Goal: Task Accomplishment & Management: Use online tool/utility

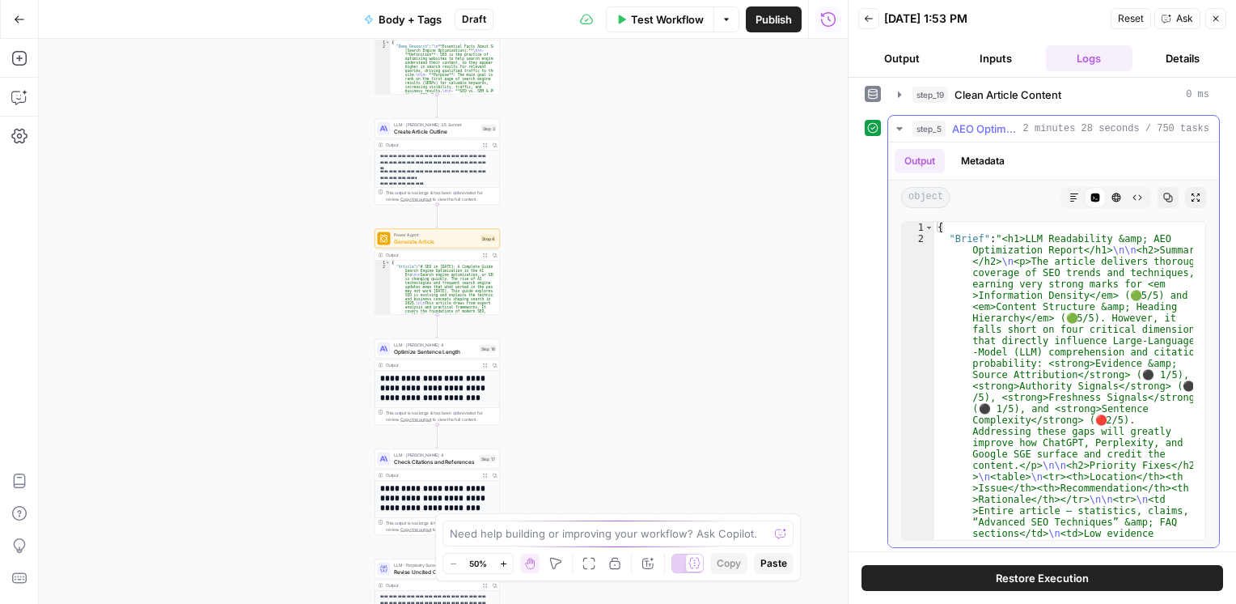
scroll to position [14, 0]
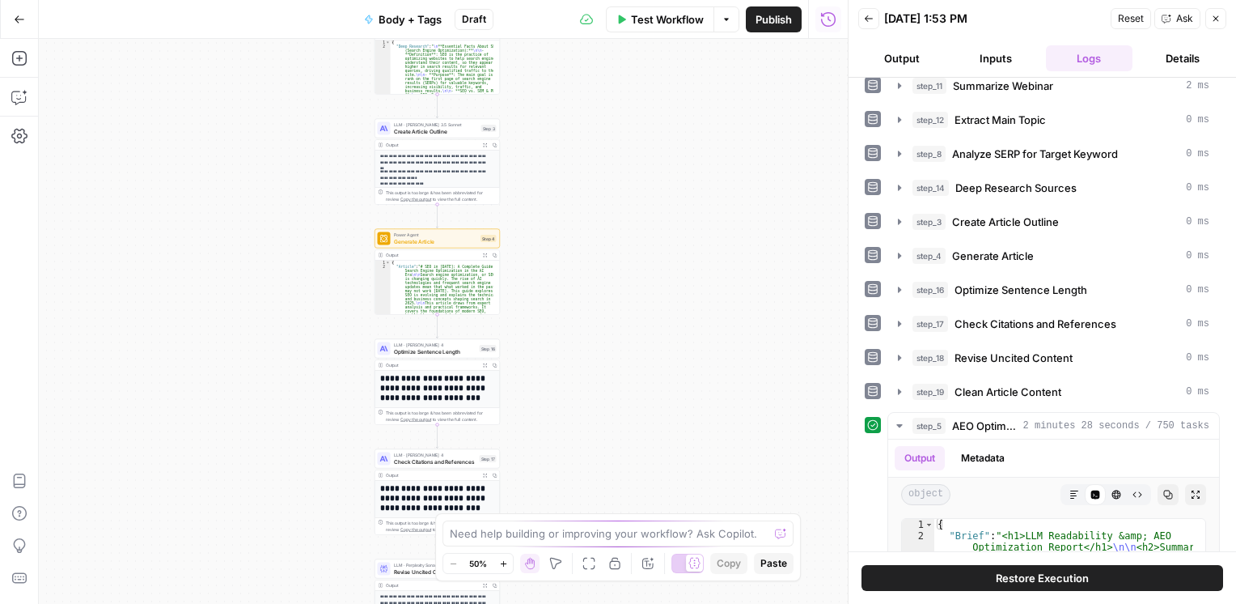
click at [722, 22] on icon "button" at bounding box center [727, 20] width 10 height 10
click at [683, 55] on span "Run Test" at bounding box center [681, 57] width 71 height 16
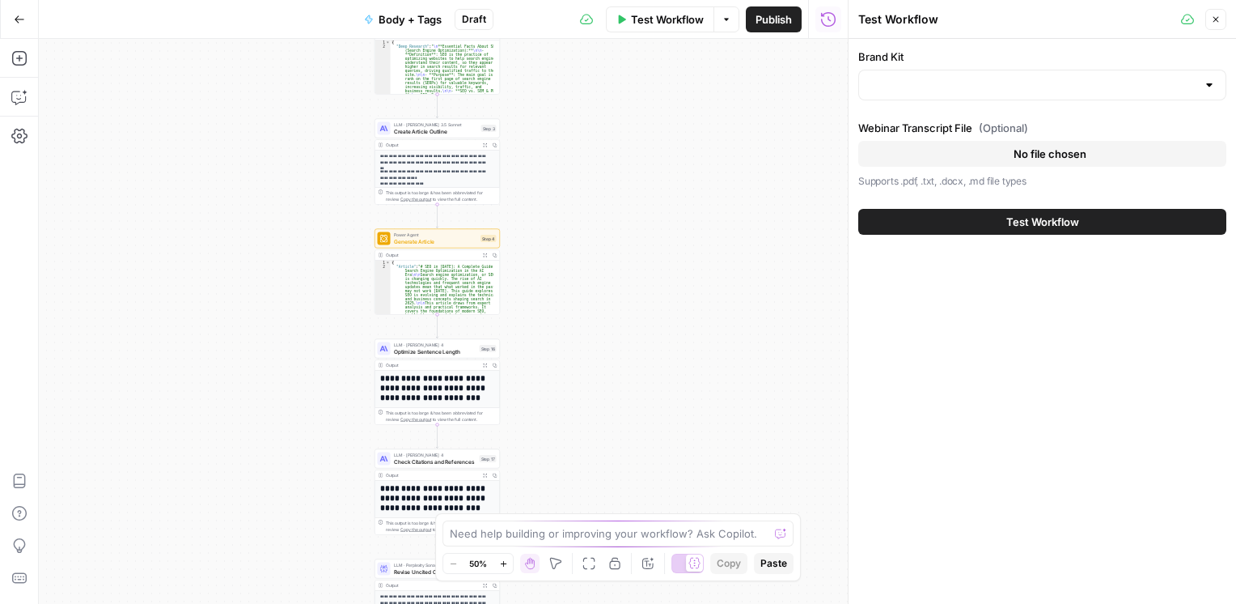
type input "AirOps"
click at [963, 231] on button "Test Workflow" at bounding box center [1042, 222] width 368 height 26
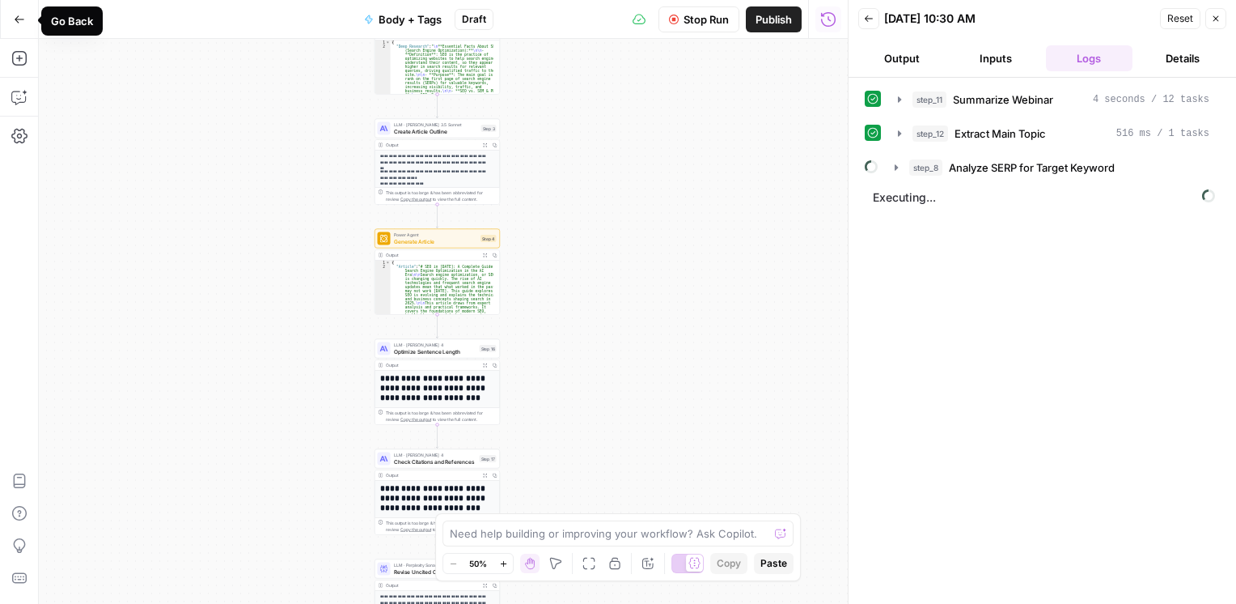
click at [24, 15] on icon "button" at bounding box center [19, 19] width 11 height 11
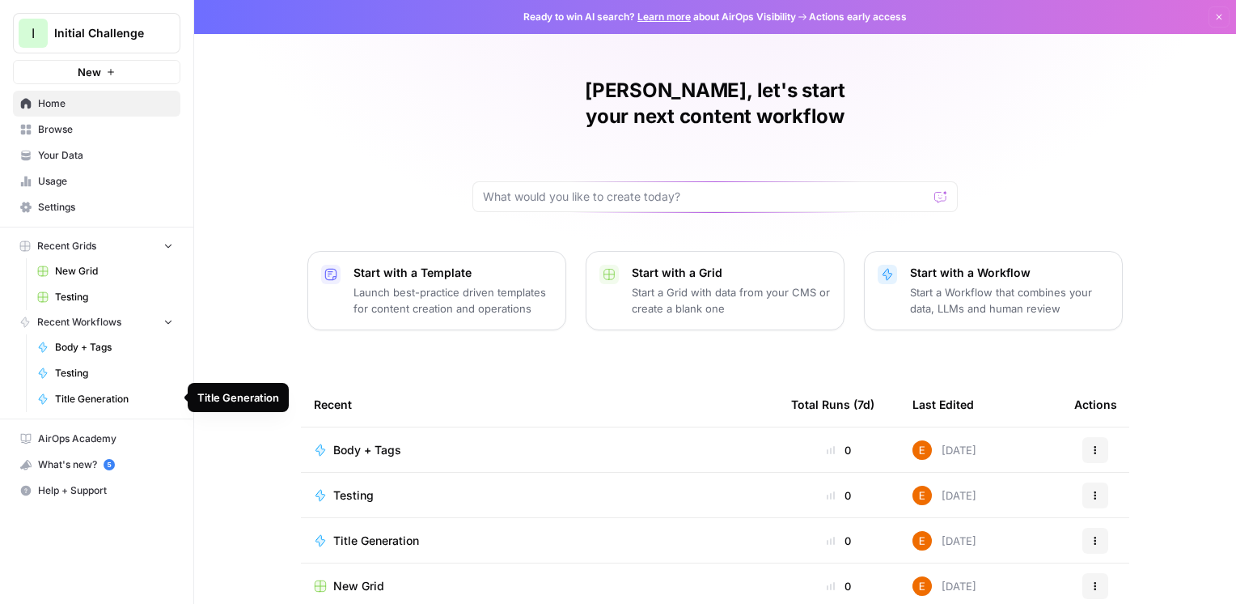
click at [94, 406] on link "Title Generation" at bounding box center [105, 399] width 151 height 26
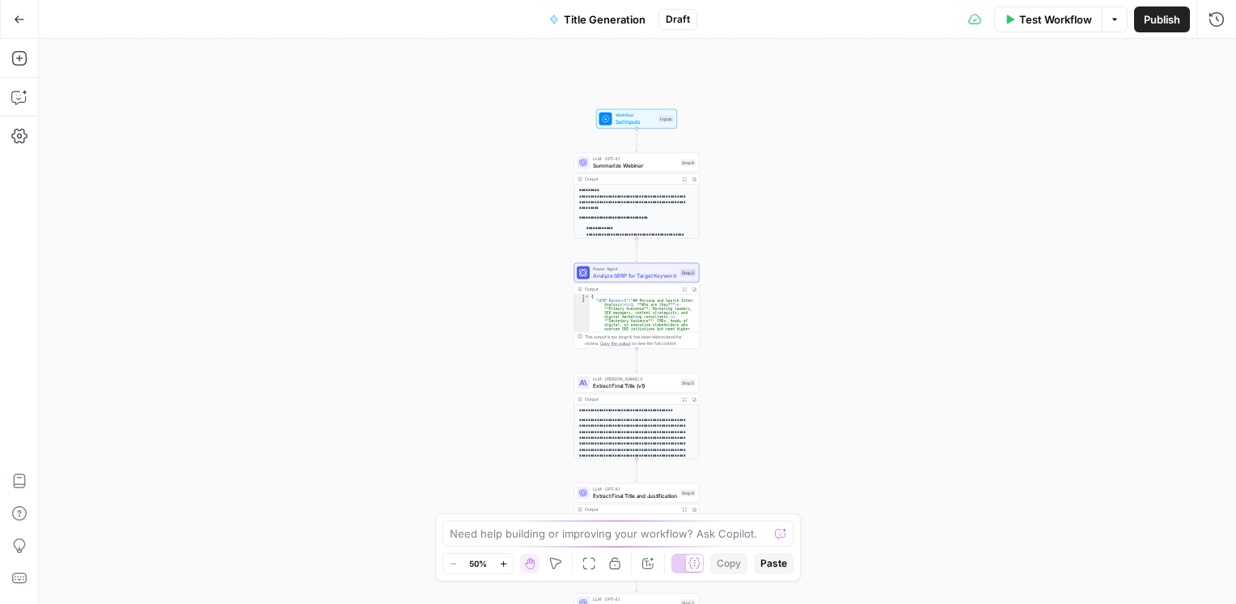
scroll to position [53, 0]
click at [651, 388] on span "Extract Final Title (v1)" at bounding box center [635, 385] width 84 height 8
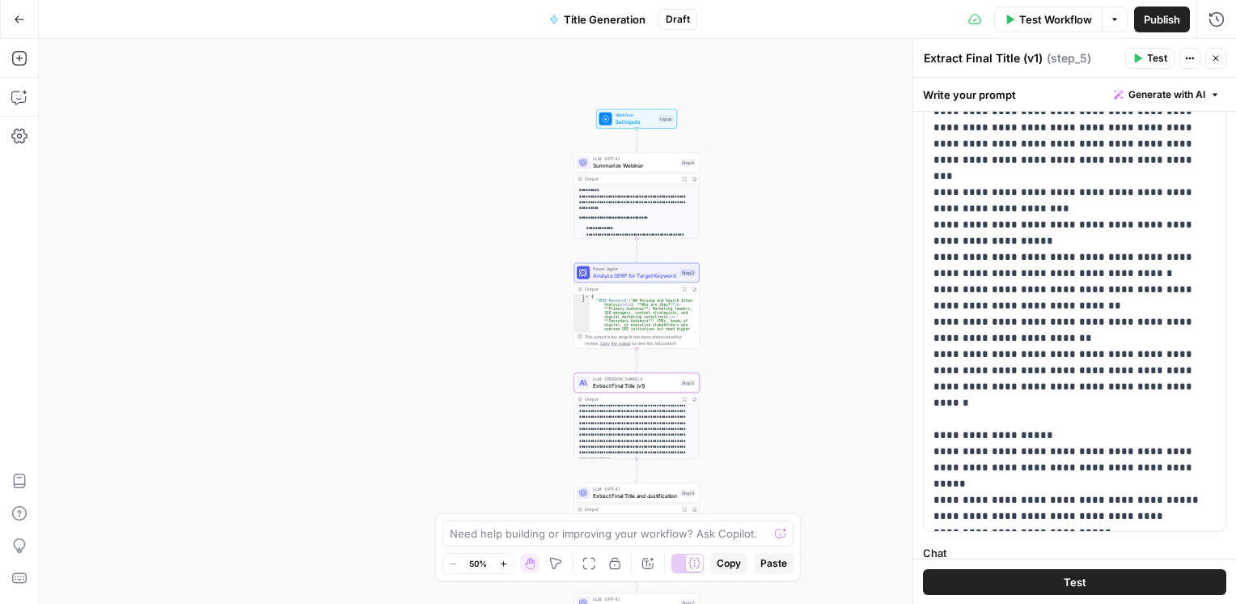
scroll to position [548, 0]
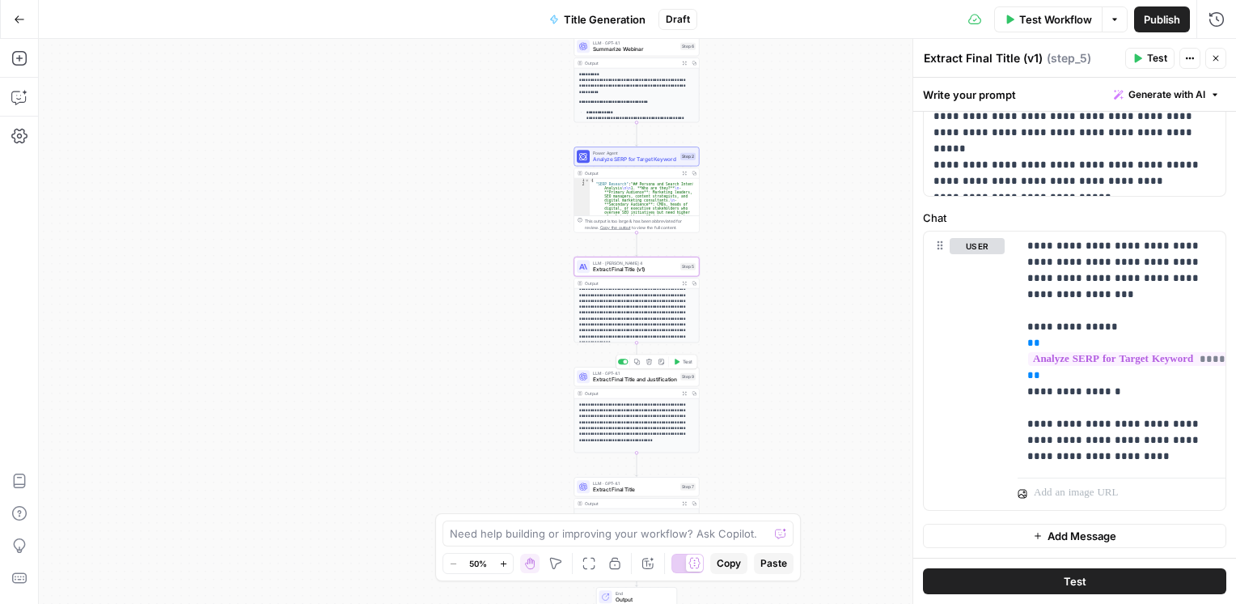
click at [615, 384] on div "LLM · GPT-4.1 Extract Final Title and Justification Step 9 Copy step Delete ste…" at bounding box center [636, 376] width 125 height 19
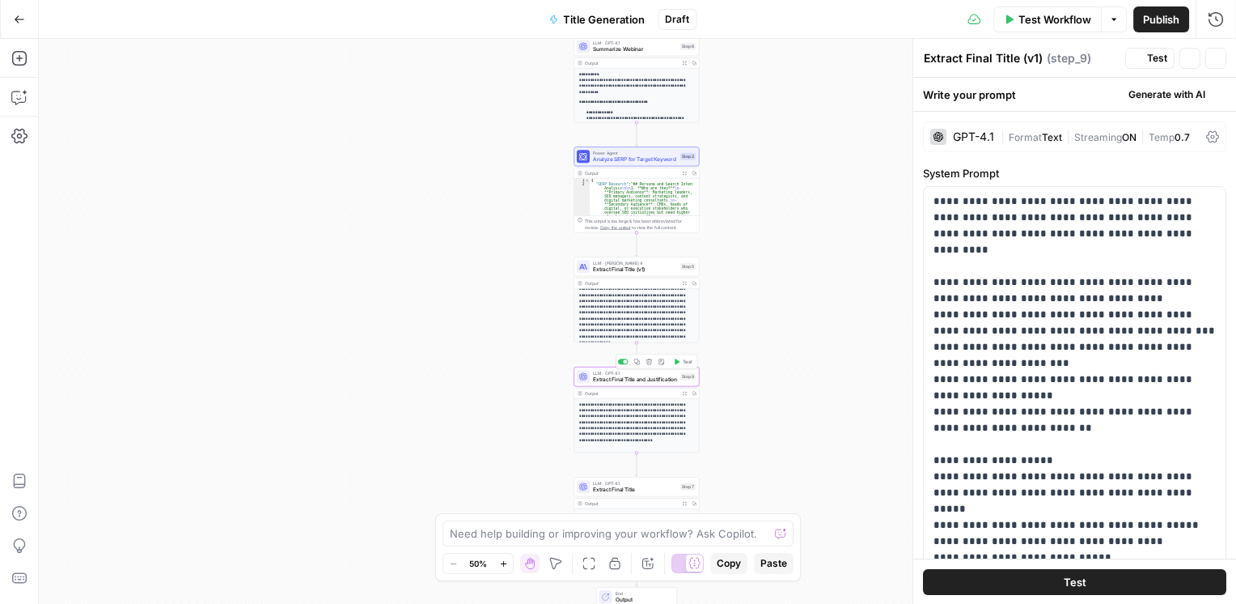
type textarea "Extract Final Title and Justification"
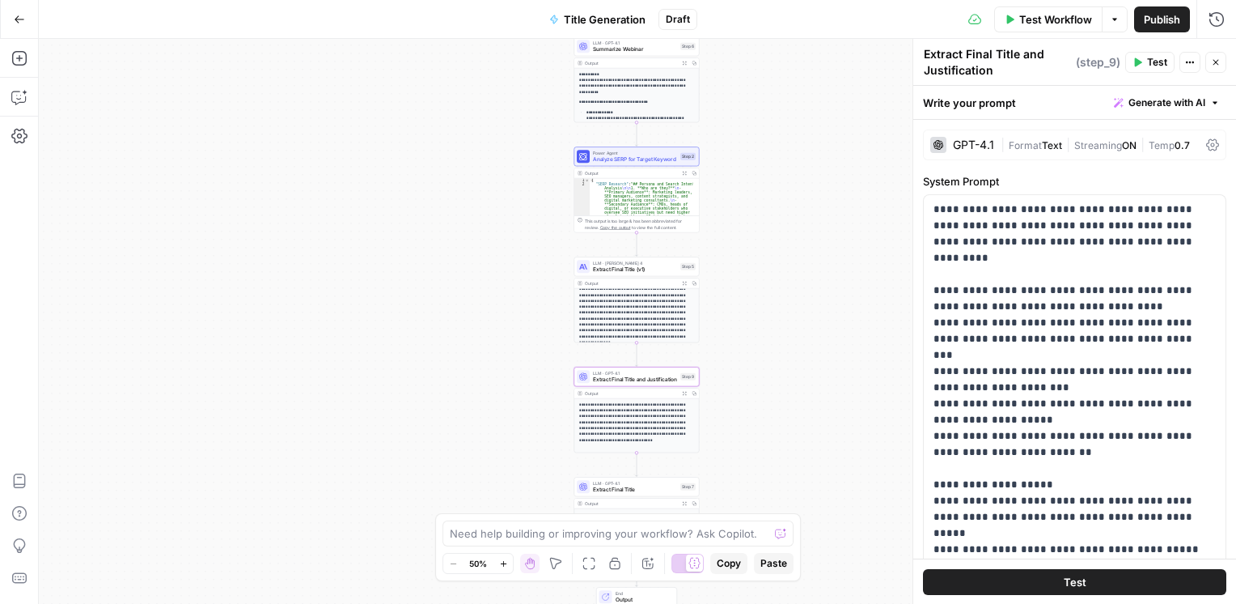
click at [660, 268] on span "Extract Final Title (v1)" at bounding box center [635, 269] width 84 height 8
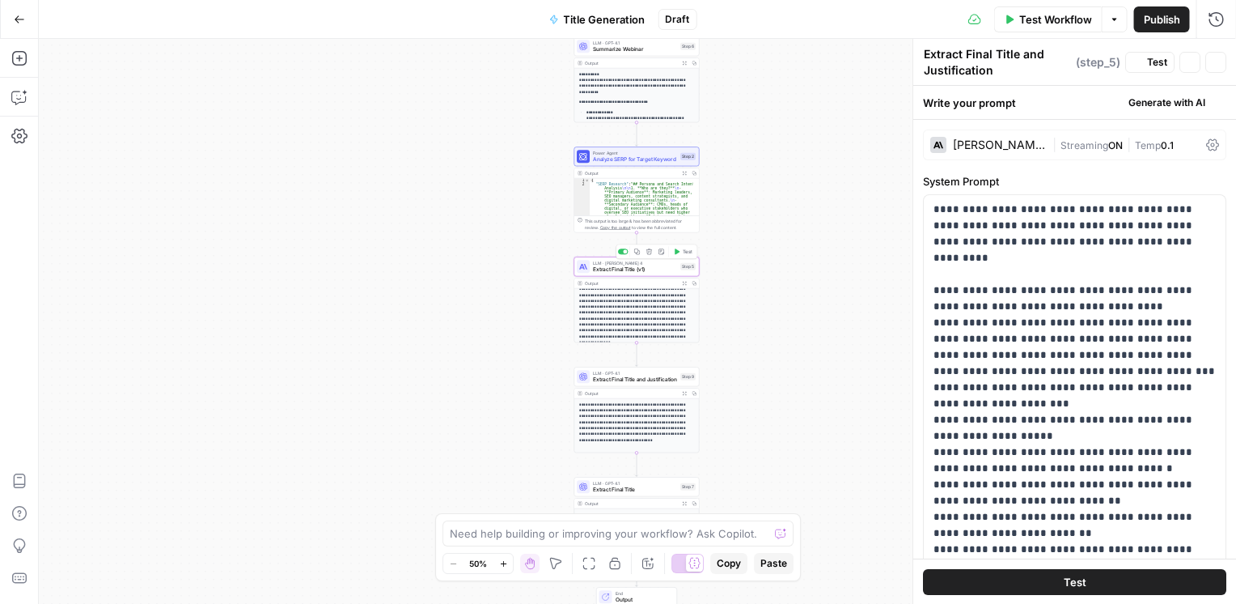
type textarea "Extract Final Title (v1)"
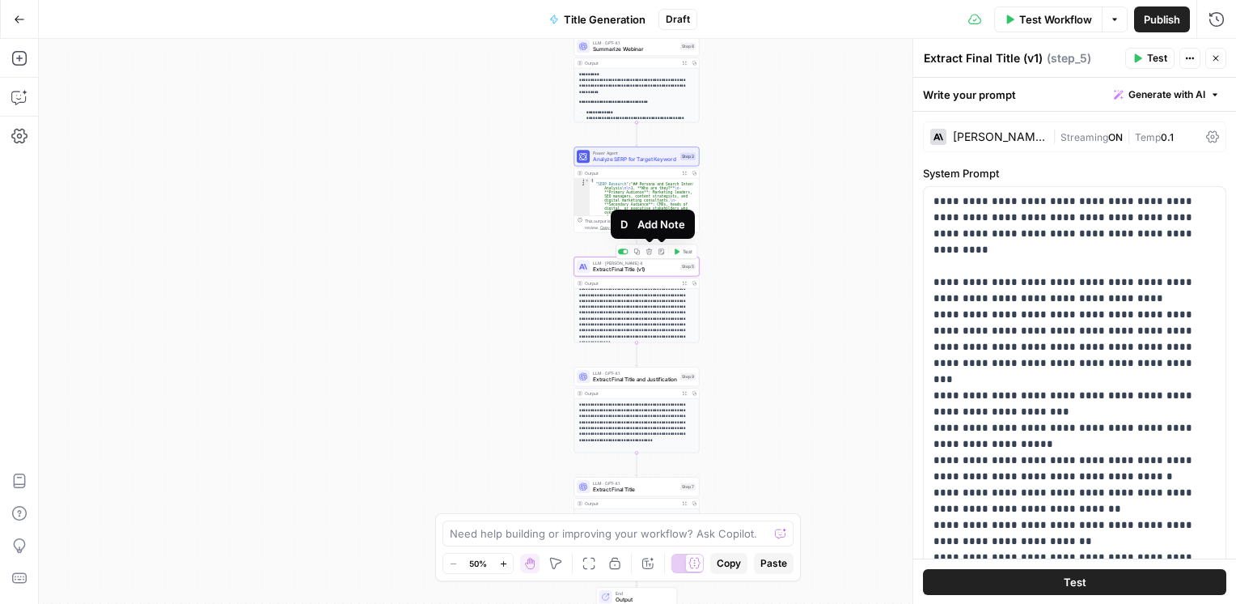
click at [650, 248] on icon "button" at bounding box center [650, 251] width 6 height 6
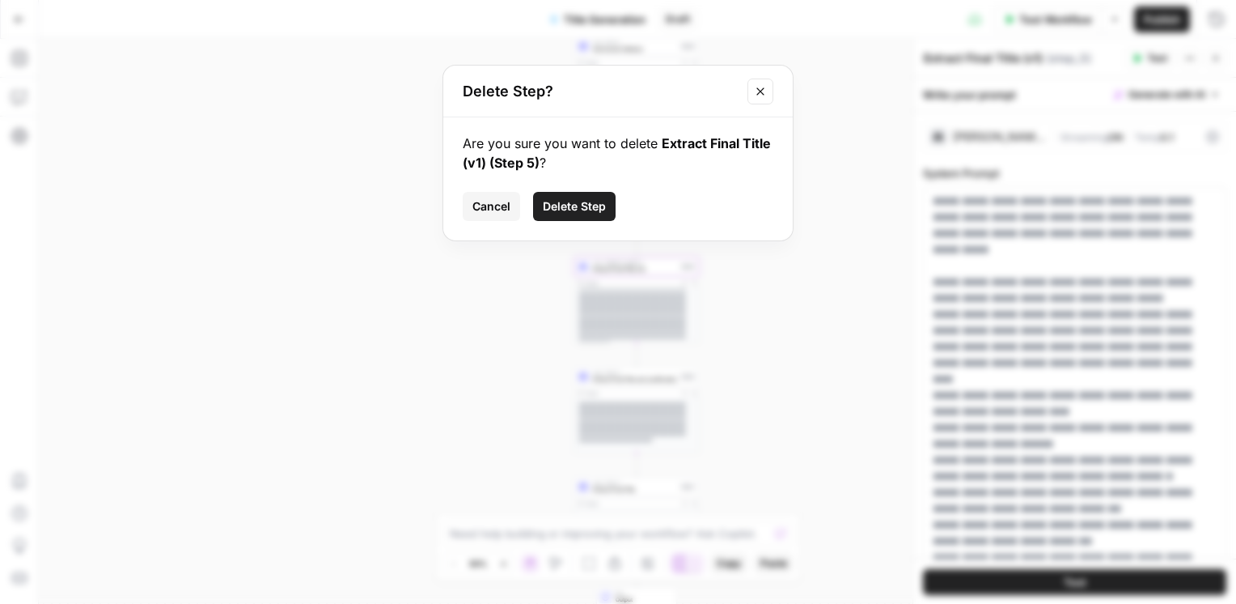
click at [566, 201] on span "Delete Step" at bounding box center [574, 206] width 63 height 16
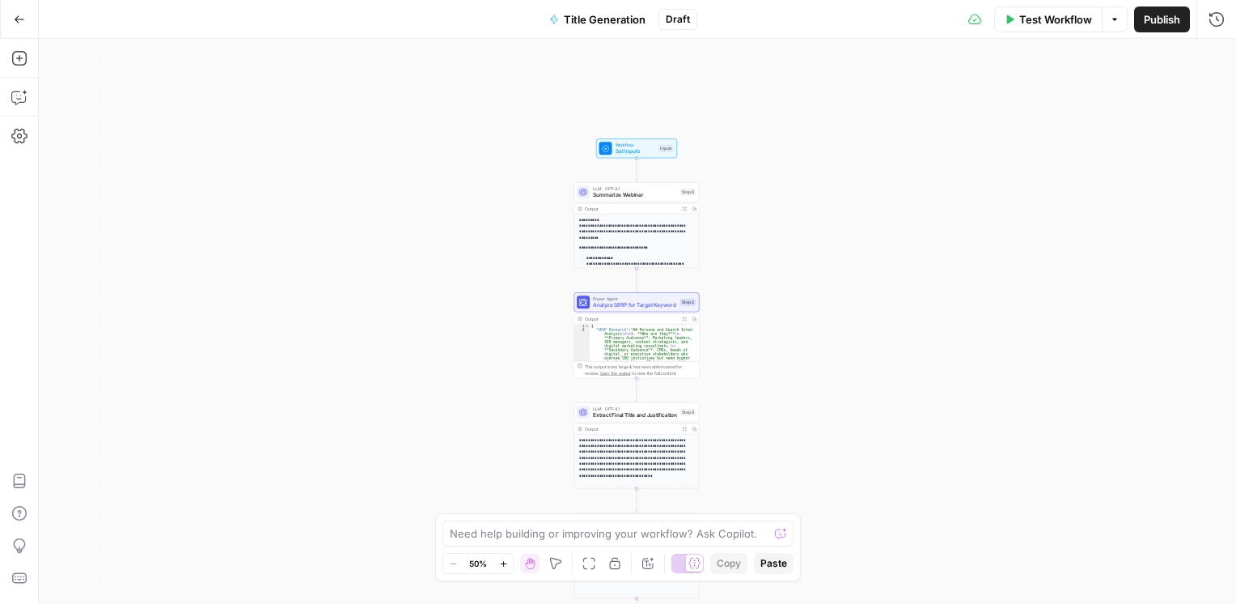
click at [1020, 20] on span "Test Workflow" at bounding box center [1056, 19] width 73 height 16
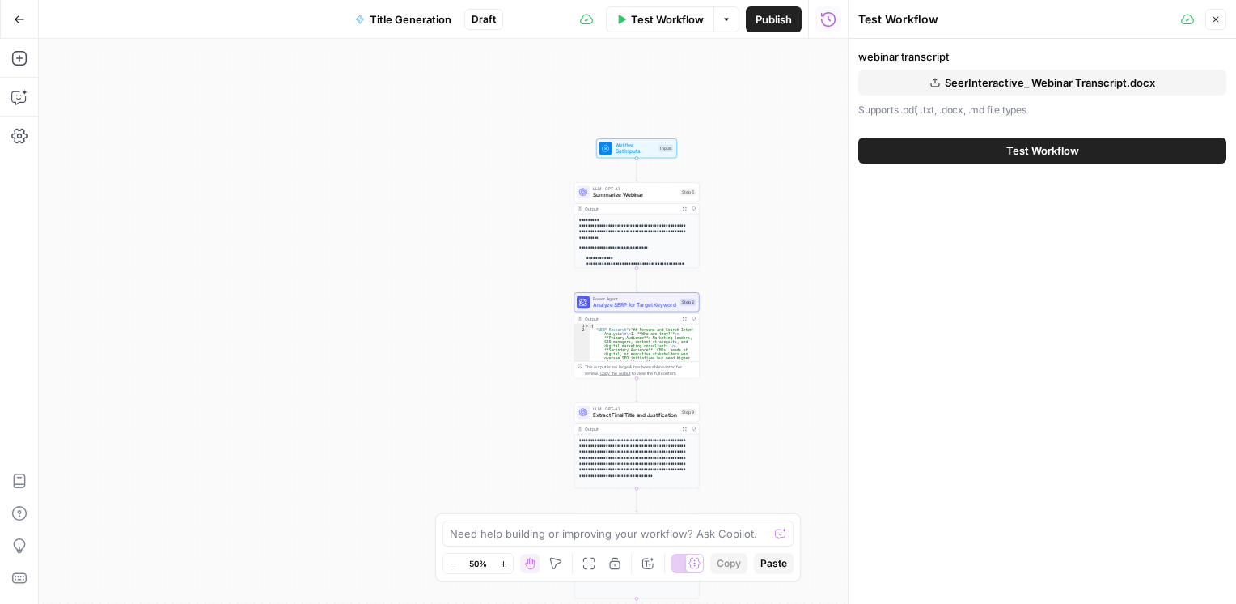
click at [1020, 157] on span "Test Workflow" at bounding box center [1043, 150] width 73 height 16
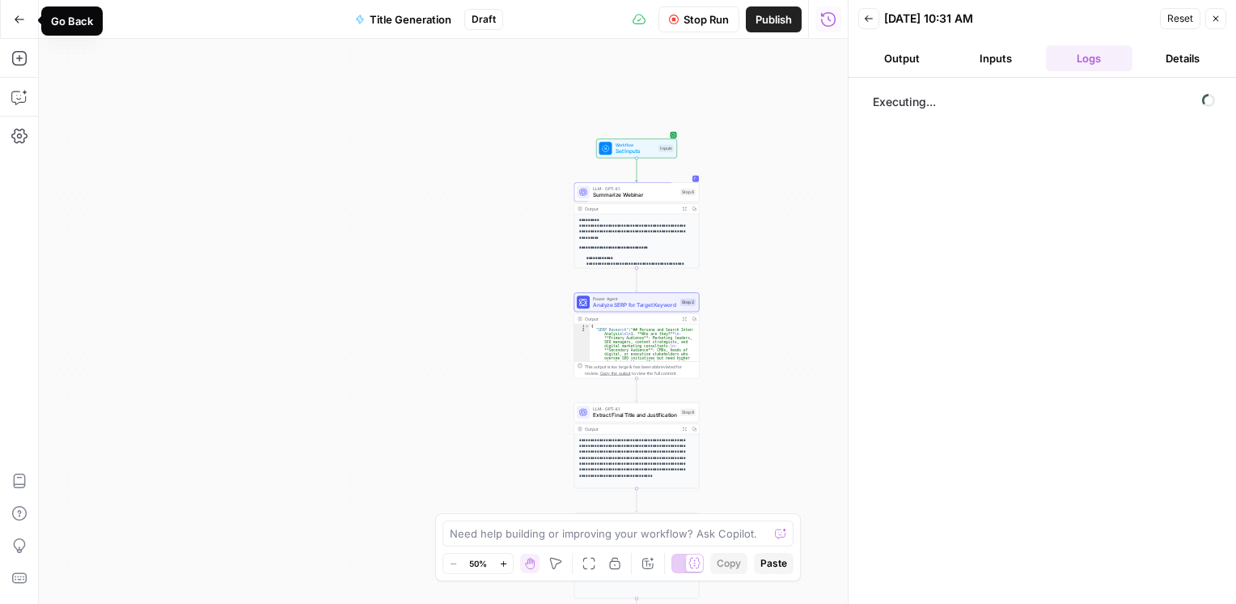
click at [30, 25] on button "Go Back" at bounding box center [19, 19] width 29 height 29
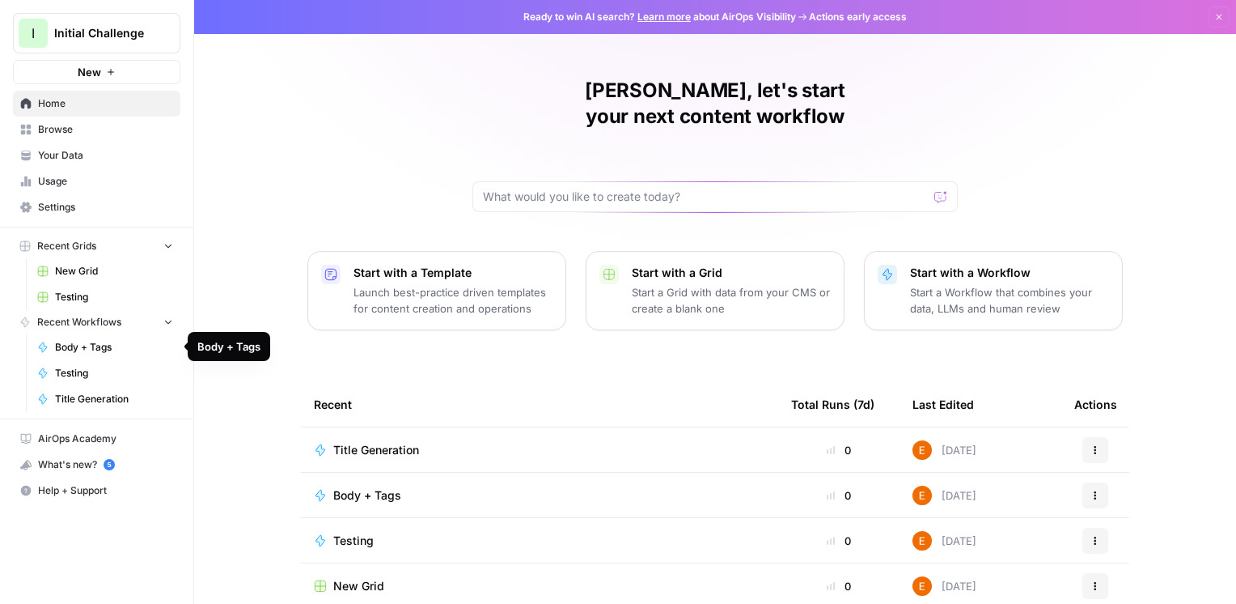
click at [74, 352] on span "Body + Tags" at bounding box center [114, 347] width 118 height 15
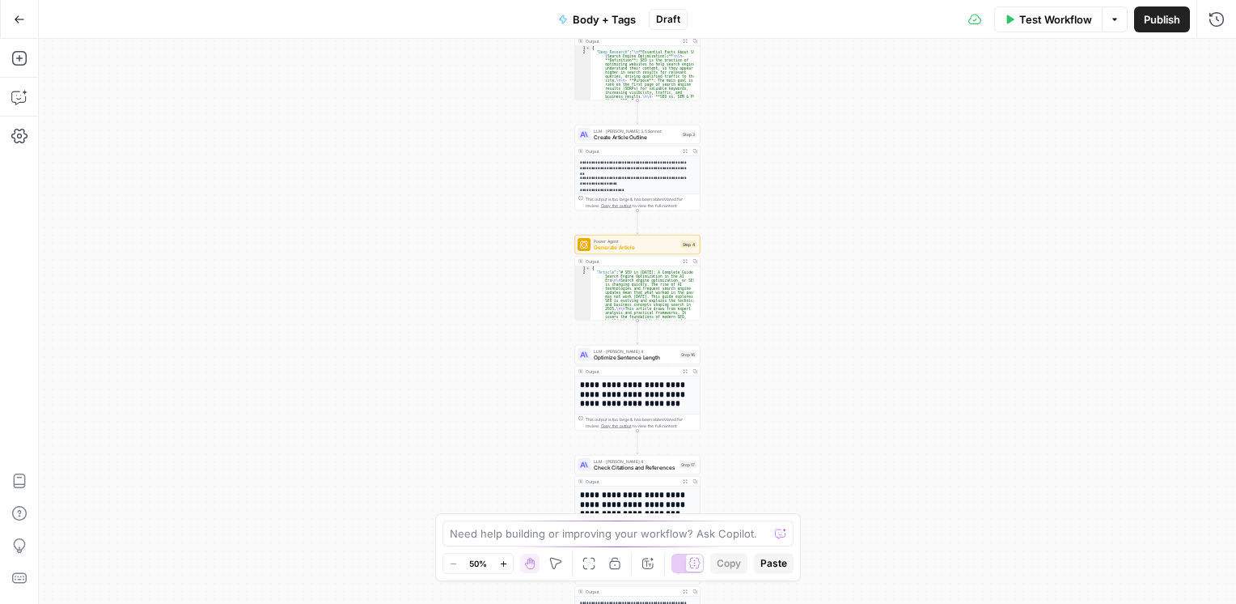
click at [1047, 12] on span "Test Workflow" at bounding box center [1056, 19] width 73 height 16
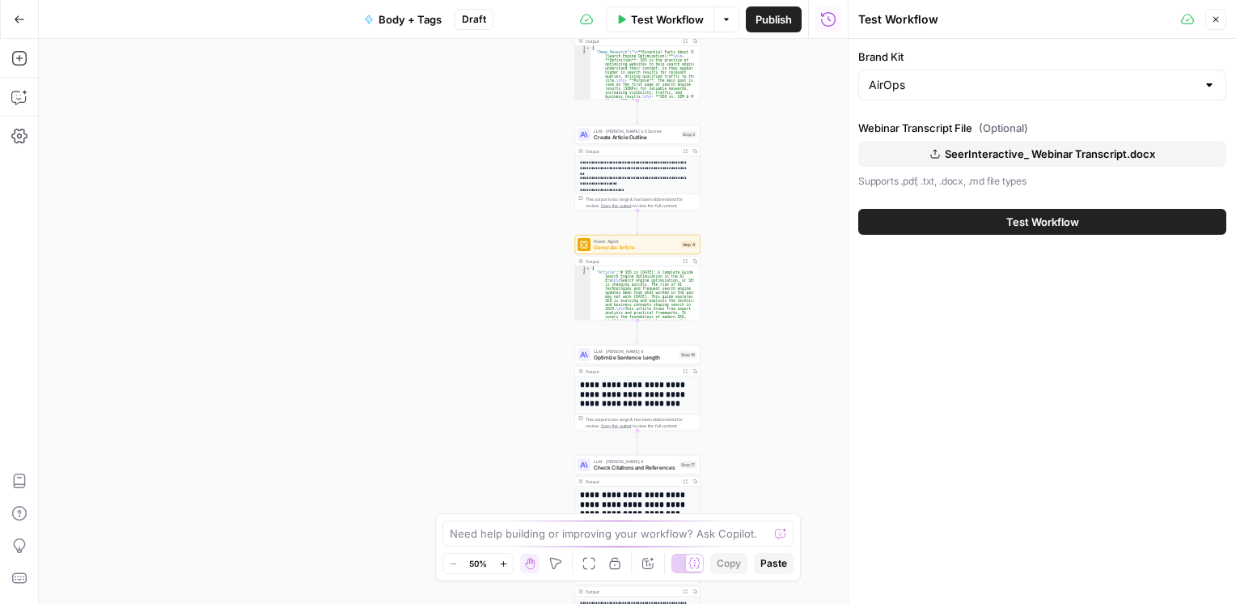
click at [1023, 230] on button "Test Workflow" at bounding box center [1042, 222] width 368 height 26
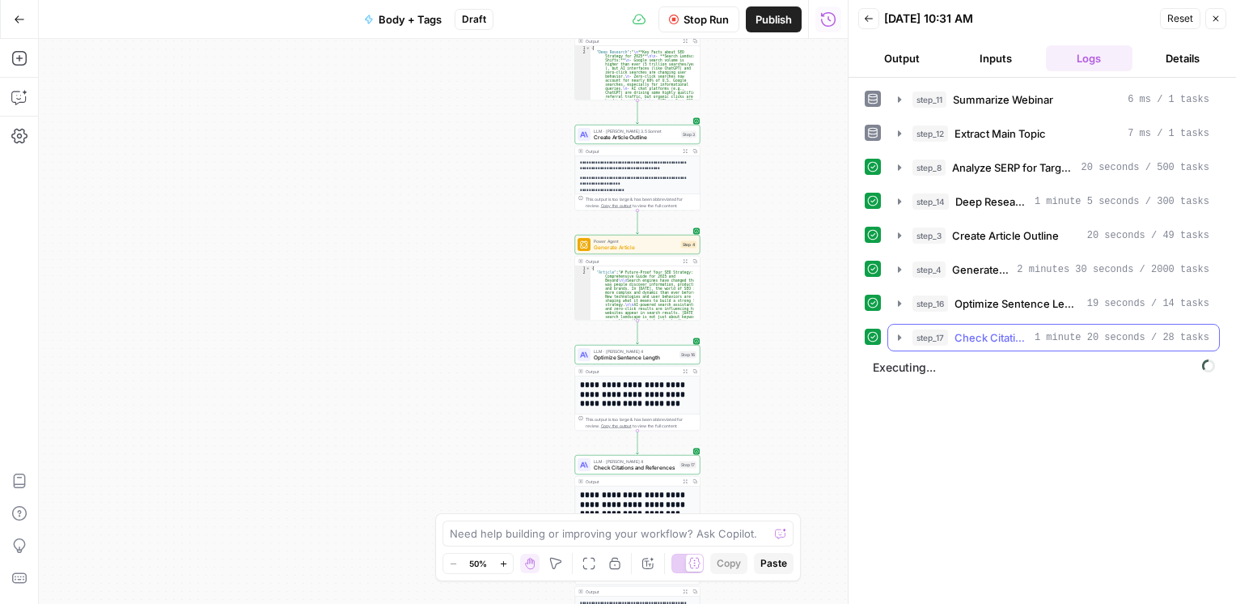
click at [897, 332] on icon "button" at bounding box center [899, 337] width 13 height 13
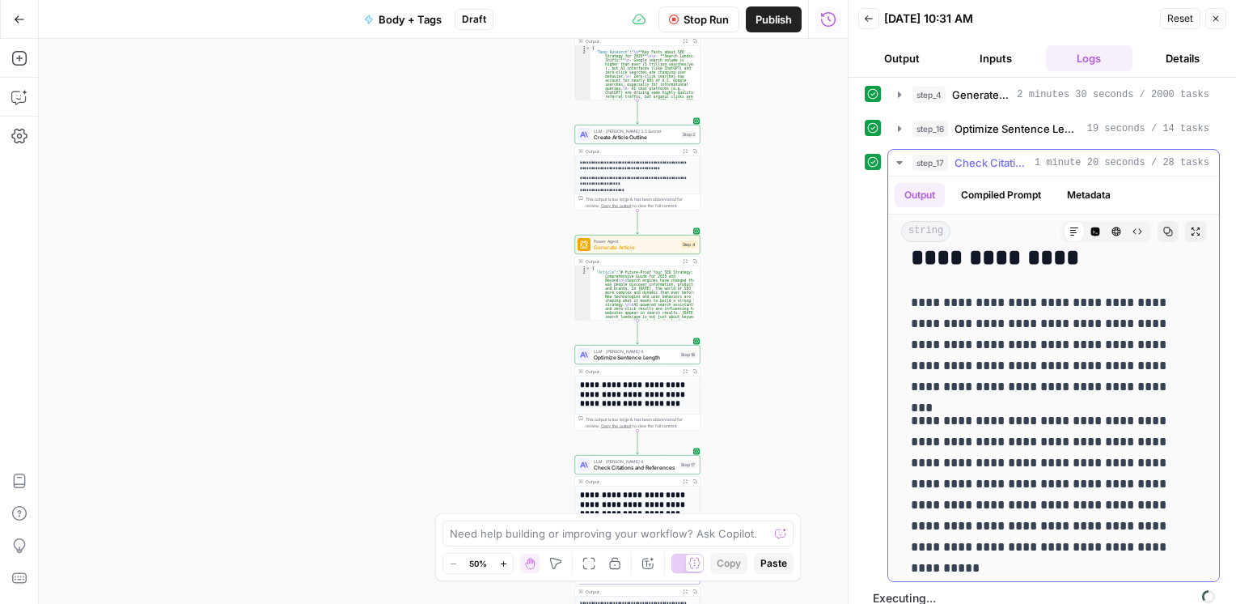
scroll to position [690, 0]
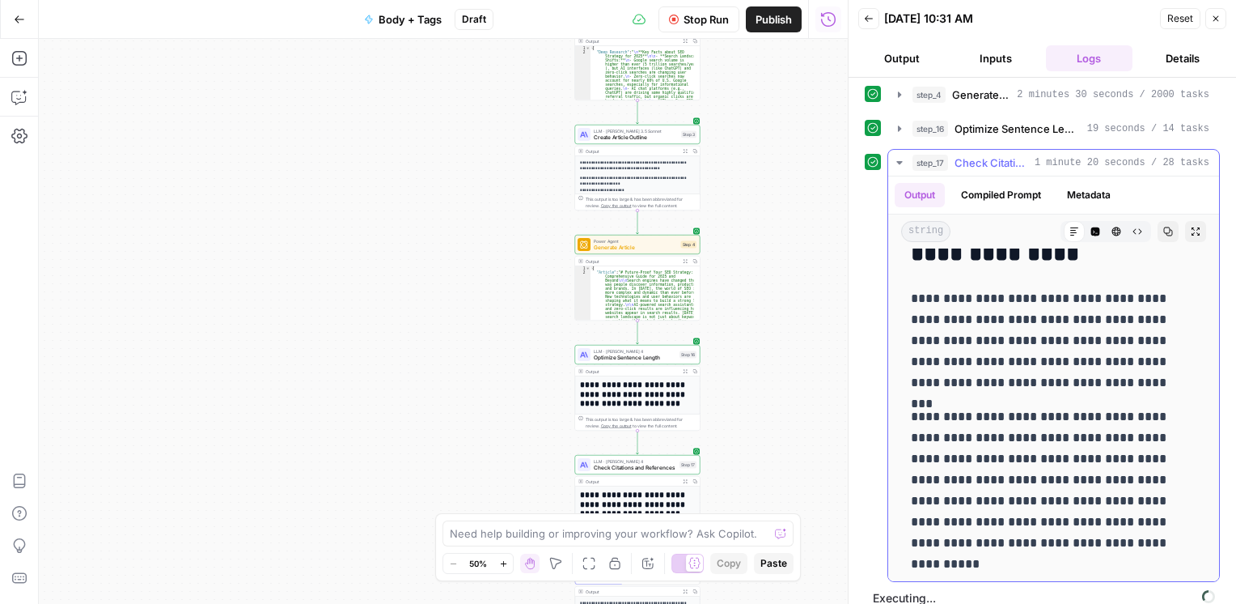
click at [901, 160] on icon "button" at bounding box center [899, 162] width 13 height 13
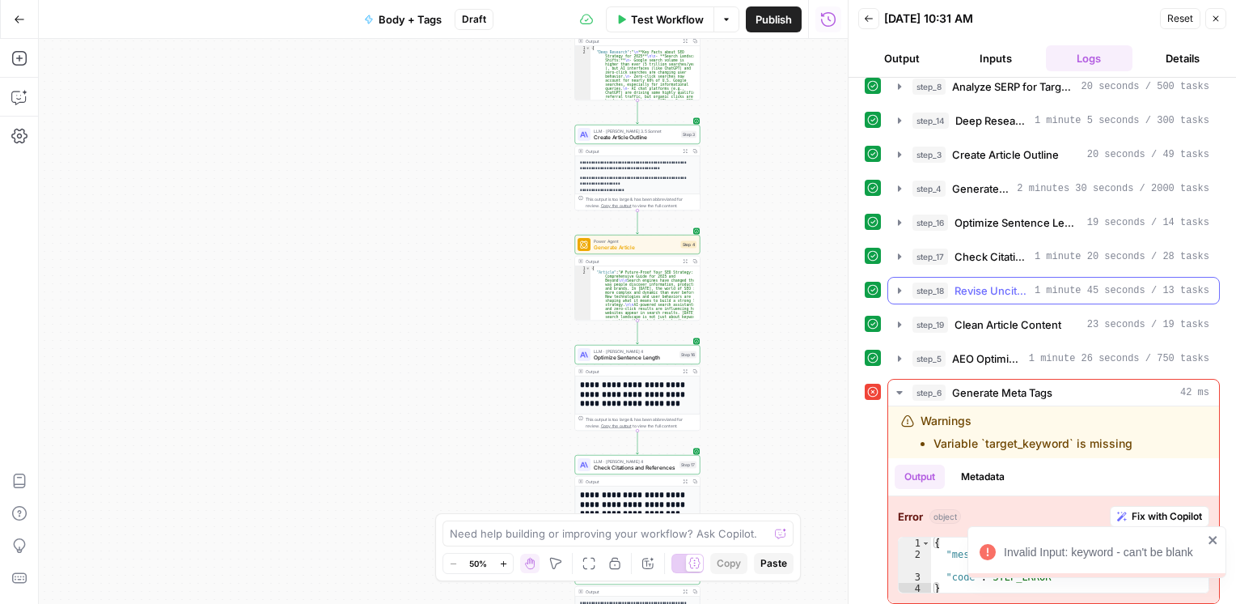
scroll to position [83, 0]
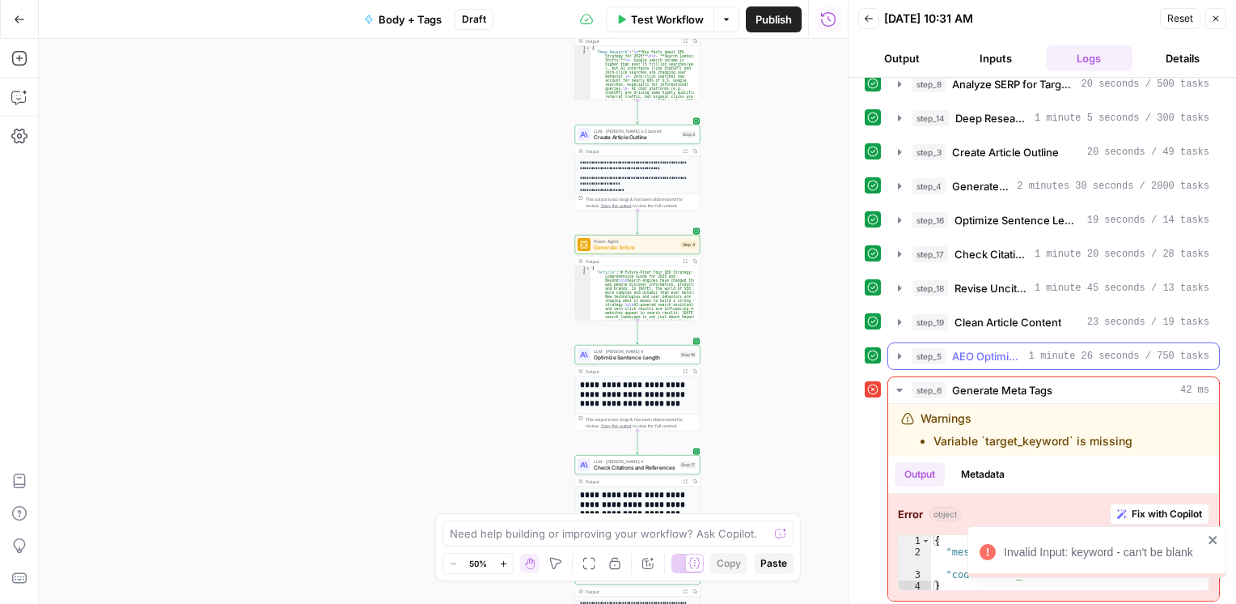
click at [909, 360] on button "step_5 AEO Optimization 1 minute 26 seconds / 750 tasks" at bounding box center [1053, 356] width 331 height 26
click at [901, 354] on icon "button" at bounding box center [899, 356] width 13 height 13
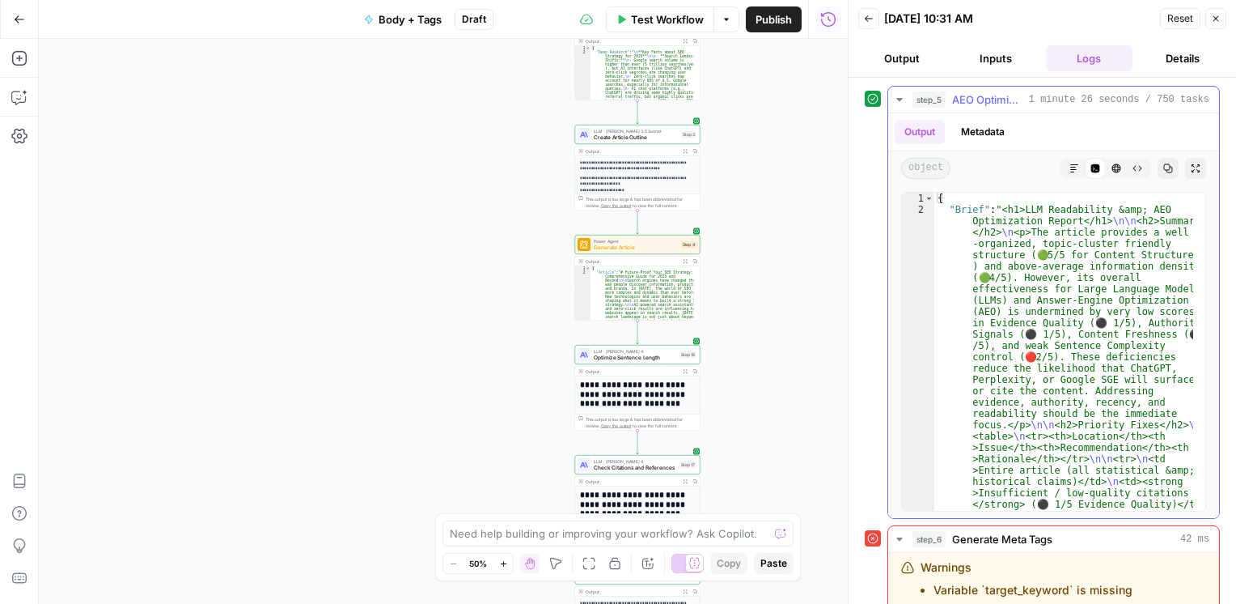
scroll to position [391, 0]
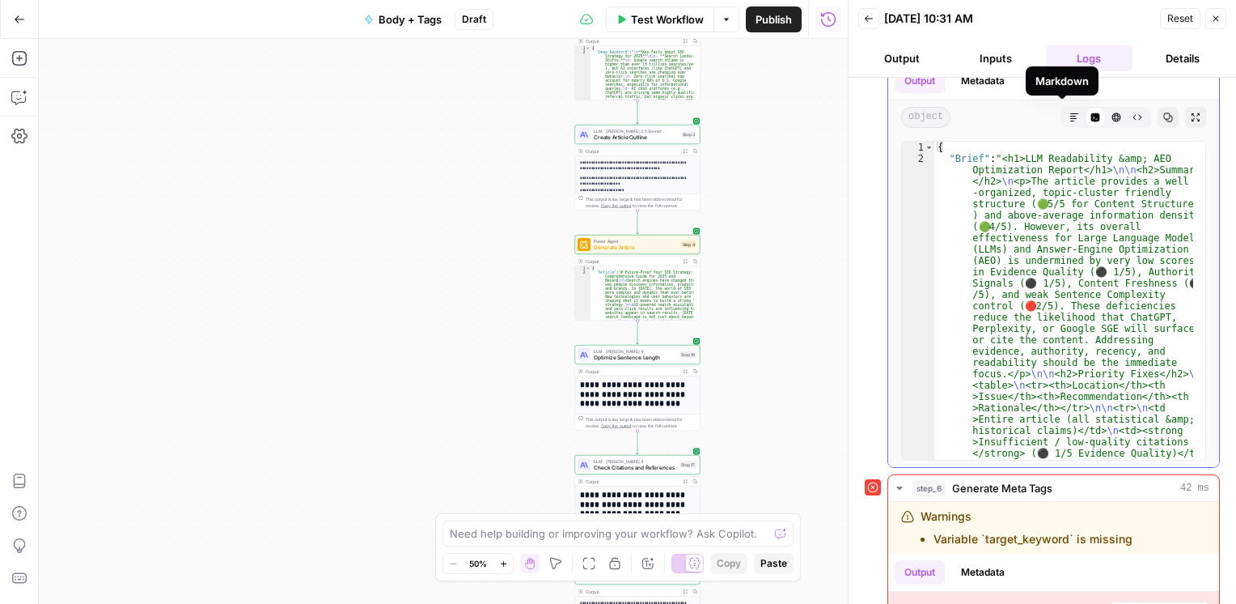
click at [1069, 112] on button "Markdown" at bounding box center [1074, 117] width 21 height 21
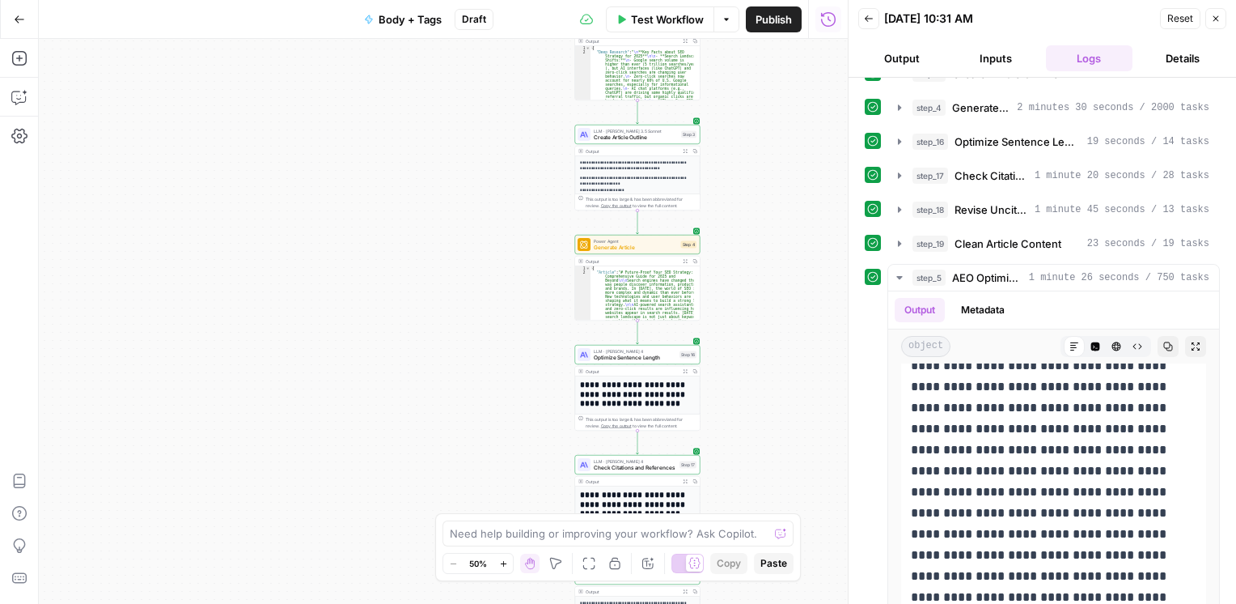
scroll to position [159, 0]
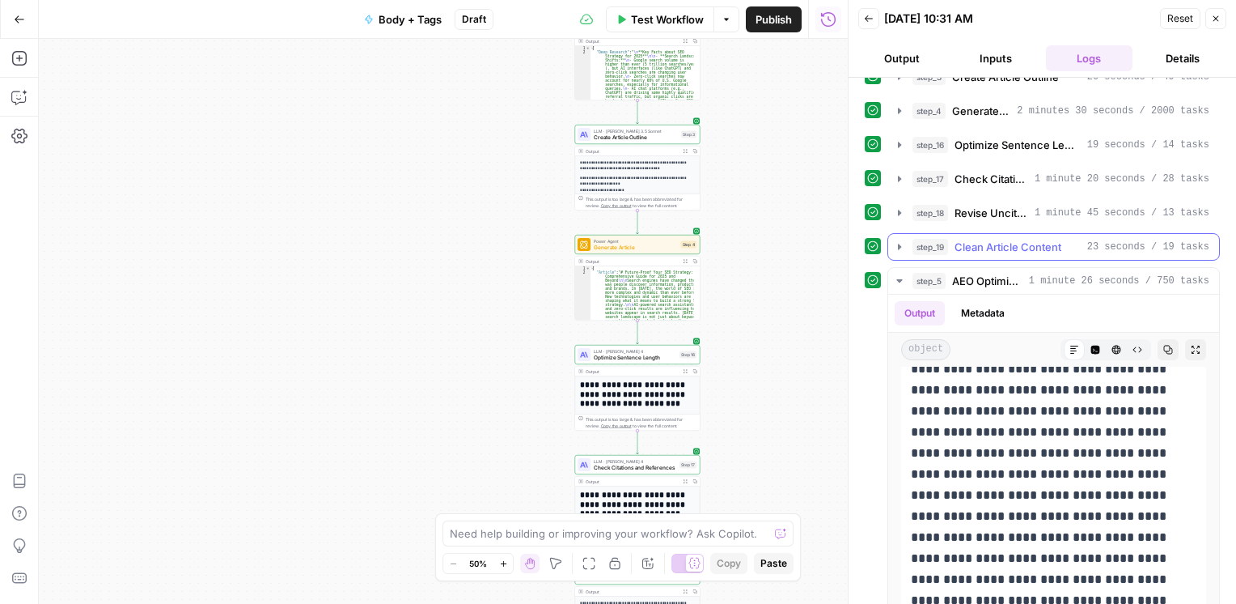
click at [899, 244] on icon "button" at bounding box center [899, 247] width 3 height 6
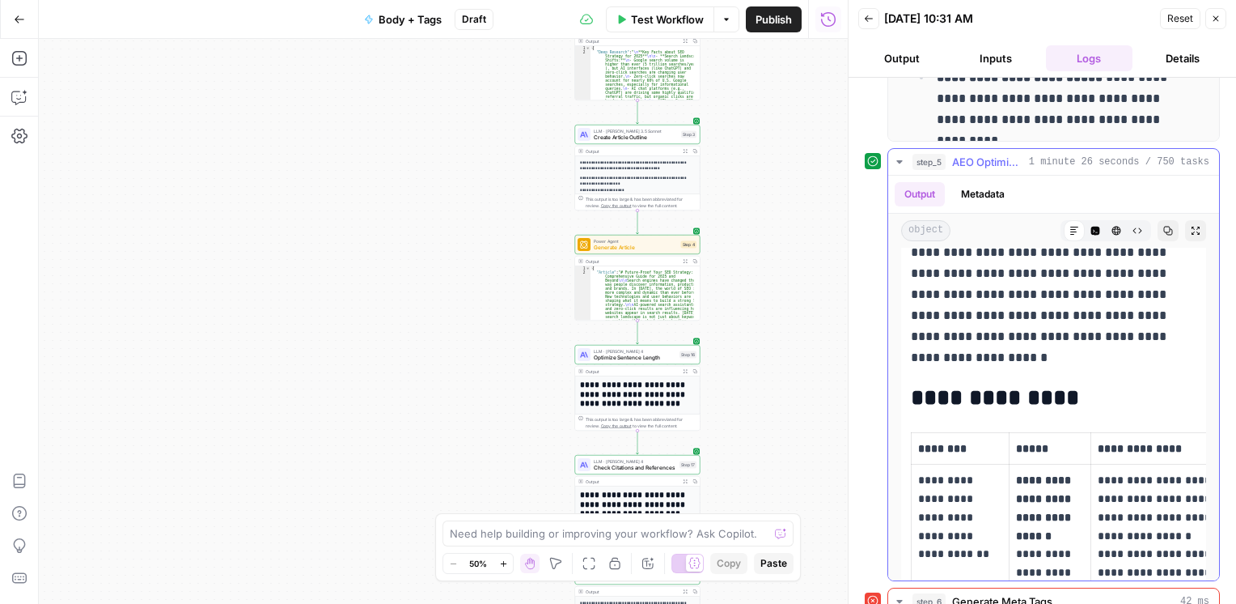
scroll to position [447, 0]
click at [696, 543] on div "Need help building or improving your workflow? Ask Copilot." at bounding box center [618, 533] width 351 height 26
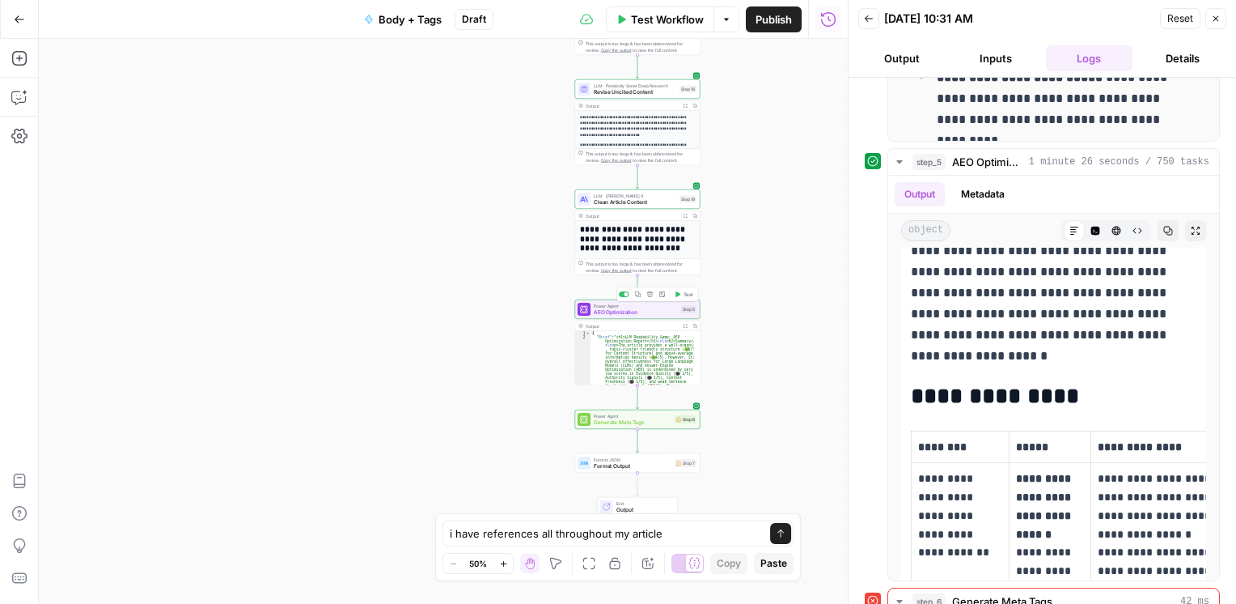
click at [639, 316] on div "Power Agent AEO Optimization Step 5 Copy step Delete step Add Note Test" at bounding box center [637, 308] width 125 height 19
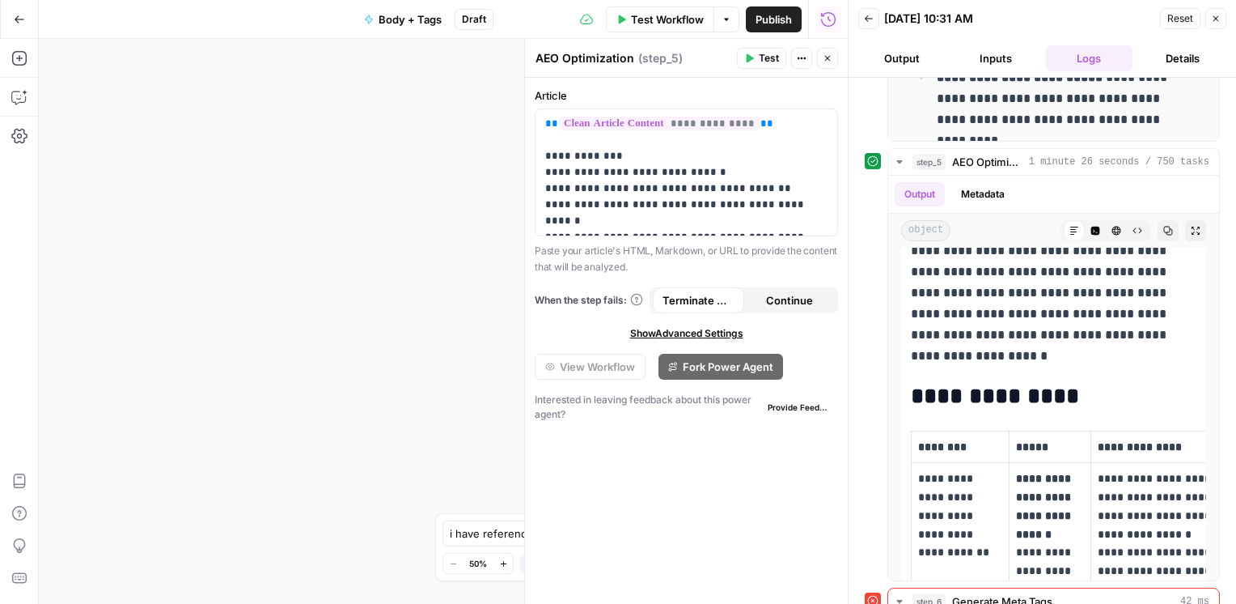
click at [825, 53] on button "Close" at bounding box center [827, 58] width 21 height 21
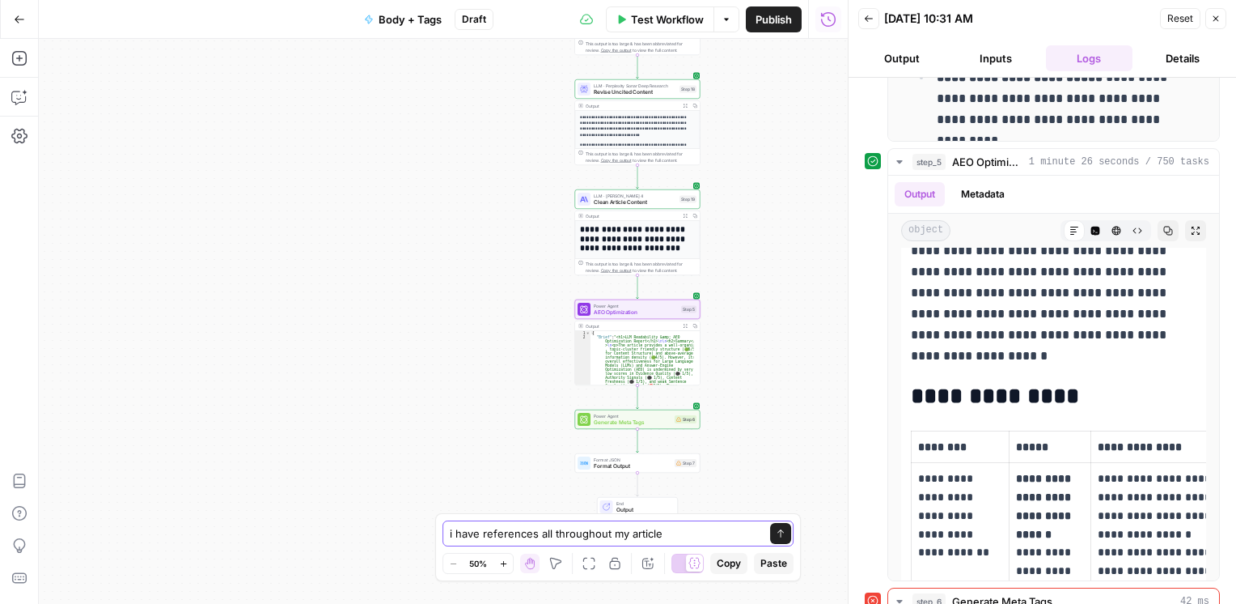
click at [666, 527] on textarea "i have references all throughout my article" at bounding box center [602, 533] width 304 height 16
click at [692, 536] on textarea "I have references all throughout my article, but" at bounding box center [602, 533] width 304 height 16
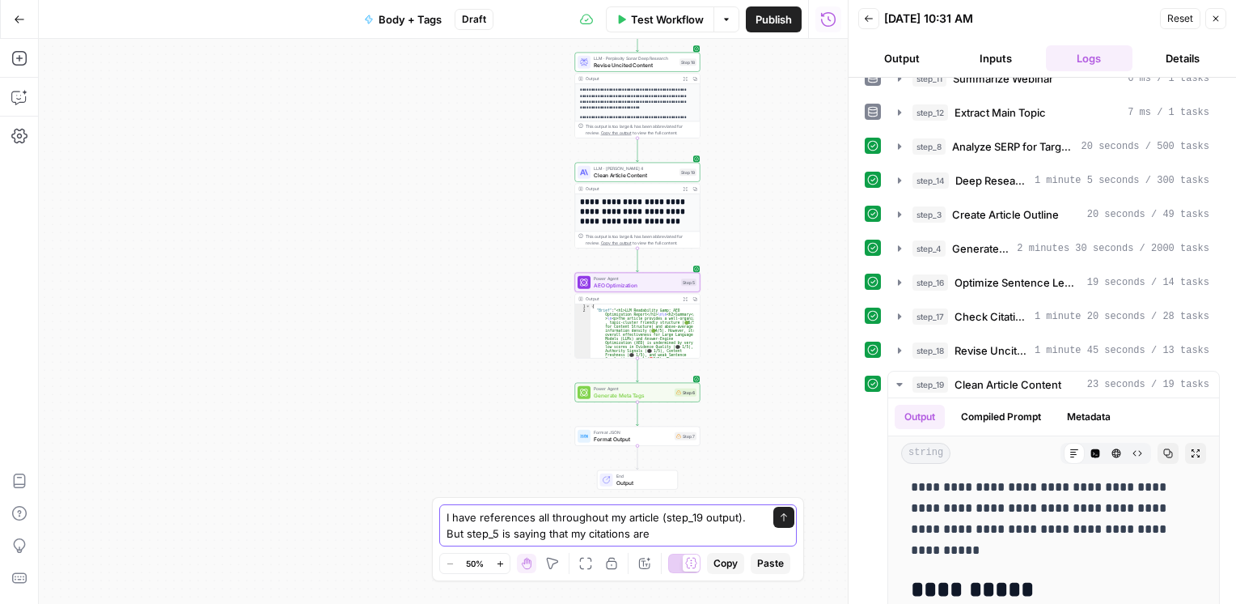
scroll to position [19, 0]
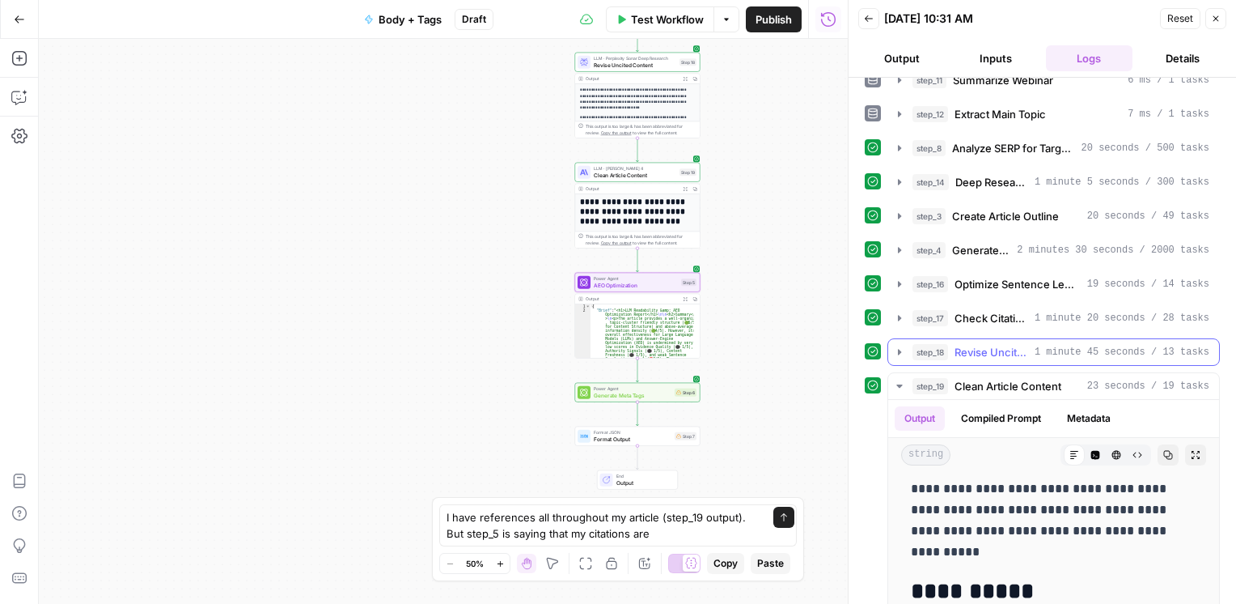
click at [897, 346] on icon "button" at bounding box center [899, 352] width 13 height 13
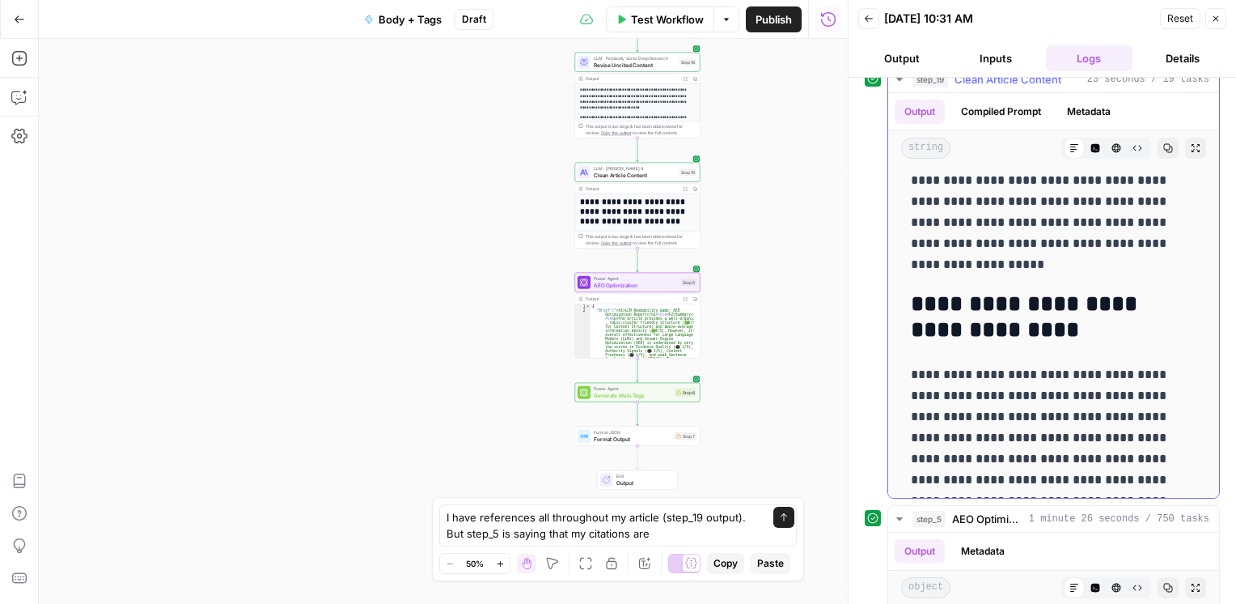
scroll to position [534, 0]
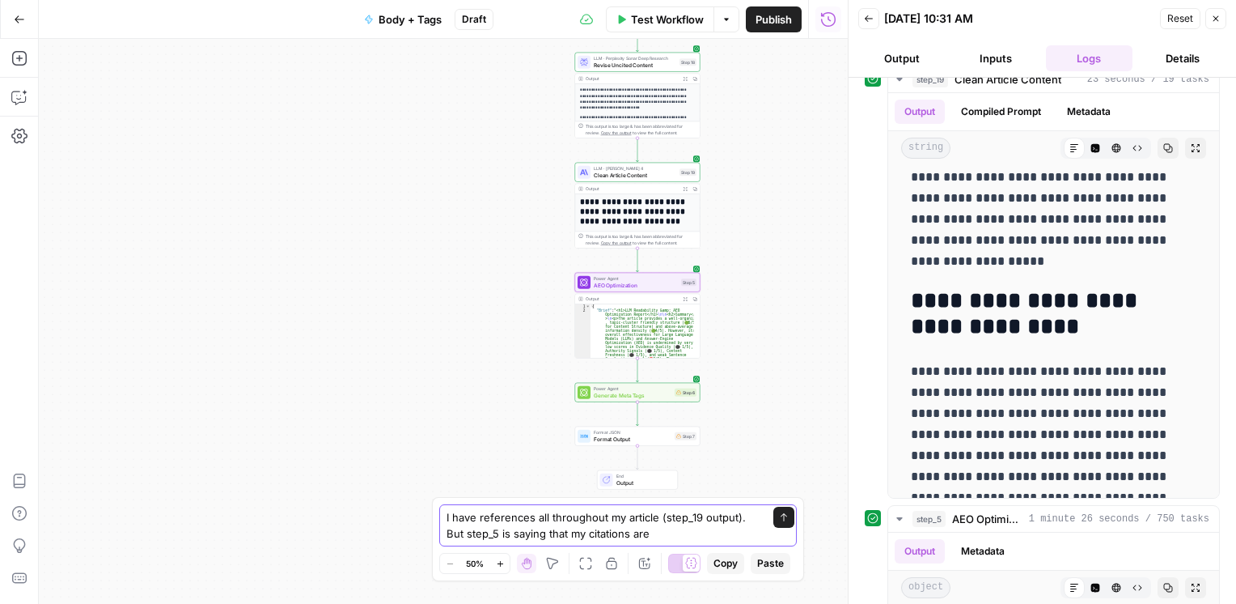
click at [663, 539] on textarea "I have references all throughout my article (step_19 output). But step_5 is say…" at bounding box center [602, 525] width 311 height 32
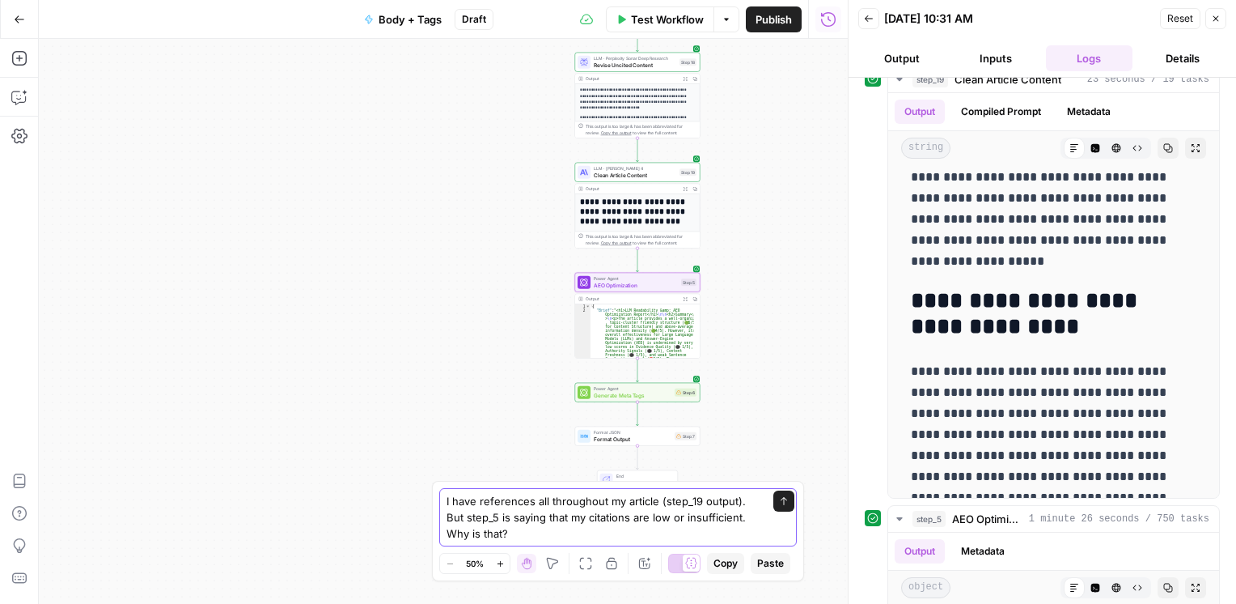
type textarea "I have references all throughout my article (step_19 output). But step_5 is say…"
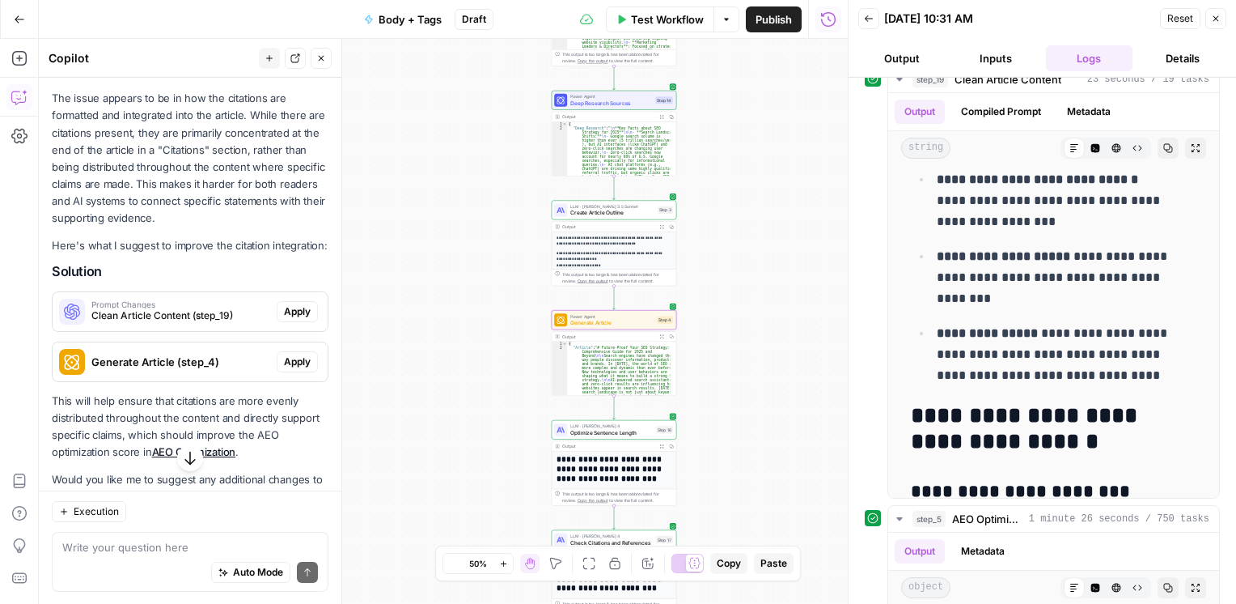
scroll to position [367, 0]
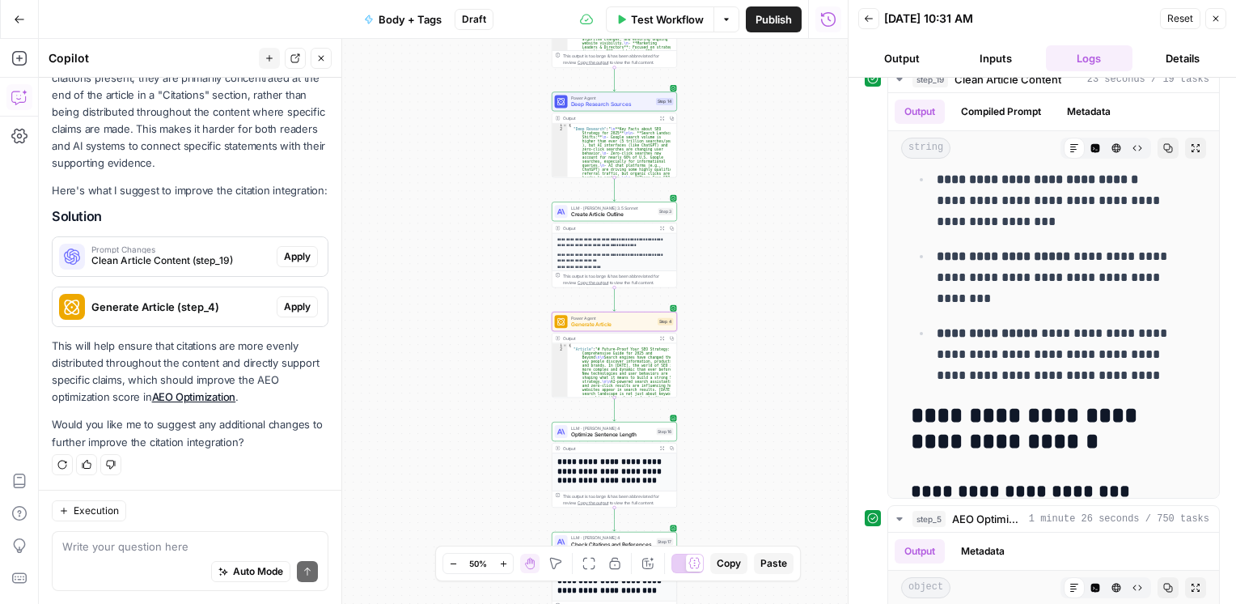
click at [167, 300] on span "Generate Article (step_4)" at bounding box center [180, 307] width 179 height 16
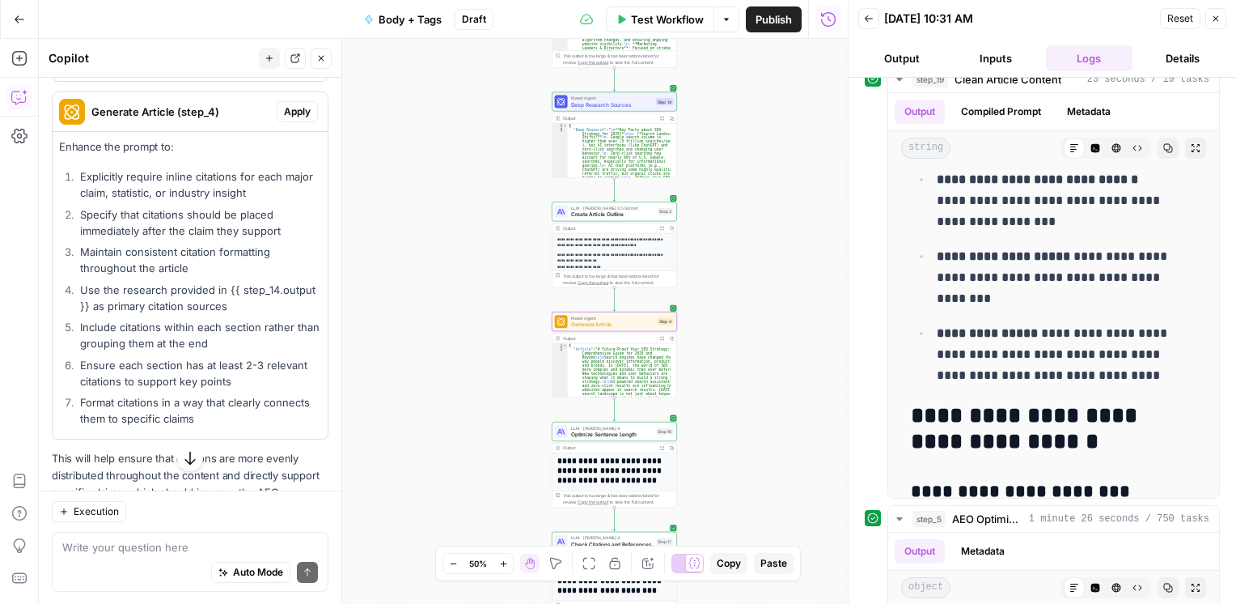
scroll to position [545, 0]
click at [608, 327] on span "Generate Article" at bounding box center [612, 324] width 83 height 8
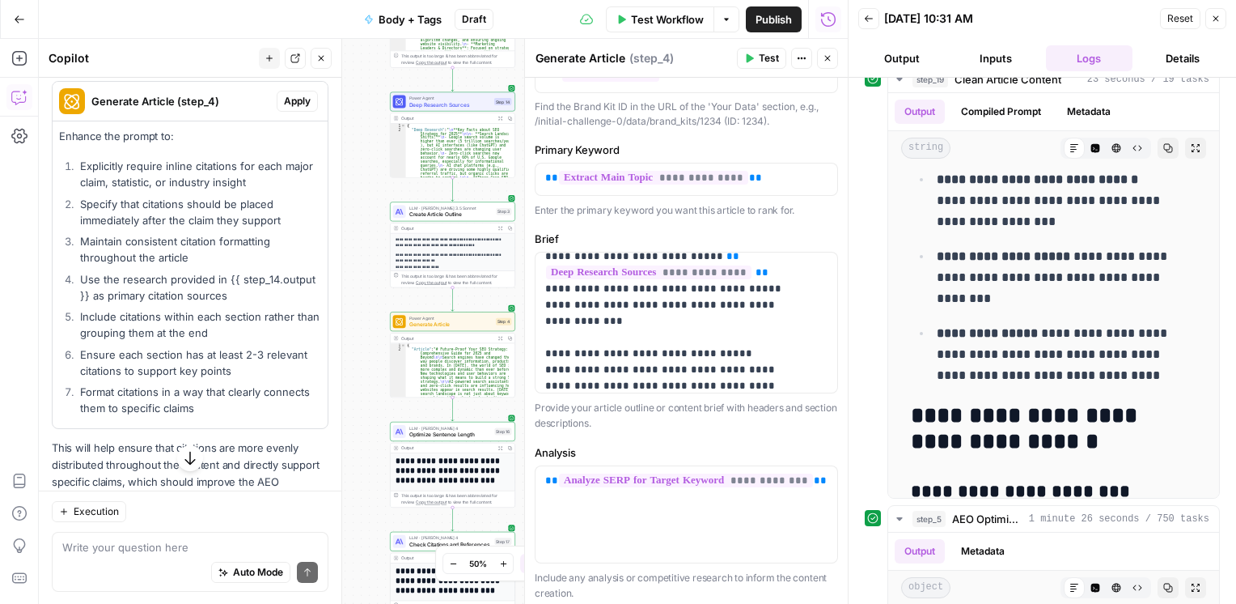
scroll to position [556, 0]
drag, startPoint x: 246, startPoint y: 427, endPoint x: 82, endPoint y: 177, distance: 299.2
click at [82, 177] on ol "Explicitly require inline citations for each major claim, statistic, or industr…" at bounding box center [190, 288] width 262 height 258
copy ol "Explicitly require inline citations for each major claim, statistic, or industr…"
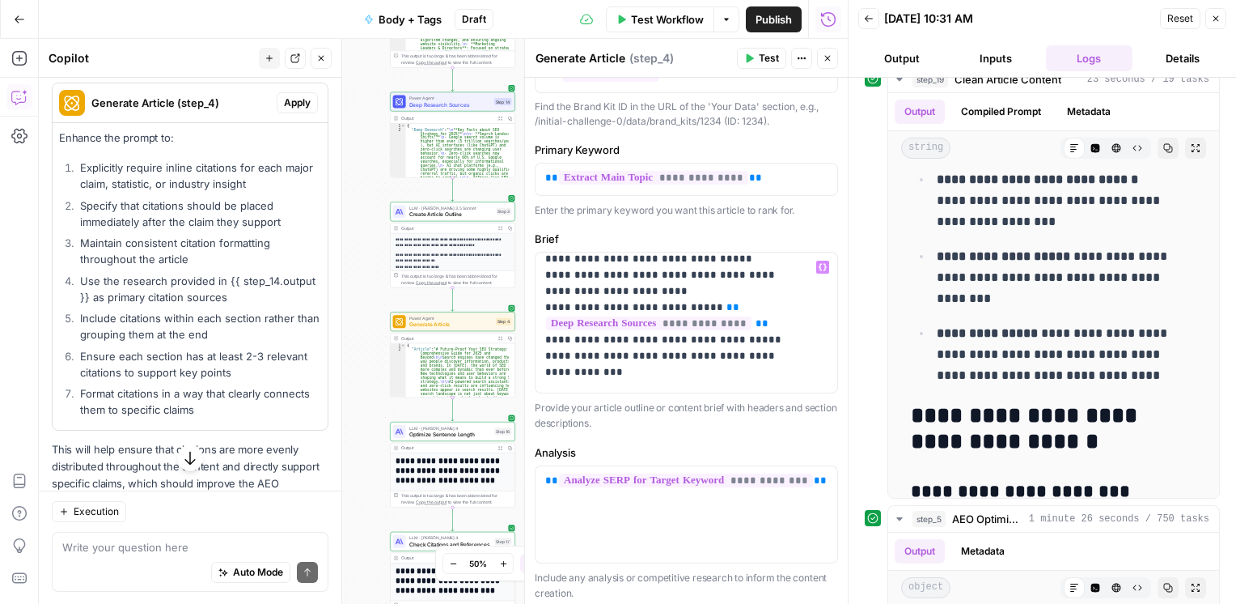
scroll to position [264, 0]
click at [803, 357] on div "**********" at bounding box center [681, 322] width 290 height 140
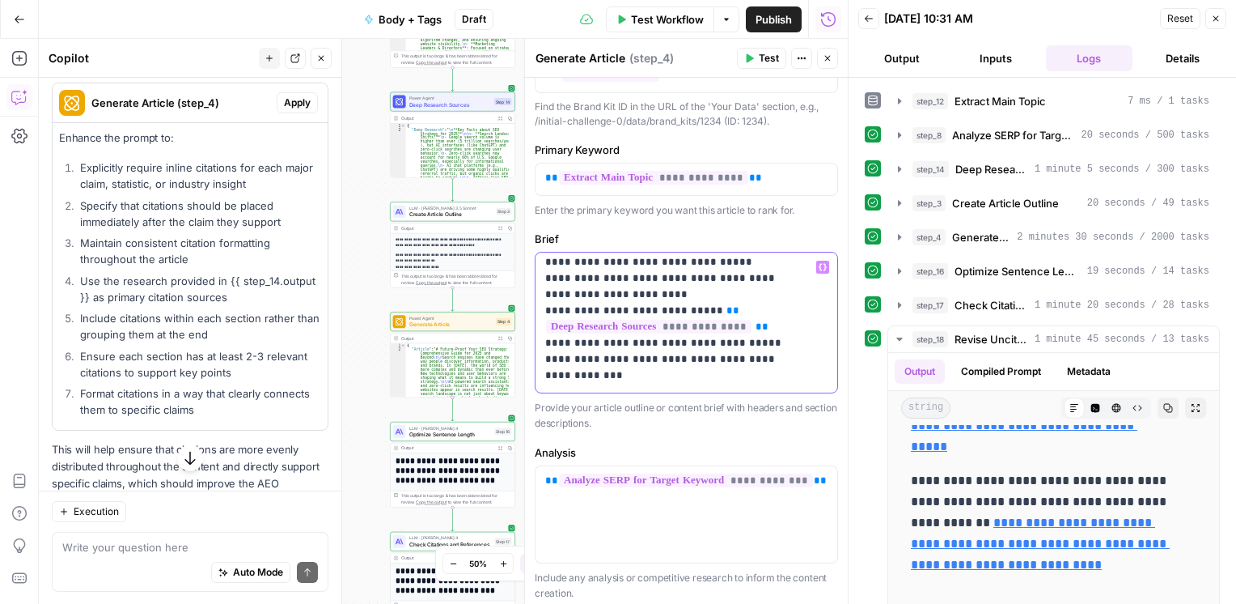
scroll to position [25, 0]
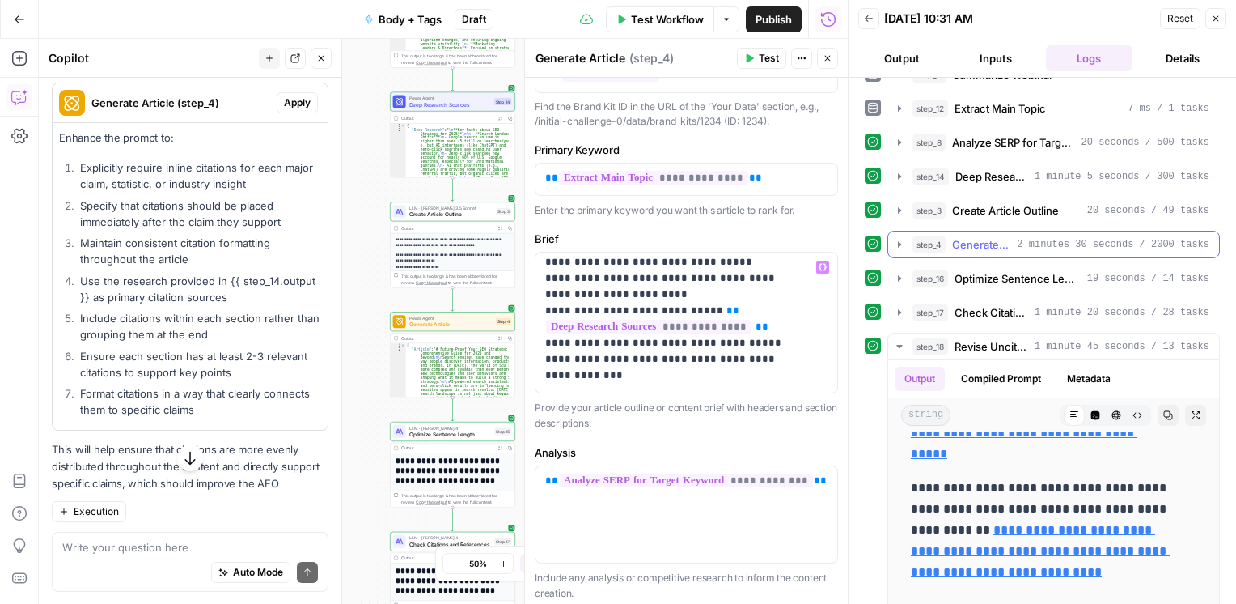
click at [893, 247] on icon "button" at bounding box center [899, 244] width 13 height 13
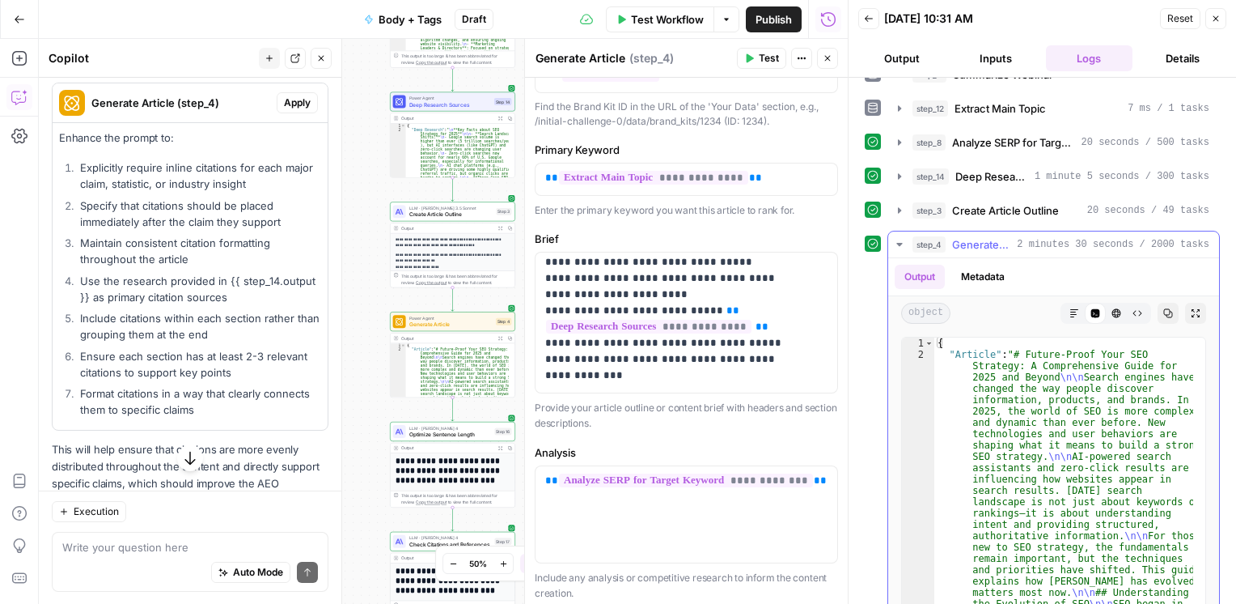
click at [1064, 320] on button "Markdown" at bounding box center [1074, 313] width 21 height 21
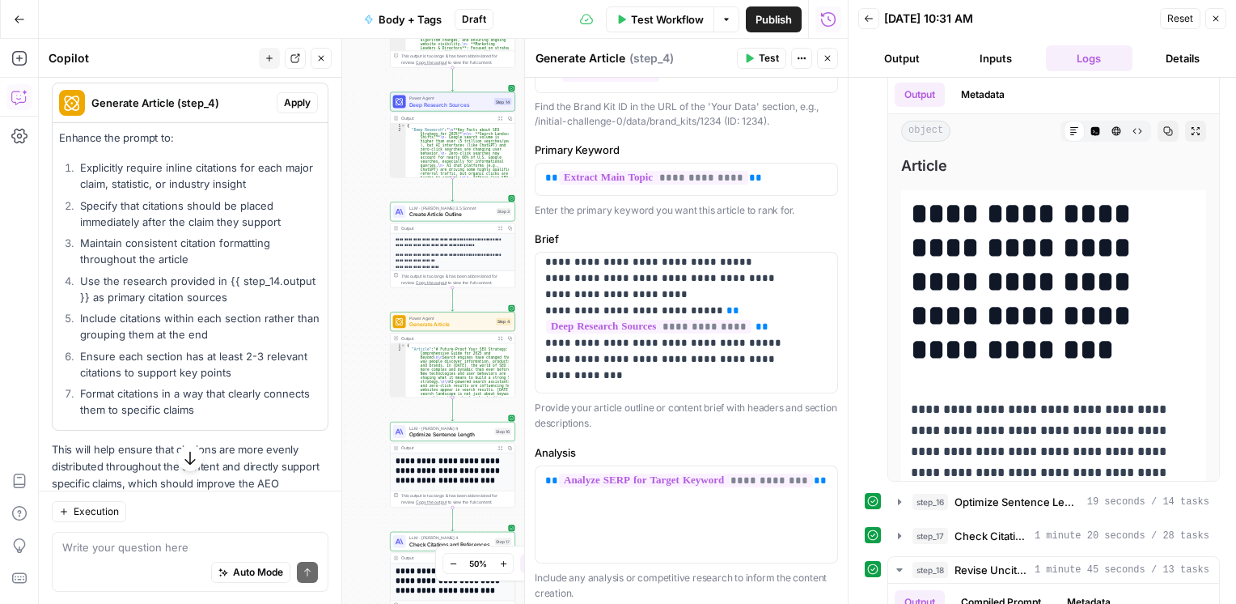
scroll to position [209, 0]
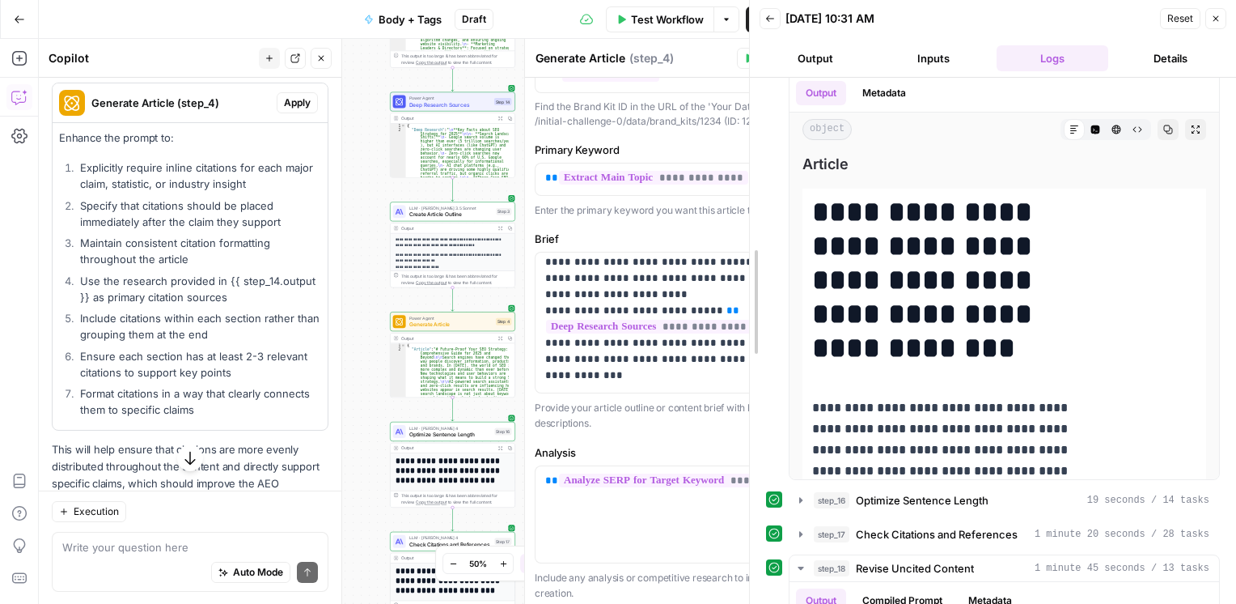
drag, startPoint x: 848, startPoint y: 323, endPoint x: 739, endPoint y: 316, distance: 109.5
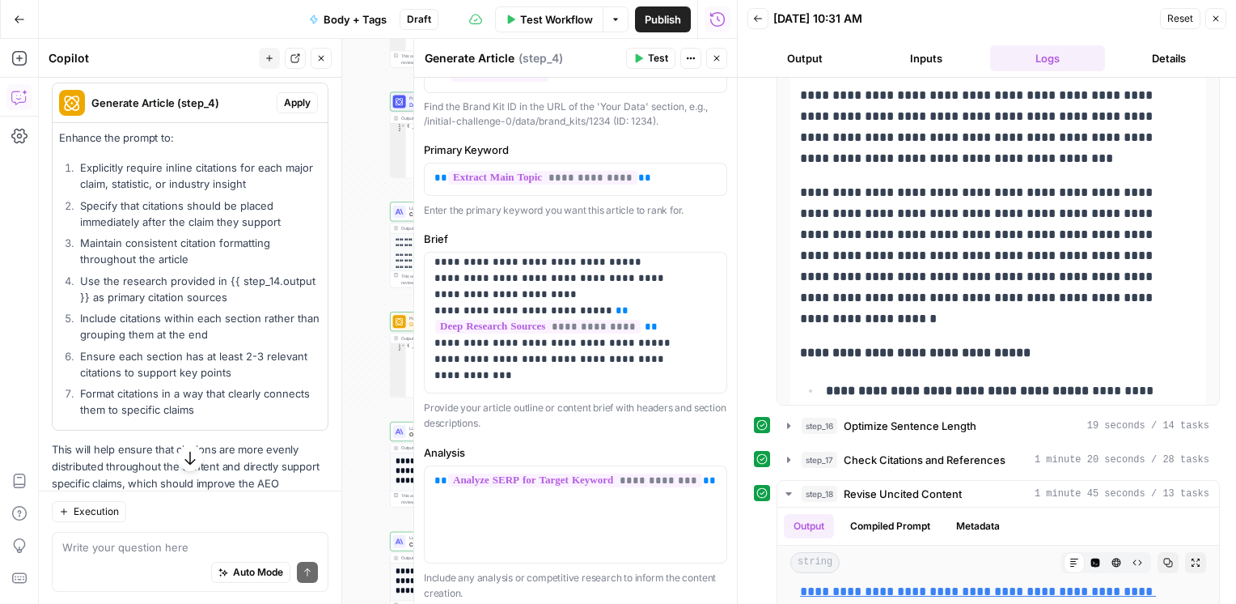
scroll to position [285, 0]
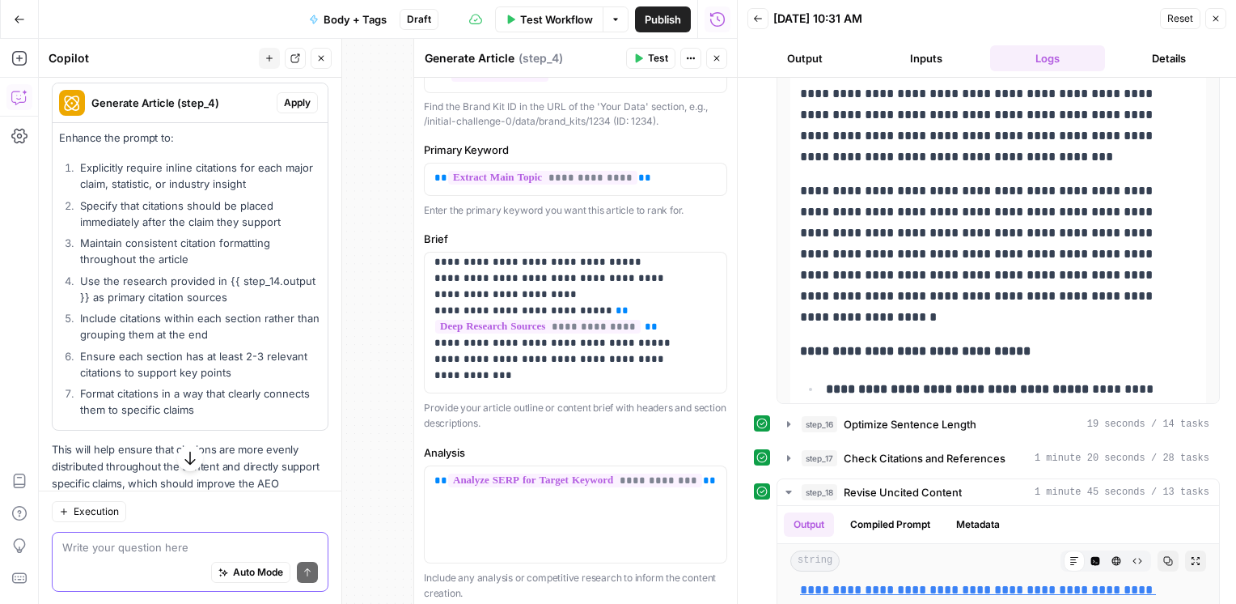
click at [123, 542] on textarea at bounding box center [190, 546] width 256 height 16
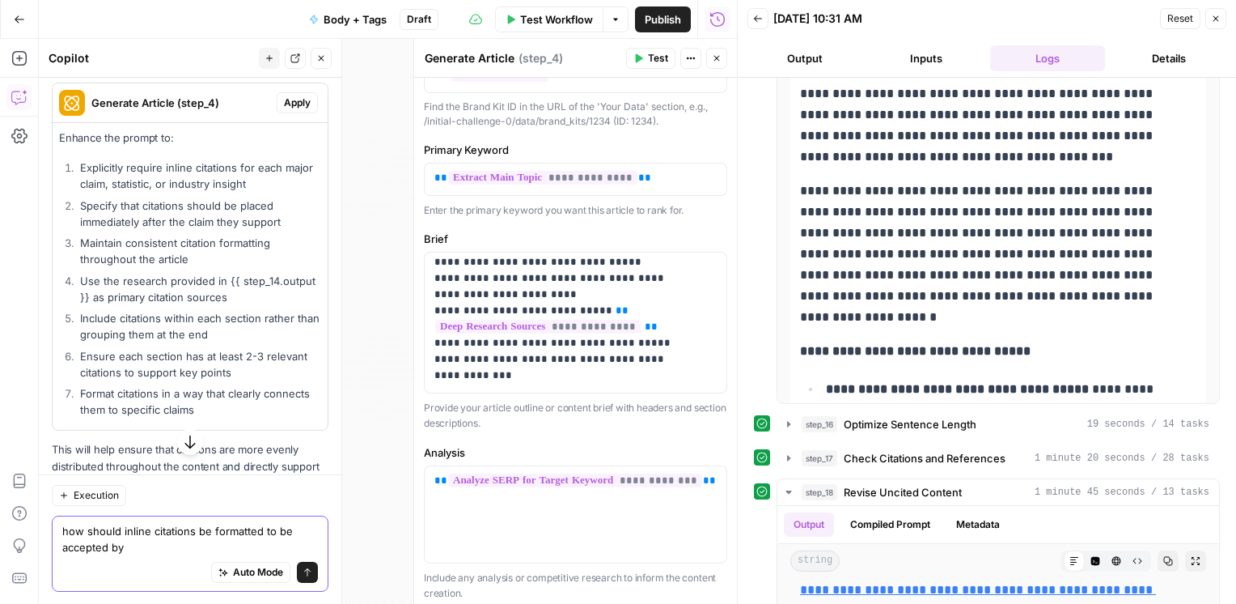
drag, startPoint x: 129, startPoint y: 549, endPoint x: -3, endPoint y: 542, distance: 132.9
click at [0, 542] on html "**********" at bounding box center [618, 302] width 1236 height 604
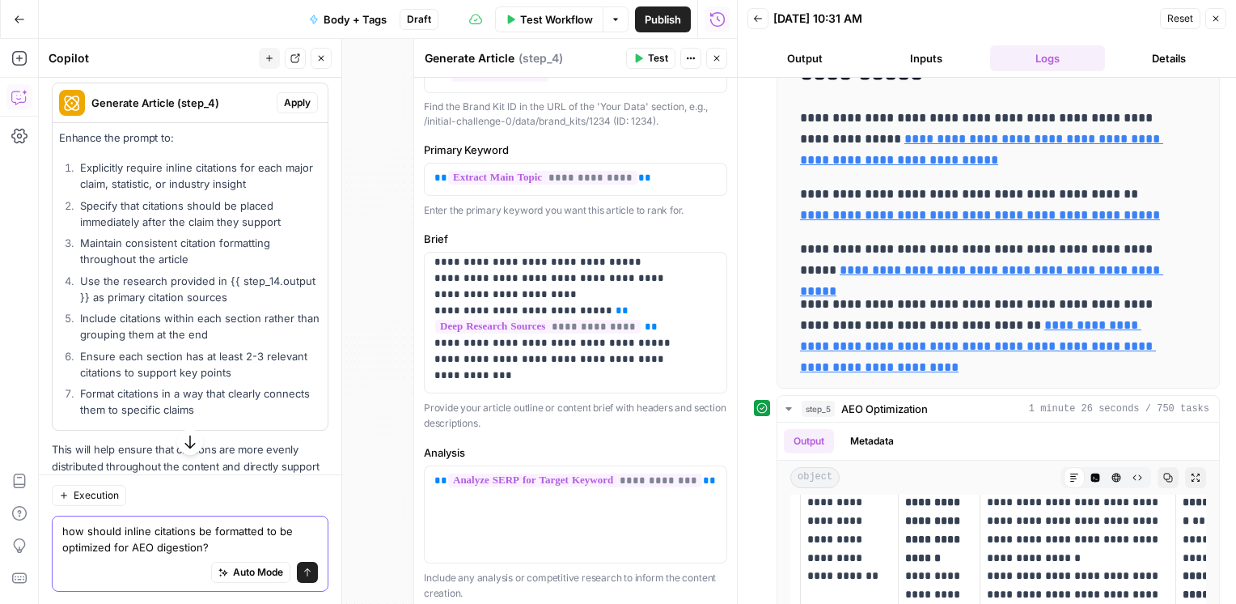
scroll to position [1256, 0]
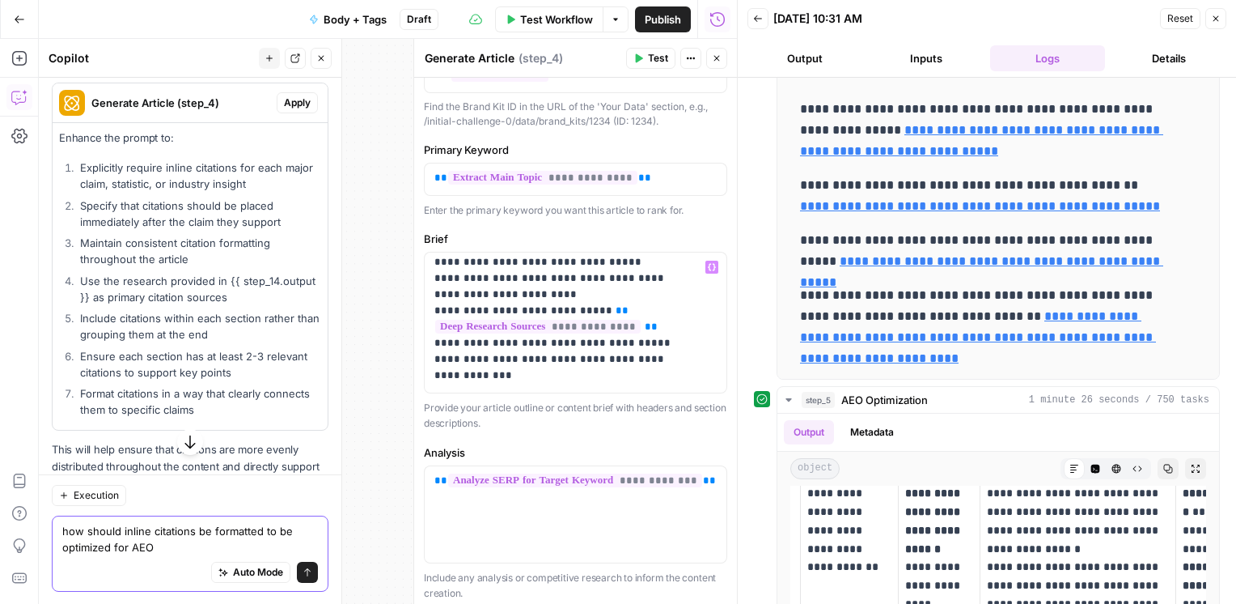
type textarea "how should inline citations be formatted to be optimized for AEO?"
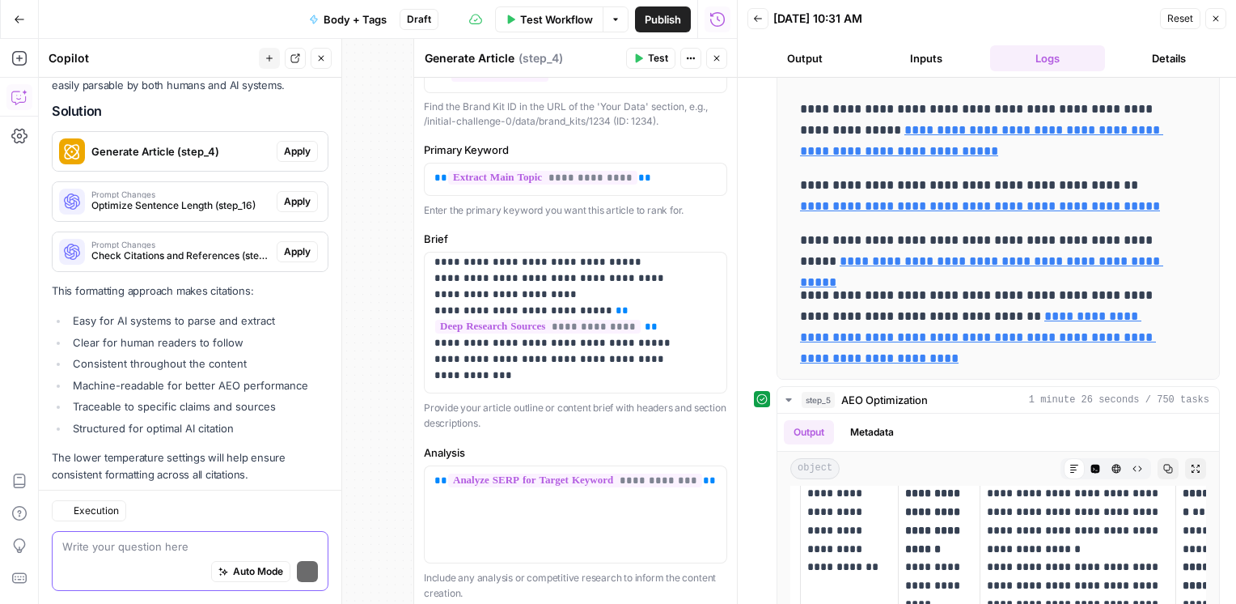
scroll to position [1192, 0]
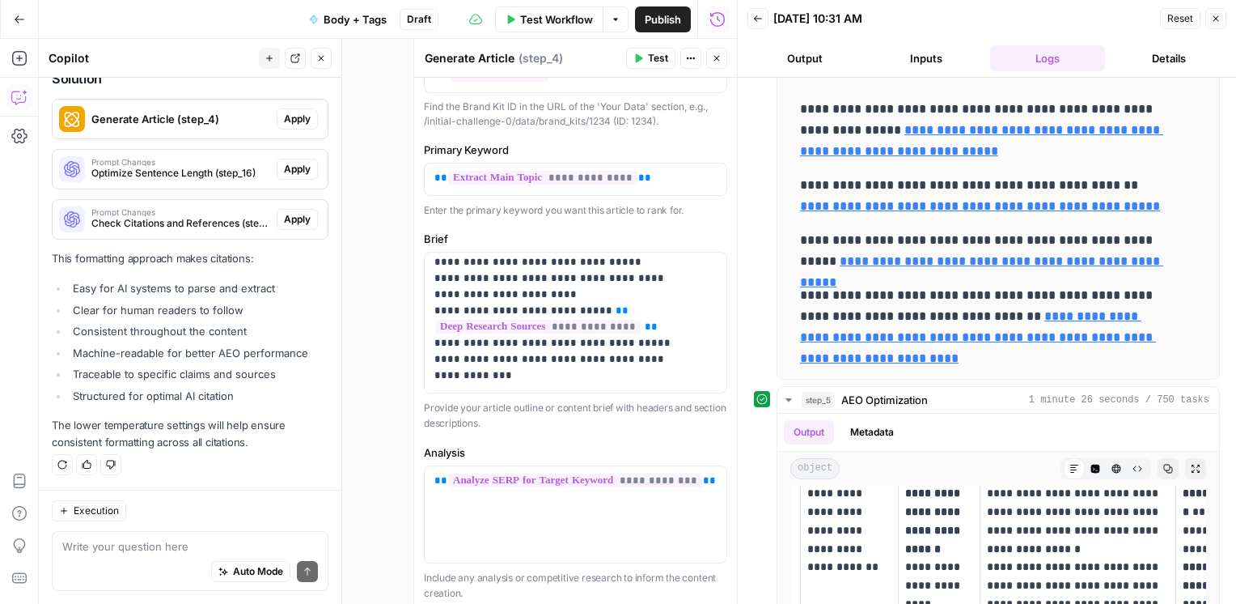
click at [137, 118] on span "Generate Article (step_4)" at bounding box center [180, 119] width 179 height 16
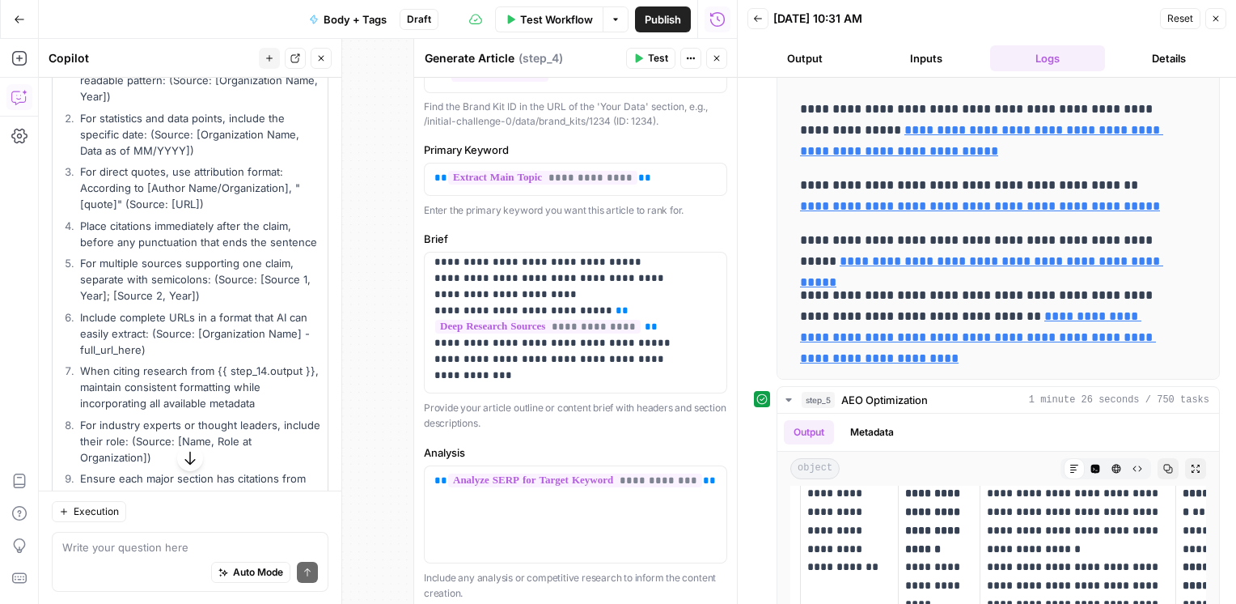
scroll to position [1275, 0]
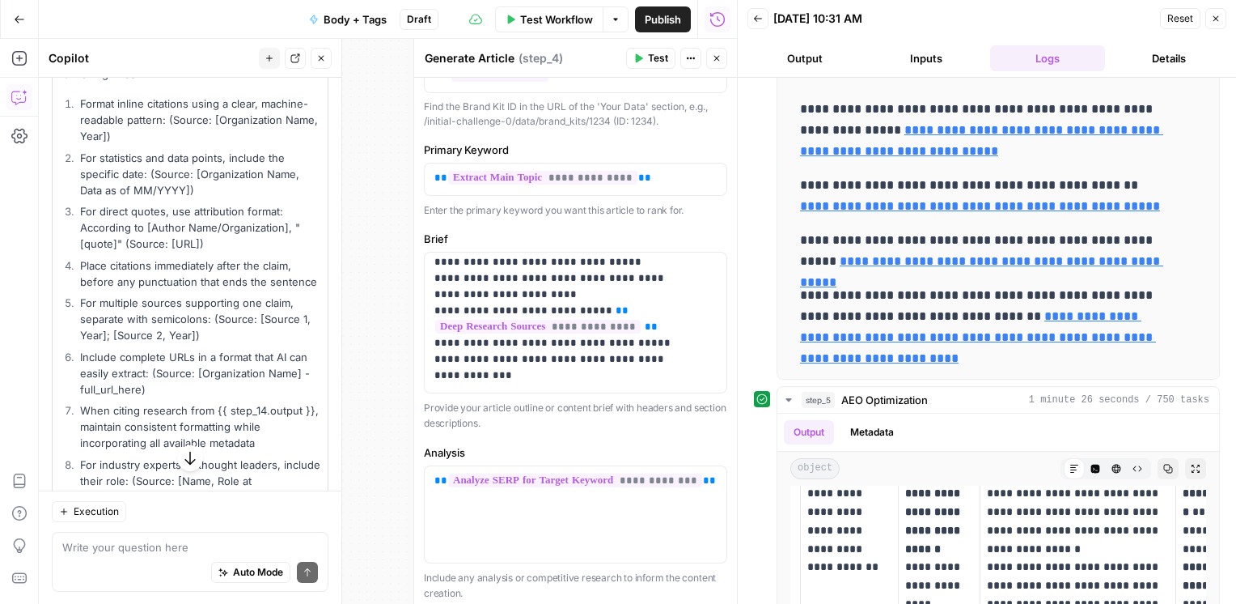
drag, startPoint x: 157, startPoint y: 435, endPoint x: 73, endPoint y: 108, distance: 337.6
click at [73, 108] on div "Update the prompt to enforce the following citation formatting rules: Format in…" at bounding box center [190, 317] width 275 height 550
copy ol "Format inline citations using a clear, machine-readable pattern: (Source: [Orga…"
click at [686, 354] on p "**********" at bounding box center [564, 302] width 258 height 615
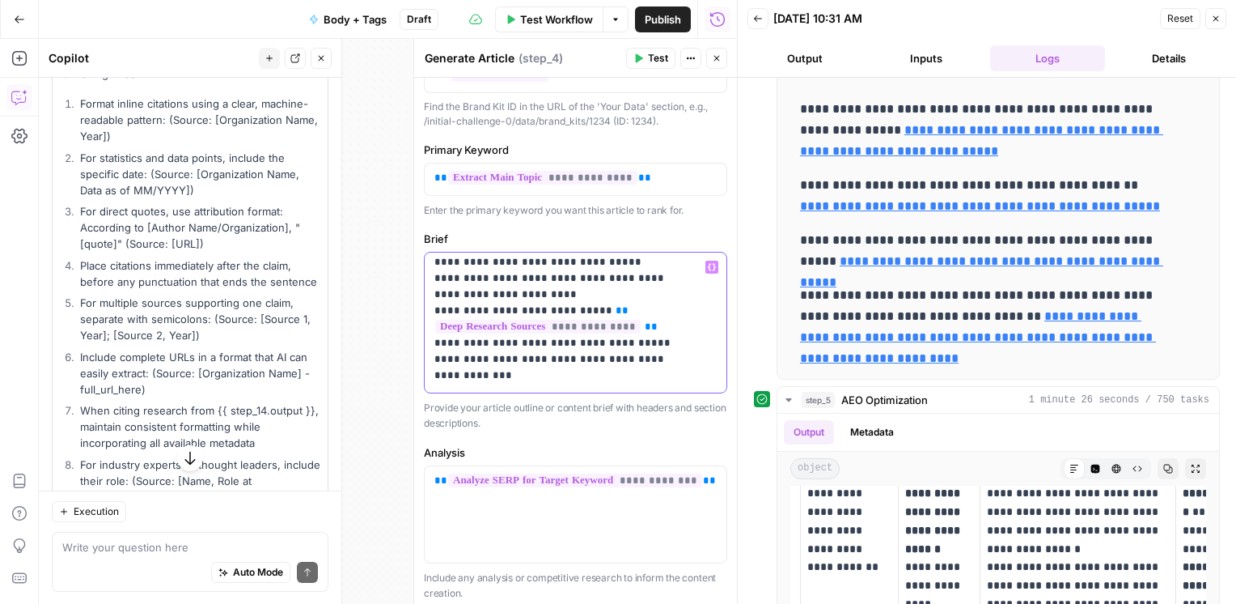
click at [687, 358] on p "**********" at bounding box center [564, 302] width 258 height 615
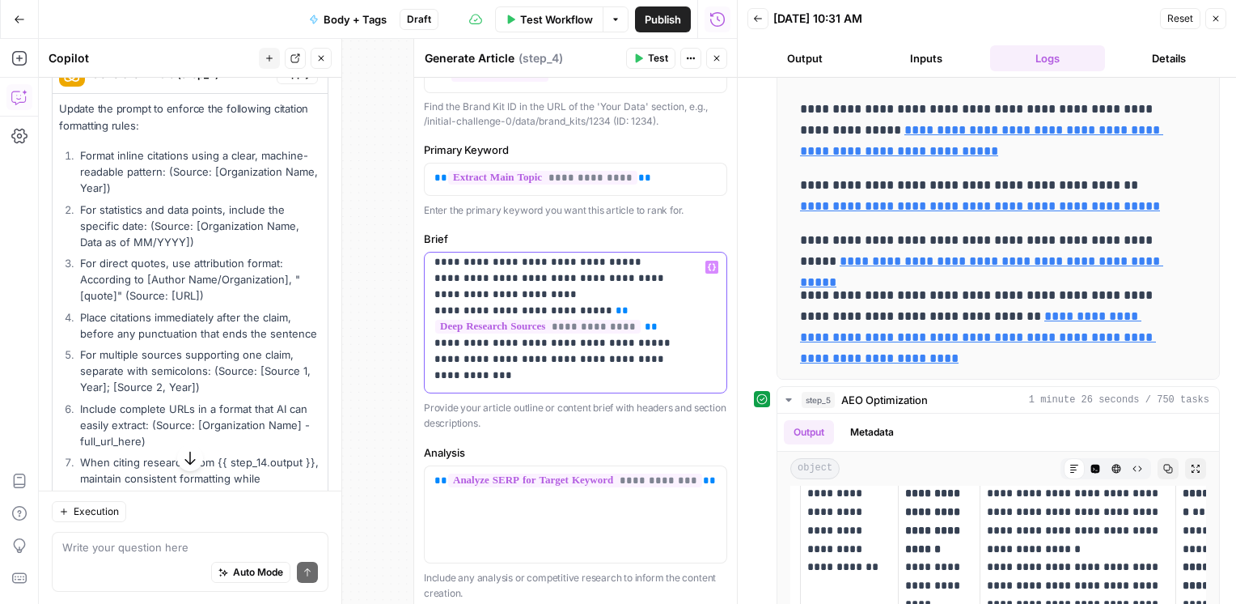
scroll to position [1327, 0]
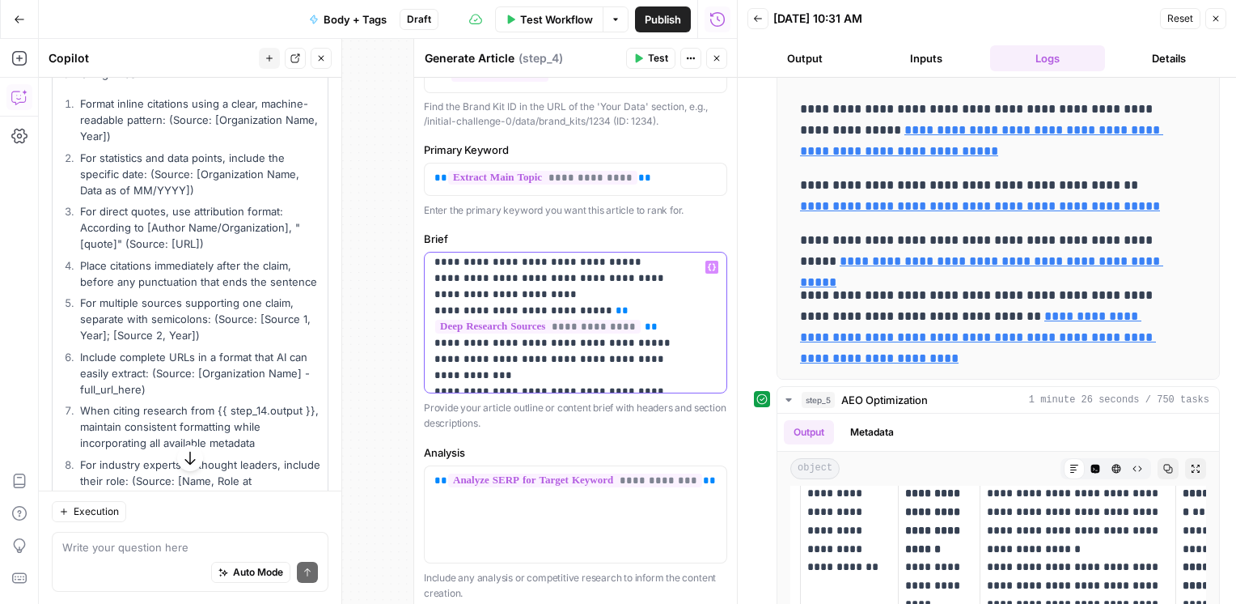
drag, startPoint x: 435, startPoint y: 345, endPoint x: 641, endPoint y: 338, distance: 205.6
click at [641, 338] on p "**********" at bounding box center [564, 521] width 258 height 1052
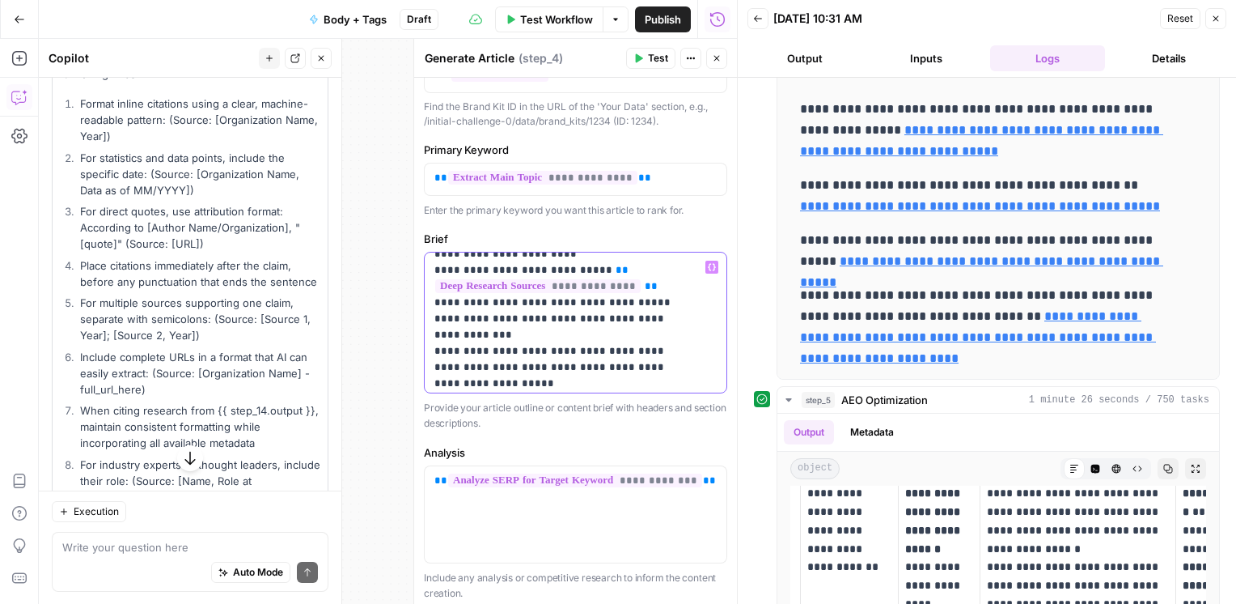
scroll to position [307, 0]
click at [432, 333] on div "**********" at bounding box center [570, 322] width 290 height 140
click at [432, 309] on div "**********" at bounding box center [570, 322] width 290 height 140
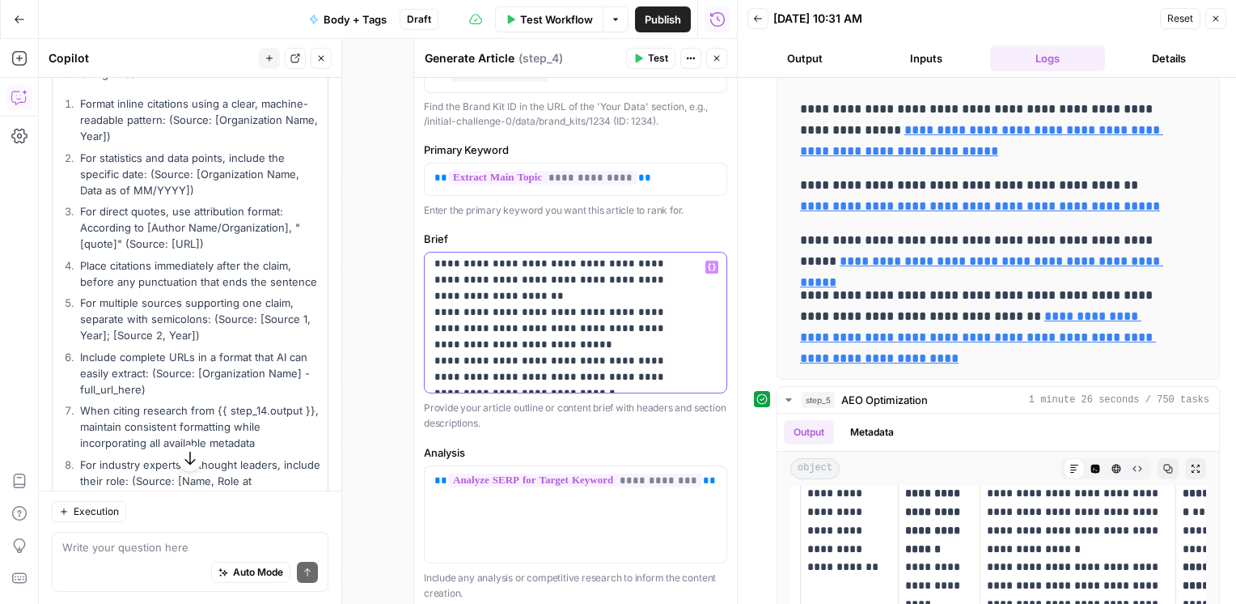
scroll to position [437, 0]
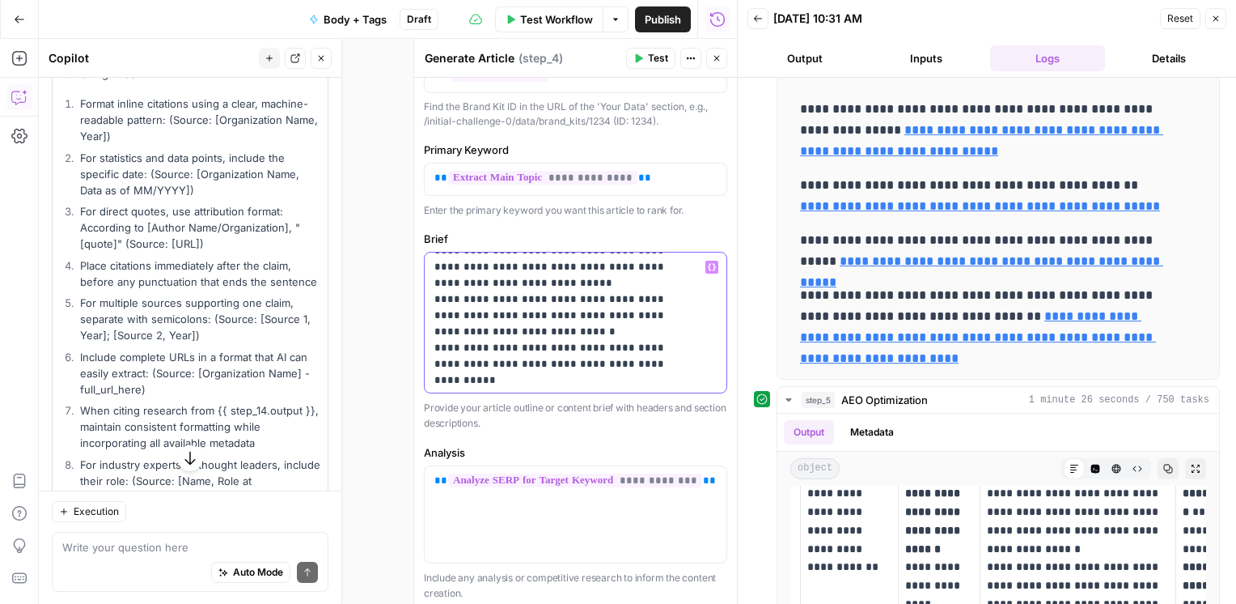
click at [453, 329] on p "**********" at bounding box center [564, 340] width 258 height 1036
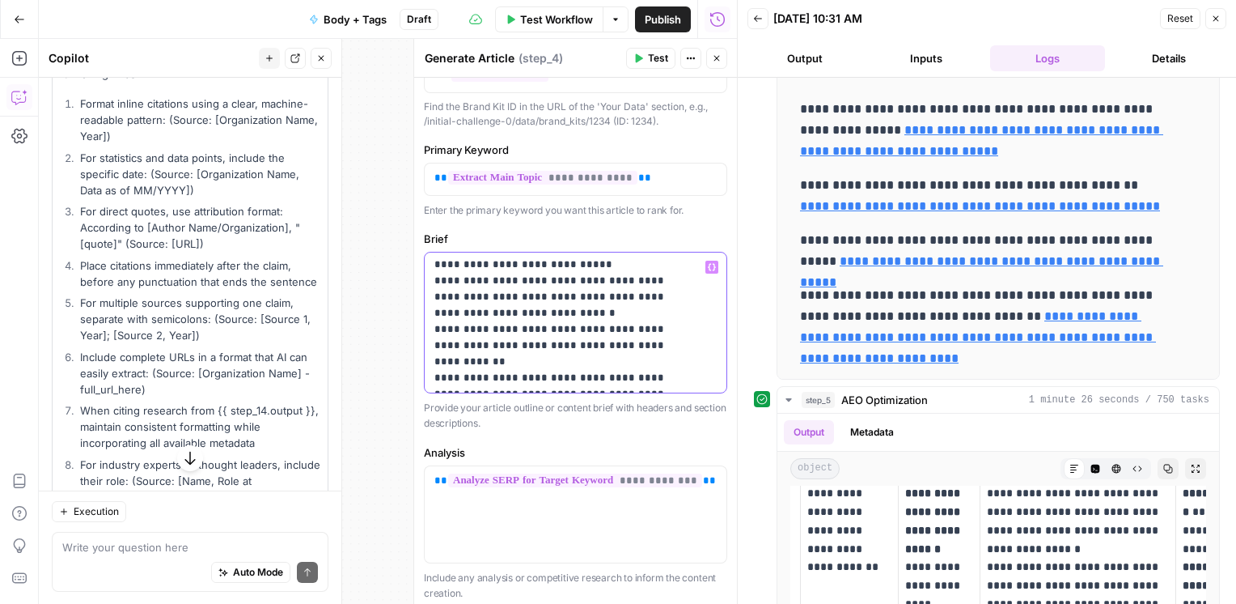
scroll to position [507, 0]
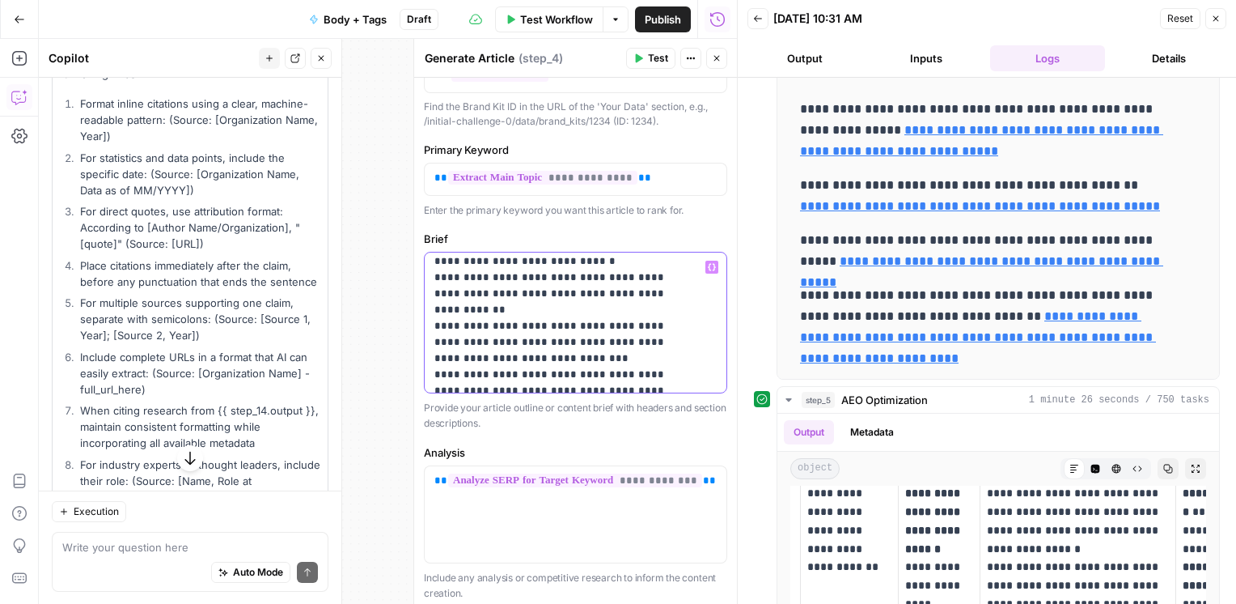
click at [460, 343] on p "**********" at bounding box center [564, 270] width 258 height 1036
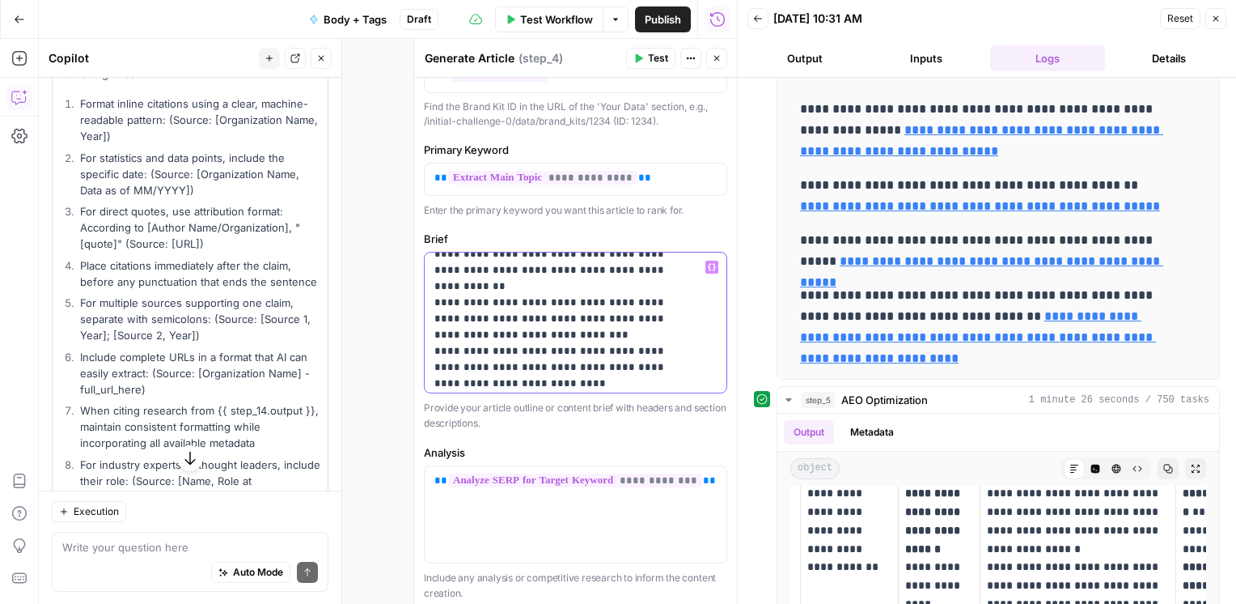
scroll to position [588, 0]
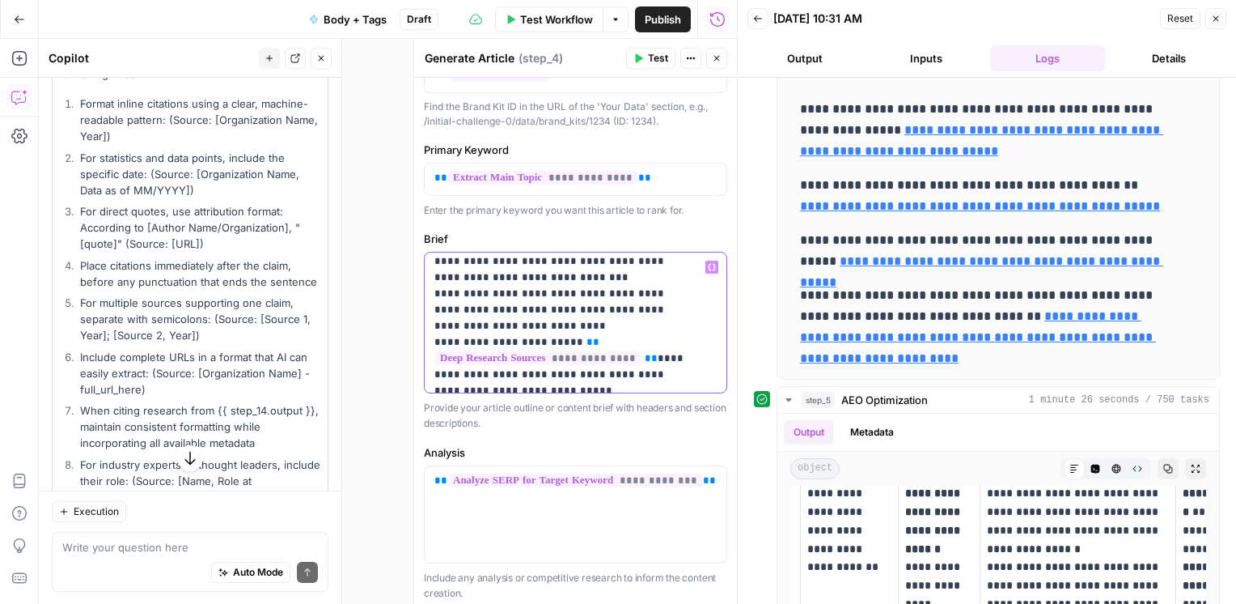
click at [495, 341] on p "**********" at bounding box center [564, 189] width 258 height 1036
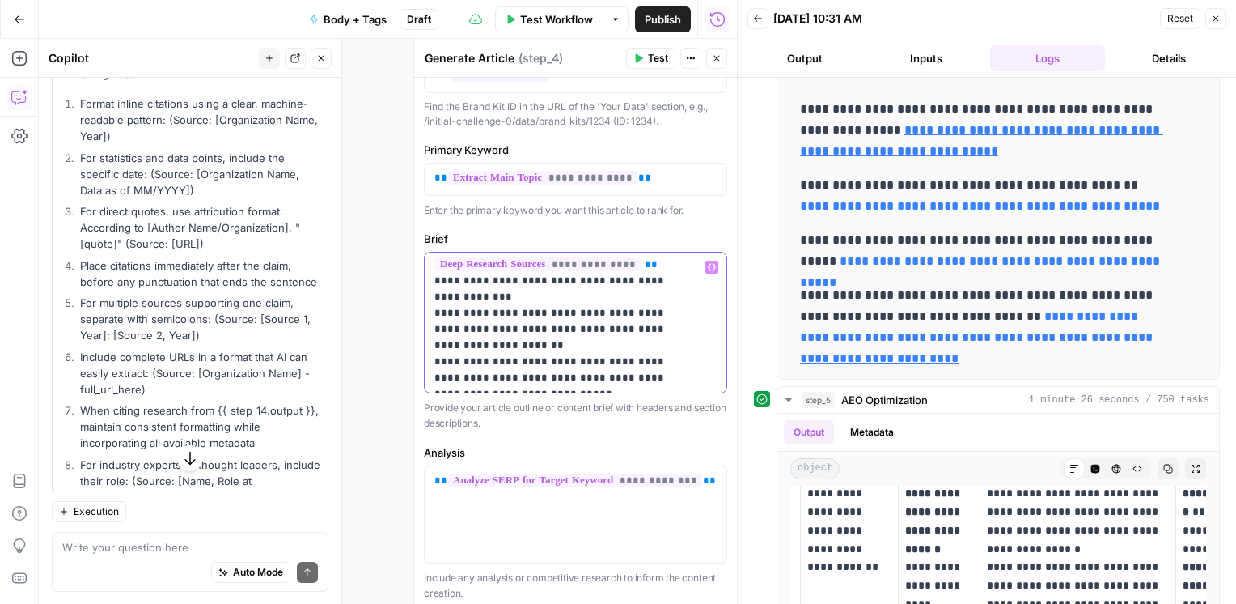
scroll to position [329, 0]
click at [649, 53] on span "Test" at bounding box center [658, 58] width 20 height 15
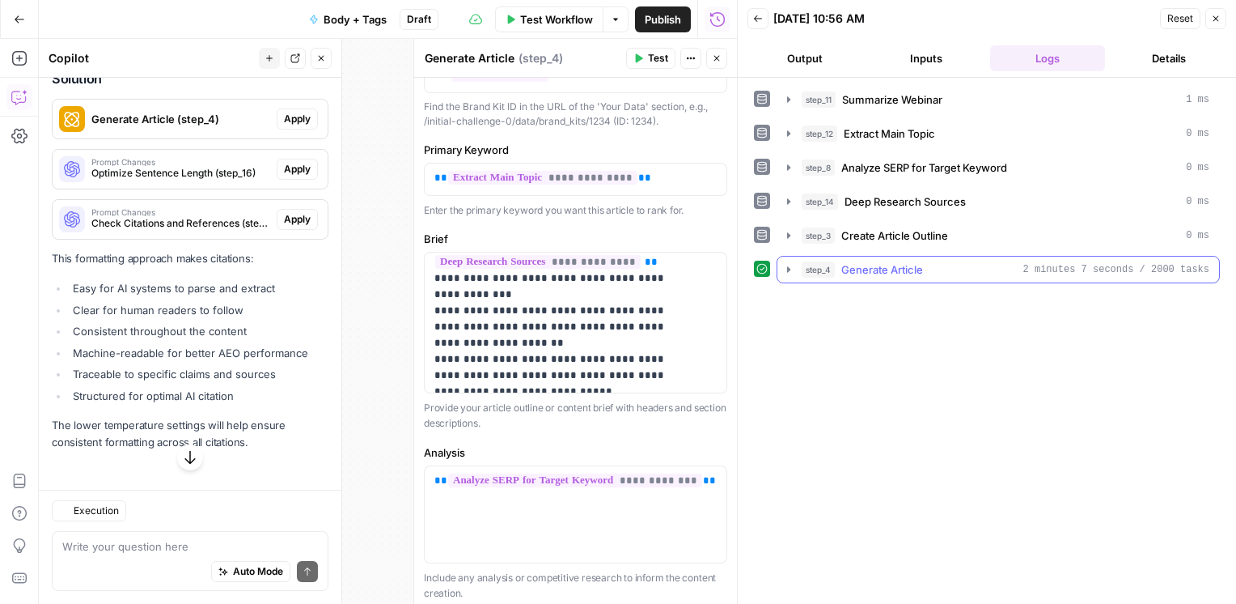
scroll to position [936, 0]
click at [783, 267] on icon "button" at bounding box center [788, 269] width 13 height 13
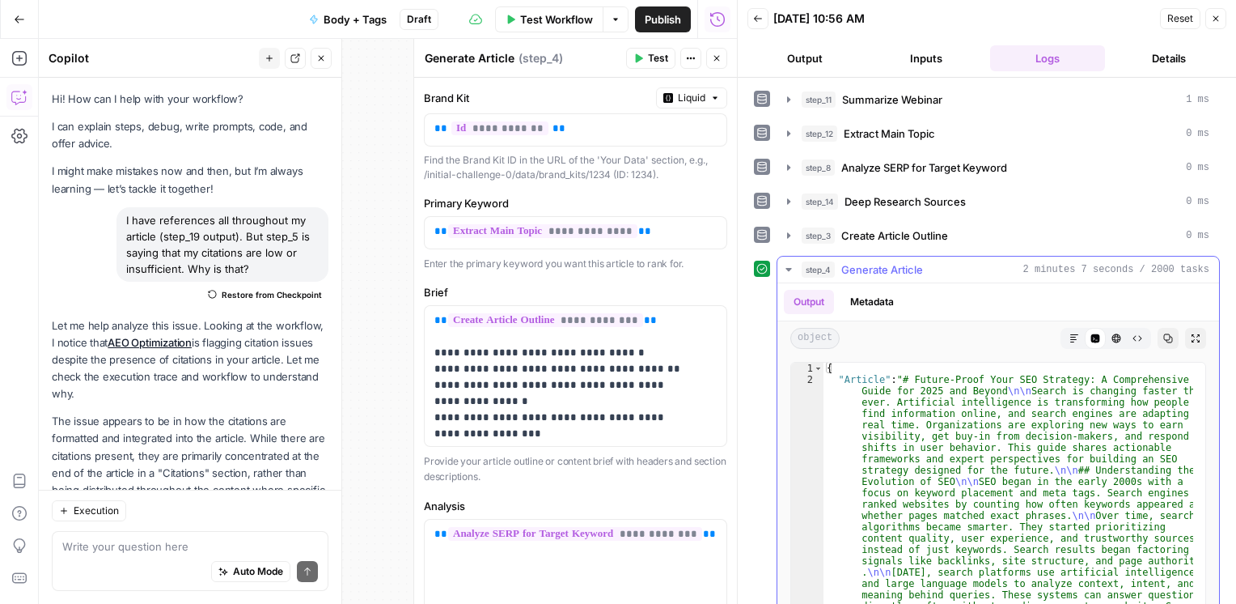
scroll to position [329, 0]
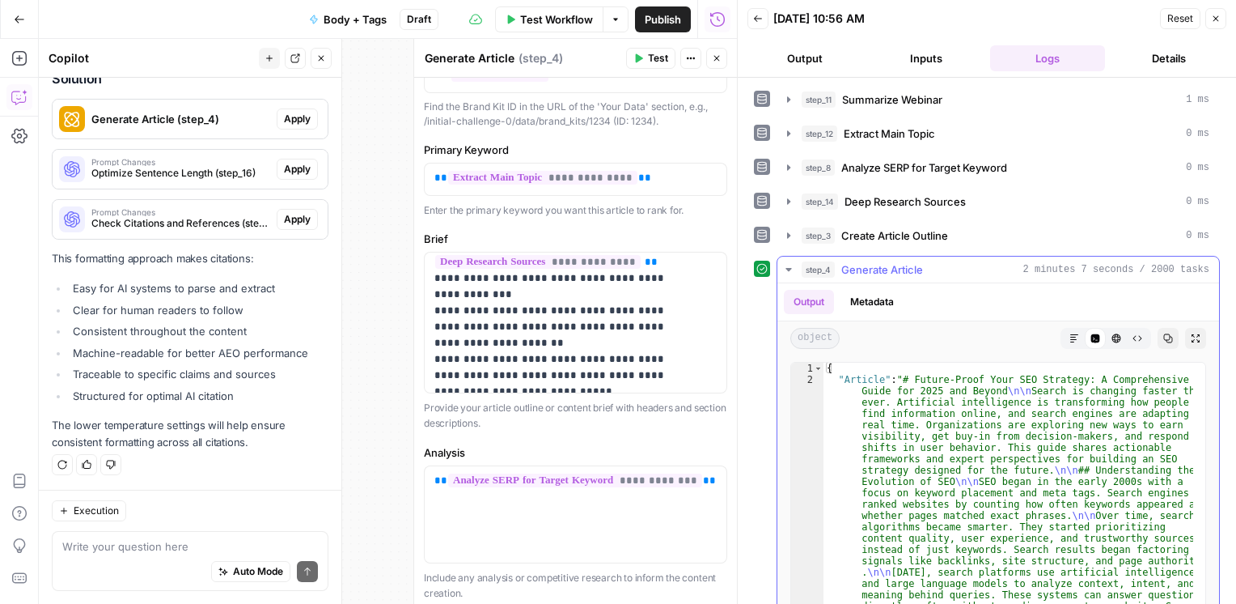
click at [1070, 333] on icon "button" at bounding box center [1075, 338] width 10 height 10
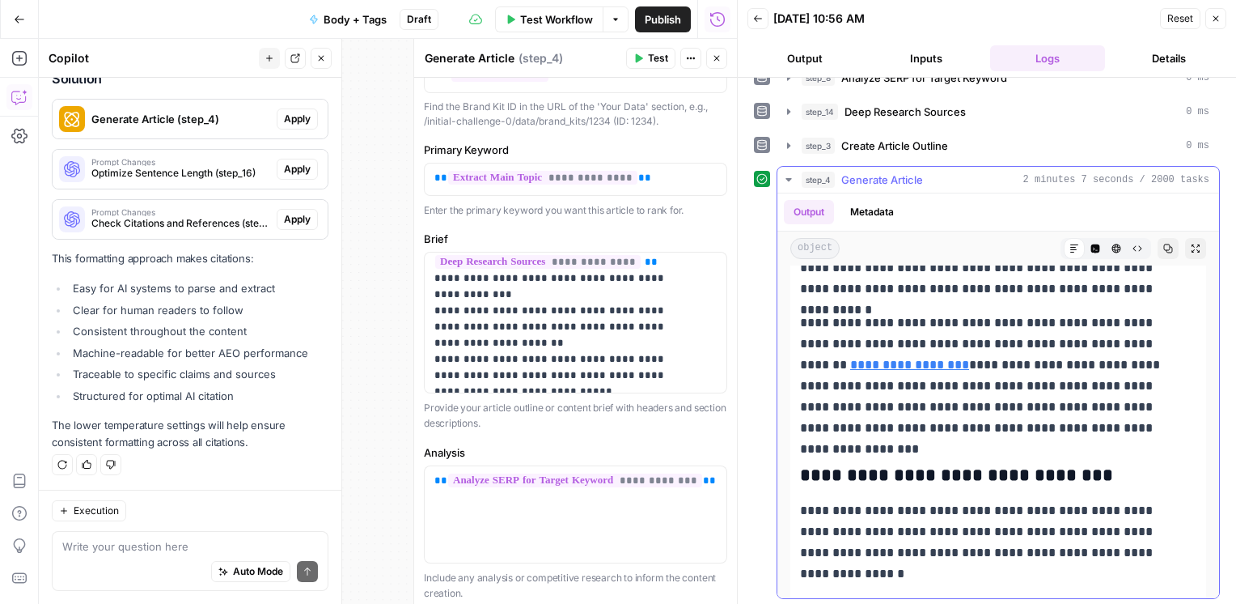
scroll to position [1003, 0]
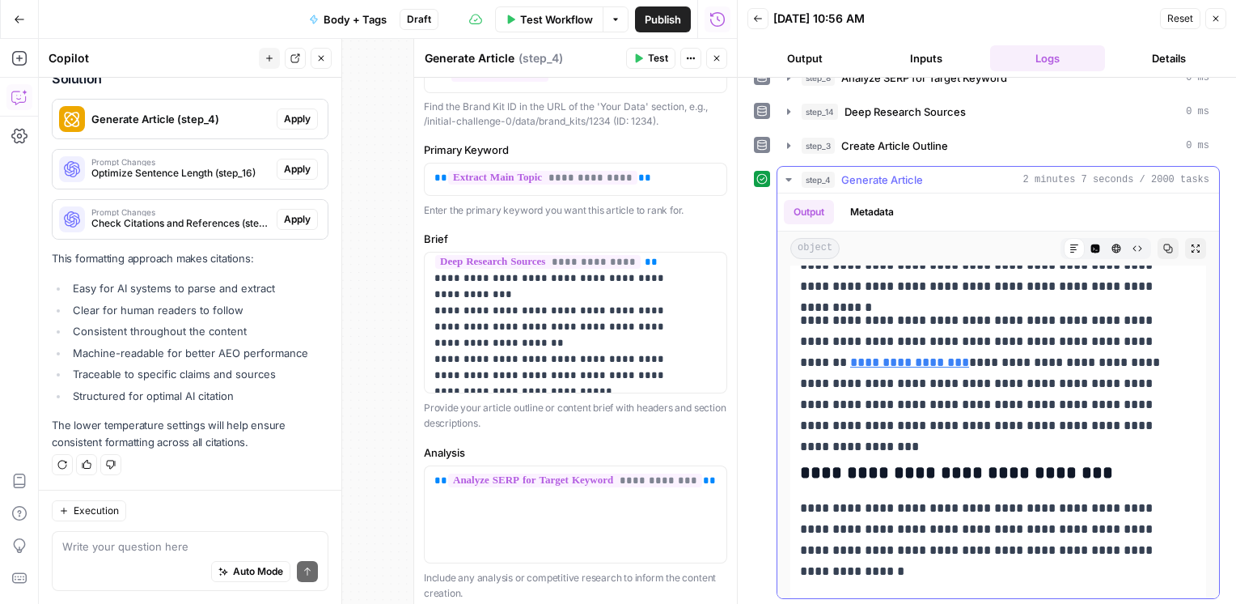
click at [783, 180] on icon "button" at bounding box center [788, 179] width 13 height 13
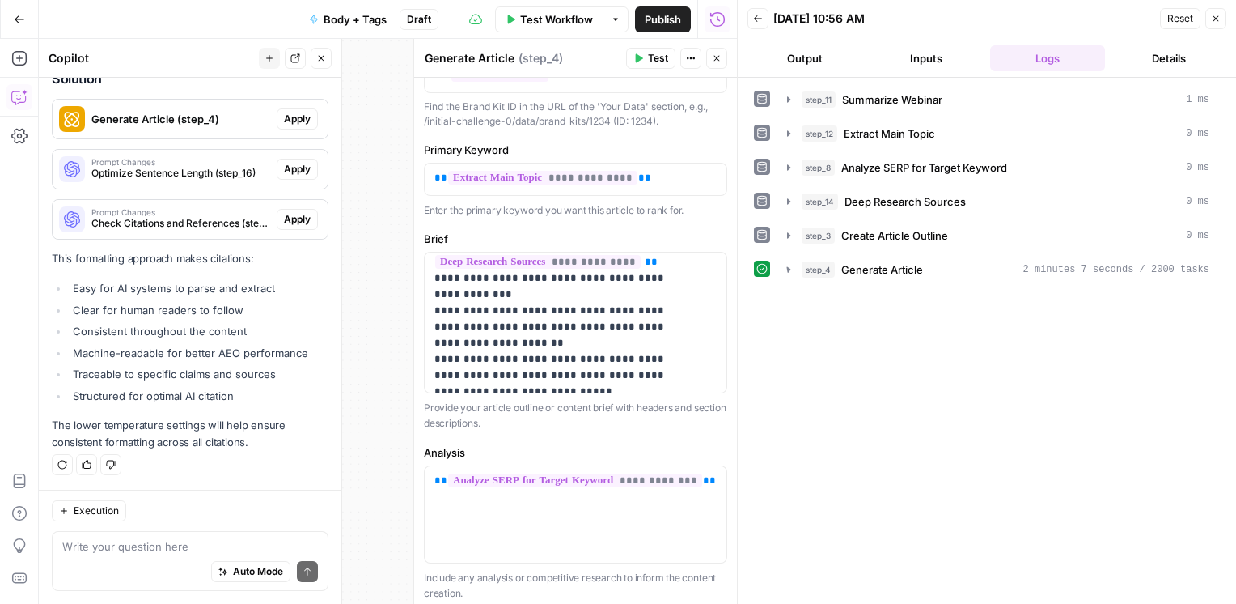
scroll to position [0, 0]
click at [719, 66] on button "Close" at bounding box center [716, 58] width 21 height 21
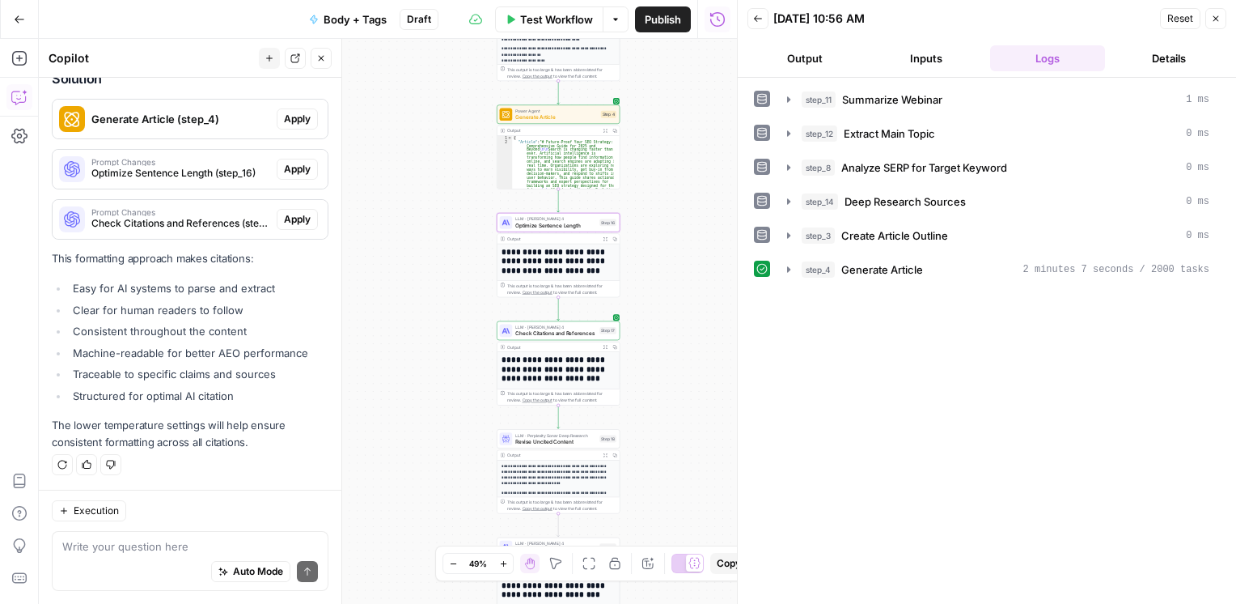
click at [159, 163] on span "Prompt Changes" at bounding box center [180, 162] width 179 height 8
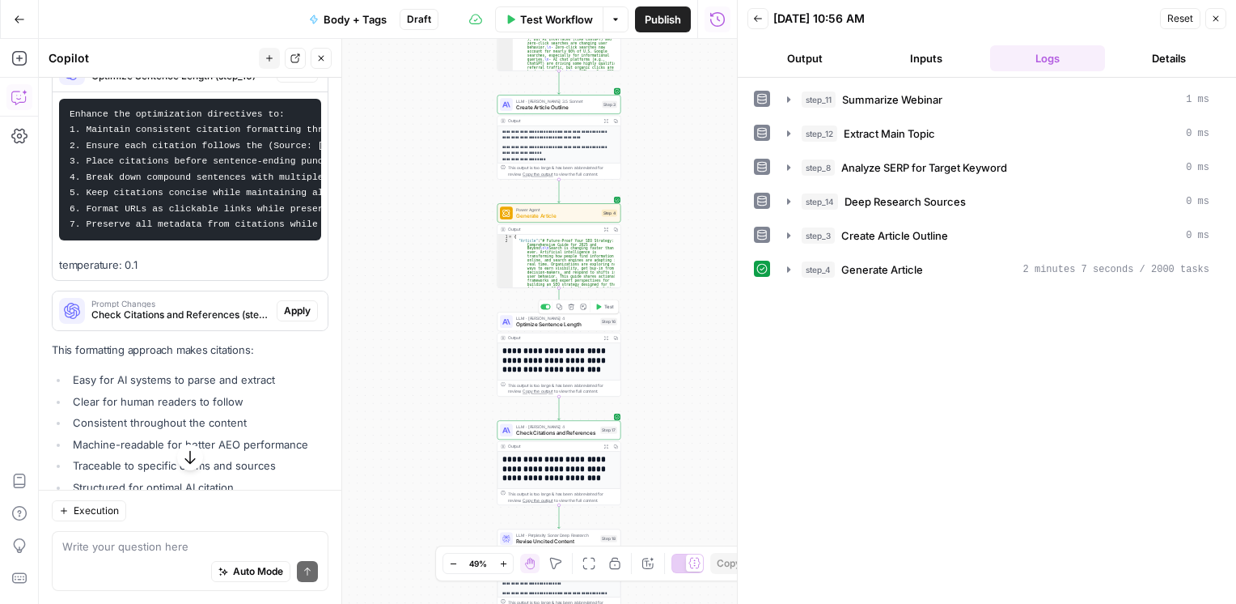
click at [546, 328] on span "Optimize Sentence Length" at bounding box center [557, 324] width 82 height 8
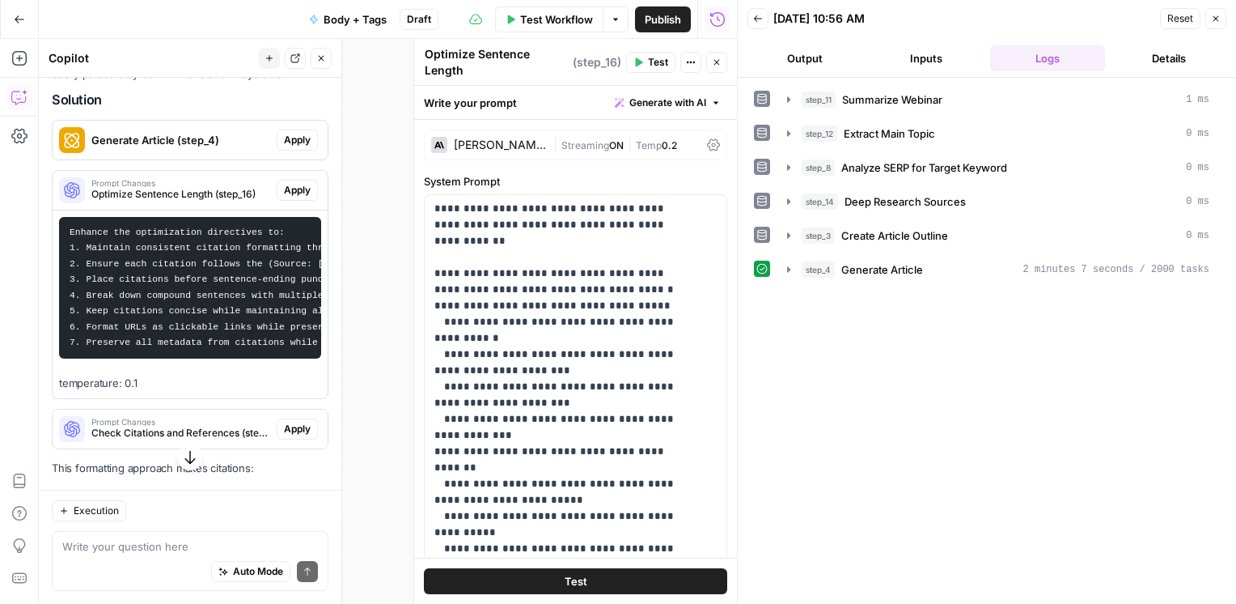
scroll to position [864, 0]
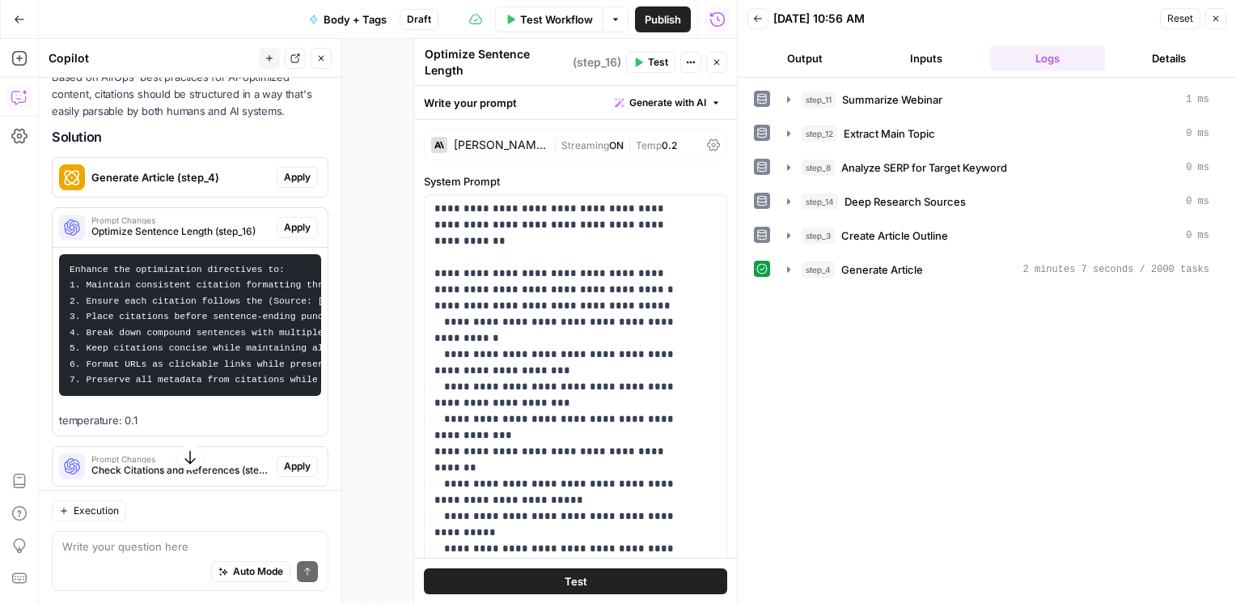
click at [193, 239] on span "Optimize Sentence Length (step_16)" at bounding box center [180, 231] width 179 height 15
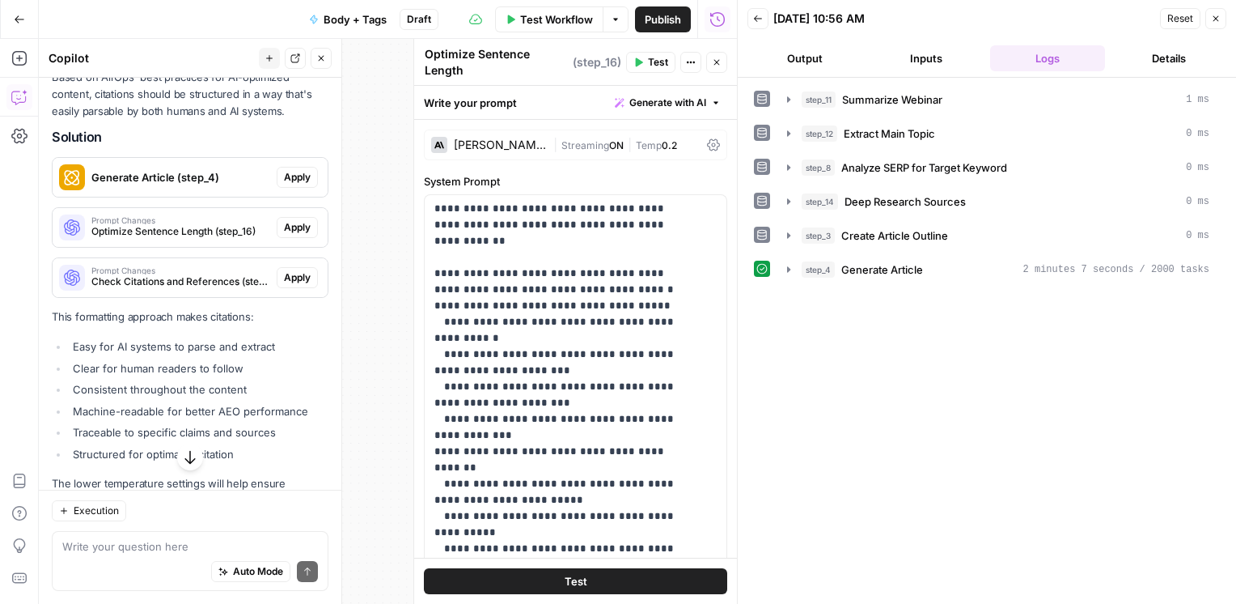
click at [193, 239] on span "Optimize Sentence Length (step_16)" at bounding box center [180, 231] width 179 height 15
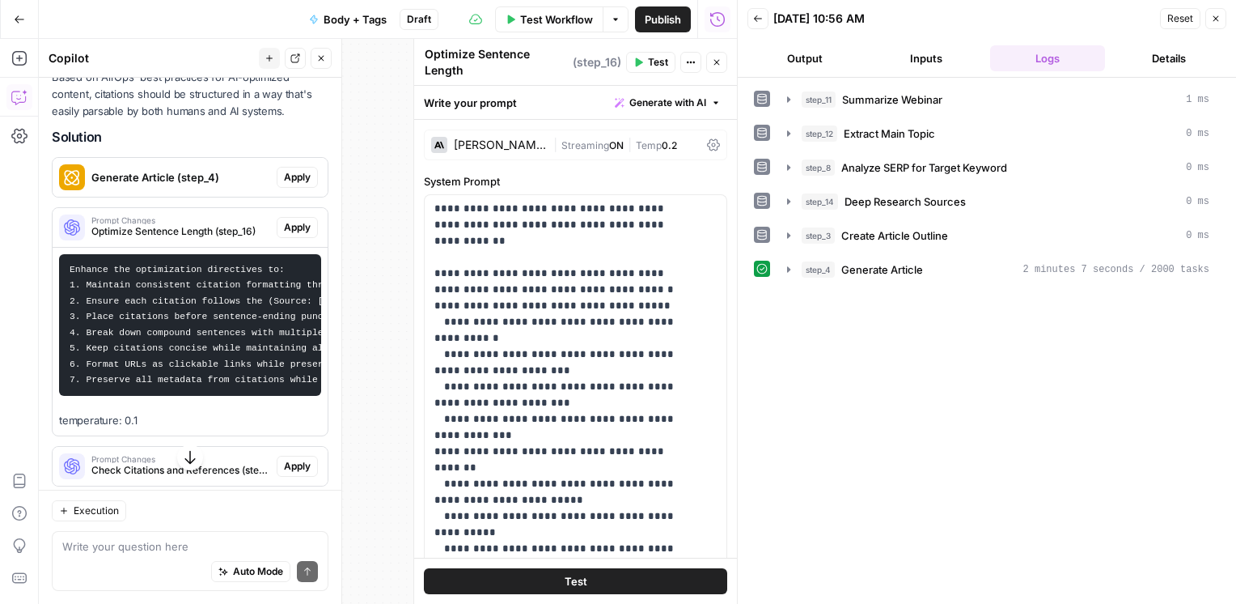
click at [159, 341] on code "Enhance the optimization directives to: 1. Maintain consistent citation formatt…" at bounding box center [293, 325] width 447 height 121
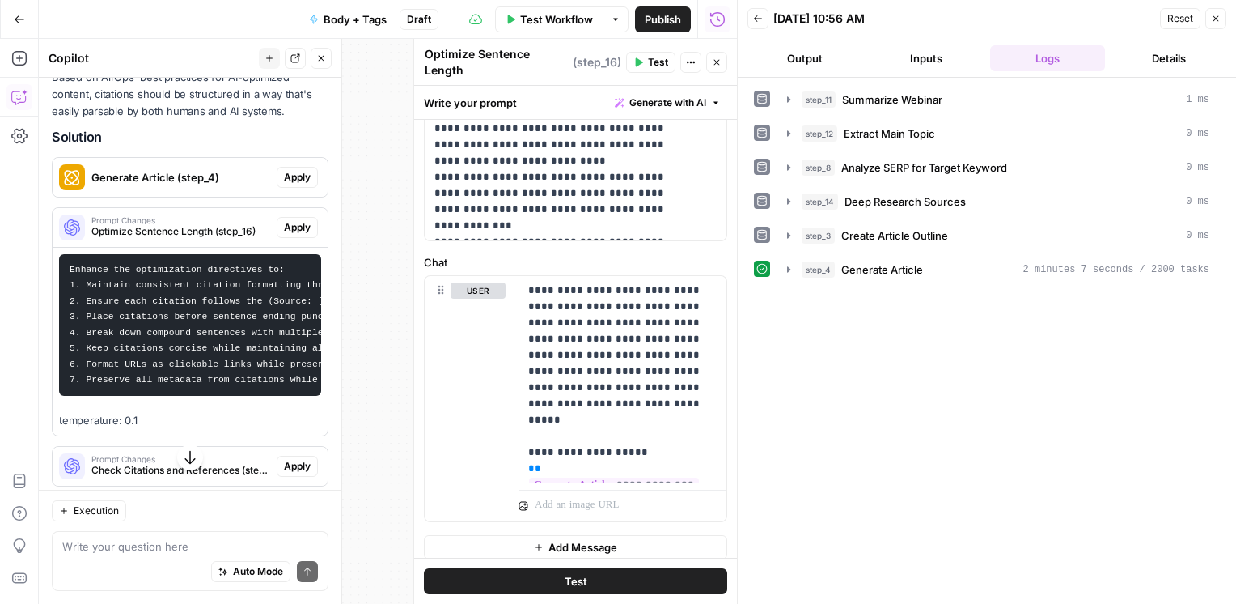
scroll to position [616, 0]
click at [295, 235] on span "Apply" at bounding box center [297, 227] width 27 height 15
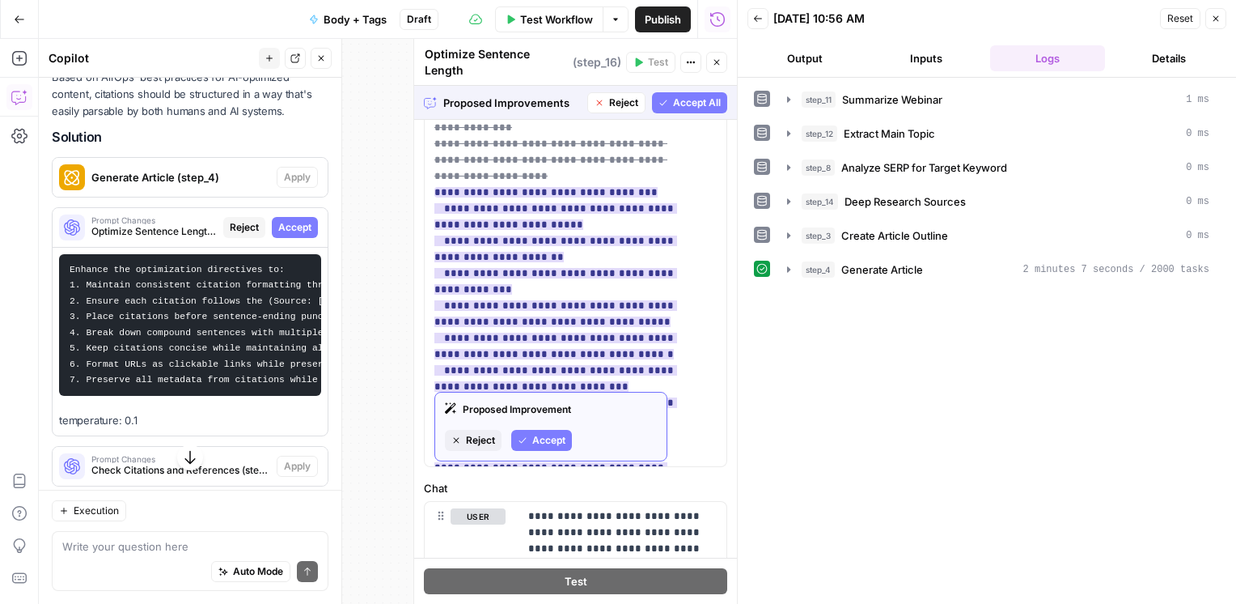
scroll to position [825, 0]
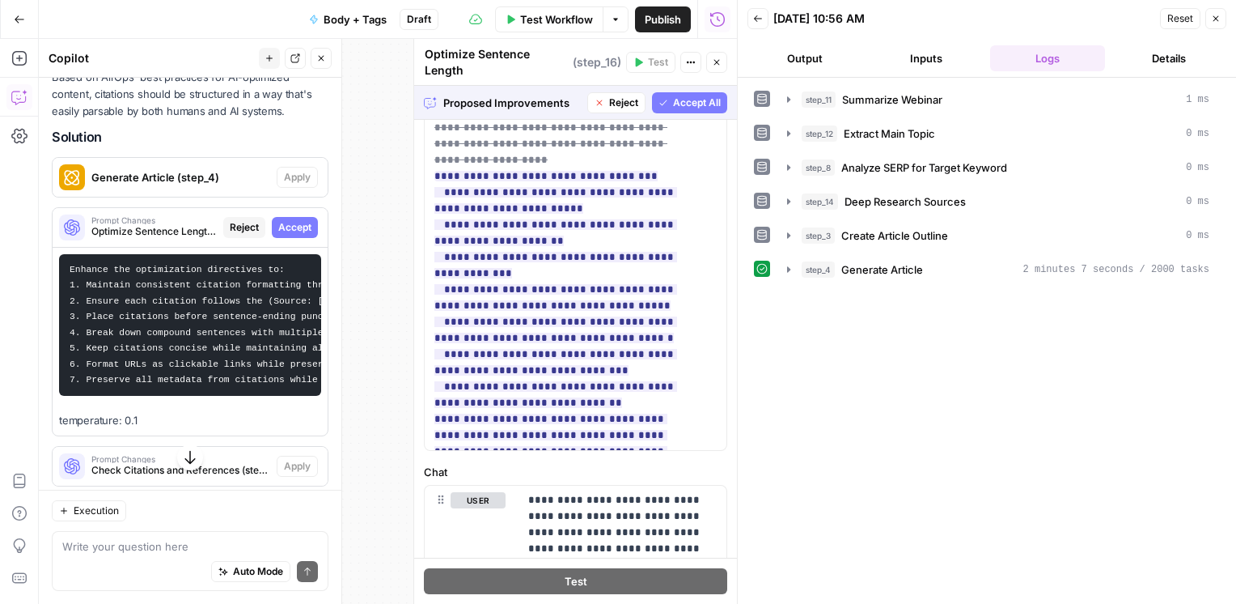
click at [673, 95] on span "Accept All" at bounding box center [697, 102] width 48 height 15
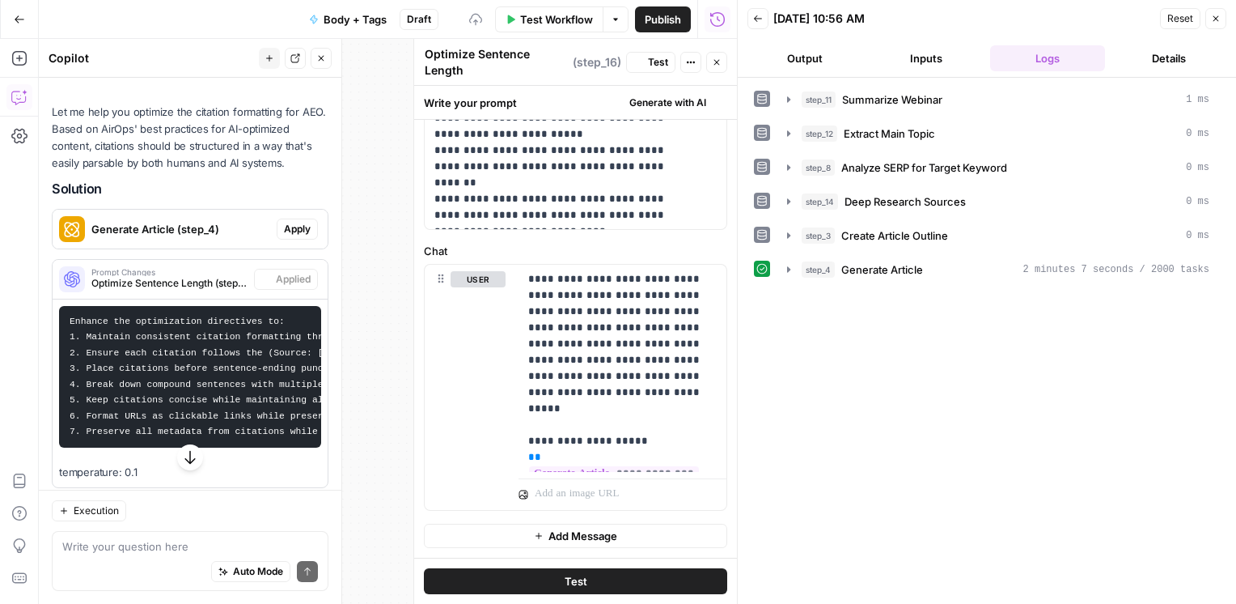
scroll to position [864, 0]
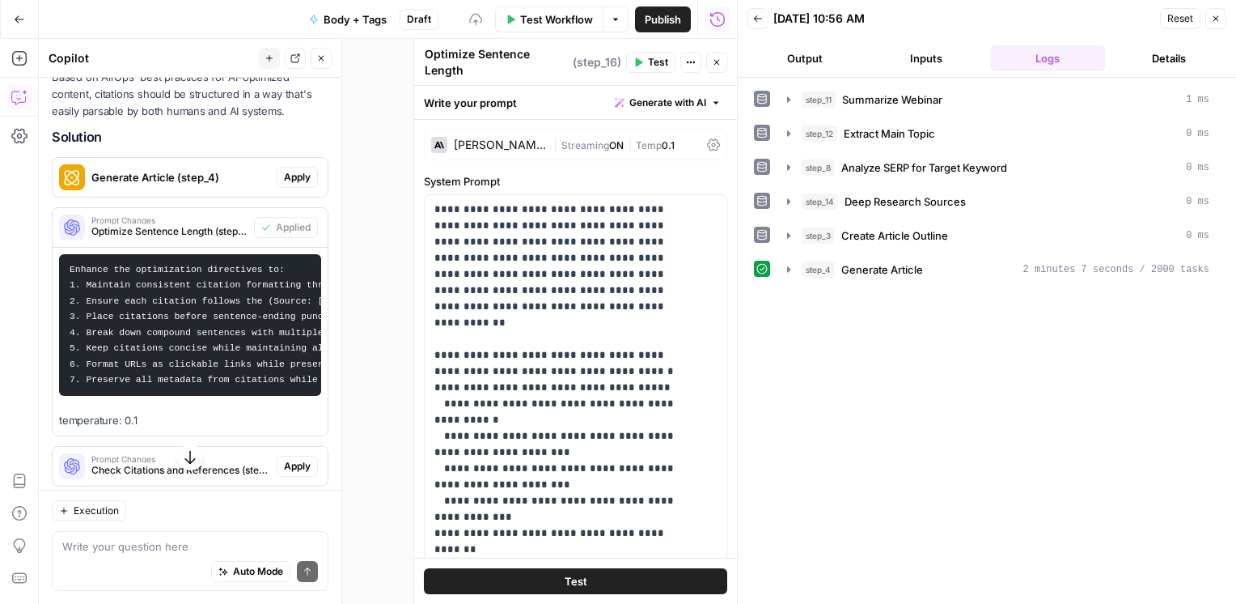
click at [651, 55] on span "Test" at bounding box center [658, 62] width 20 height 15
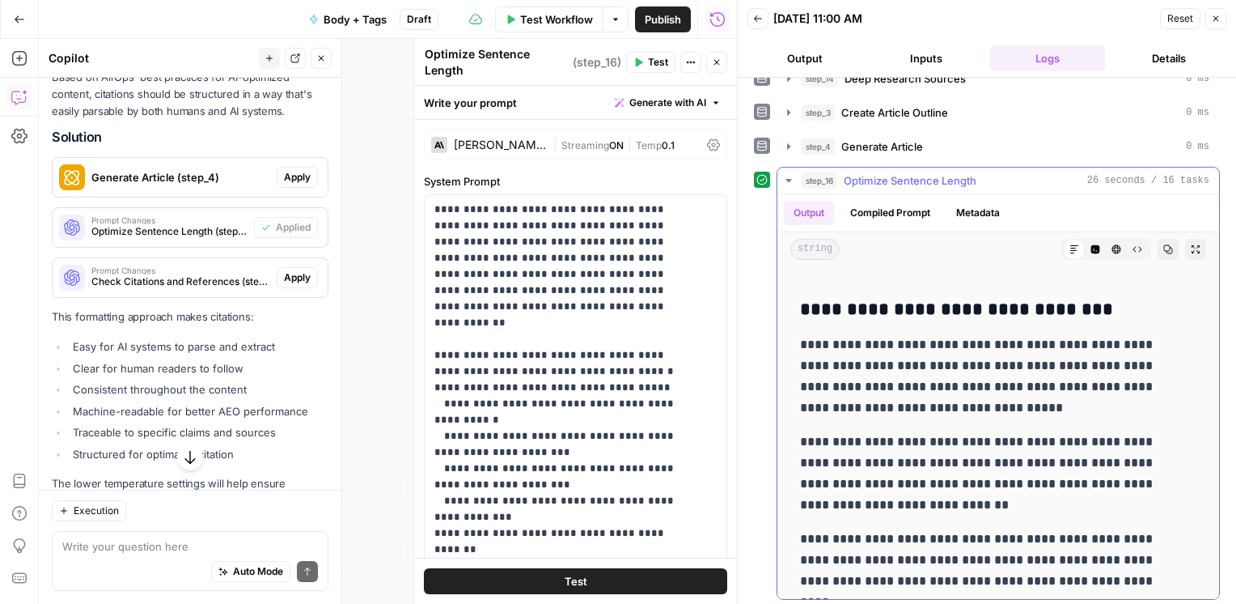
scroll to position [1305, 0]
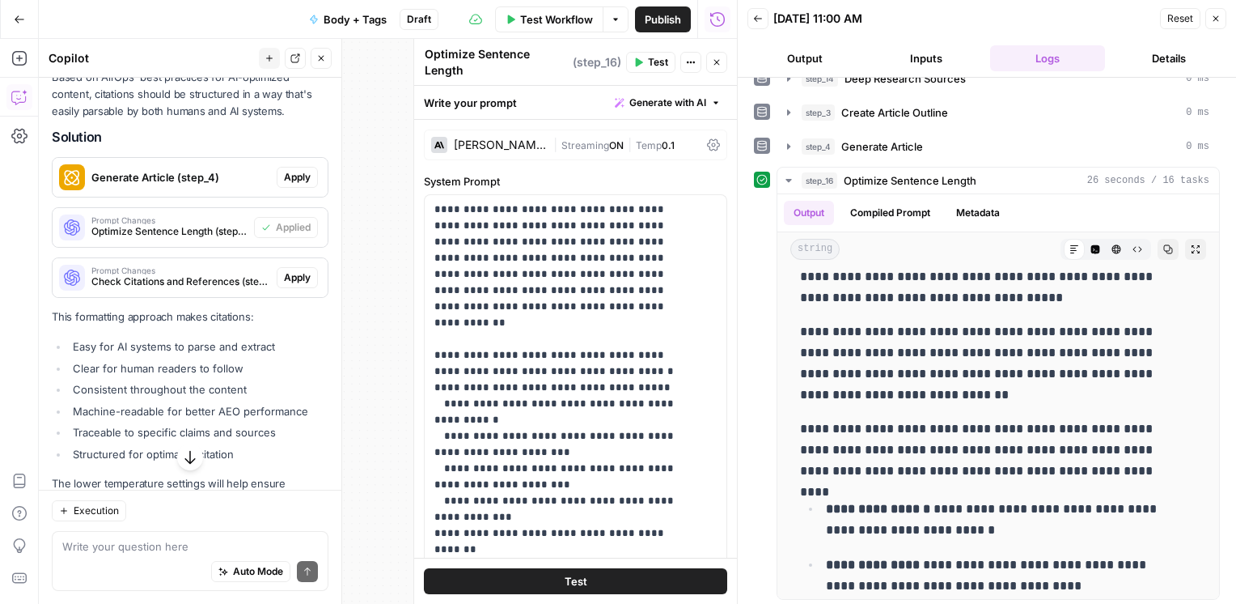
click at [197, 280] on div "Prompt Changes Check Citations and References (step_17)" at bounding box center [165, 277] width 224 height 39
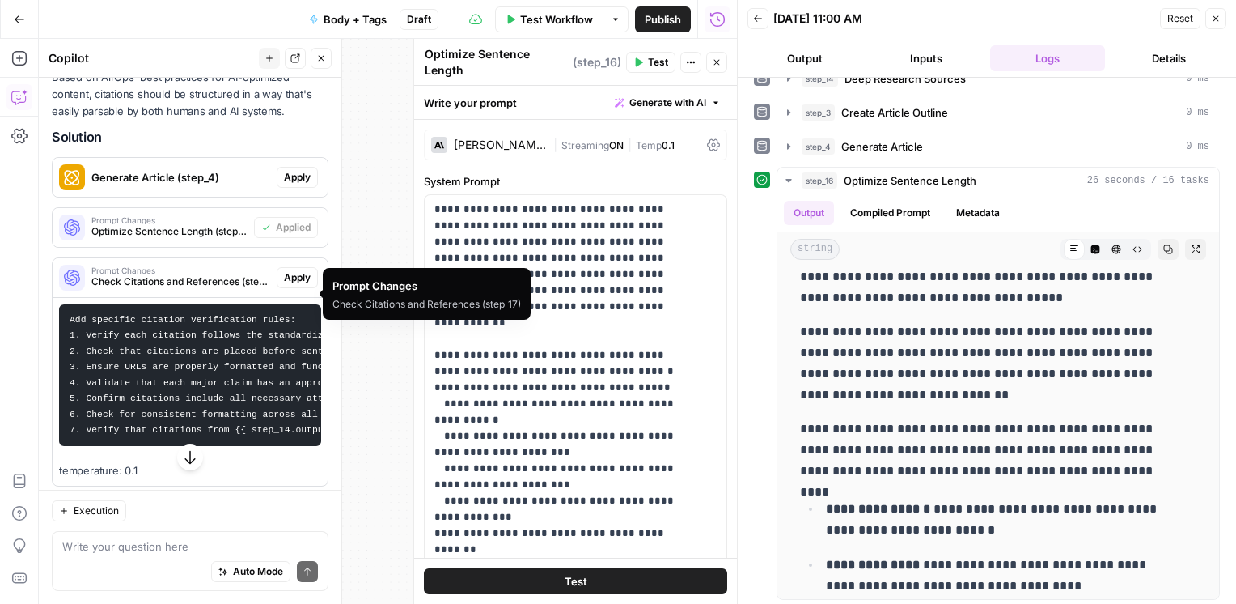
click at [284, 285] on span "Apply" at bounding box center [297, 277] width 27 height 15
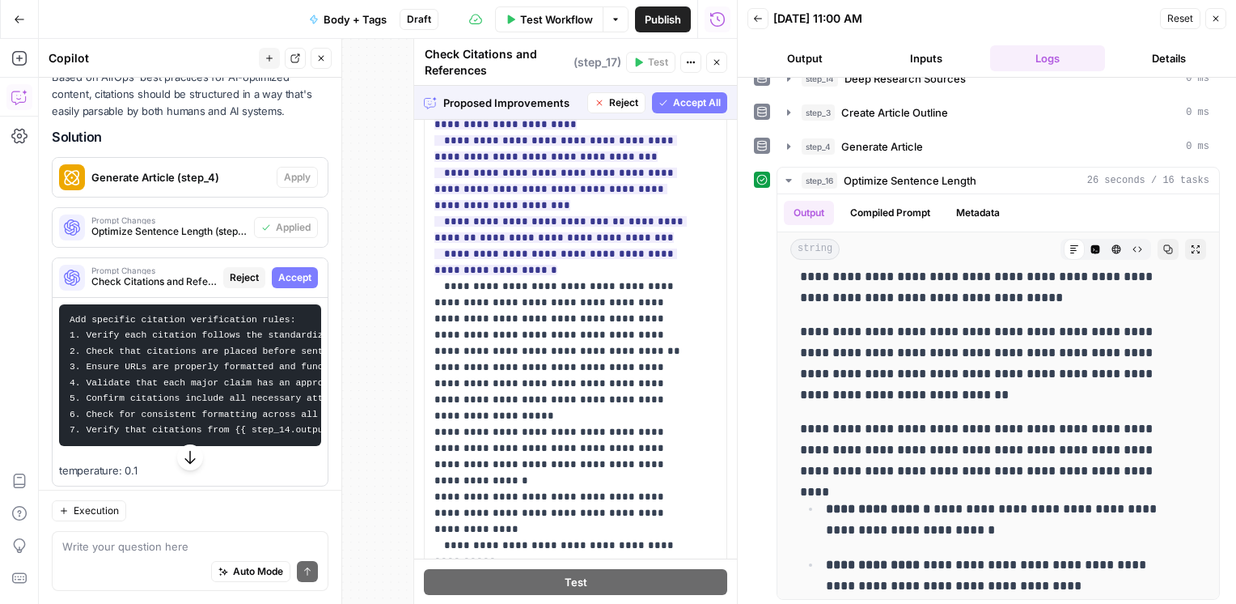
scroll to position [858, 0]
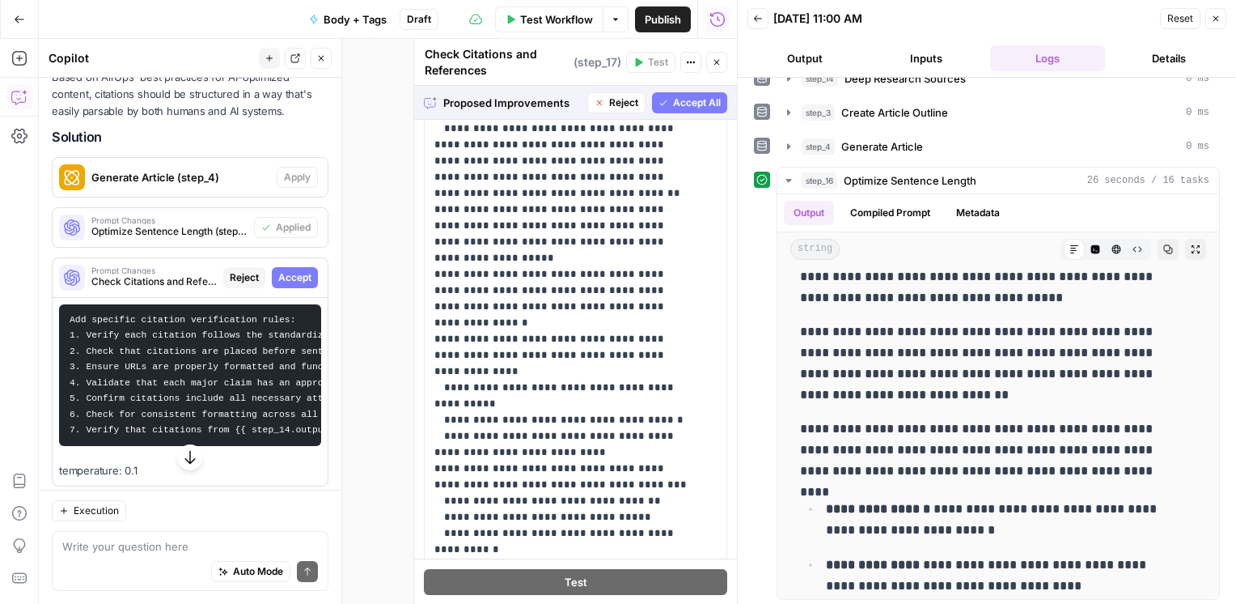
click at [659, 108] on button "Accept All" at bounding box center [689, 102] width 75 height 21
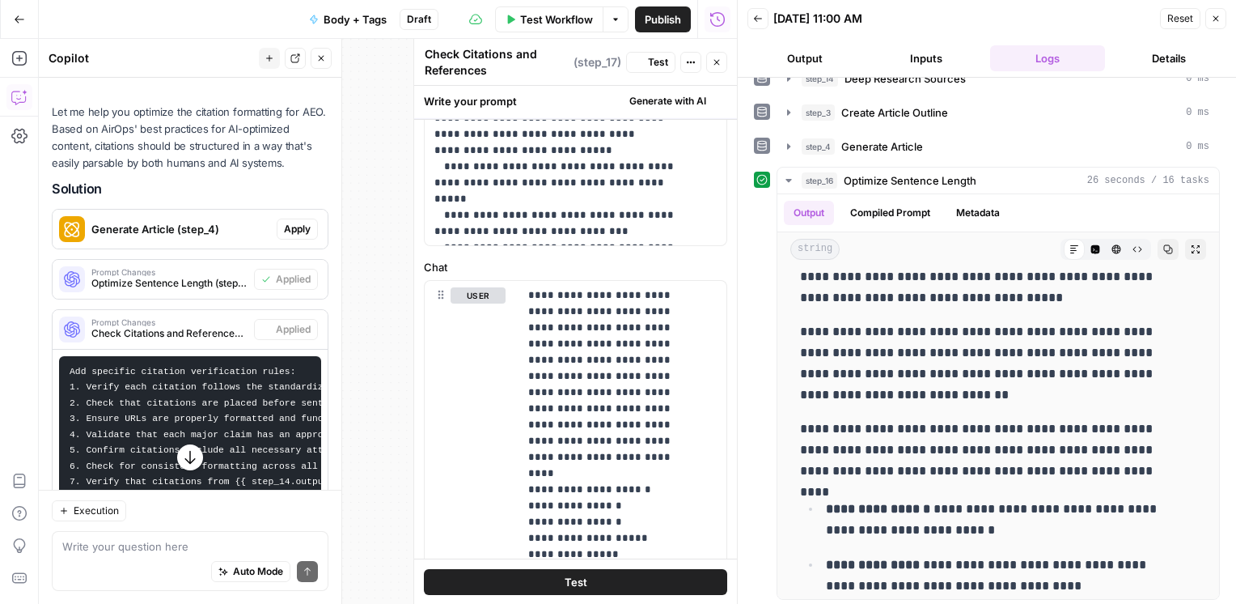
scroll to position [0, 0]
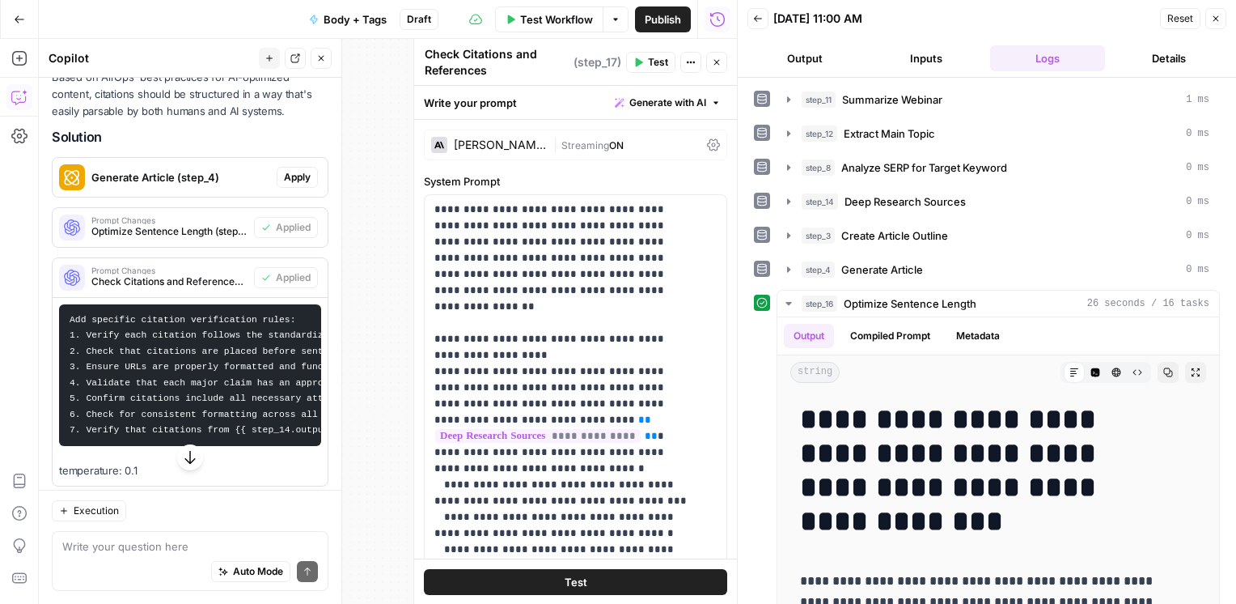
click at [660, 59] on span "Test" at bounding box center [658, 62] width 20 height 15
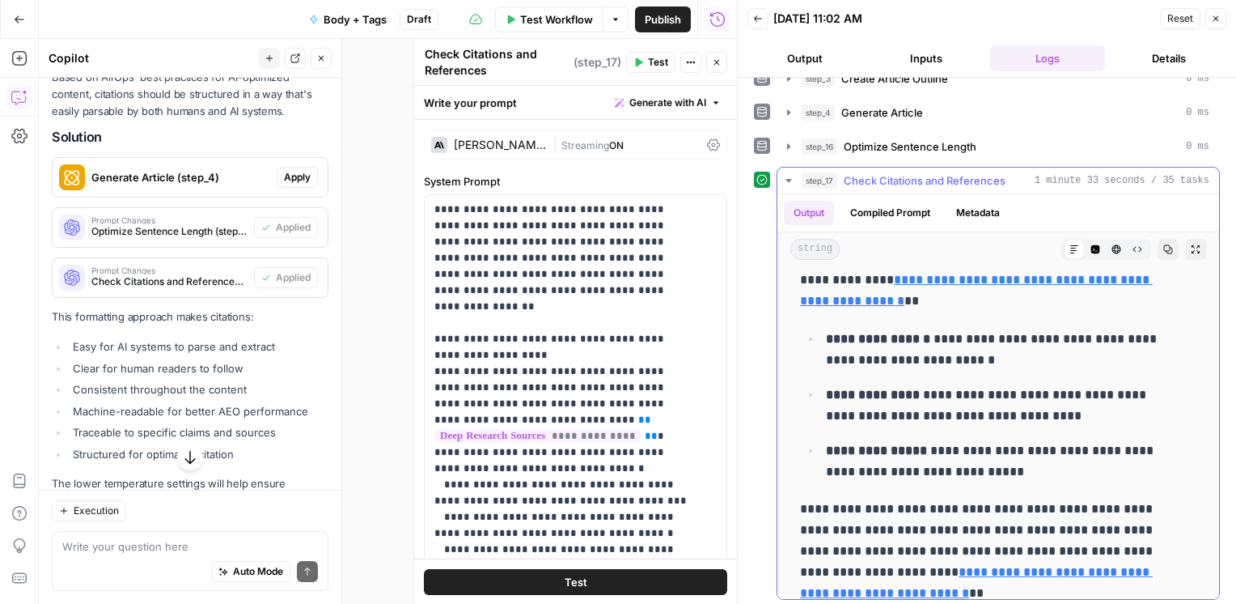
scroll to position [1639, 0]
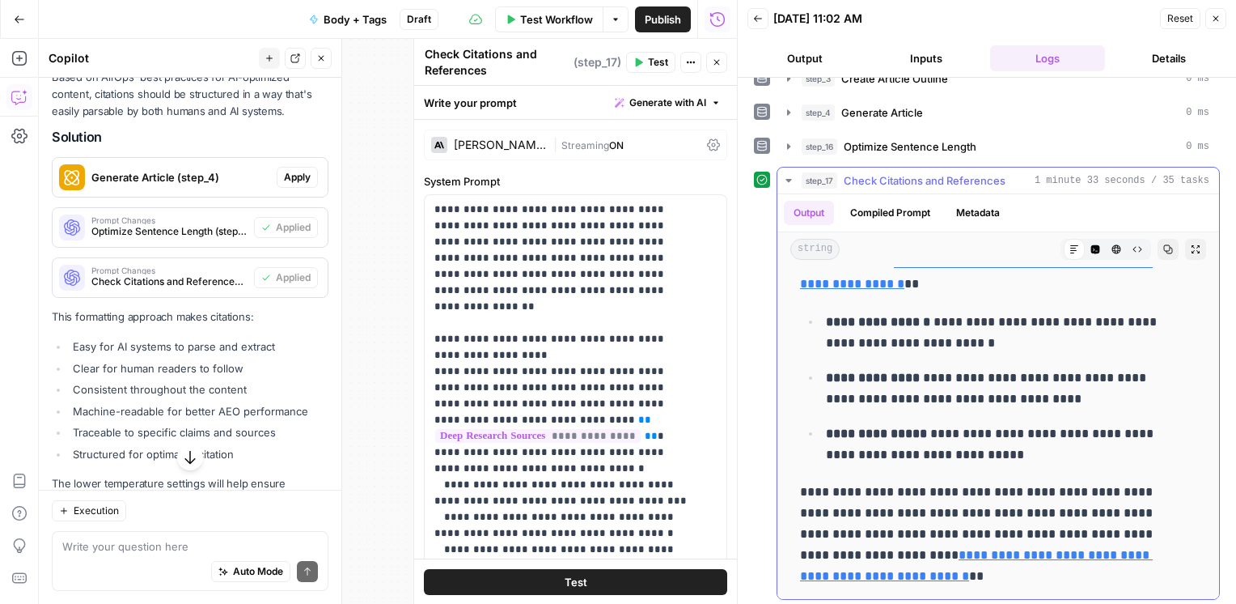
click at [788, 174] on icon "button" at bounding box center [788, 180] width 13 height 13
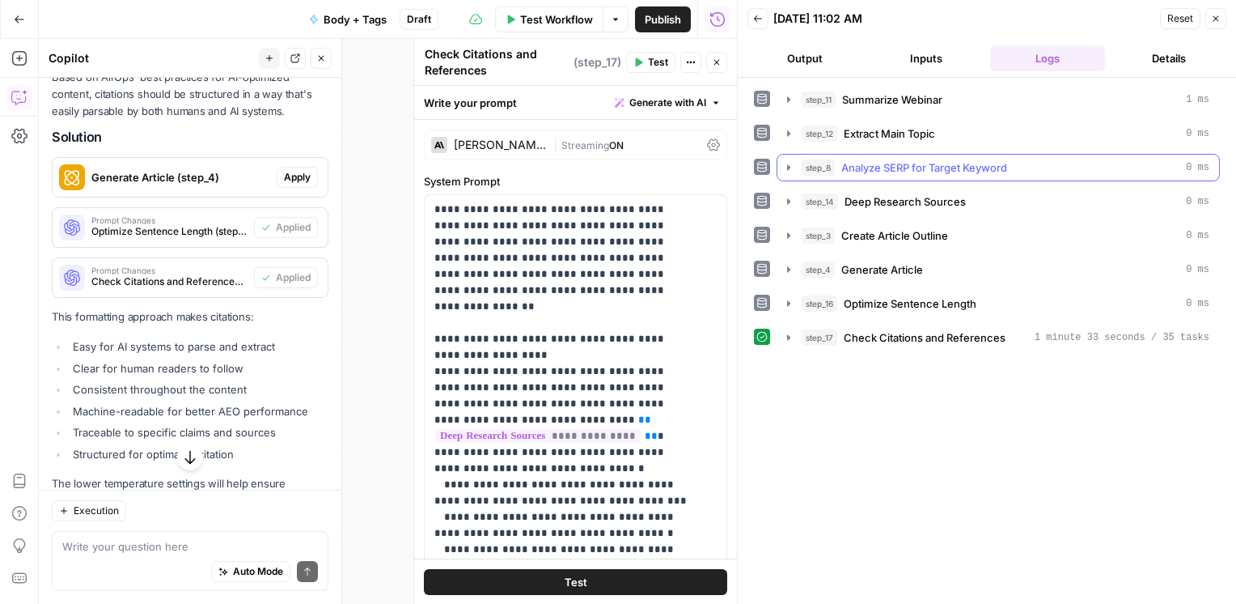
scroll to position [0, 0]
click at [711, 69] on button "Close" at bounding box center [716, 62] width 21 height 21
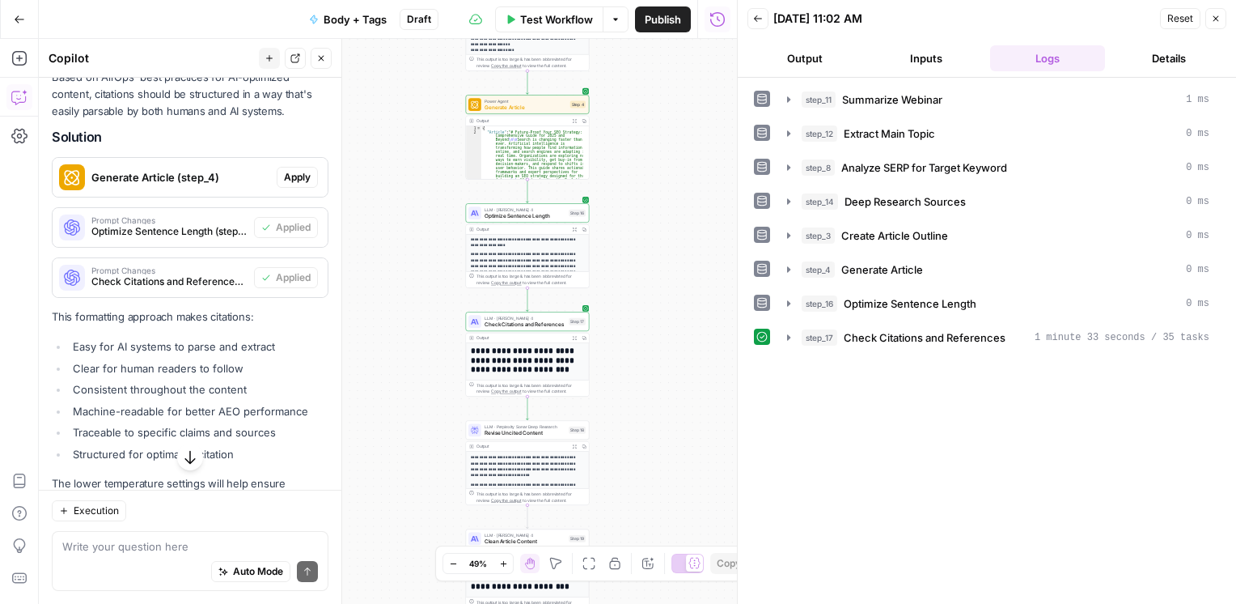
scroll to position [252, 0]
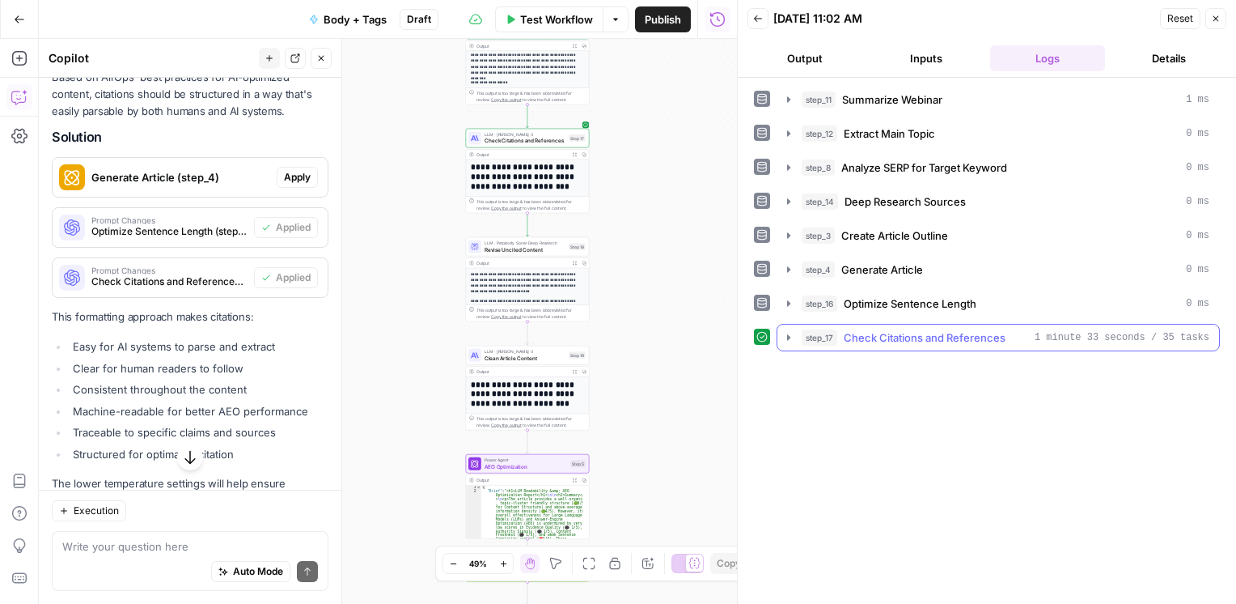
click at [788, 334] on icon "button" at bounding box center [788, 337] width 3 height 6
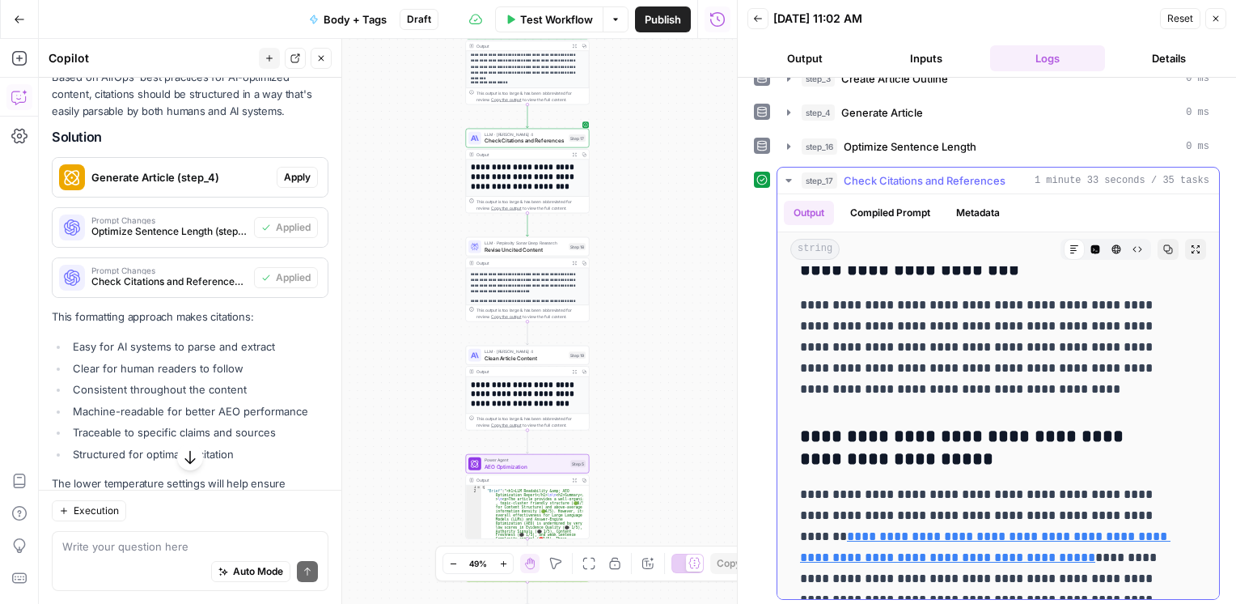
scroll to position [6721, 0]
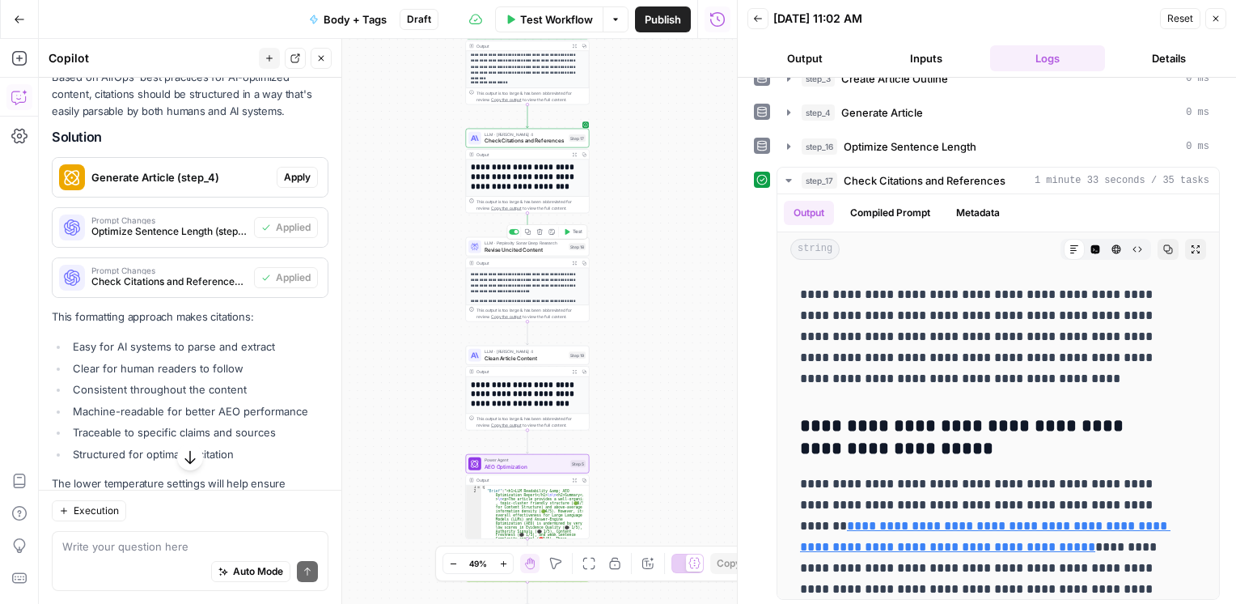
click at [522, 251] on span "Revise Uncited Content" at bounding box center [526, 249] width 82 height 8
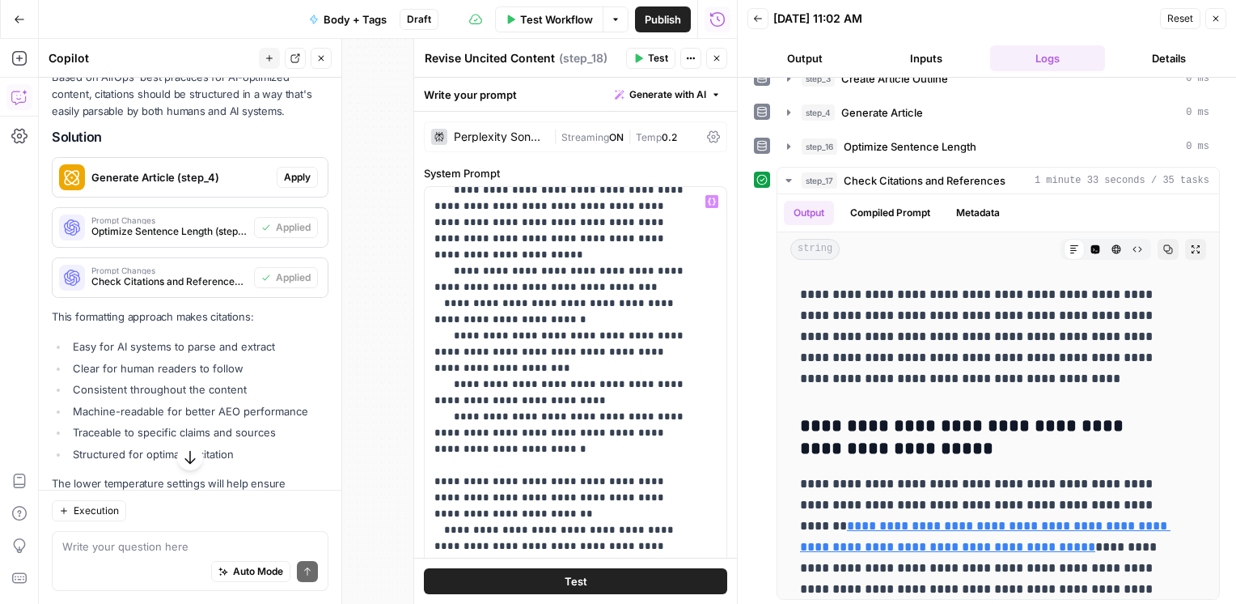
scroll to position [680, 0]
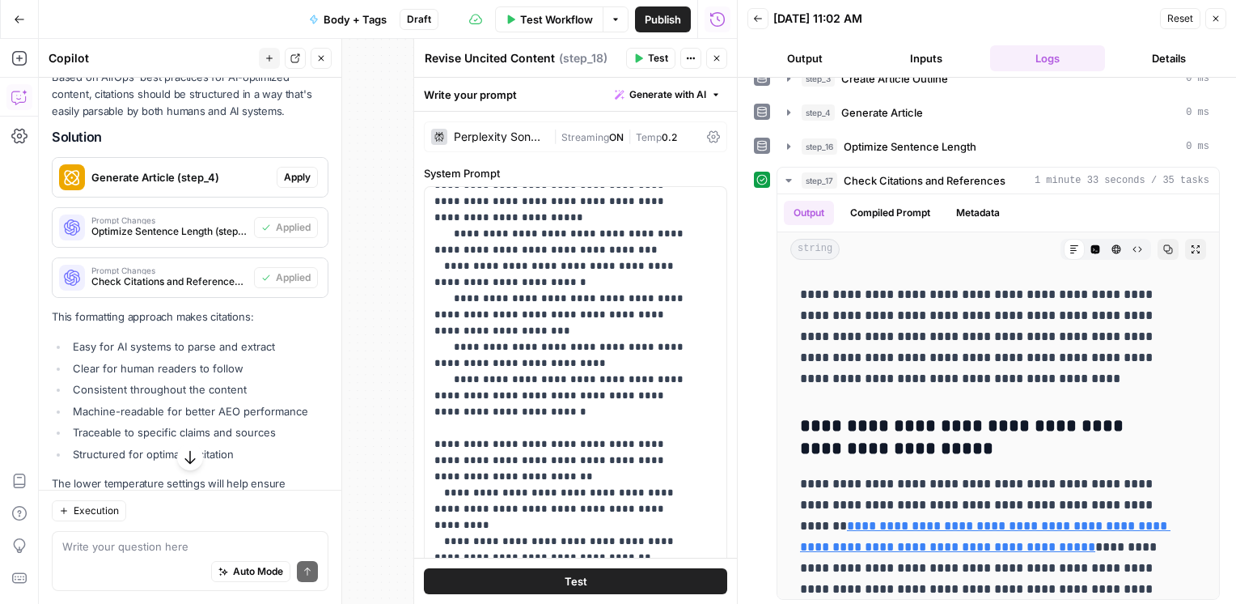
click at [570, 580] on span "Test" at bounding box center [576, 581] width 23 height 16
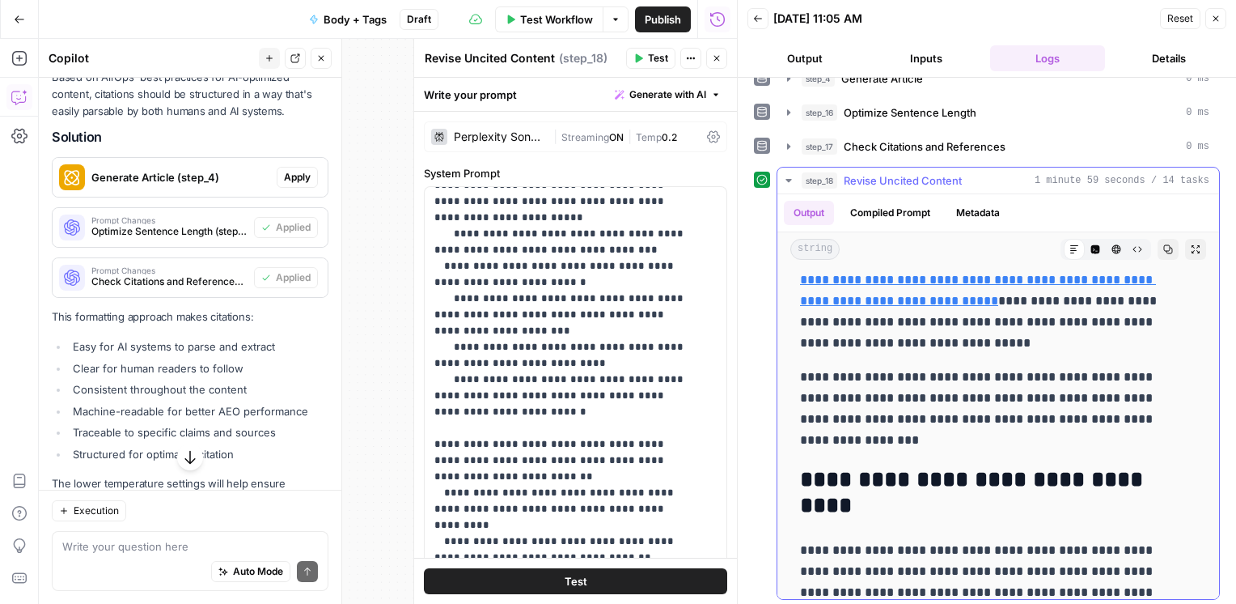
scroll to position [4941, 0]
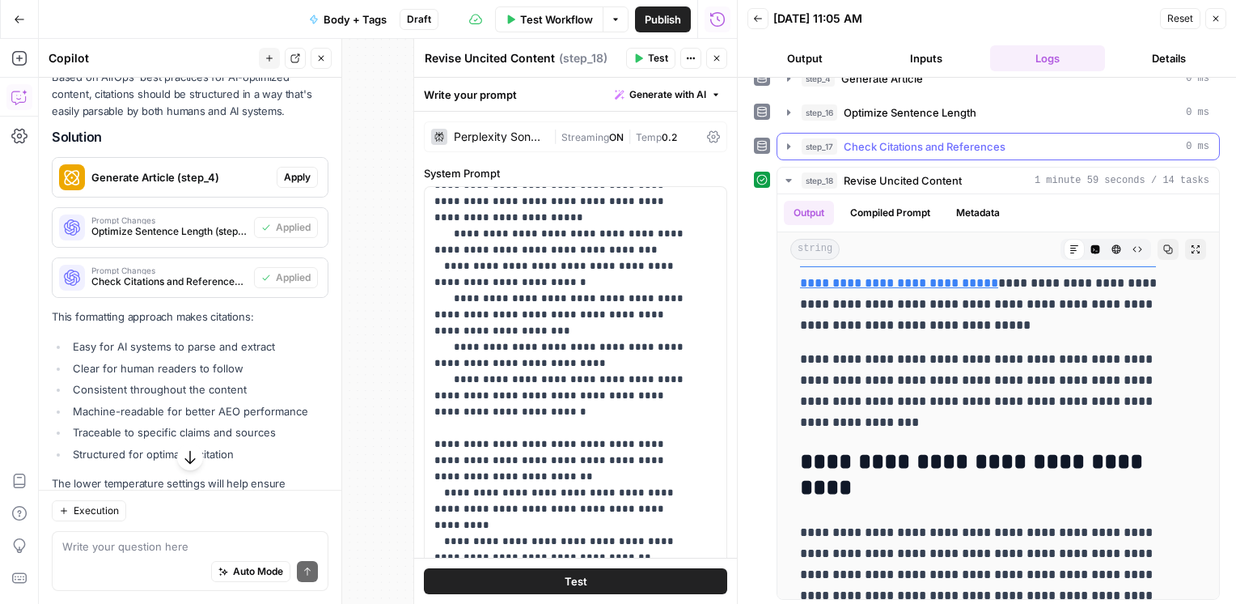
click at [786, 140] on icon "button" at bounding box center [788, 146] width 13 height 13
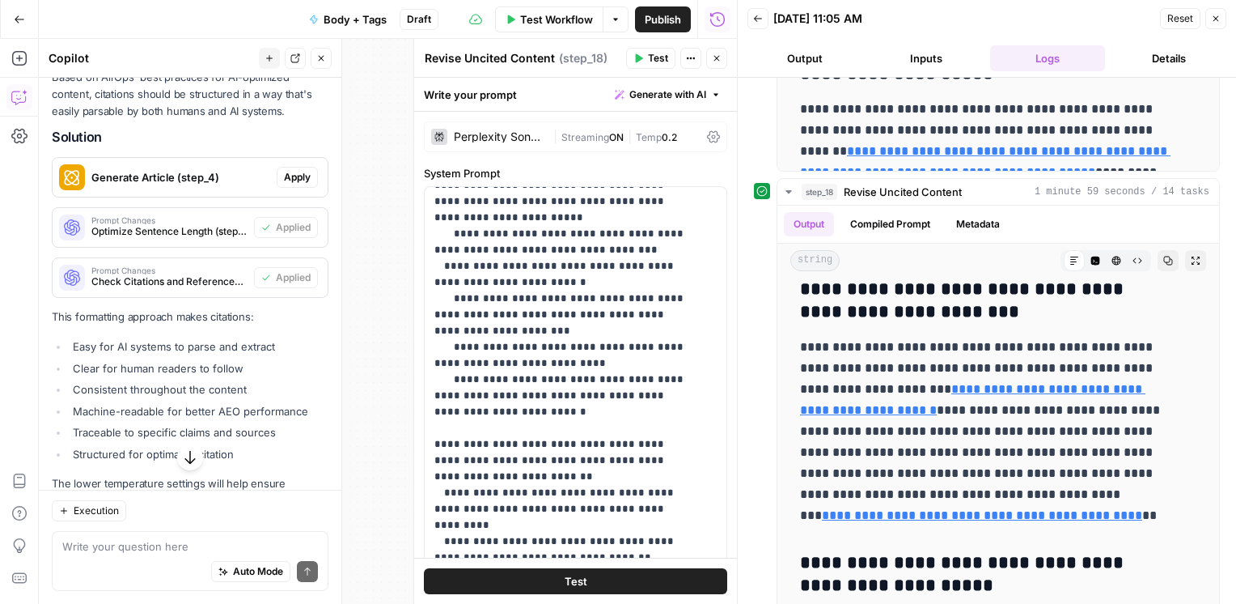
scroll to position [596, 0]
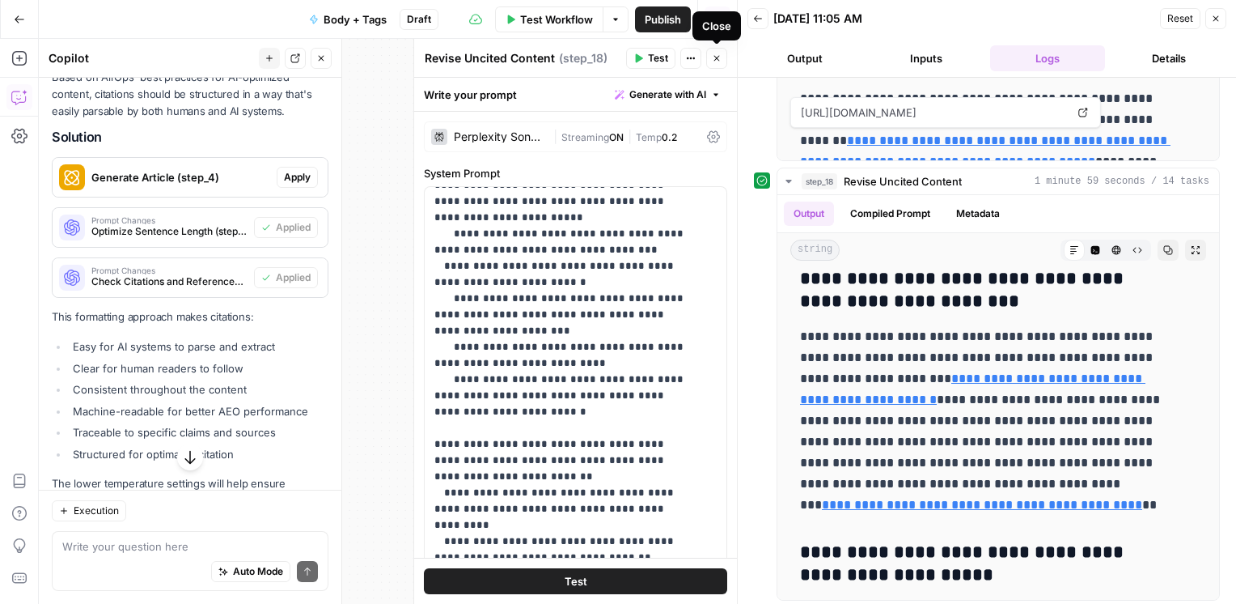
click at [714, 62] on icon "button" at bounding box center [717, 58] width 10 height 10
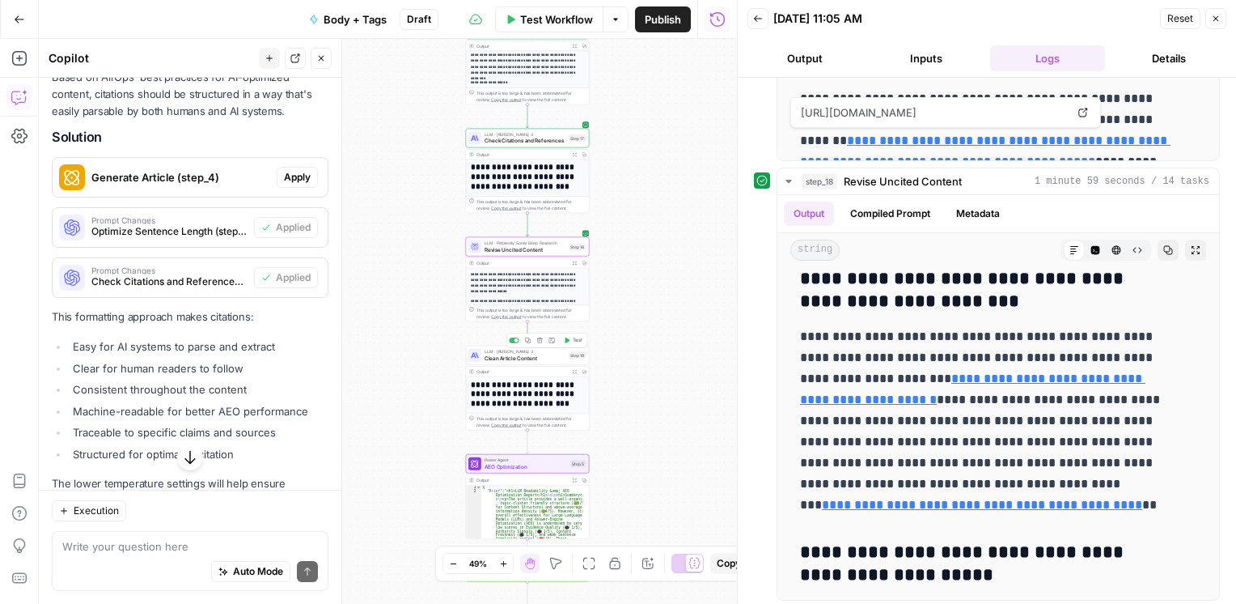
click at [514, 358] on span "Clean Article Content" at bounding box center [526, 358] width 82 height 8
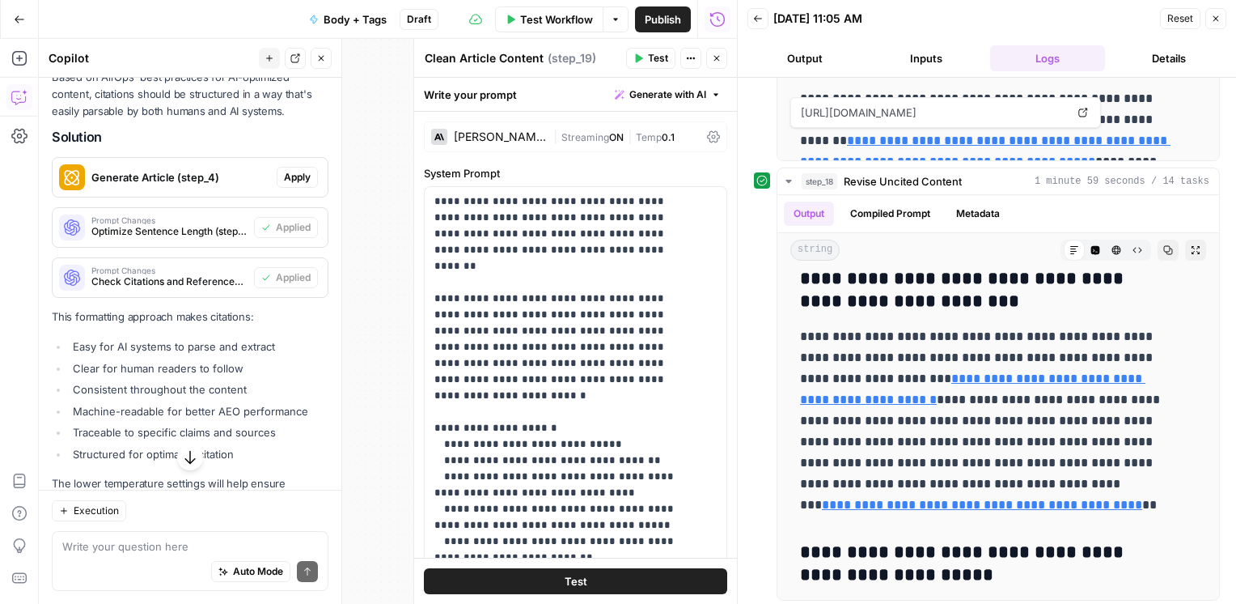
click at [654, 60] on span "Test" at bounding box center [658, 58] width 20 height 15
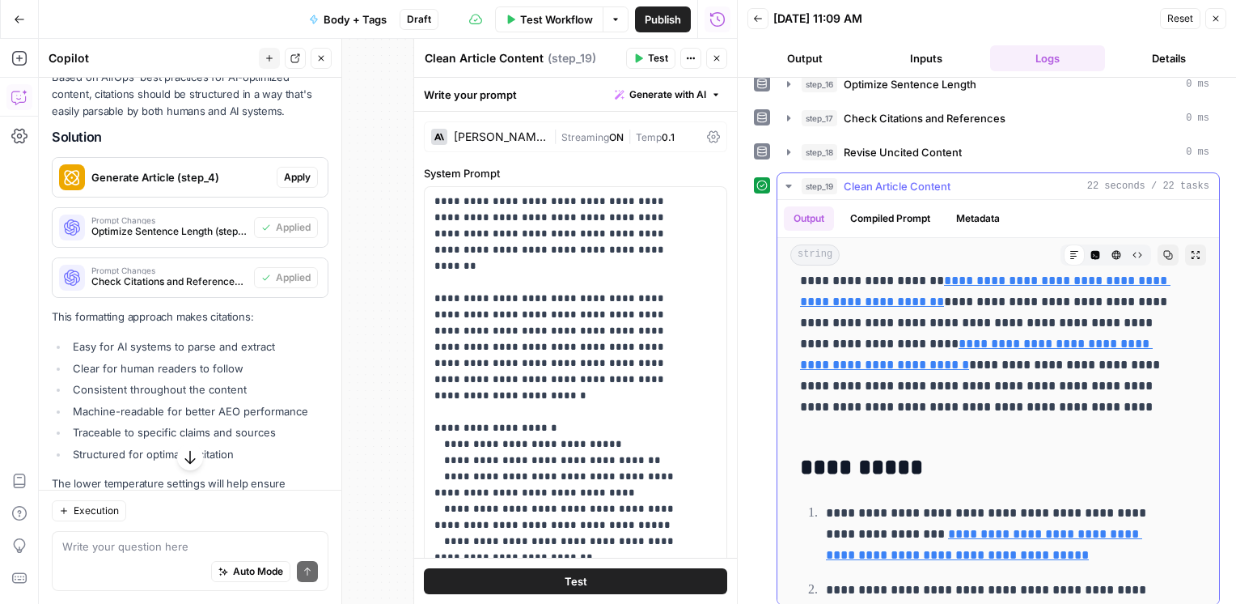
scroll to position [7846, 0]
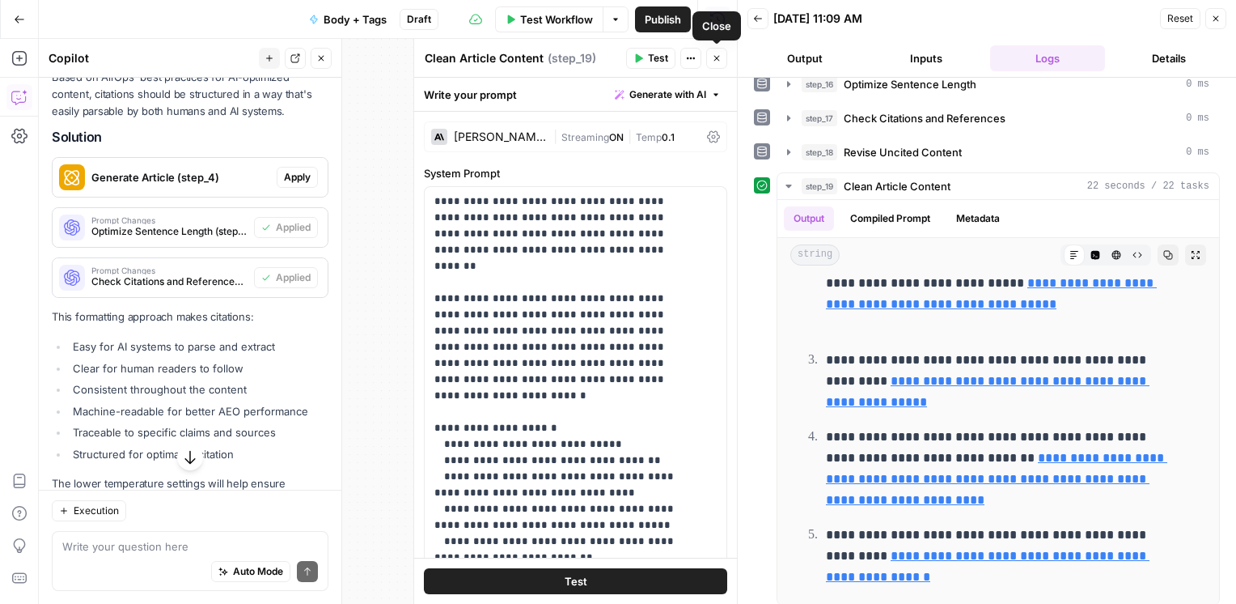
click at [720, 57] on icon "button" at bounding box center [717, 58] width 10 height 10
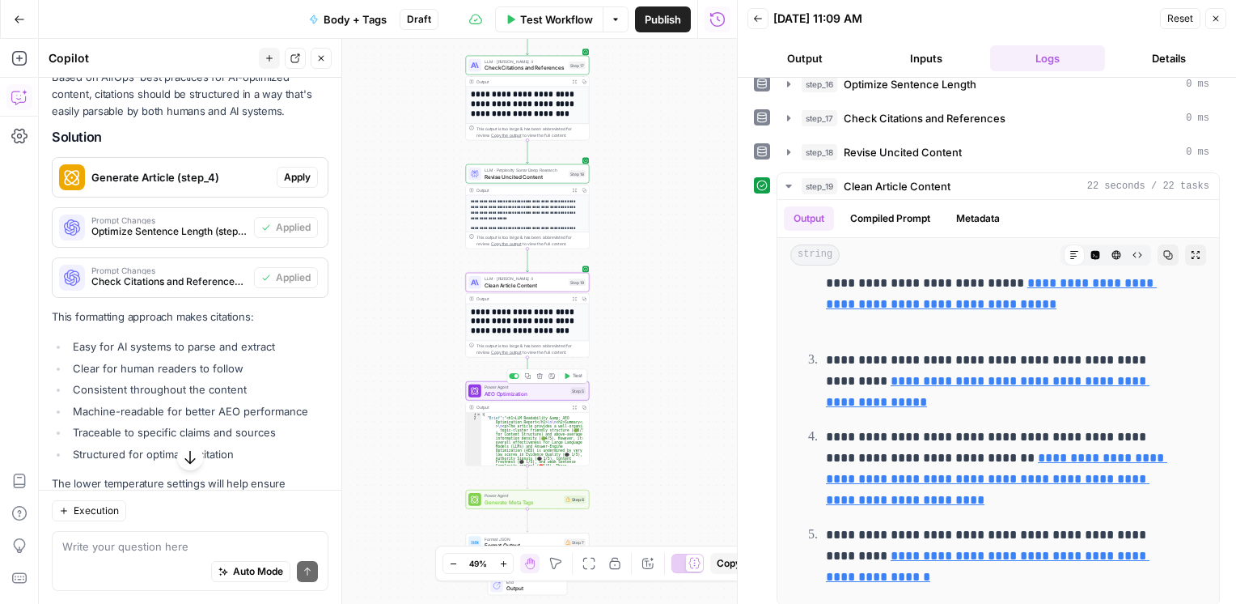
click at [518, 396] on span "AEO Optimization" at bounding box center [526, 393] width 83 height 8
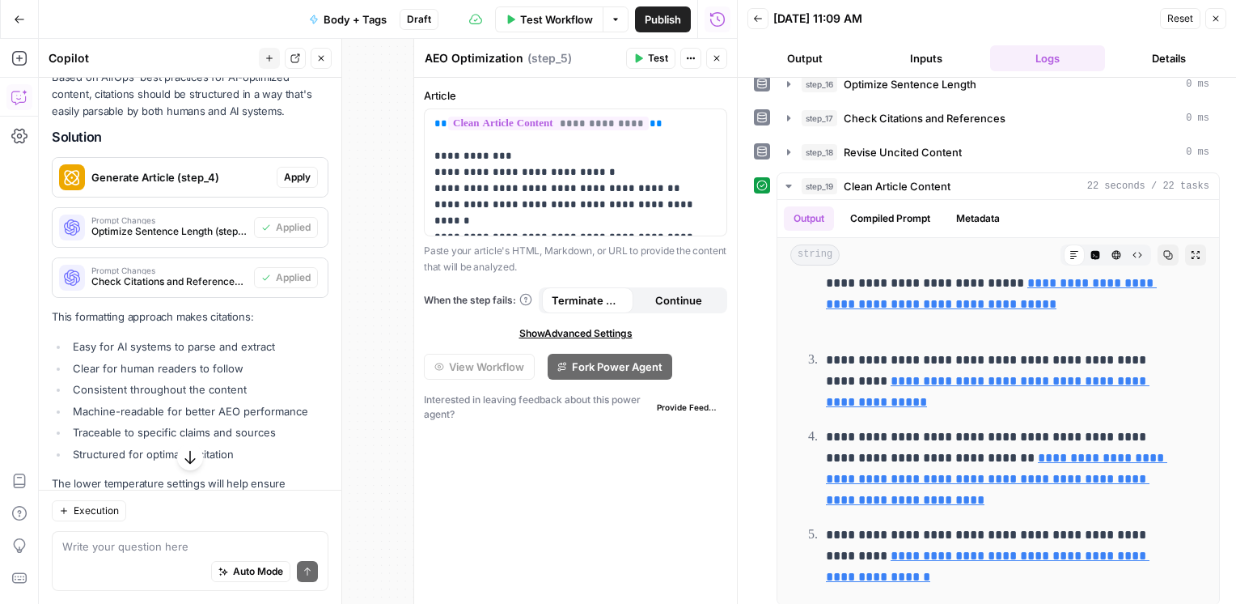
click at [652, 58] on span "Test" at bounding box center [658, 58] width 20 height 15
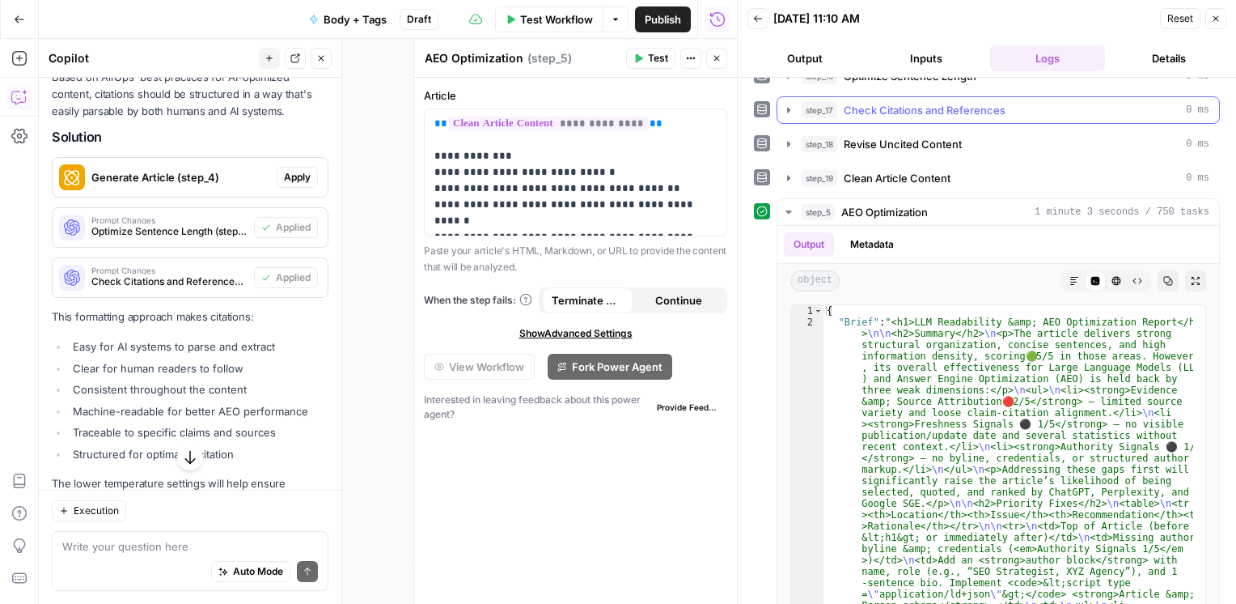
scroll to position [226, 0]
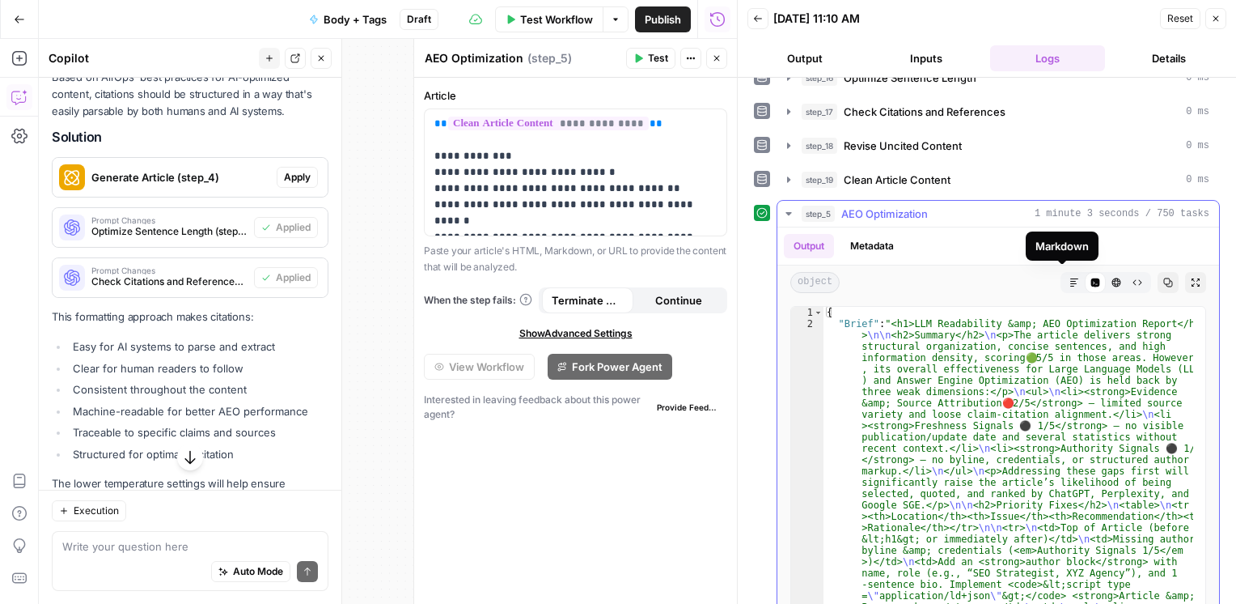
click at [1070, 278] on icon "button" at bounding box center [1075, 283] width 10 height 10
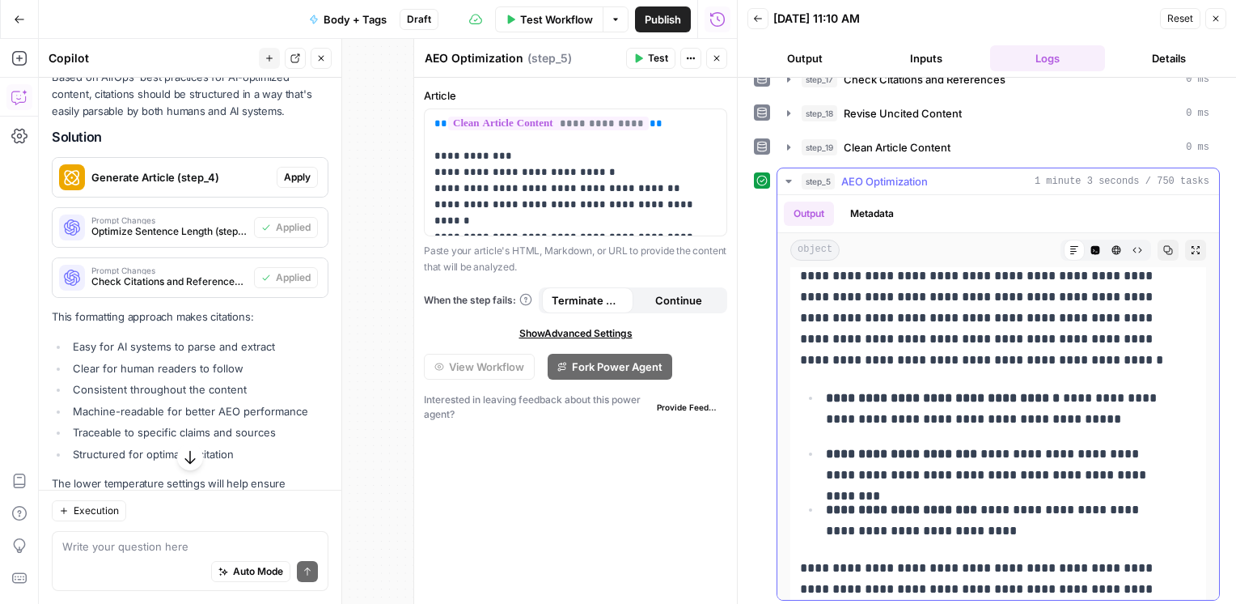
scroll to position [199, 0]
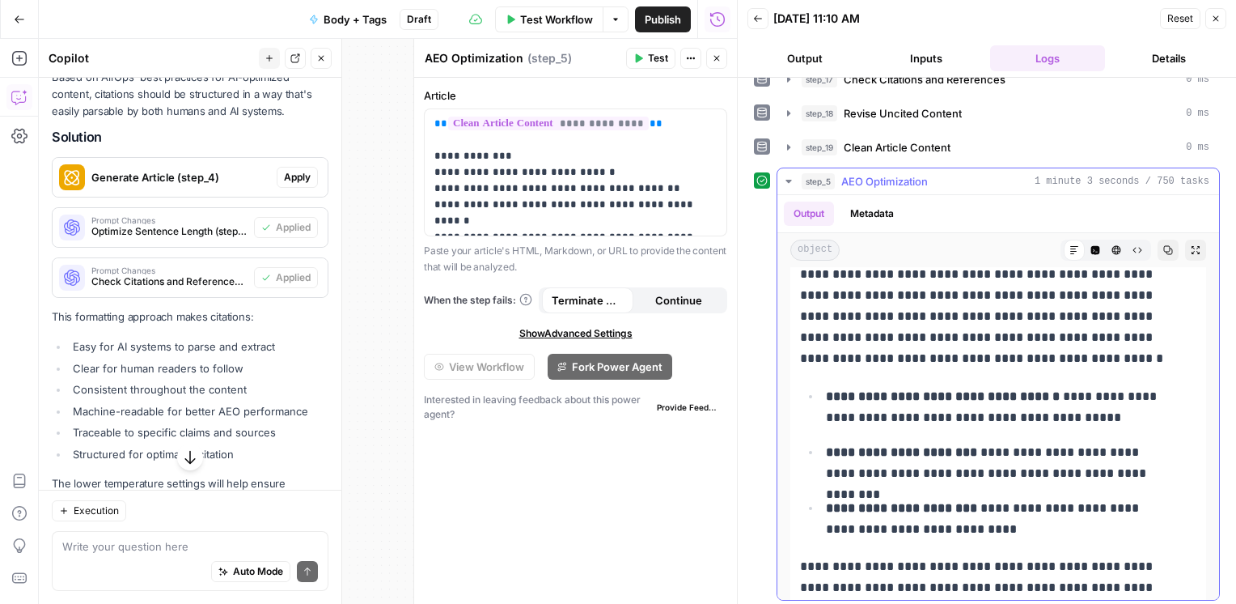
drag, startPoint x: 1058, startPoint y: 394, endPoint x: 1056, endPoint y: 403, distance: 9.0
click at [1056, 403] on p "**********" at bounding box center [999, 407] width 346 height 42
click at [1045, 422] on p "**********" at bounding box center [999, 407] width 346 height 42
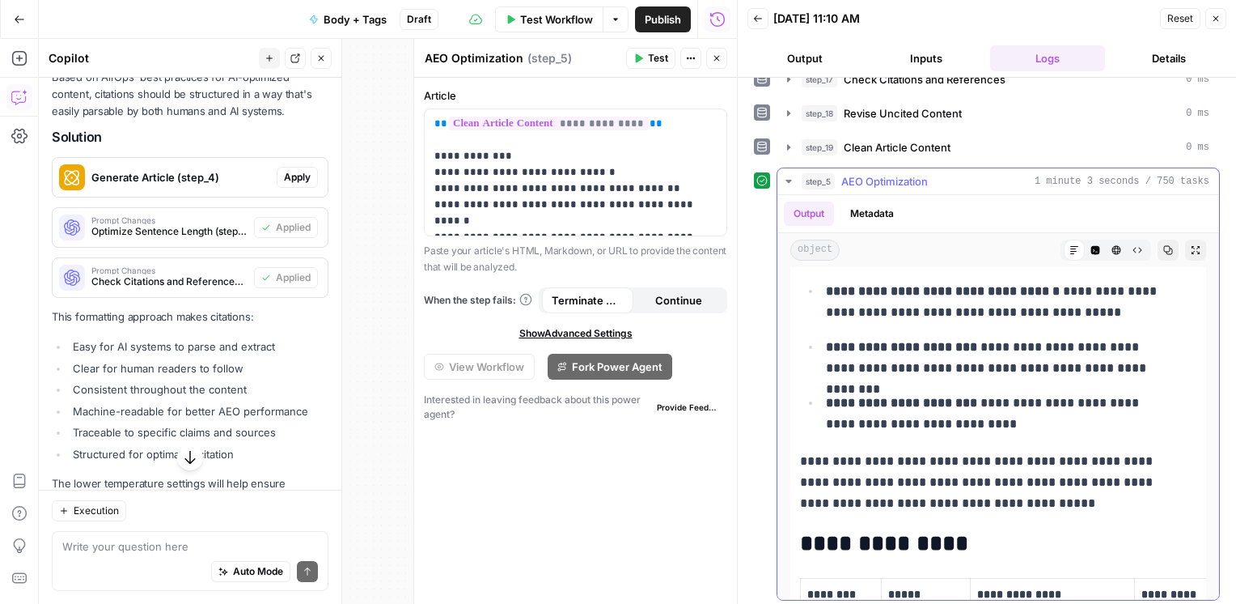
scroll to position [307, 0]
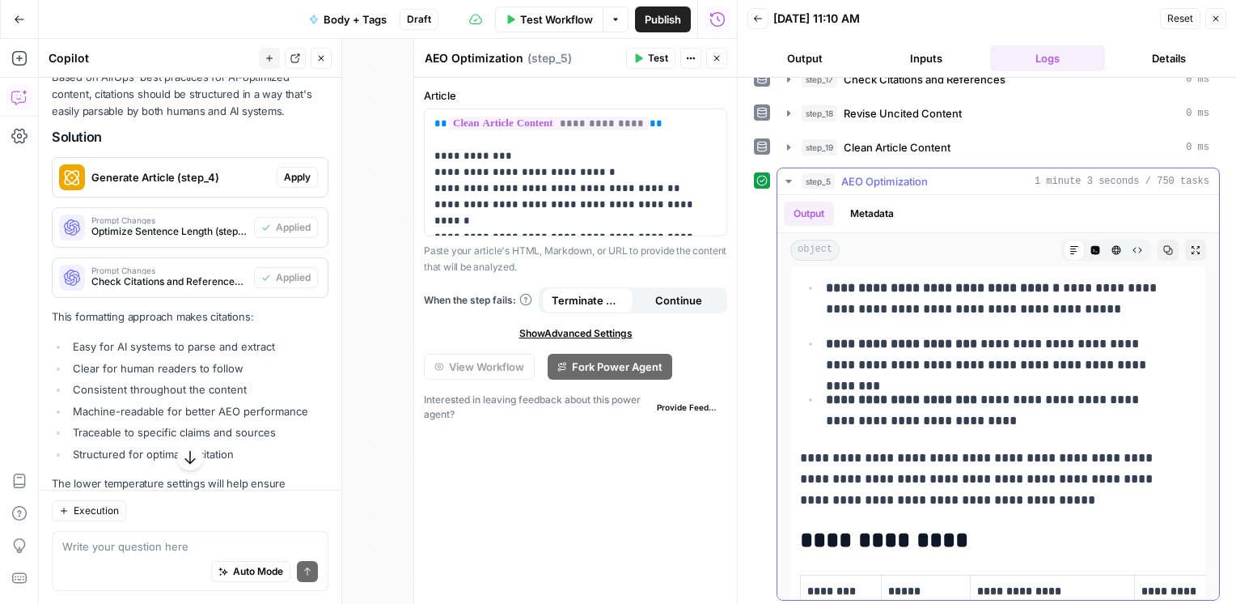
drag, startPoint x: 914, startPoint y: 364, endPoint x: 985, endPoint y: 371, distance: 71.5
click at [985, 371] on p "**********" at bounding box center [999, 354] width 346 height 42
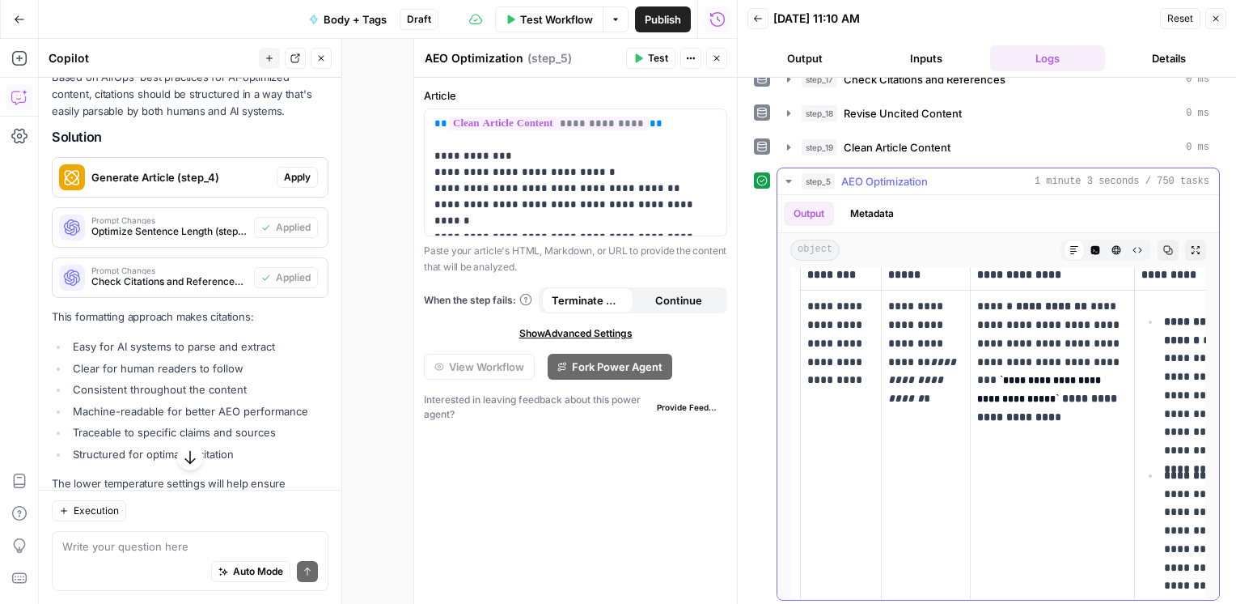
scroll to position [625, 0]
click at [121, 539] on textarea at bounding box center [190, 546] width 256 height 16
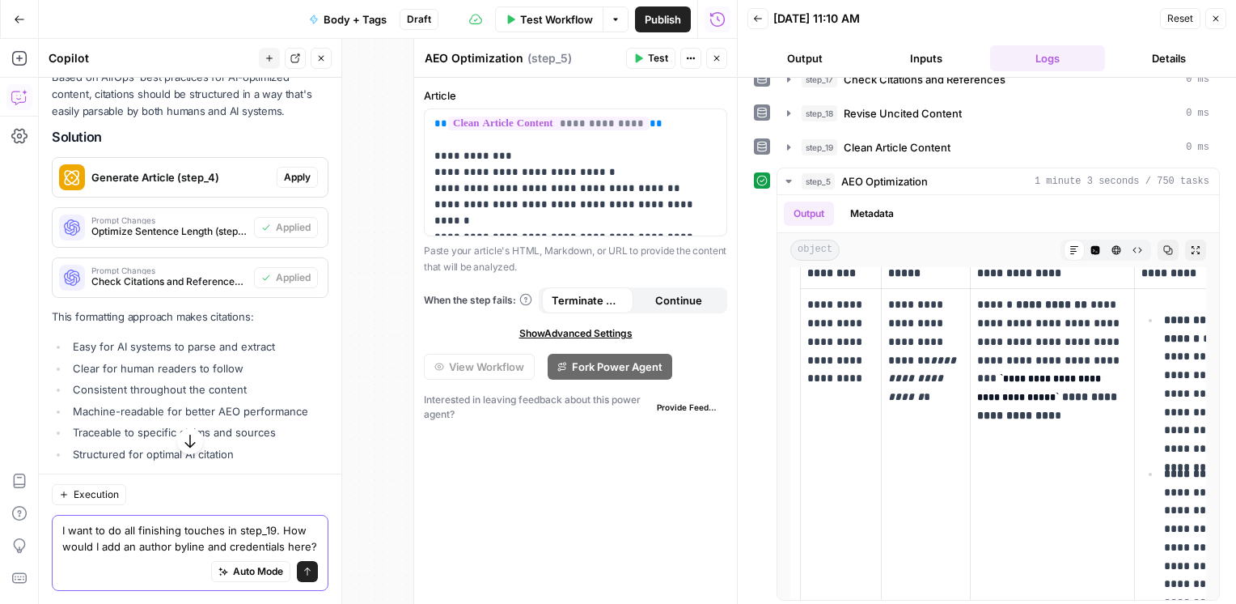
type textarea "I want to do all finishing touches in step_19. How would I add an author byline…"
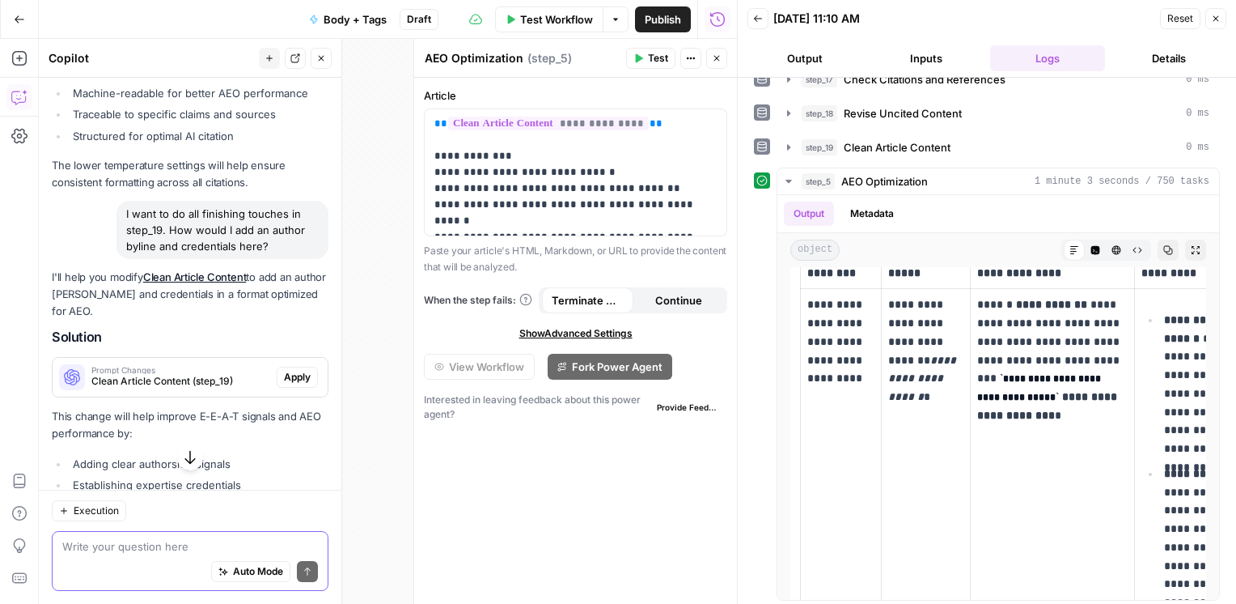
scroll to position [1350, 0]
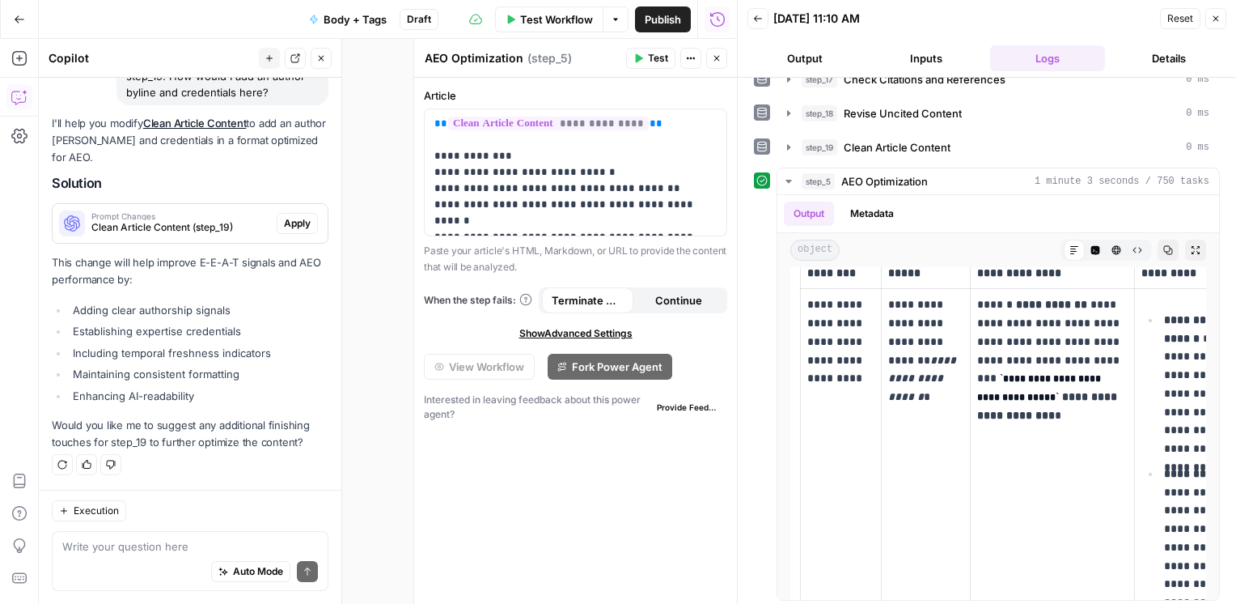
click at [177, 235] on div "Prompt Changes Clean Article Content (step_19)" at bounding box center [165, 223] width 224 height 39
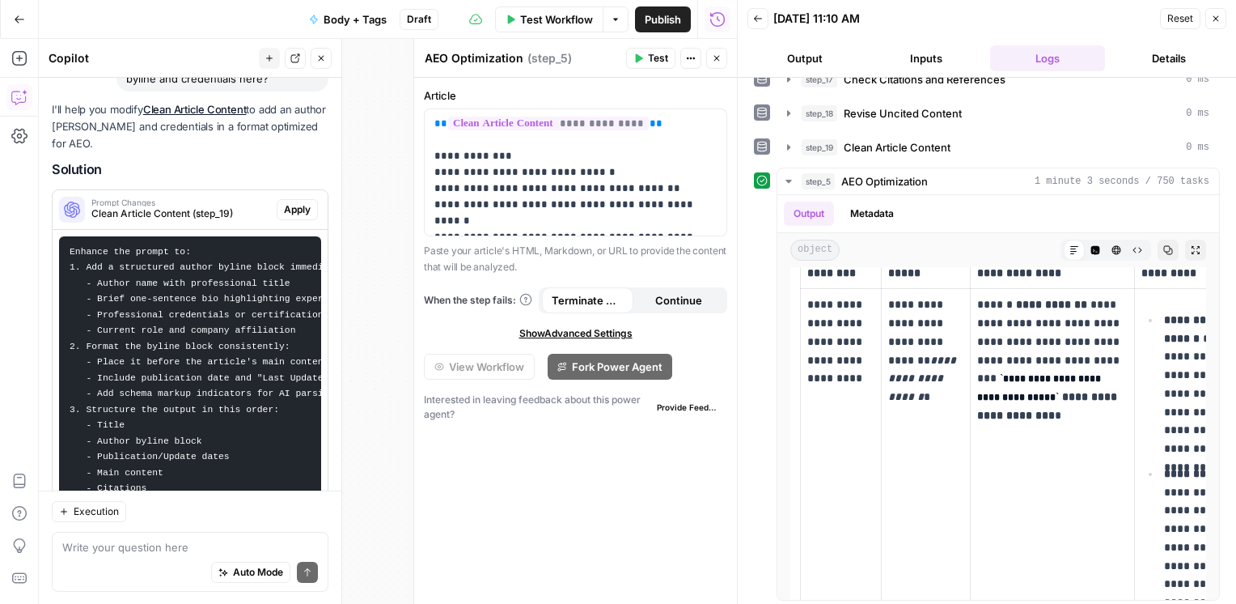
click at [284, 217] on span "Apply" at bounding box center [297, 209] width 27 height 15
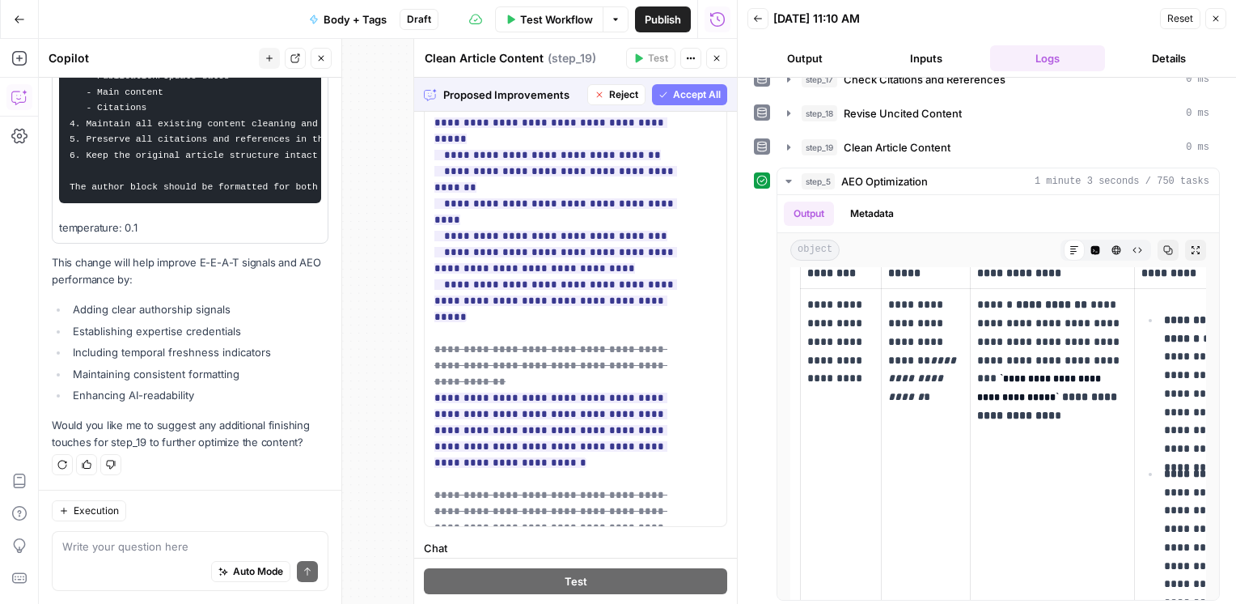
scroll to position [312, 0]
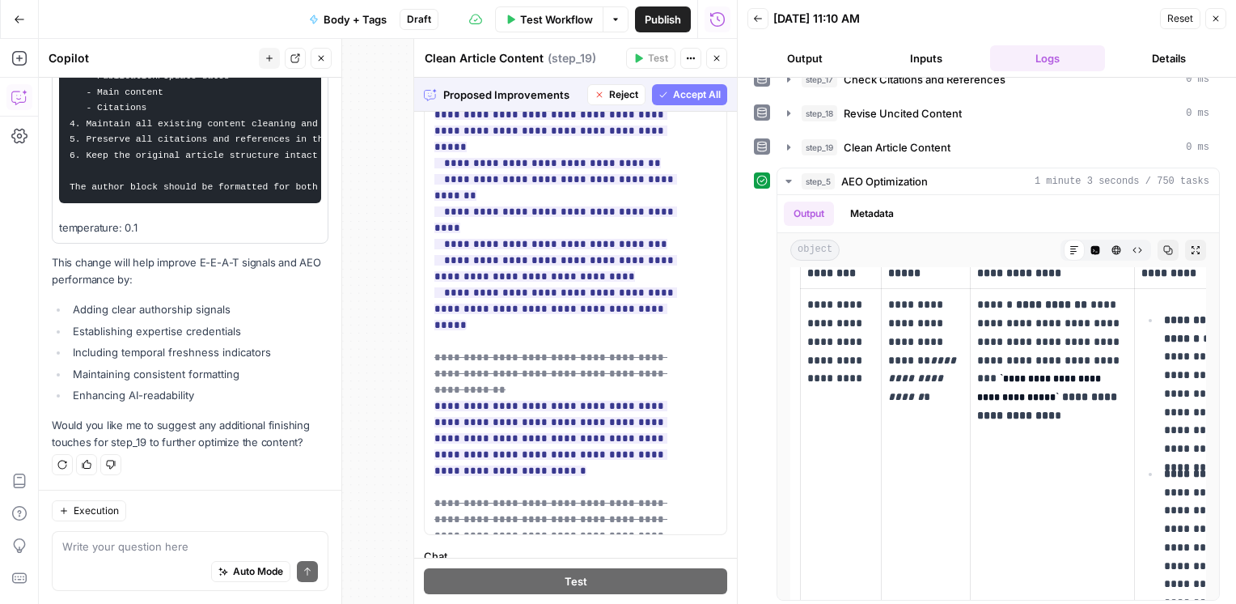
click at [677, 95] on span "Accept All" at bounding box center [697, 94] width 48 height 15
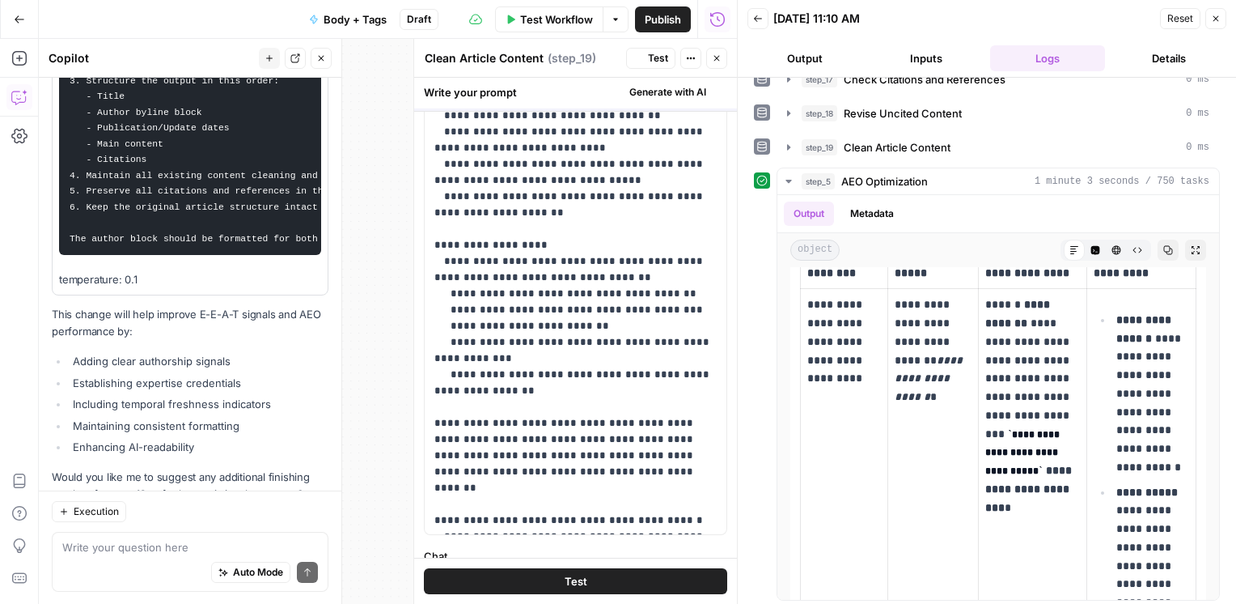
scroll to position [0, 0]
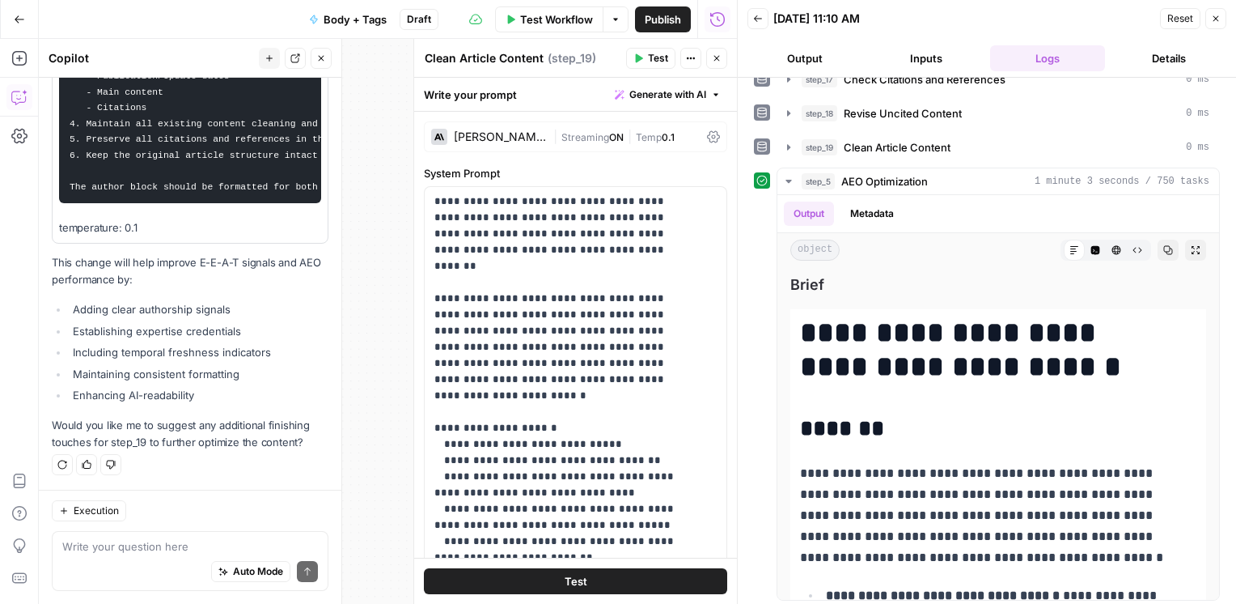
click at [650, 58] on span "Test" at bounding box center [658, 58] width 20 height 15
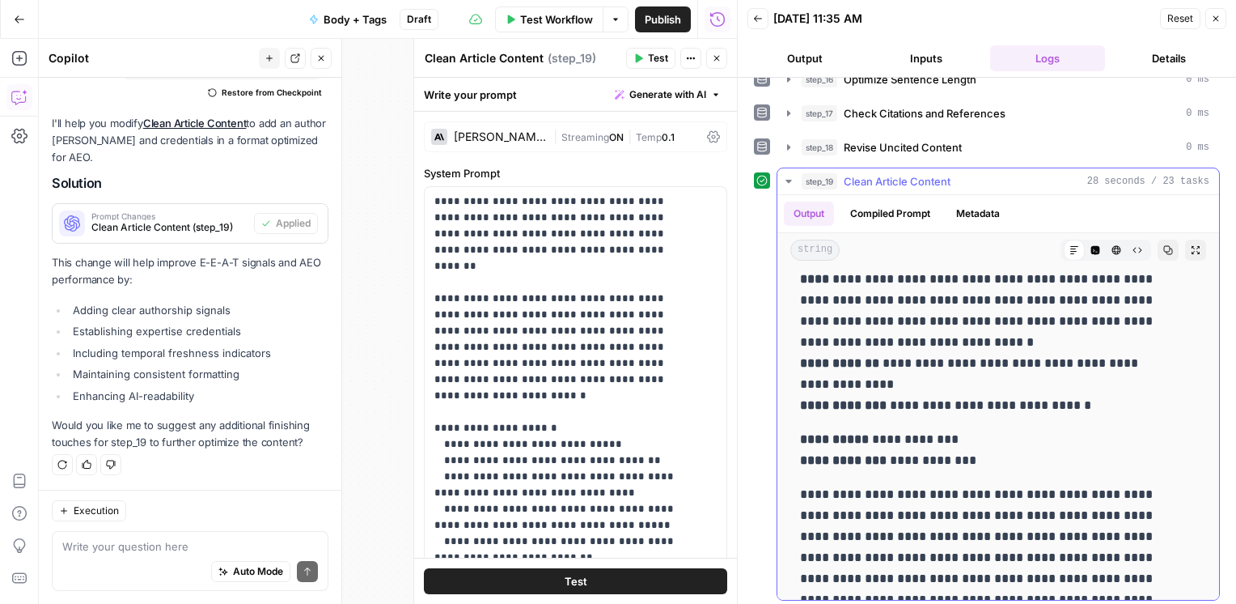
scroll to position [210, 0]
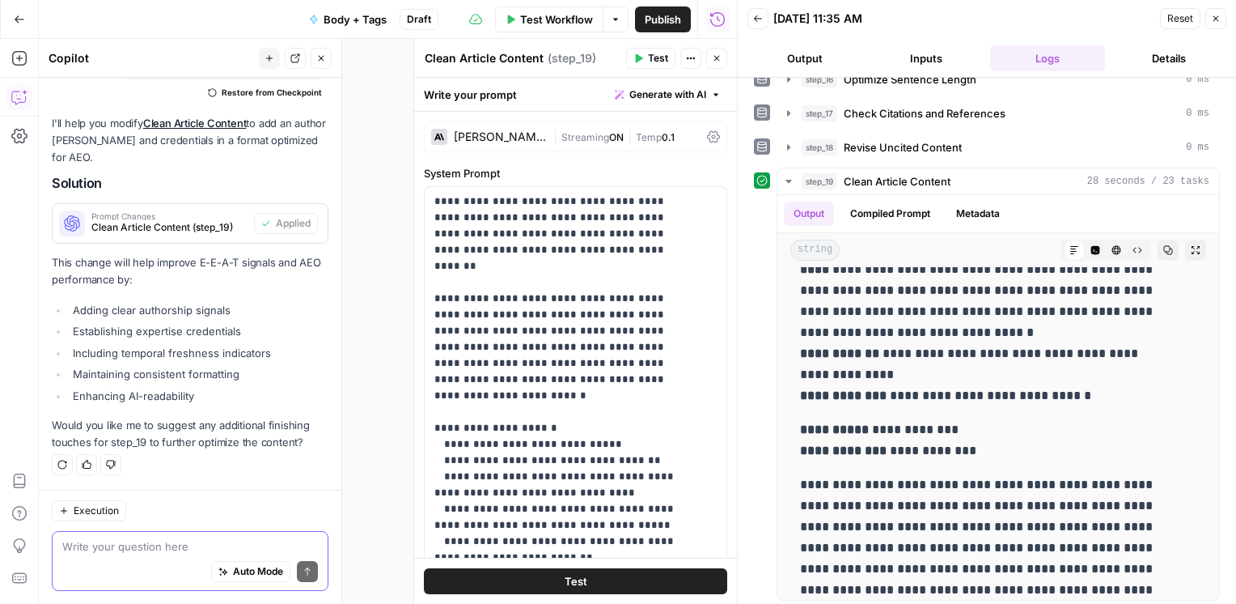
click at [137, 548] on textarea at bounding box center [190, 546] width 256 height 16
type textarea "i want the article byline to look like this:"
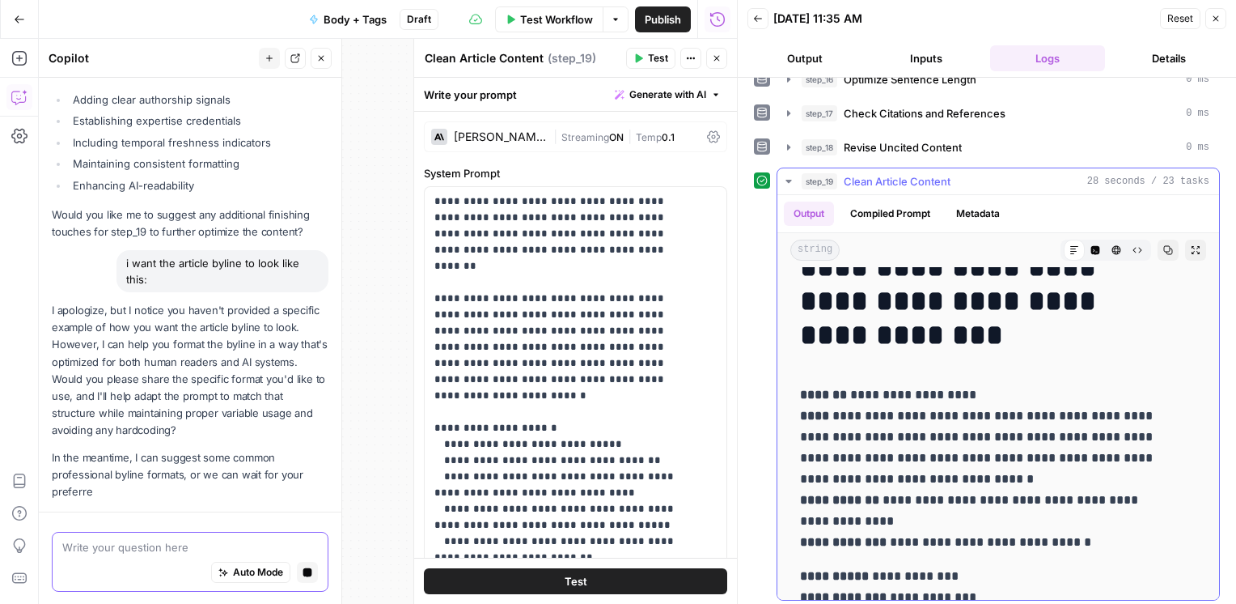
scroll to position [91, 0]
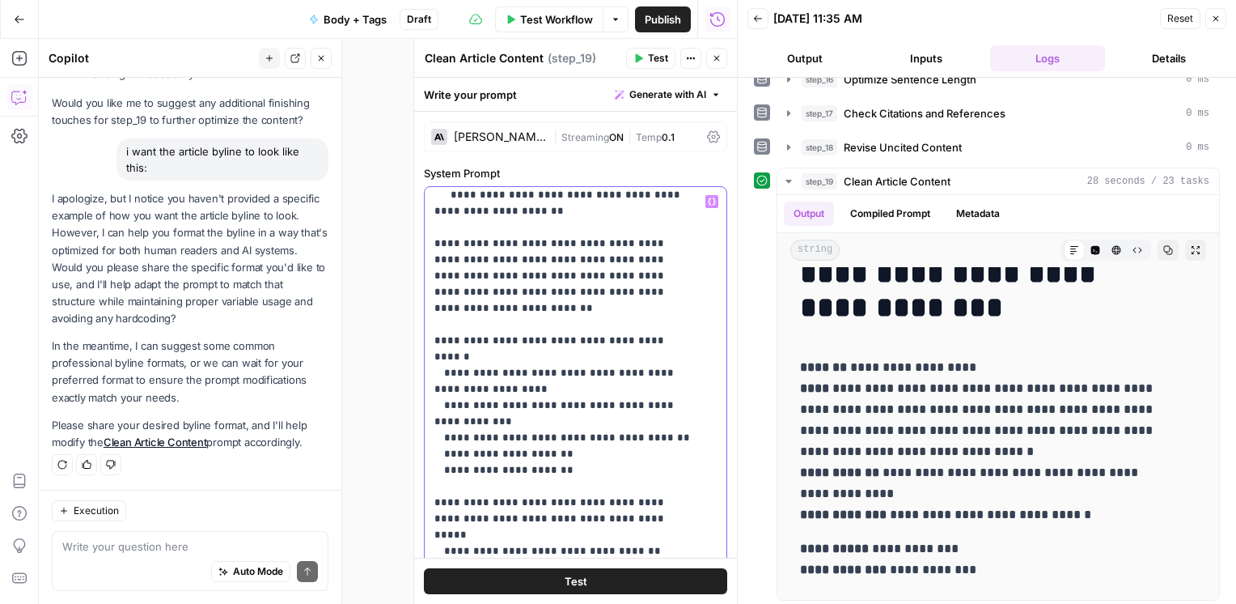
scroll to position [600, 0]
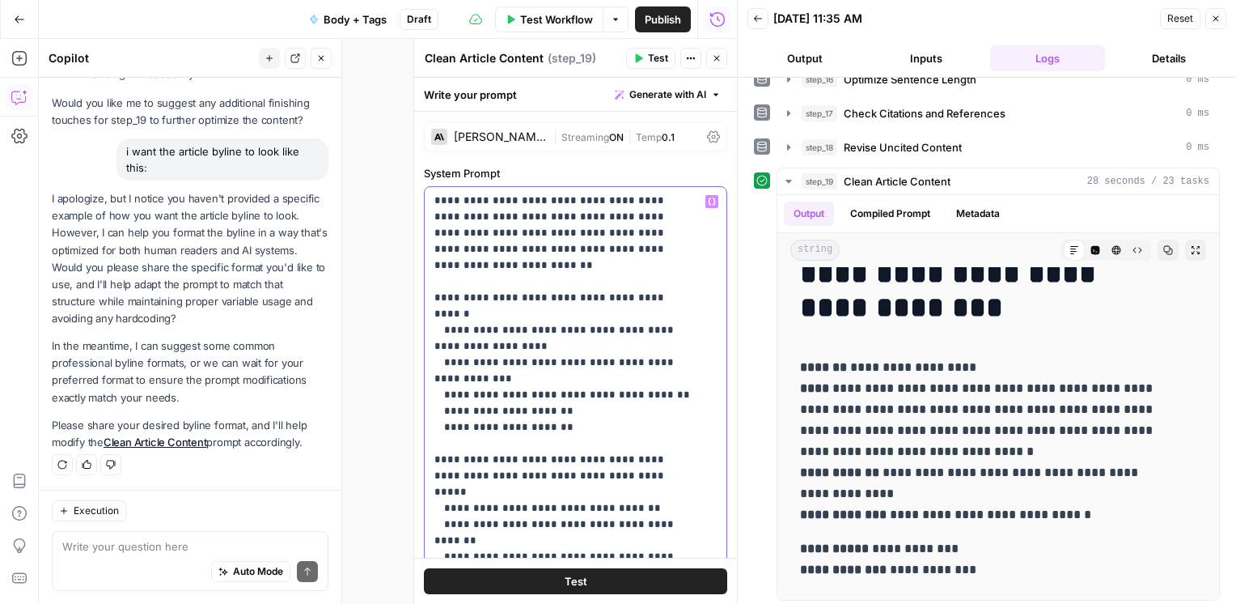
click at [463, 371] on p "**********" at bounding box center [564, 217] width 258 height 1246
click at [479, 387] on p "**********" at bounding box center [564, 217] width 258 height 1246
click at [646, 392] on p "**********" at bounding box center [564, 217] width 258 height 1246
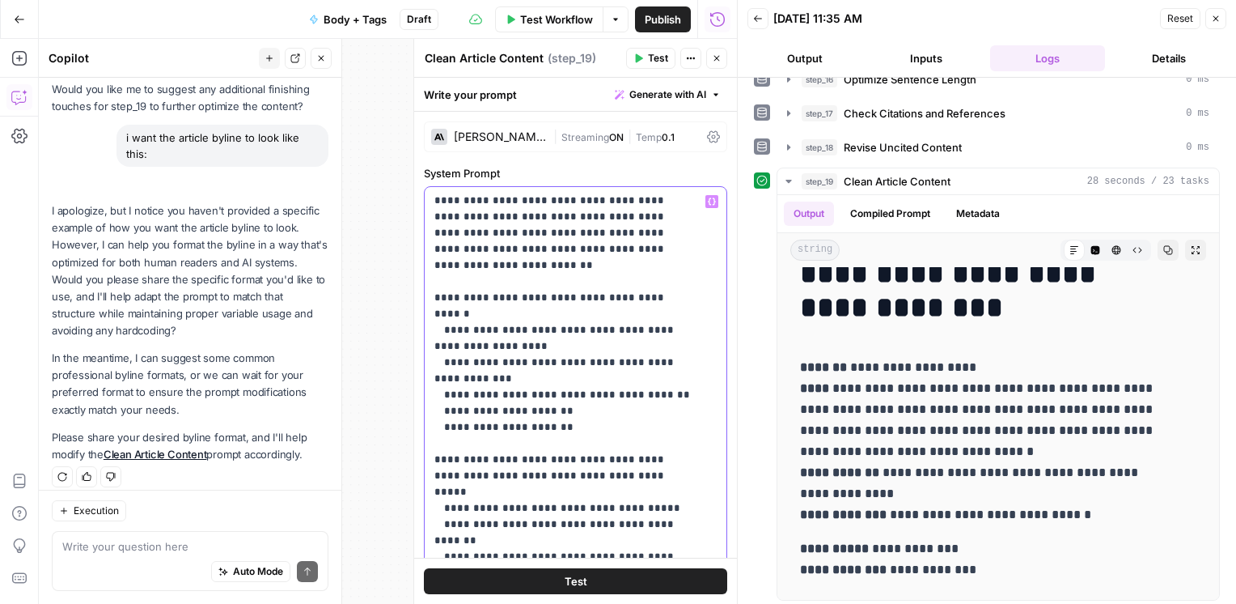
scroll to position [1723, 0]
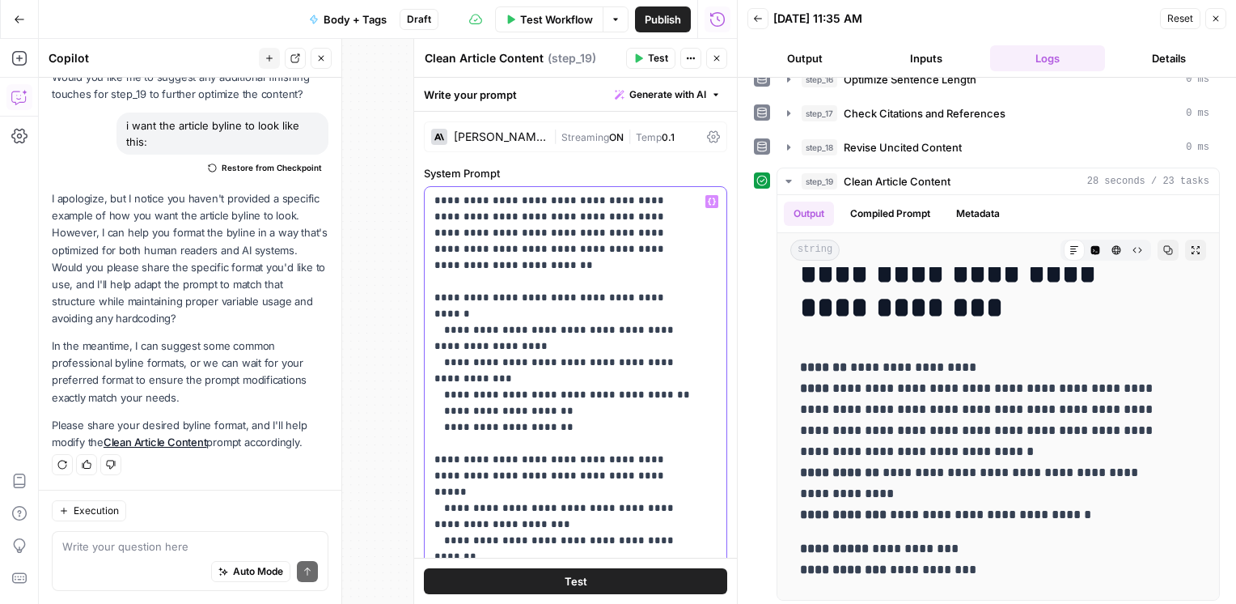
click at [680, 424] on p "**********" at bounding box center [564, 225] width 258 height 1262
click at [445, 412] on p "**********" at bounding box center [564, 225] width 258 height 1262
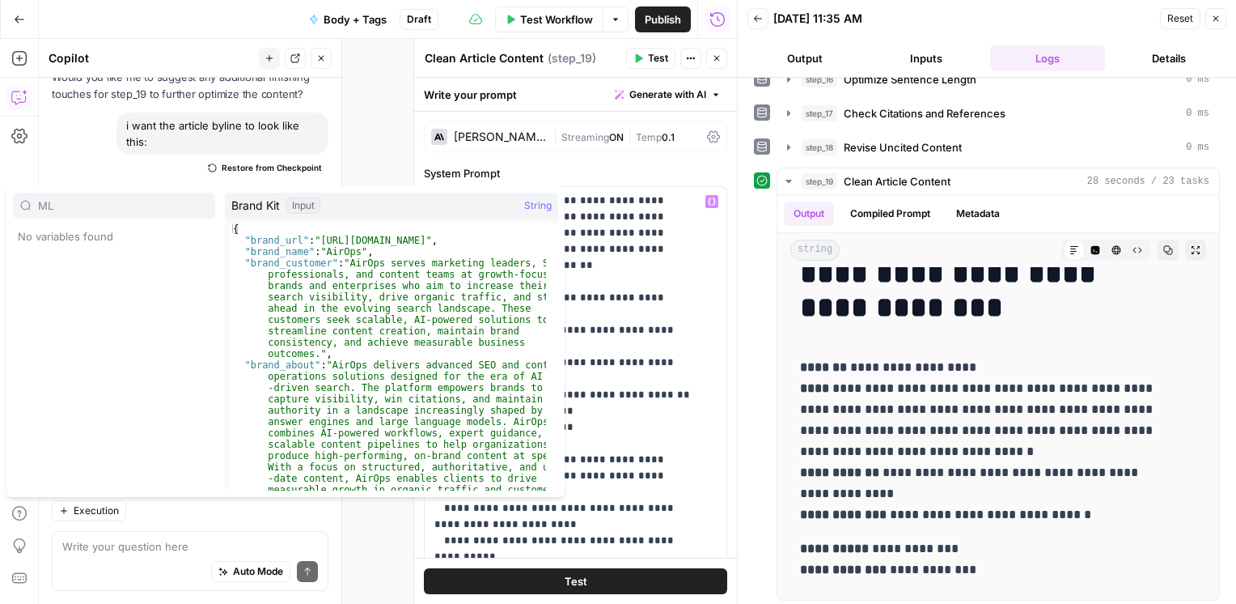
type input "ML"
click at [615, 407] on p "**********" at bounding box center [564, 225] width 258 height 1262
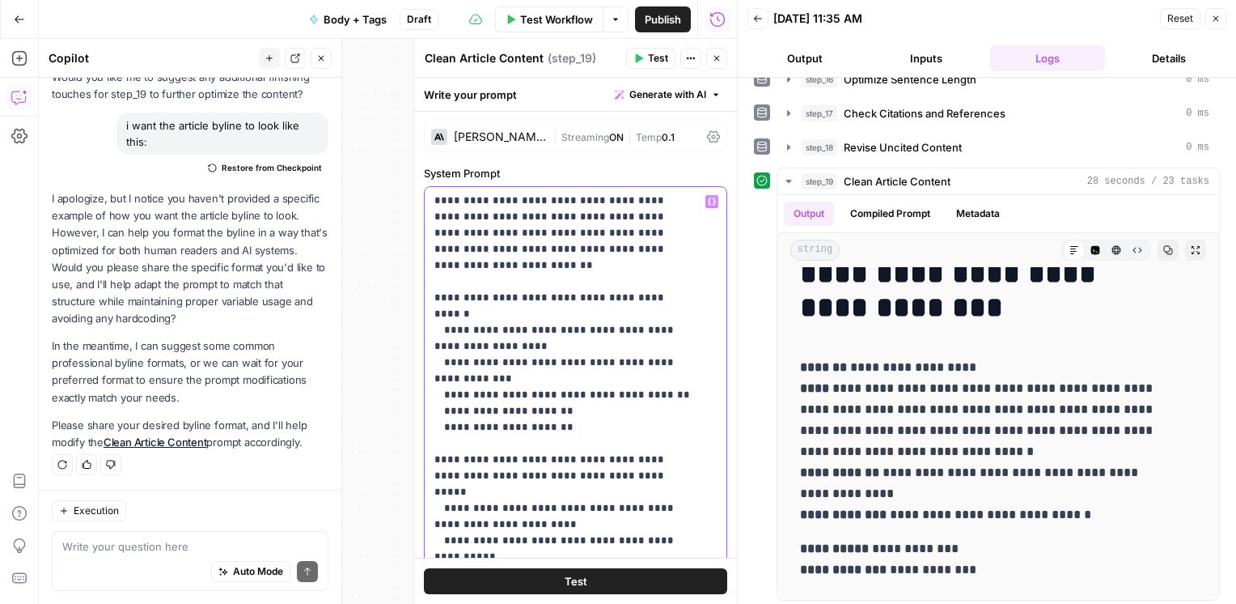
click at [451, 413] on p "**********" at bounding box center [564, 225] width 258 height 1262
click at [681, 429] on p "**********" at bounding box center [564, 225] width 258 height 1262
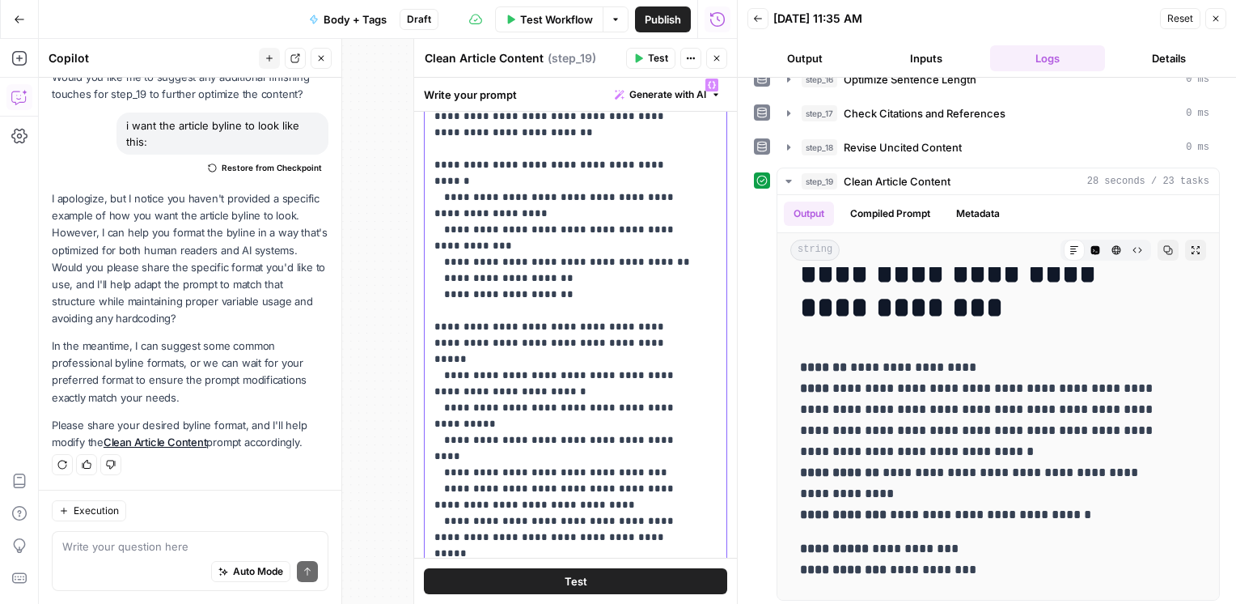
scroll to position [151, 0]
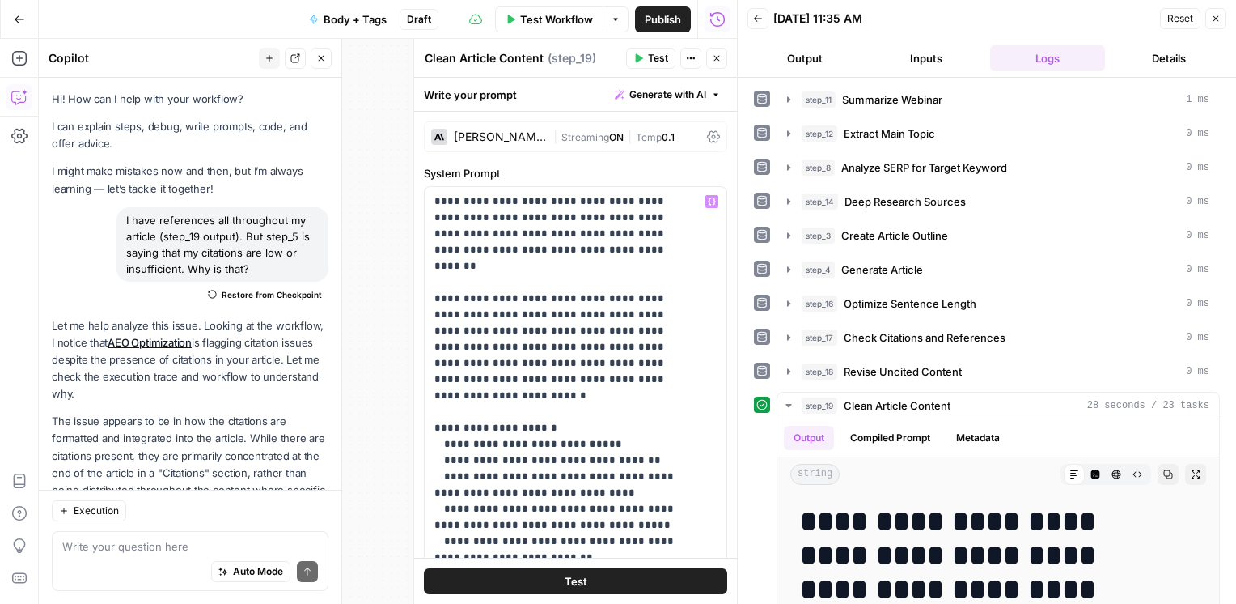
scroll to position [616, 0]
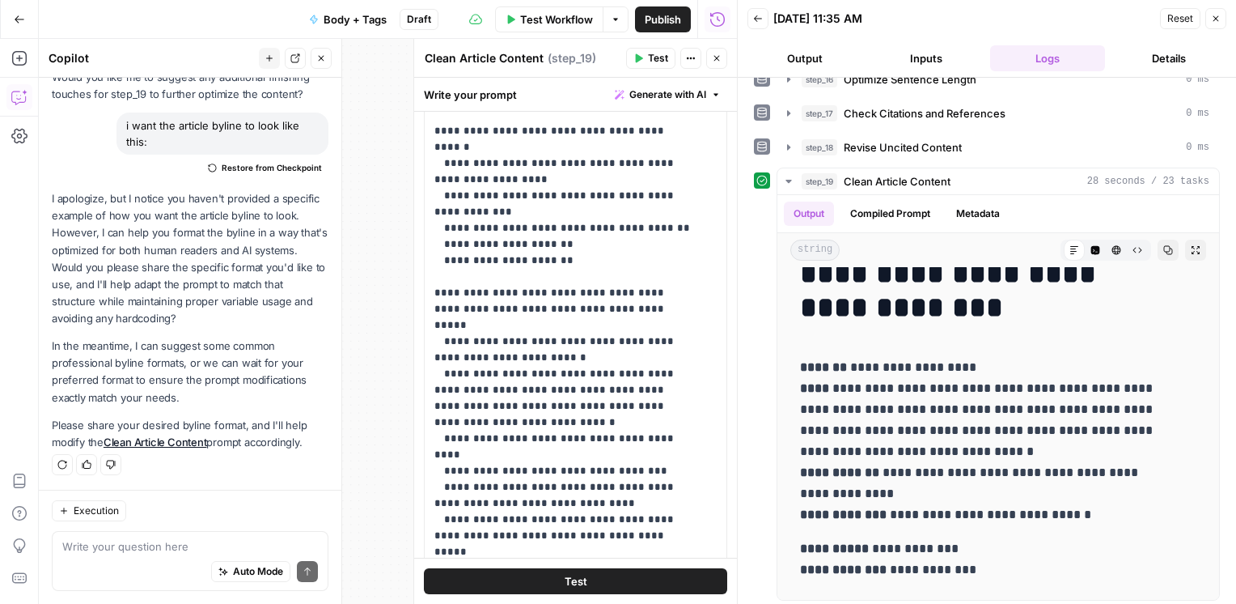
click at [644, 290] on p "**********" at bounding box center [564, 82] width 258 height 1311
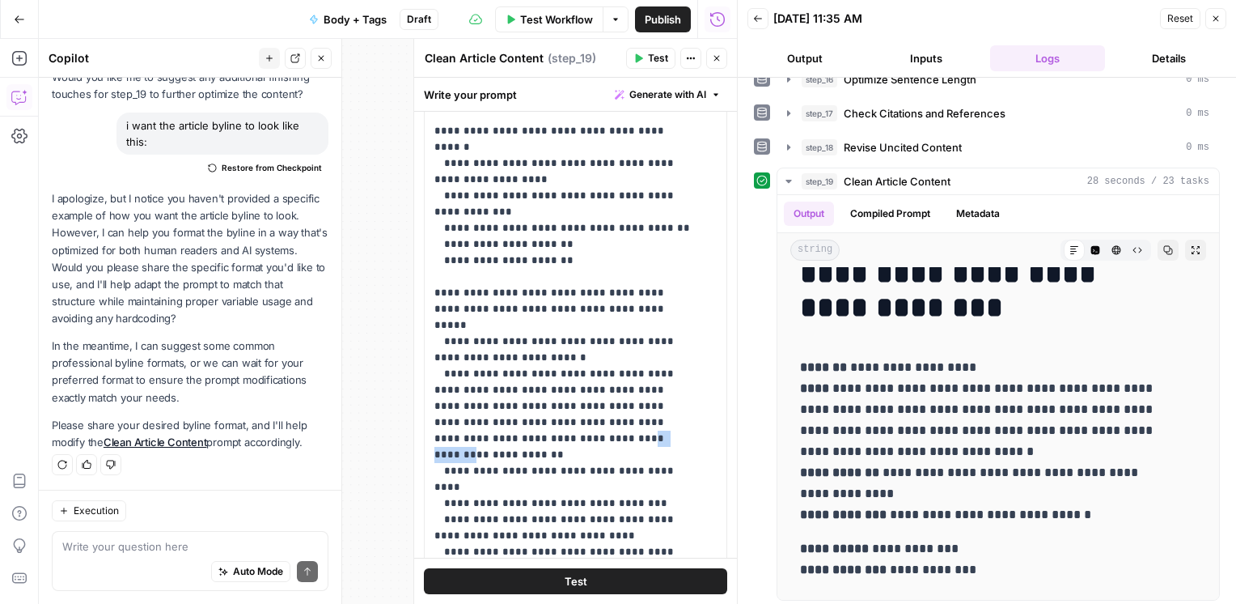
drag, startPoint x: 473, startPoint y: 323, endPoint x: 523, endPoint y: 327, distance: 50.3
click at [523, 327] on p "**********" at bounding box center [564, 90] width 258 height 1327
click at [521, 325] on p "**********" at bounding box center [564, 90] width 258 height 1327
drag, startPoint x: 439, startPoint y: 274, endPoint x: 613, endPoint y: 269, distance: 173.2
click at [613, 269] on p "**********" at bounding box center [564, 90] width 258 height 1327
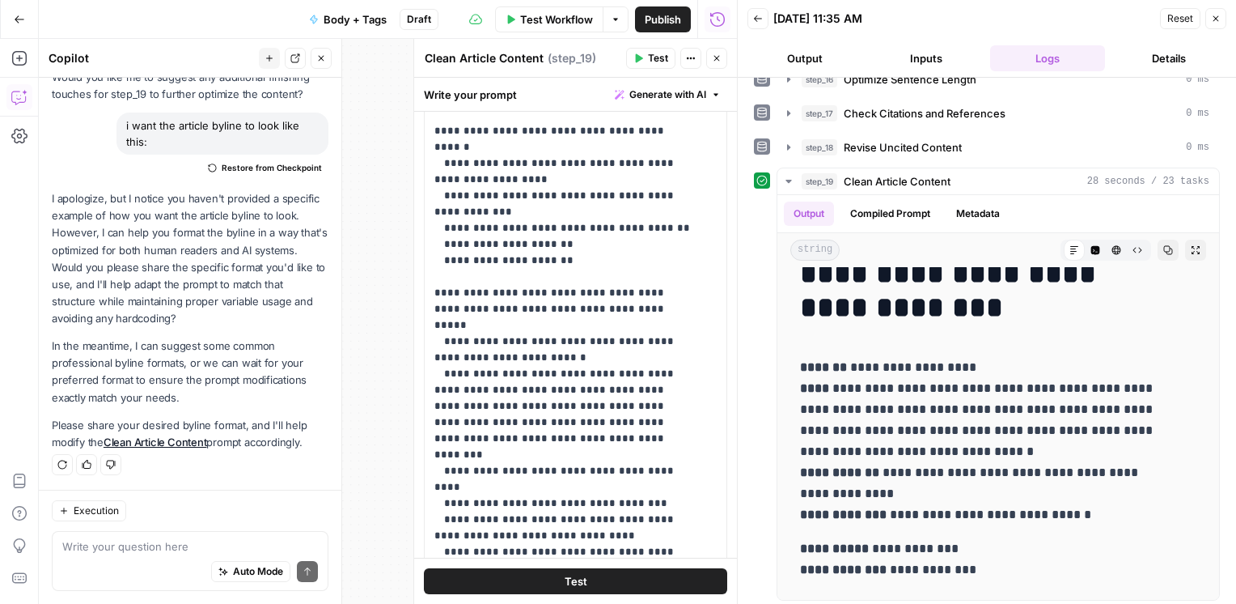
click at [511, 286] on p "**********" at bounding box center [564, 90] width 258 height 1327
click at [528, 336] on p "**********" at bounding box center [564, 90] width 258 height 1327
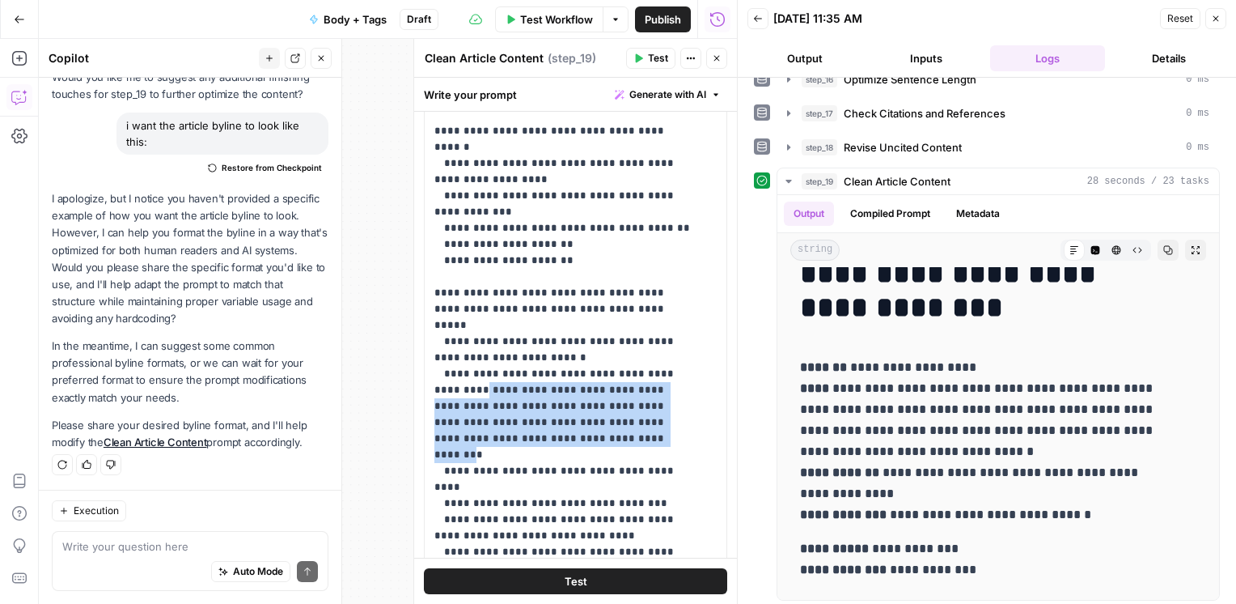
drag, startPoint x: 518, startPoint y: 327, endPoint x: 439, endPoint y: 280, distance: 91.4
click at [439, 280] on p "**********" at bounding box center [564, 90] width 258 height 1327
click at [480, 320] on p "**********" at bounding box center [564, 90] width 258 height 1327
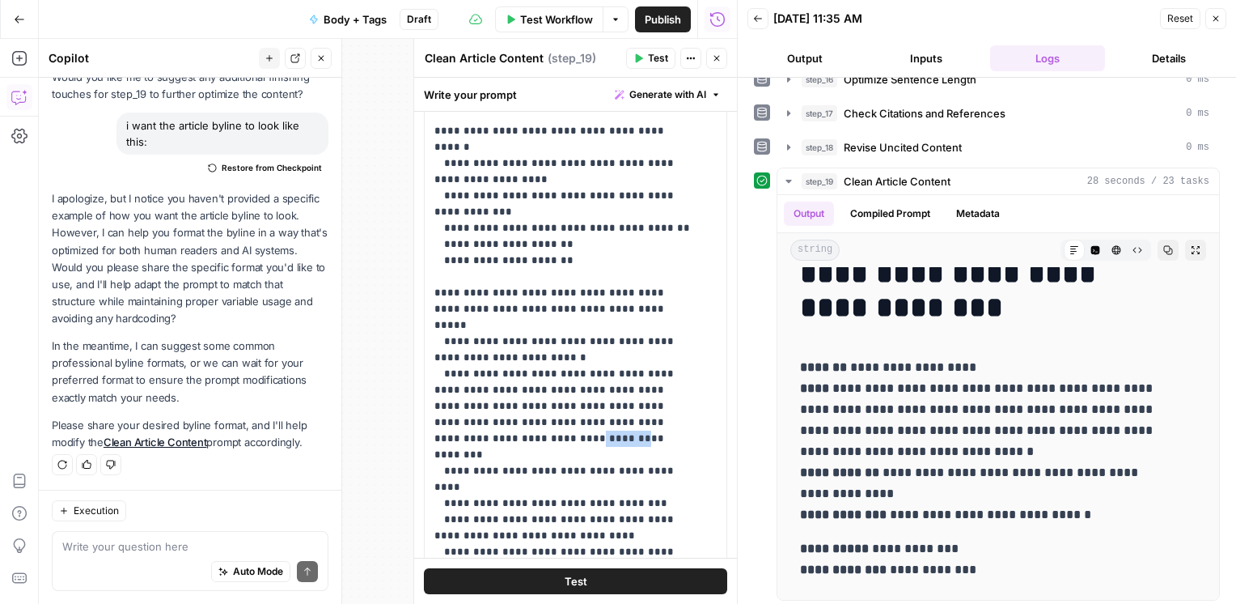
drag, startPoint x: 473, startPoint y: 323, endPoint x: 435, endPoint y: 323, distance: 38.0
click at [435, 323] on p "**********" at bounding box center [564, 90] width 258 height 1327
click at [625, 309] on p "**********" at bounding box center [564, 90] width 258 height 1327
click at [549, 324] on p "**********" at bounding box center [564, 90] width 258 height 1327
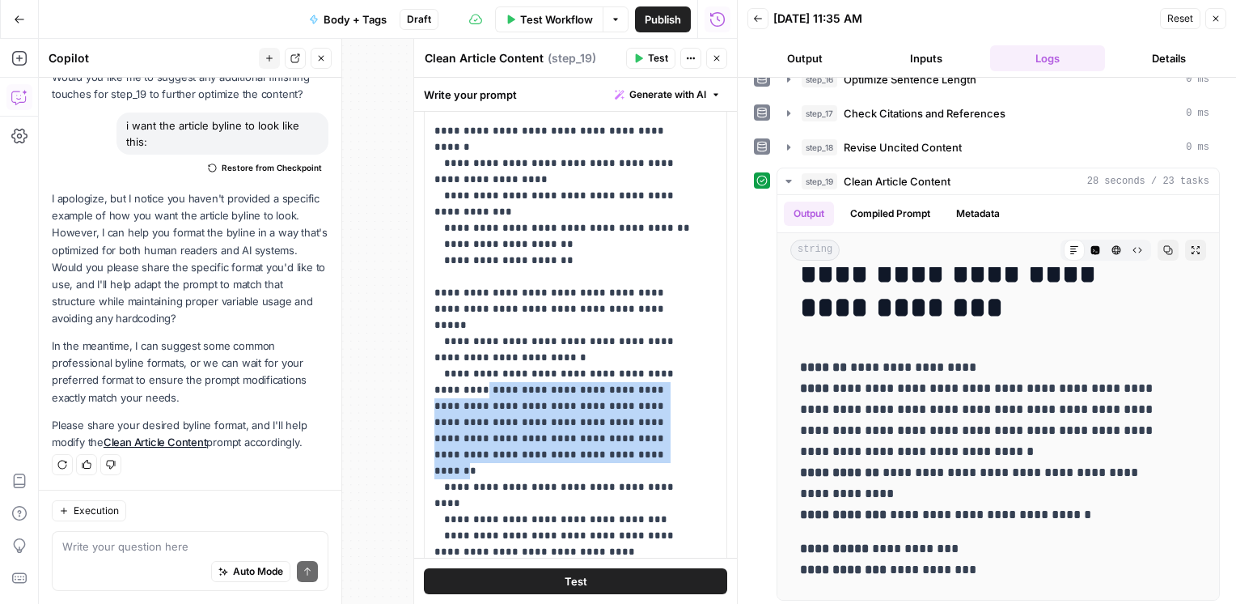
drag, startPoint x: 439, startPoint y: 273, endPoint x: 473, endPoint y: 344, distance: 78.2
click at [473, 344] on p "**********" at bounding box center [564, 98] width 258 height 1343
copy p "**********"
click at [528, 276] on p "**********" at bounding box center [564, 98] width 258 height 1343
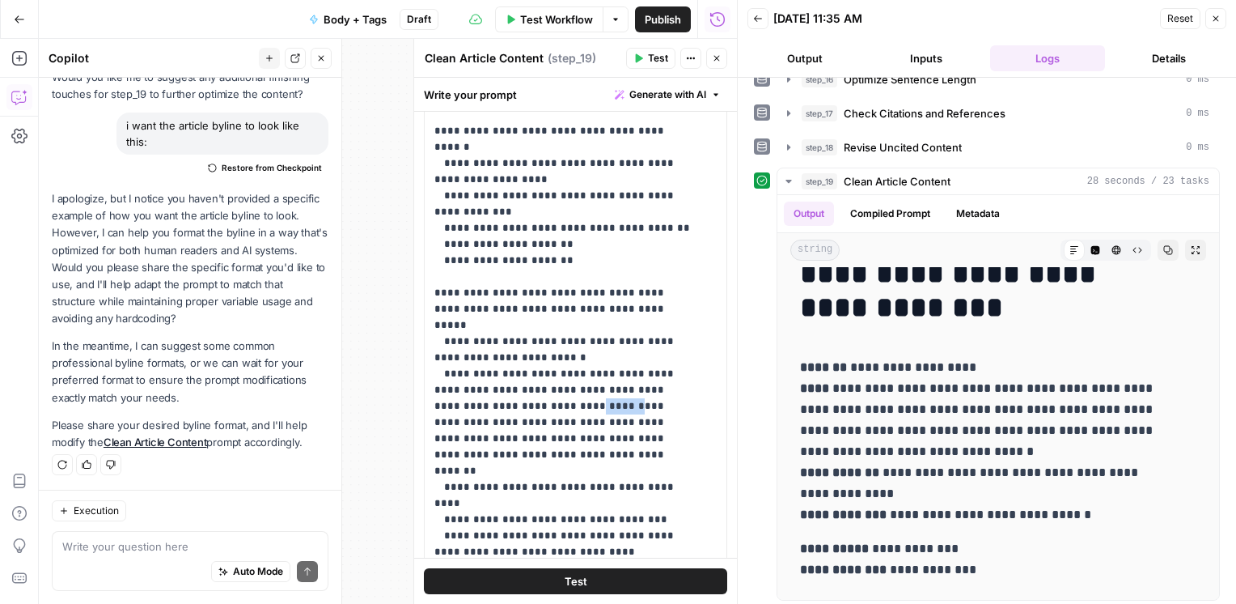
drag, startPoint x: 489, startPoint y: 290, endPoint x: 528, endPoint y: 290, distance: 39.7
click at [528, 290] on p "**********" at bounding box center [564, 98] width 258 height 1343
click at [583, 309] on p "**********" at bounding box center [564, 98] width 258 height 1343
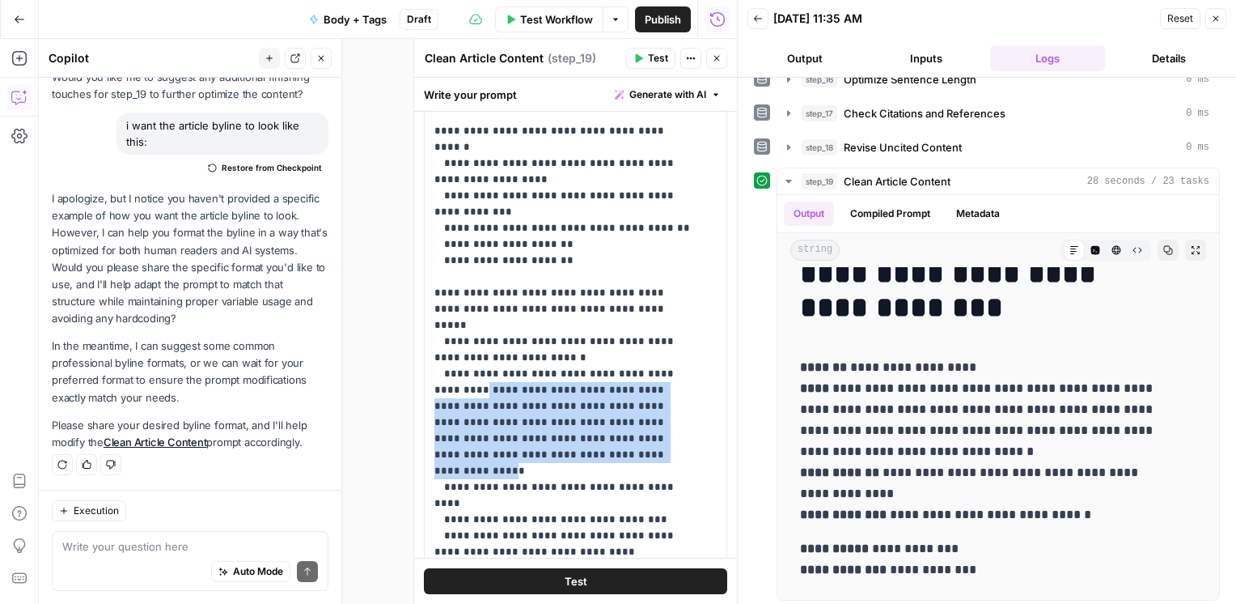
drag, startPoint x: 440, startPoint y: 278, endPoint x: 475, endPoint y: 341, distance: 72.1
click at [475, 341] on p "**********" at bounding box center [564, 98] width 258 height 1343
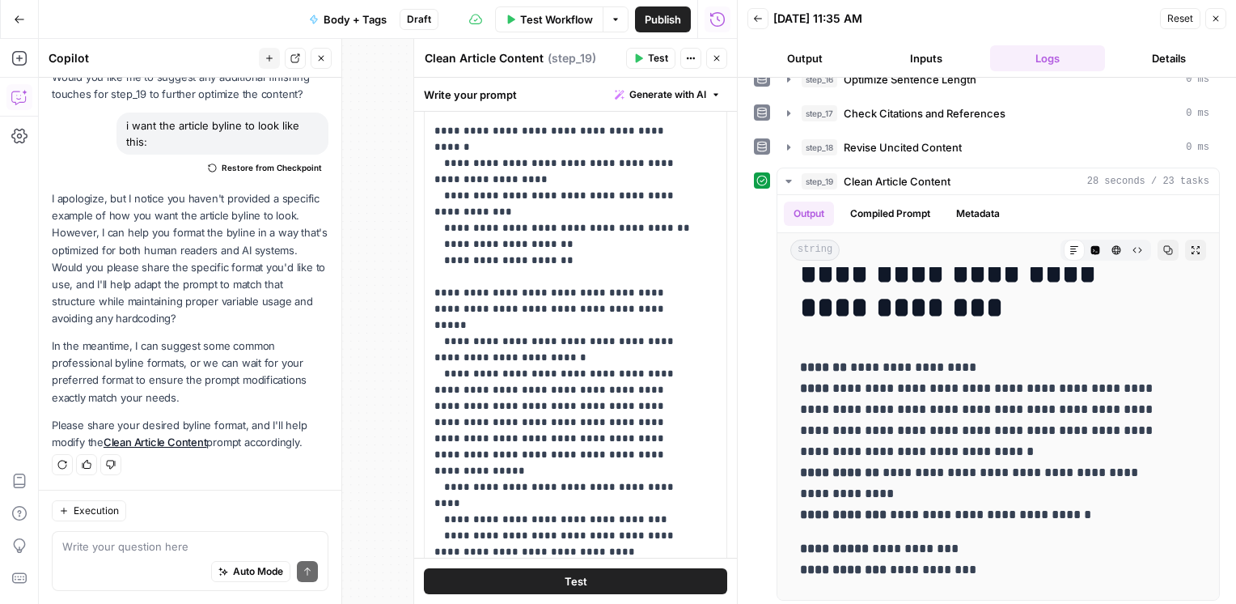
click at [531, 315] on p "**********" at bounding box center [564, 98] width 258 height 1343
click at [608, 307] on p "**********" at bounding box center [564, 98] width 258 height 1343
click at [525, 341] on p "**********" at bounding box center [564, 98] width 258 height 1343
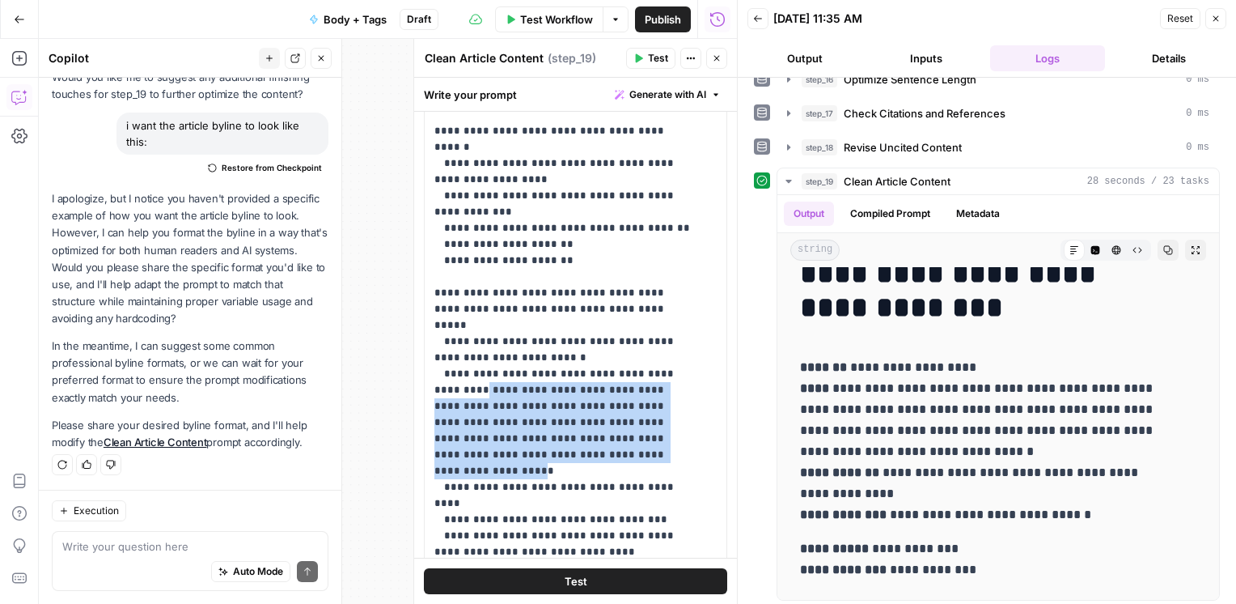
drag, startPoint x: 528, startPoint y: 340, endPoint x: 439, endPoint y: 281, distance: 106.8
click at [439, 281] on p "**********" at bounding box center [564, 98] width 258 height 1343
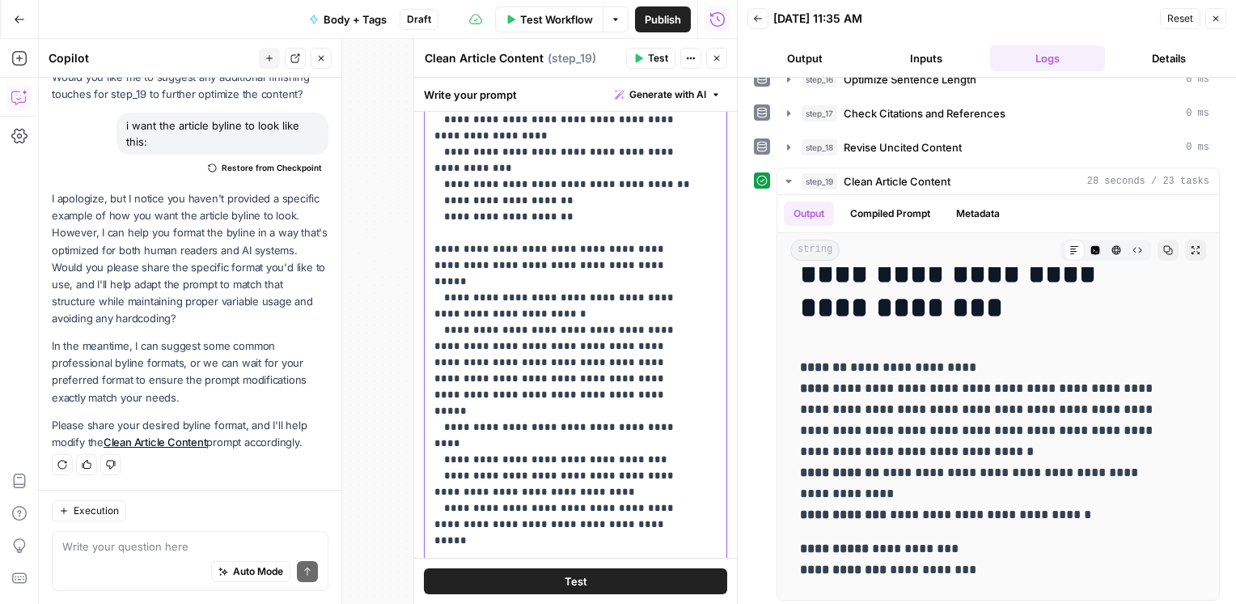
scroll to position [680, 0]
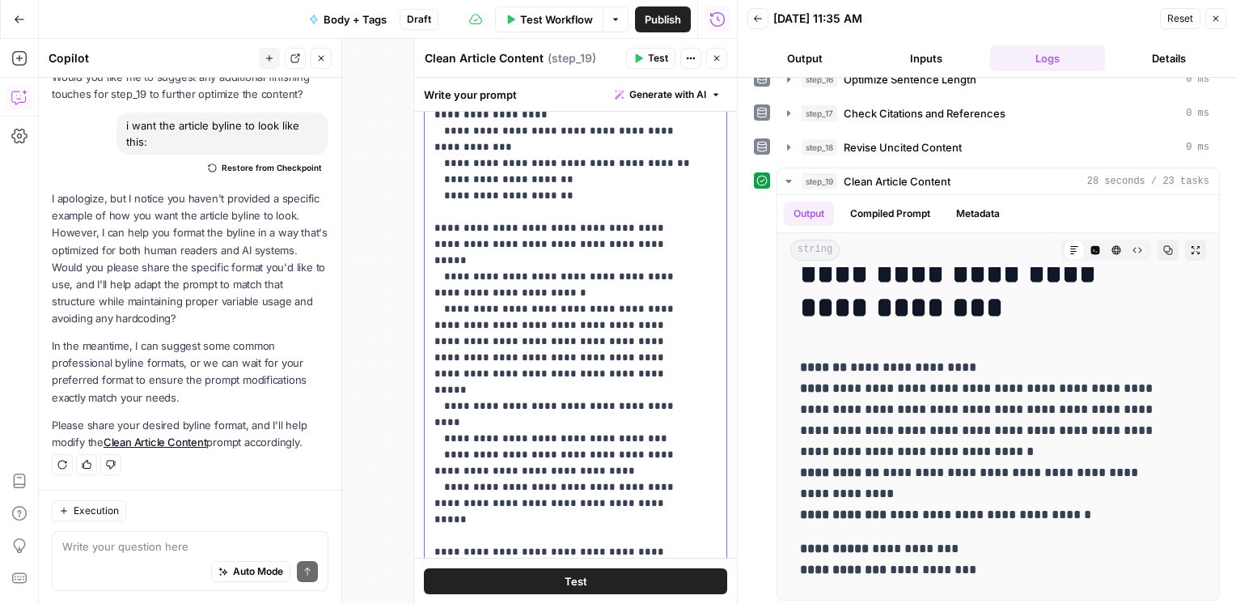
click at [696, 265] on div "**********" at bounding box center [570, 365] width 290 height 659
click at [441, 273] on p "**********" at bounding box center [564, 25] width 258 height 1327
drag, startPoint x: 444, startPoint y: 273, endPoint x: 663, endPoint y: 290, distance: 219.1
click at [663, 290] on p "**********" at bounding box center [564, 25] width 258 height 1327
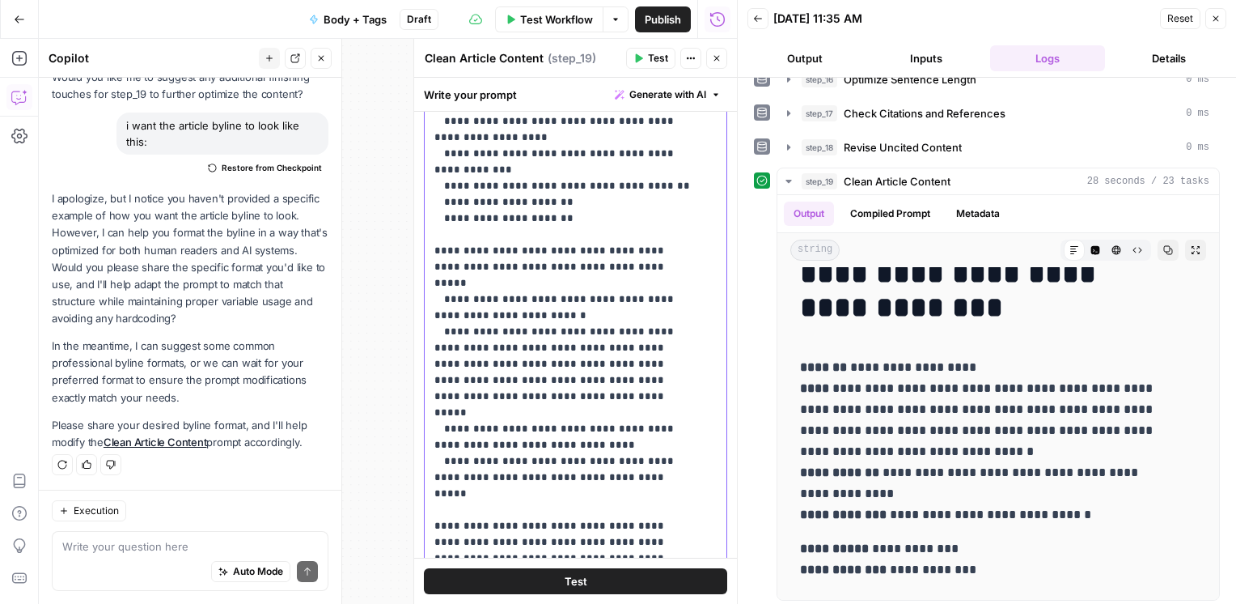
scroll to position [530, 0]
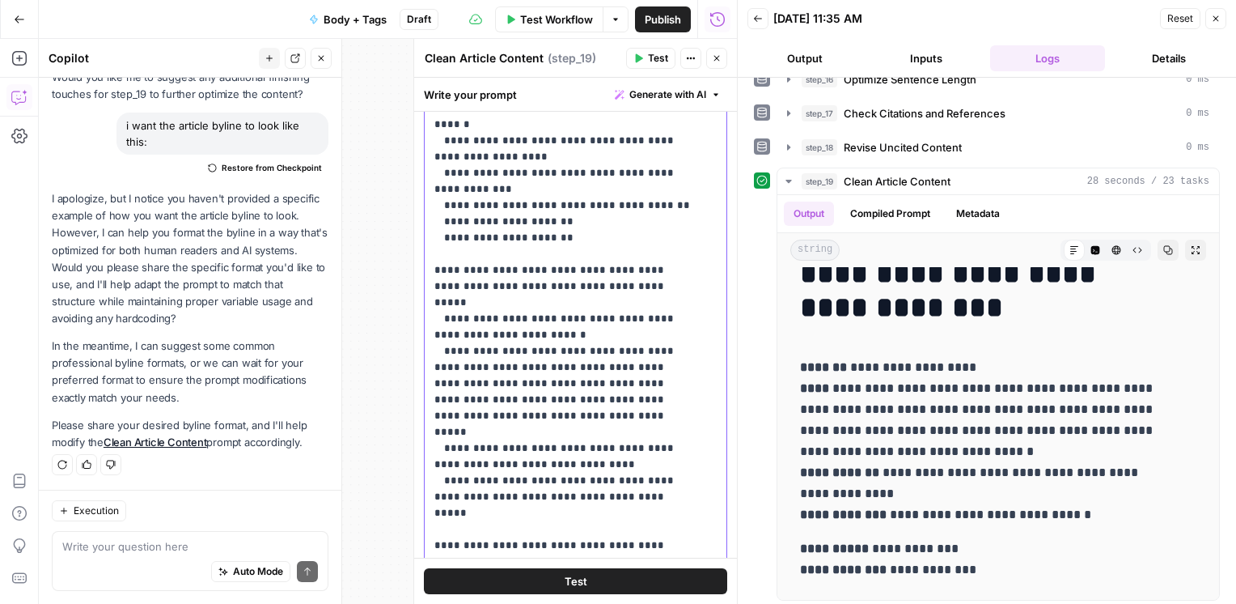
click at [633, 202] on p "**********" at bounding box center [564, 51] width 258 height 1295
click at [441, 252] on p "**********" at bounding box center [564, 51] width 258 height 1295
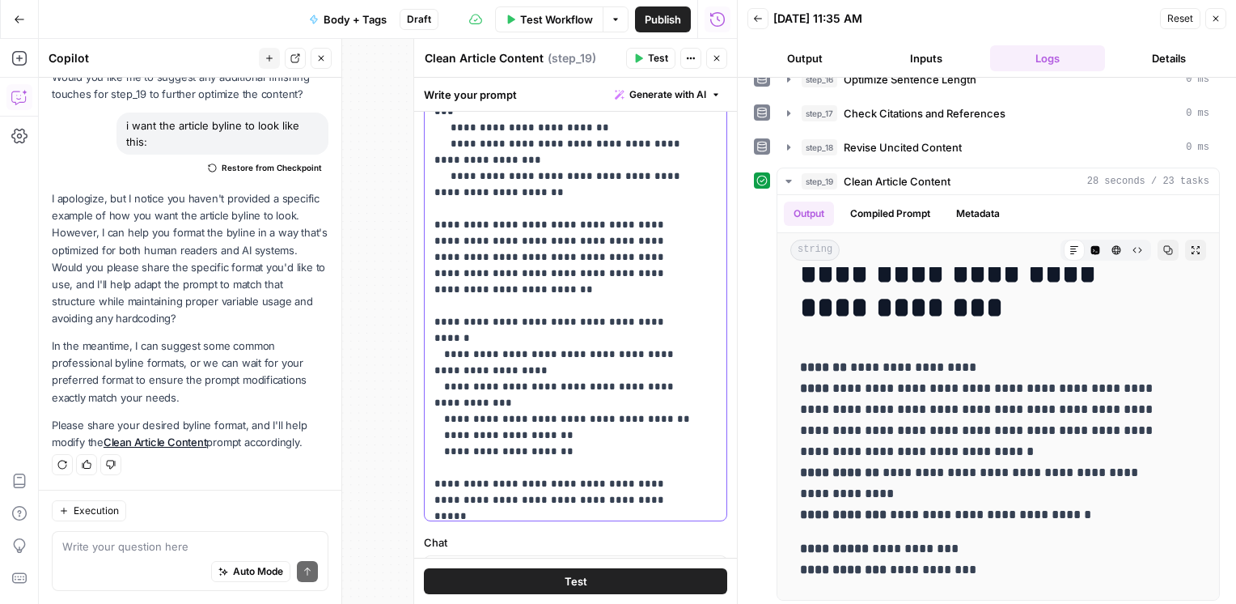
scroll to position [314, 0]
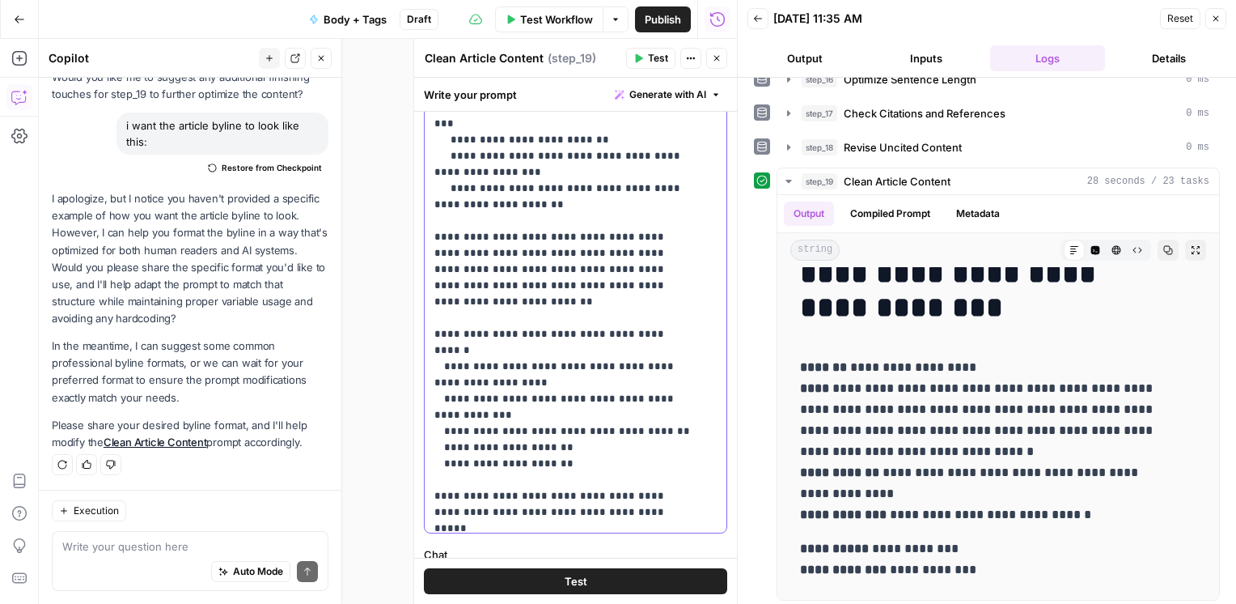
click at [653, 337] on p "**********" at bounding box center [564, 277] width 258 height 1295
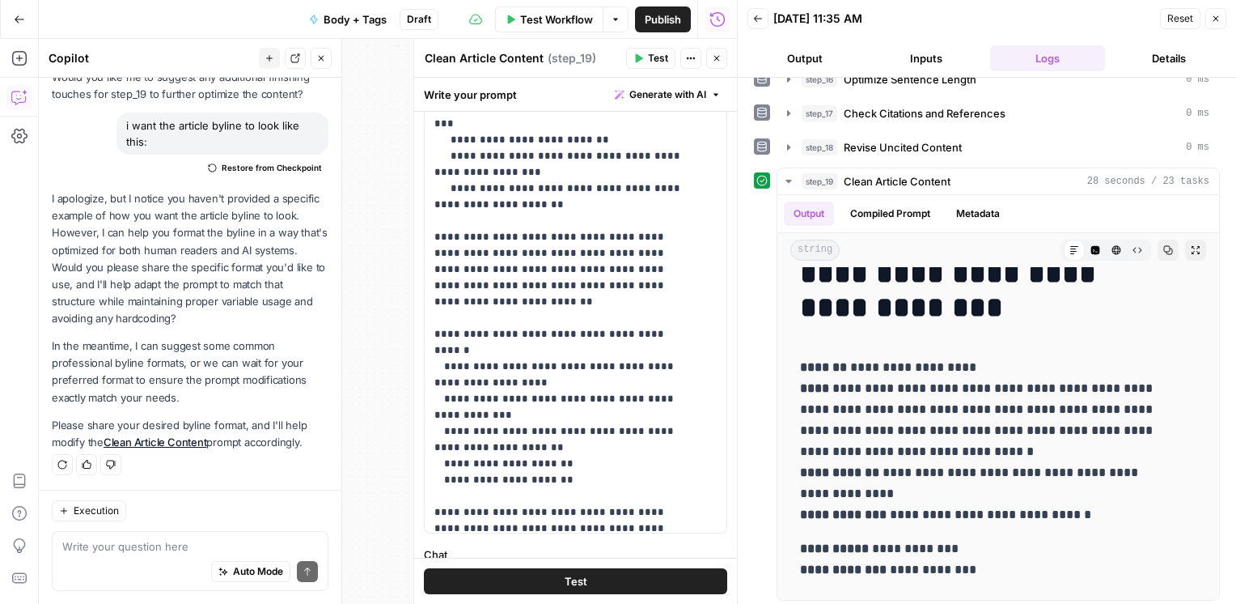
click at [549, 590] on button "Test" at bounding box center [575, 581] width 303 height 26
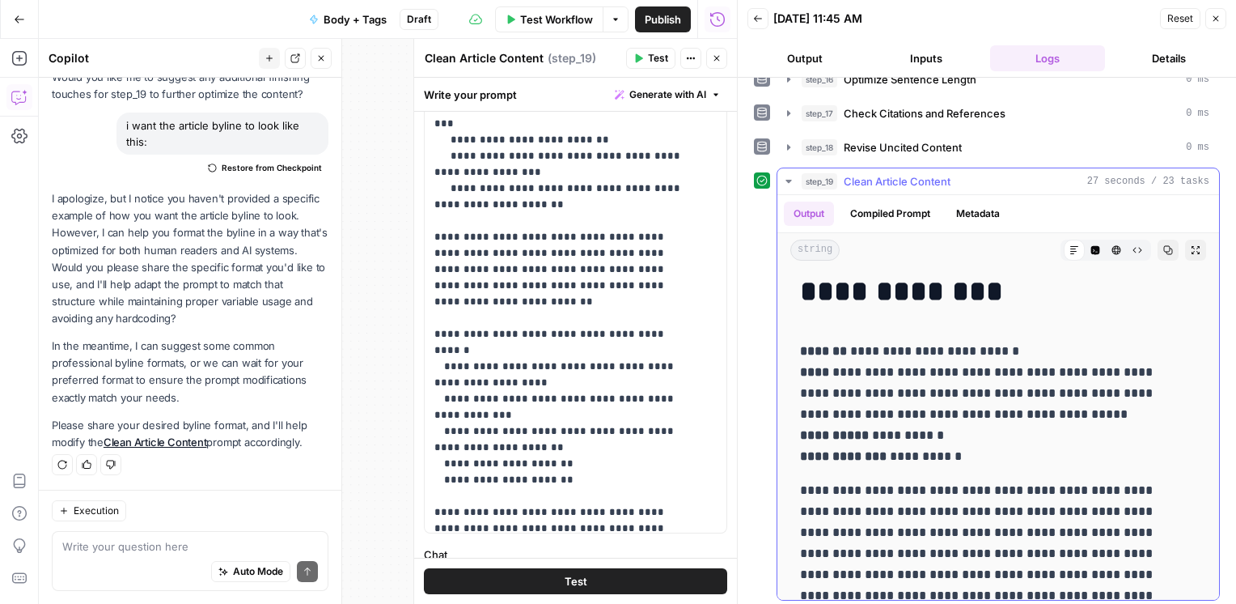
scroll to position [129, 0]
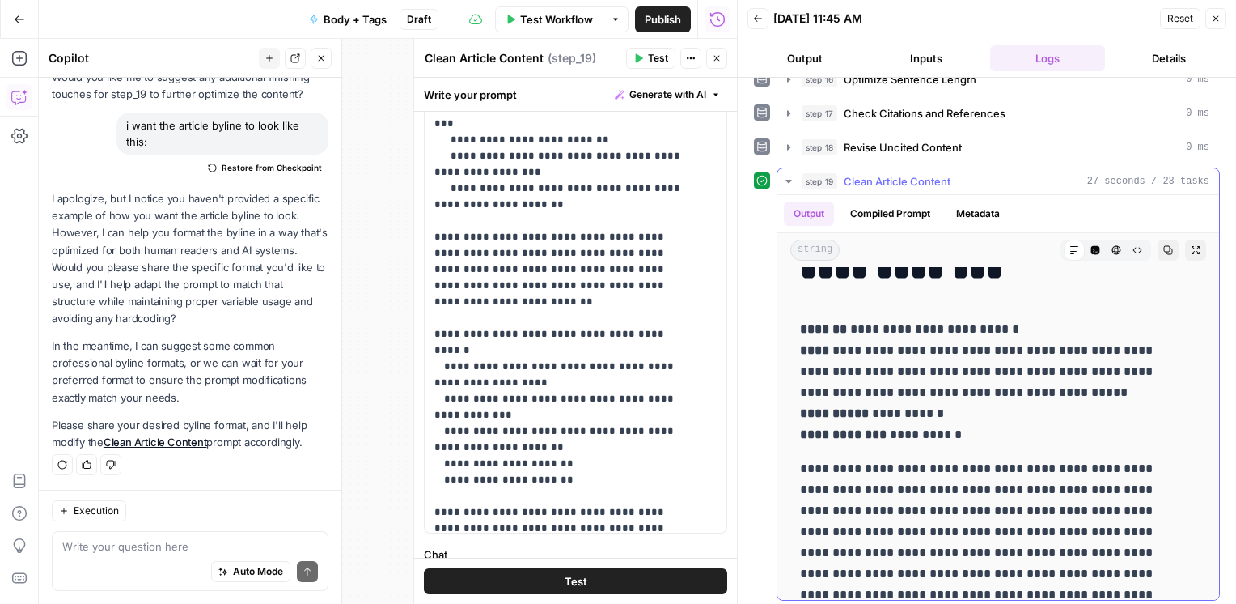
drag, startPoint x: 890, startPoint y: 341, endPoint x: 889, endPoint y: 366, distance: 25.1
click at [889, 366] on p "**********" at bounding box center [986, 382] width 372 height 126
click at [950, 377] on p "**********" at bounding box center [986, 382] width 372 height 126
drag, startPoint x: 916, startPoint y: 401, endPoint x: 915, endPoint y: 358, distance: 43.7
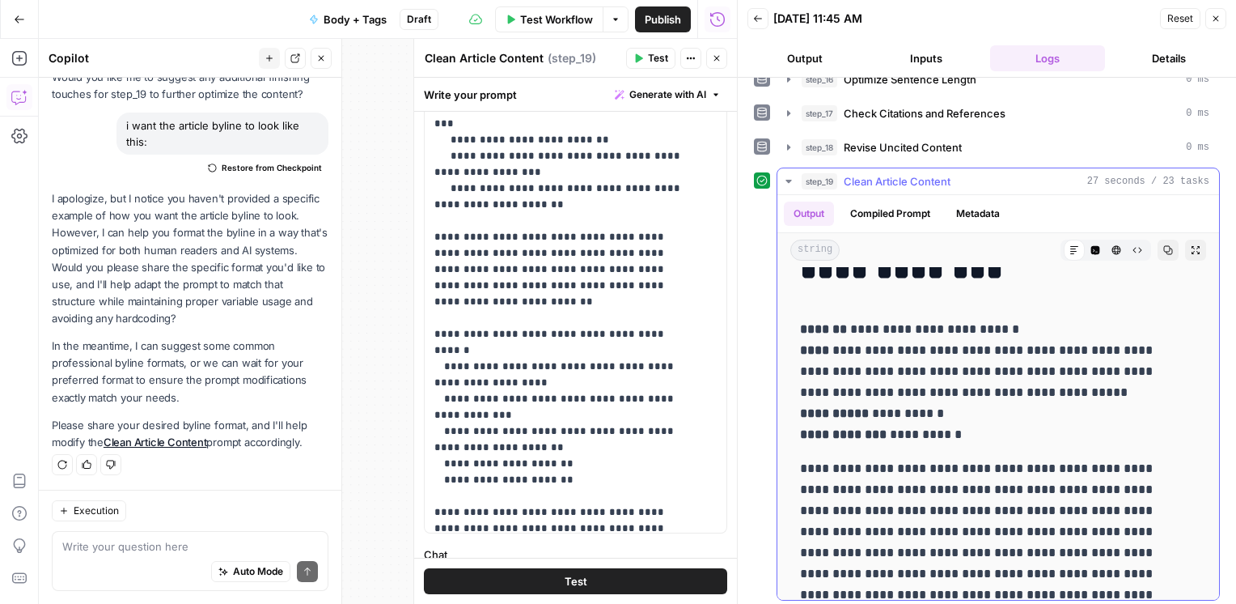
click at [915, 358] on p "**********" at bounding box center [986, 382] width 372 height 126
click at [717, 66] on button "Close" at bounding box center [716, 58] width 21 height 21
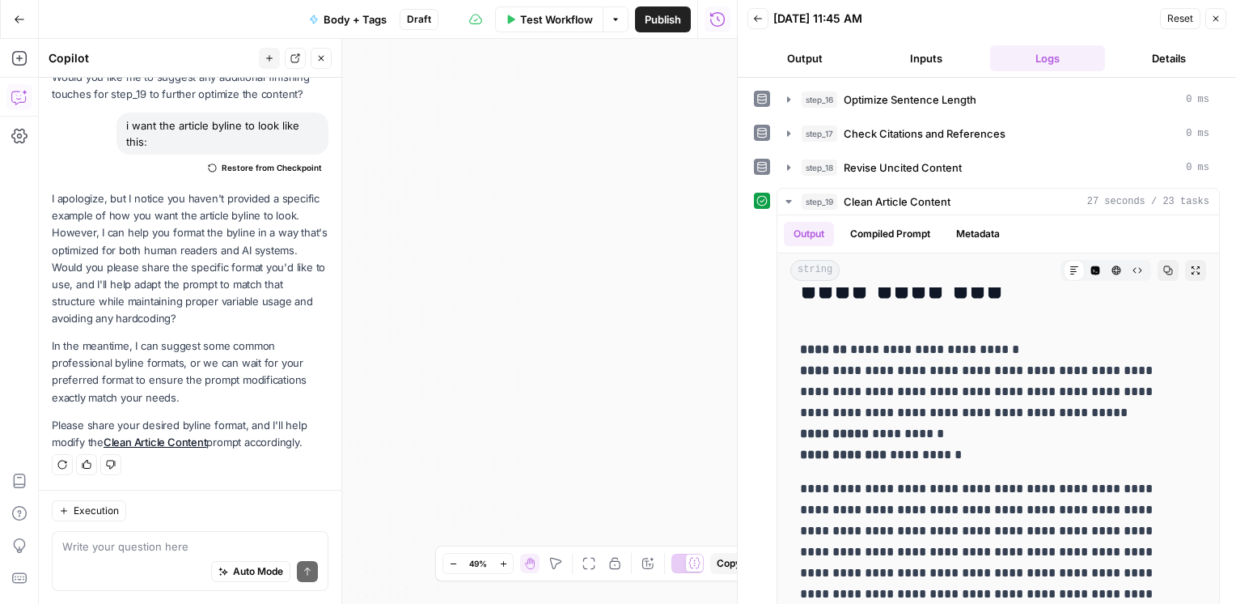
scroll to position [203, 0]
click at [789, 196] on icon "button" at bounding box center [788, 202] width 13 height 13
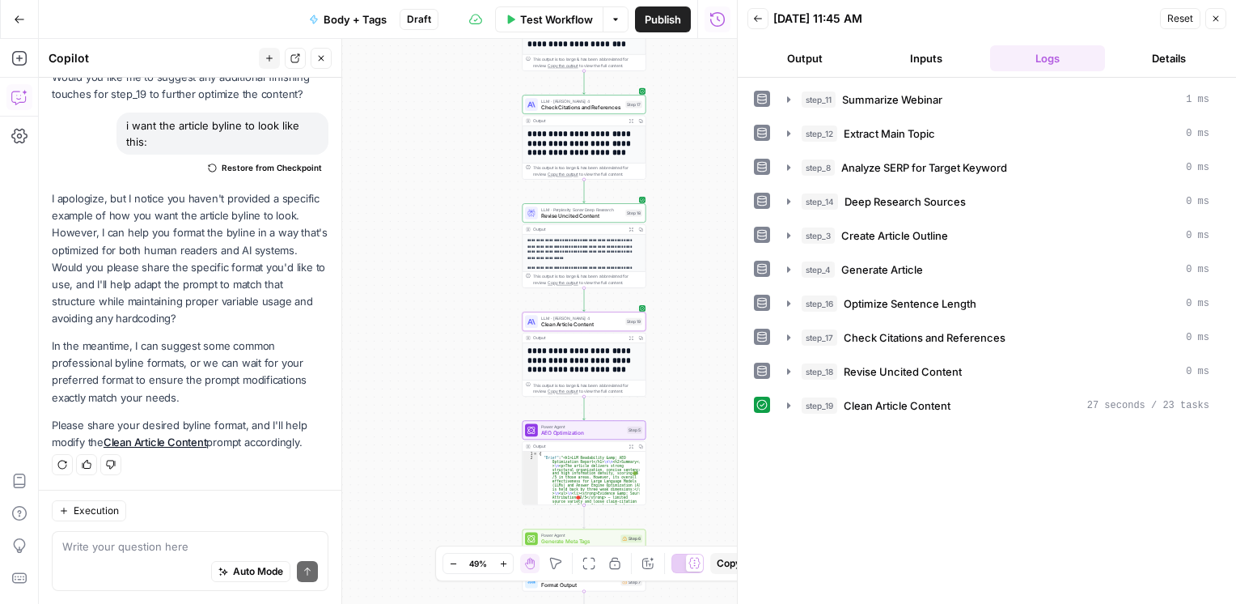
scroll to position [252, 0]
click at [634, 418] on span "Test" at bounding box center [635, 415] width 10 height 7
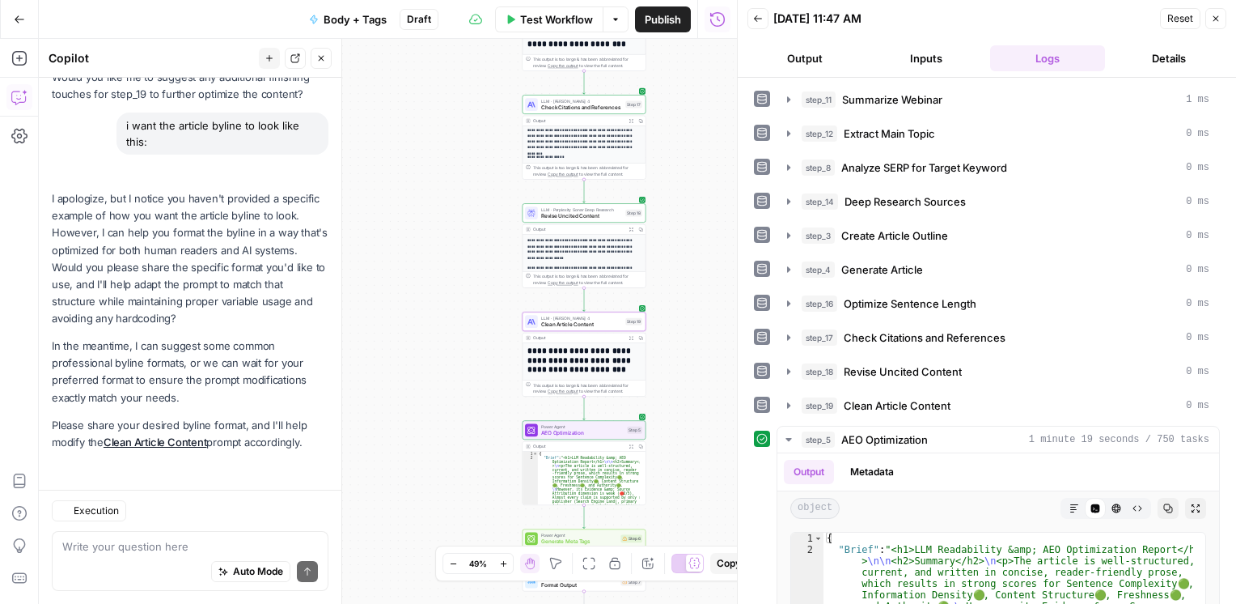
scroll to position [258, 0]
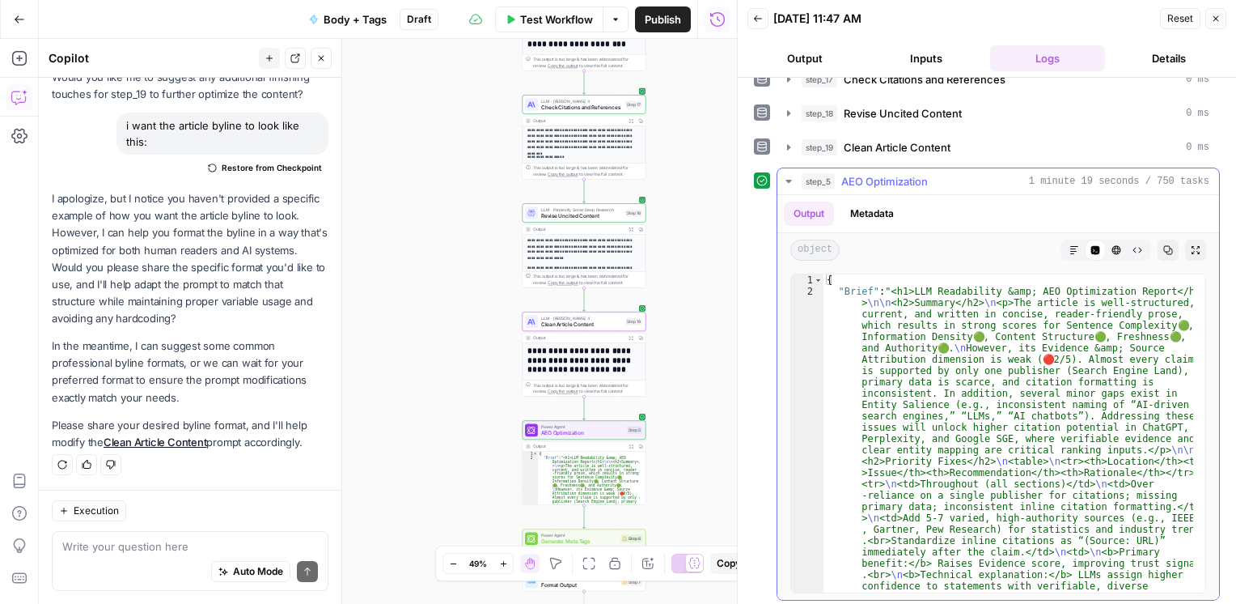
click at [1070, 245] on icon "button" at bounding box center [1075, 250] width 10 height 10
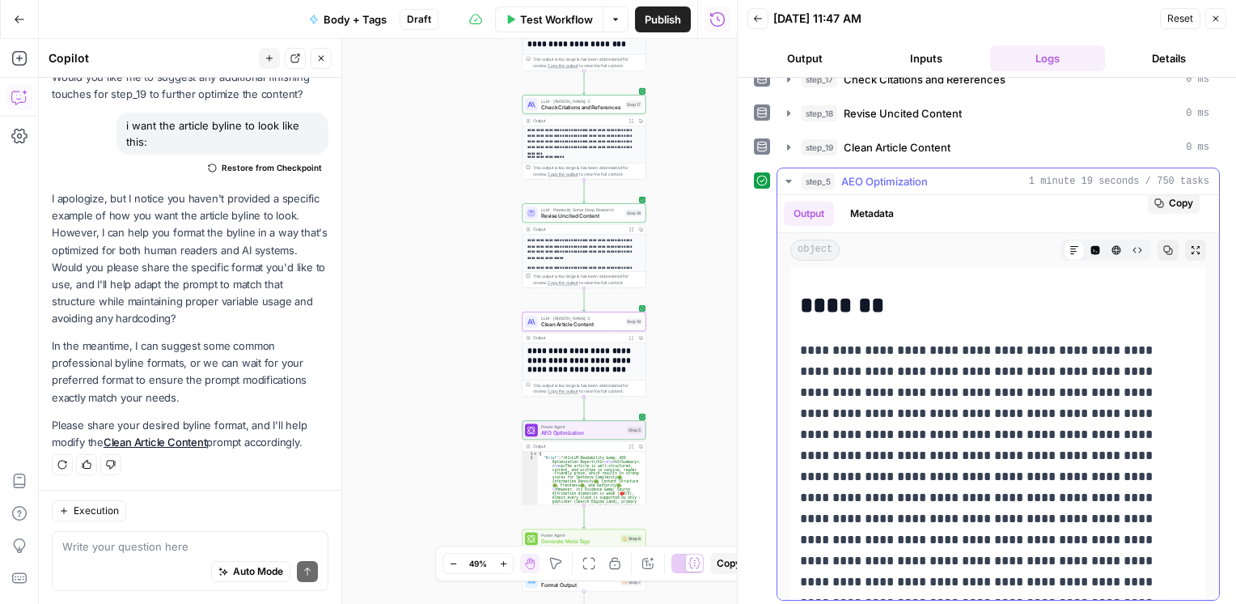
scroll to position [124, 0]
drag, startPoint x: 905, startPoint y: 419, endPoint x: 1026, endPoint y: 464, distance: 129.6
click at [1026, 464] on p "**********" at bounding box center [986, 475] width 372 height 273
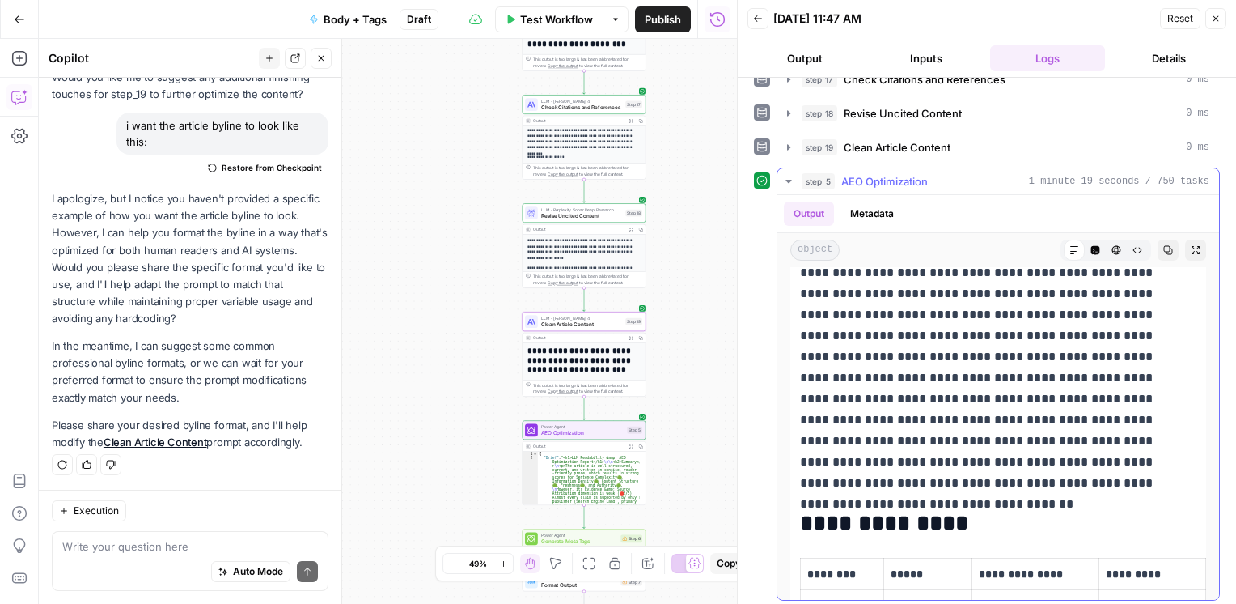
scroll to position [0, 23]
drag, startPoint x: 804, startPoint y: 327, endPoint x: 972, endPoint y: 348, distance: 168.8
drag, startPoint x: 803, startPoint y: 331, endPoint x: 948, endPoint y: 368, distance: 149.5
click at [948, 368] on p "**********" at bounding box center [986, 356] width 372 height 273
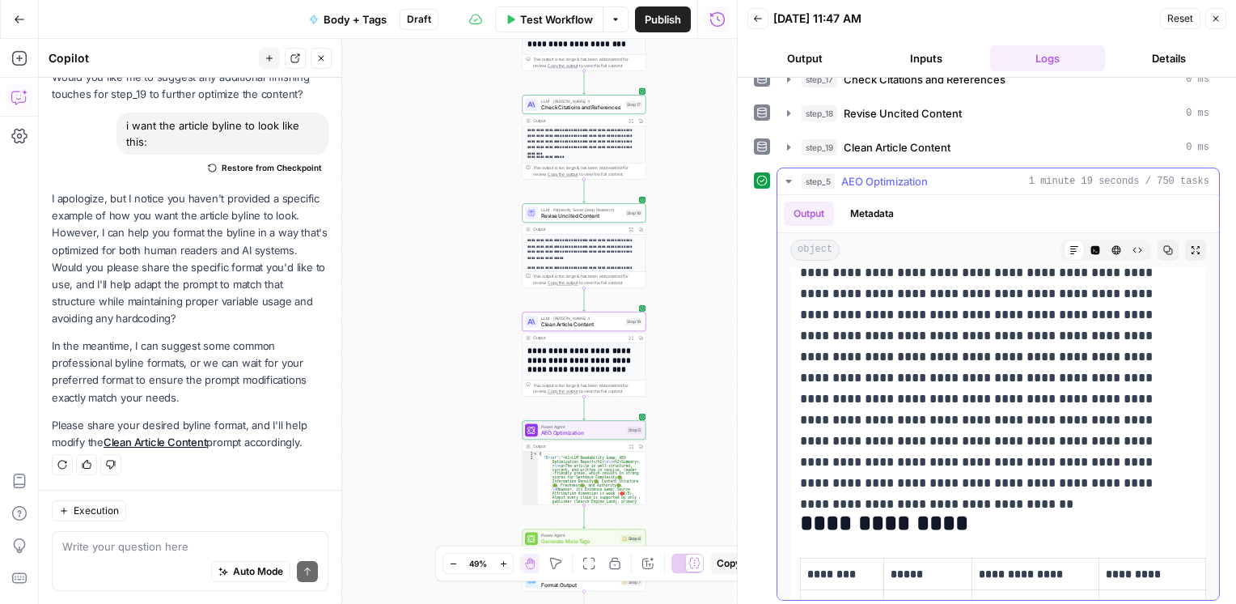
copy p "**********"
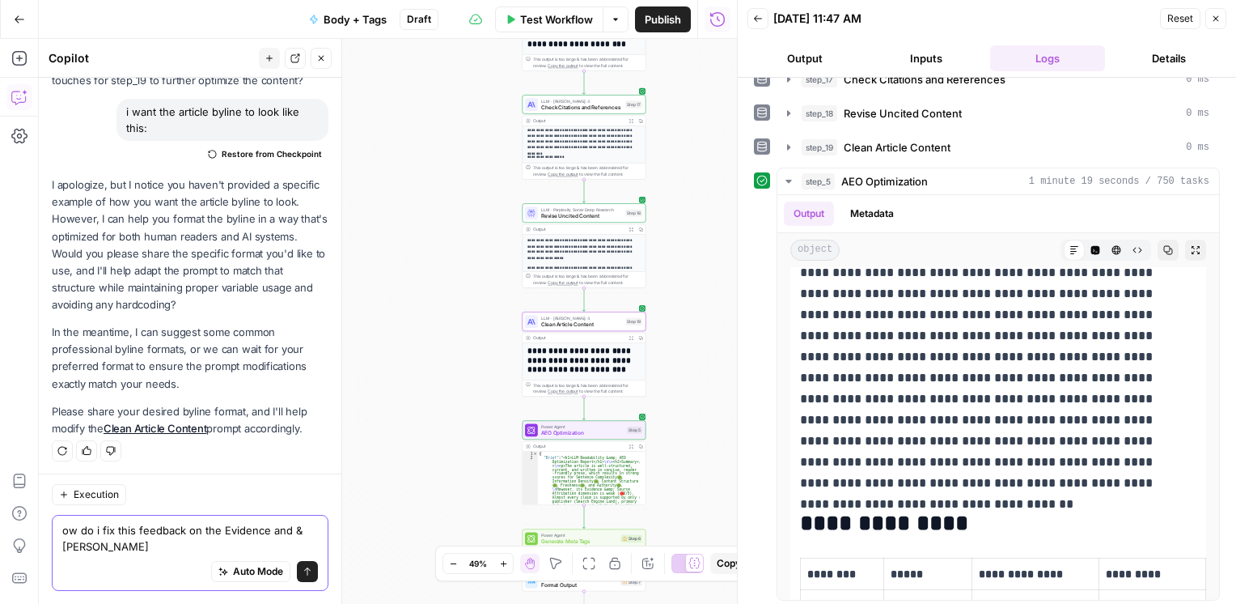
scroll to position [1740, 0]
paste textarea "Almost every claim is supported by only one publisher (Search Engine Land), pri…"
type textarea "ow do i fix this feedback on the Evidence and & Source Attribution: Almost ever…"
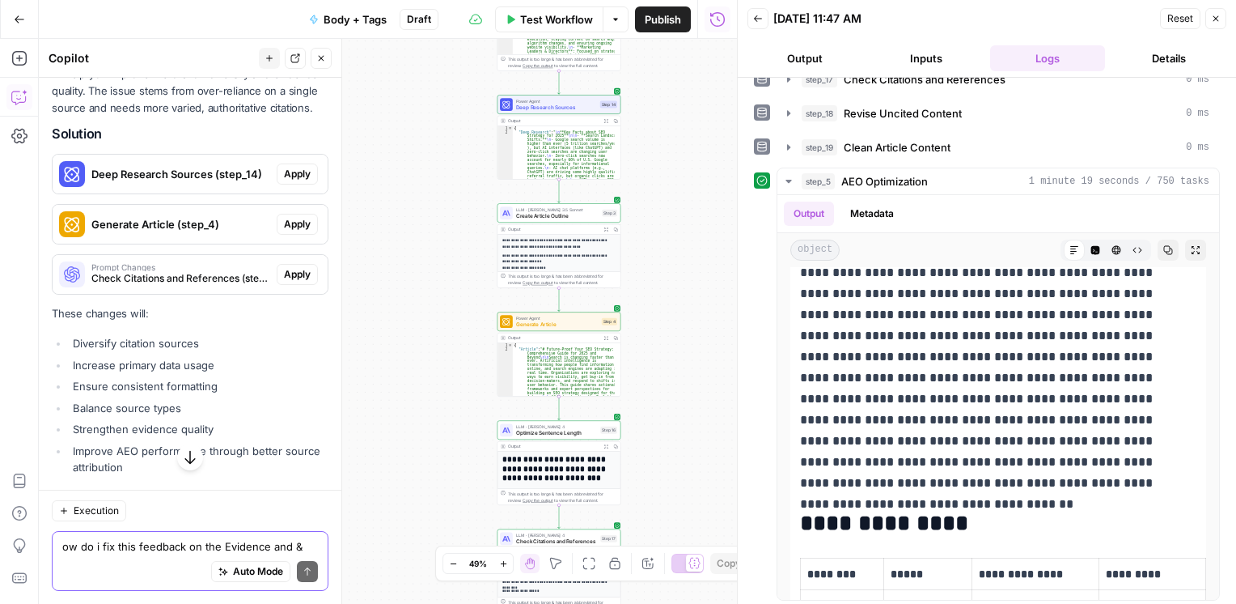
scroll to position [2209, 0]
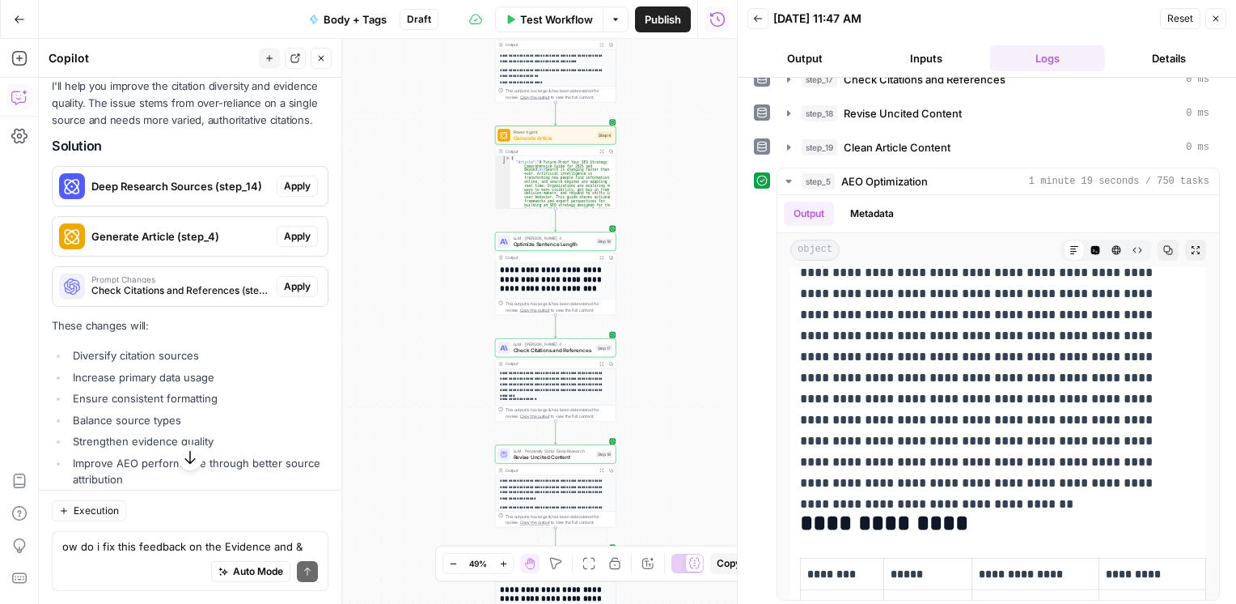
click at [155, 194] on span "Deep Research Sources (step_14)" at bounding box center [180, 186] width 179 height 16
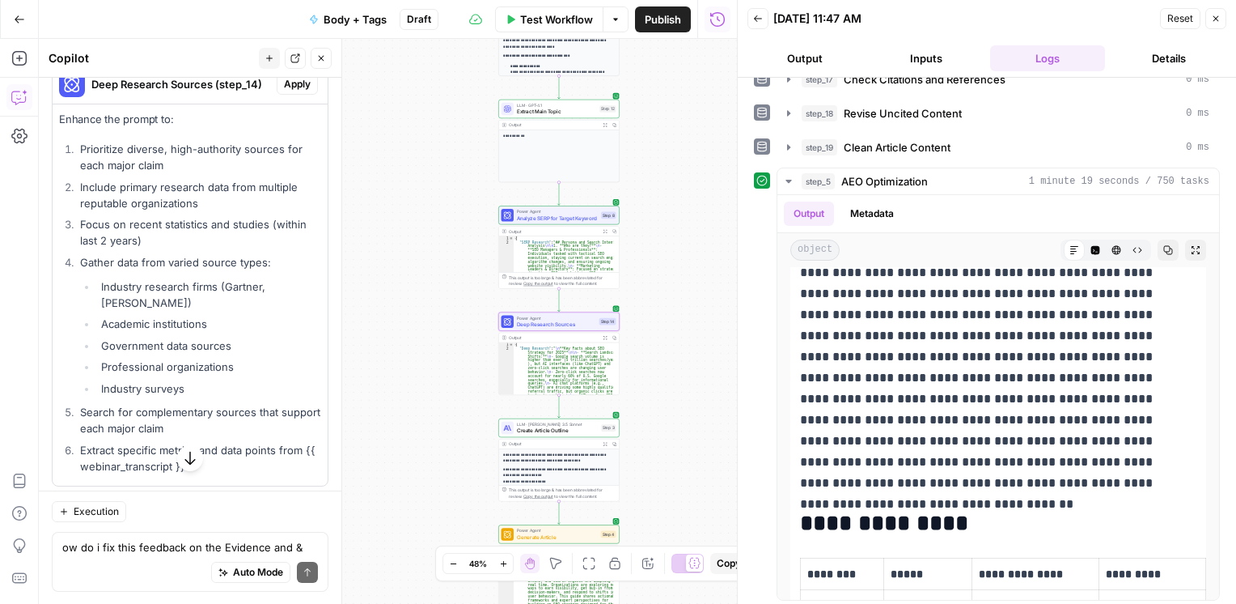
scroll to position [2317, 0]
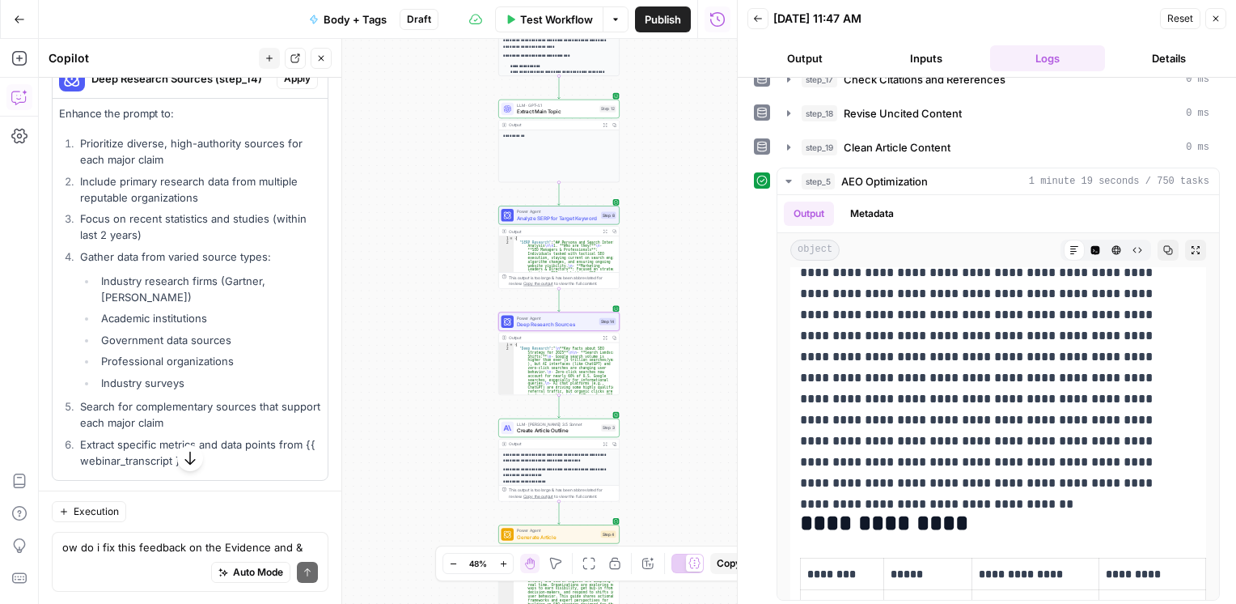
click at [284, 86] on span "Apply" at bounding box center [297, 78] width 27 height 15
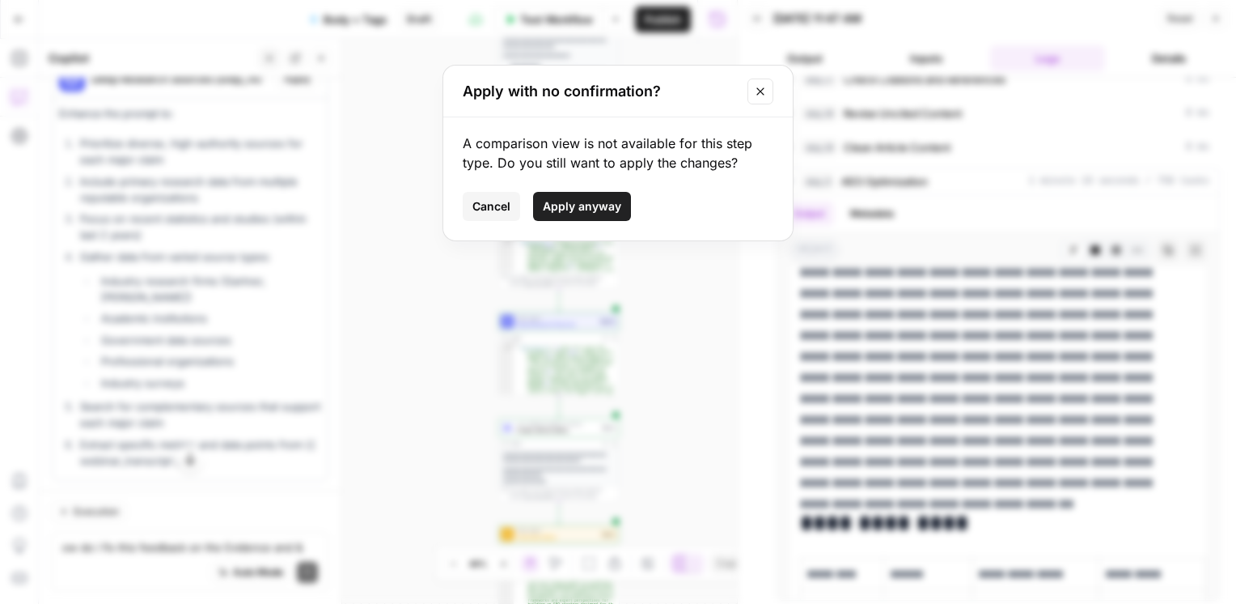
click at [757, 95] on icon "Close modal" at bounding box center [760, 91] width 13 height 13
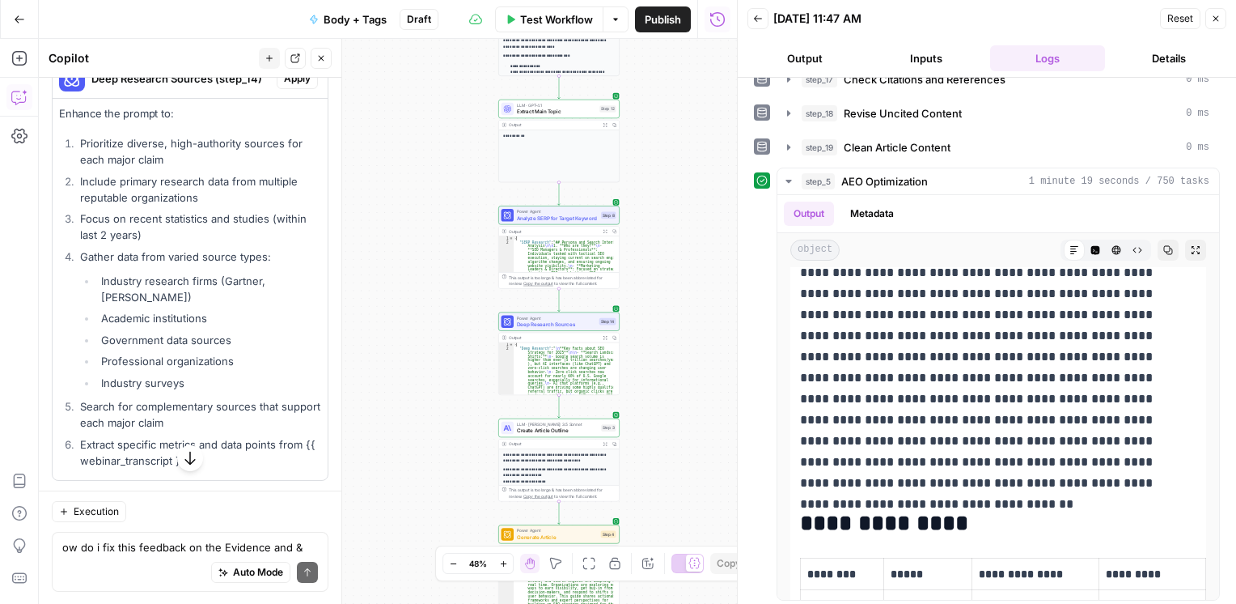
click at [693, 210] on div "**********" at bounding box center [388, 321] width 698 height 565
click at [550, 324] on span "Deep Research Sources" at bounding box center [556, 324] width 79 height 8
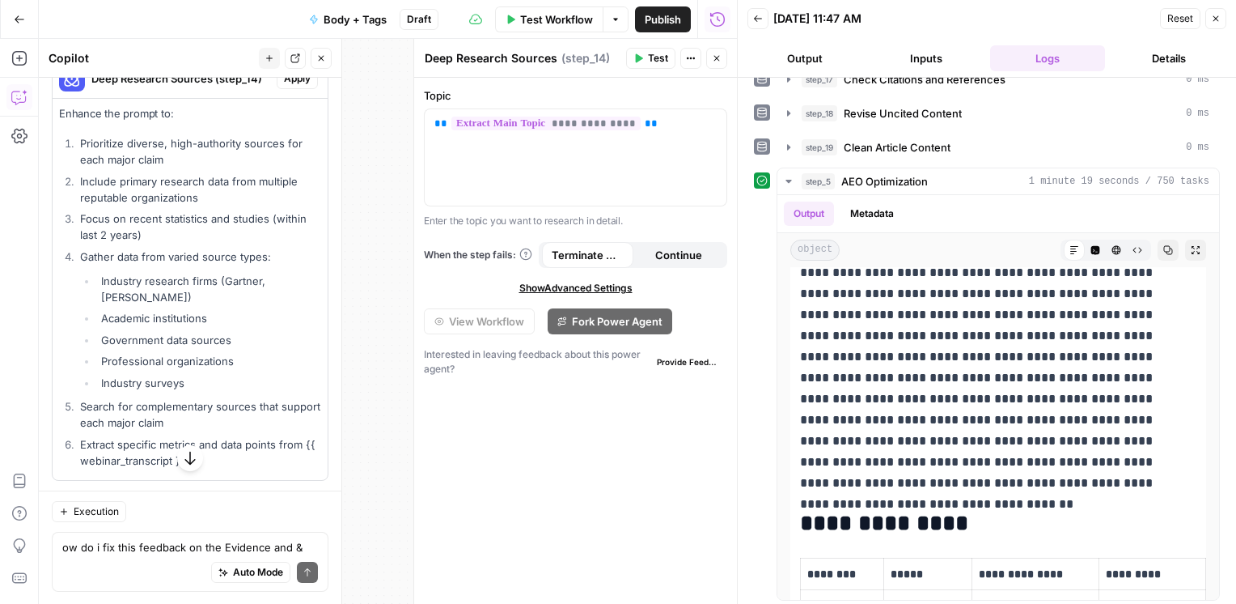
click at [286, 86] on span "Apply" at bounding box center [297, 78] width 27 height 15
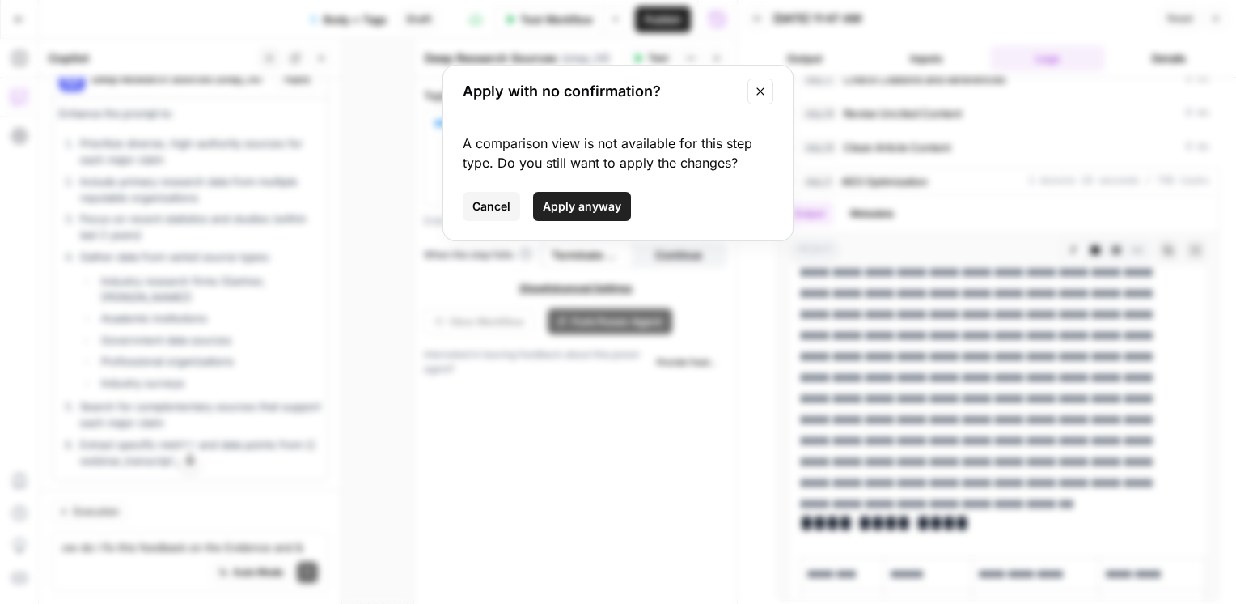
click at [583, 210] on span "Apply anyway" at bounding box center [582, 206] width 78 height 16
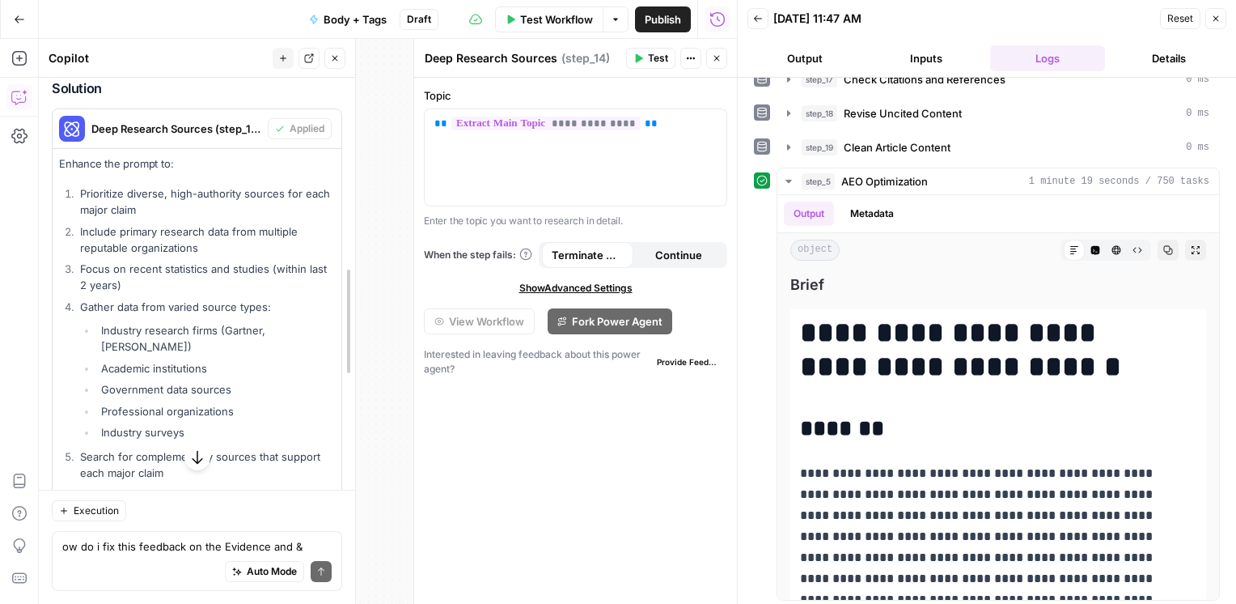
scroll to position [2283, 0]
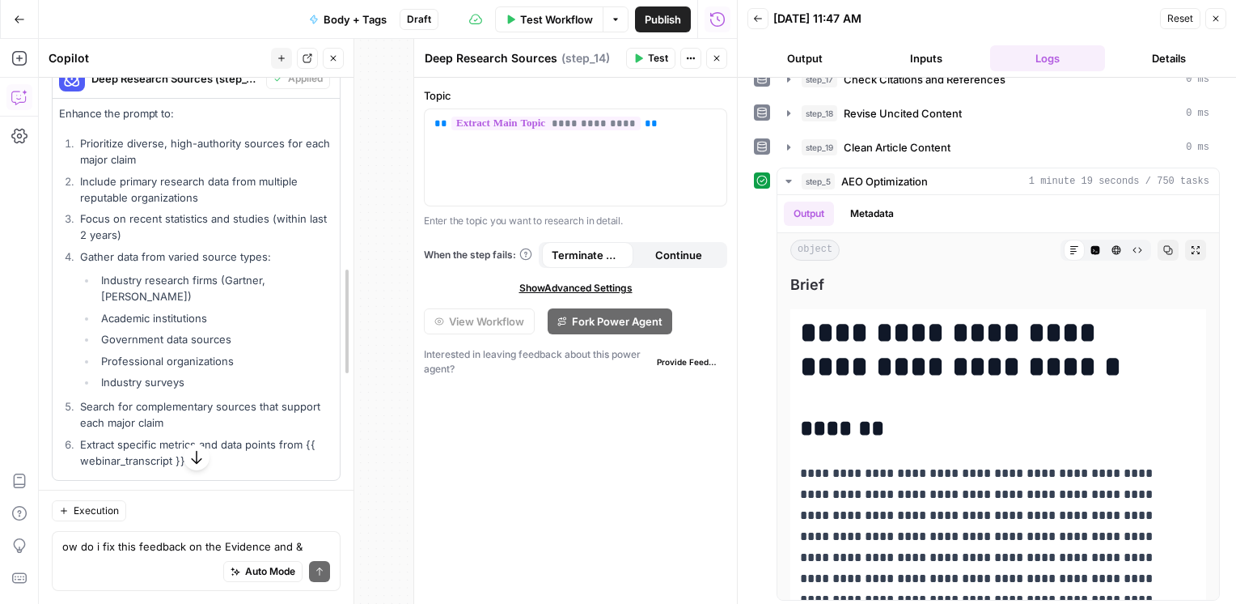
drag, startPoint x: 342, startPoint y: 112, endPoint x: 354, endPoint y: 121, distance: 15.1
click at [354, 121] on div at bounding box center [354, 321] width 16 height 565
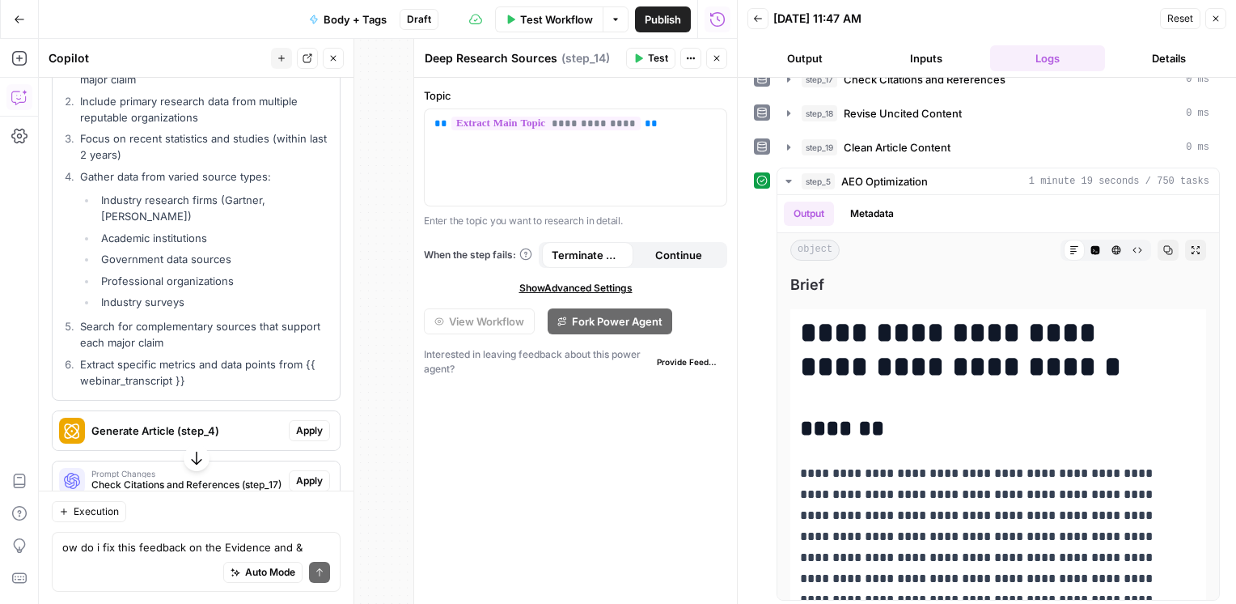
scroll to position [2397, 0]
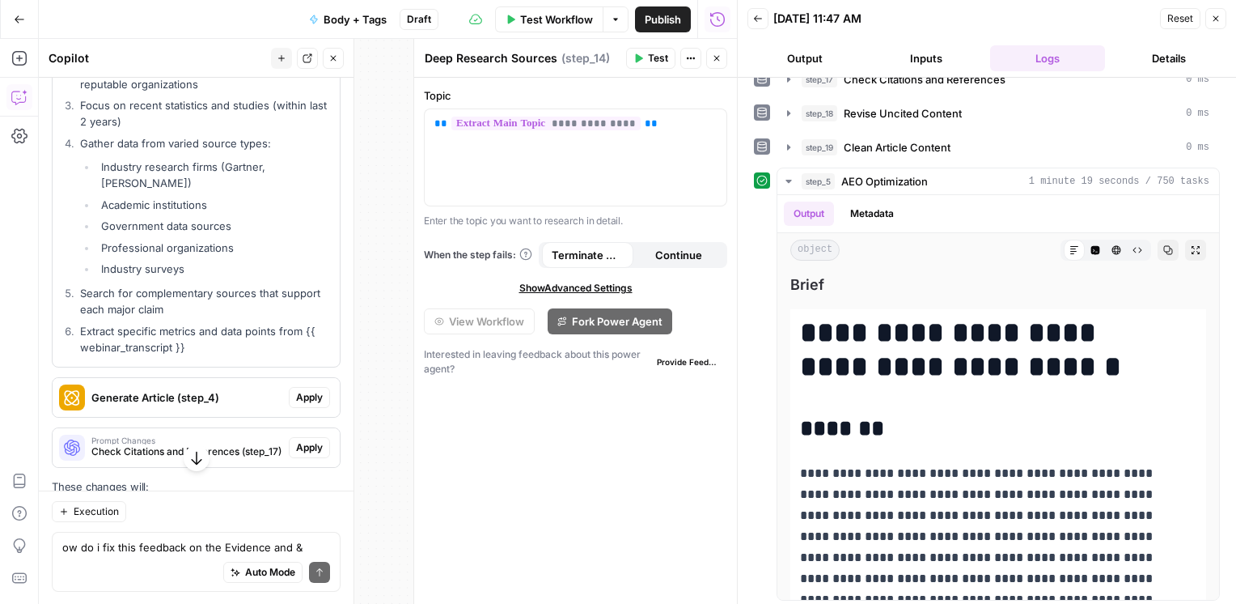
click at [192, 355] on li "Extract specific metrics and data points from {{ webinar_transcript }}" at bounding box center [204, 339] width 257 height 32
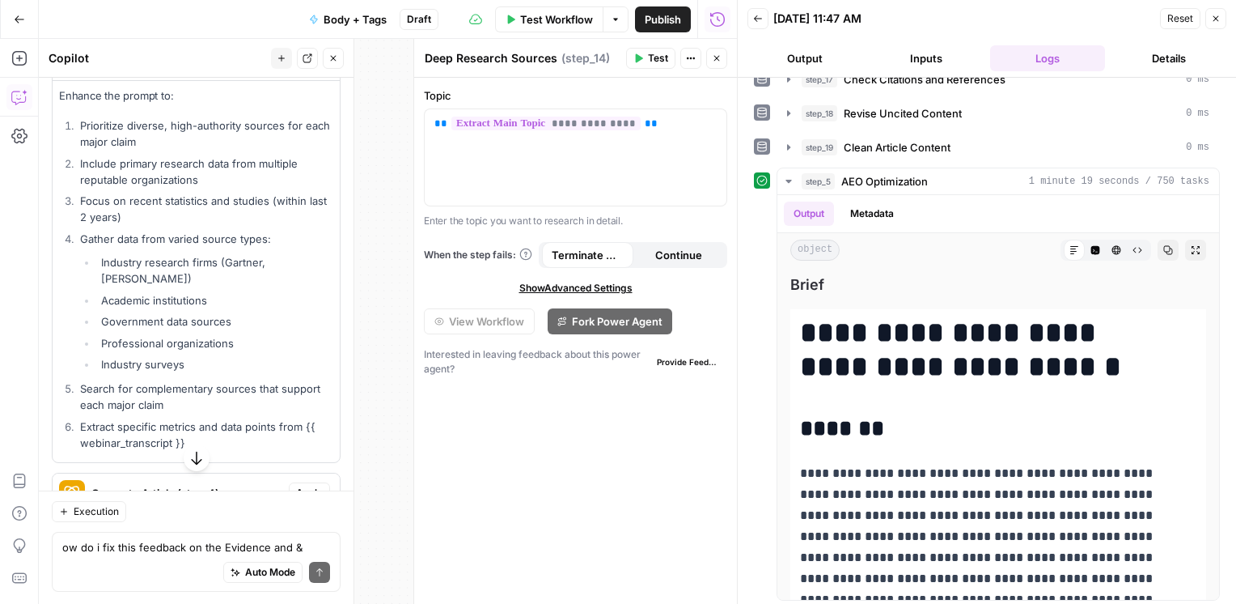
scroll to position [2279, 0]
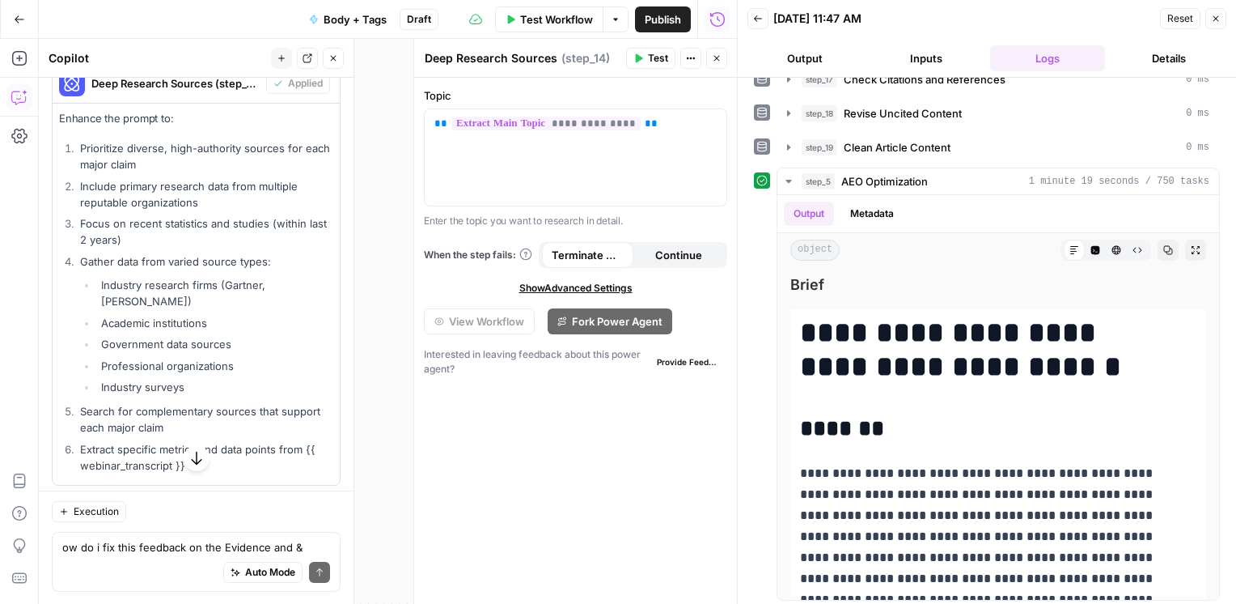
drag, startPoint x: 192, startPoint y: 368, endPoint x: 15, endPoint y: 151, distance: 279.5
click at [15, 151] on body "**********" at bounding box center [618, 302] width 1236 height 604
copy body "**********"
click at [563, 190] on div "**********" at bounding box center [576, 157] width 302 height 96
click at [651, 134] on div "**********" at bounding box center [576, 157] width 302 height 96
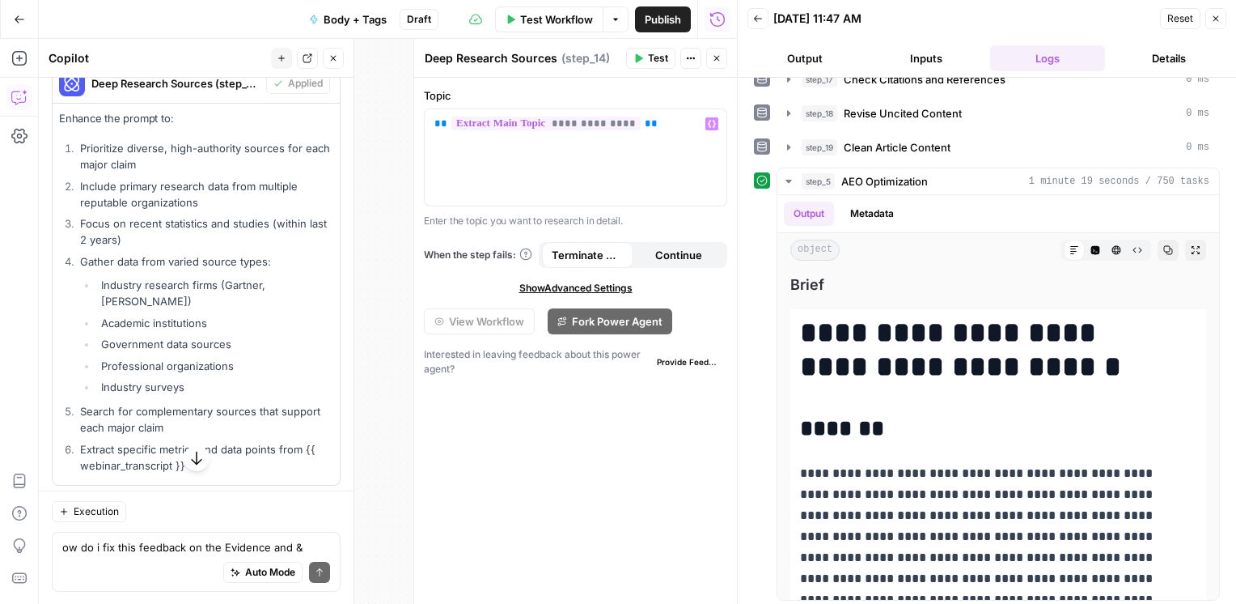
click at [554, 285] on span "Show Advanced Settings" at bounding box center [575, 288] width 113 height 15
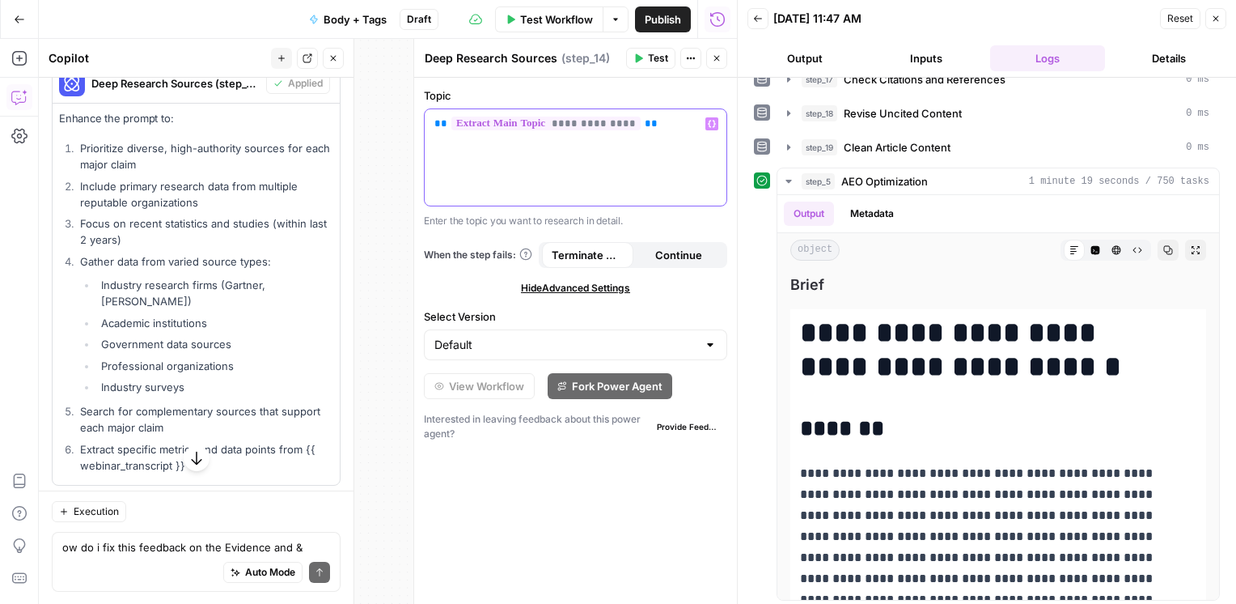
click at [532, 174] on div "**********" at bounding box center [576, 157] width 302 height 96
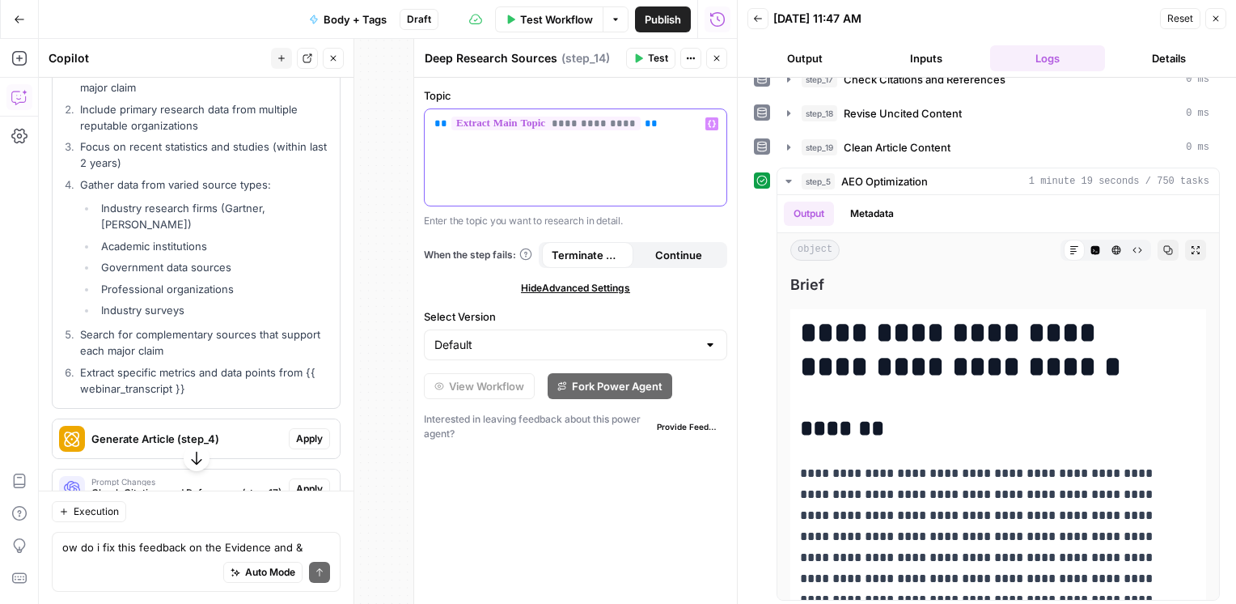
scroll to position [2359, 0]
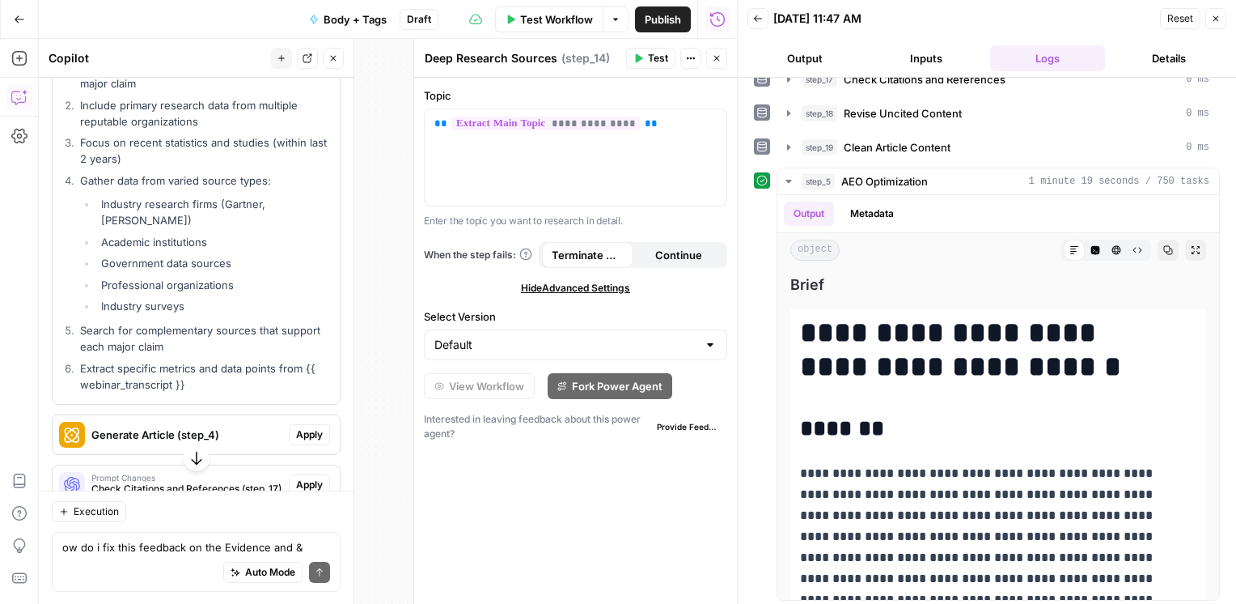
drag, startPoint x: 192, startPoint y: 405, endPoint x: 82, endPoint y: 105, distance: 319.7
click at [82, 105] on ol "Prioritize diverse, high-authority sources for each major claim Include primary…" at bounding box center [196, 225] width 274 height 333
copy ol "Prioritize diverse, high-authority sources for each major claim Include primary…"
click at [479, 146] on p "**********" at bounding box center [576, 140] width 283 height 49
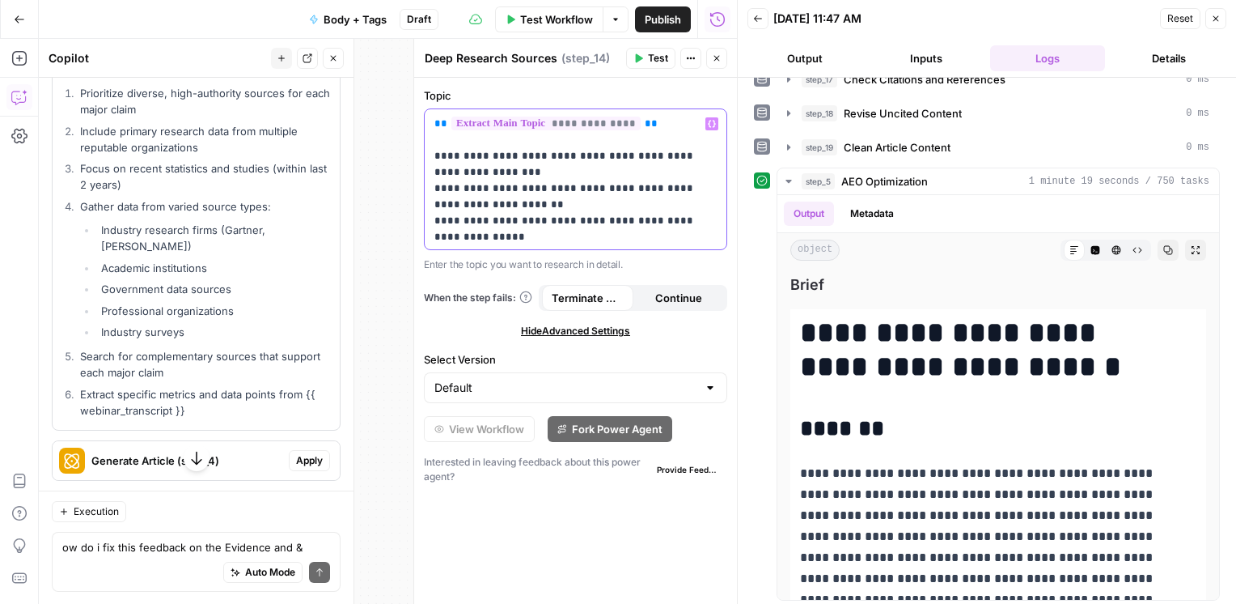
scroll to position [2385, 0]
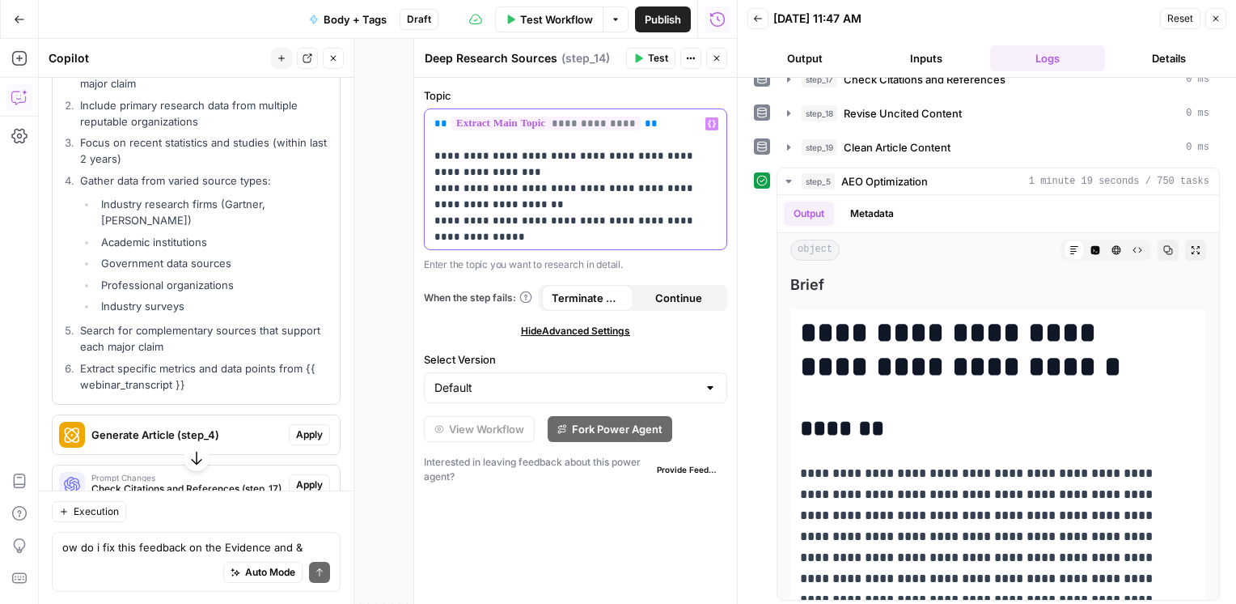
click at [436, 152] on p "**********" at bounding box center [570, 269] width 270 height 307
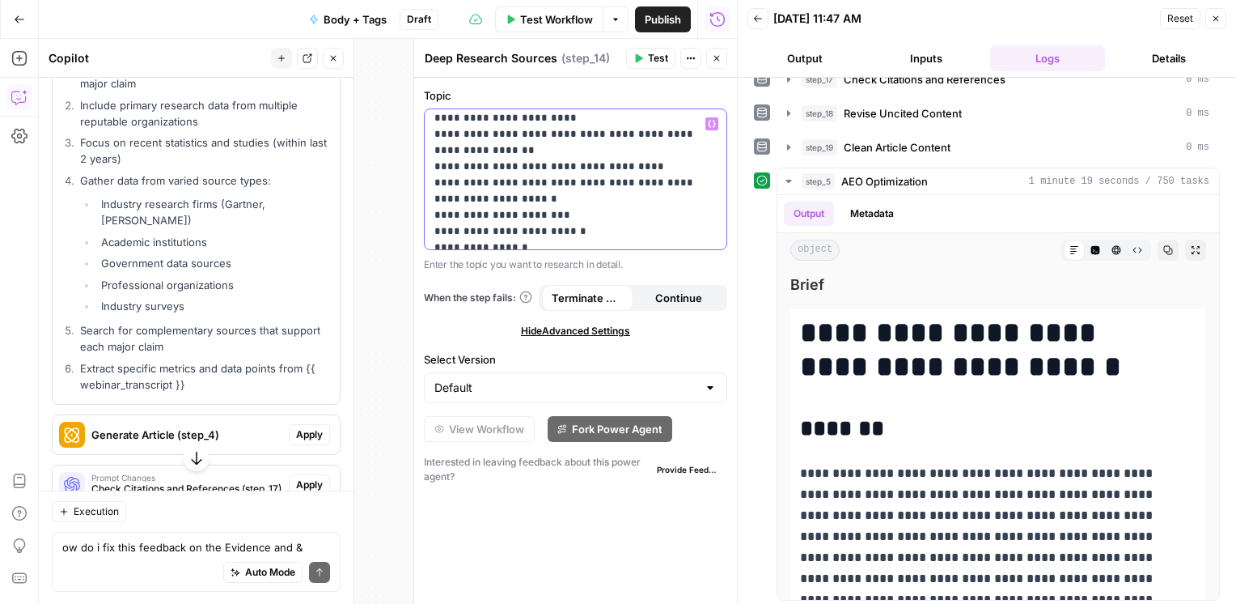
scroll to position [83, 0]
click at [668, 167] on p "**********" at bounding box center [570, 177] width 270 height 291
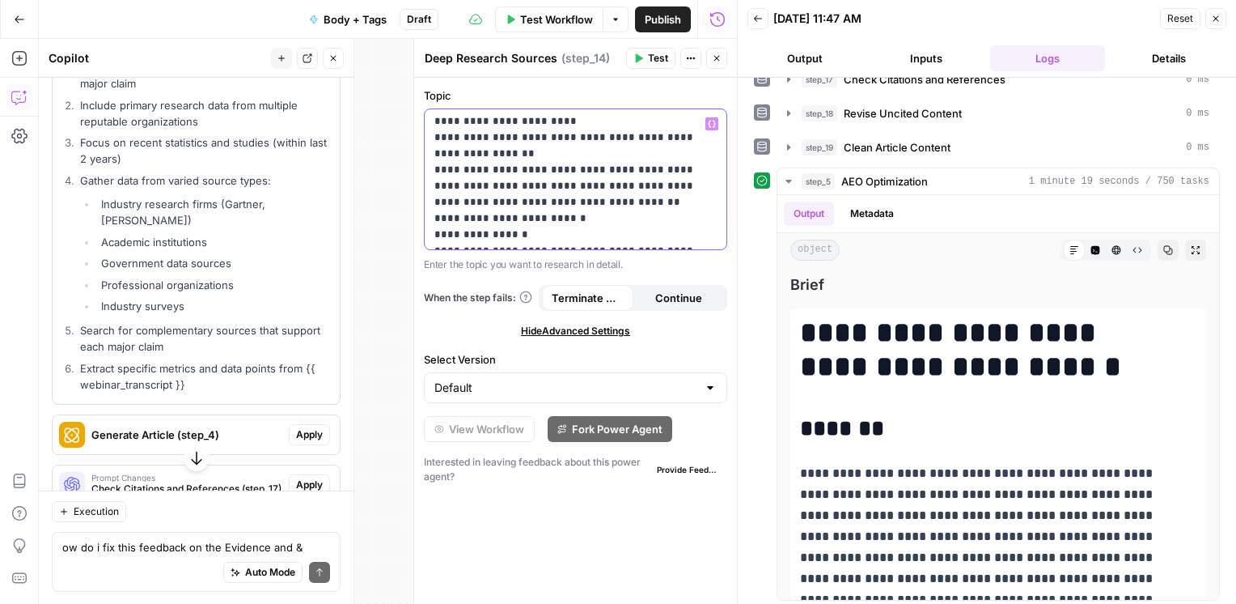
click at [631, 203] on p "**********" at bounding box center [570, 169] width 270 height 275
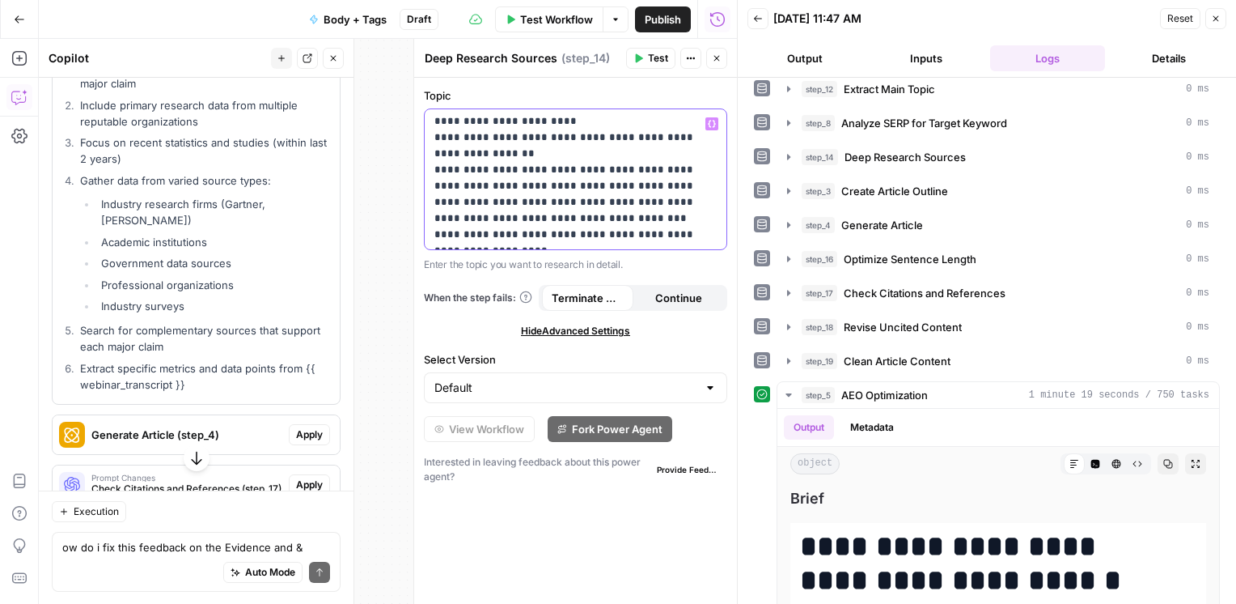
scroll to position [36, 0]
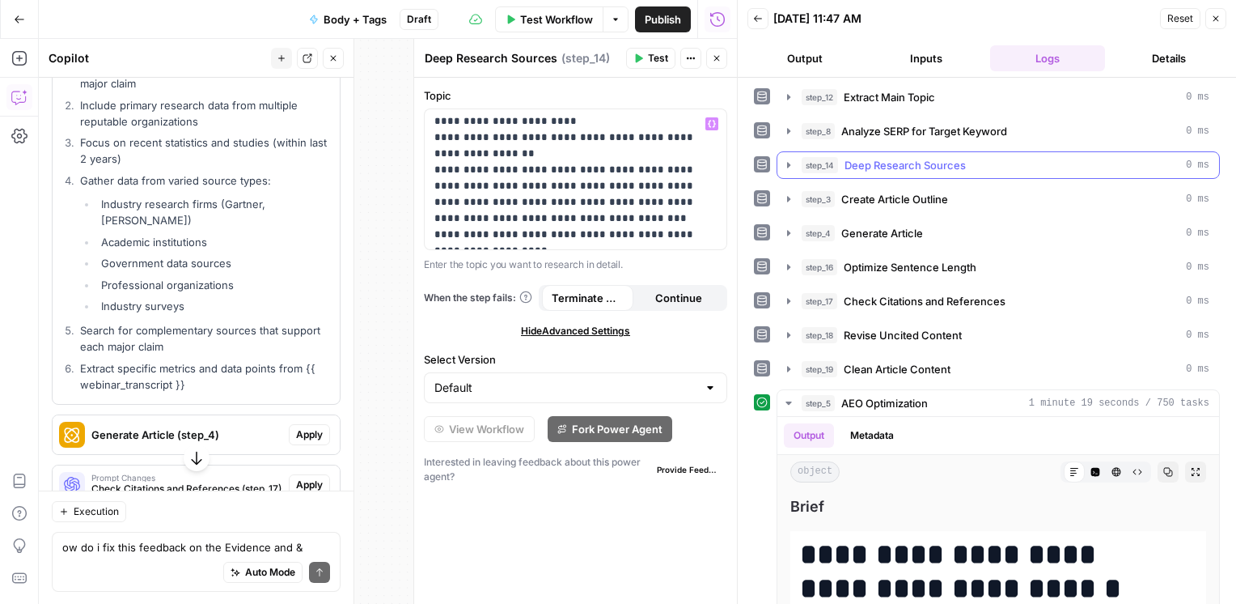
click at [791, 163] on icon "button" at bounding box center [788, 165] width 13 height 13
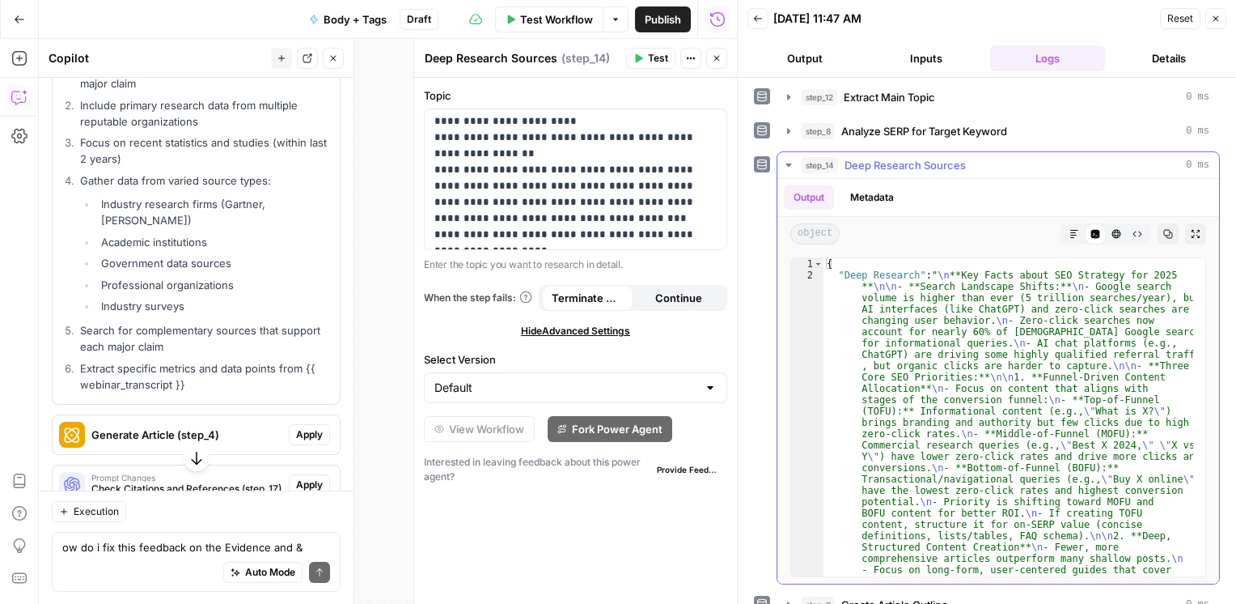
click at [1064, 227] on button "Markdown" at bounding box center [1074, 233] width 21 height 21
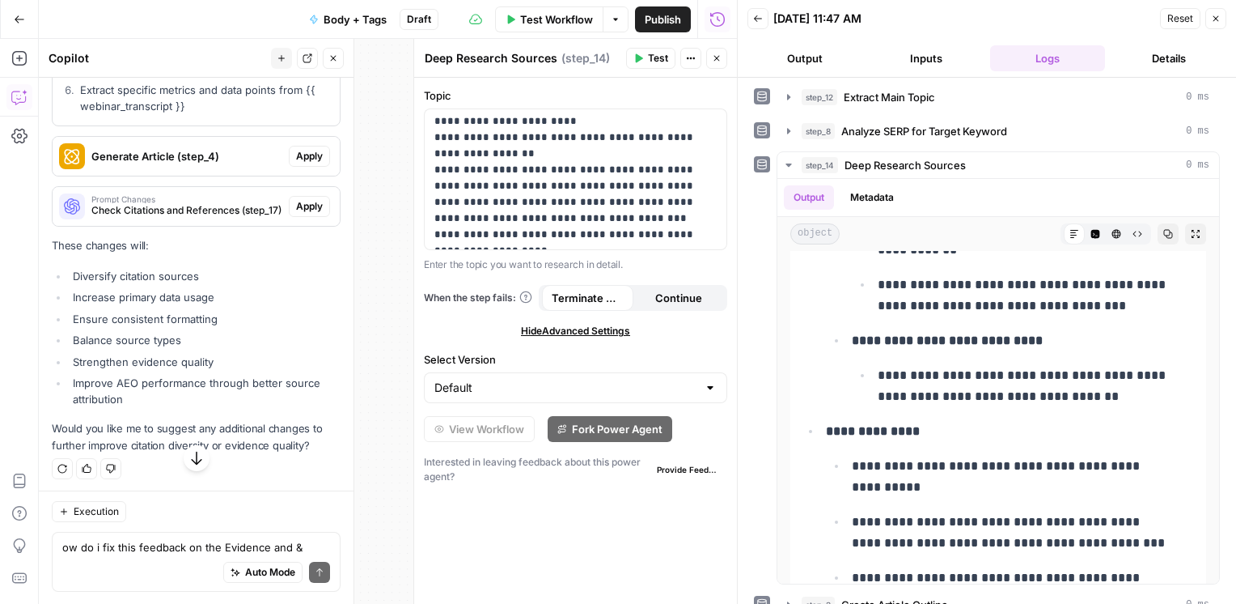
scroll to position [2680, 0]
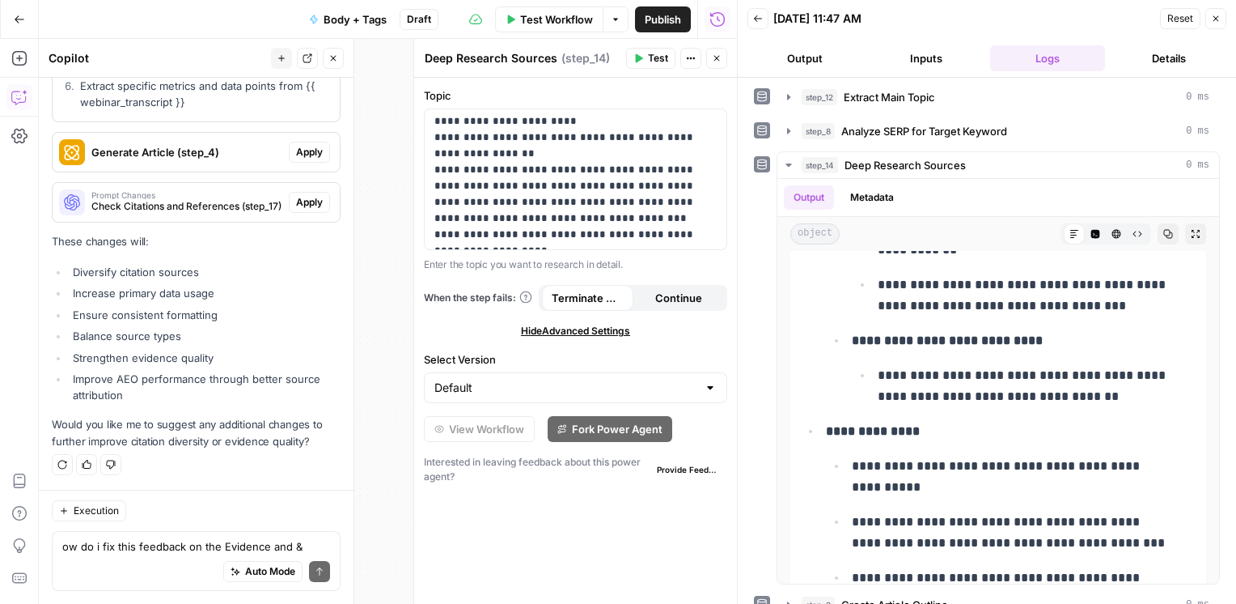
click at [129, 151] on span "Generate Article (step_4)" at bounding box center [186, 152] width 191 height 16
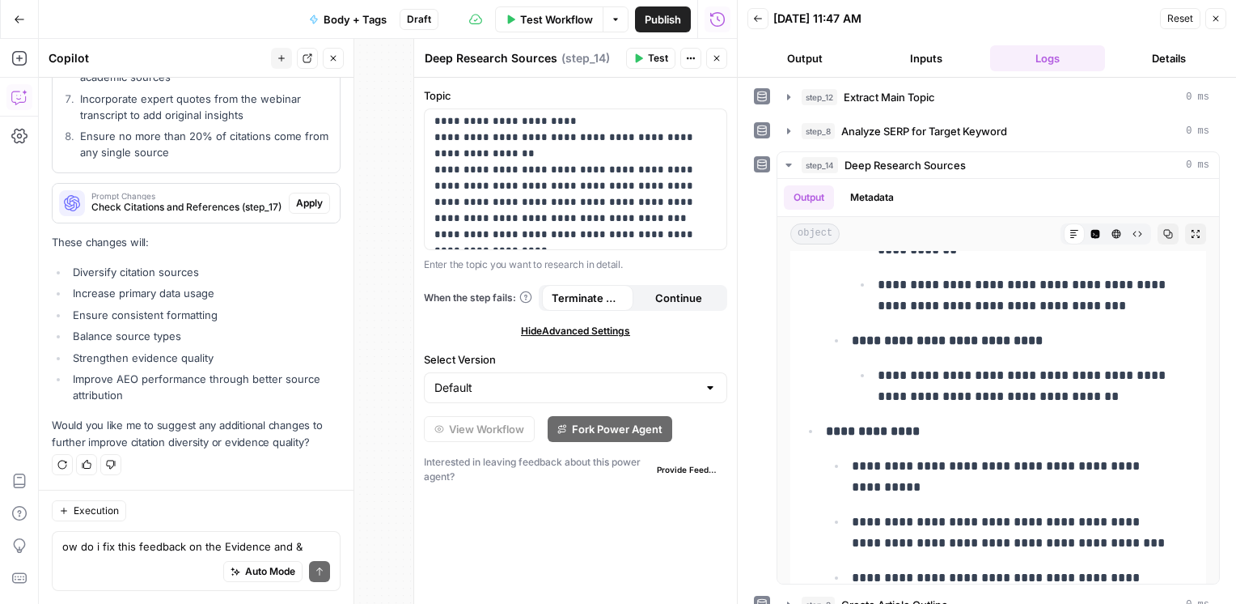
scroll to position [3137, 0]
click at [146, 206] on span "Check Citations and References (step_17)" at bounding box center [186, 207] width 191 height 15
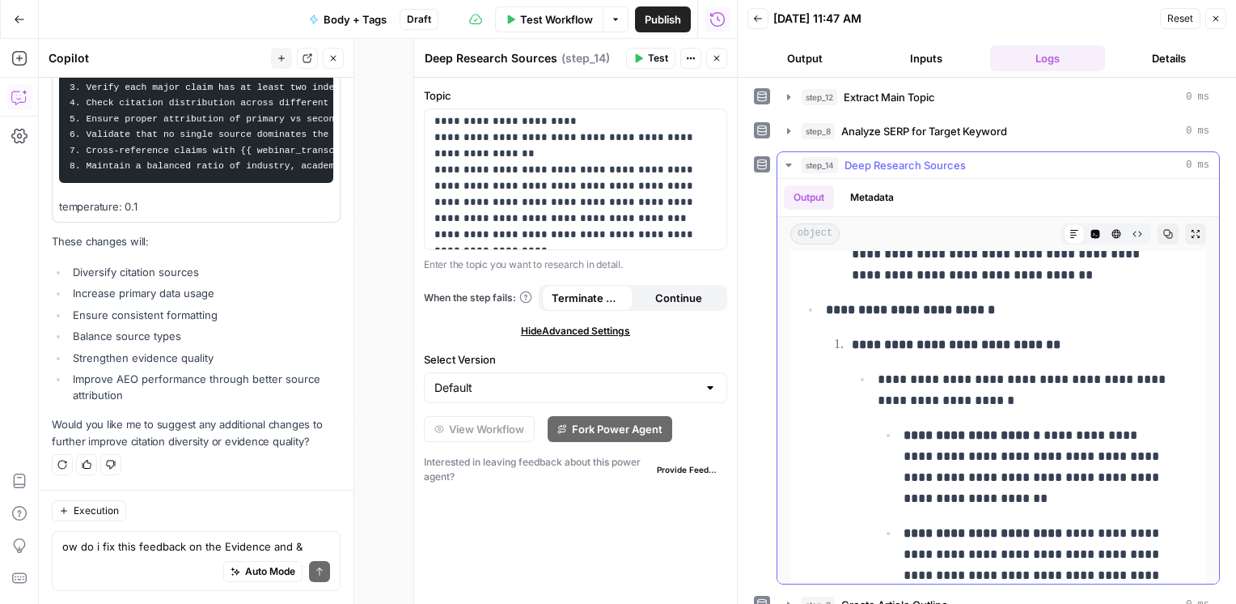
scroll to position [0, 0]
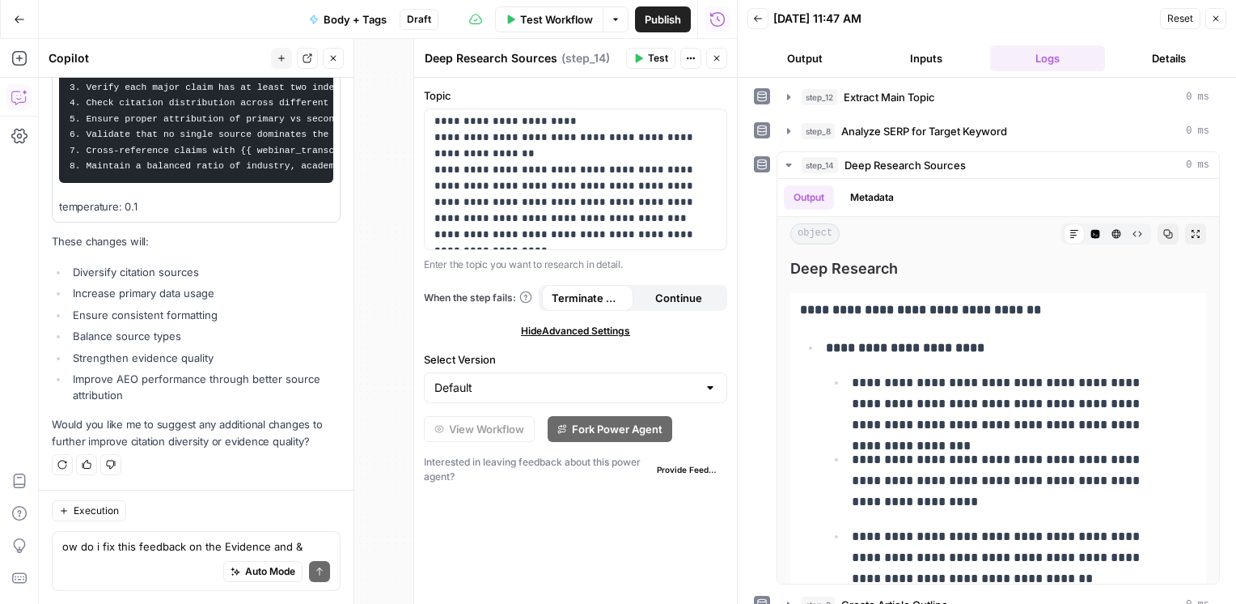
click at [658, 61] on span "Test" at bounding box center [658, 58] width 20 height 15
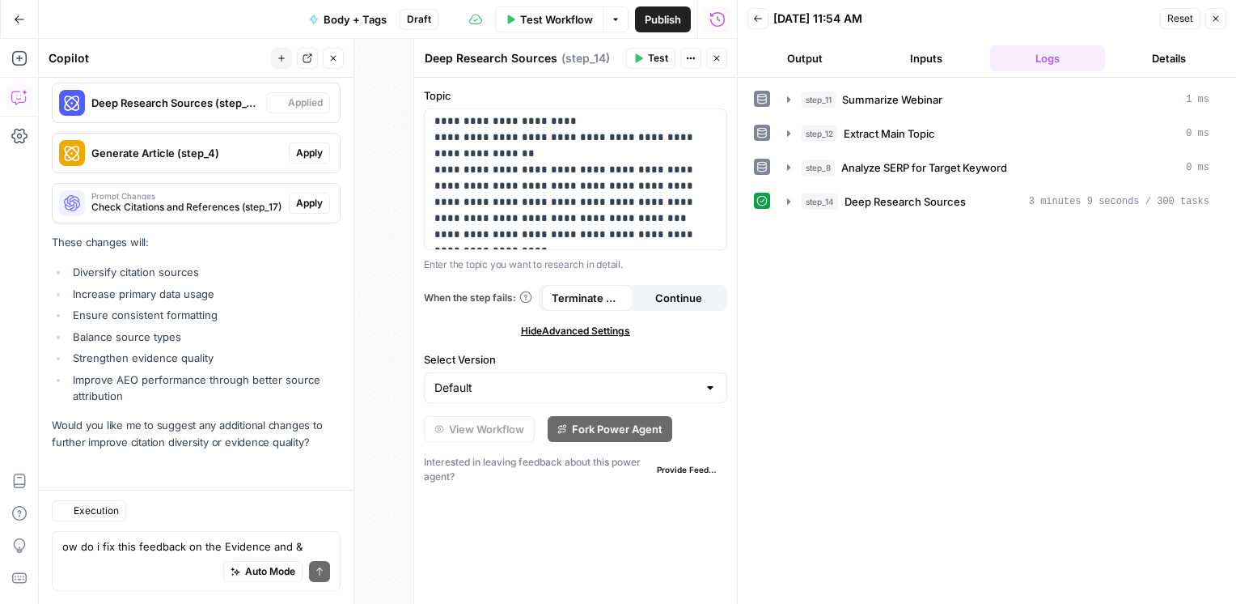
scroll to position [2314, 0]
click at [867, 316] on div "step_11 Summarize Webinar 1 ms step_12 Extract Main Topic 0 ms step_8 Analyze S…" at bounding box center [987, 341] width 466 height 510
click at [198, 163] on div "Generate Article (step_4)" at bounding box center [171, 153] width 236 height 39
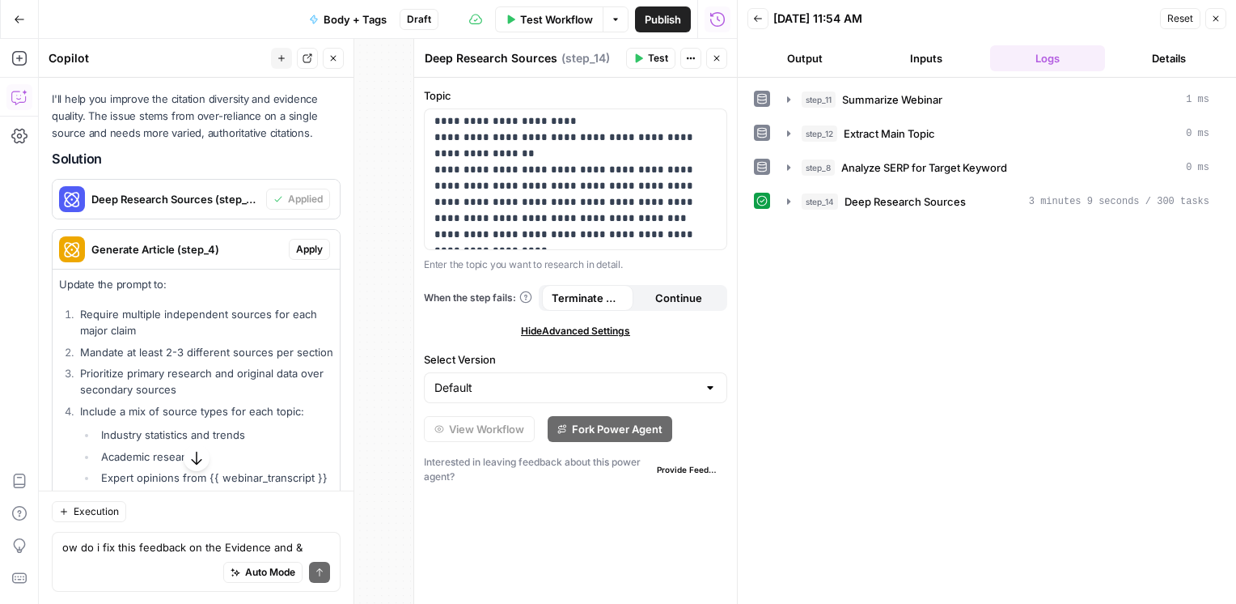
scroll to position [2174, 0]
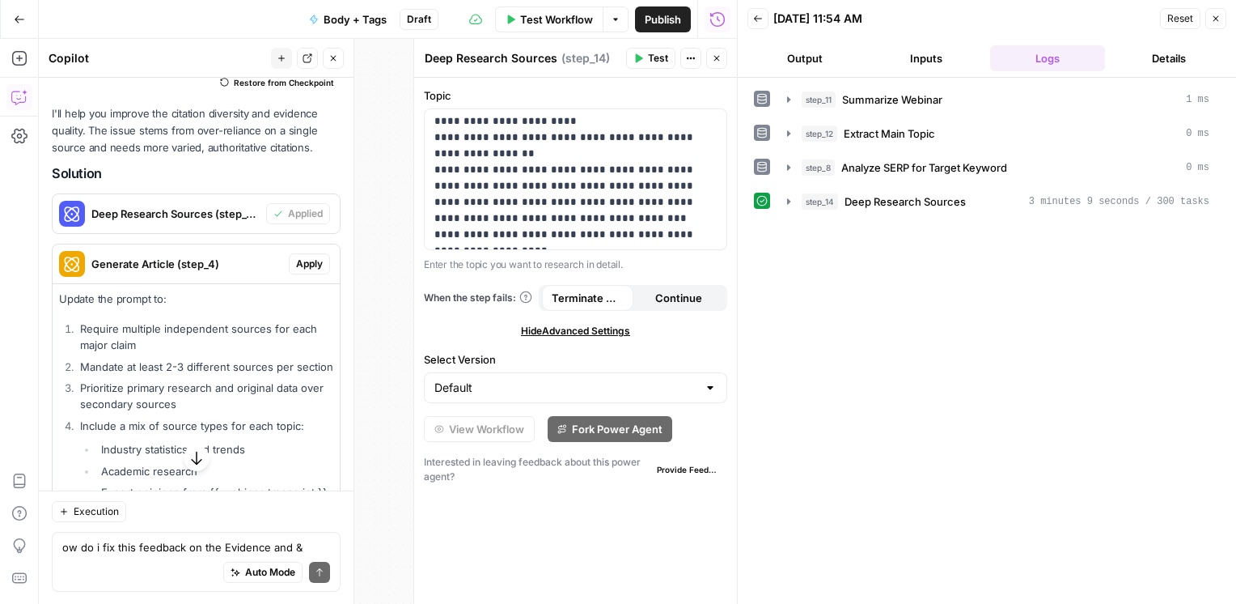
click at [301, 271] on span "Apply" at bounding box center [309, 263] width 27 height 15
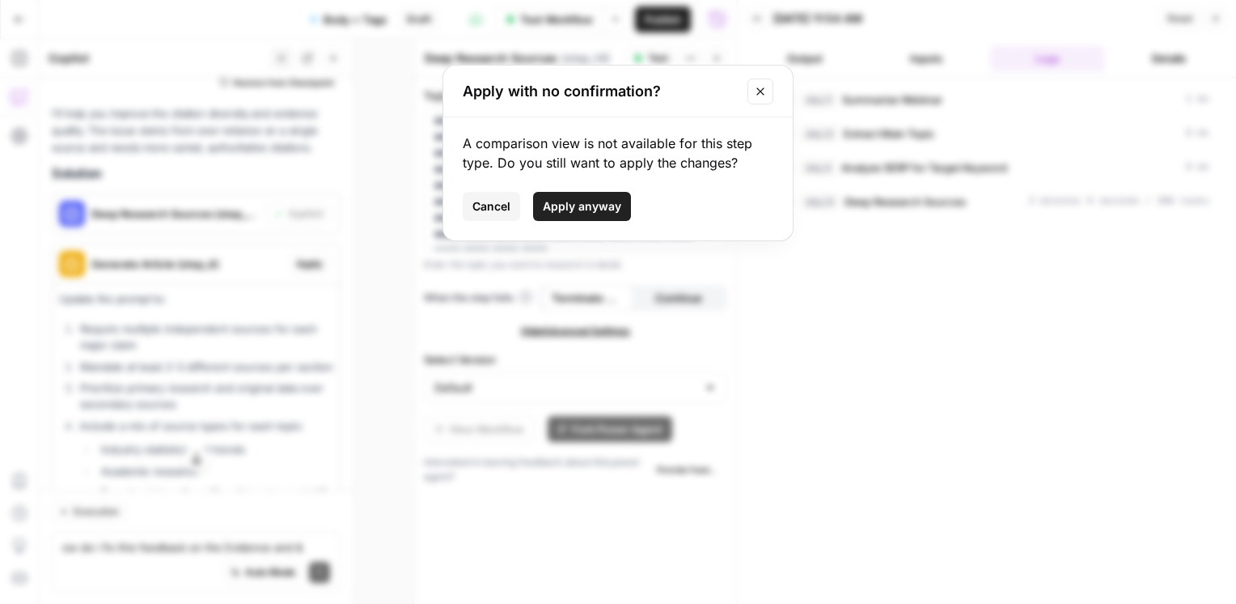
click at [575, 215] on button "Apply anyway" at bounding box center [582, 206] width 98 height 29
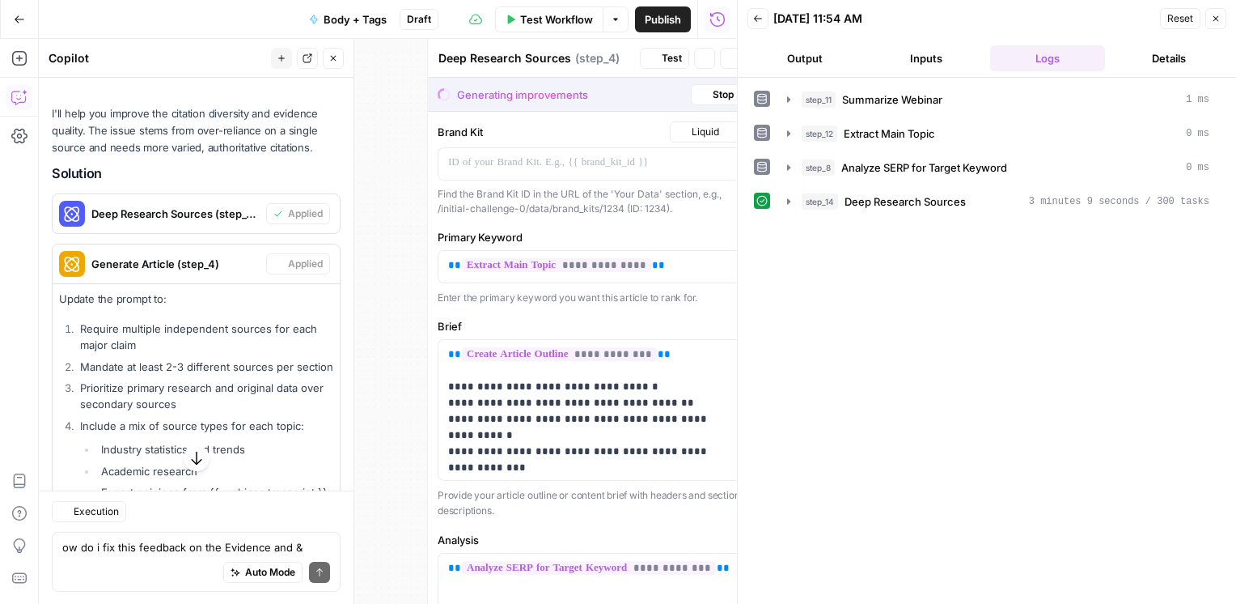
type textarea "Generate Article"
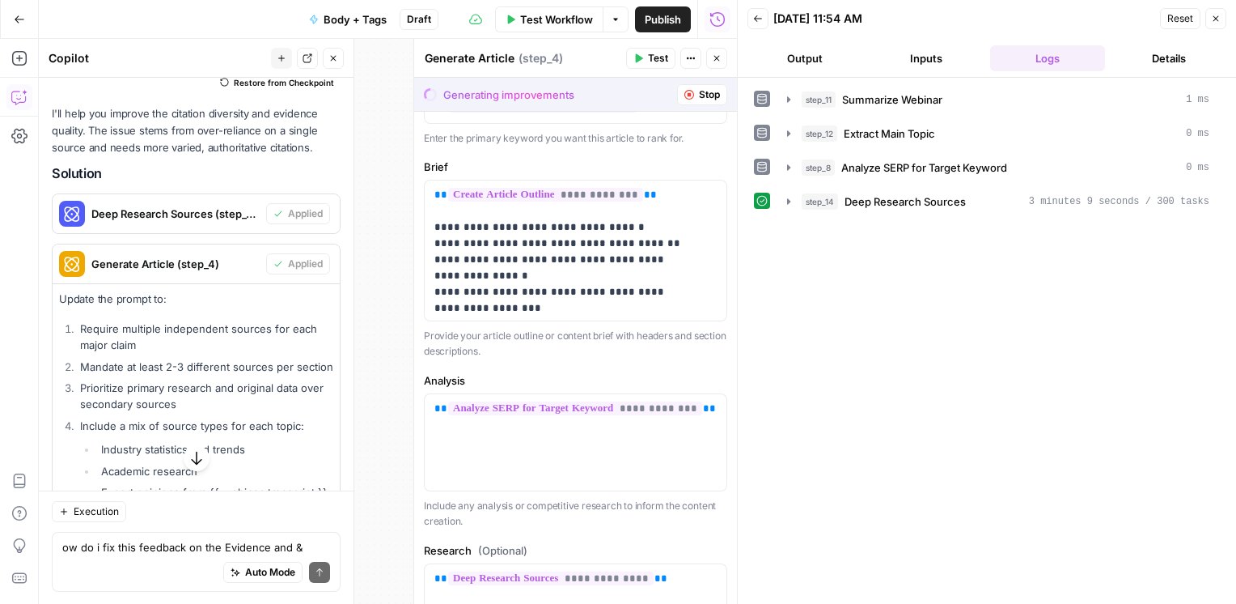
scroll to position [117, 0]
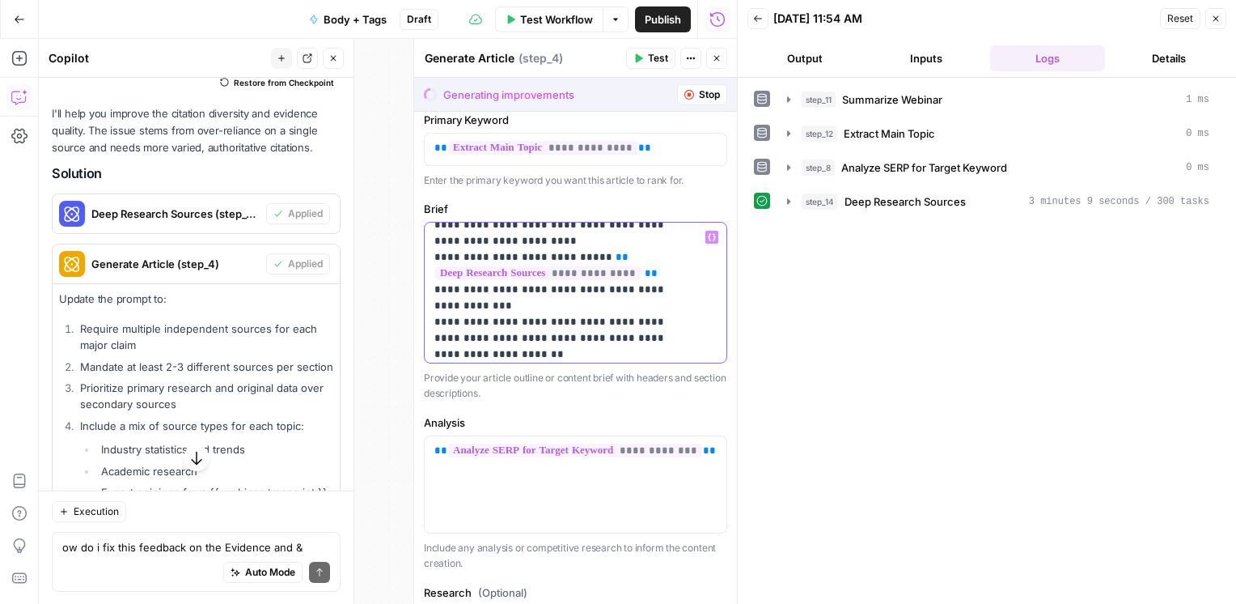
scroll to position [655, 0]
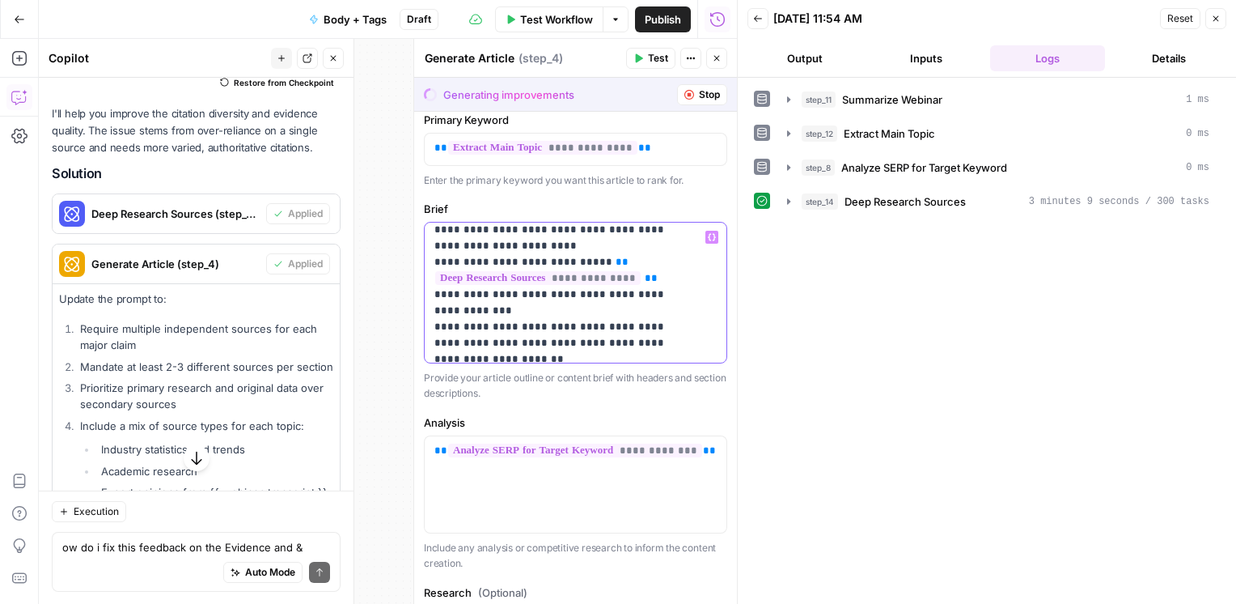
click at [547, 302] on p "**********" at bounding box center [564, 262] width 258 height 1376
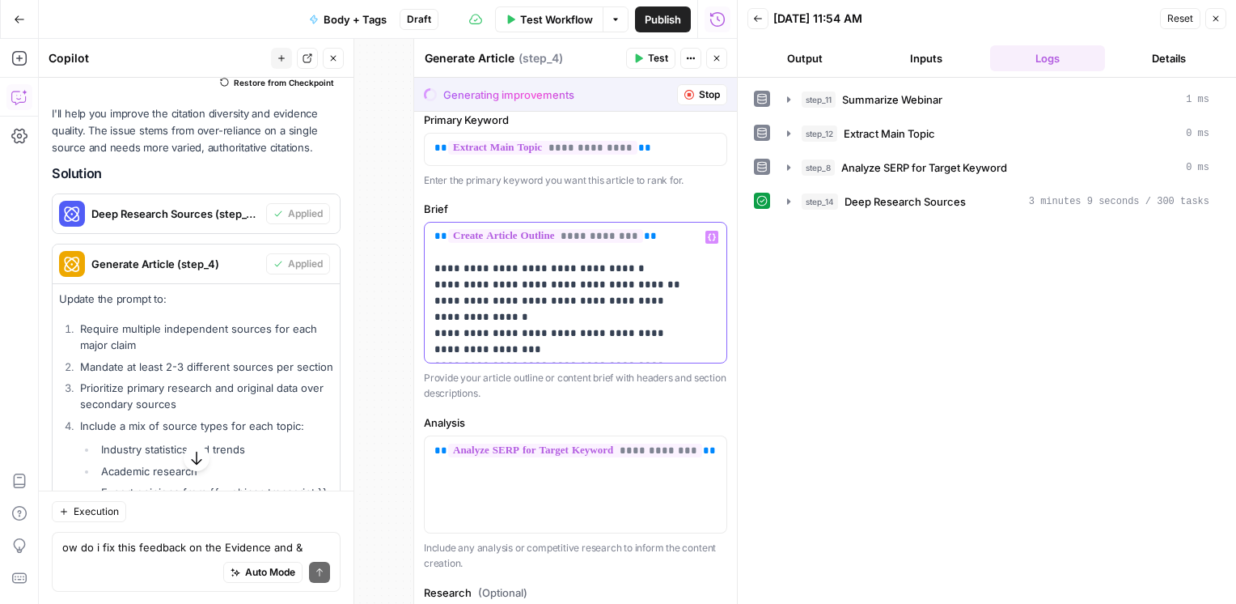
scroll to position [0, 0]
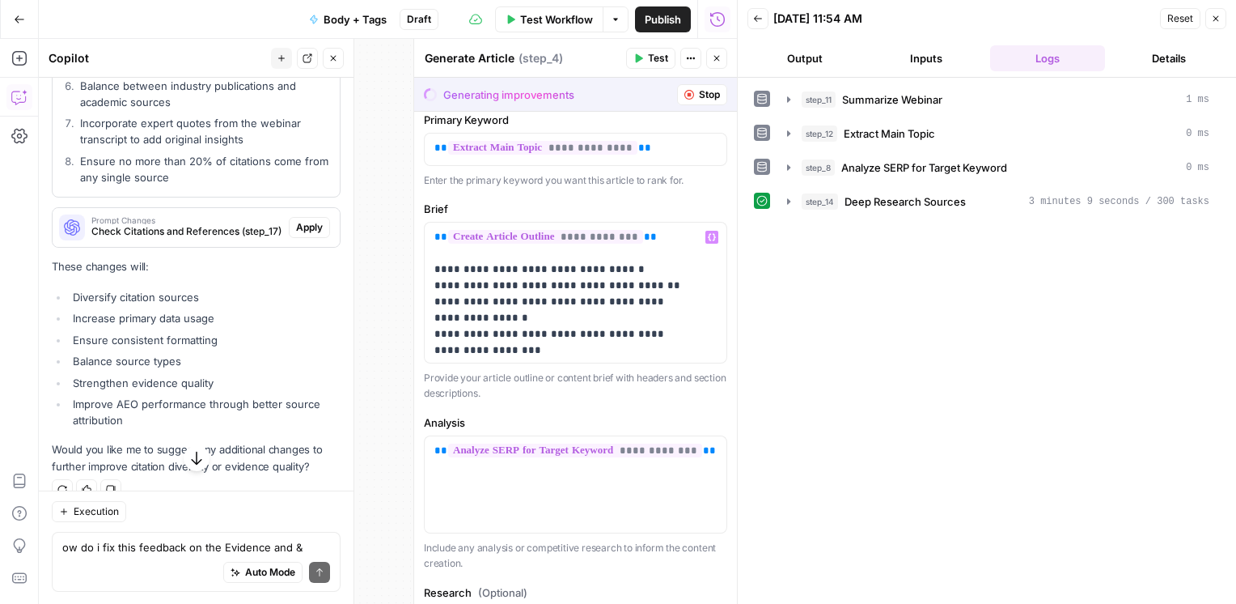
scroll to position [2686, 0]
click at [191, 238] on span "Check Citations and References (step_17)" at bounding box center [186, 230] width 191 height 15
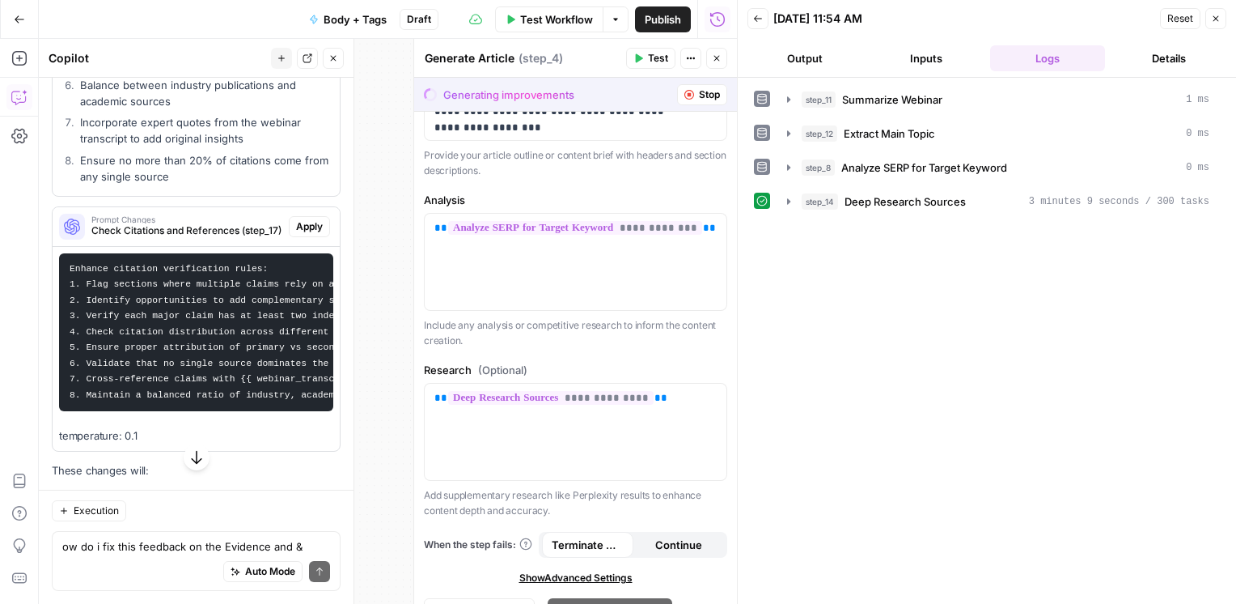
scroll to position [409, 0]
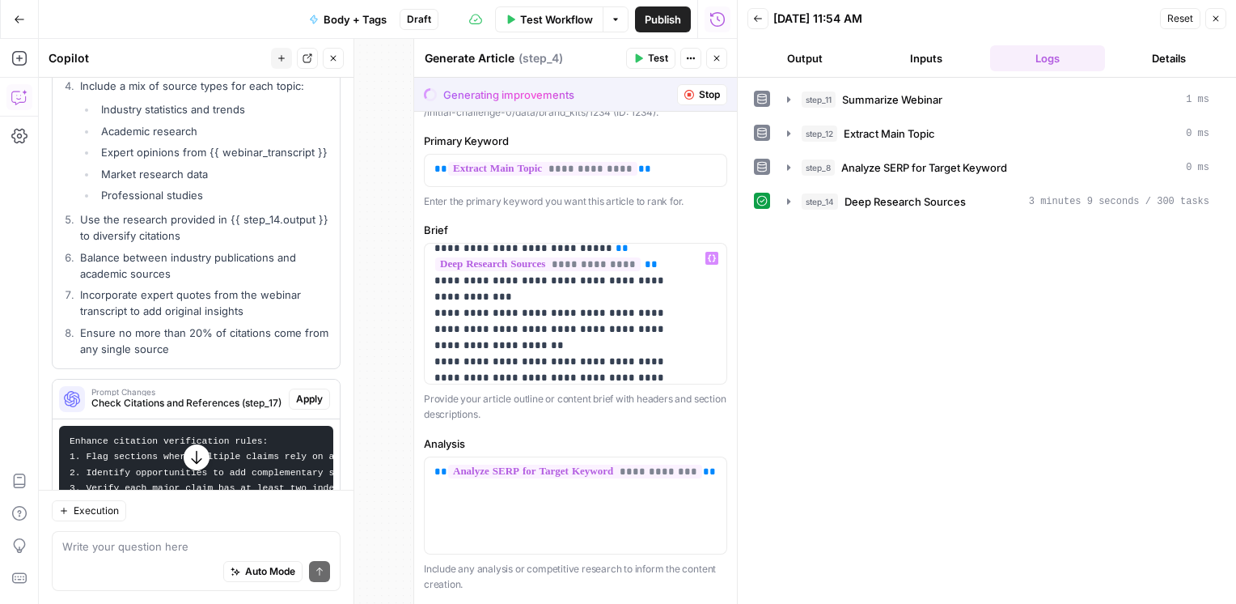
scroll to position [701, 0]
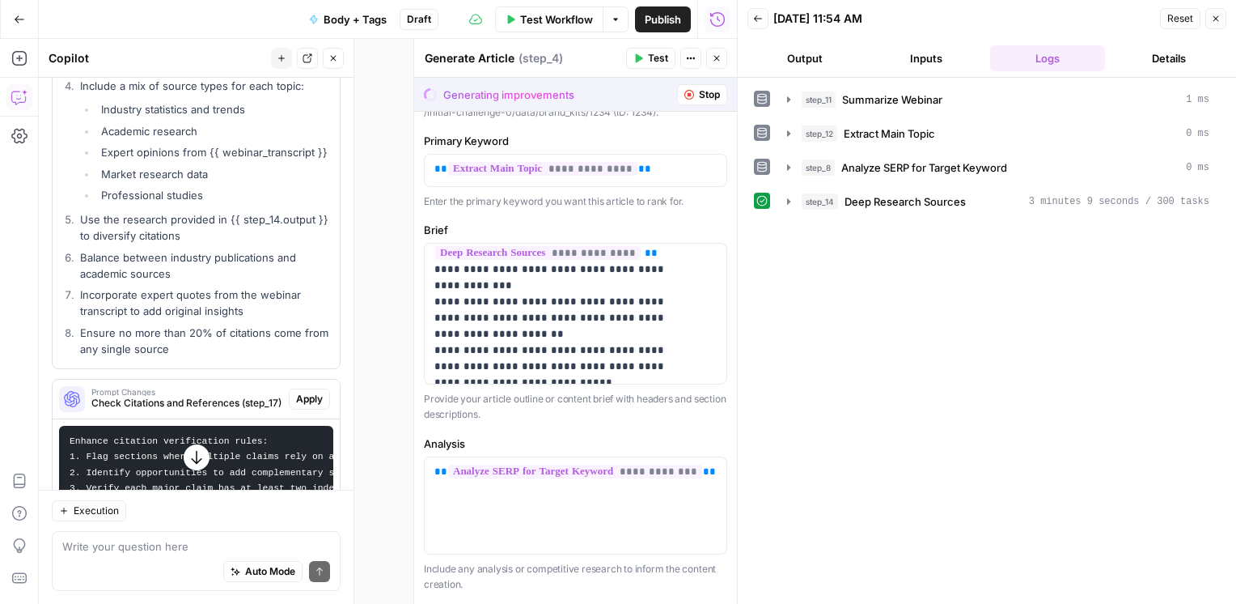
click at [699, 94] on span "Stop" at bounding box center [709, 94] width 21 height 15
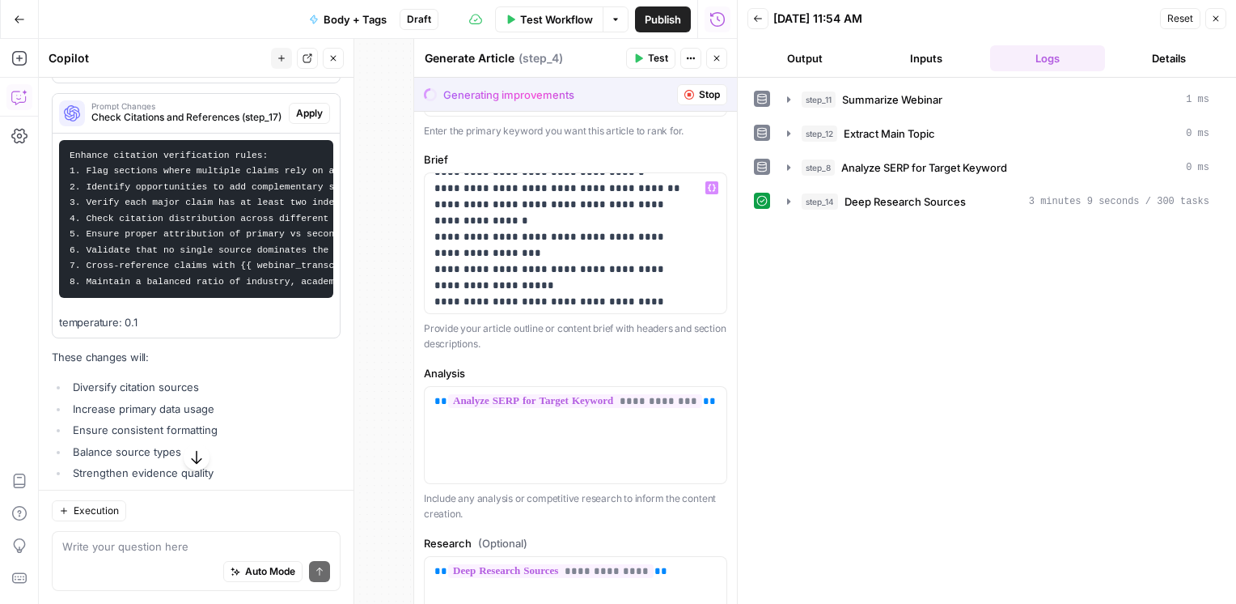
scroll to position [49, 0]
click at [699, 95] on span "Stop" at bounding box center [709, 94] width 21 height 15
click at [719, 56] on icon "button" at bounding box center [717, 59] width 6 height 6
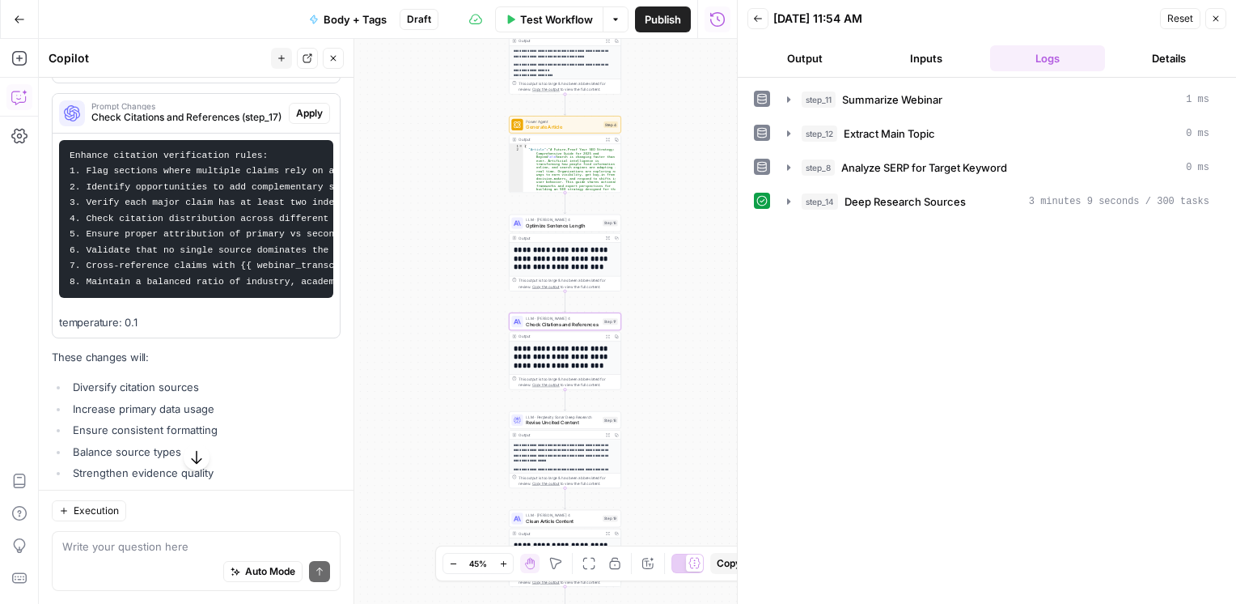
click at [296, 121] on span "Apply" at bounding box center [309, 113] width 27 height 15
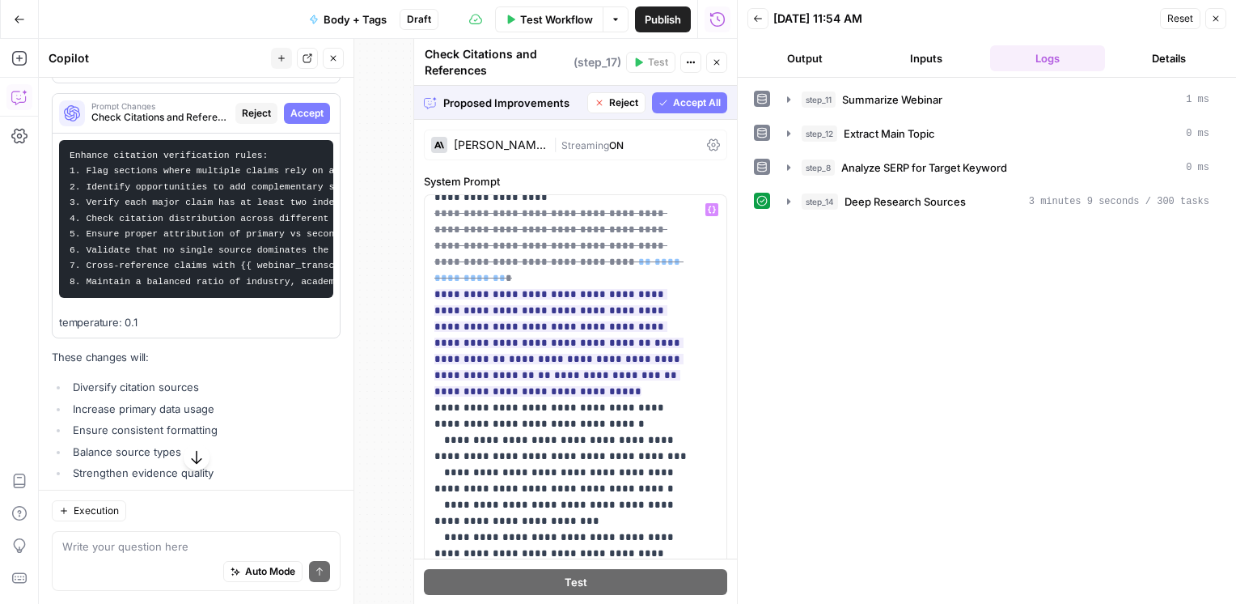
scroll to position [296, 0]
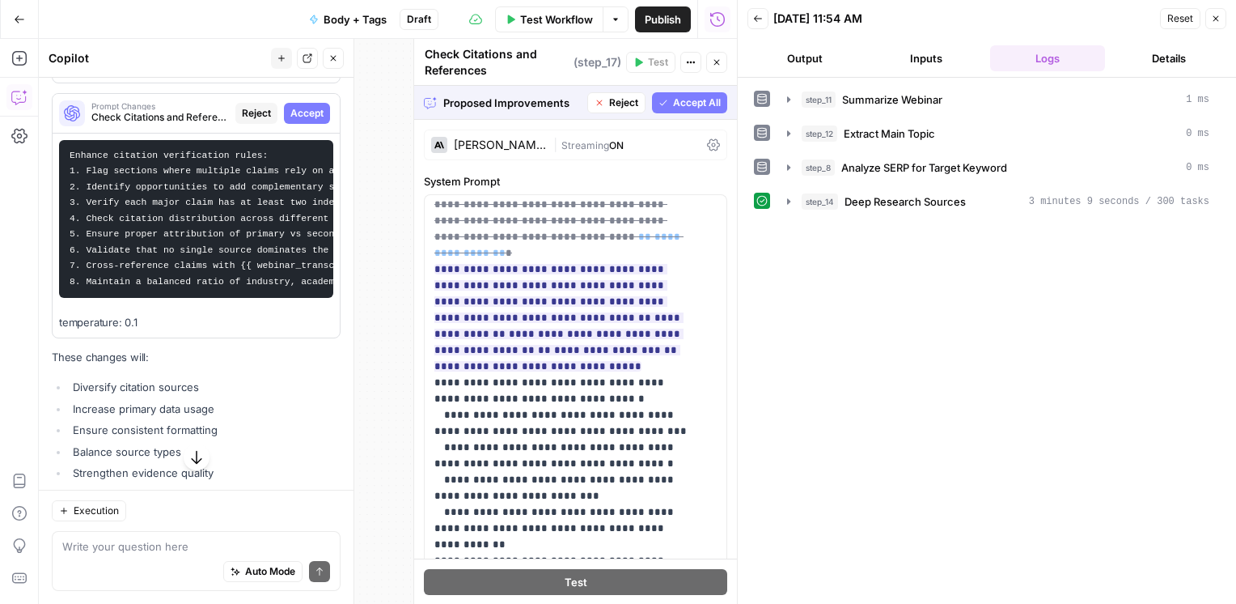
click at [673, 96] on span "Accept All" at bounding box center [697, 102] width 48 height 15
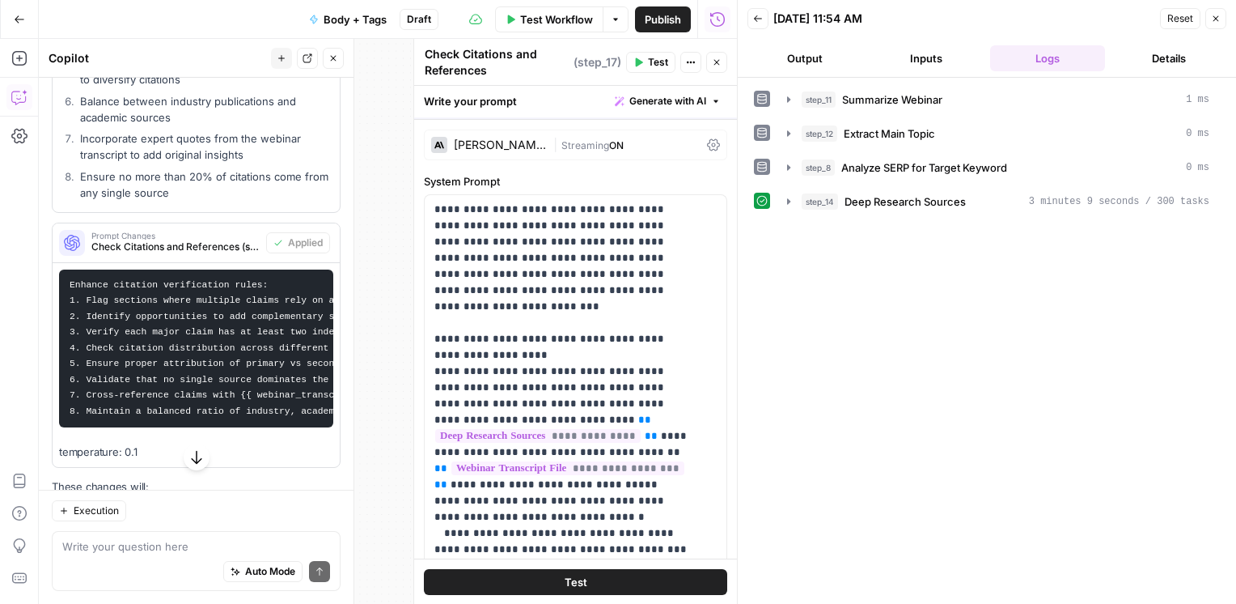
scroll to position [2800, 0]
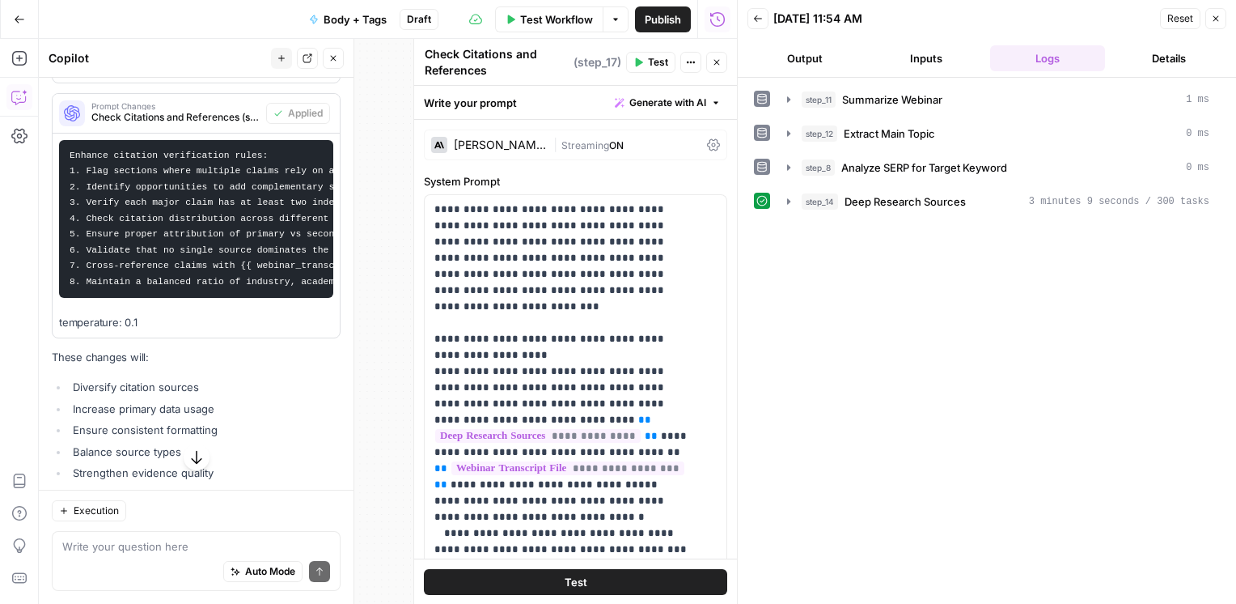
click at [723, 65] on button "Close" at bounding box center [716, 62] width 21 height 21
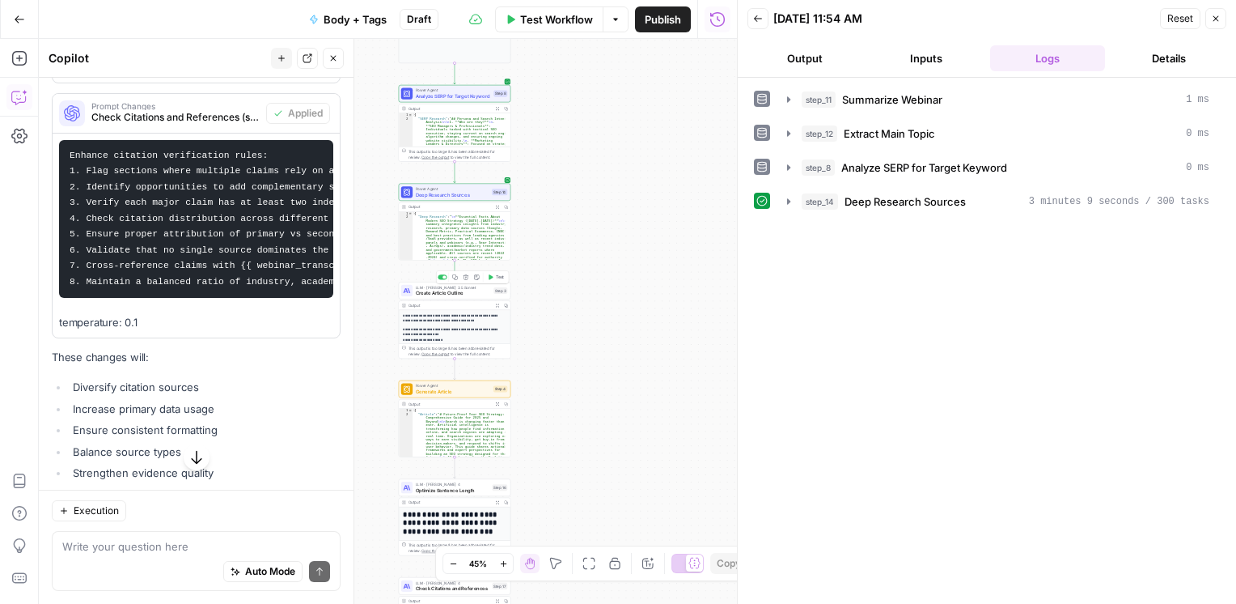
click at [460, 291] on span "Create Article Outline" at bounding box center [453, 293] width 75 height 7
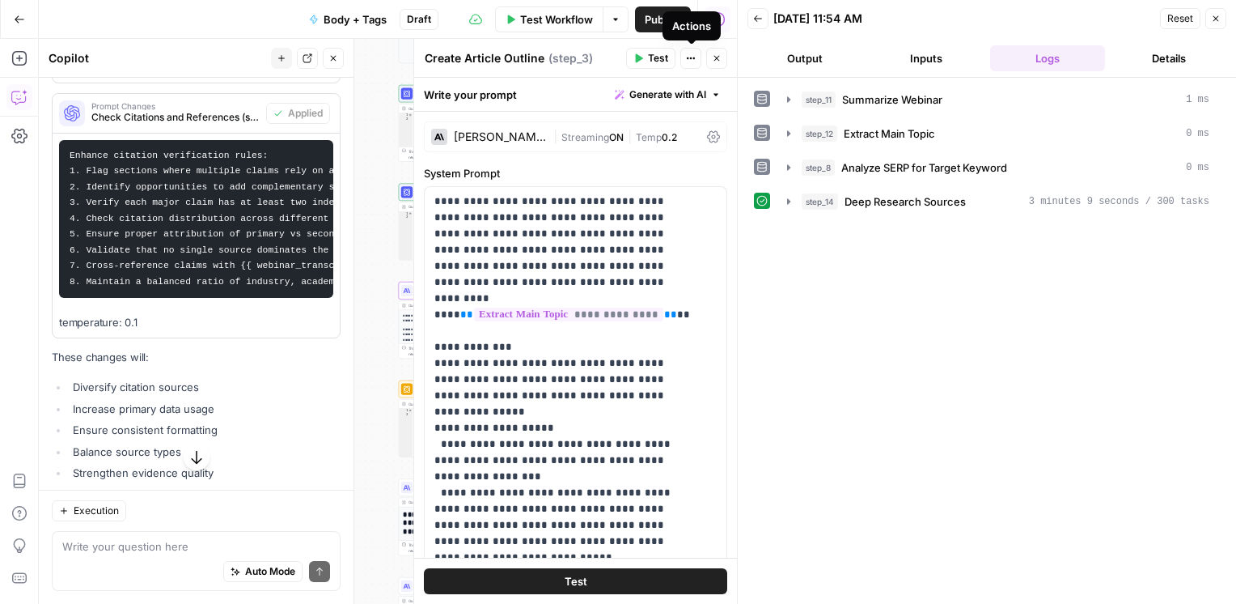
click at [654, 63] on span "Test" at bounding box center [658, 58] width 20 height 15
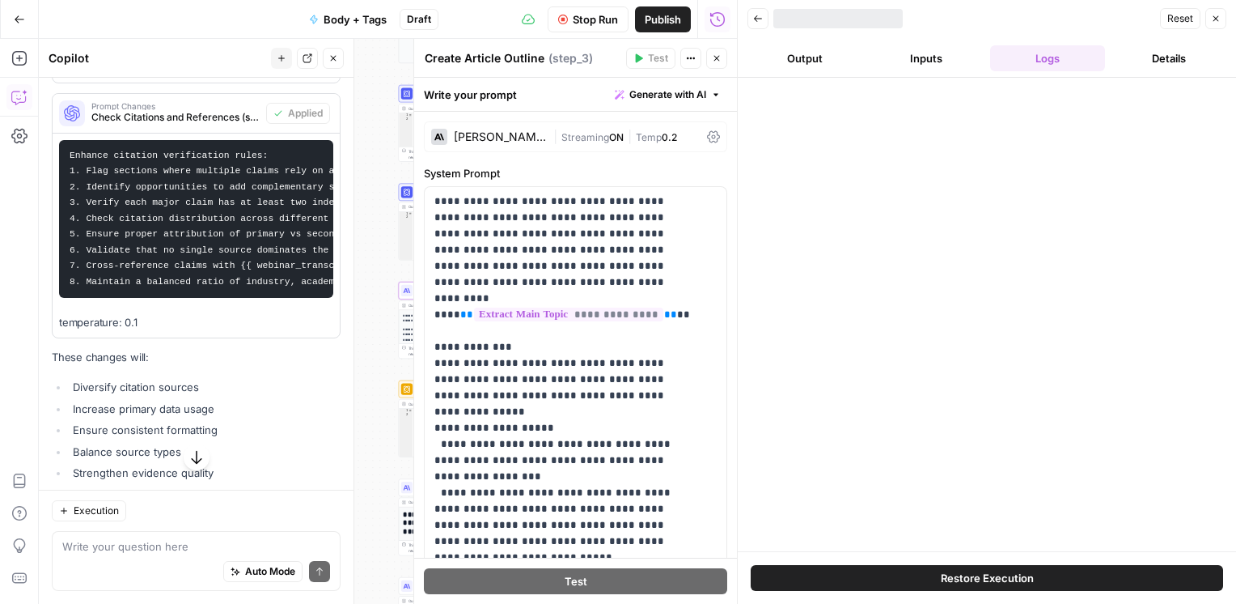
click at [717, 56] on icon "button" at bounding box center [717, 58] width 10 height 10
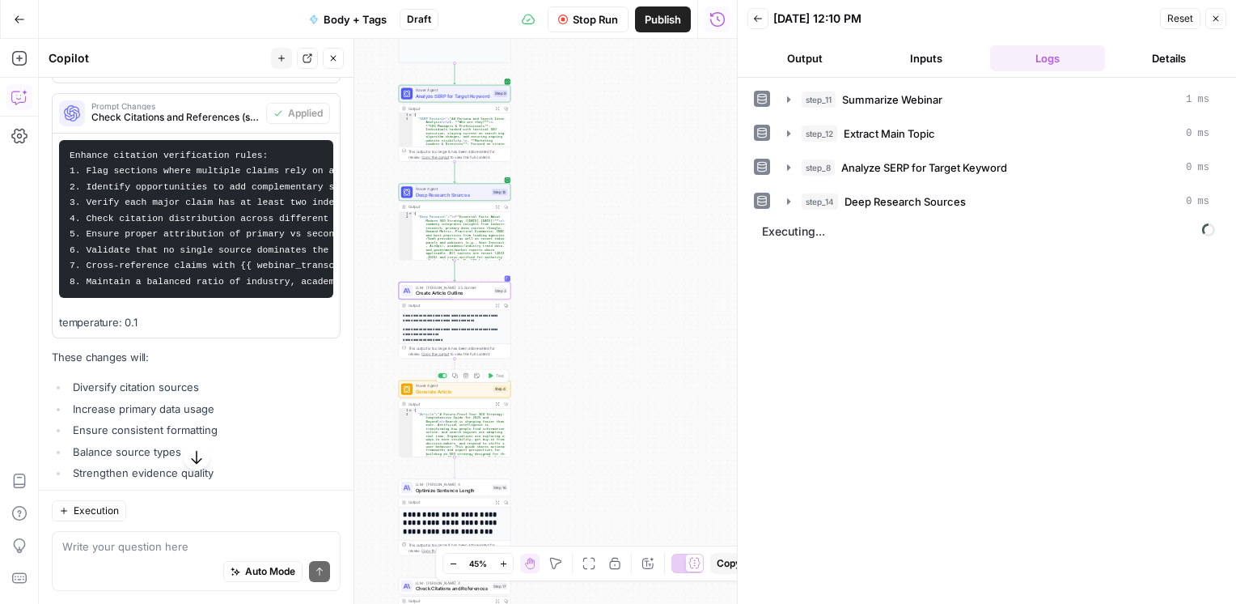
click at [439, 391] on span "Generate Article" at bounding box center [453, 391] width 75 height 7
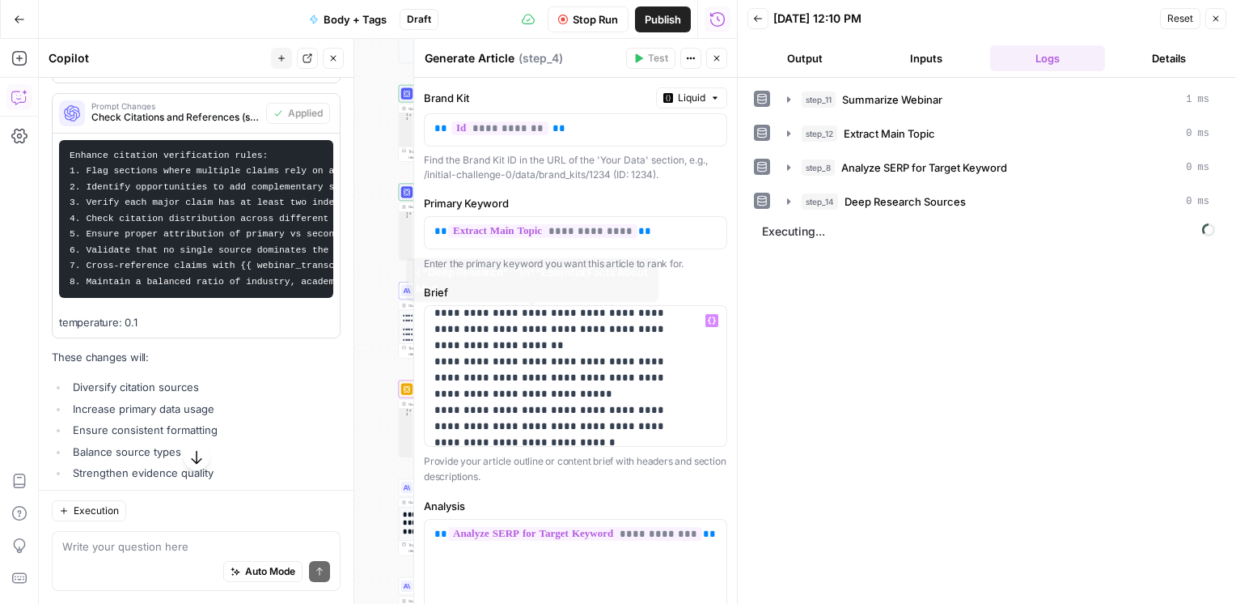
scroll to position [1249, 0]
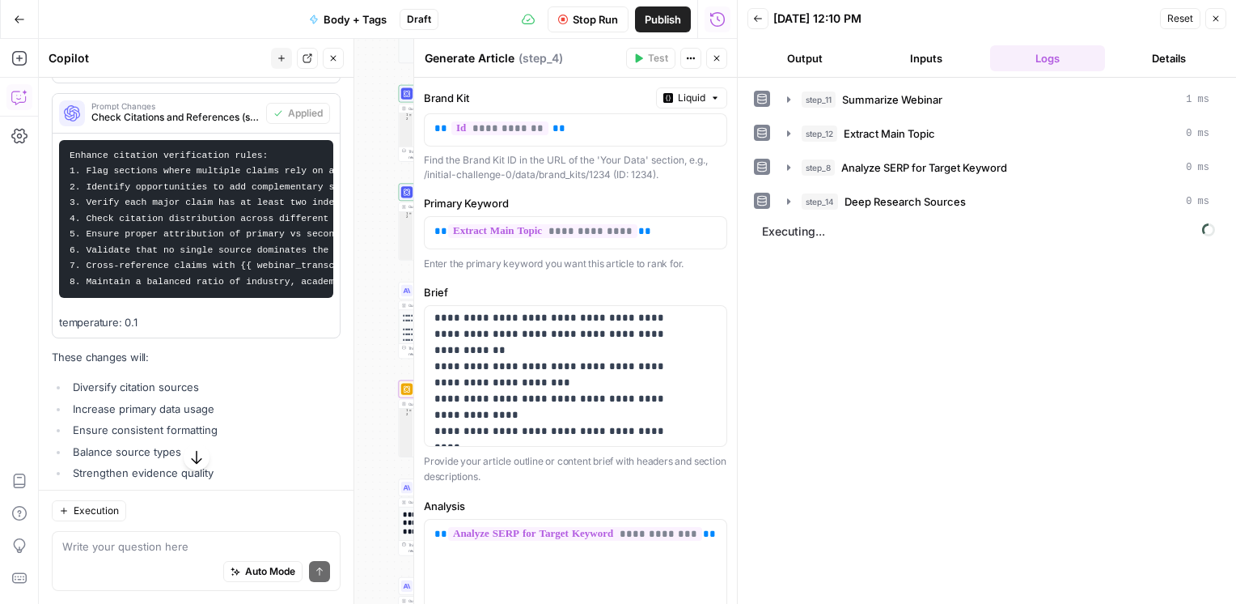
click at [706, 270] on div "**********" at bounding box center [575, 530] width 323 height 904
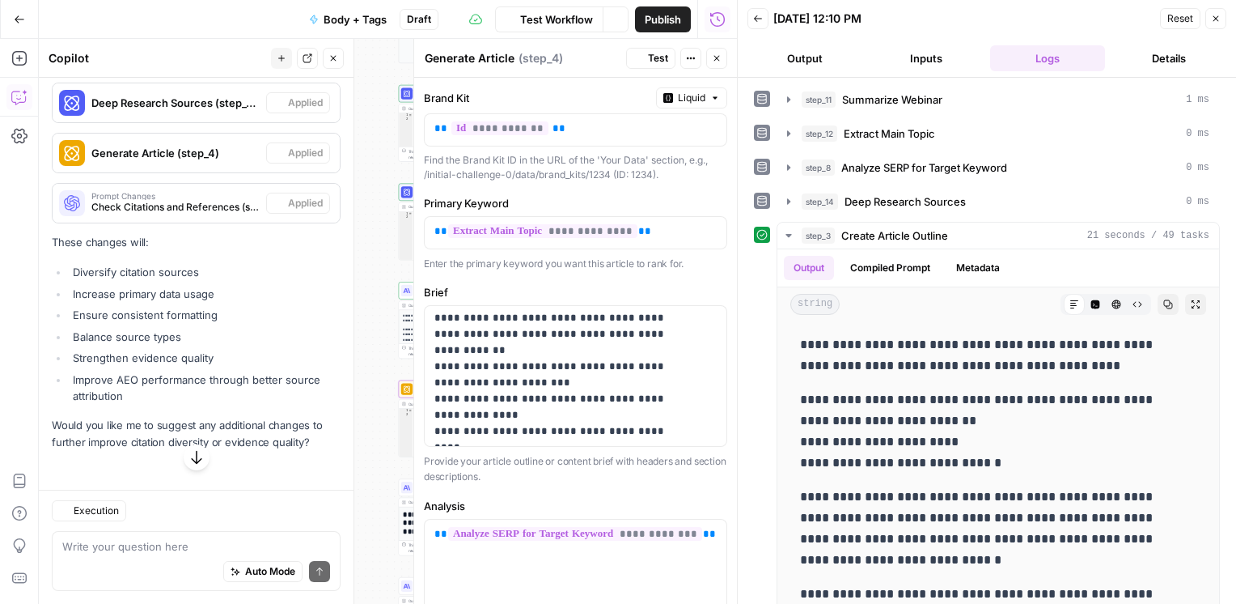
scroll to position [2126, 0]
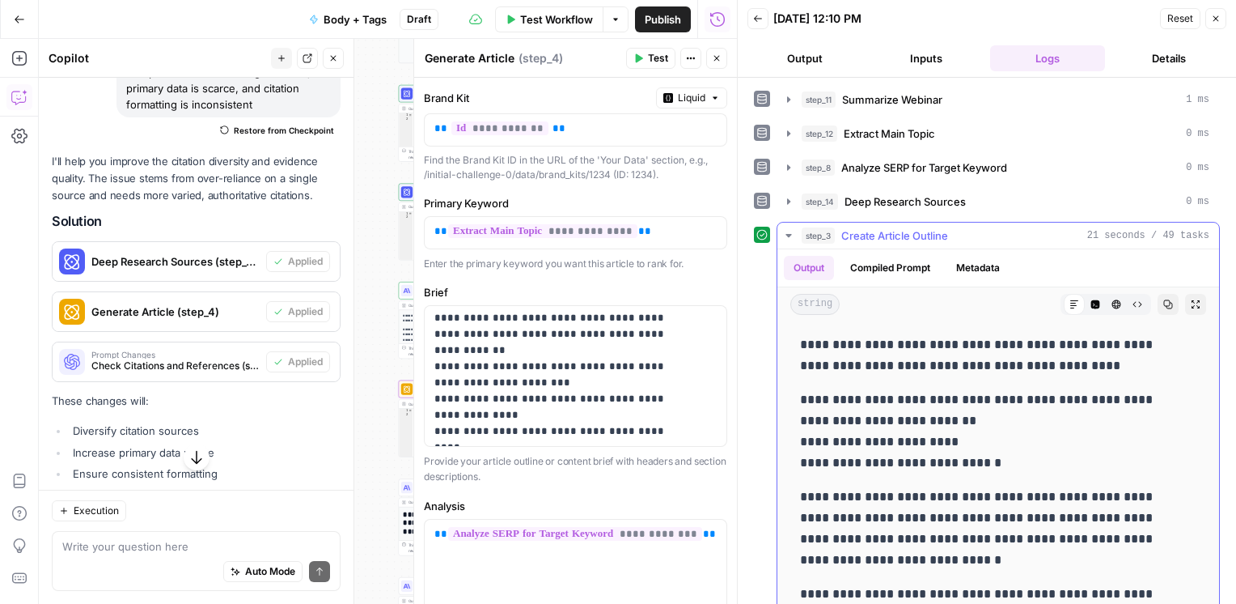
click at [790, 231] on icon "button" at bounding box center [788, 235] width 13 height 13
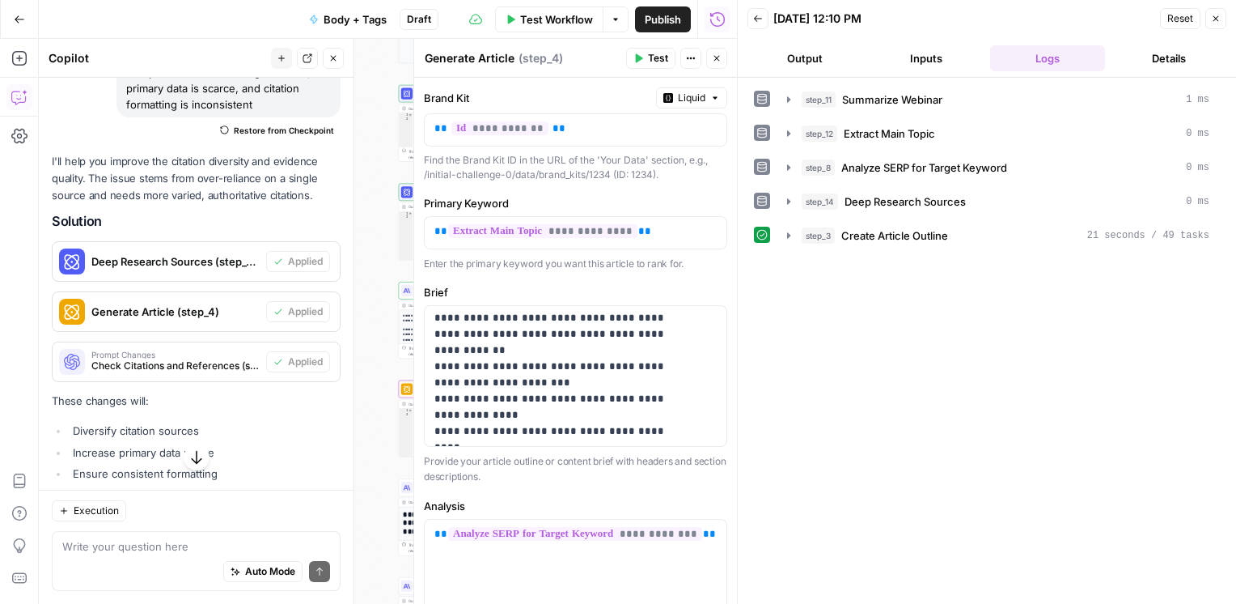
click at [706, 57] on button "Close" at bounding box center [716, 58] width 21 height 21
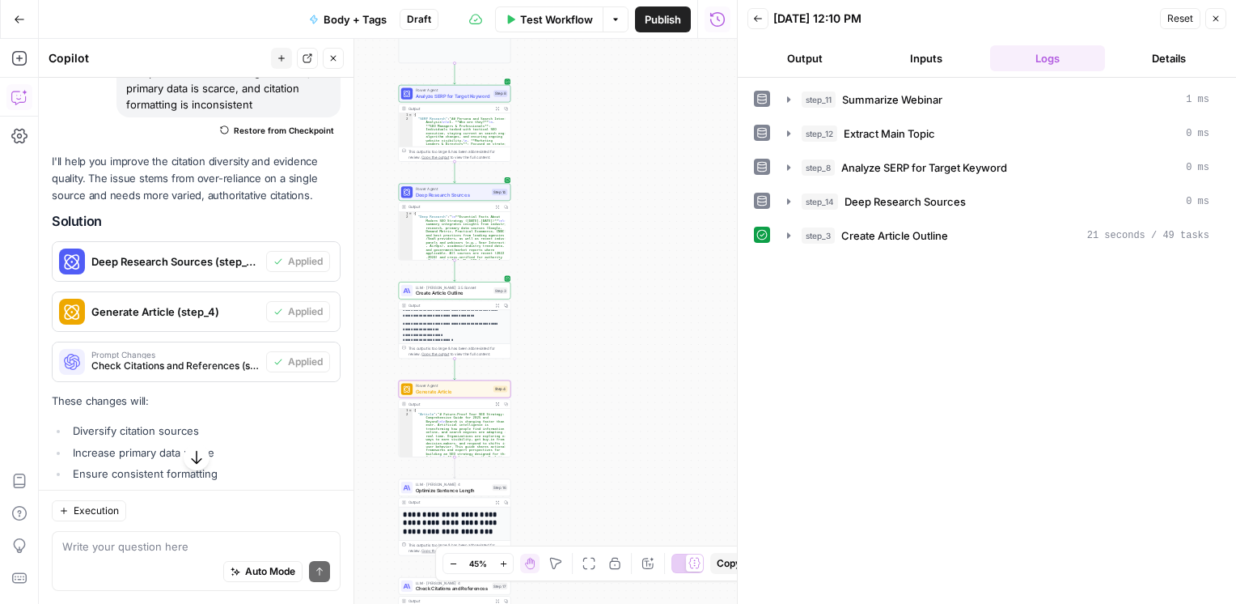
scroll to position [11, 0]
click at [447, 395] on div "Power Agent Generate Article Step 4 Copy step Delete step Add Note Test" at bounding box center [455, 388] width 112 height 17
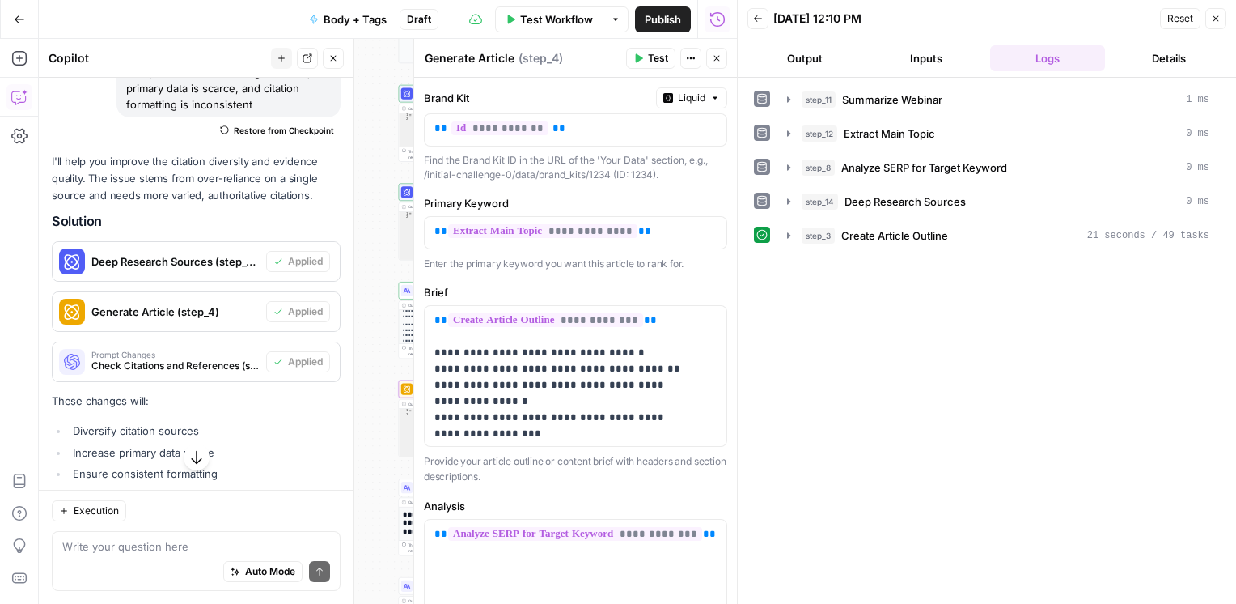
click at [659, 60] on span "Test" at bounding box center [658, 58] width 20 height 15
click at [714, 60] on icon "button" at bounding box center [717, 58] width 10 height 10
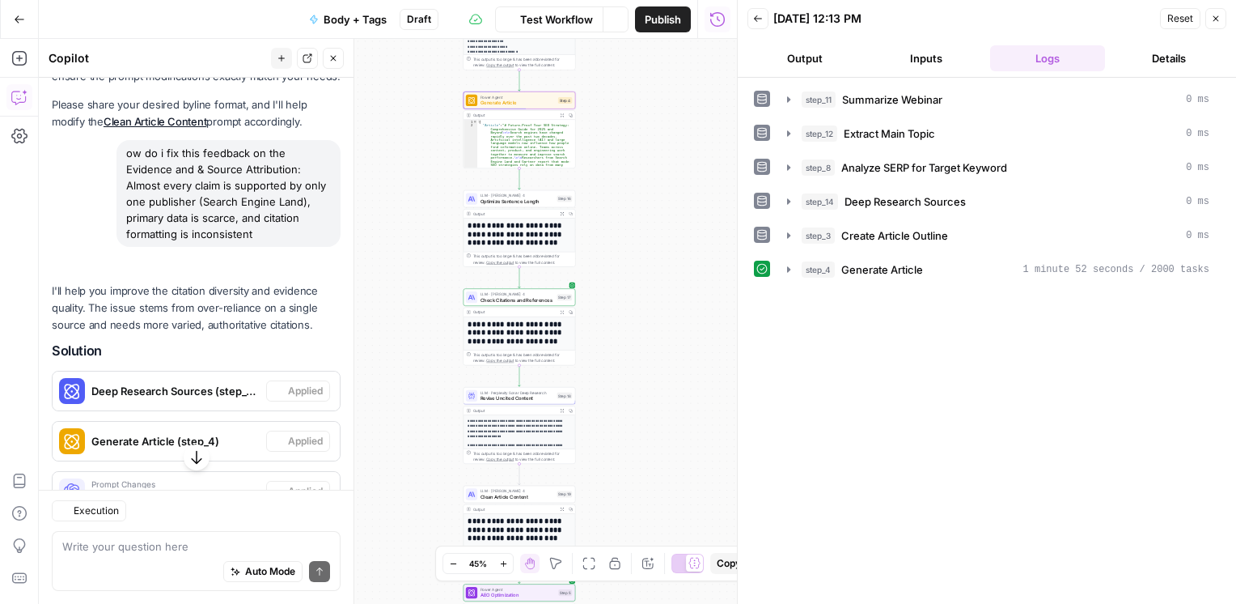
scroll to position [2126, 0]
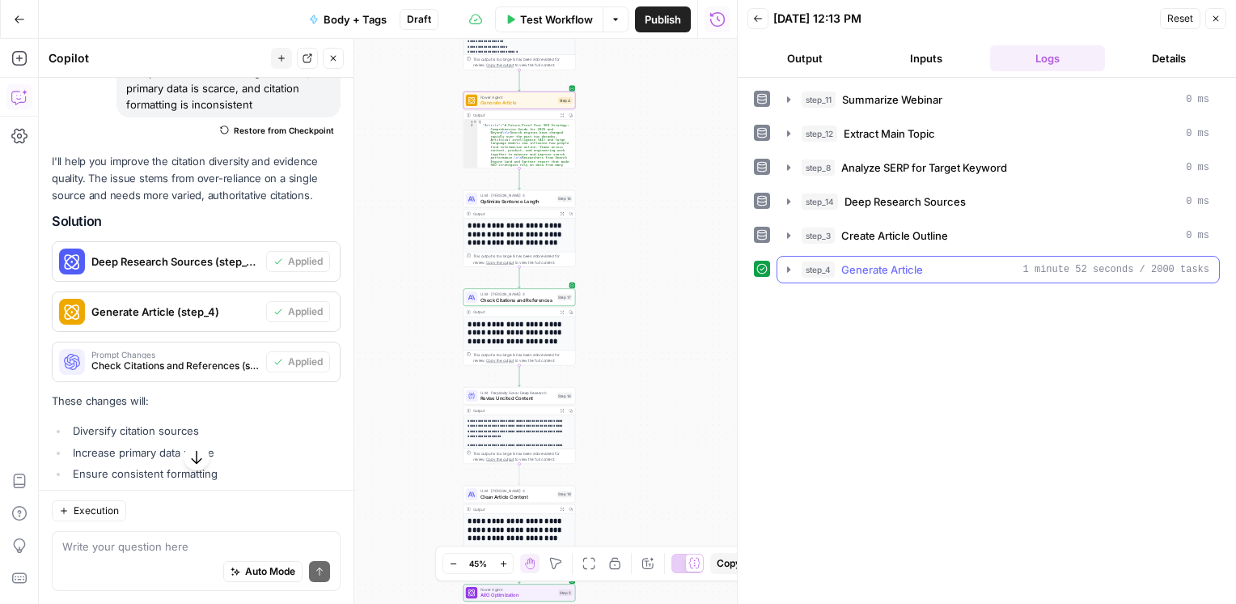
click at [782, 266] on icon "button" at bounding box center [788, 269] width 13 height 13
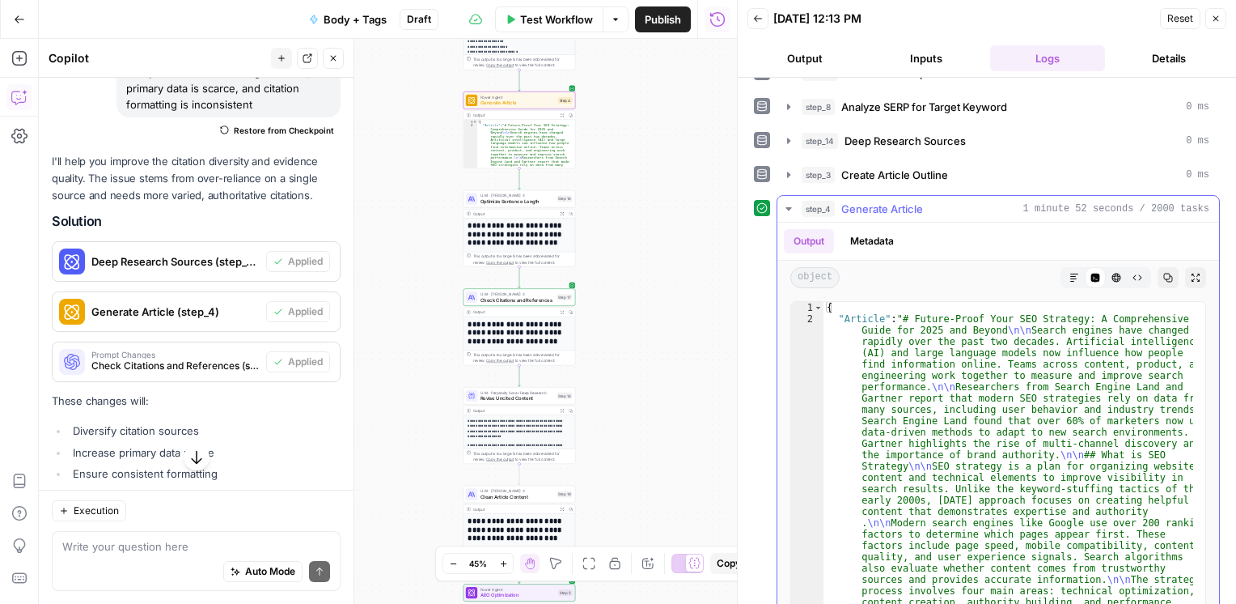
scroll to position [90, 0]
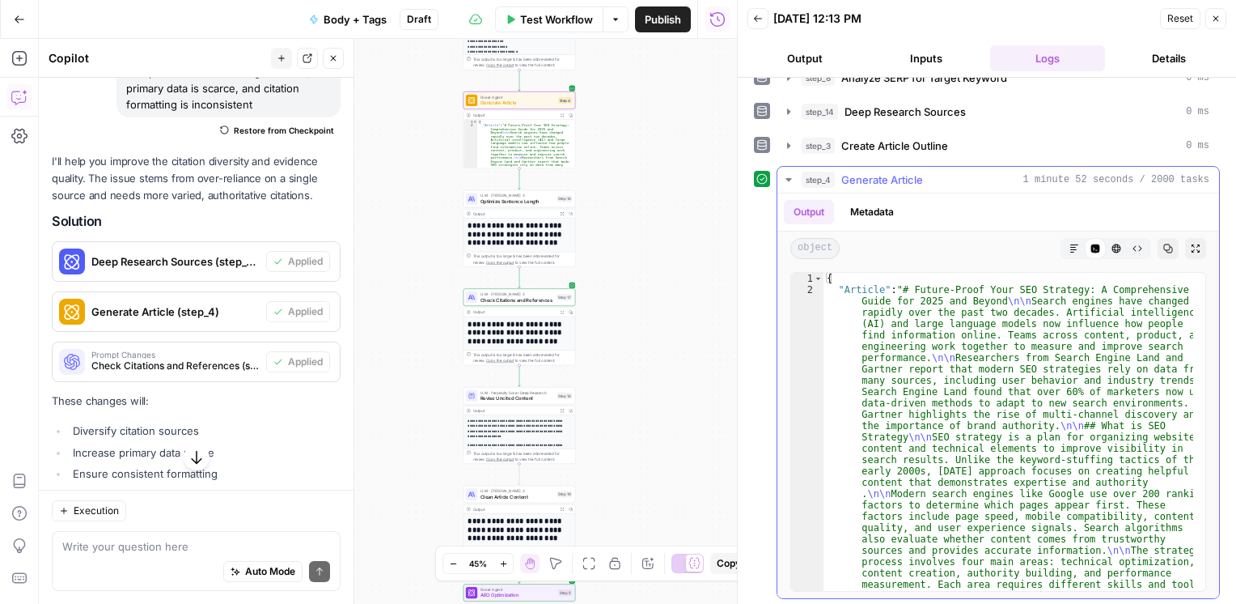
click at [1064, 244] on button "Markdown" at bounding box center [1074, 248] width 21 height 21
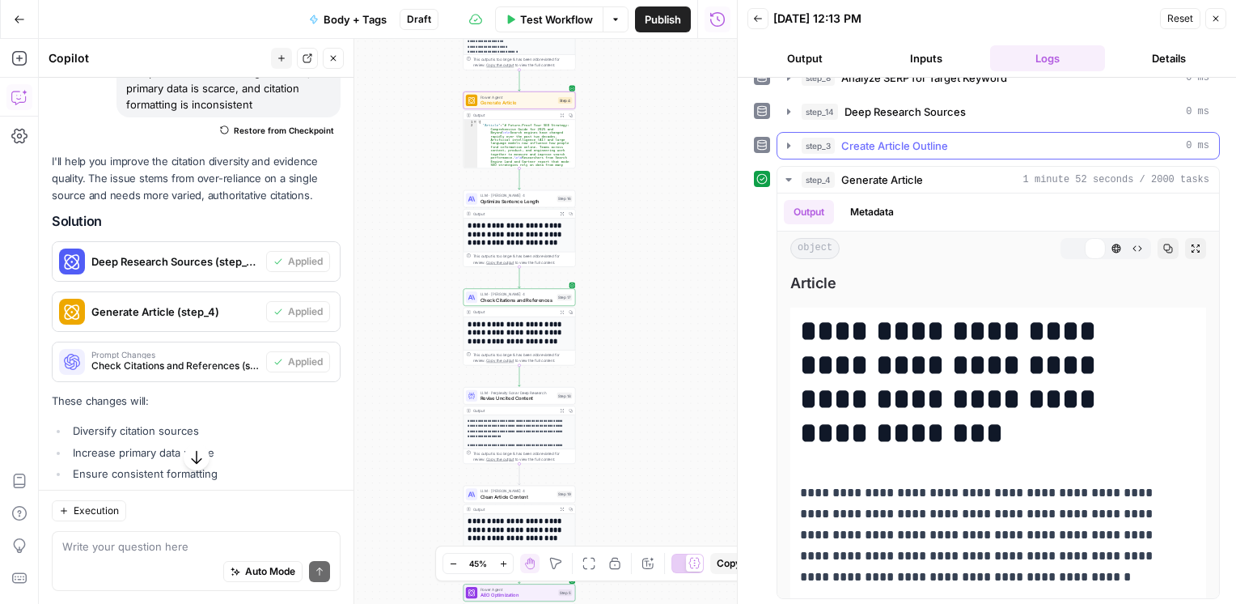
scroll to position [0, 0]
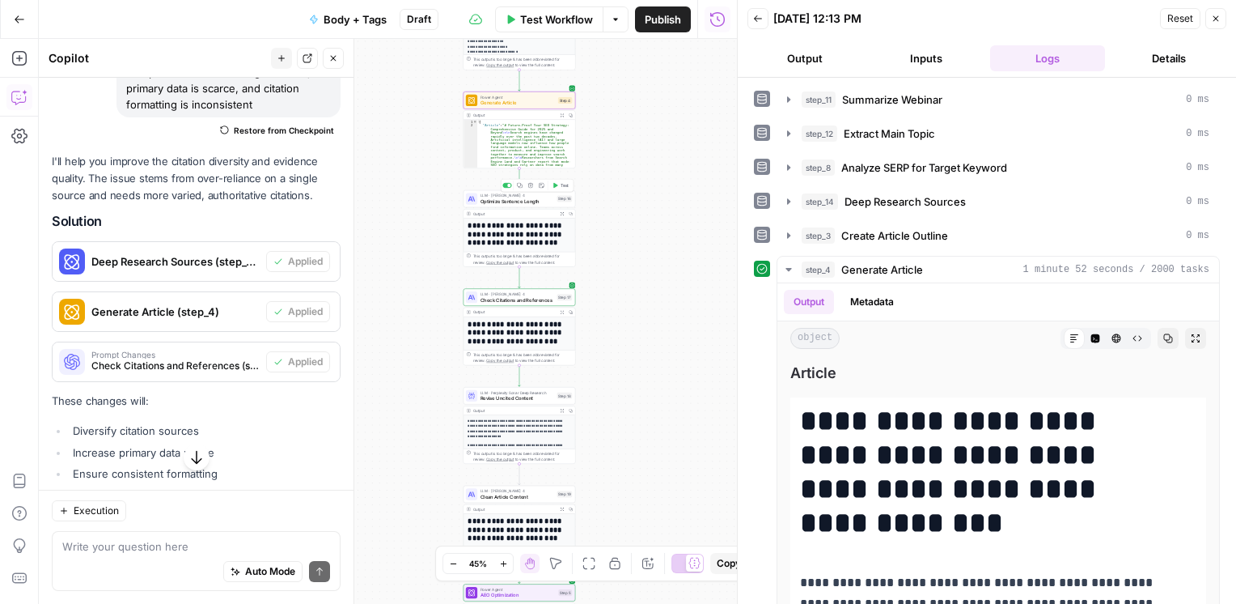
click at [555, 189] on button "Test" at bounding box center [560, 185] width 23 height 10
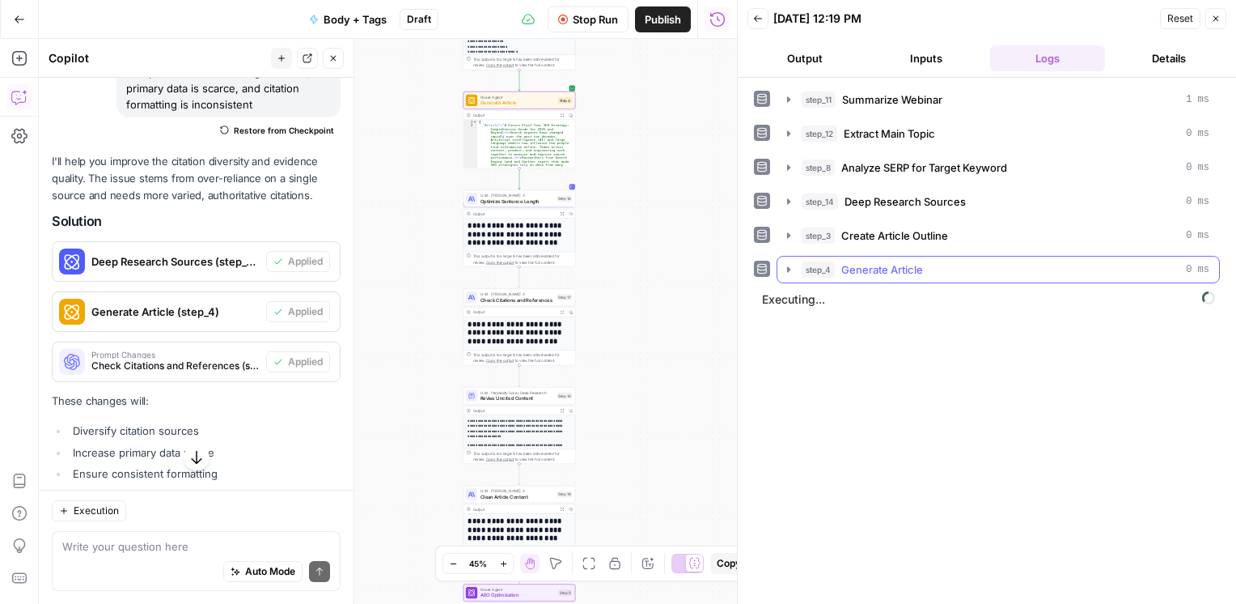
click at [789, 269] on icon "button" at bounding box center [788, 269] width 3 height 6
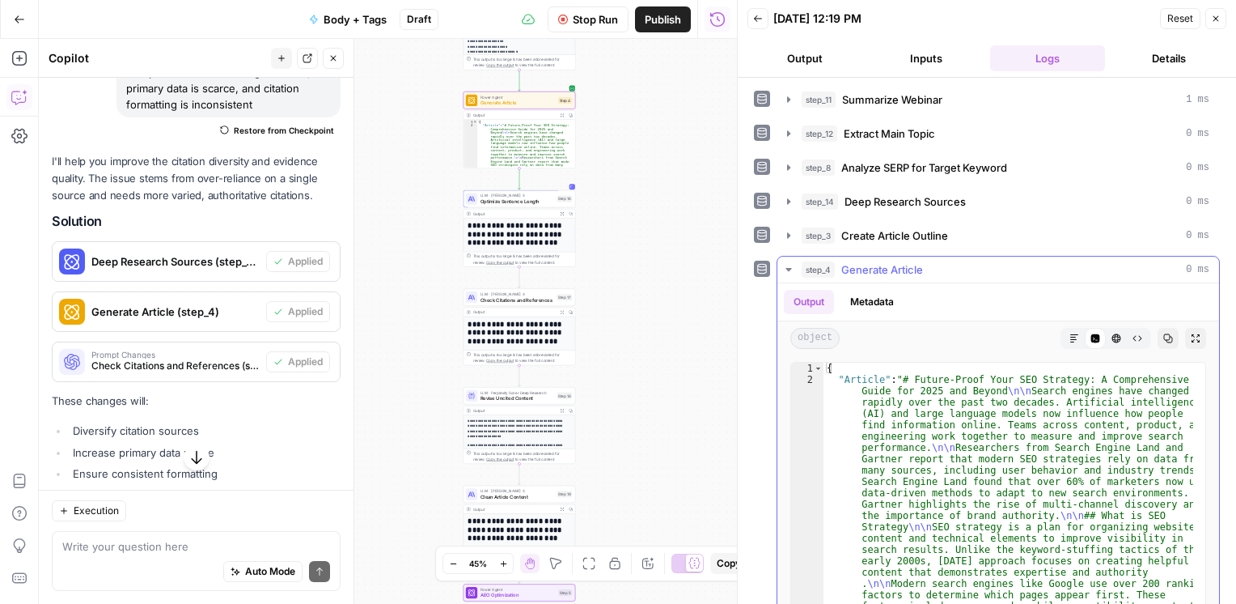
scroll to position [119, 0]
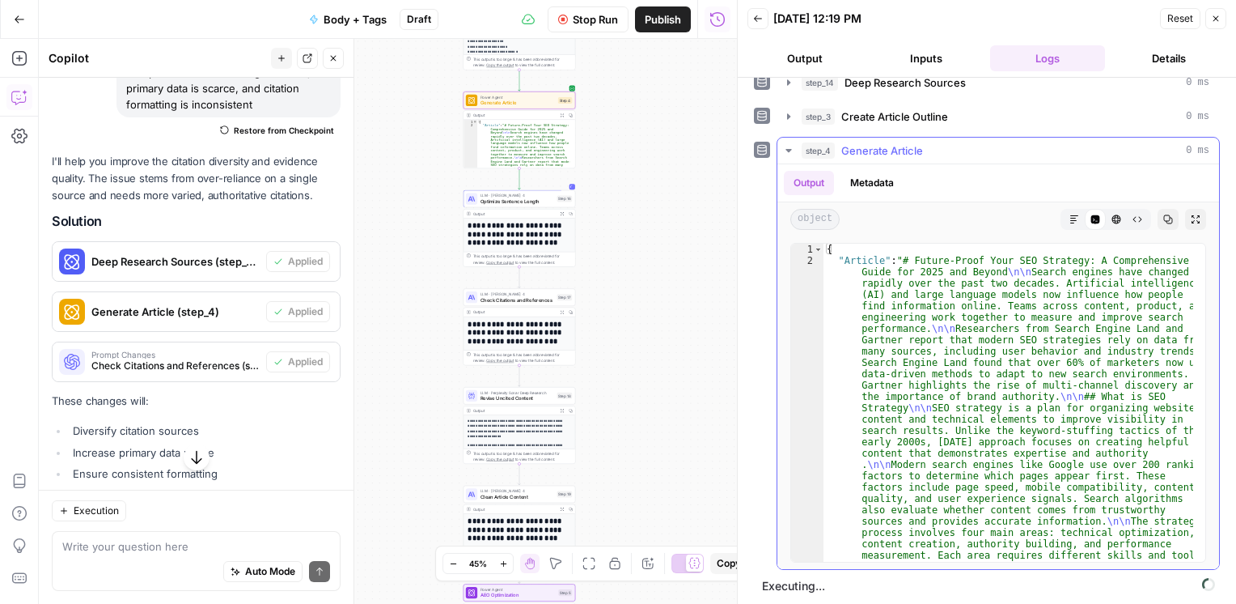
click at [1064, 222] on button "Markdown" at bounding box center [1074, 219] width 21 height 21
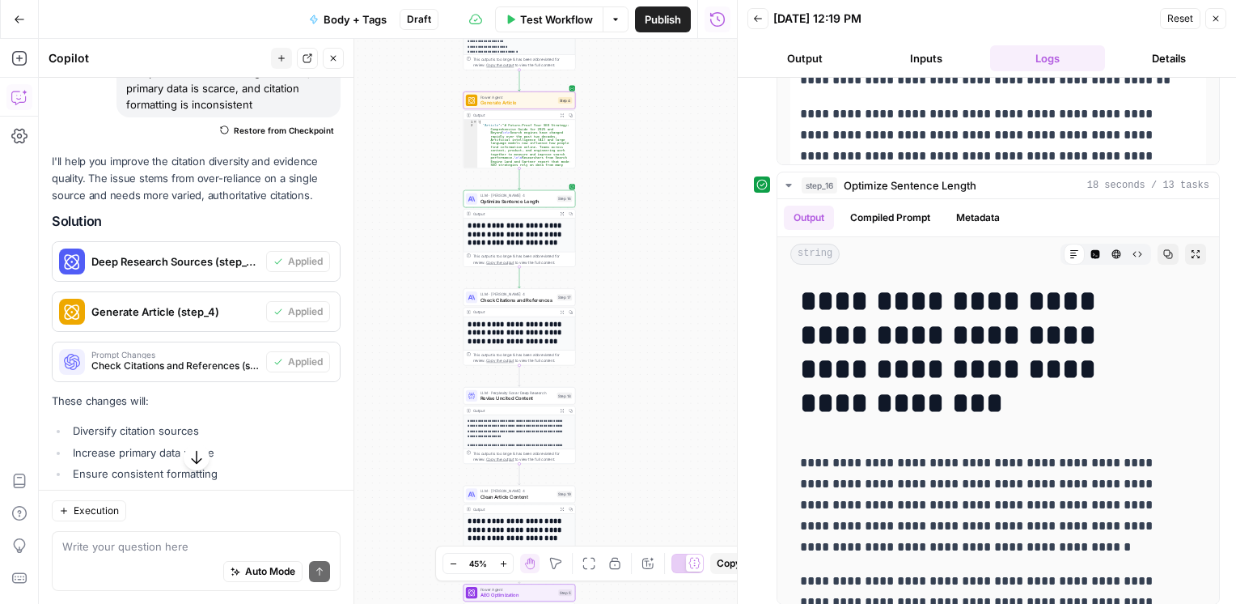
scroll to position [528, 0]
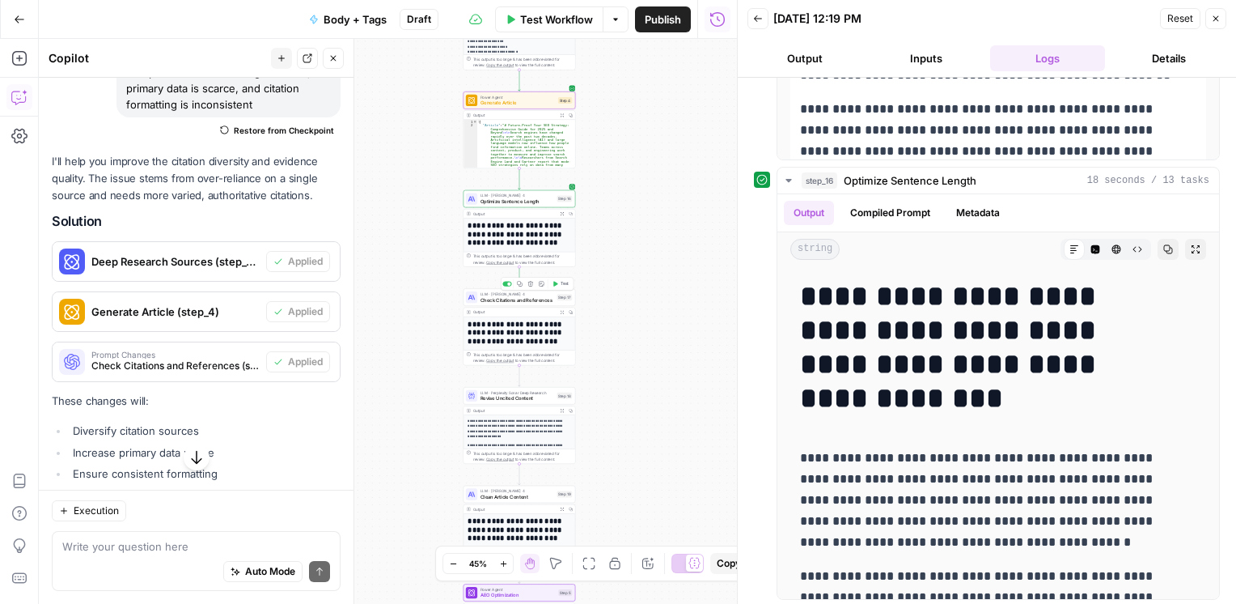
click at [555, 286] on icon "button" at bounding box center [556, 284] width 6 height 6
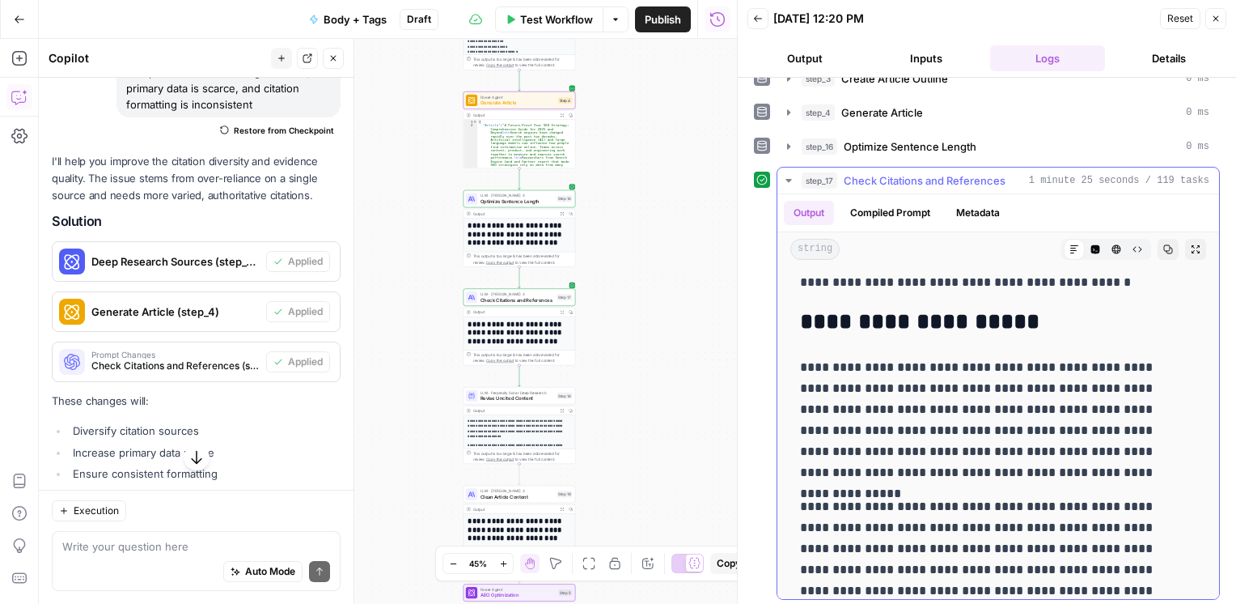
scroll to position [566, 0]
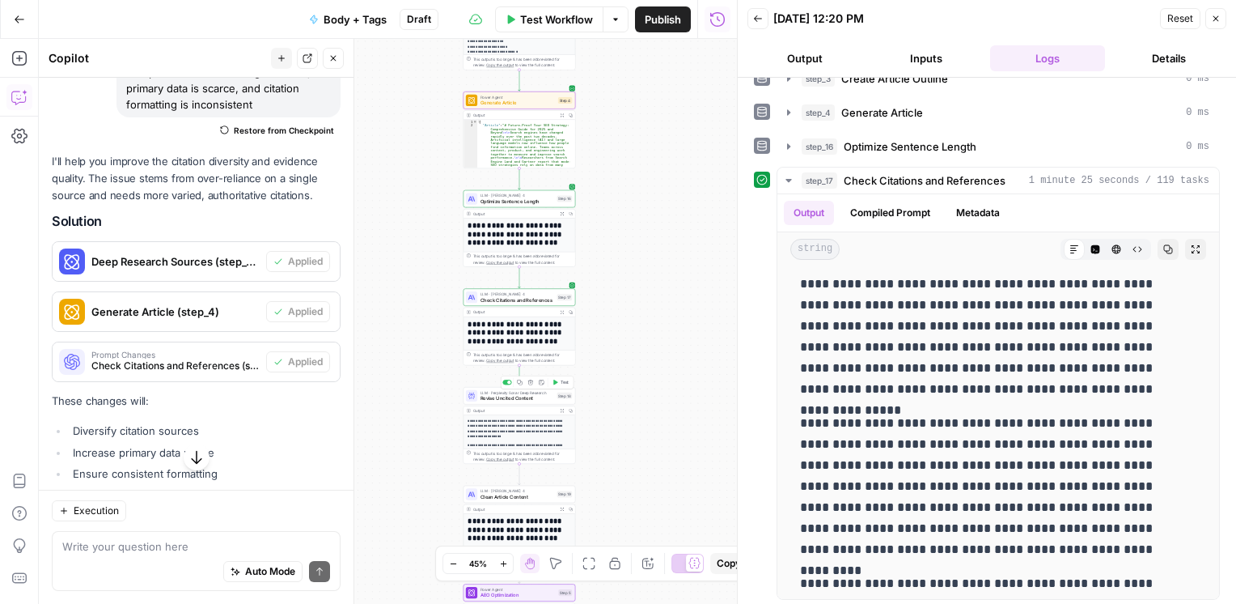
click at [561, 383] on span "Test" at bounding box center [565, 382] width 9 height 6
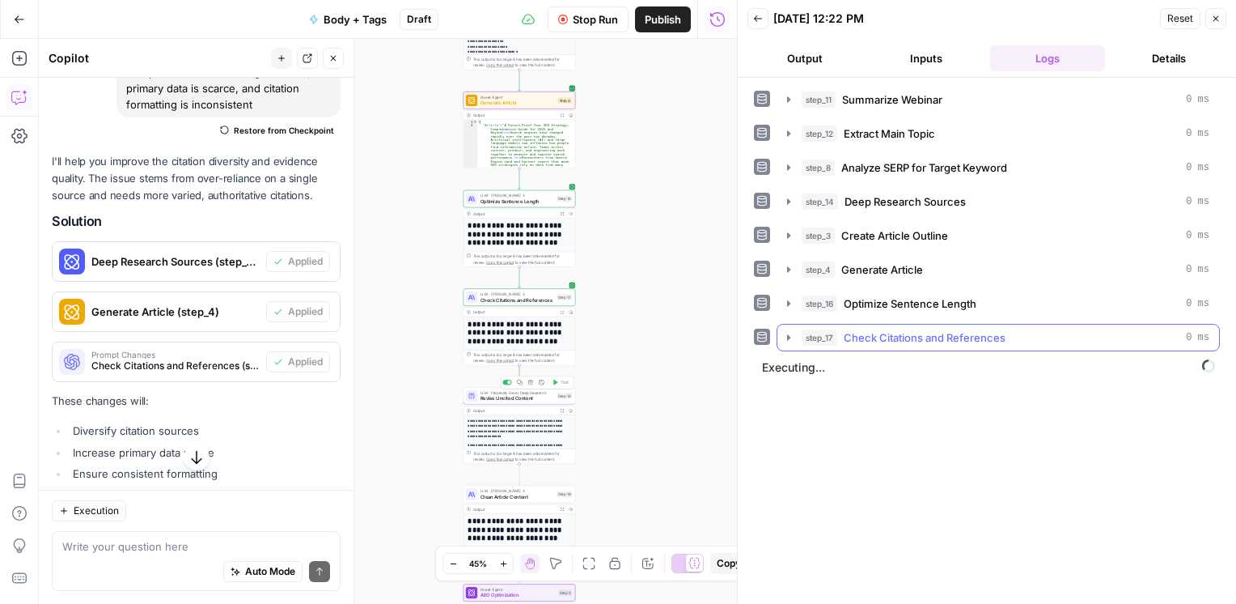
click at [790, 337] on icon "button" at bounding box center [788, 337] width 13 height 13
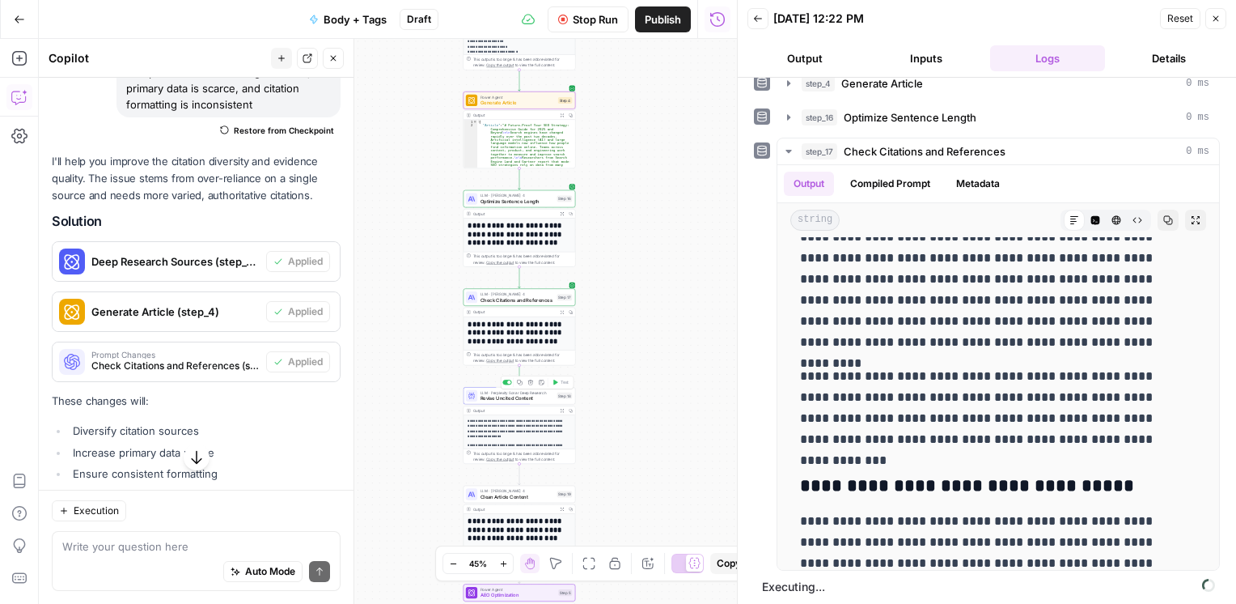
scroll to position [24, 0]
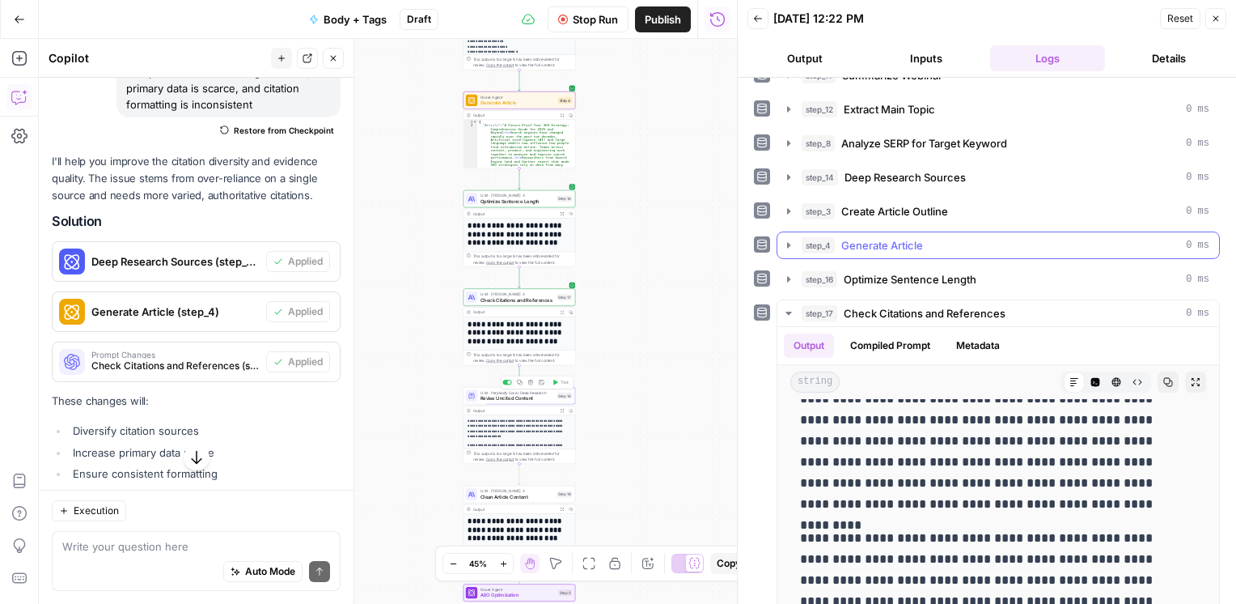
click at [792, 244] on icon "button" at bounding box center [788, 245] width 13 height 13
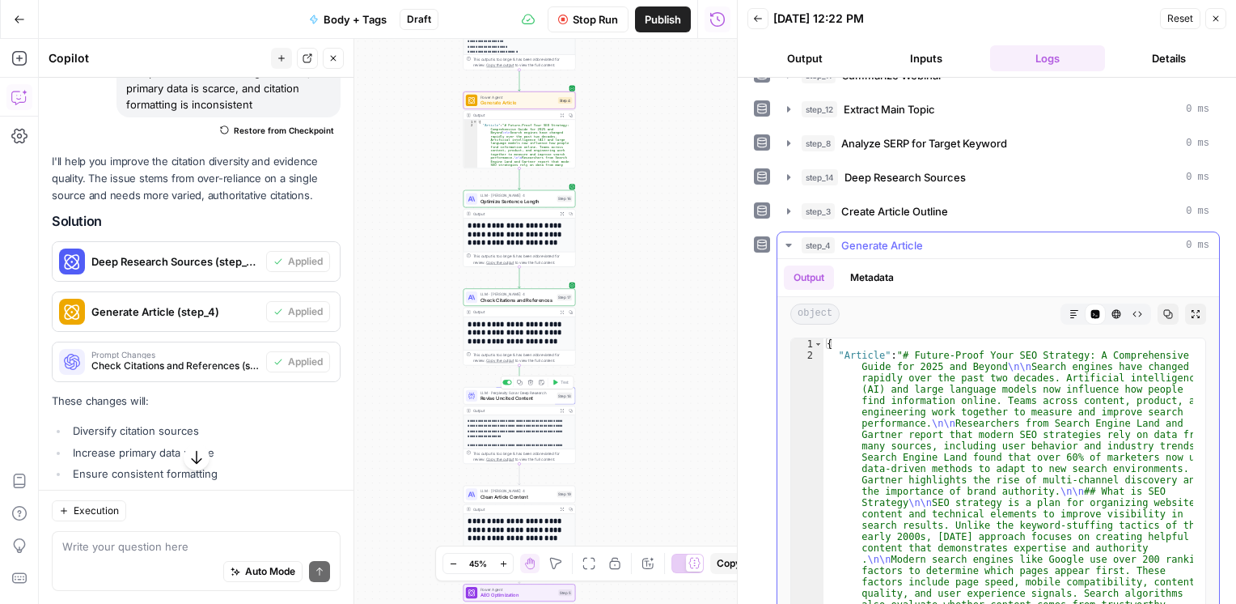
click at [1070, 309] on icon "button" at bounding box center [1075, 314] width 10 height 10
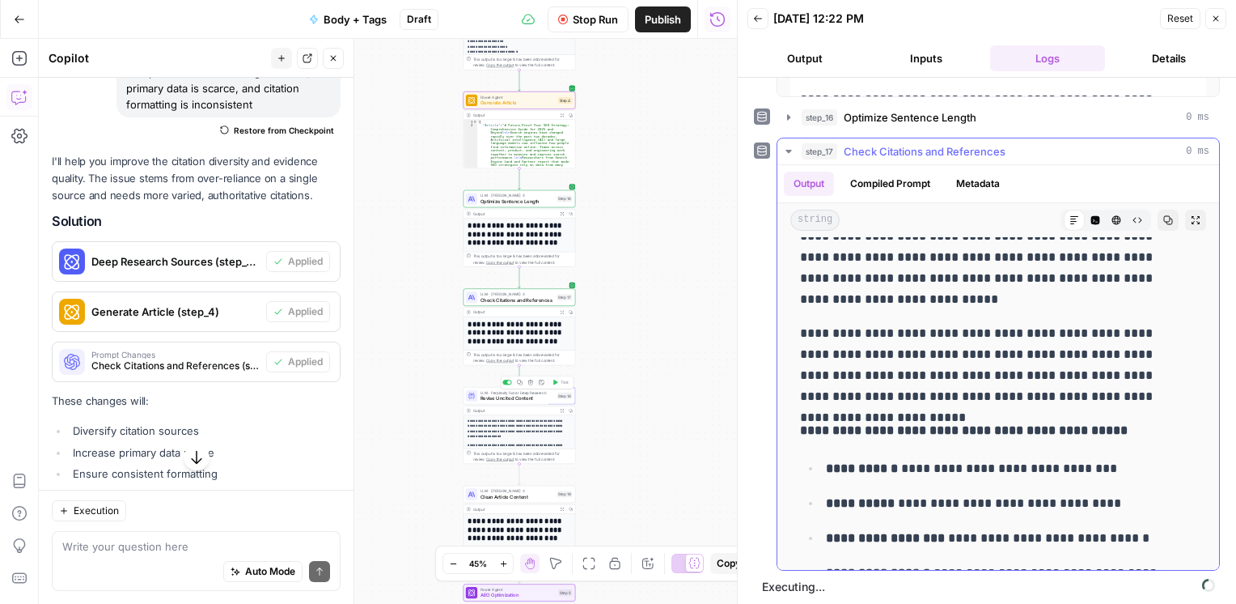
scroll to position [1726, 0]
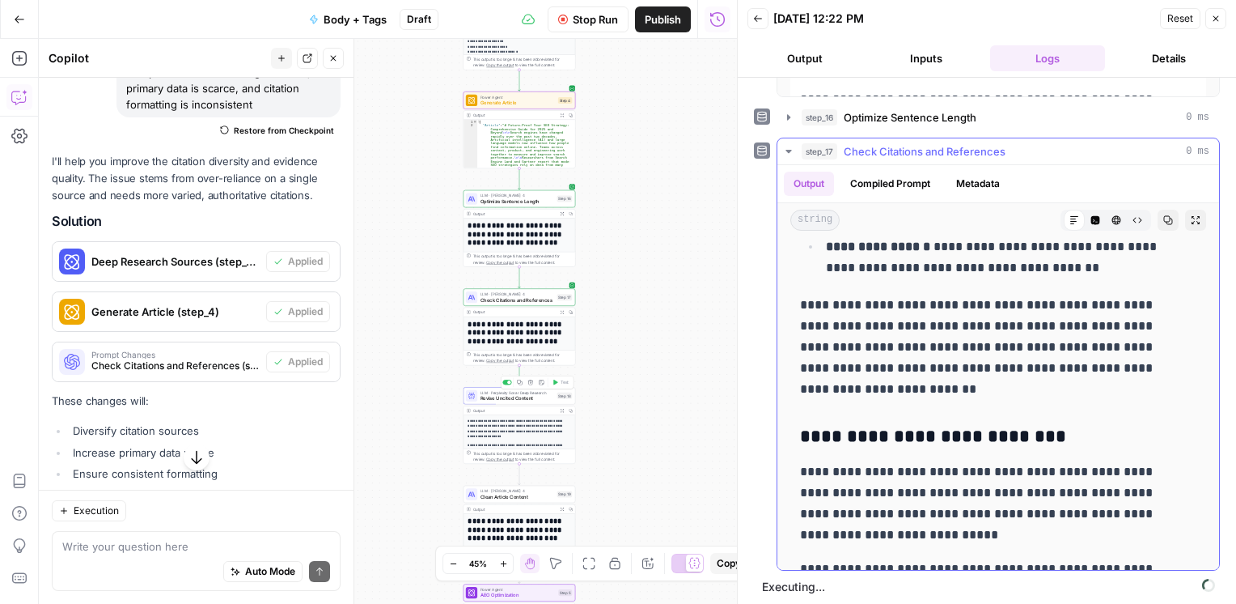
drag, startPoint x: 1133, startPoint y: 398, endPoint x: 505, endPoint y: 299, distance: 635.6
click at [505, 299] on span "Check Citations and References" at bounding box center [518, 299] width 74 height 7
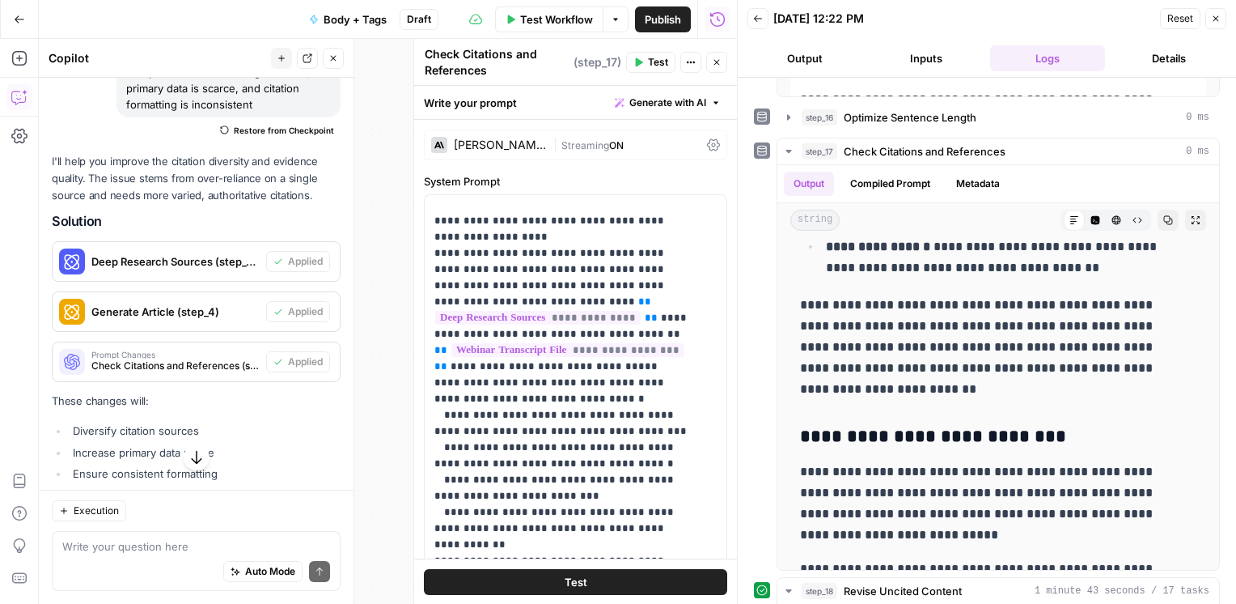
scroll to position [2314, 0]
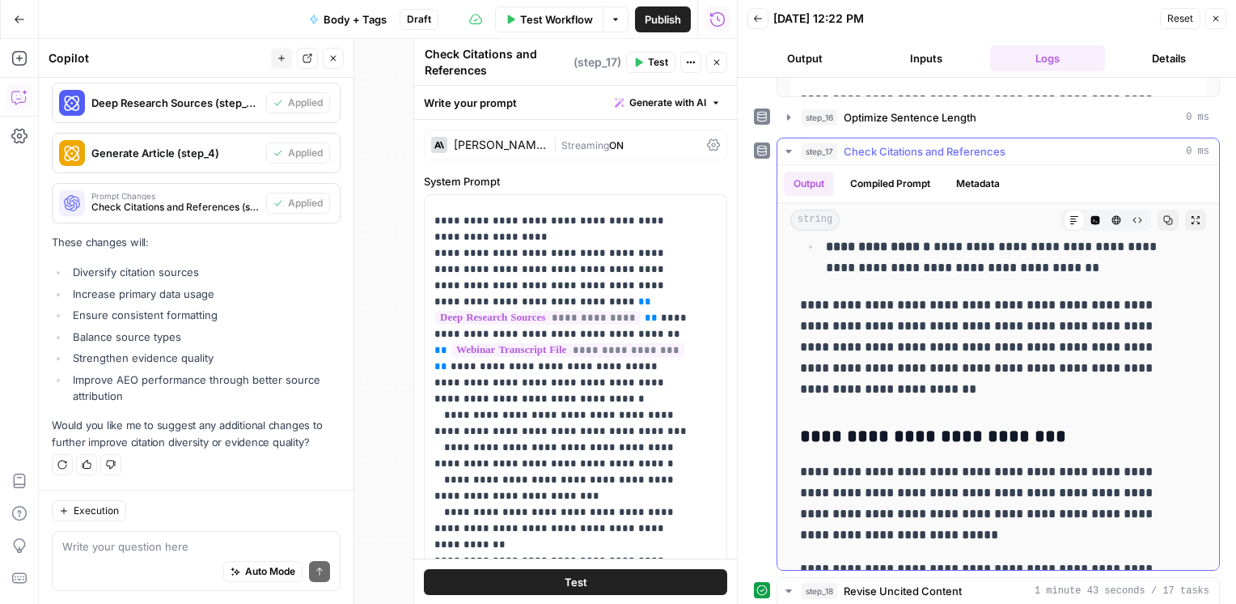
click at [789, 150] on icon "button" at bounding box center [789, 151] width 6 height 3
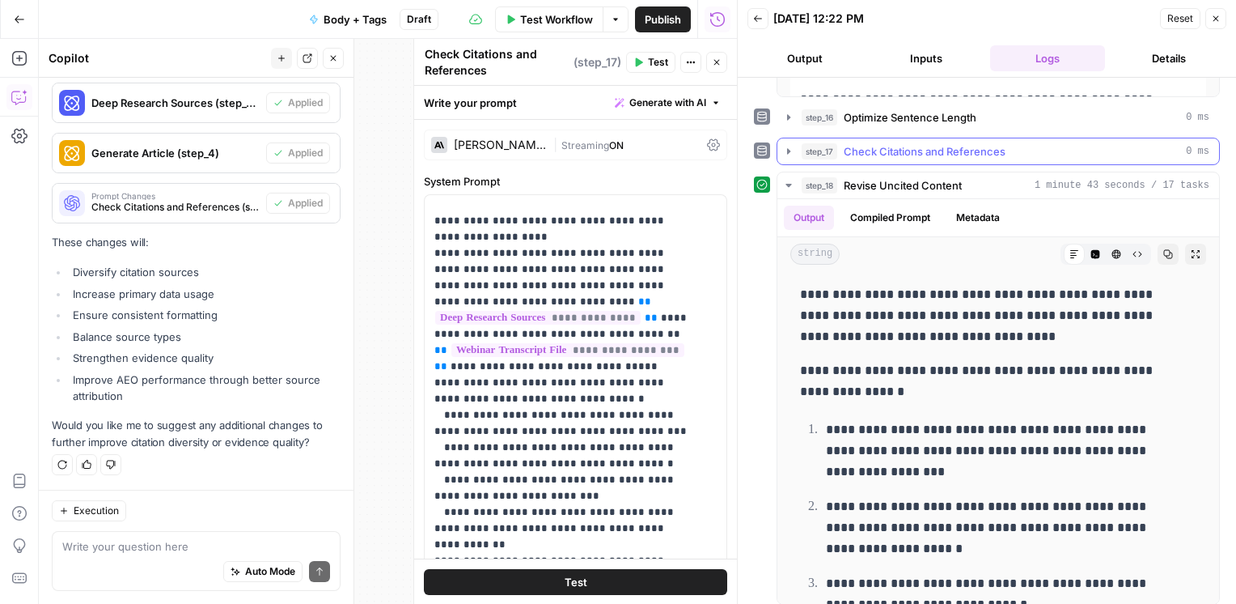
click at [785, 147] on icon "button" at bounding box center [788, 151] width 13 height 13
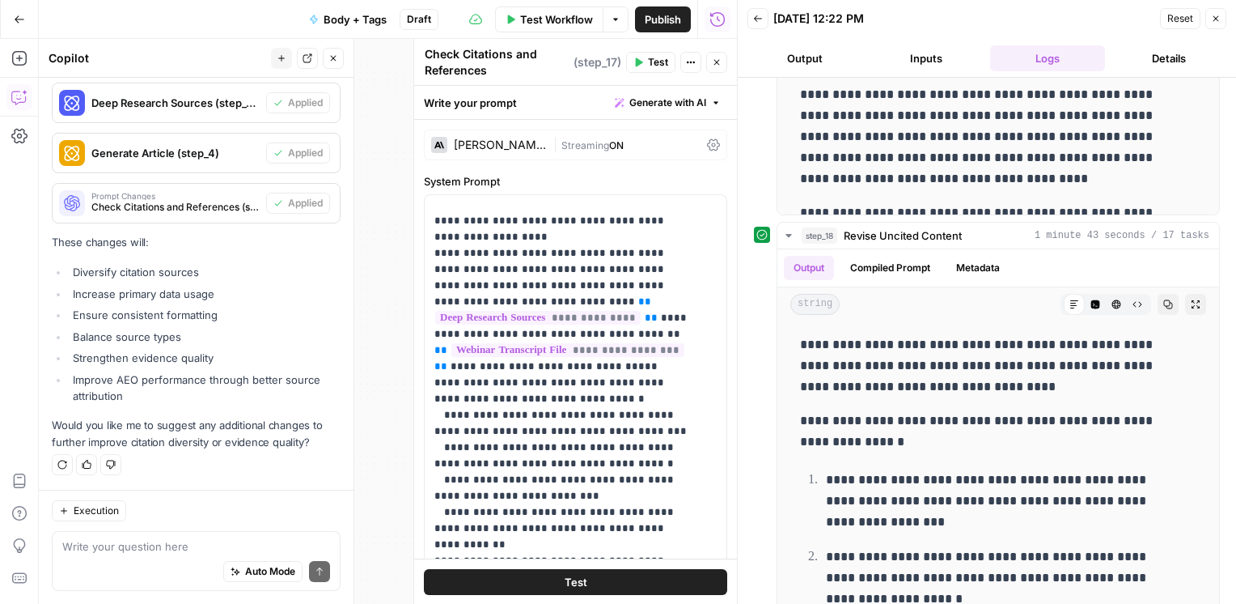
scroll to position [1001, 0]
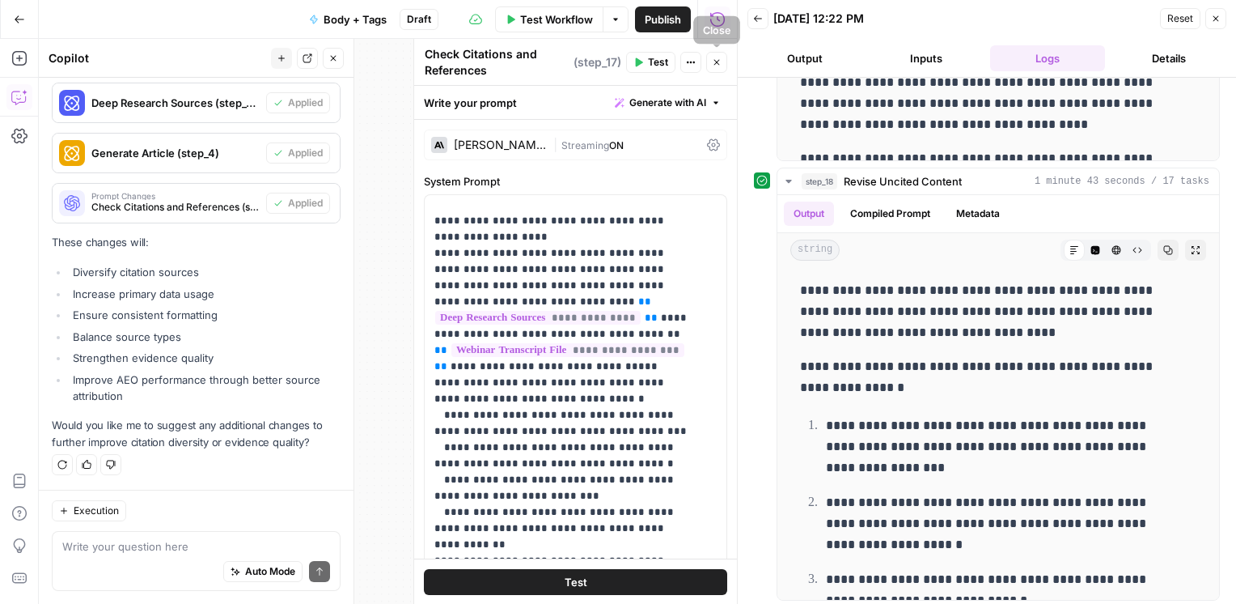
click at [722, 60] on icon "button" at bounding box center [717, 62] width 10 height 10
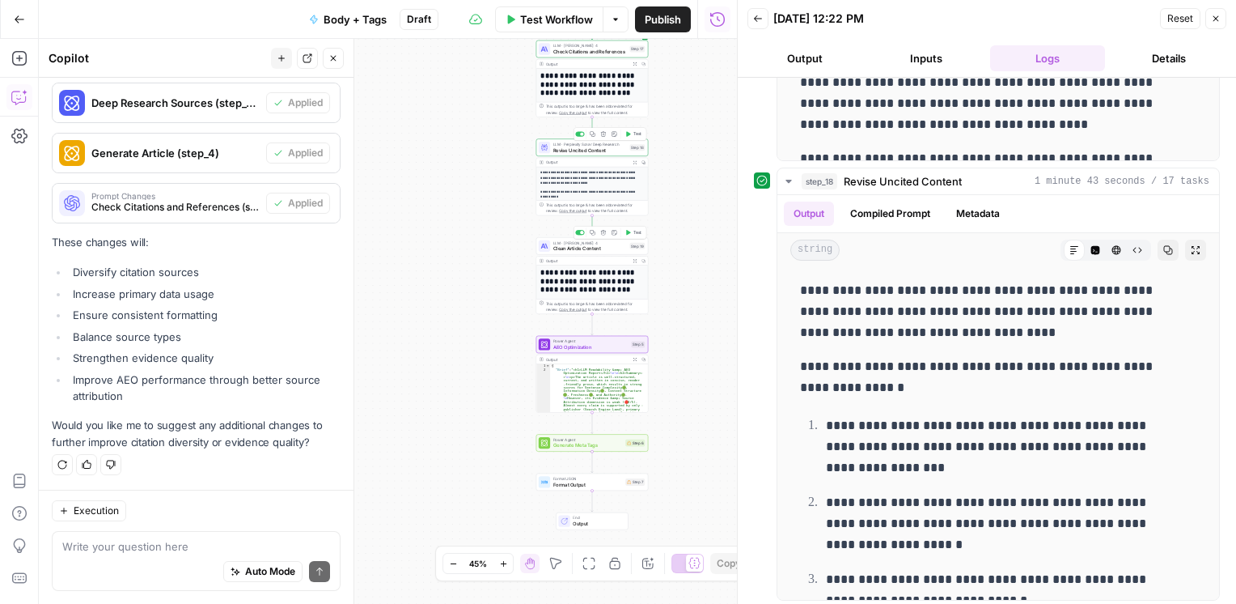
click at [630, 233] on icon "button" at bounding box center [628, 233] width 6 height 6
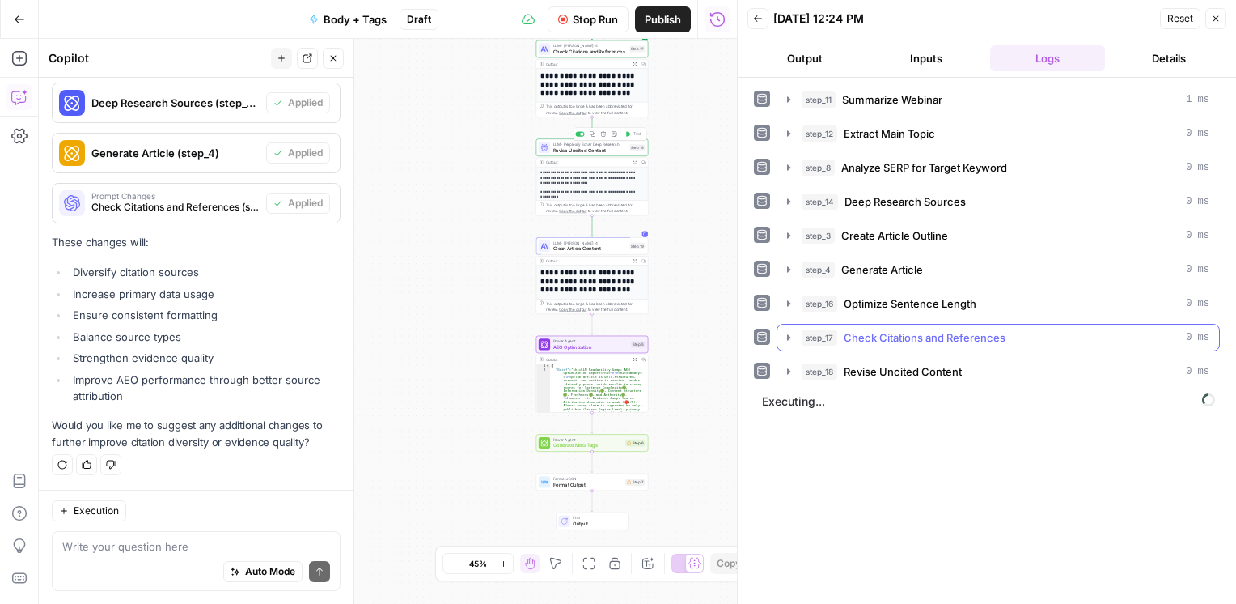
click at [790, 332] on icon "button" at bounding box center [788, 337] width 13 height 13
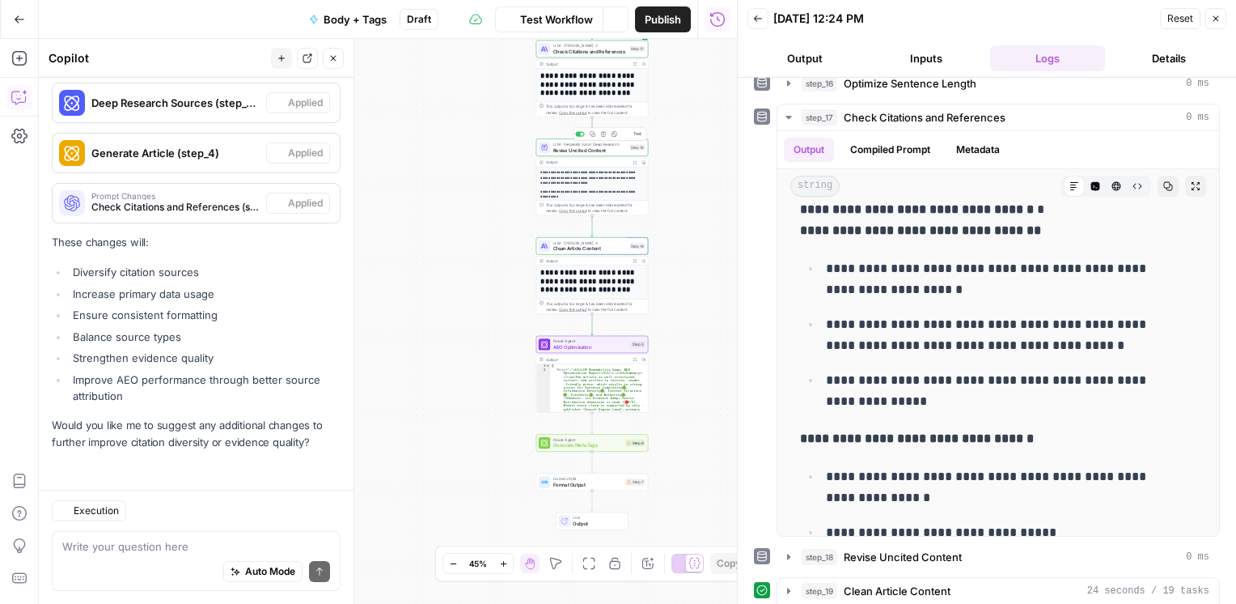
scroll to position [2314, 0]
click at [631, 332] on button "Test" at bounding box center [633, 331] width 23 height 10
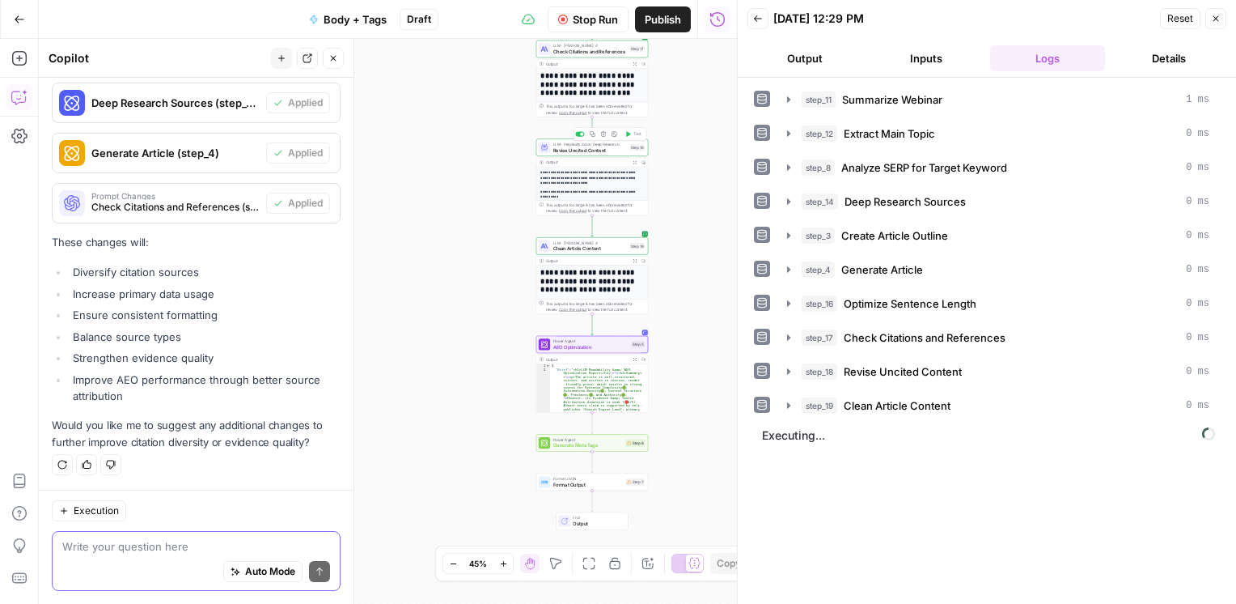
click at [108, 552] on textarea at bounding box center [196, 546] width 268 height 16
type textarea "p"
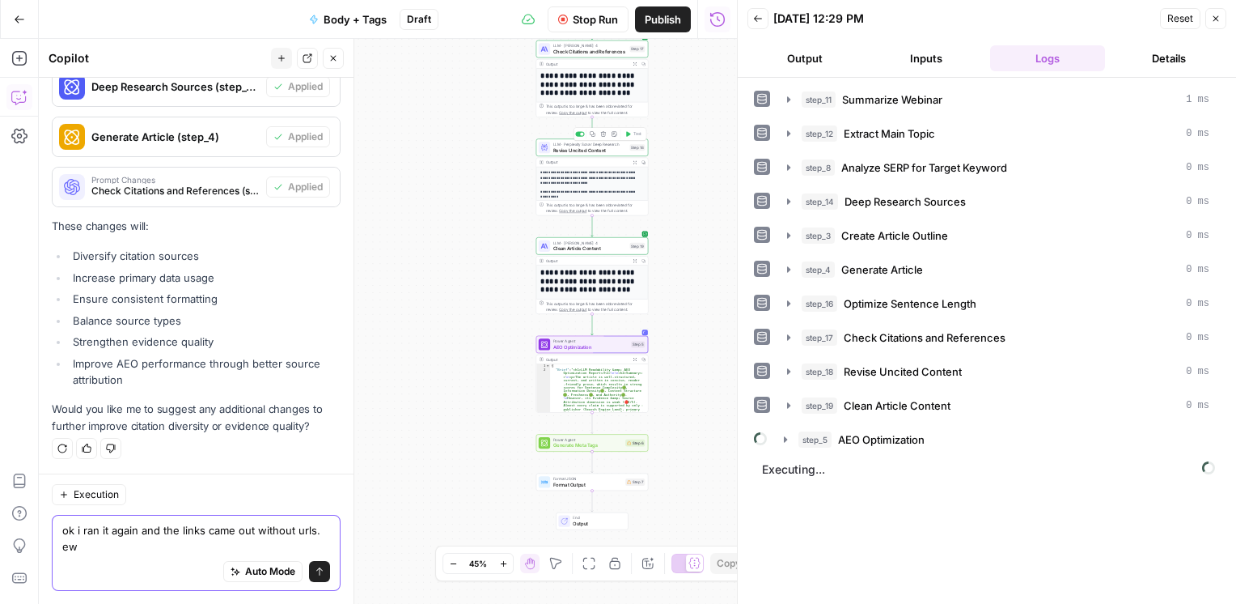
scroll to position [2330, 0]
type textarea "ok i ran it again and the links came out without urls. eww"
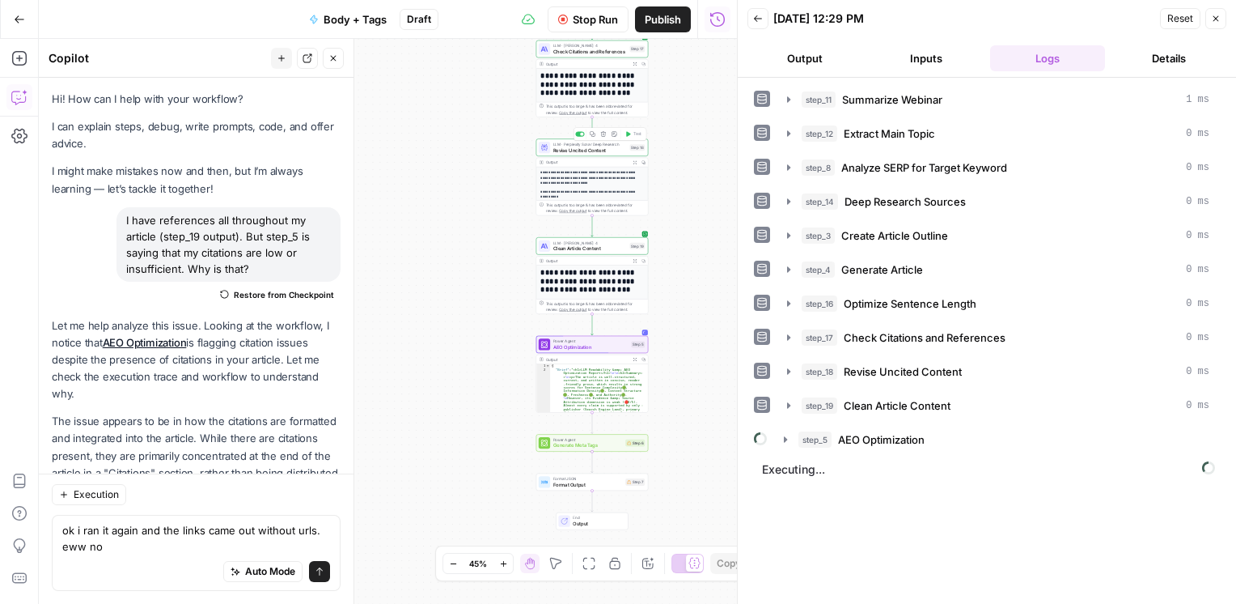
scroll to position [2330, 0]
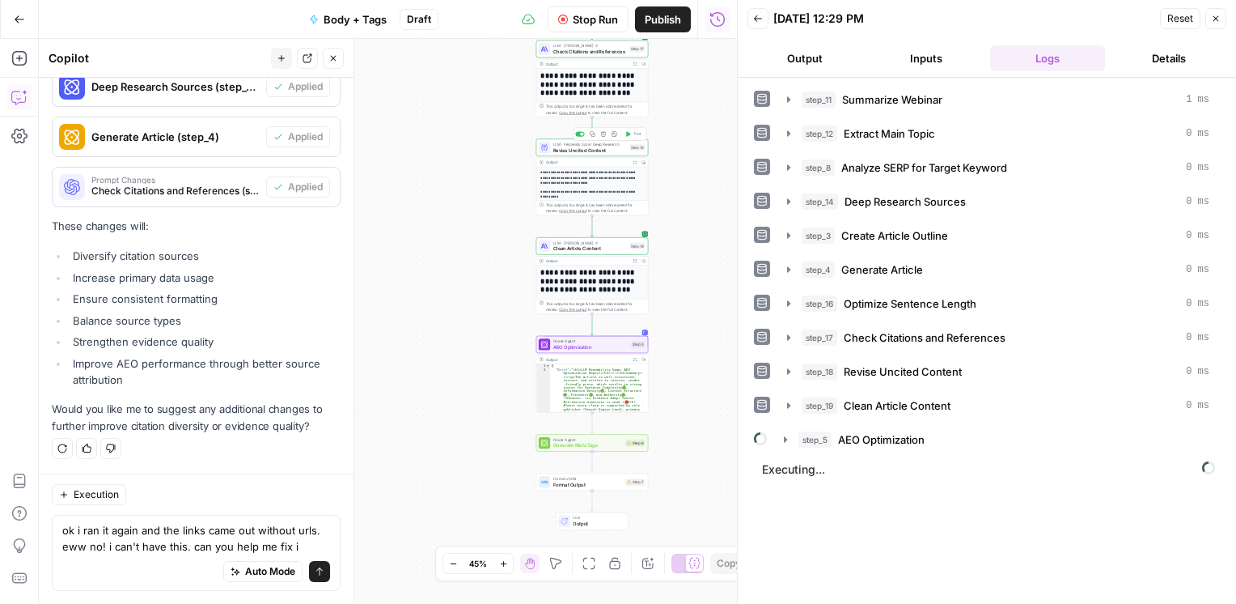
type textarea "ok i ran it again and the links came out without urls. eww no! i can't have thi…"
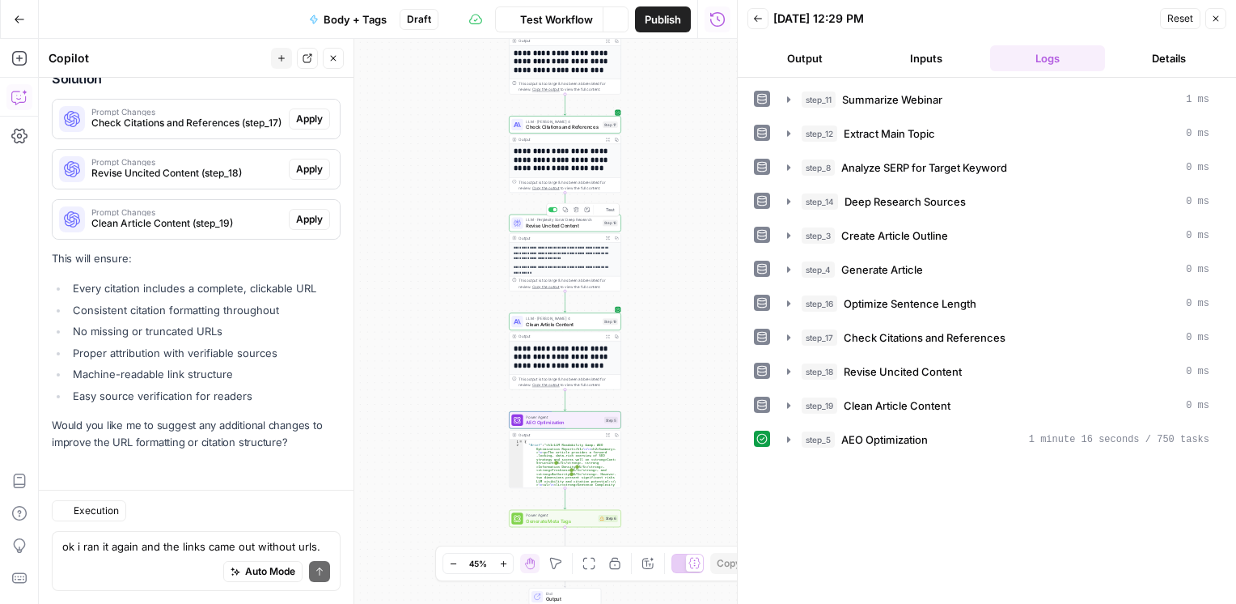
scroll to position [2814, 0]
click at [786, 441] on icon "button" at bounding box center [788, 439] width 13 height 13
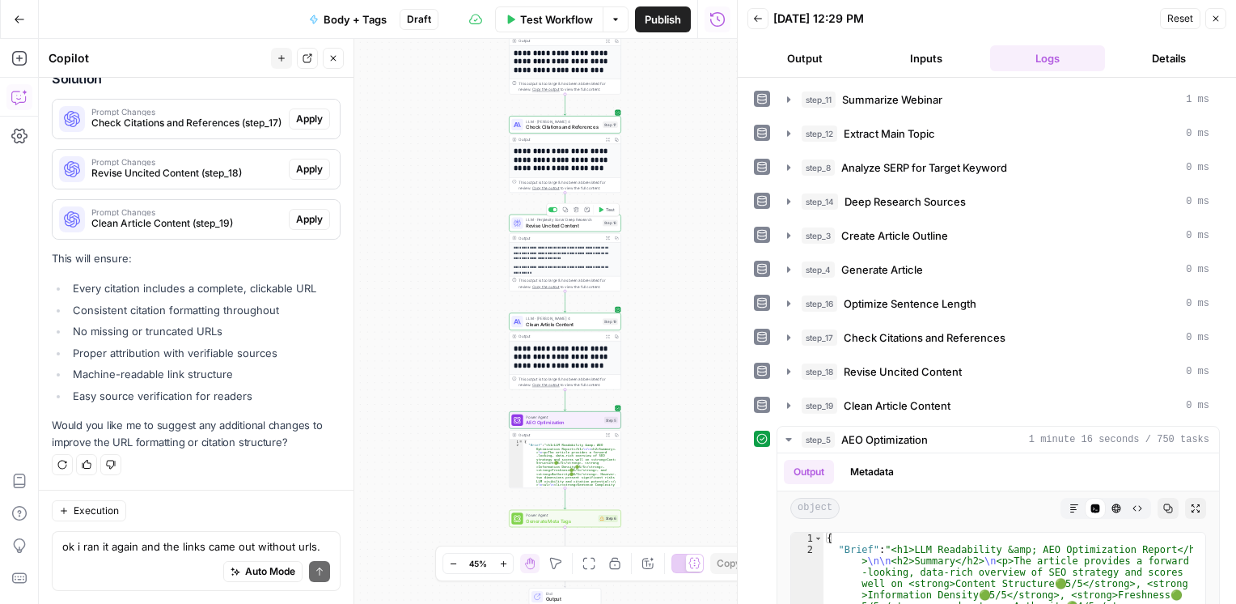
scroll to position [258, 0]
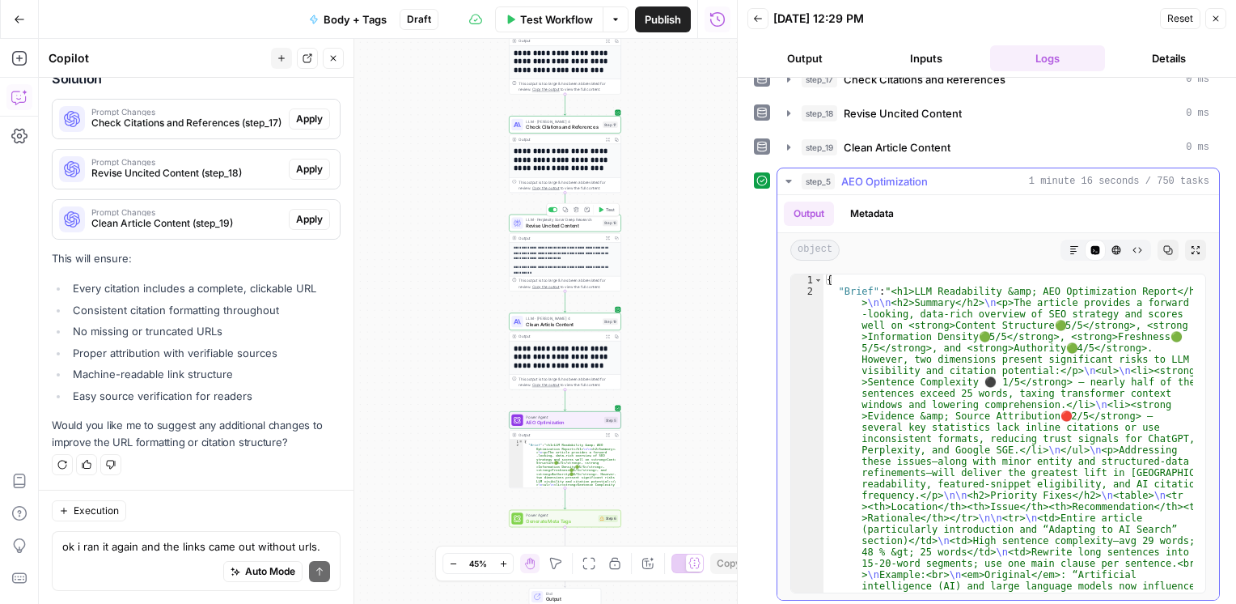
click at [1064, 240] on button "Markdown" at bounding box center [1074, 250] width 21 height 21
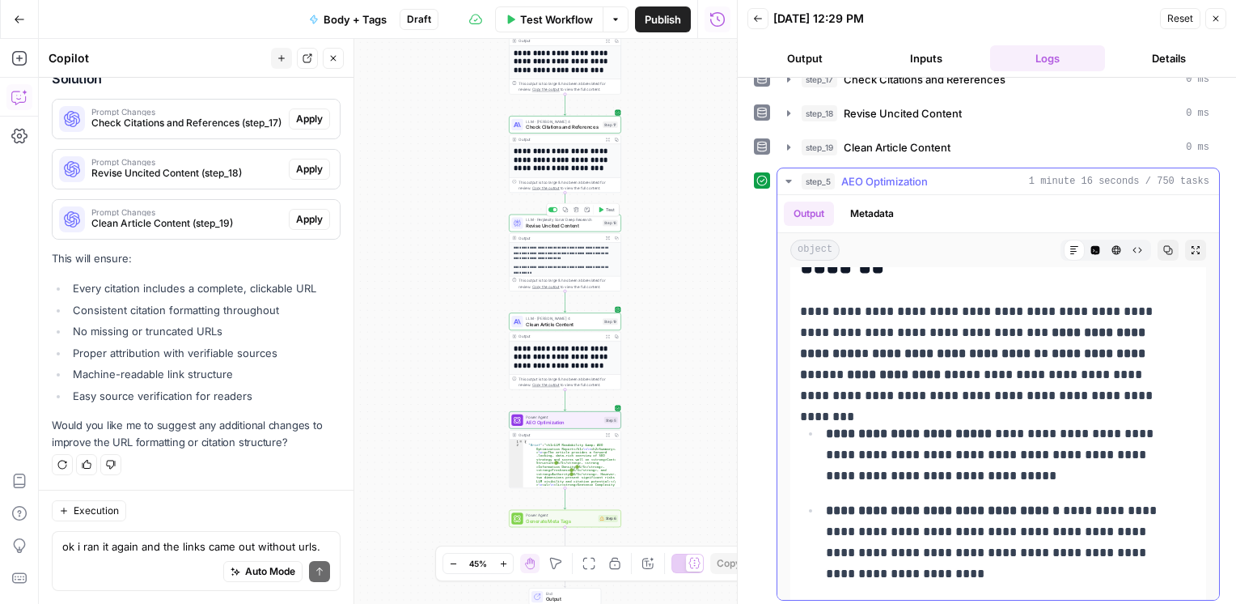
scroll to position [167, 0]
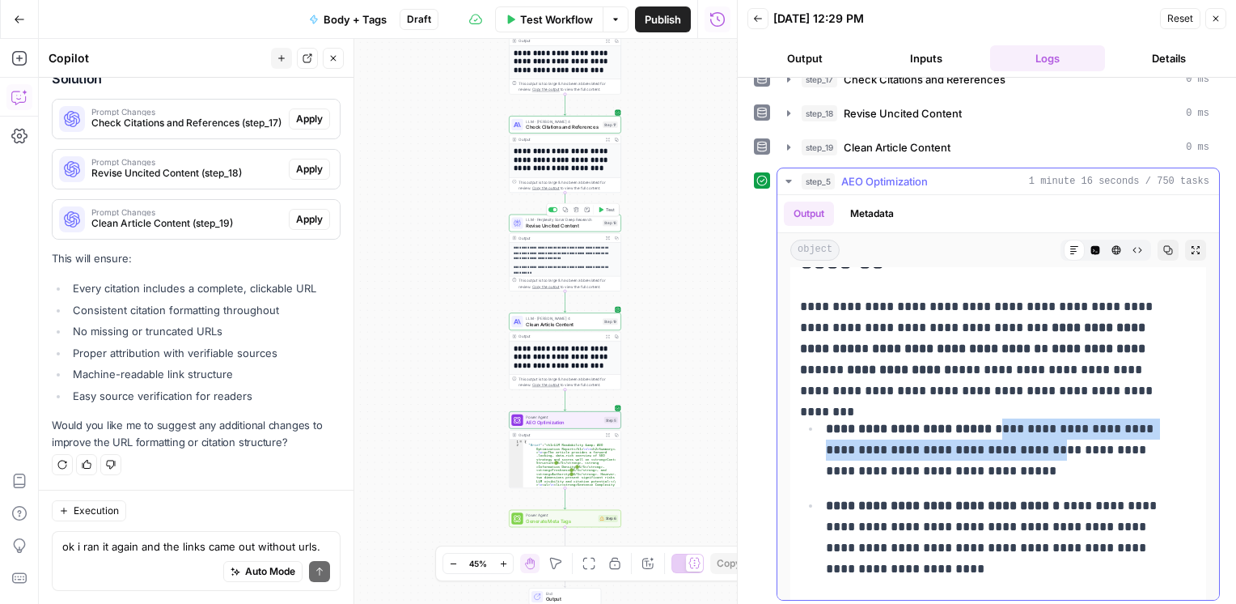
drag, startPoint x: 1004, startPoint y: 426, endPoint x: 1080, endPoint y: 444, distance: 78.3
click at [1080, 444] on p "**********" at bounding box center [999, 449] width 346 height 63
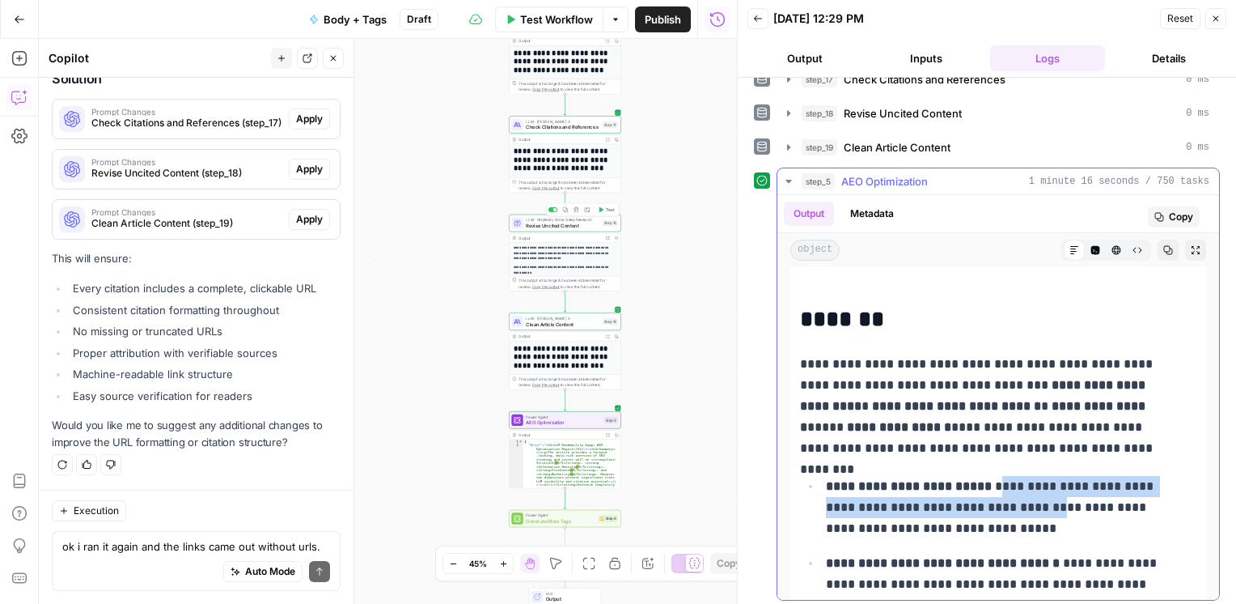
scroll to position [102, 0]
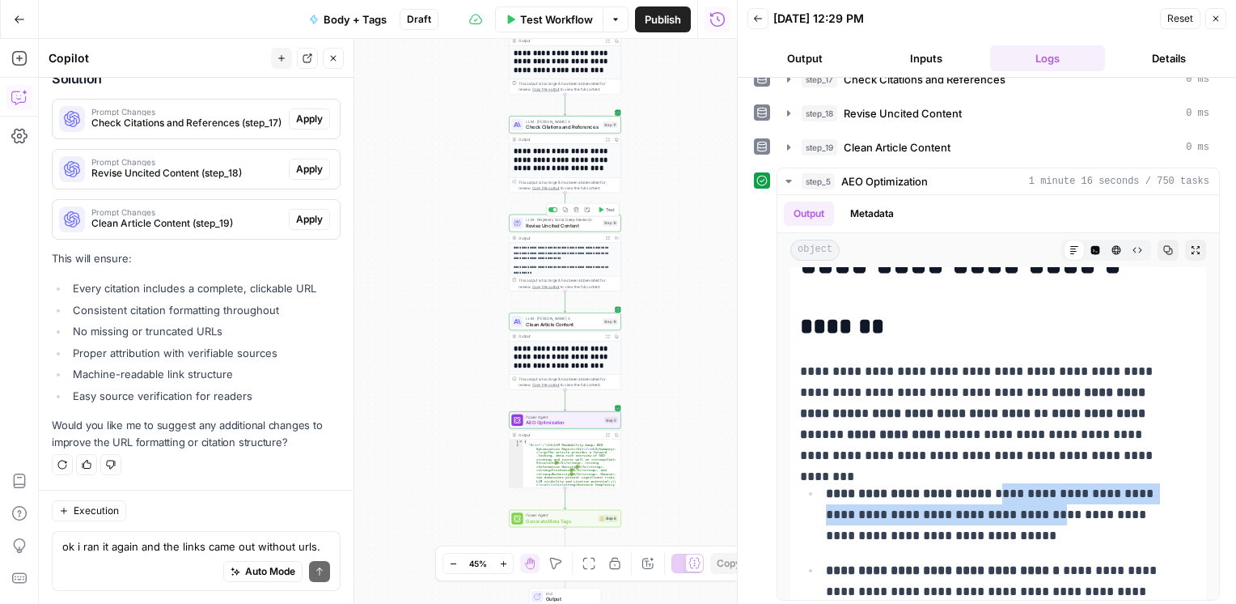
click at [556, 18] on span "Test Workflow" at bounding box center [556, 19] width 73 height 16
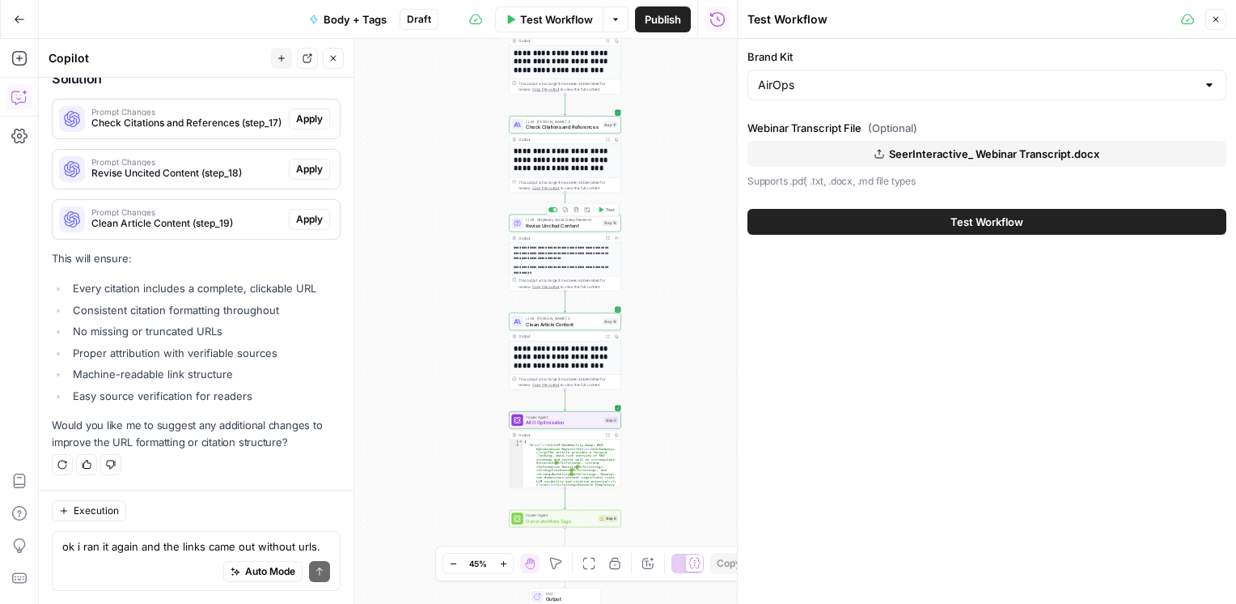
click at [974, 228] on span "Test Workflow" at bounding box center [987, 222] width 73 height 16
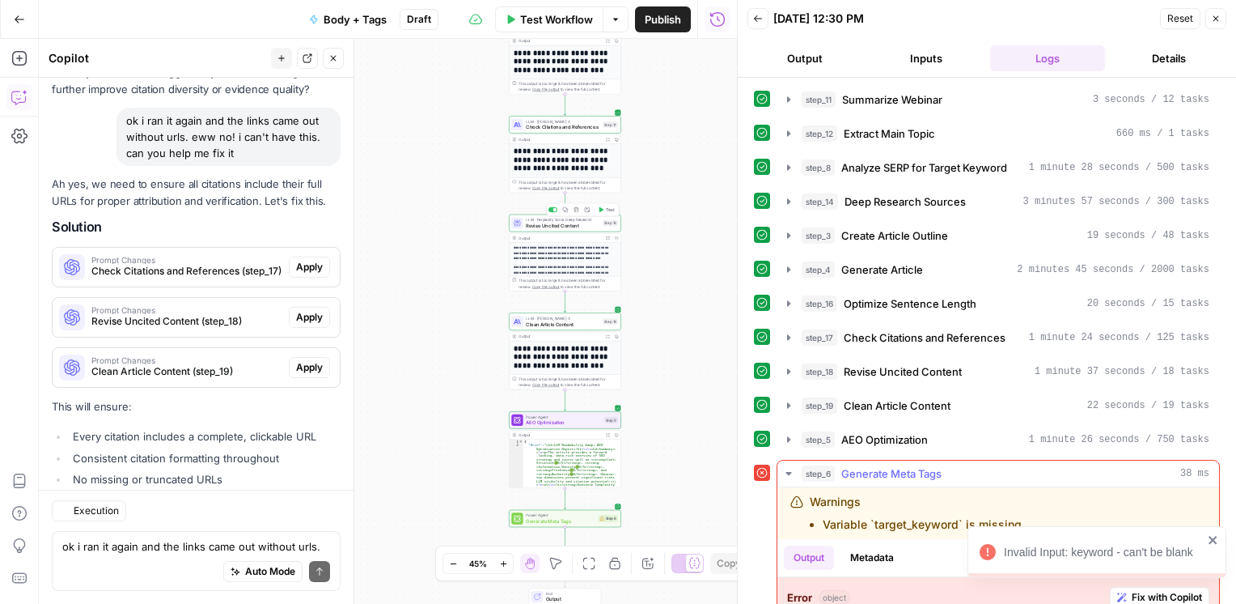
scroll to position [2814, 0]
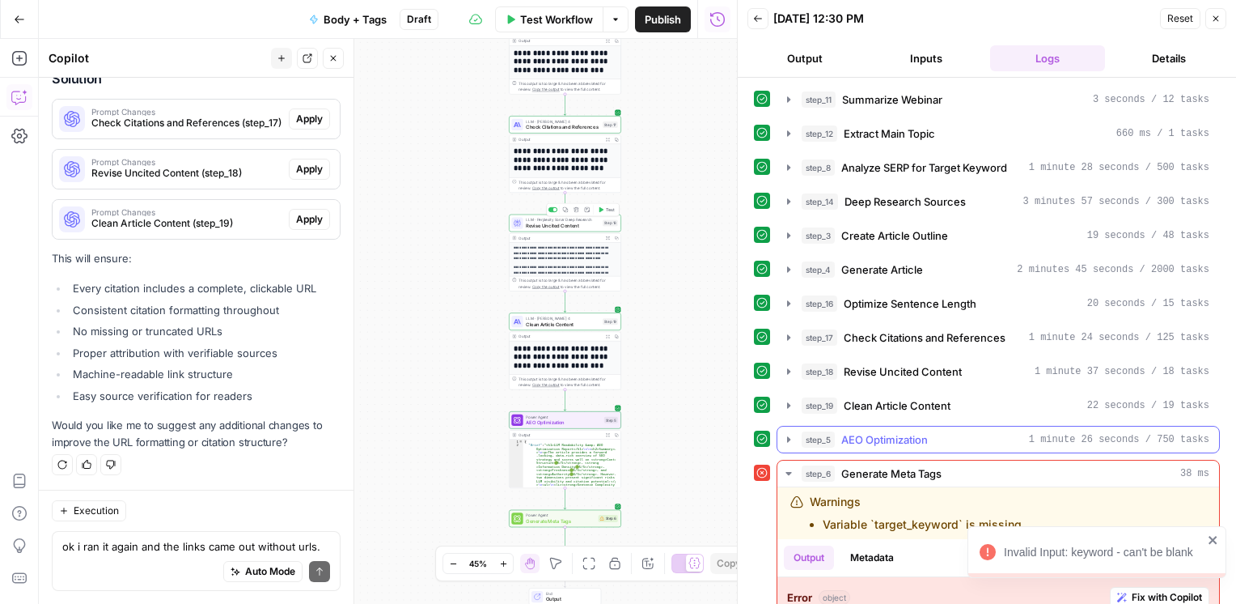
click at [793, 433] on icon "button" at bounding box center [788, 439] width 13 height 13
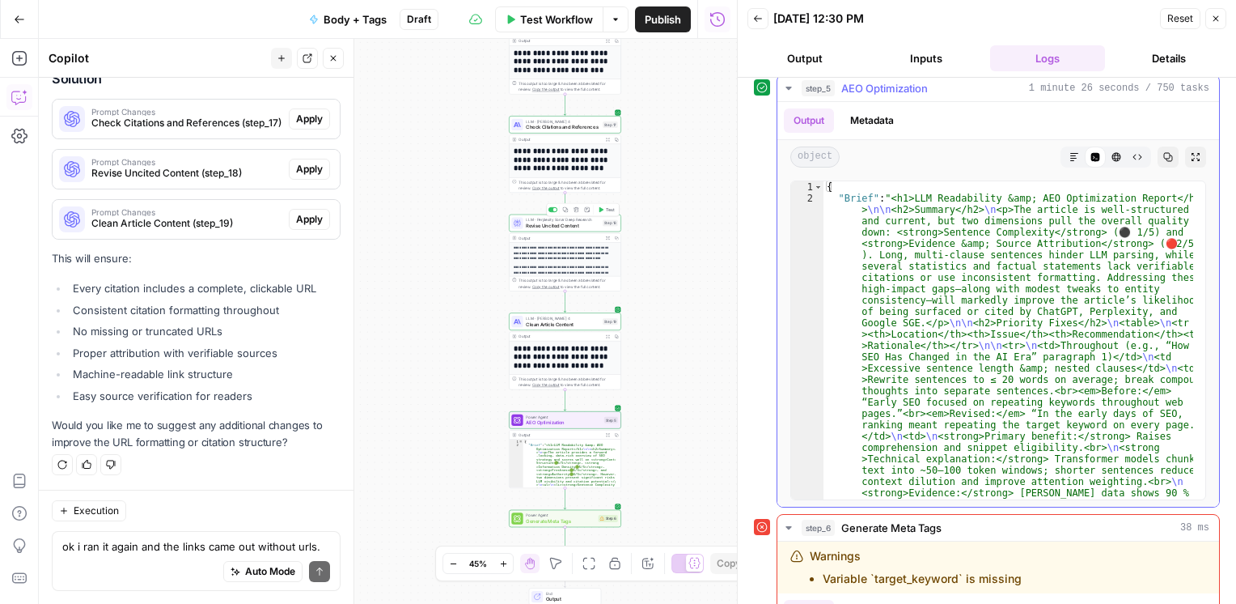
scroll to position [350, 0]
click at [1070, 153] on icon "button" at bounding box center [1075, 158] width 10 height 10
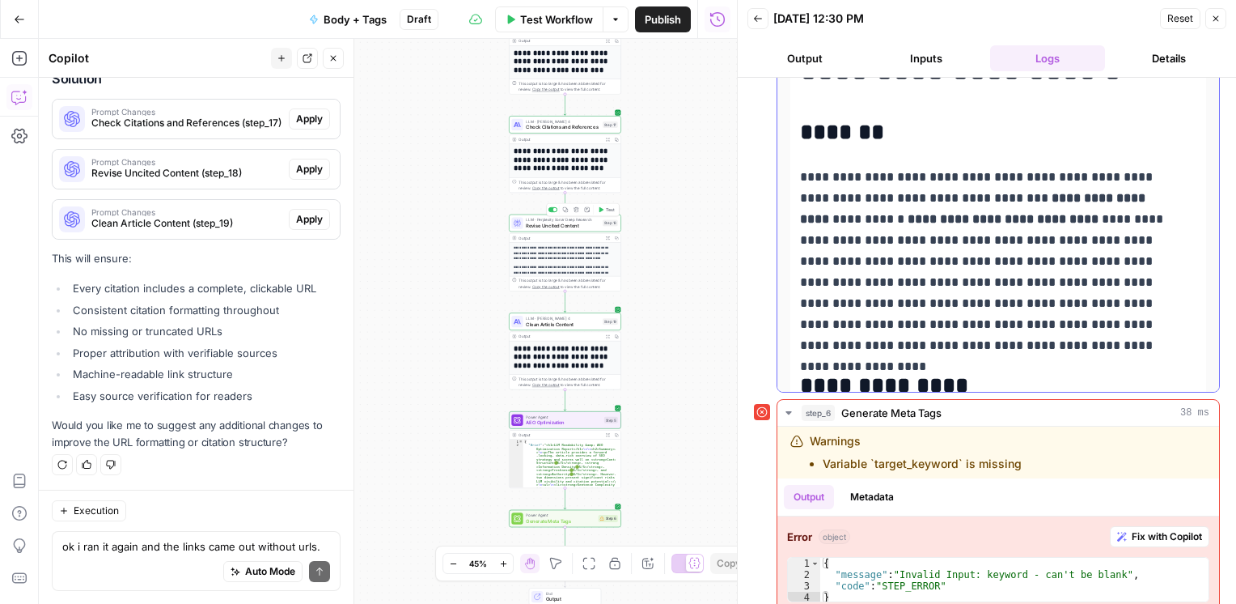
scroll to position [129, 0]
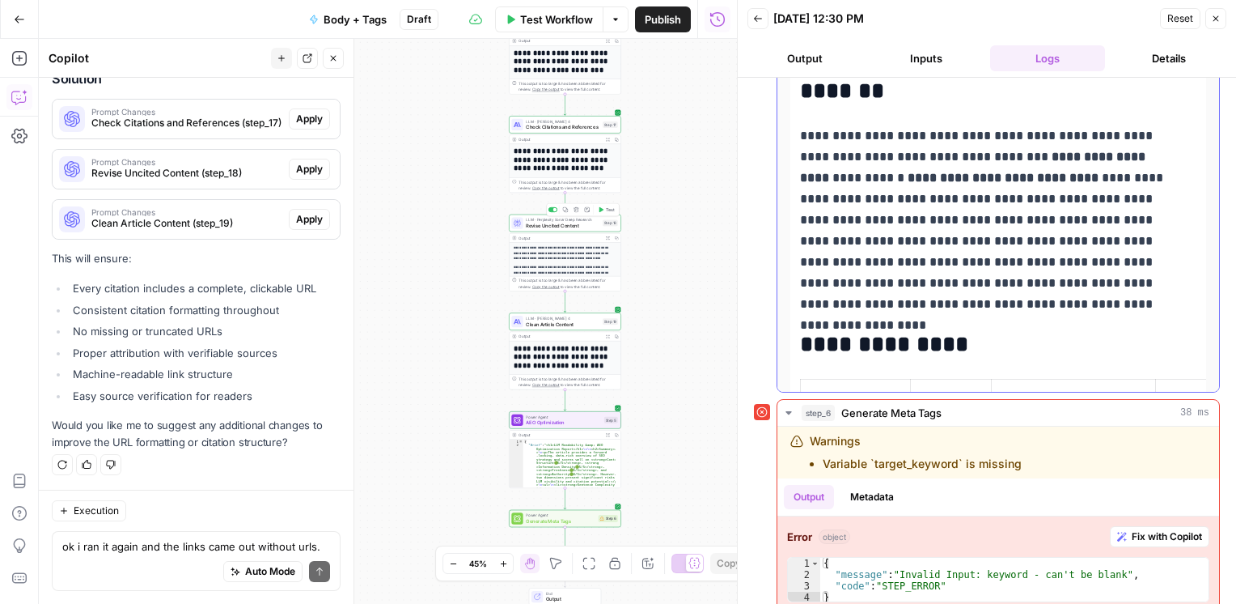
drag, startPoint x: 915, startPoint y: 151, endPoint x: 919, endPoint y: 282, distance: 130.3
click at [919, 282] on p "**********" at bounding box center [986, 219] width 372 height 189
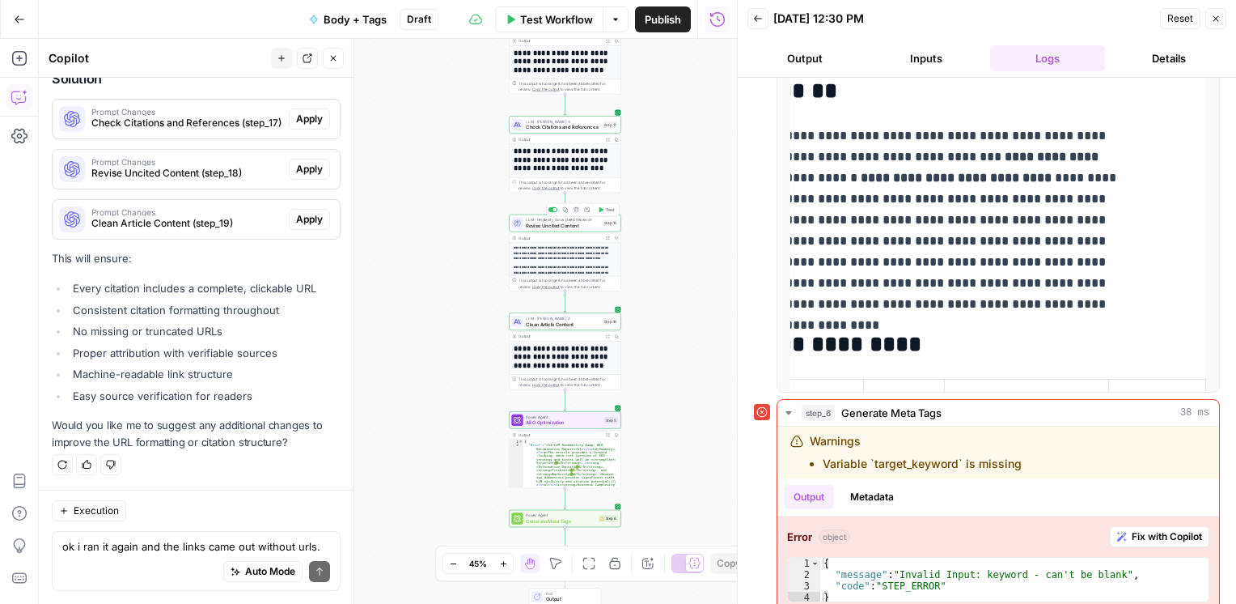
scroll to position [6, 0]
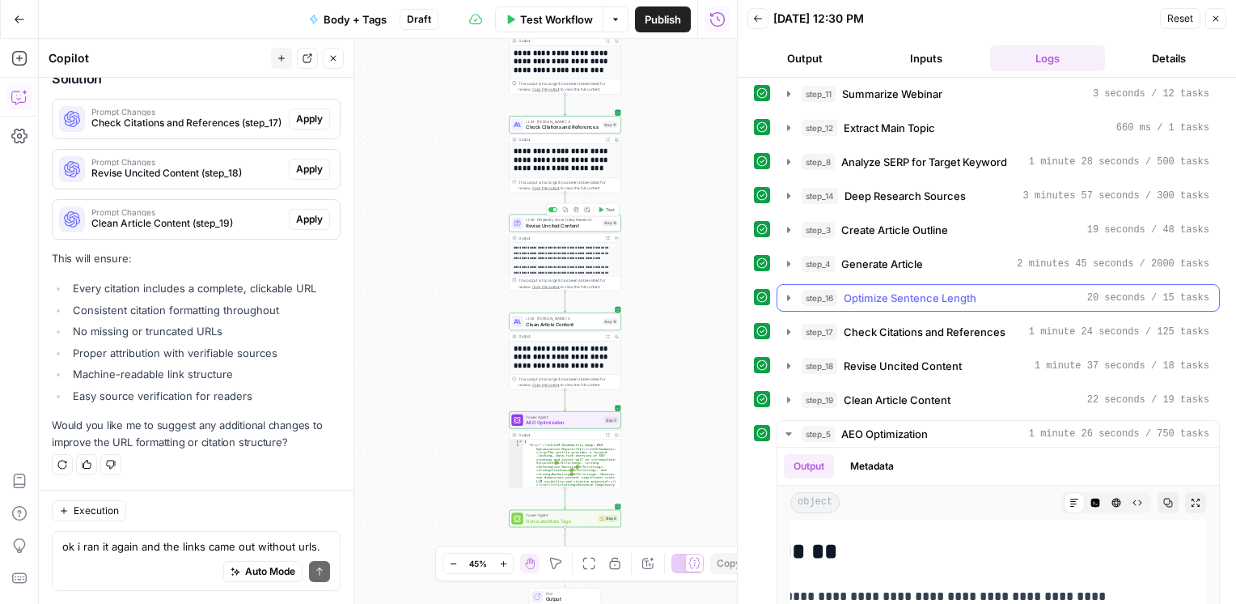
click at [793, 296] on icon "button" at bounding box center [788, 297] width 13 height 13
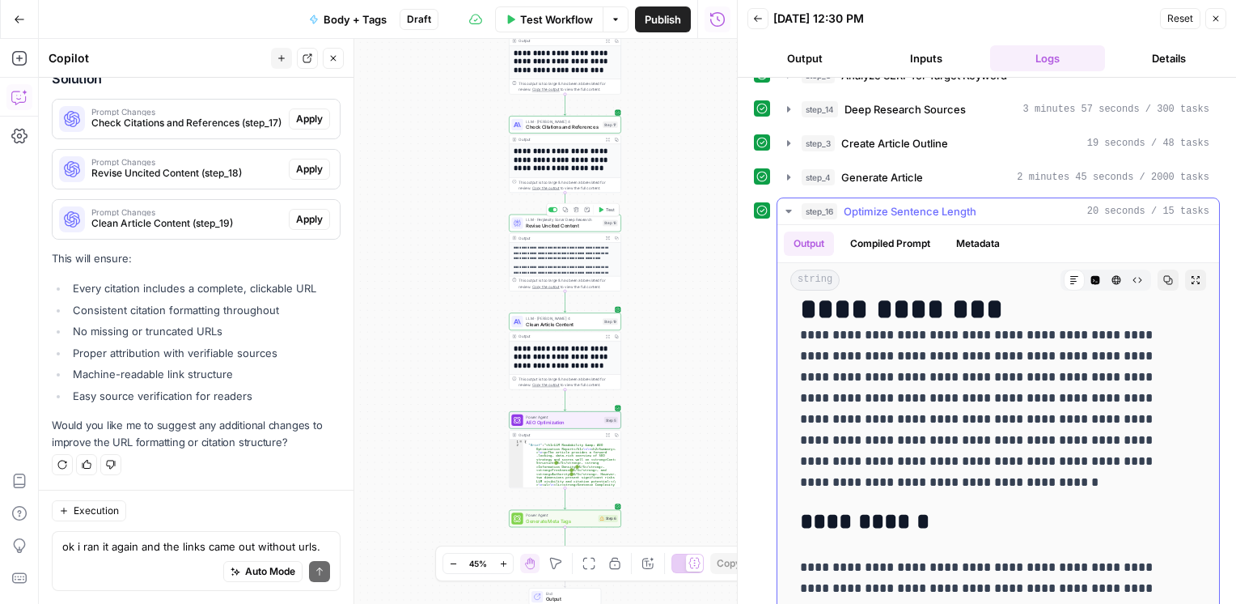
scroll to position [124, 0]
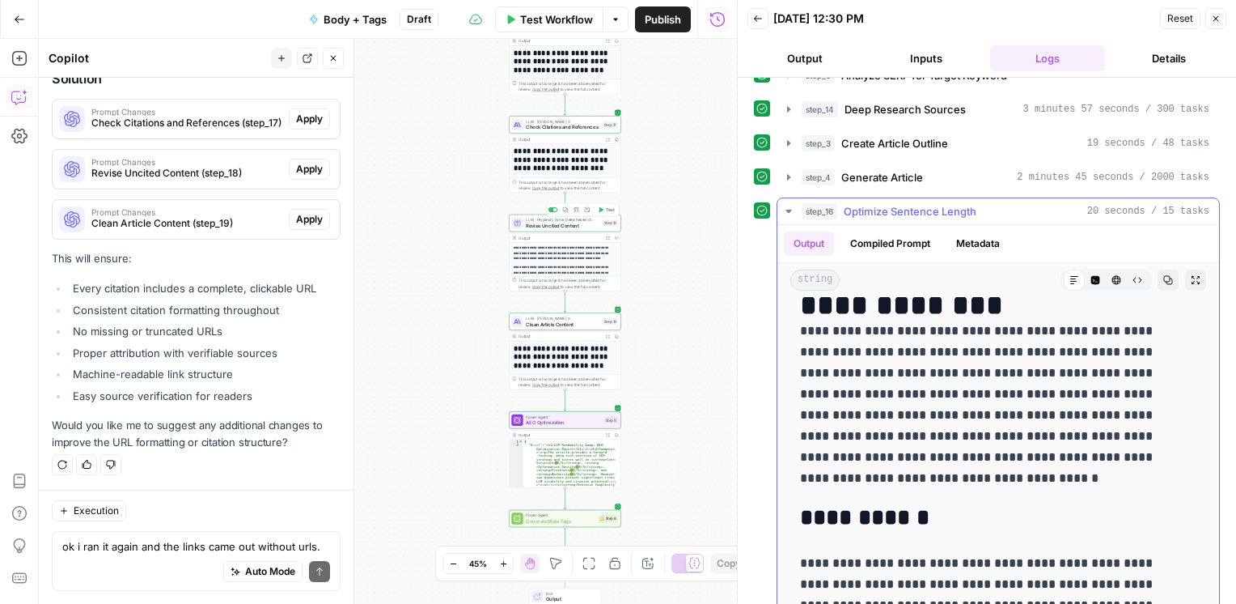
drag, startPoint x: 1045, startPoint y: 488, endPoint x: 1213, endPoint y: 492, distance: 167.5
click at [1213, 492] on div "**********" at bounding box center [987, 341] width 498 height 526
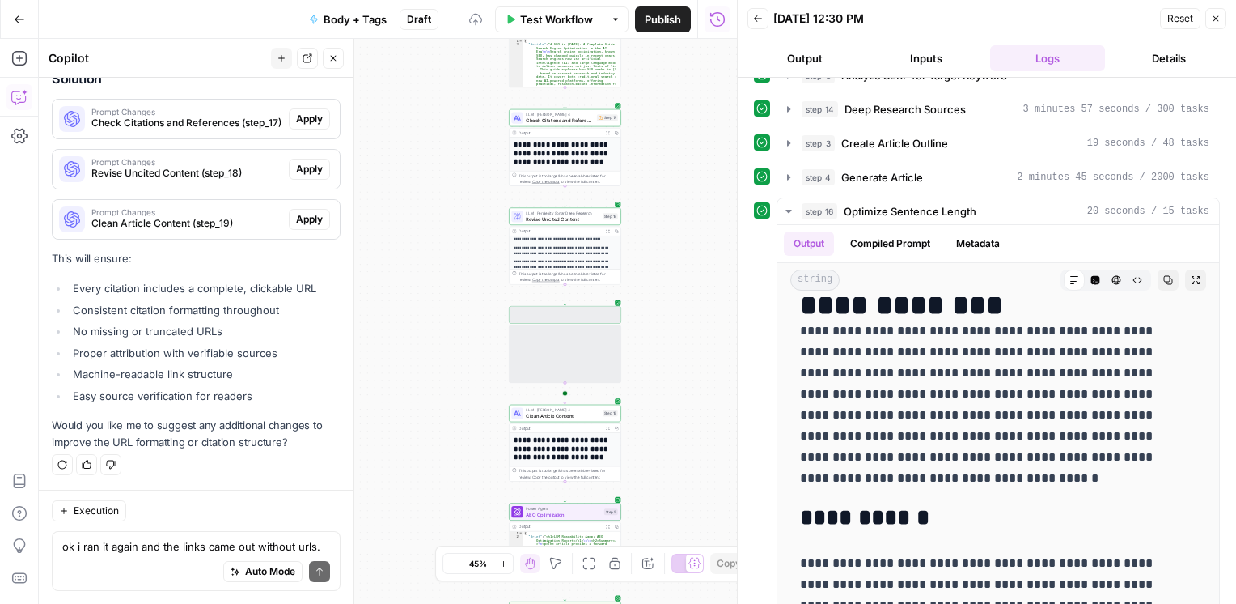
scroll to position [2840, 0]
click at [553, 124] on div "LLM · Claude Sonnet 4 Check Citations and References Step 17 Copy step Delete s…" at bounding box center [565, 117] width 112 height 17
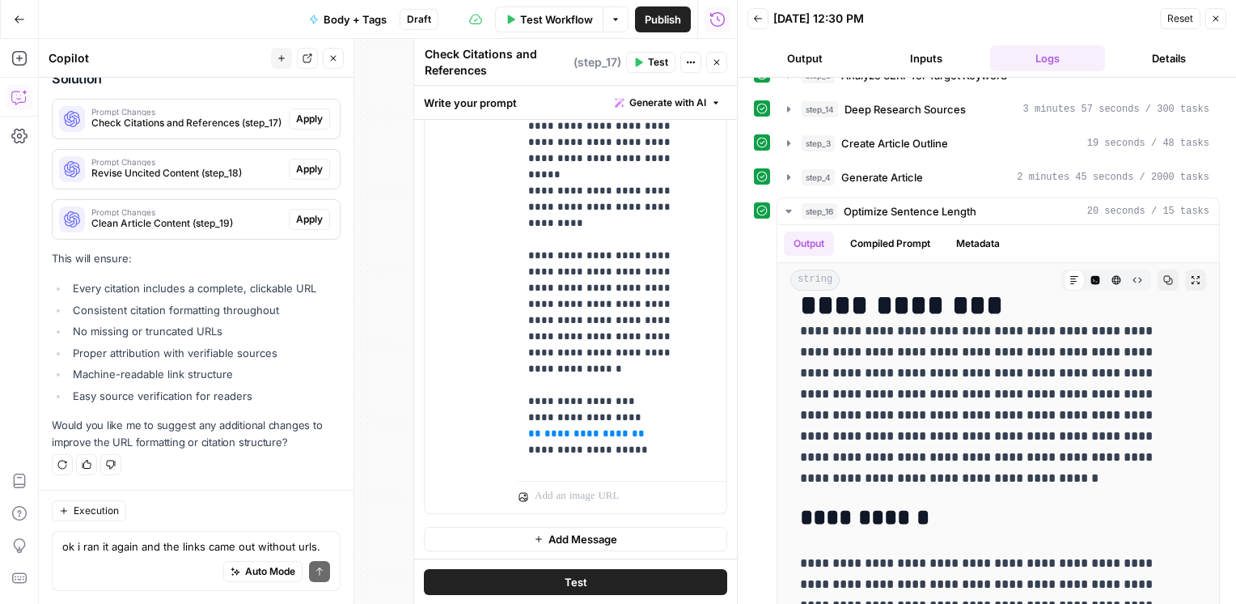
scroll to position [331, 0]
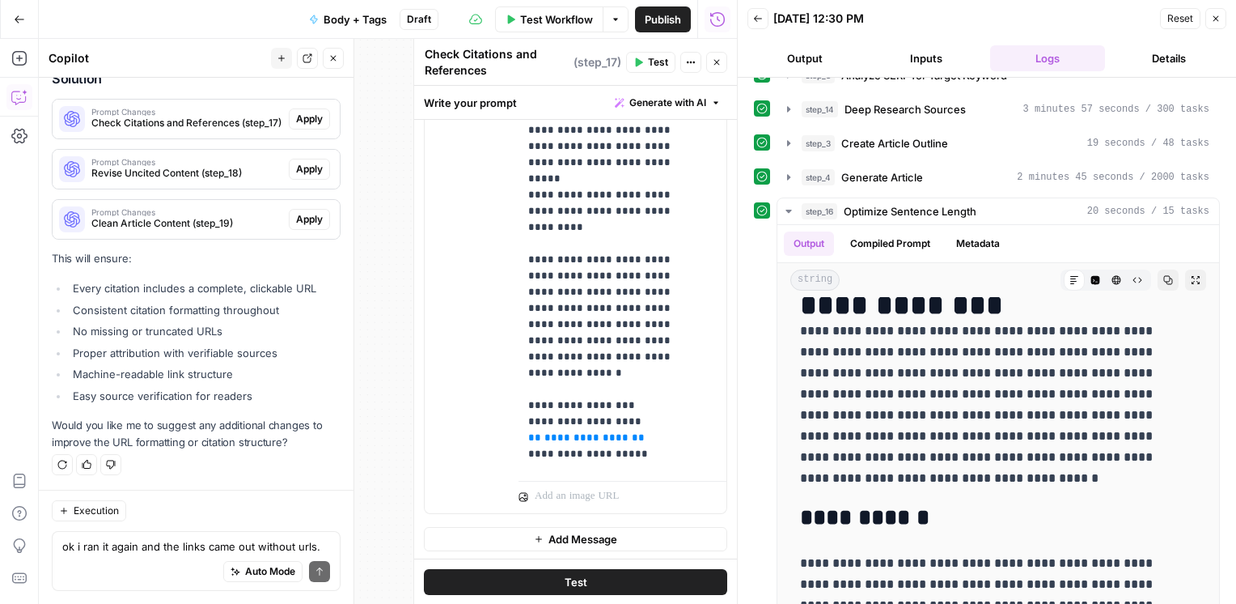
click at [1224, 23] on button "Close" at bounding box center [1216, 18] width 21 height 21
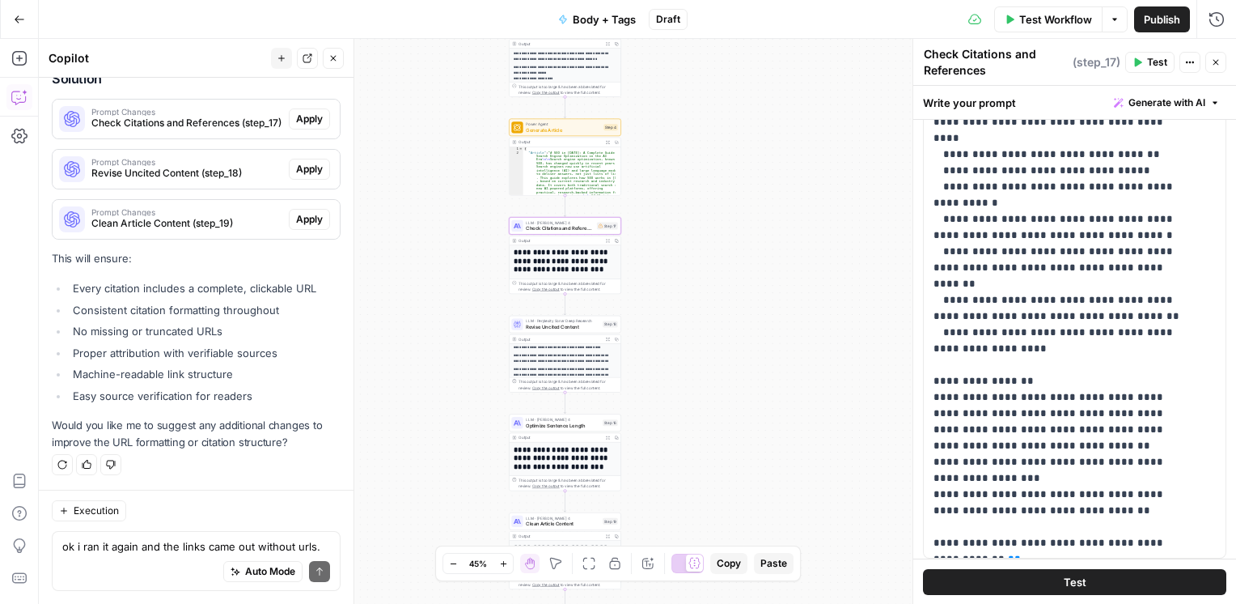
scroll to position [296, 0]
drag, startPoint x: 916, startPoint y: 407, endPoint x: 829, endPoint y: 401, distance: 86.8
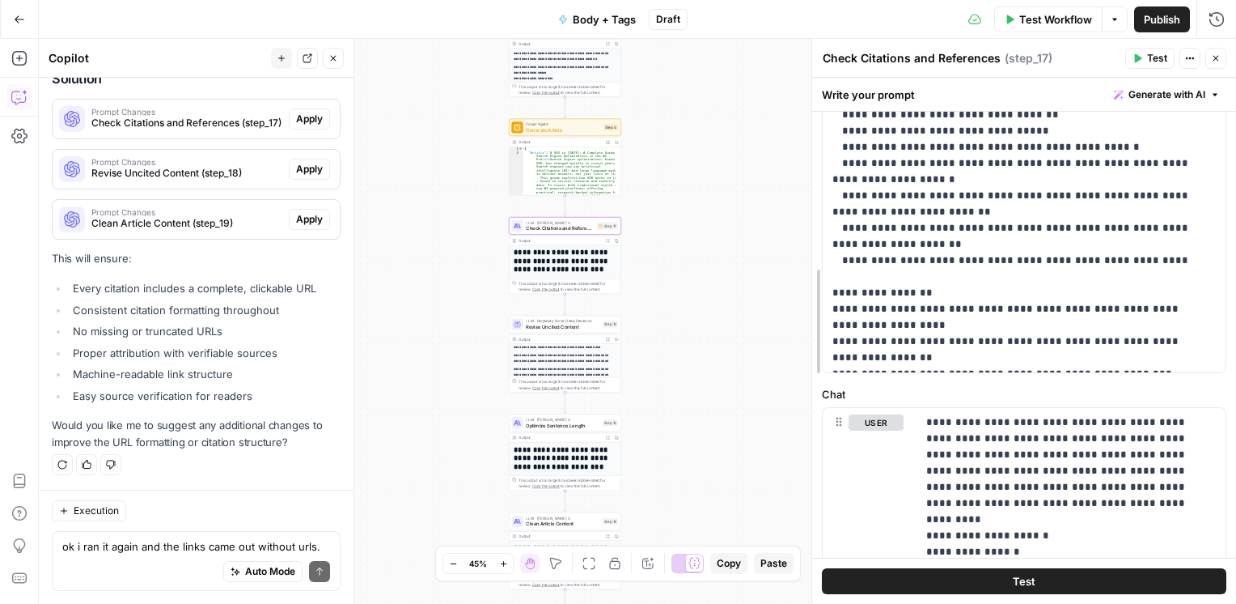
scroll to position [426, 0]
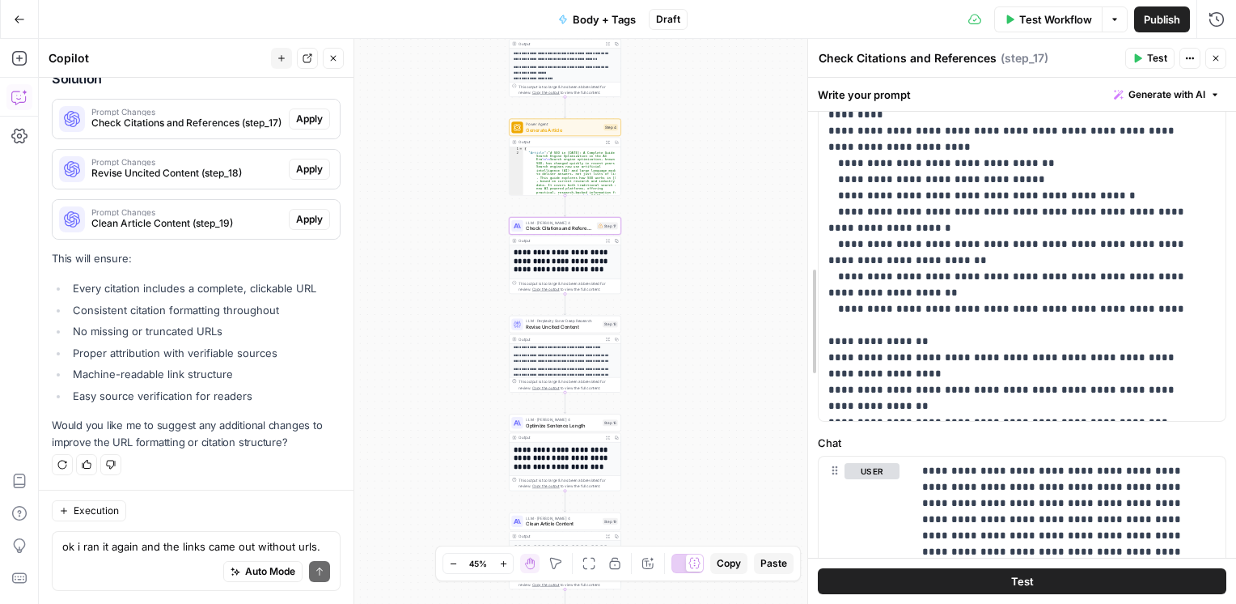
drag, startPoint x: 918, startPoint y: 397, endPoint x: 812, endPoint y: 403, distance: 105.3
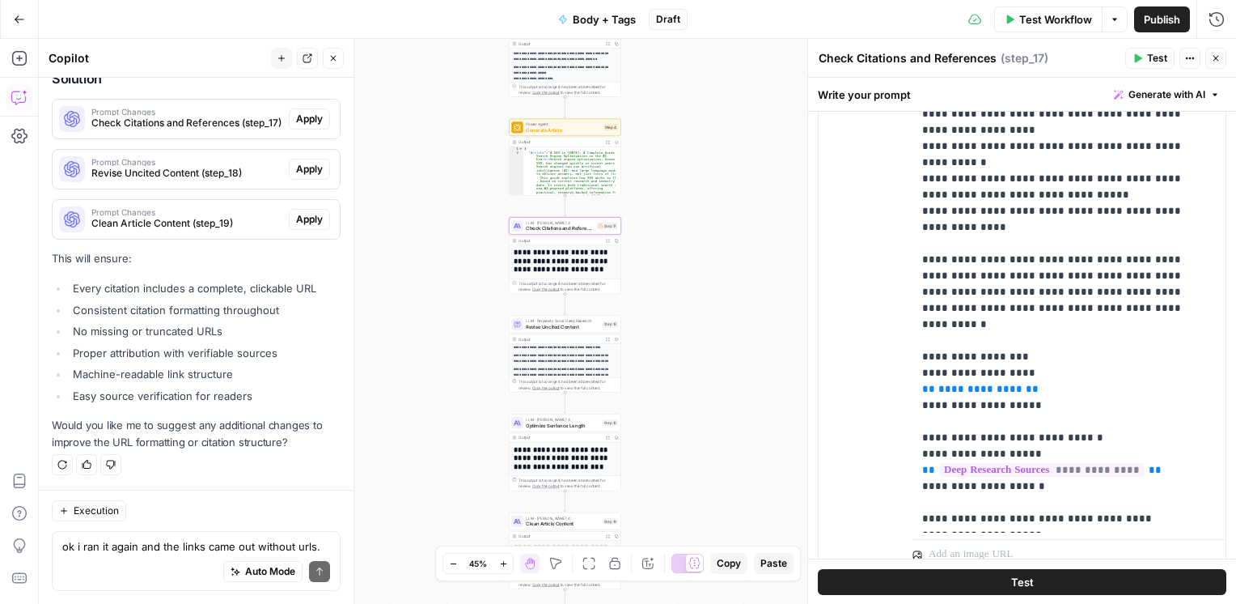
scroll to position [1068, 0]
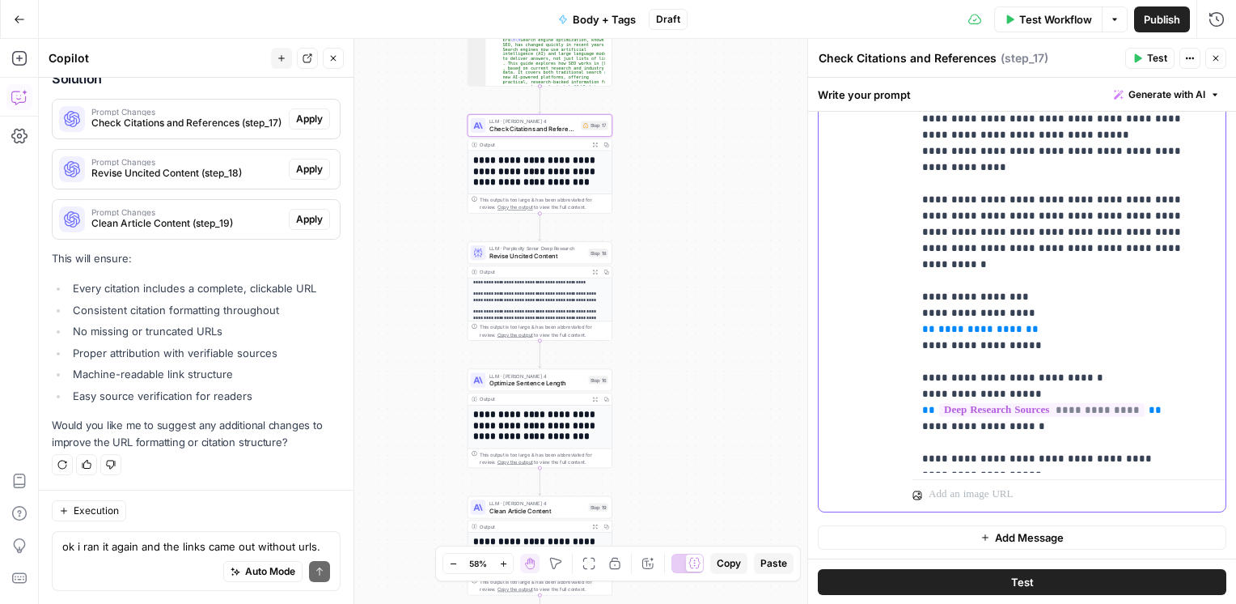
click at [959, 324] on span "**********" at bounding box center [981, 329] width 84 height 11
drag, startPoint x: 922, startPoint y: 278, endPoint x: 1020, endPoint y: 274, distance: 97.2
click at [1020, 274] on p "**********" at bounding box center [1056, 78] width 269 height 777
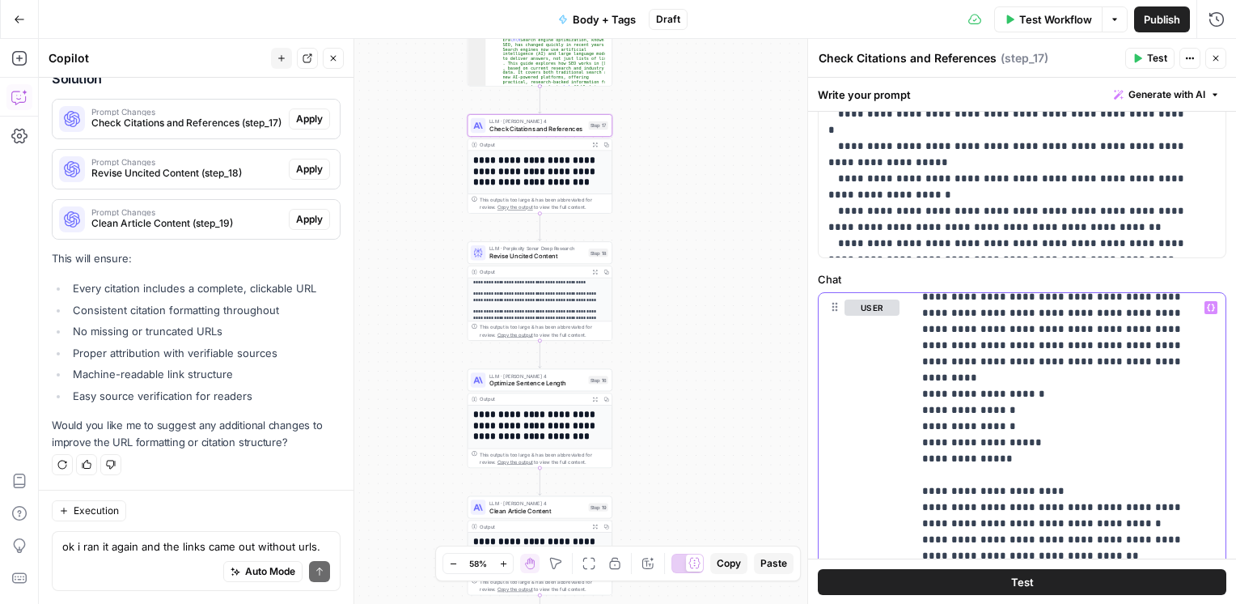
scroll to position [615, 0]
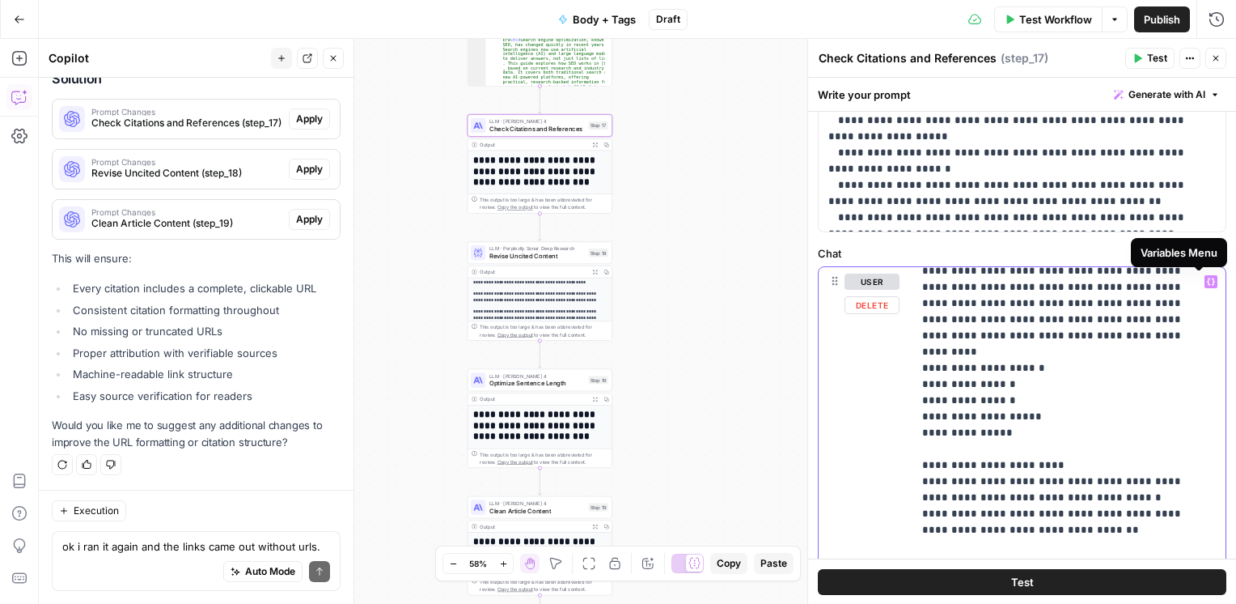
click at [1207, 278] on icon "button" at bounding box center [1211, 282] width 8 height 8
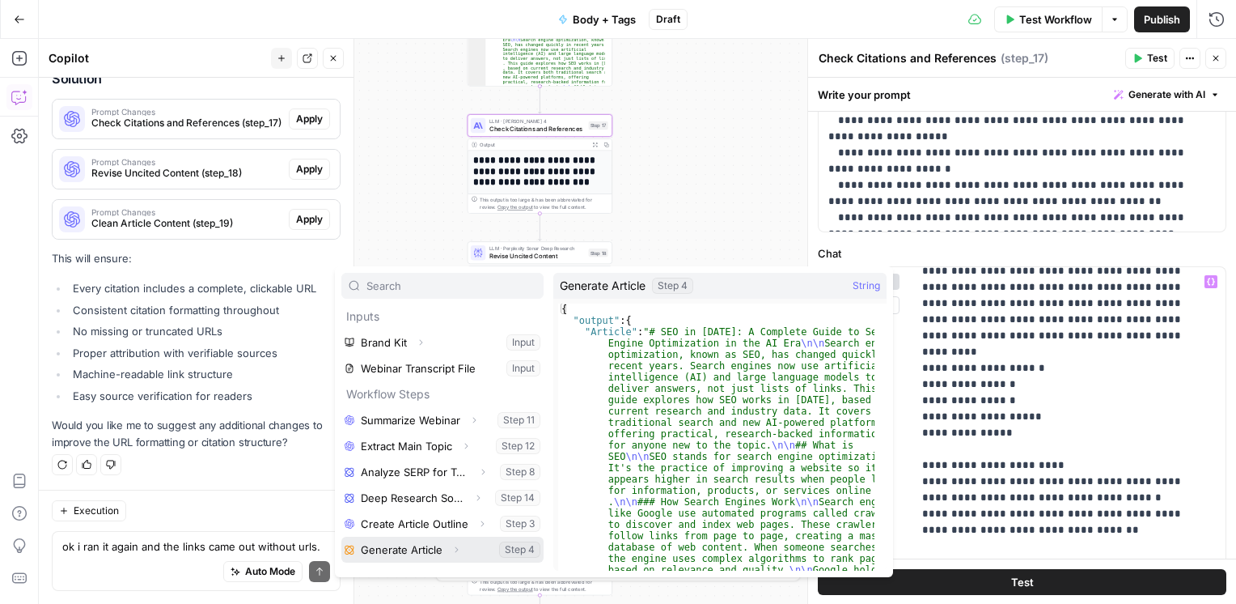
click at [441, 554] on button "Select variable Generate Article" at bounding box center [442, 549] width 202 height 26
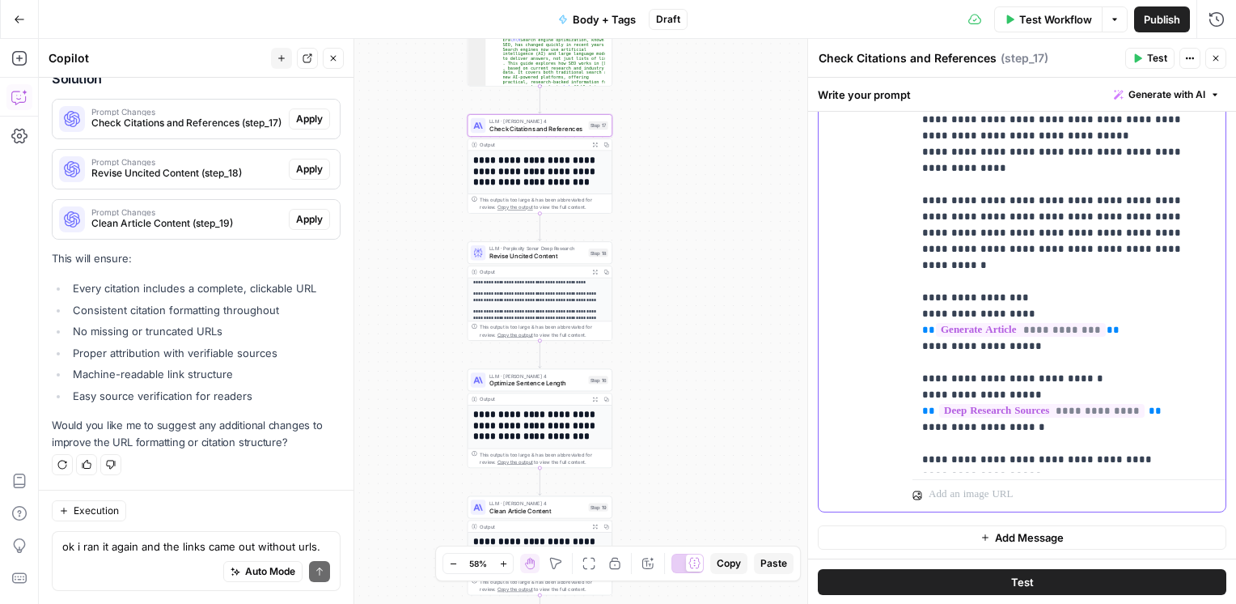
scroll to position [130, 0]
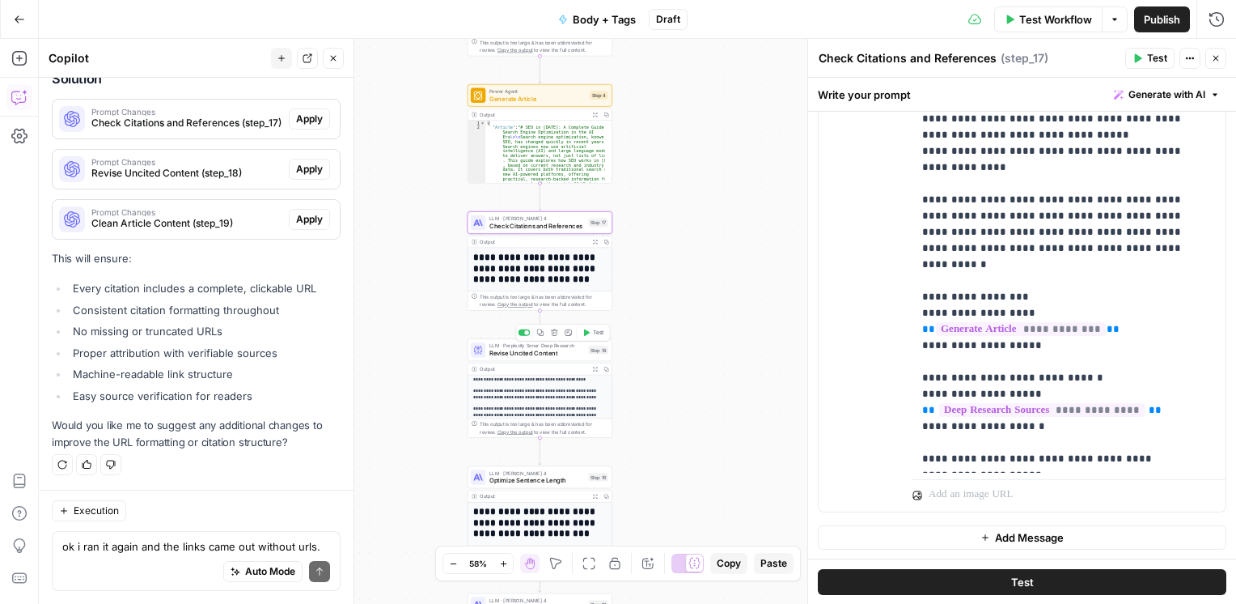
click at [537, 354] on span "Revise Uncited Content" at bounding box center [537, 353] width 95 height 10
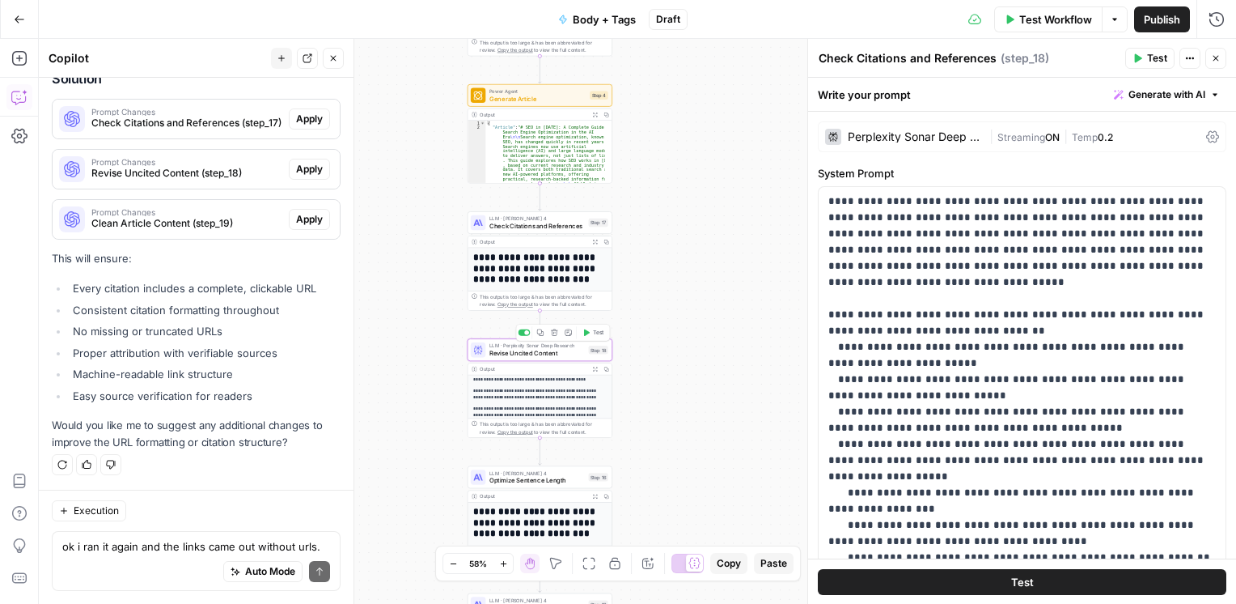
scroll to position [2840, 0]
type textarea "Revise Uncited Content"
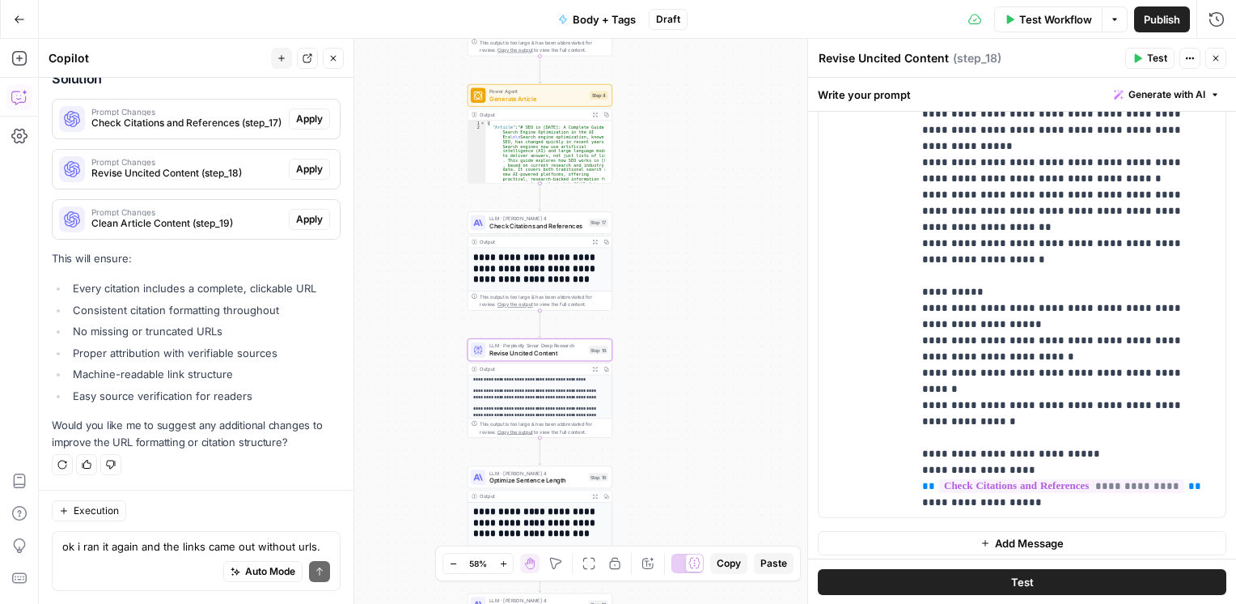
scroll to position [933, 0]
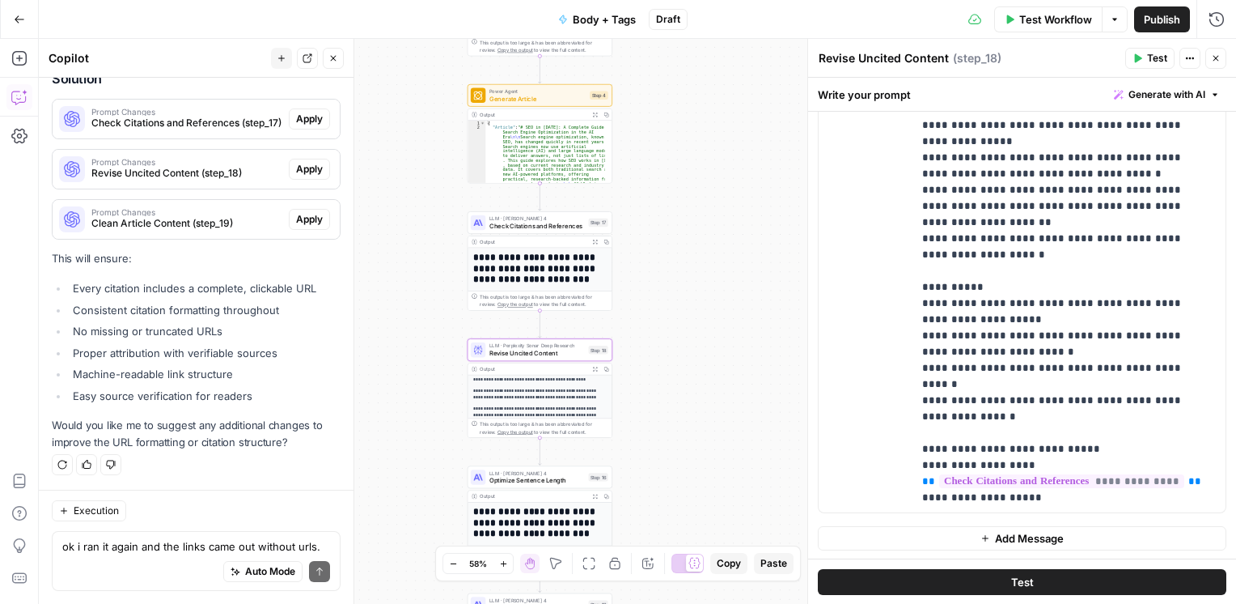
click at [541, 480] on span "Optimize Sentence Length" at bounding box center [537, 481] width 95 height 10
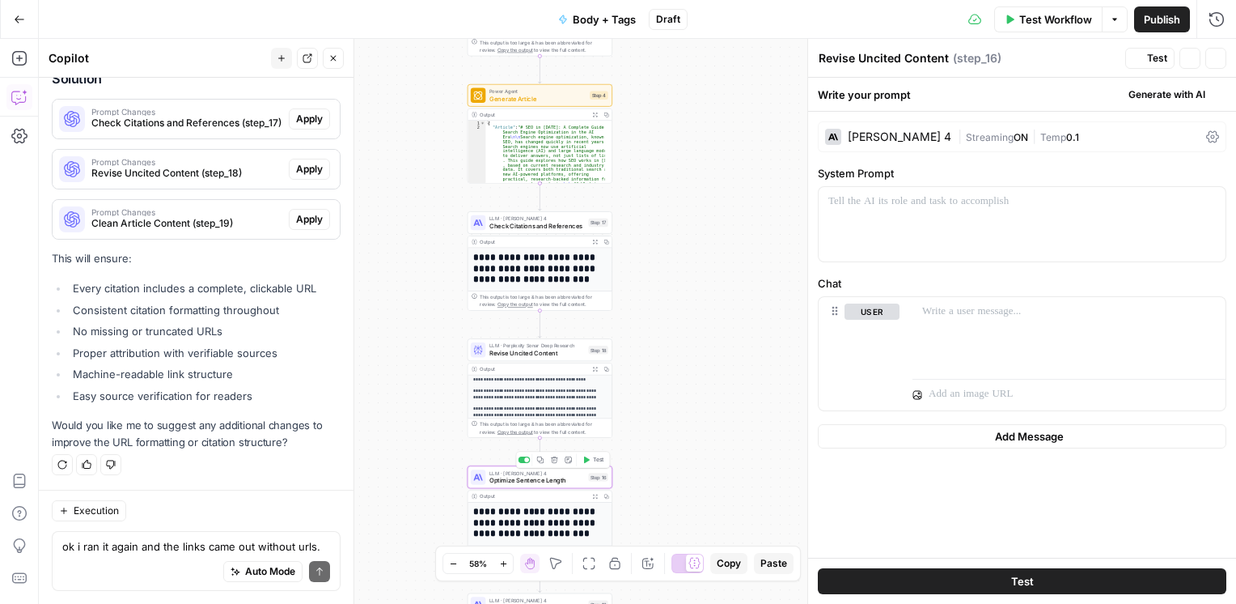
scroll to position [2840, 0]
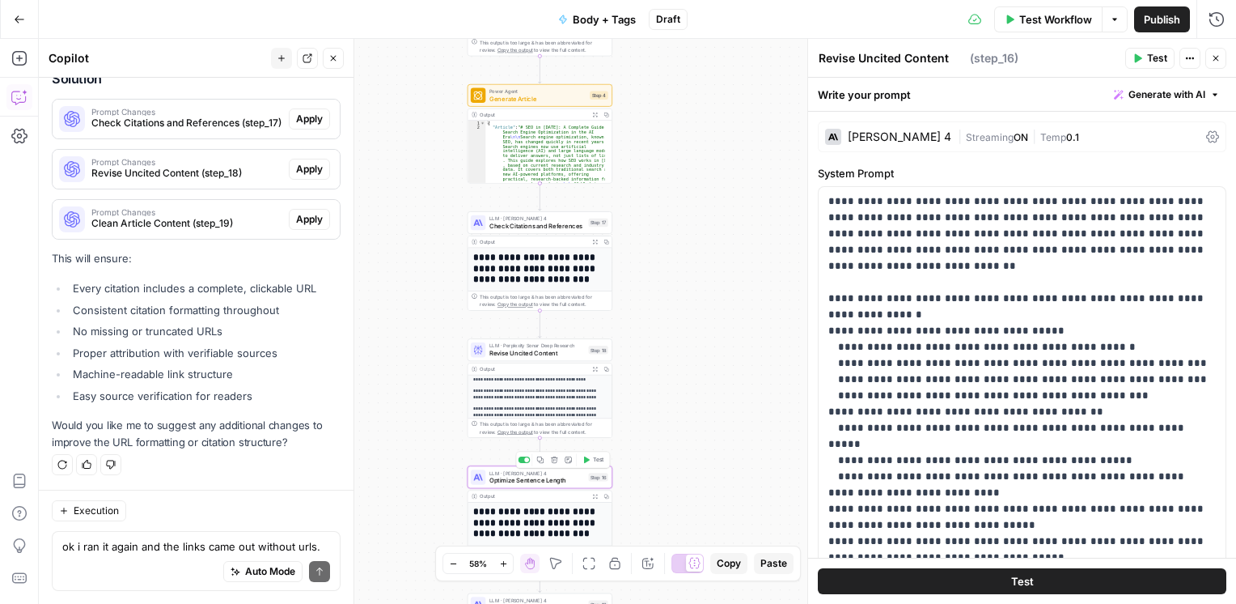
type textarea "Optimize Sentence Length"
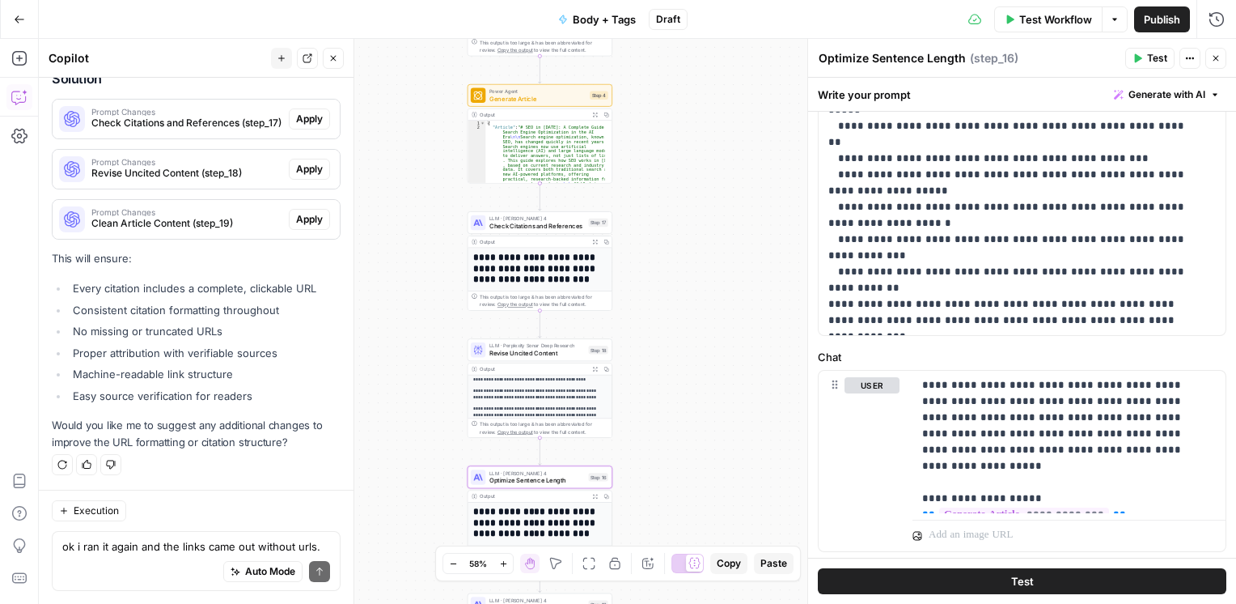
scroll to position [551, 0]
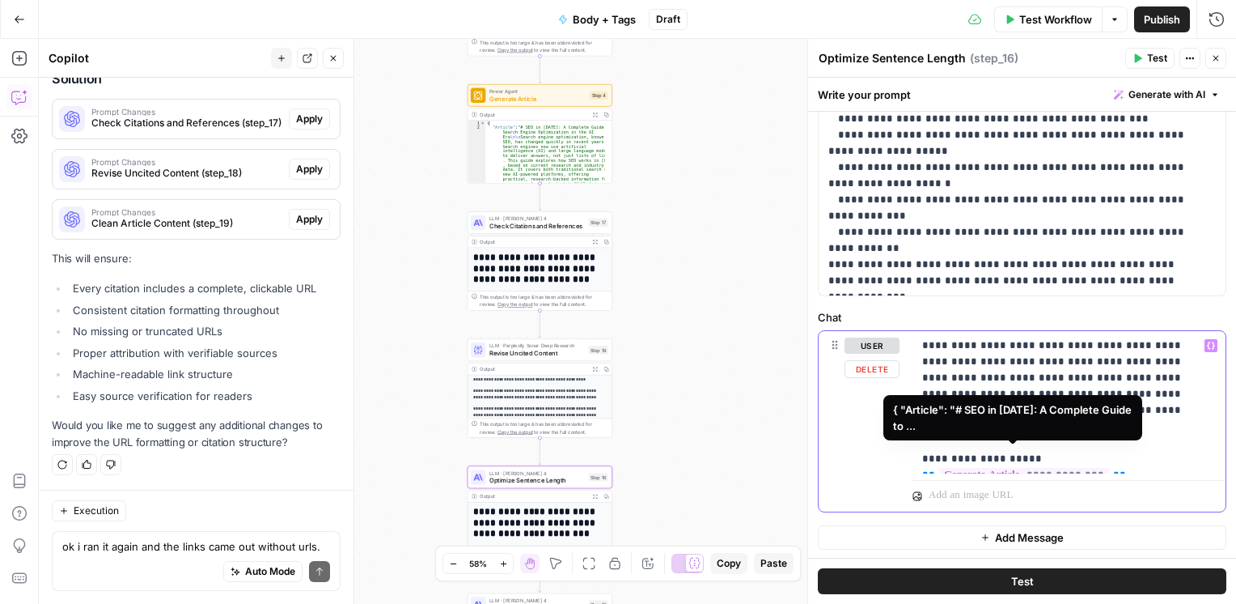
click at [1006, 468] on span "**********" at bounding box center [1024, 475] width 170 height 14
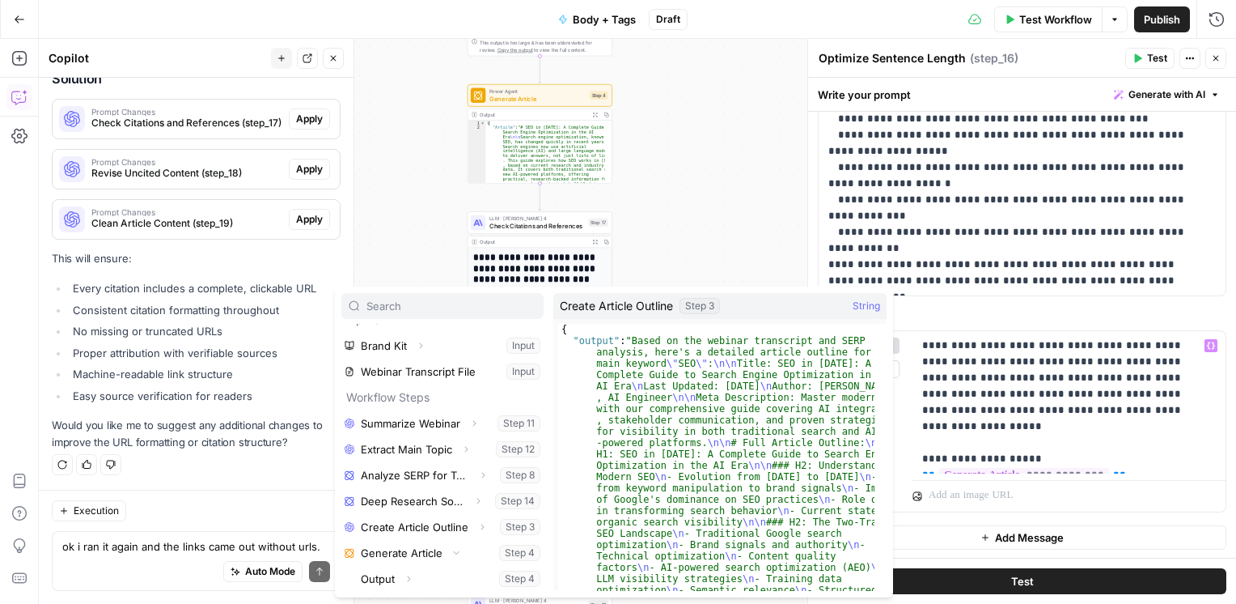
scroll to position [69, 0]
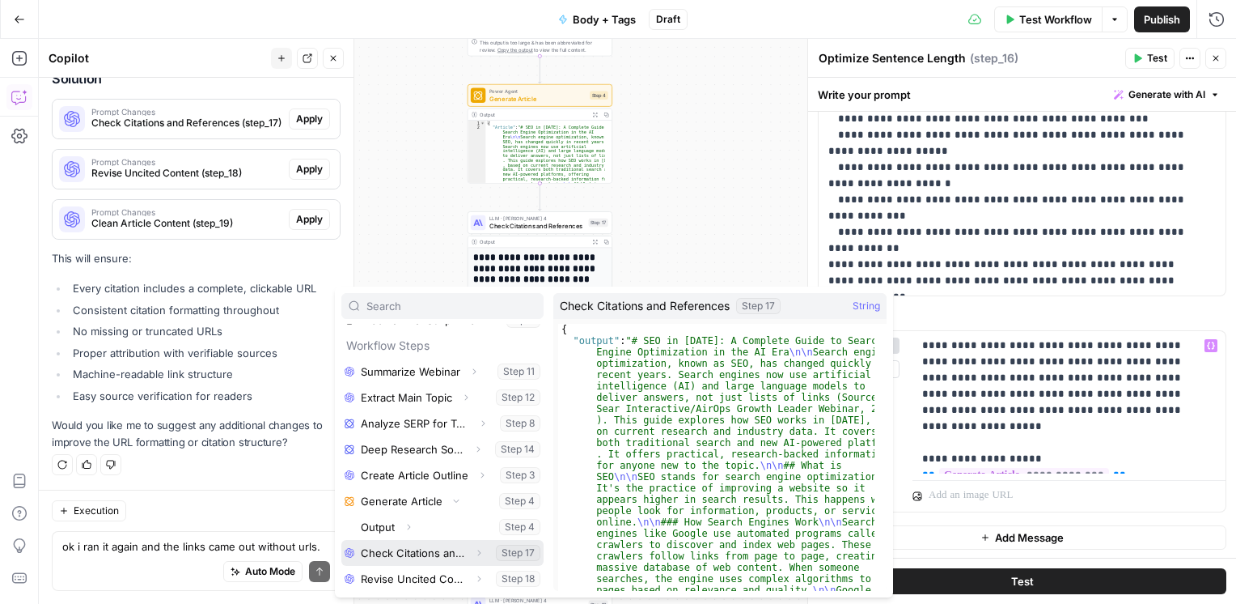
click at [446, 553] on button "Select variable Check Citations and References" at bounding box center [442, 553] width 202 height 26
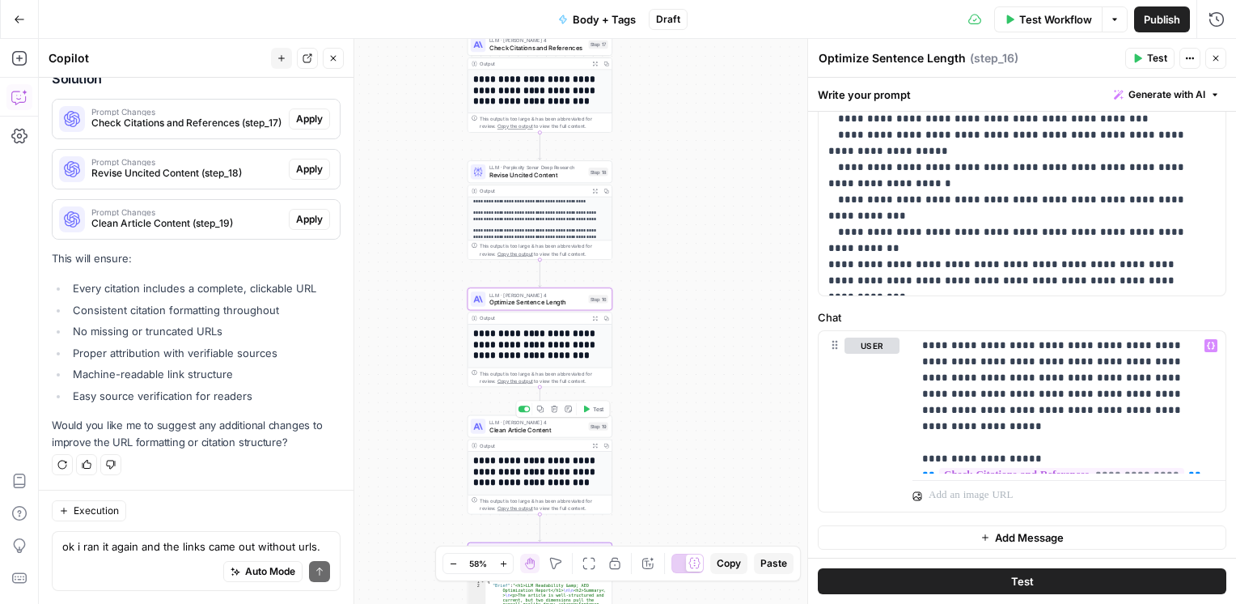
click at [531, 432] on span "Clean Article Content" at bounding box center [537, 430] width 95 height 10
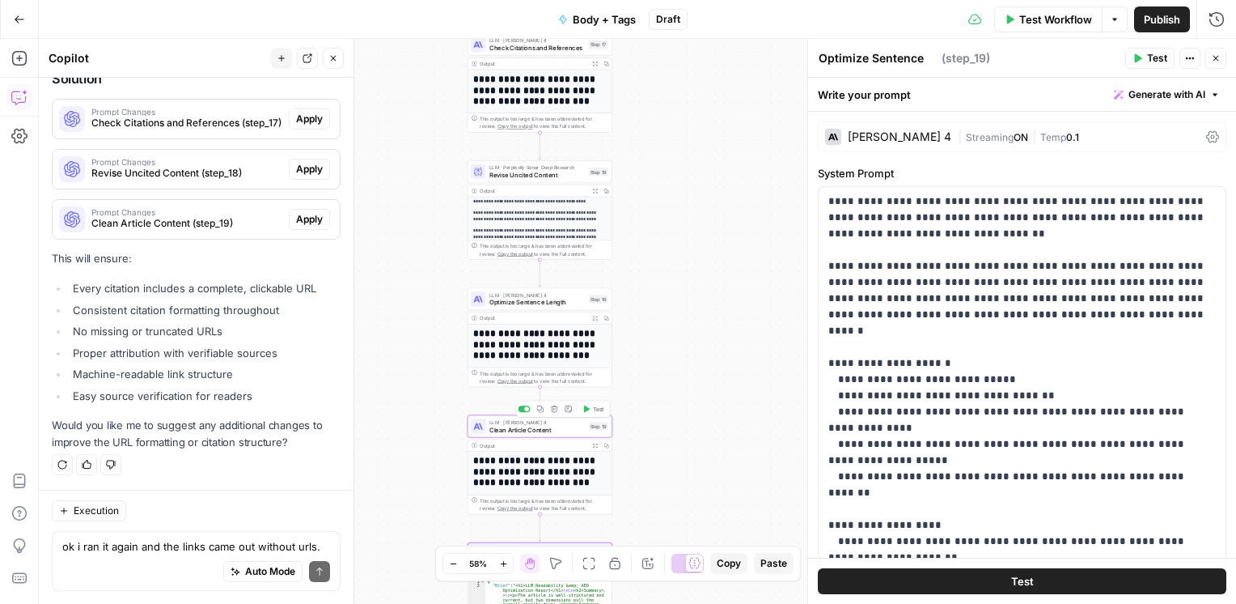
type textarea "Clean Article Content"
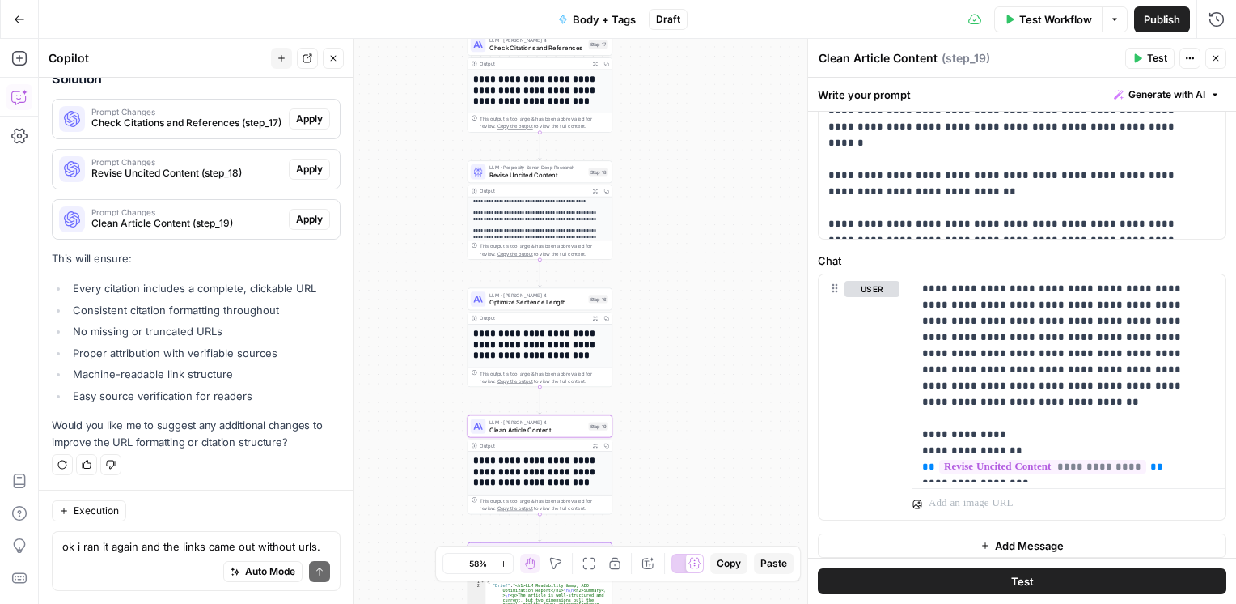
scroll to position [616, 0]
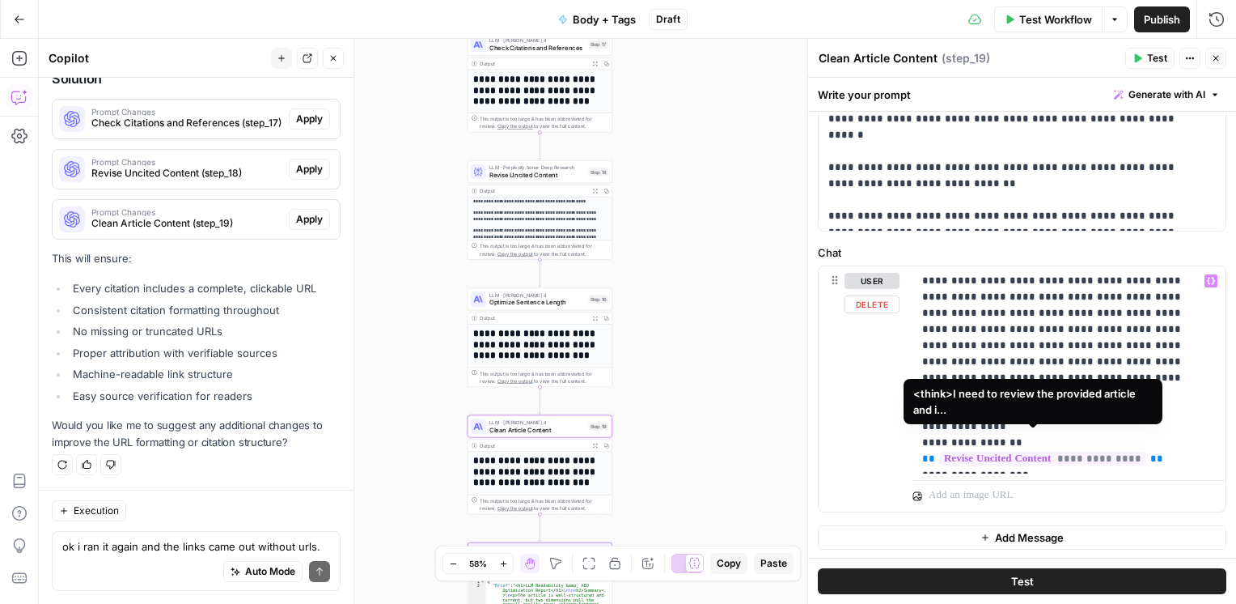
click at [940, 452] on span "**********" at bounding box center [1042, 459] width 207 height 14
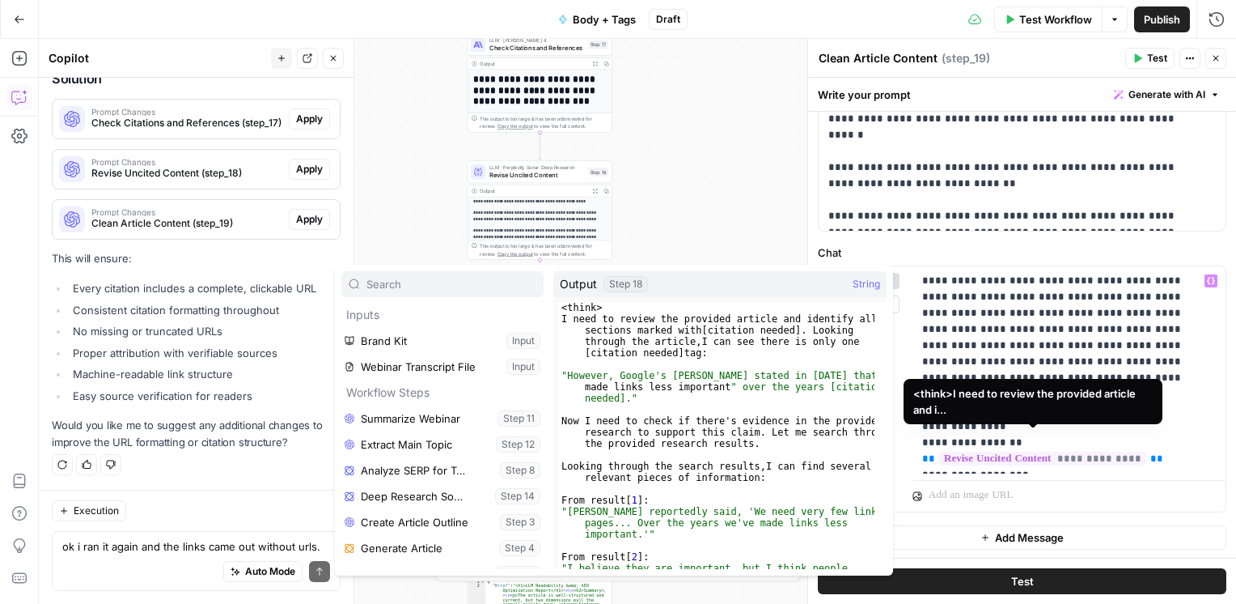
scroll to position [95, 0]
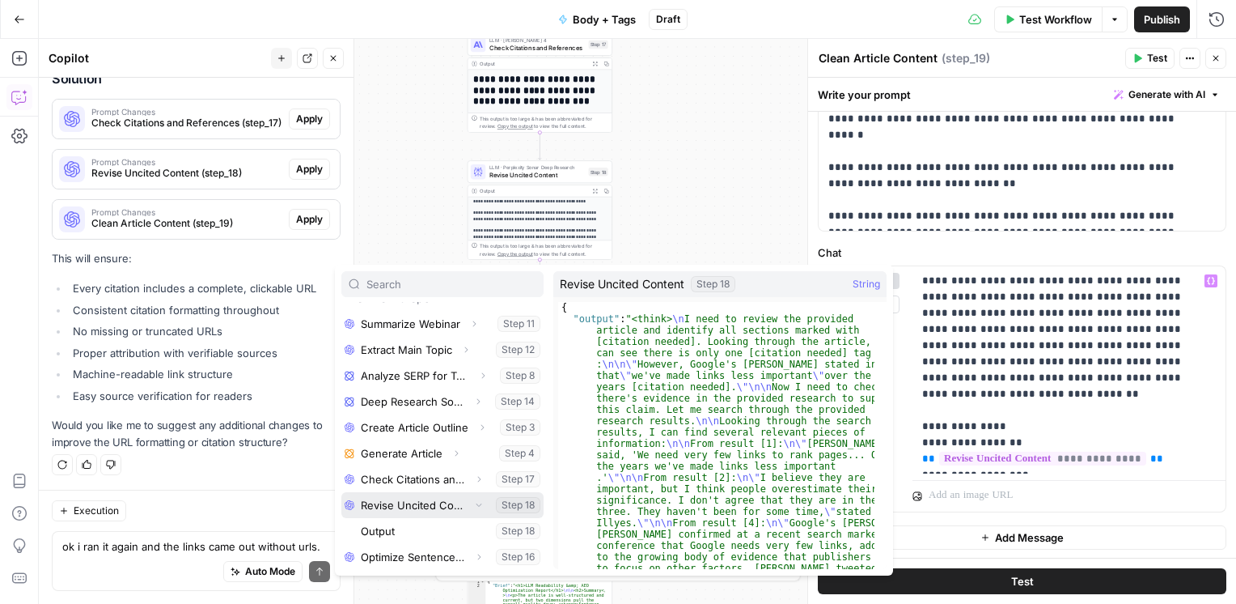
click at [453, 505] on button "Select variable Revise Uncited Content" at bounding box center [442, 505] width 202 height 26
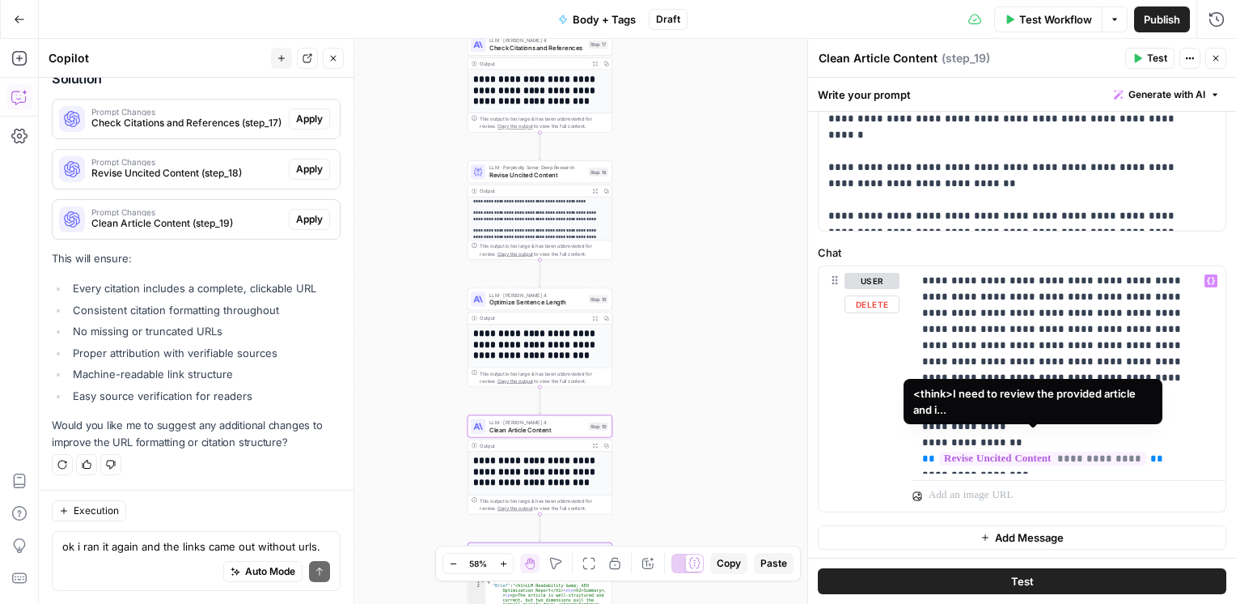
click at [939, 452] on span "**********" at bounding box center [1042, 459] width 207 height 14
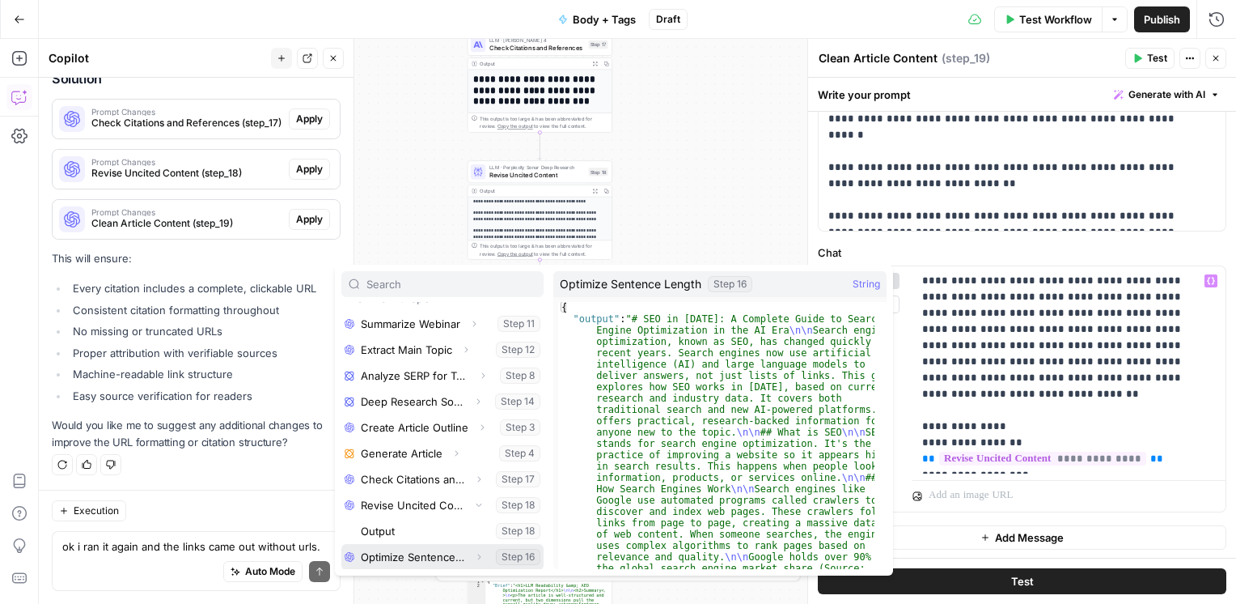
click at [409, 545] on button "Select variable Optimize Sentence Length" at bounding box center [442, 557] width 202 height 26
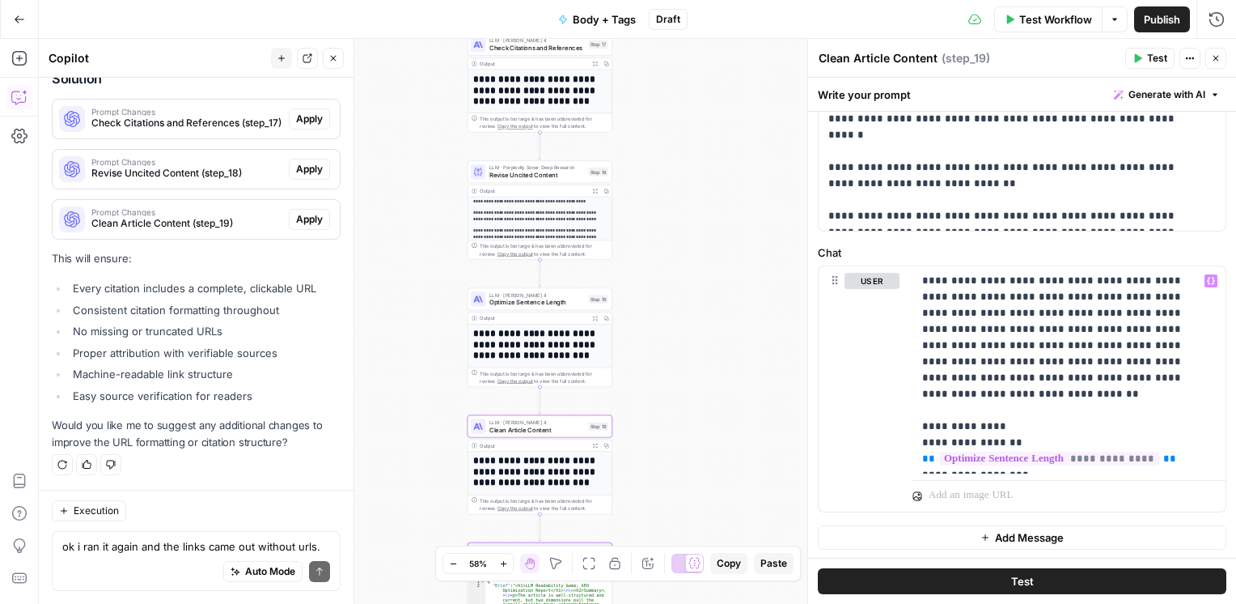
click at [708, 159] on div "**********" at bounding box center [638, 321] width 1198 height 565
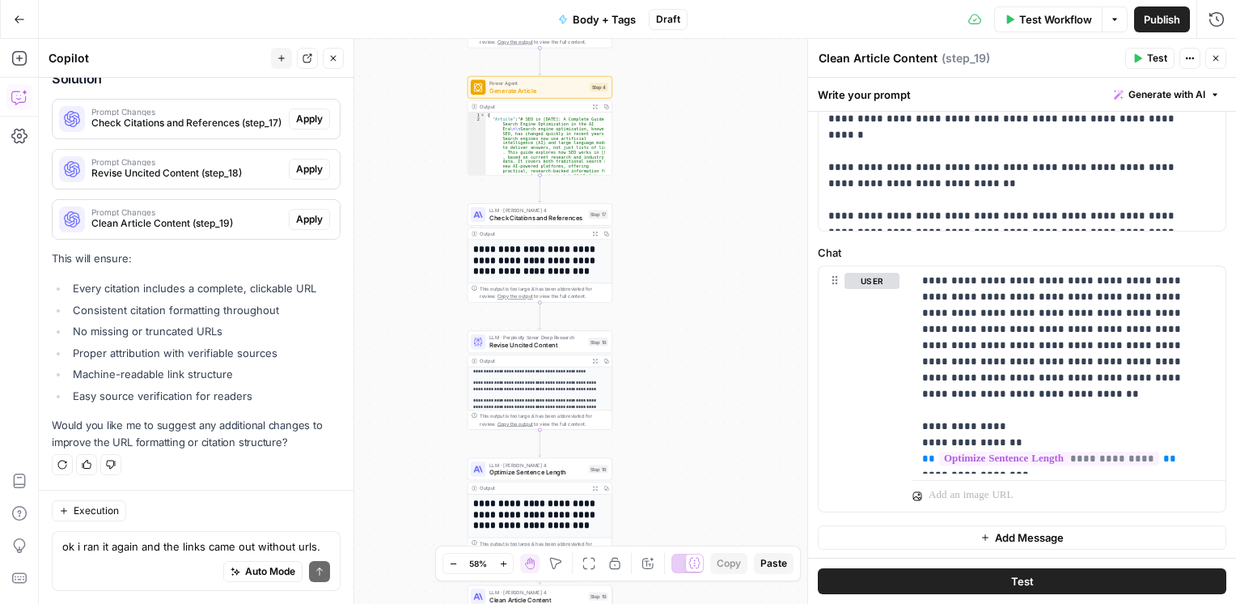
click at [532, 221] on span "Check Citations and References" at bounding box center [537, 218] width 95 height 10
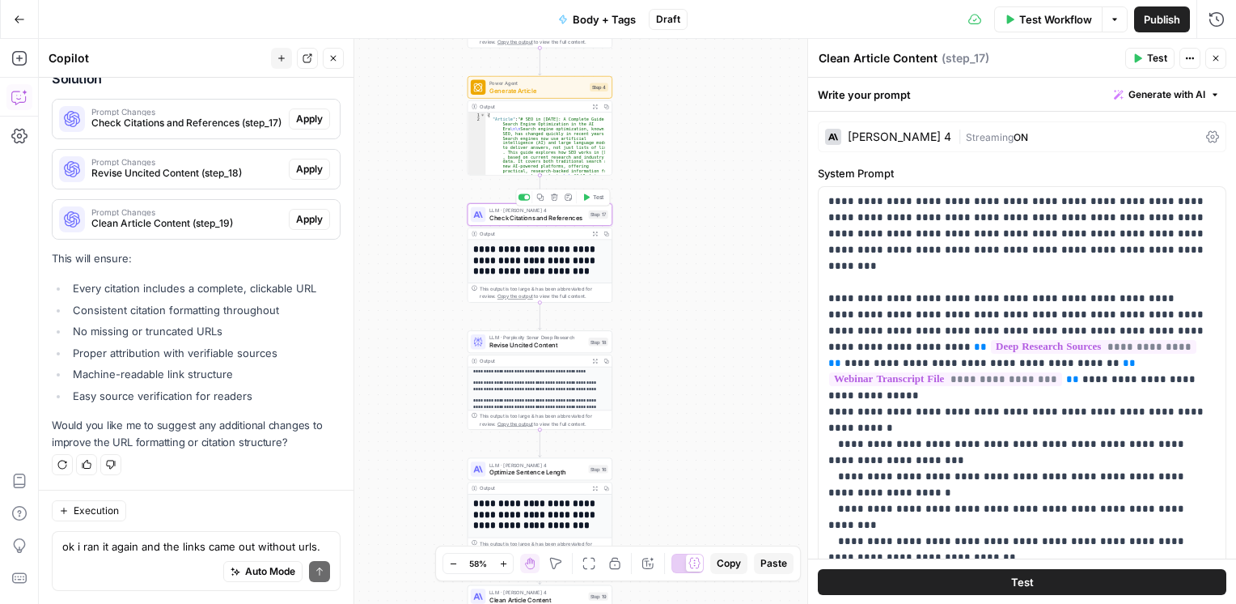
scroll to position [2840, 0]
type textarea "Check Citations and References"
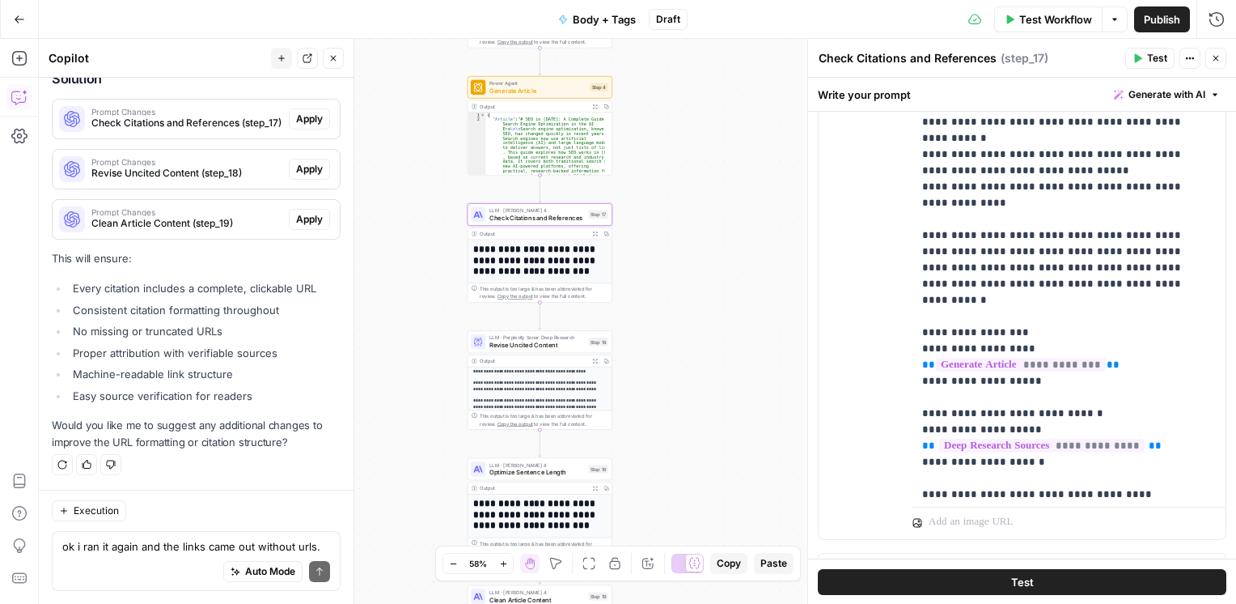
scroll to position [130, 0]
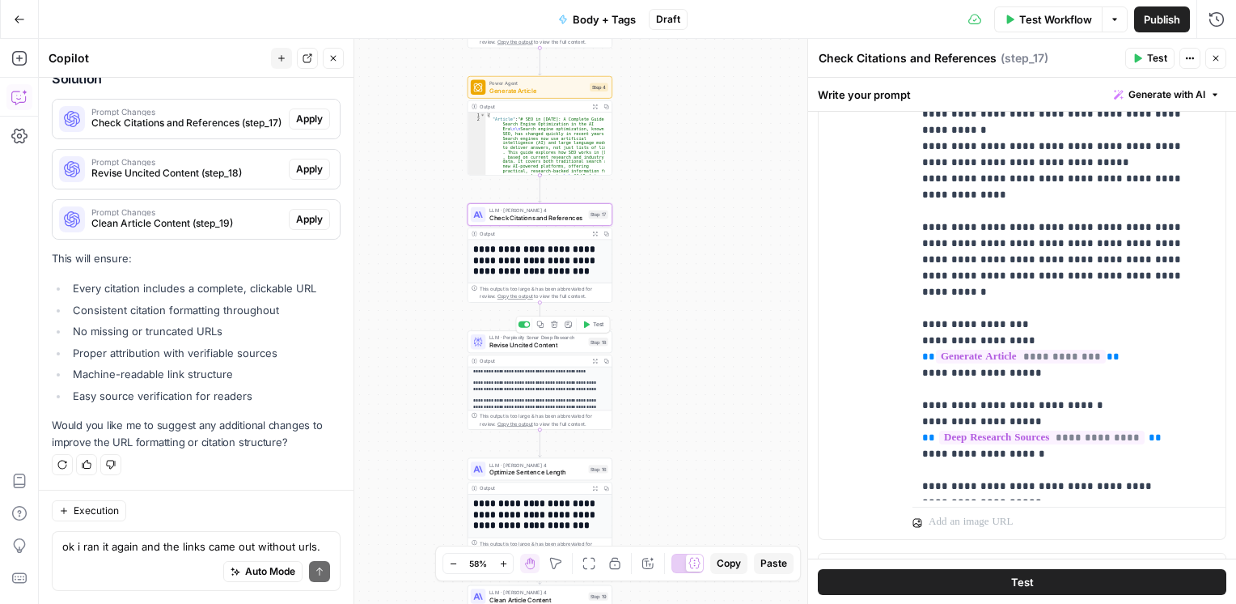
click at [516, 344] on span "Revise Uncited Content" at bounding box center [537, 345] width 95 height 10
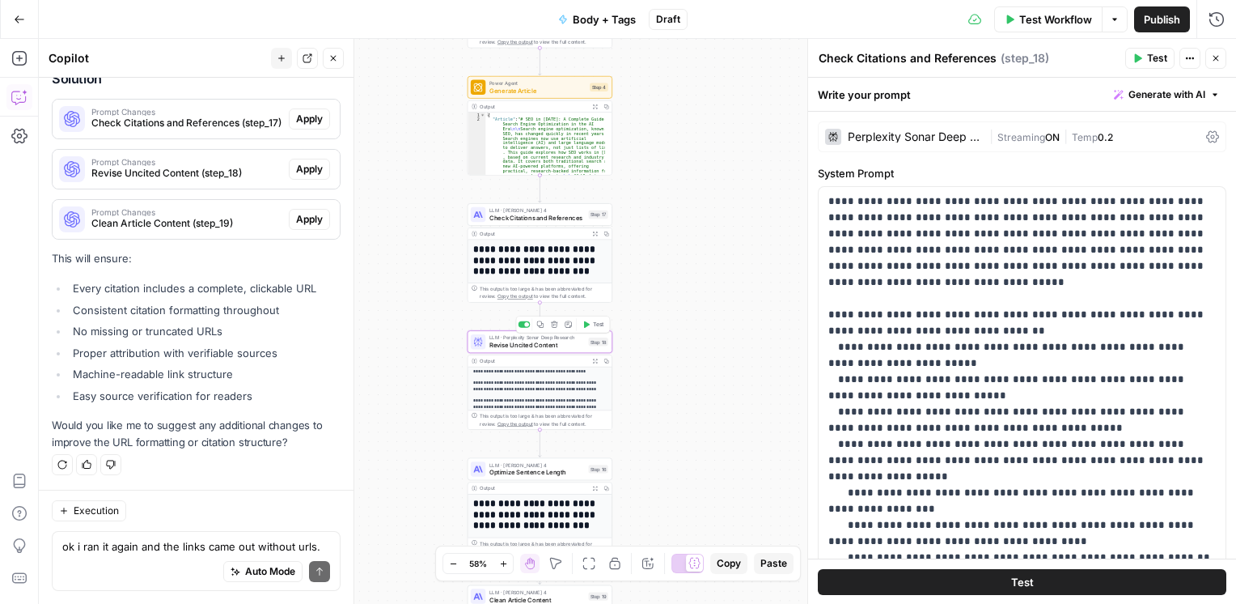
type textarea "Revise Uncited Content"
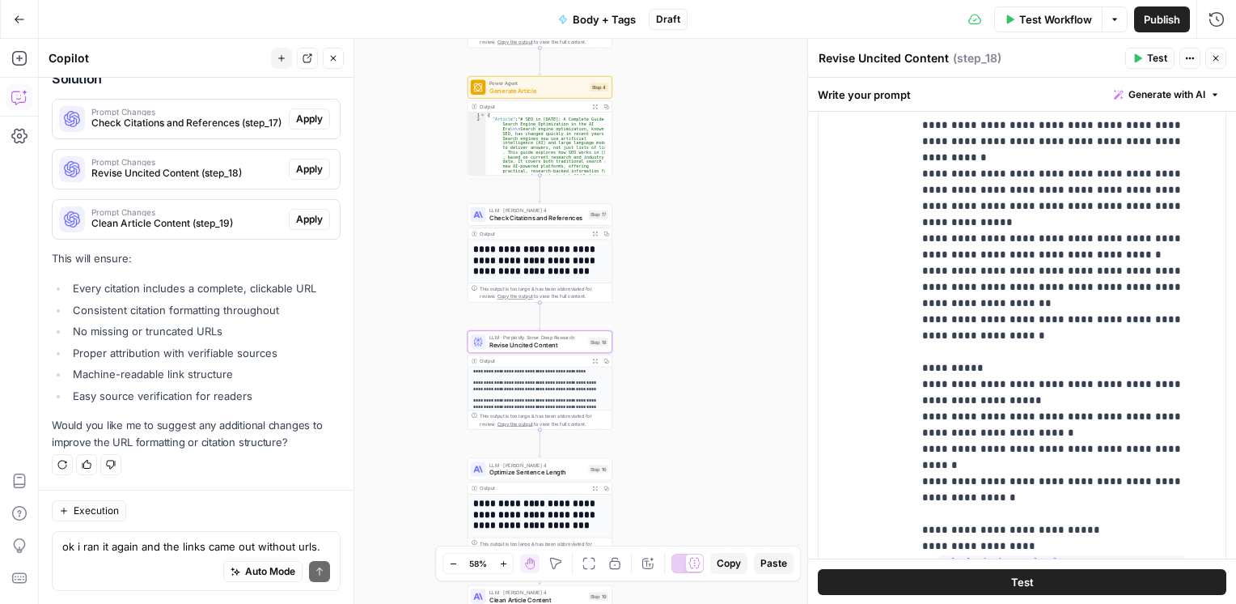
scroll to position [933, 0]
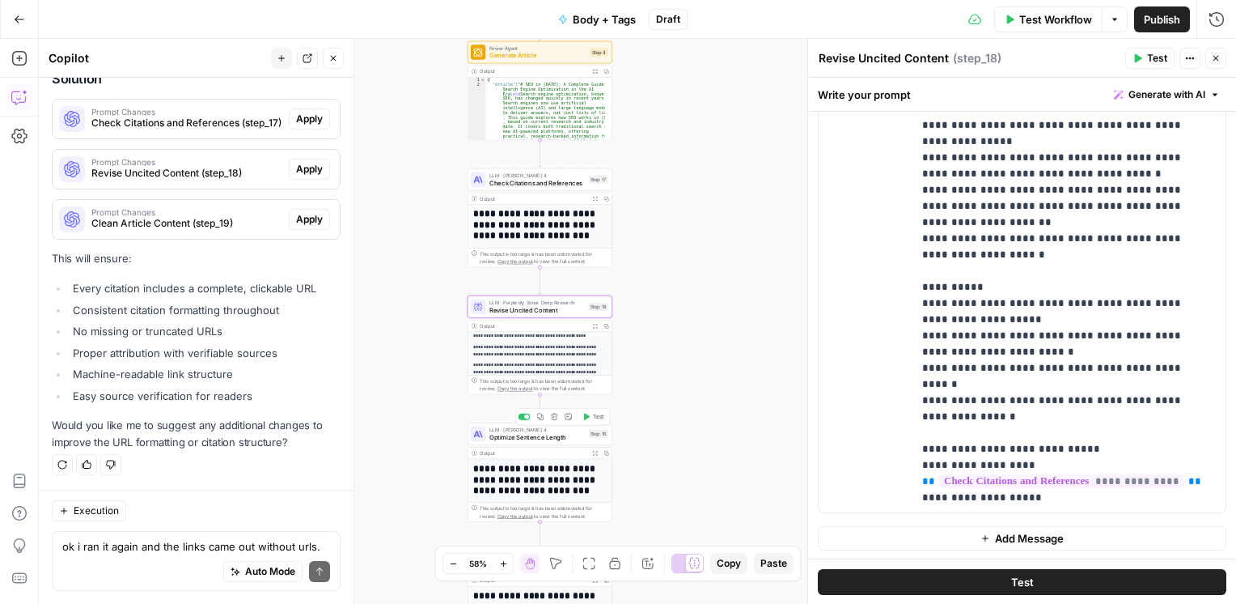
click at [524, 435] on span "Optimize Sentence Length" at bounding box center [537, 437] width 95 height 10
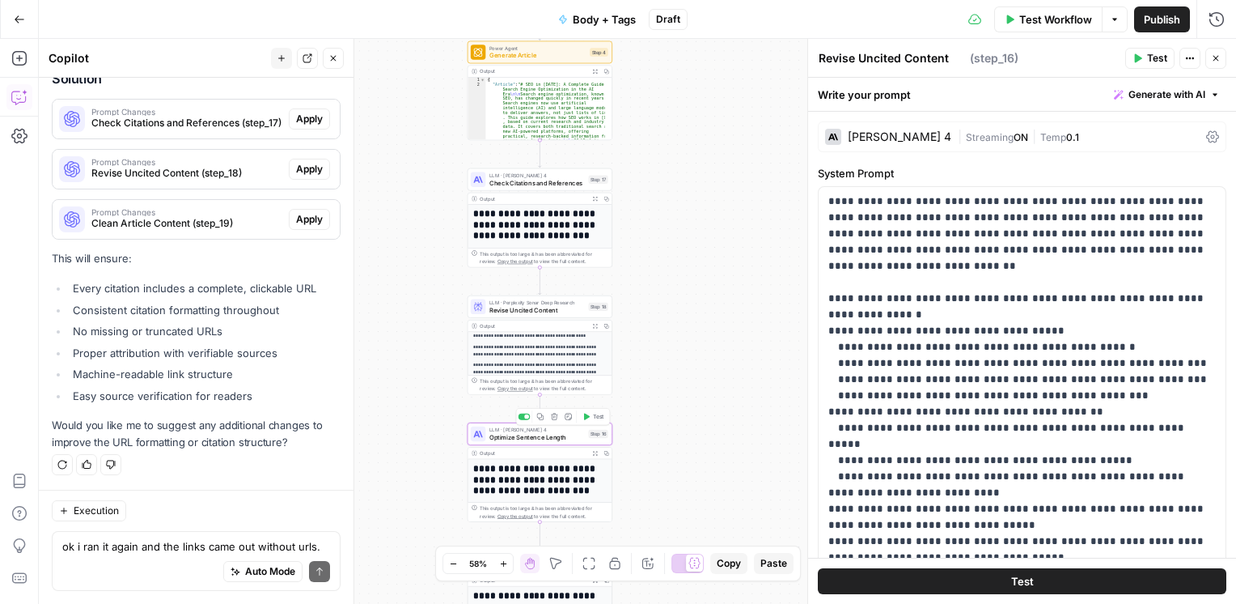
scroll to position [2840, 0]
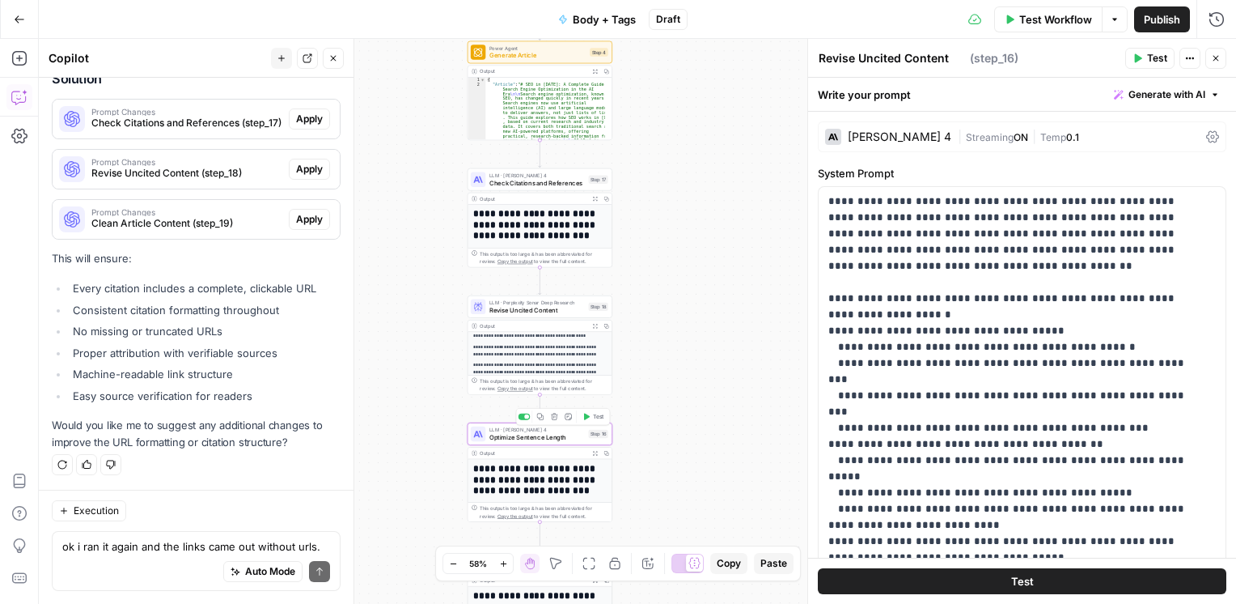
type textarea "Optimize Sentence Length"
click at [552, 441] on span "Optimize Sentence Length" at bounding box center [537, 437] width 95 height 10
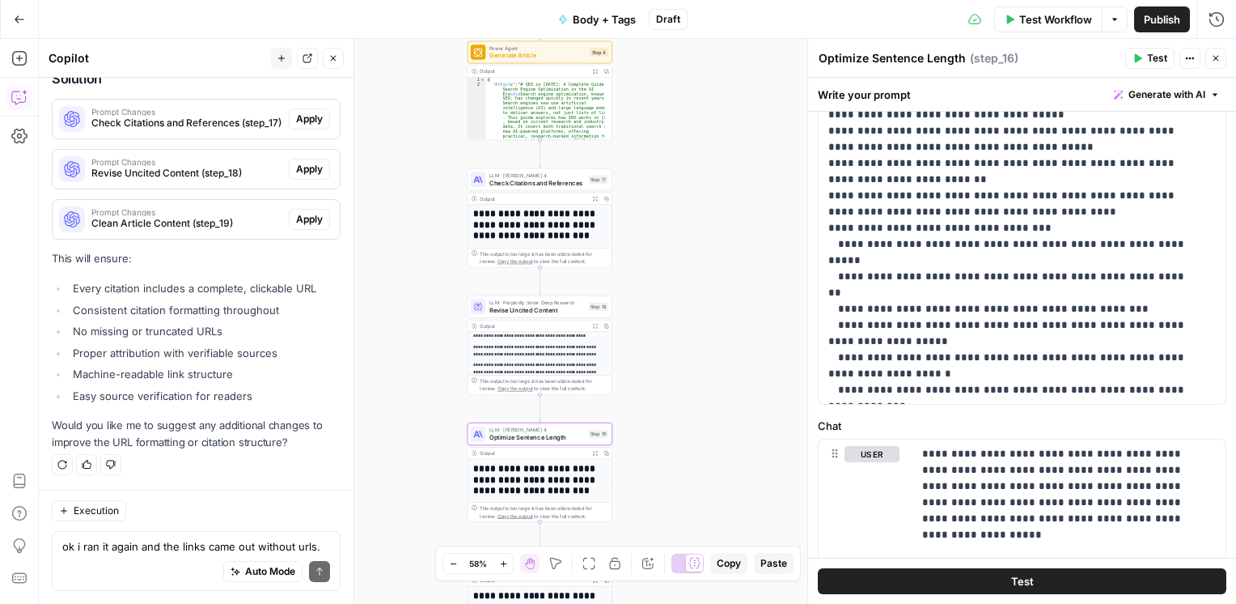
scroll to position [551, 0]
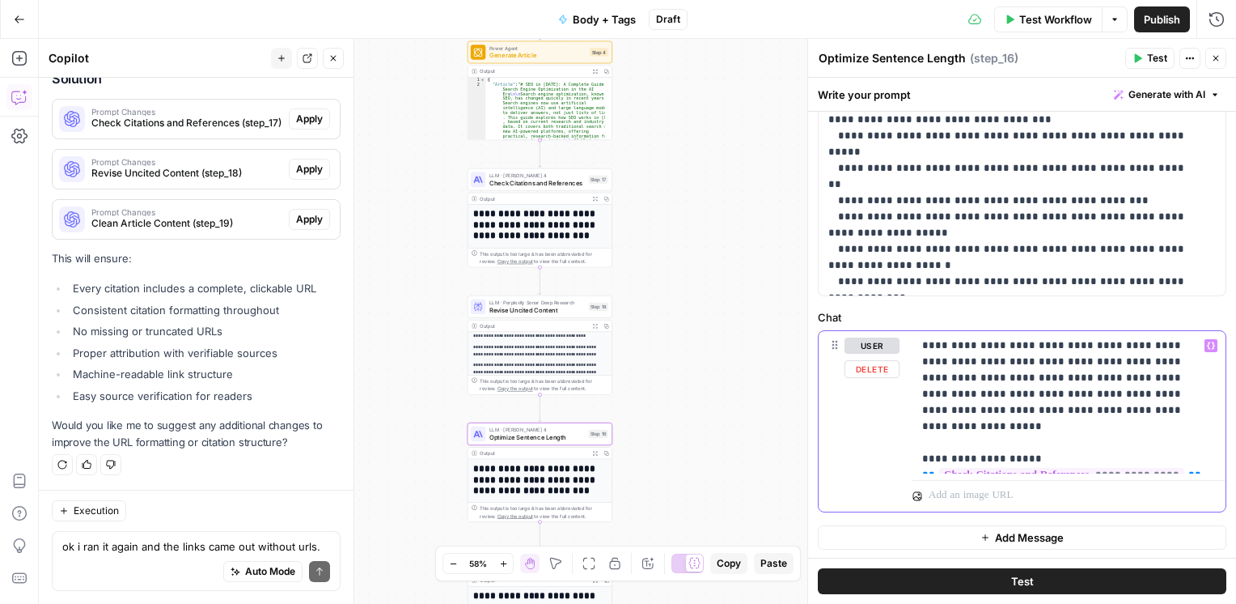
click at [1126, 419] on p "**********" at bounding box center [1063, 401] width 282 height 129
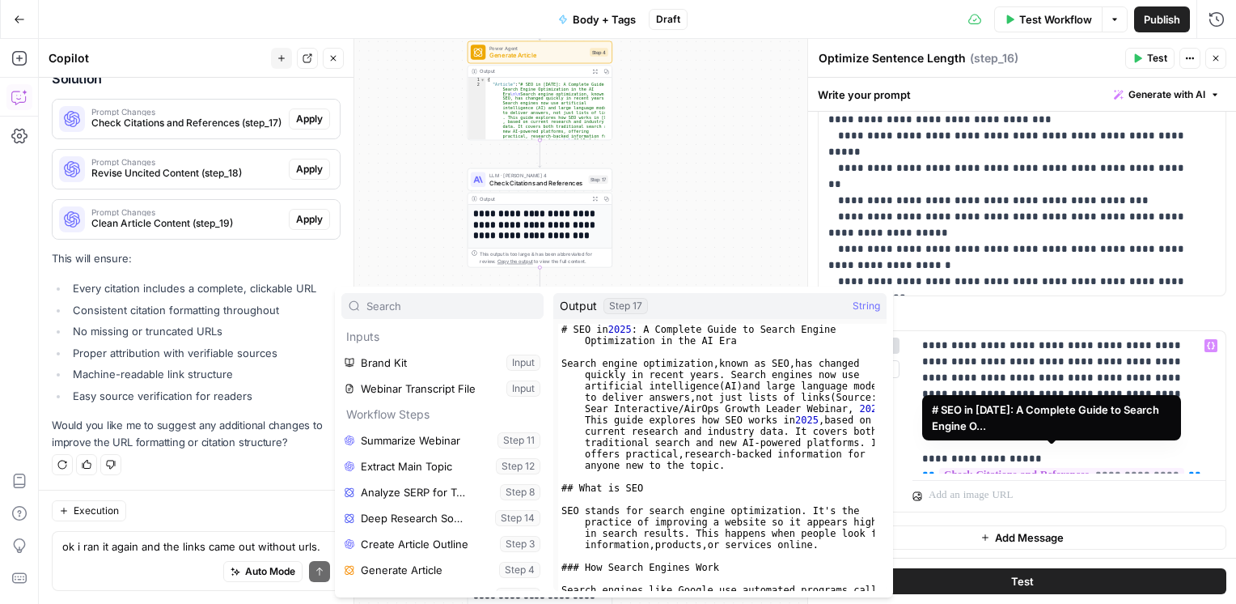
scroll to position [69, 0]
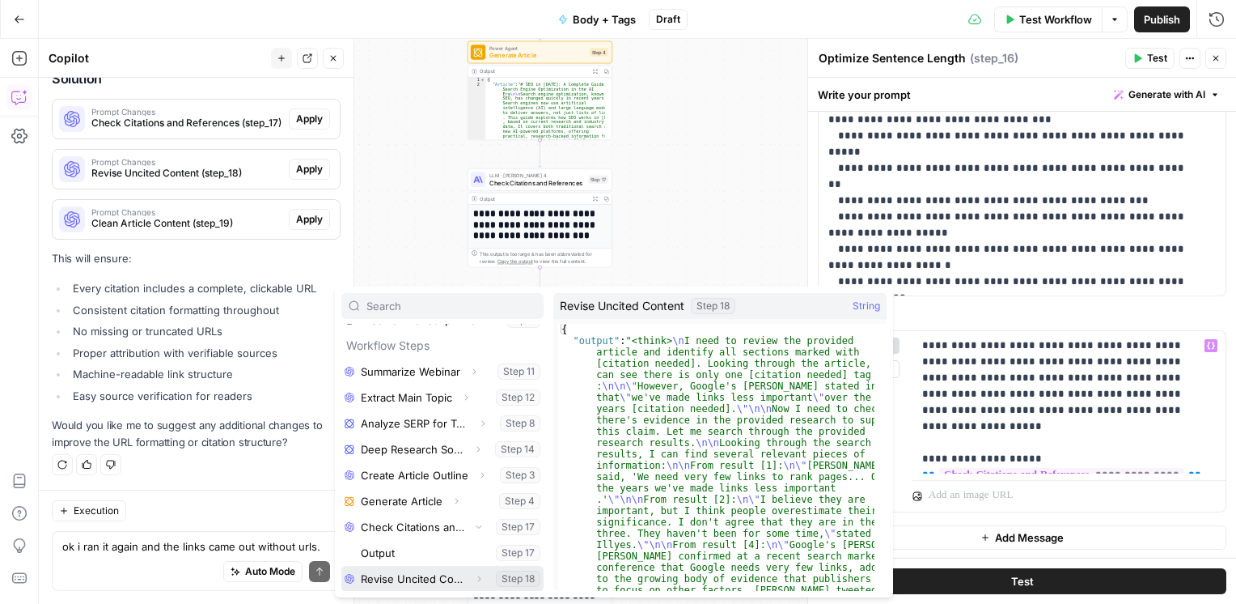
click at [438, 576] on button "Select variable Revise Uncited Content" at bounding box center [442, 579] width 202 height 26
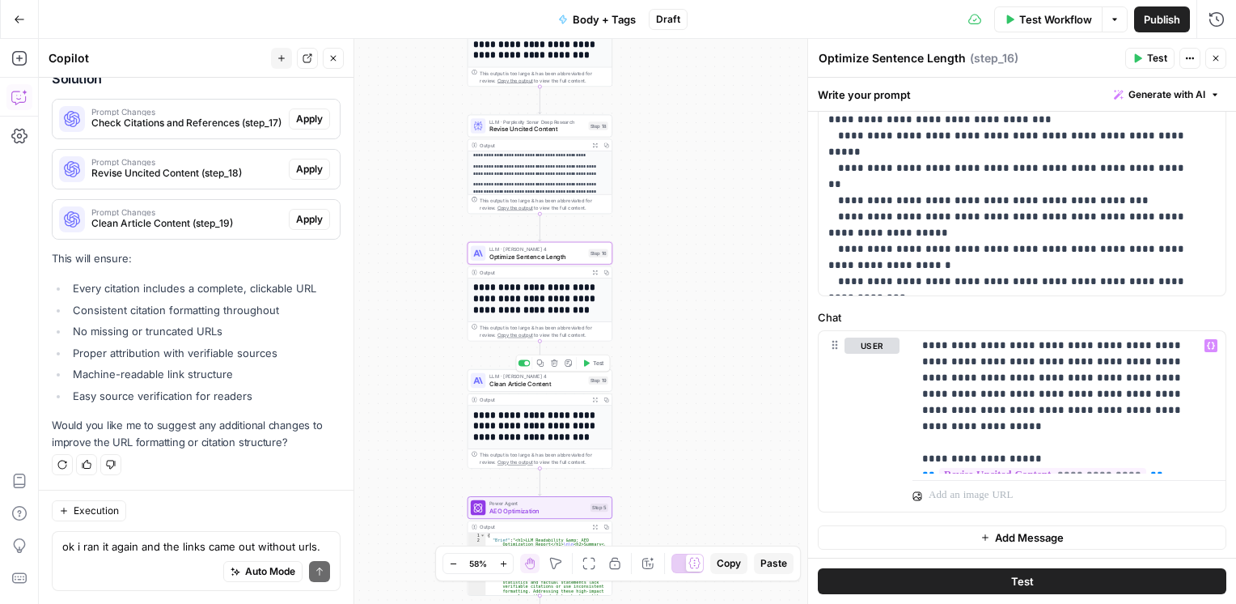
click at [531, 387] on span "Clean Article Content" at bounding box center [537, 384] width 95 height 10
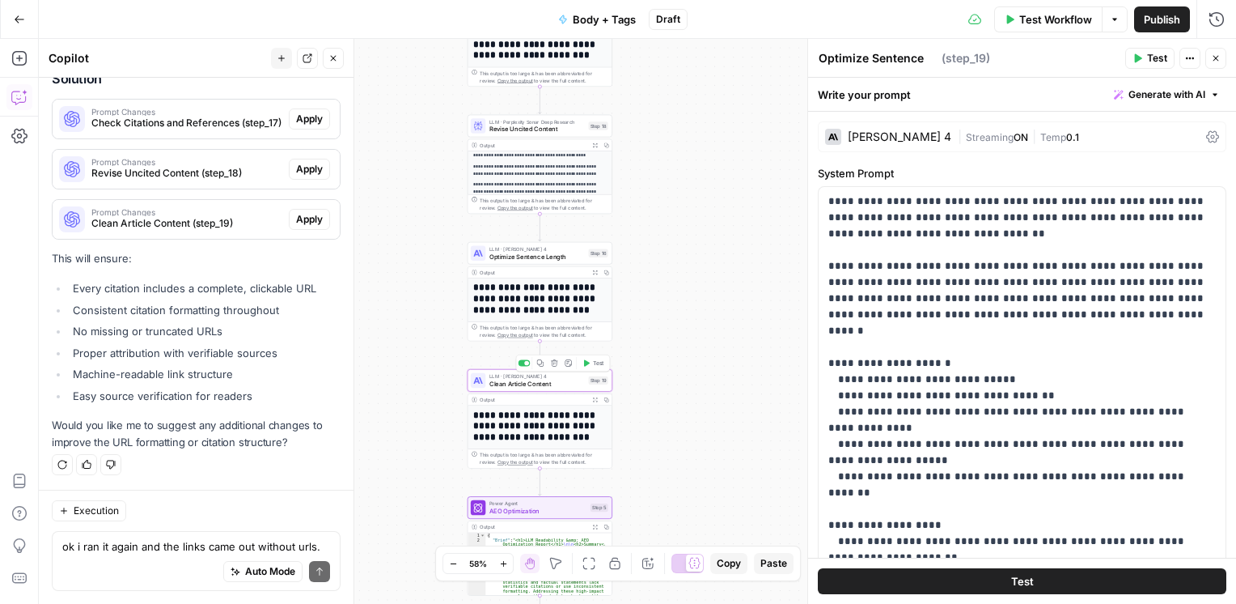
type textarea "Clean Article Content"
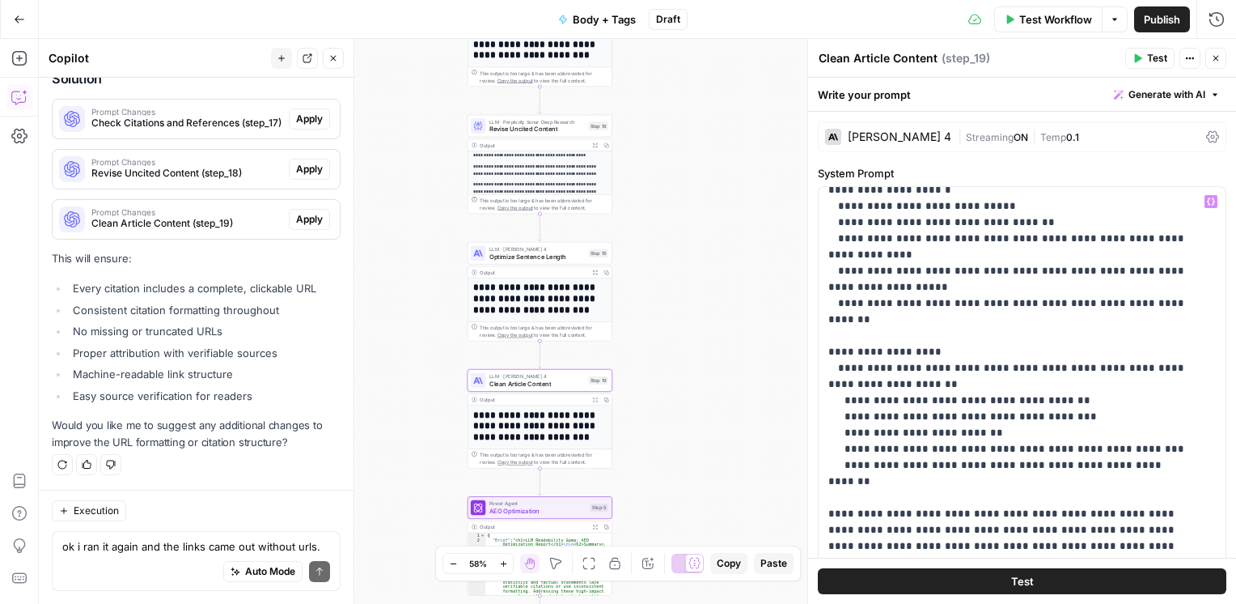
scroll to position [405, 0]
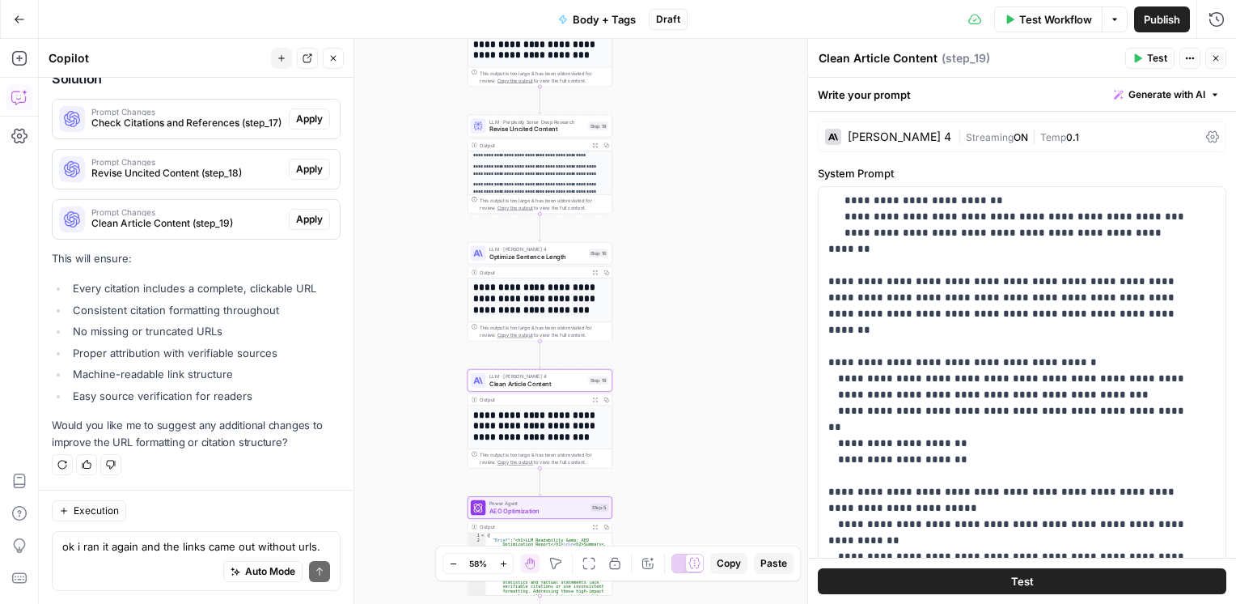
drag, startPoint x: 1222, startPoint y: 280, endPoint x: 1232, endPoint y: 277, distance: 11.0
click at [1232, 277] on div "**********" at bounding box center [1022, 341] width 428 height 526
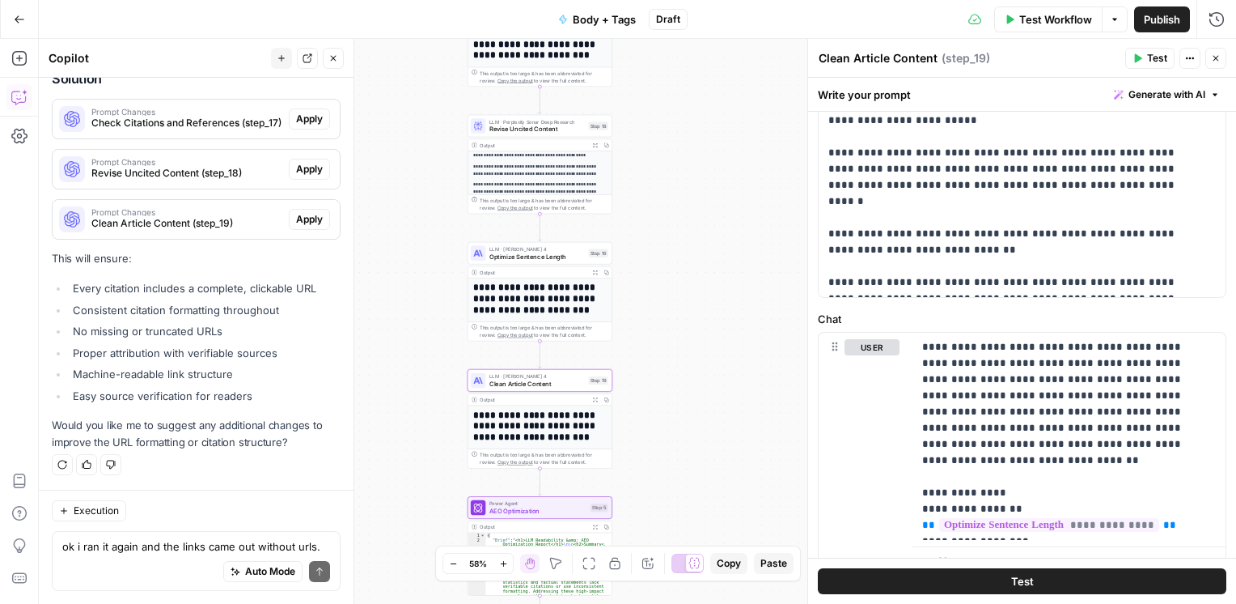
scroll to position [616, 0]
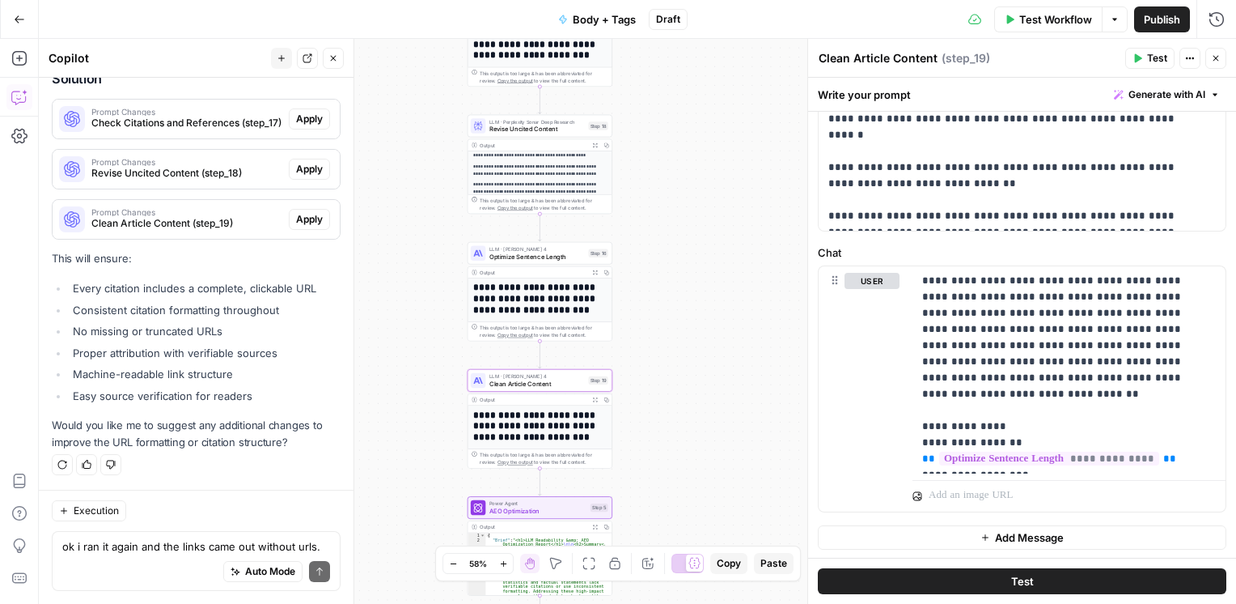
click at [1116, 29] on button "Options" at bounding box center [1115, 19] width 26 height 26
click at [1065, 80] on span "View Last Test" at bounding box center [1069, 79] width 71 height 16
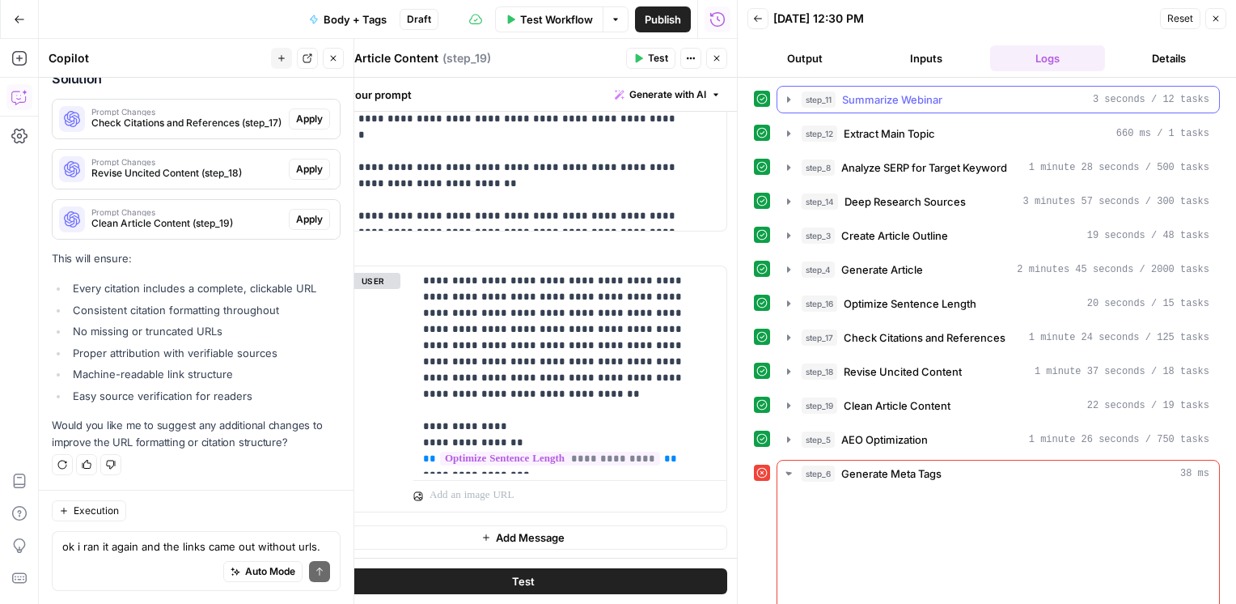
scroll to position [2840, 0]
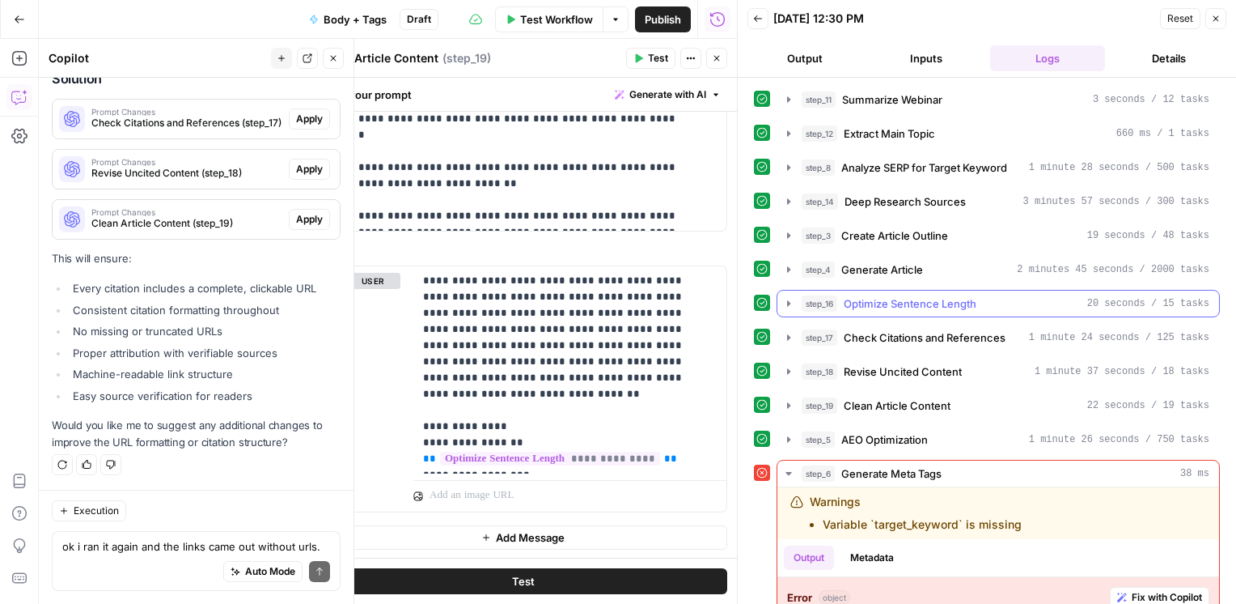
click at [890, 290] on button "step_16 Optimize Sentence Length 20 seconds / 15 tasks" at bounding box center [999, 303] width 442 height 26
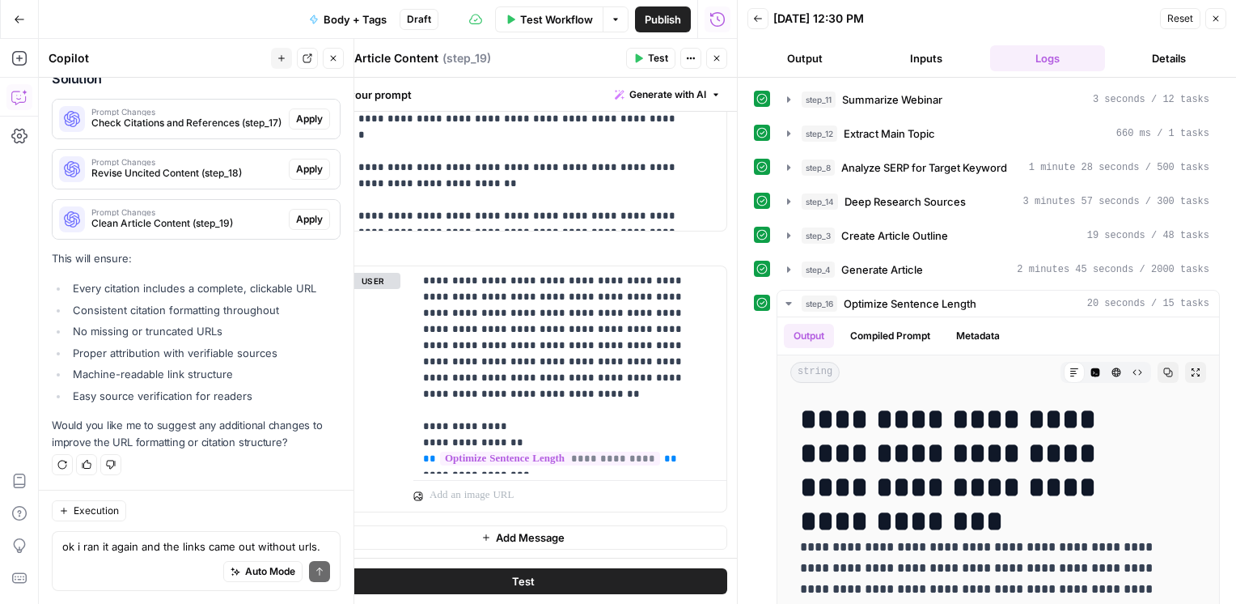
click at [721, 64] on button "Close" at bounding box center [716, 58] width 21 height 21
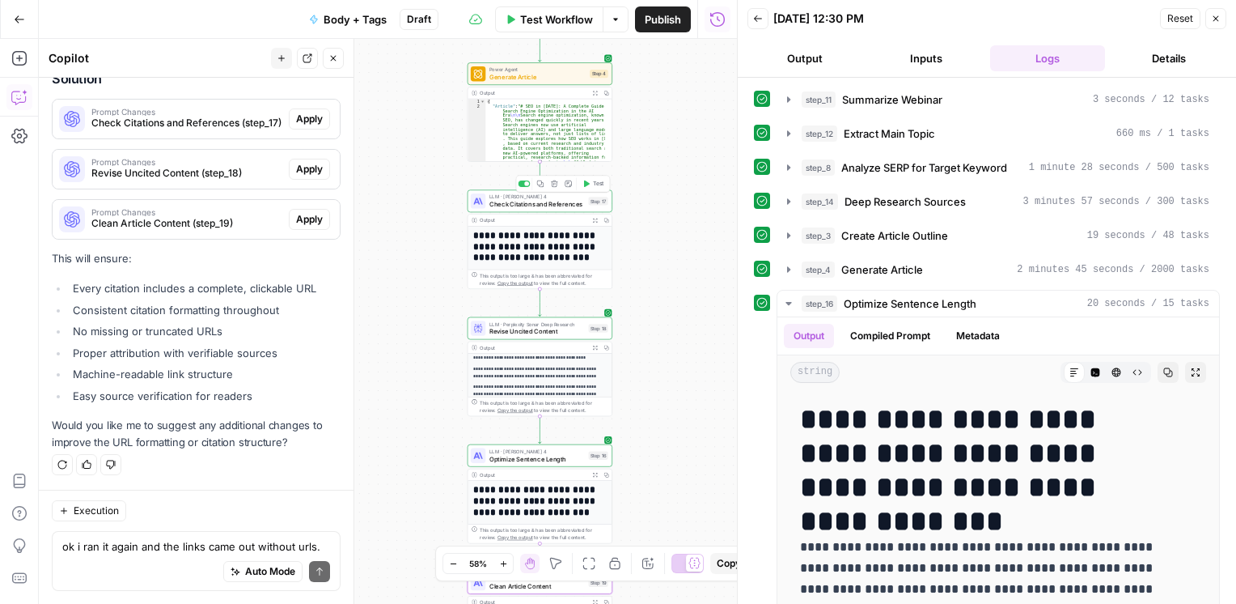
click at [587, 186] on icon "button" at bounding box center [586, 183] width 7 height 7
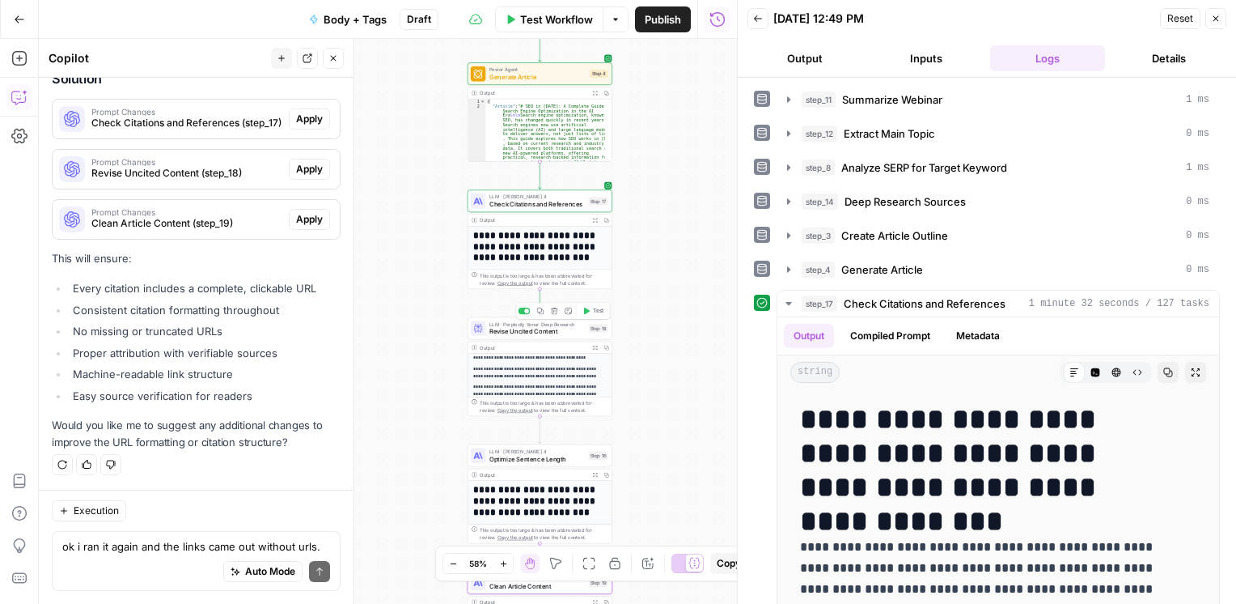
click at [599, 315] on span "Test" at bounding box center [598, 311] width 11 height 8
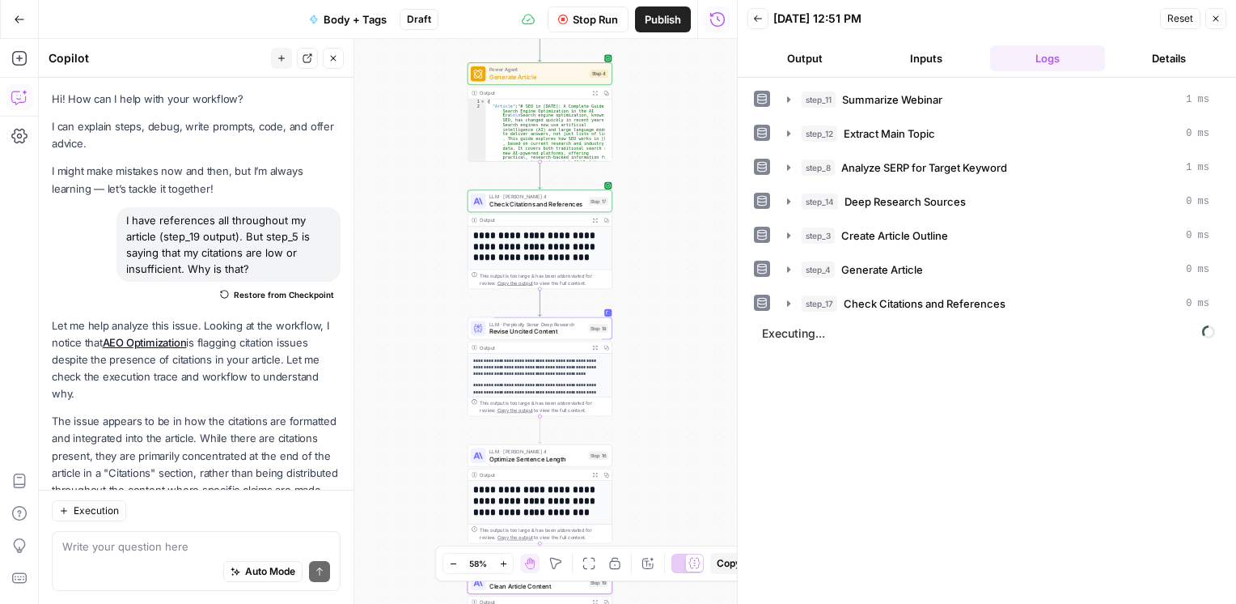
scroll to position [2840, 0]
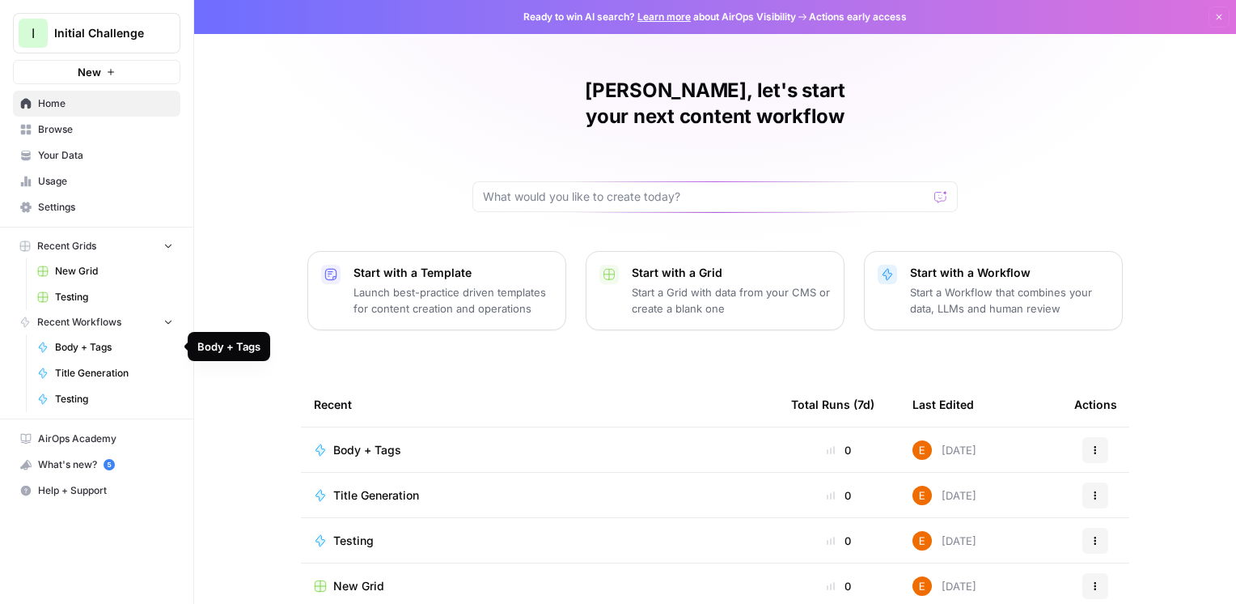
click at [78, 348] on span "Body + Tags" at bounding box center [114, 347] width 118 height 15
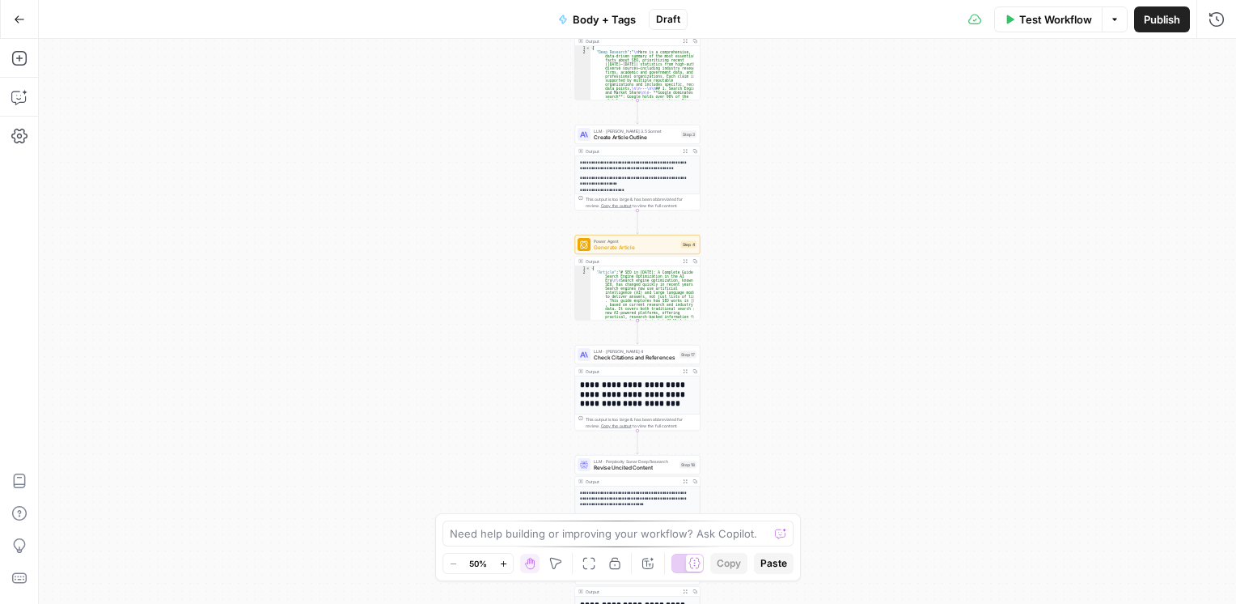
click at [1118, 24] on button "Options" at bounding box center [1115, 19] width 26 height 26
click at [1059, 24] on span "Test Workflow" at bounding box center [1056, 19] width 73 height 16
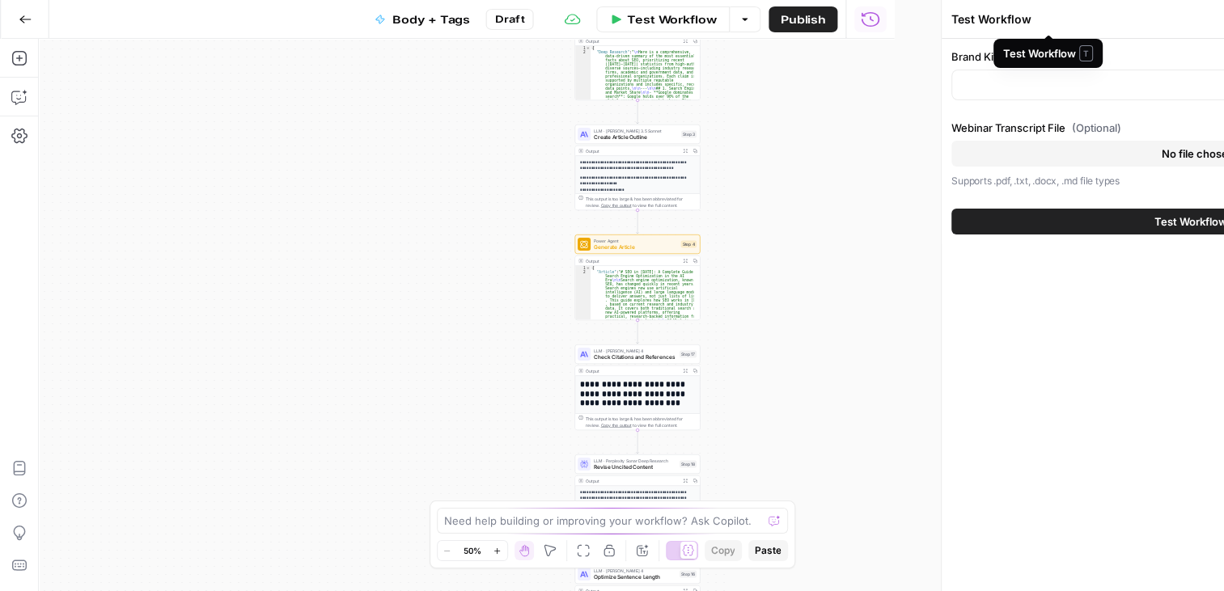
type input "AirOps"
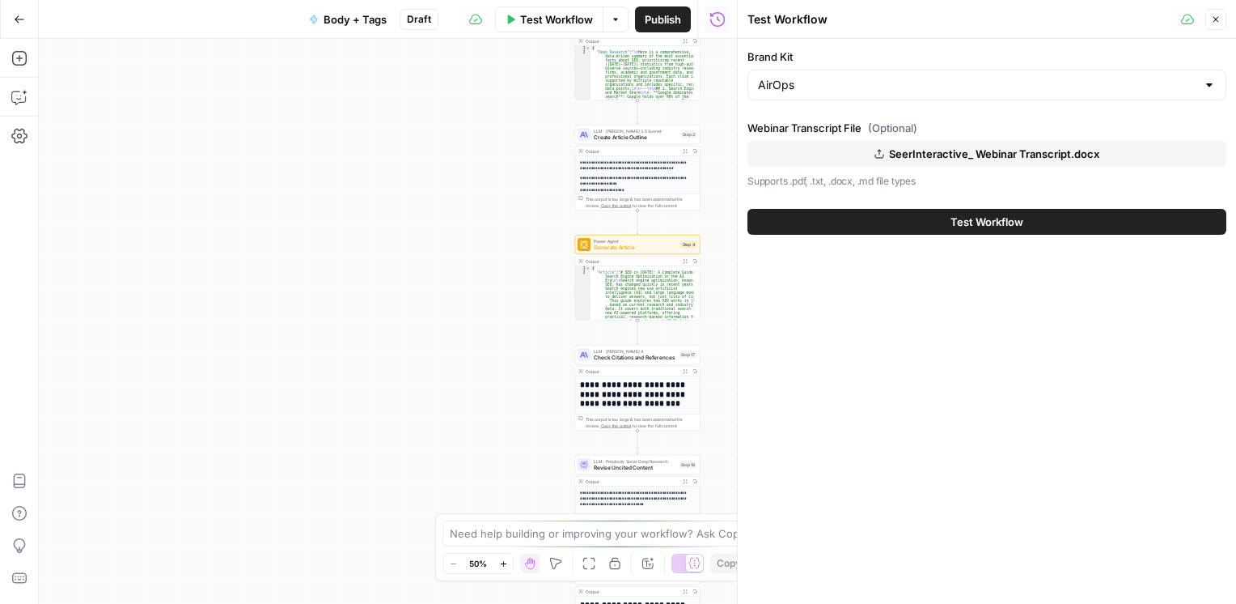
click at [975, 228] on span "Test Workflow" at bounding box center [987, 222] width 73 height 16
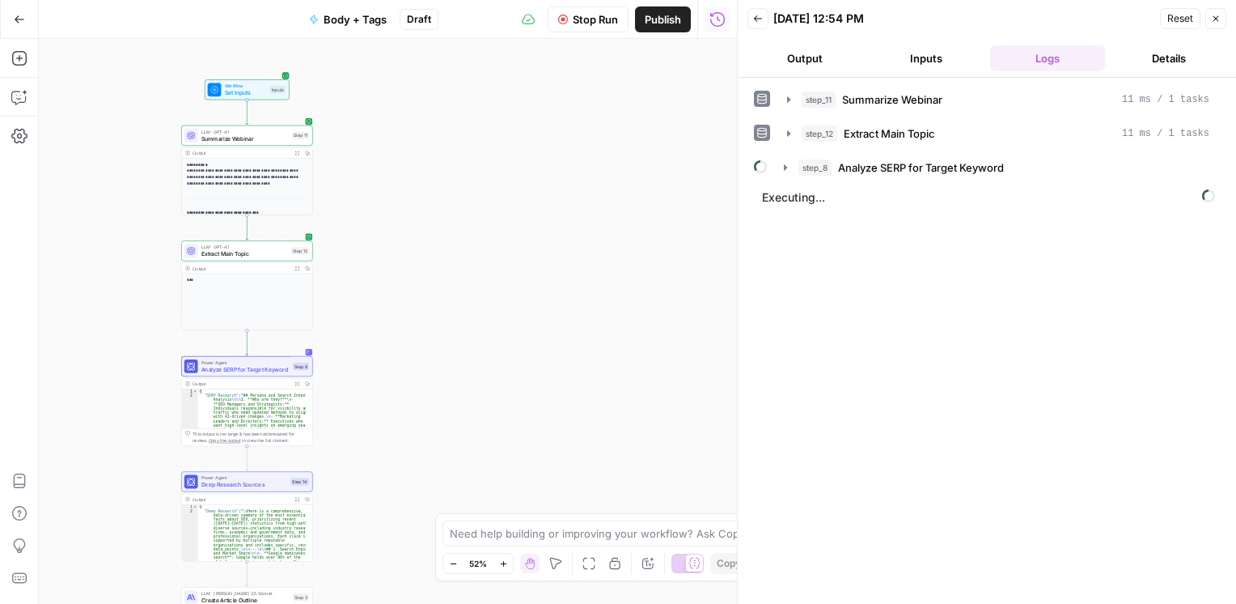
click at [456, 560] on icon "button" at bounding box center [453, 563] width 9 height 9
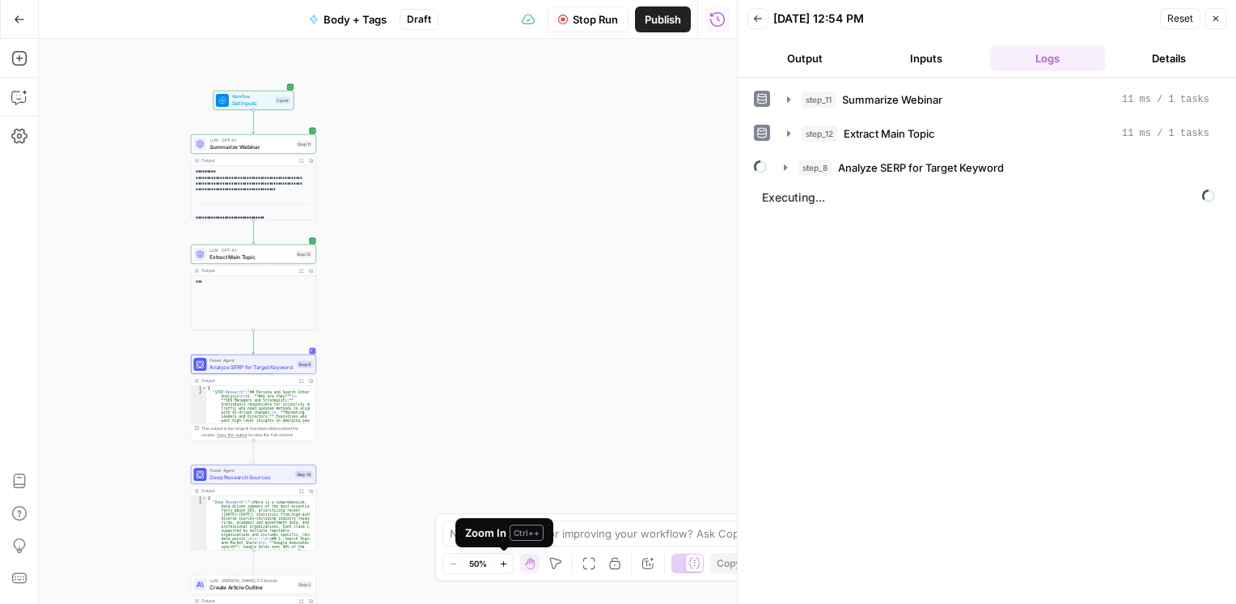
click at [505, 567] on icon "button" at bounding box center [503, 563] width 9 height 9
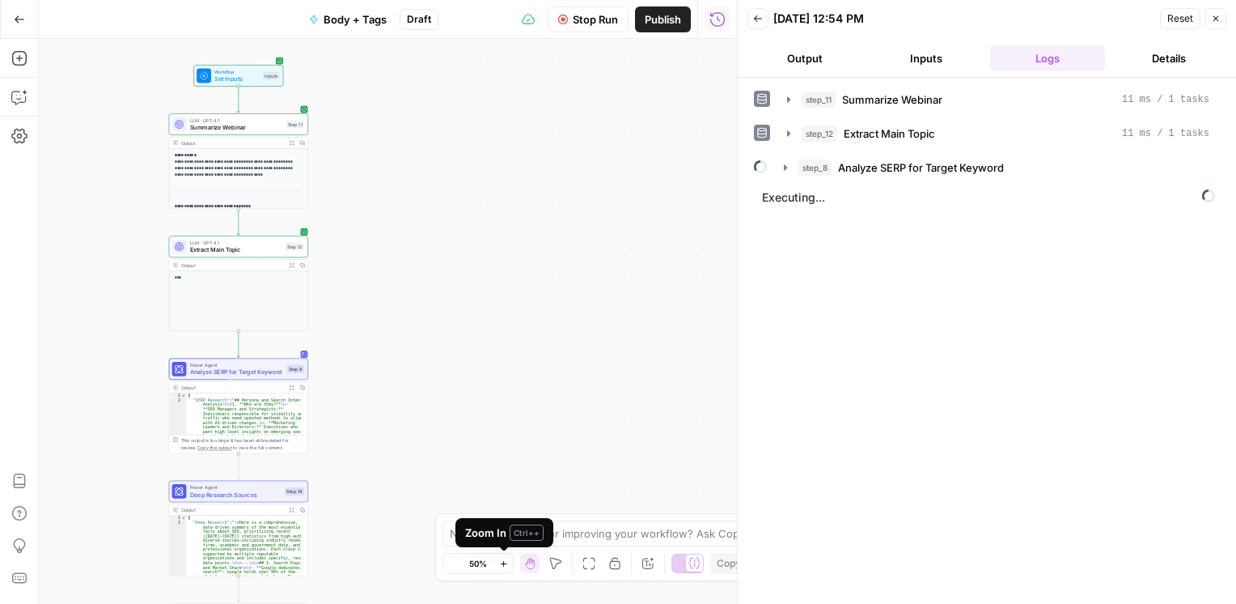
click at [505, 567] on icon "button" at bounding box center [503, 563] width 9 height 9
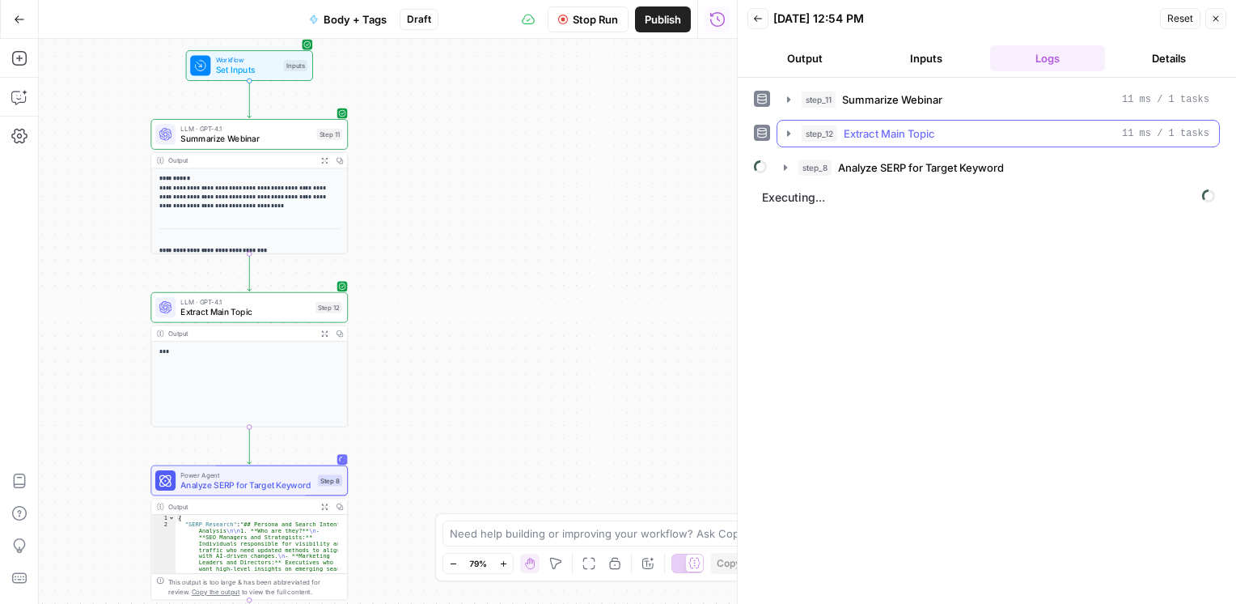
click at [791, 131] on icon "button" at bounding box center [788, 133] width 13 height 13
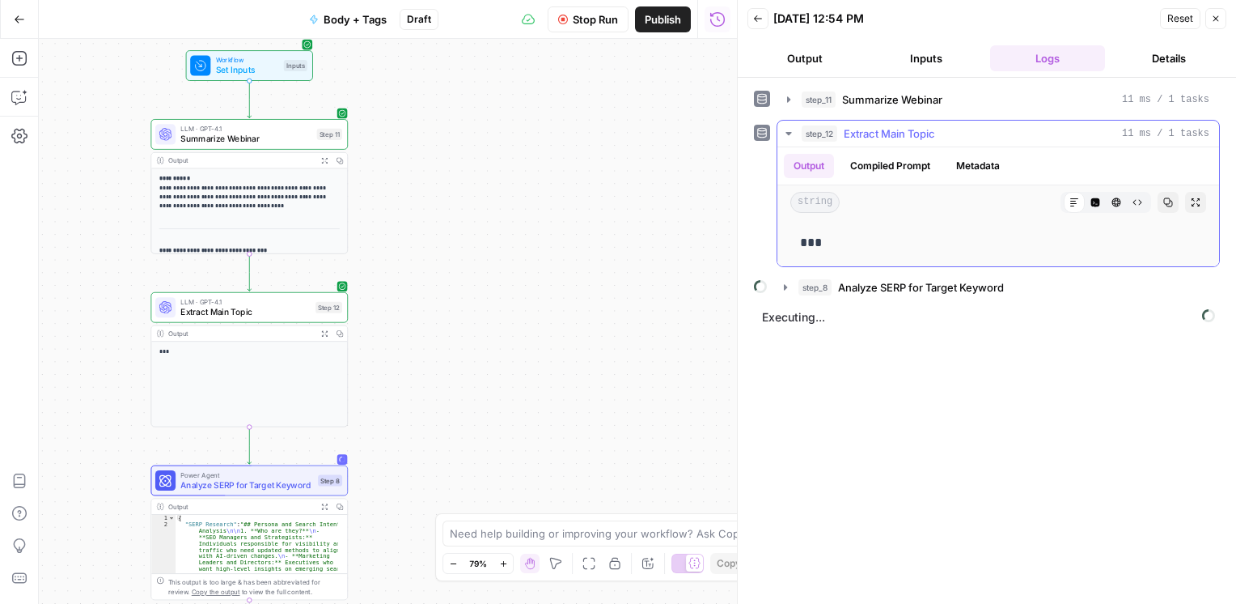
click at [791, 132] on icon "button" at bounding box center [789, 133] width 6 height 3
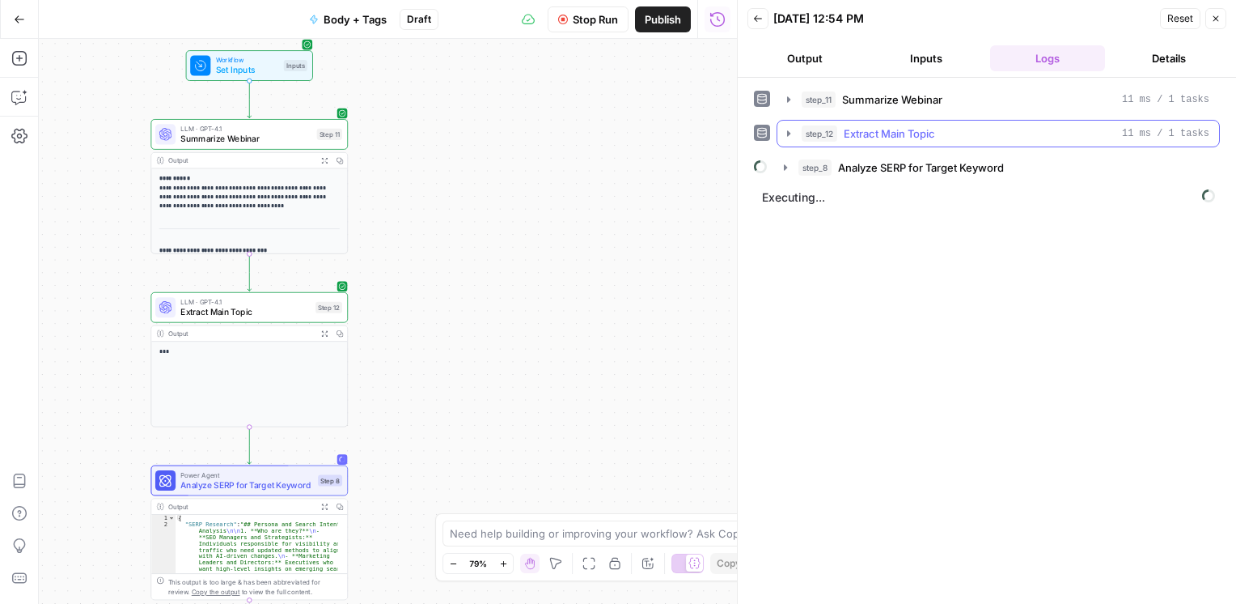
click at [791, 131] on icon "button" at bounding box center [788, 133] width 13 height 13
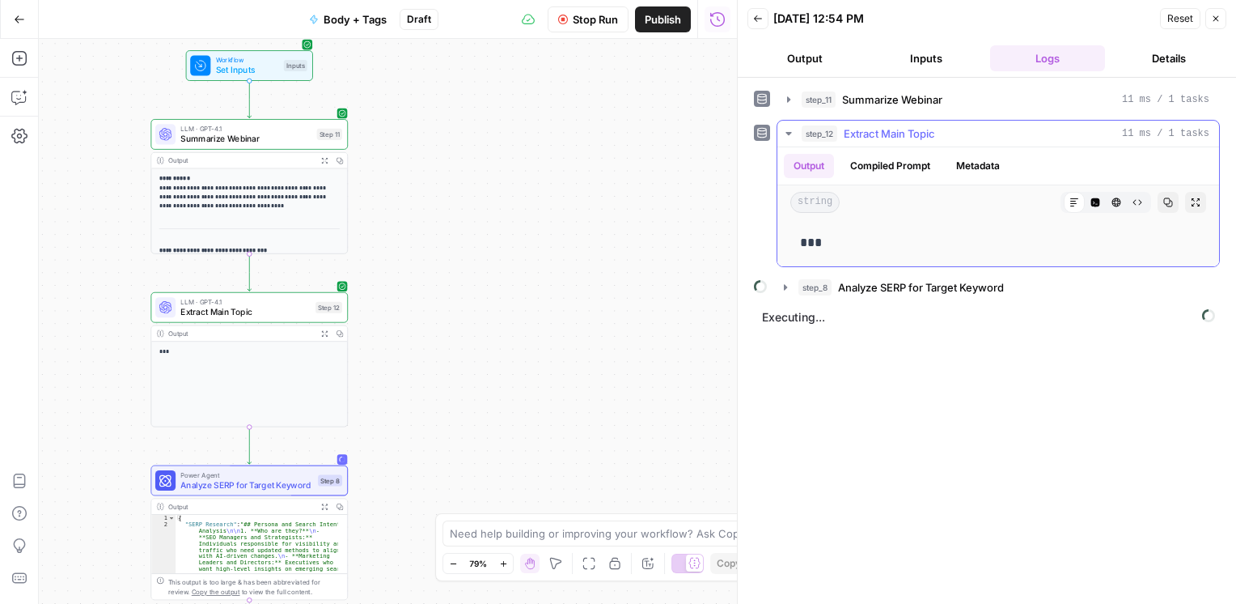
click at [791, 132] on icon "button" at bounding box center [789, 133] width 6 height 3
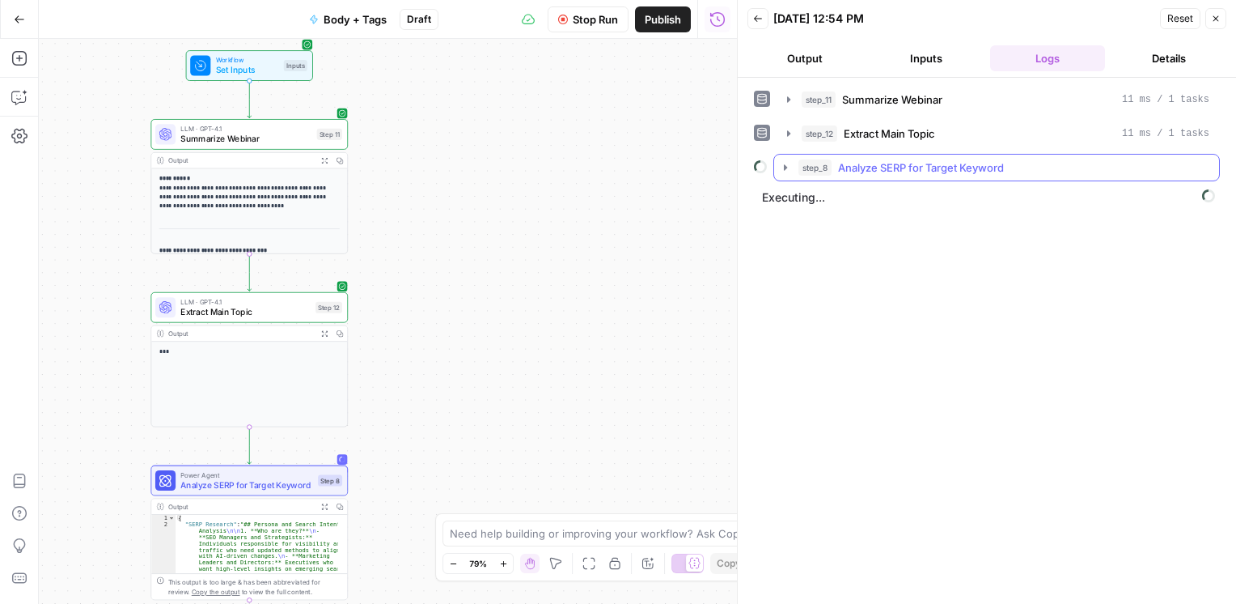
click at [788, 163] on icon "button" at bounding box center [785, 167] width 13 height 13
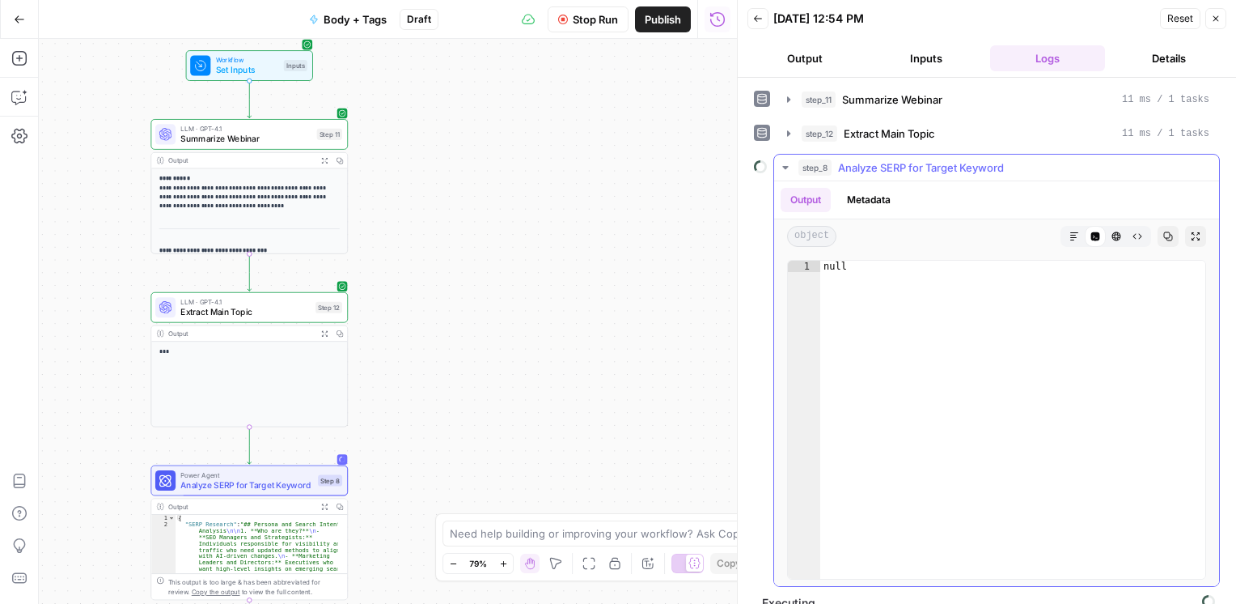
click at [788, 163] on icon "button" at bounding box center [785, 167] width 13 height 13
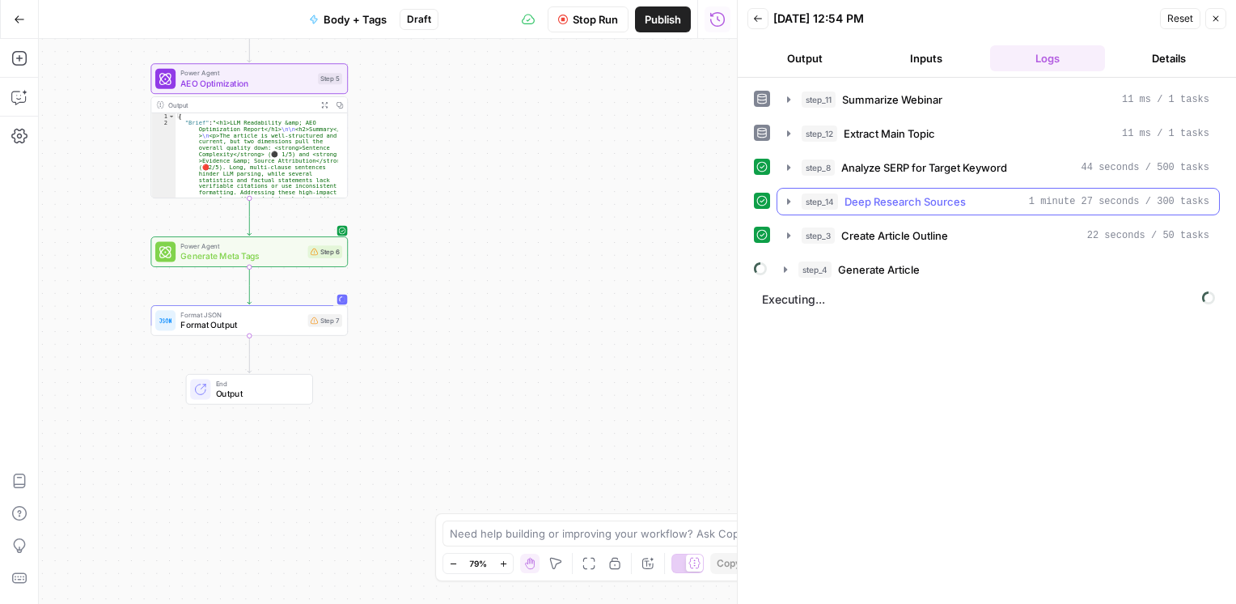
click at [789, 211] on button "step_14 Deep Research Sources 1 minute 27 seconds / 300 tasks" at bounding box center [999, 202] width 442 height 26
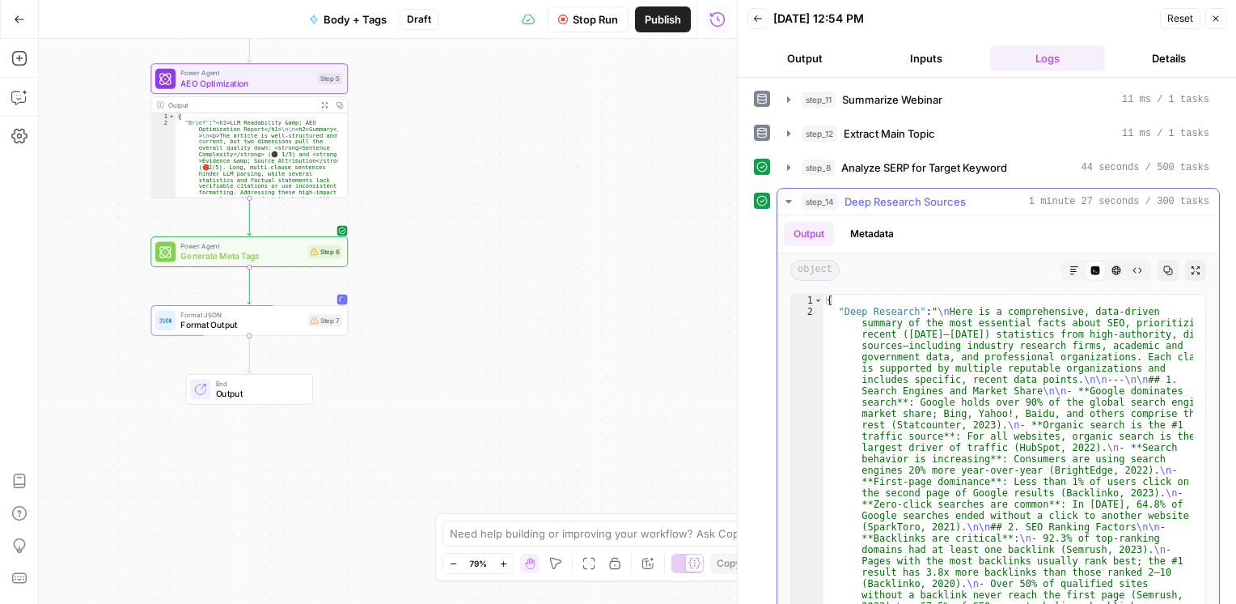
click at [1068, 270] on button "Markdown" at bounding box center [1074, 270] width 21 height 21
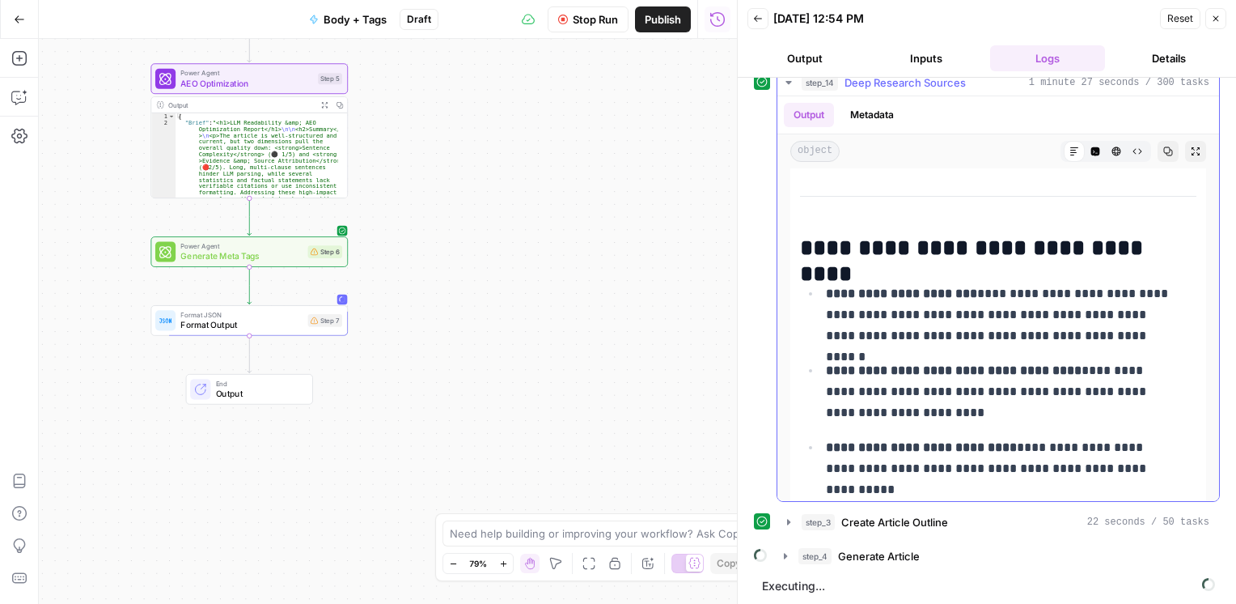
scroll to position [221, 0]
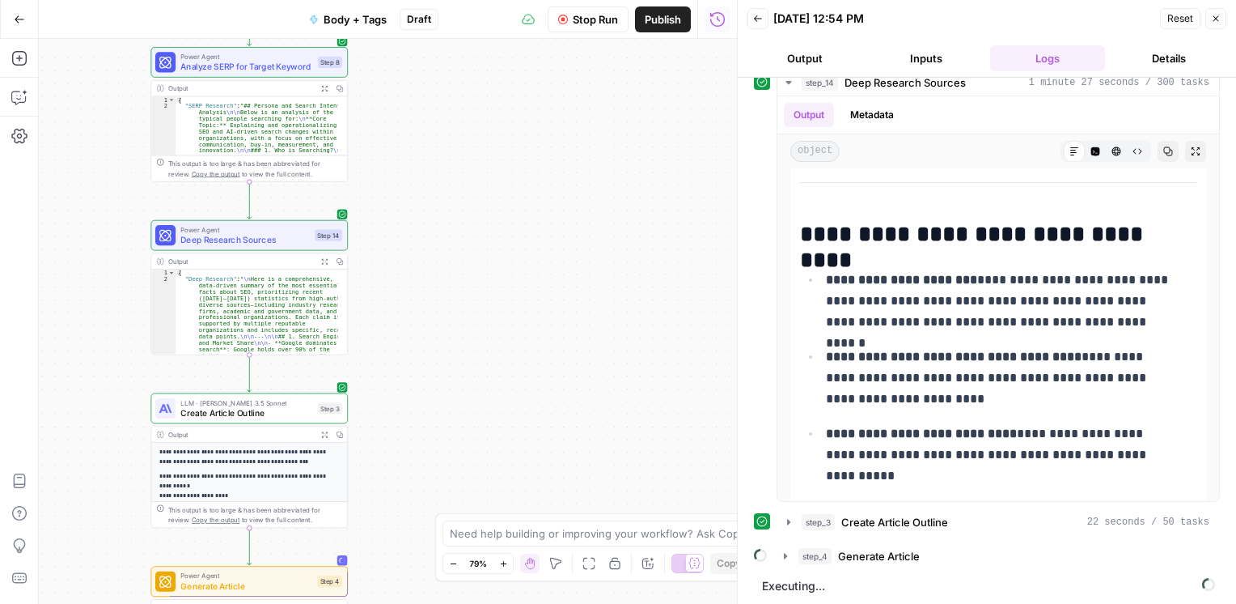
click at [261, 238] on span "Deep Research Sources" at bounding box center [244, 239] width 129 height 13
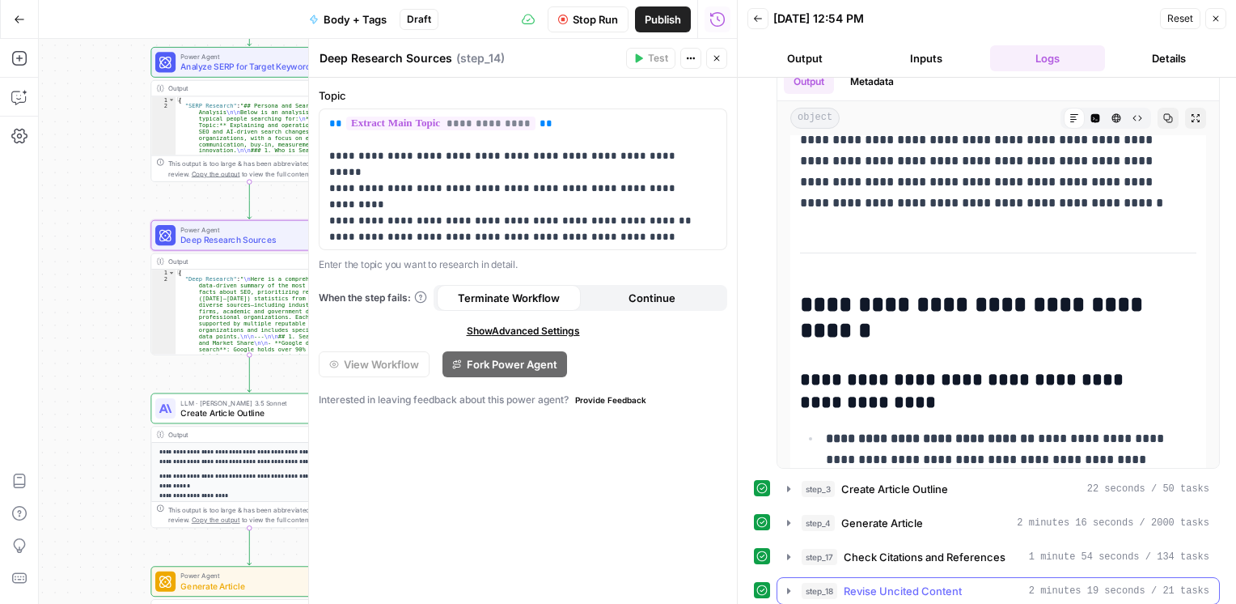
scroll to position [186, 0]
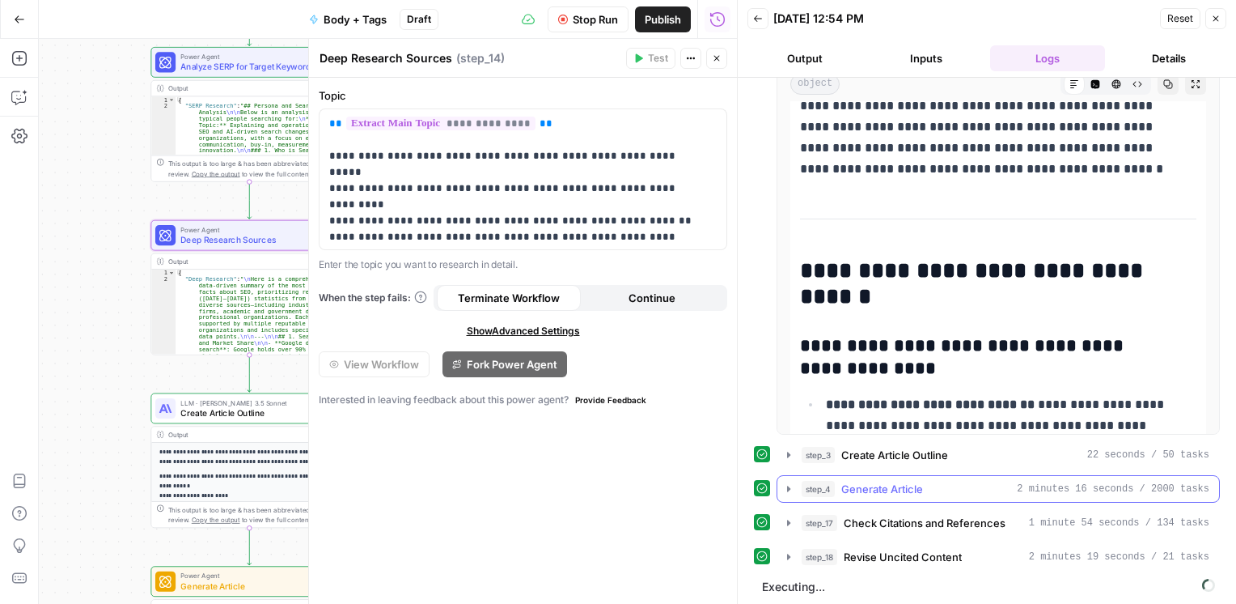
click at [786, 485] on icon "button" at bounding box center [788, 488] width 13 height 13
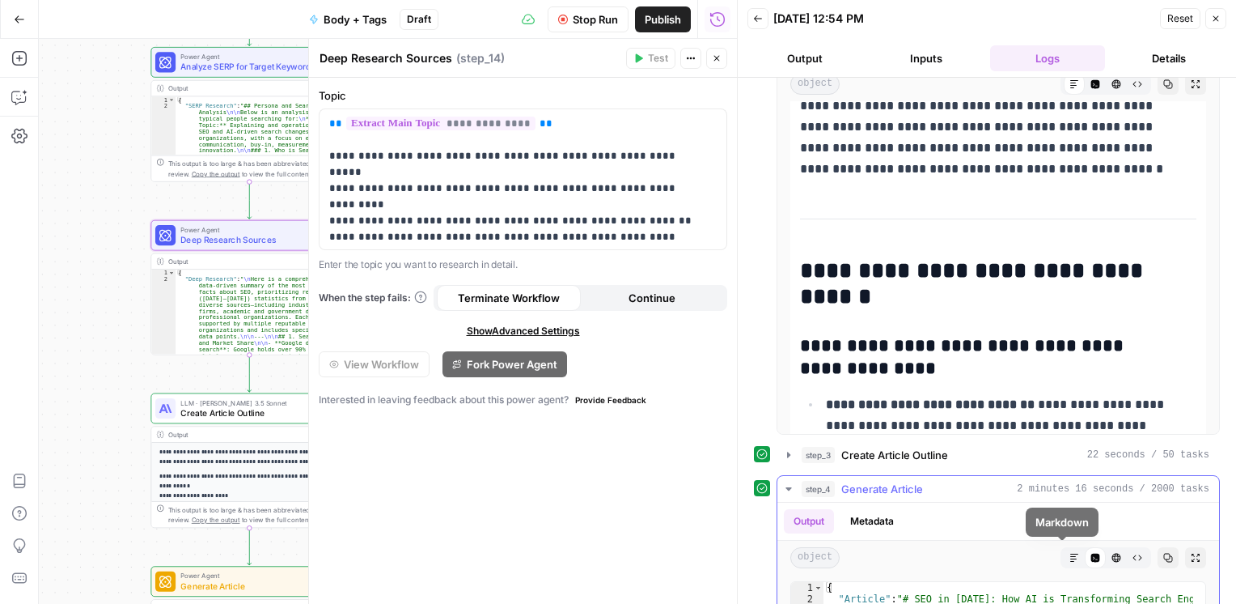
click at [1070, 553] on icon "button" at bounding box center [1075, 558] width 10 height 10
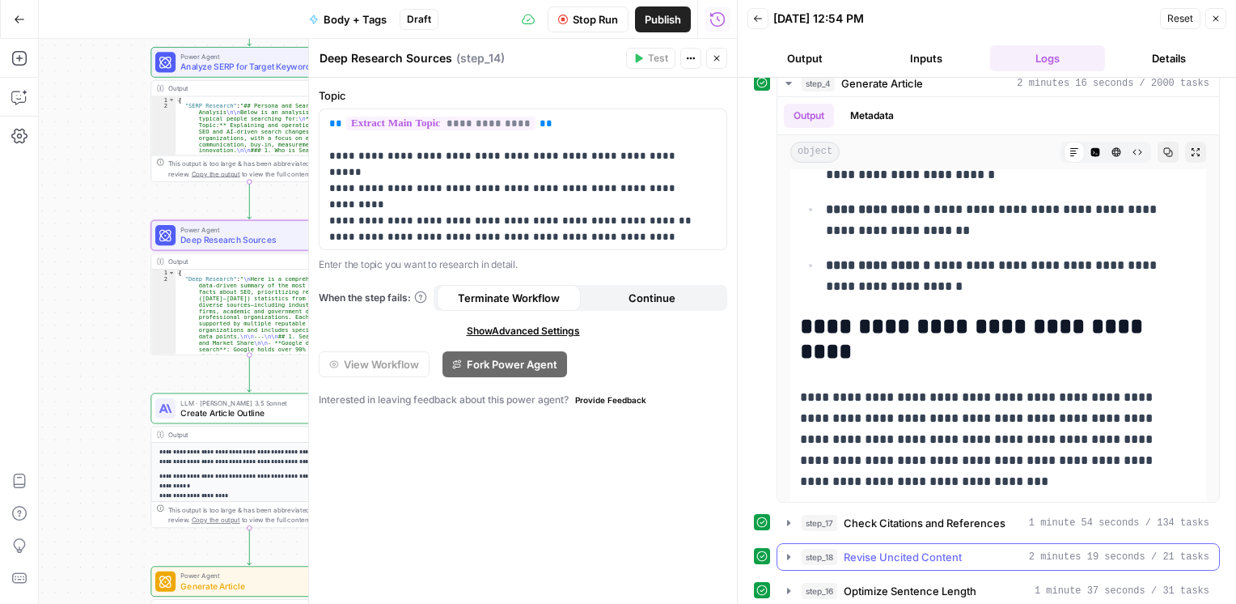
scroll to position [625, 0]
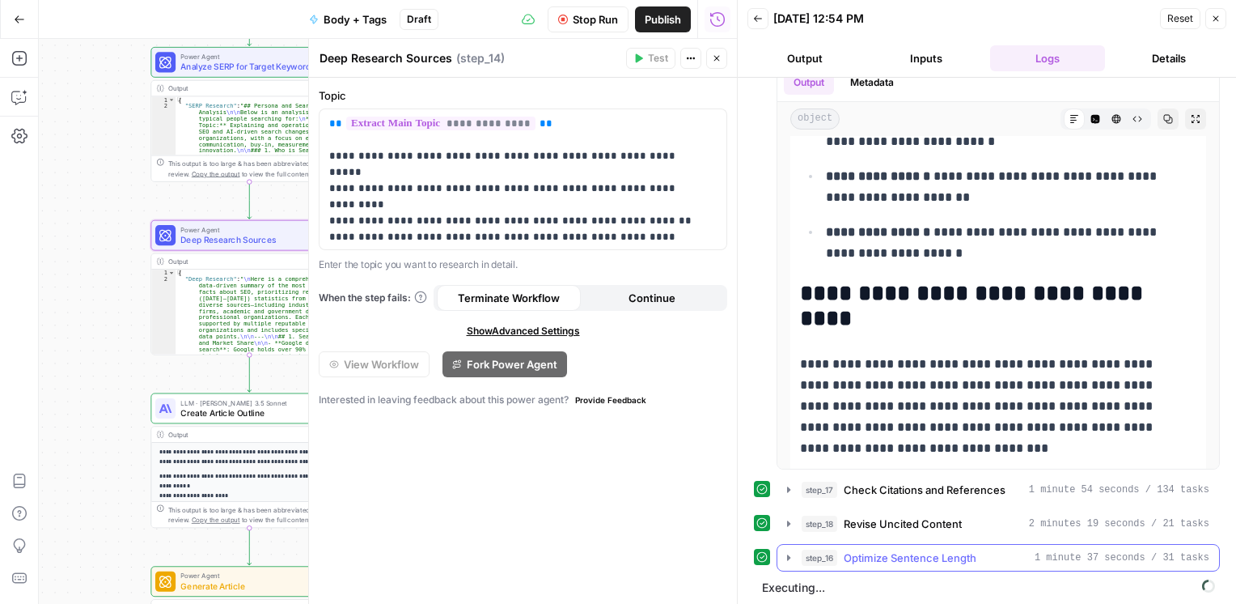
click at [791, 556] on icon "button" at bounding box center [788, 557] width 13 height 13
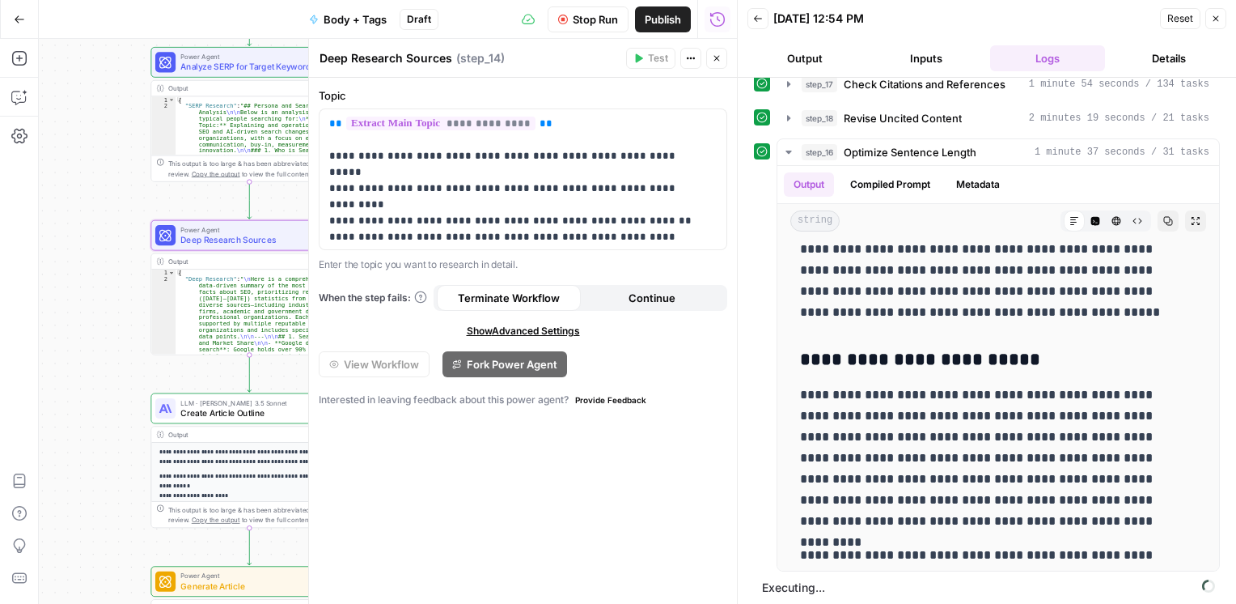
scroll to position [1020, 0]
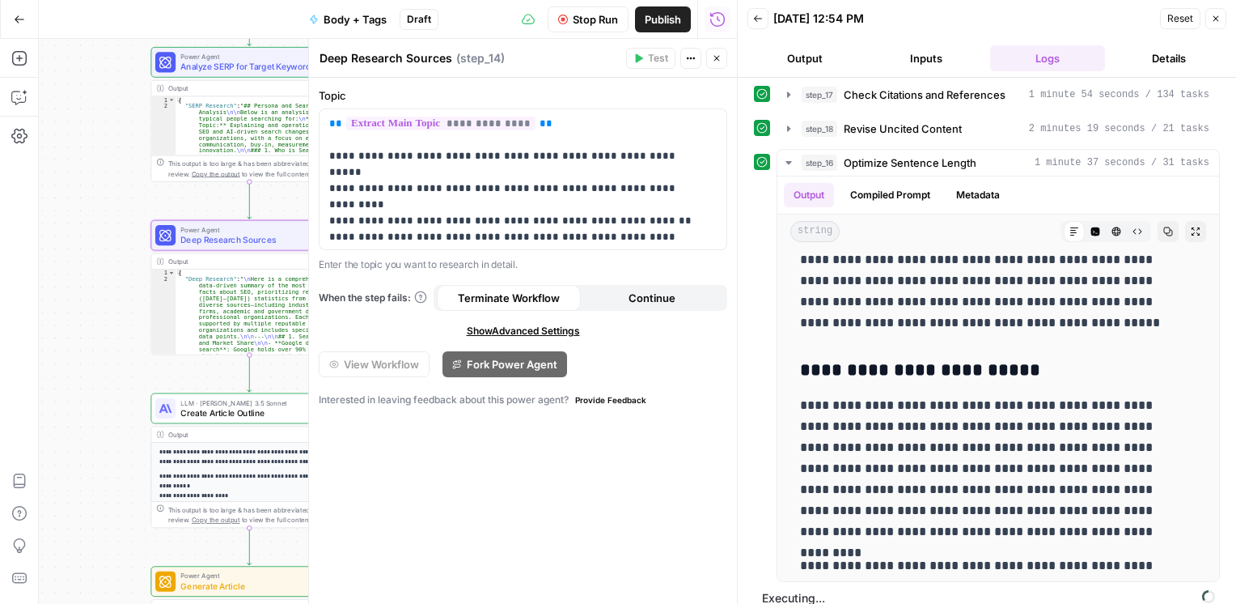
click at [710, 55] on button "Close" at bounding box center [716, 58] width 21 height 21
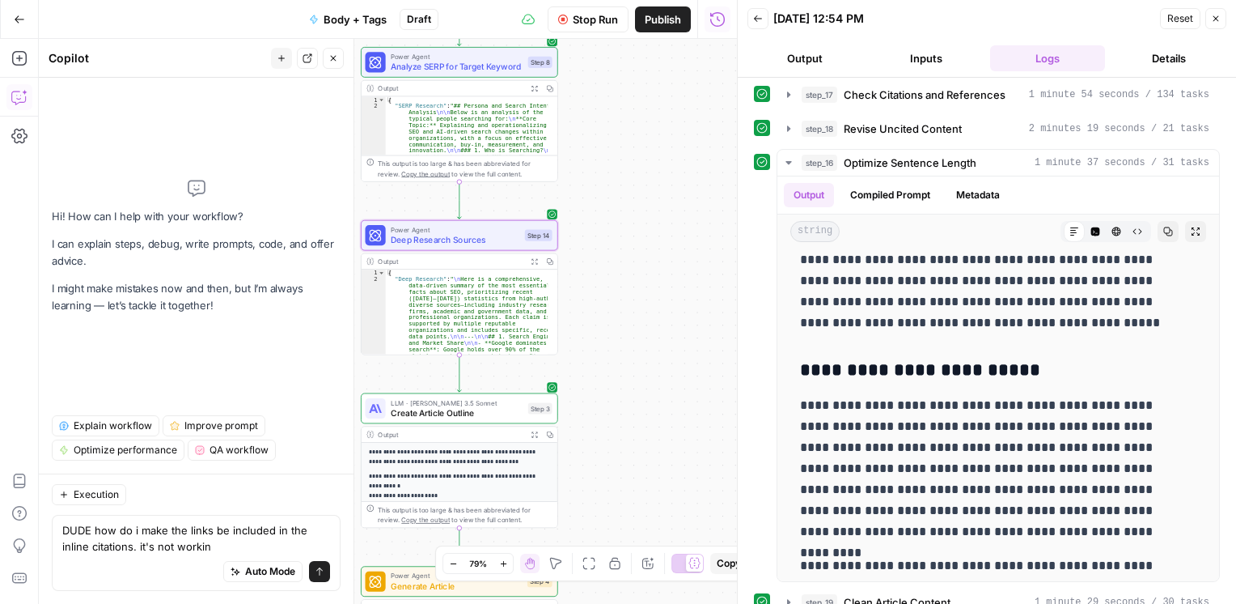
type textarea "DUDE how do i make the links be included in the inline citations. it's not work…"
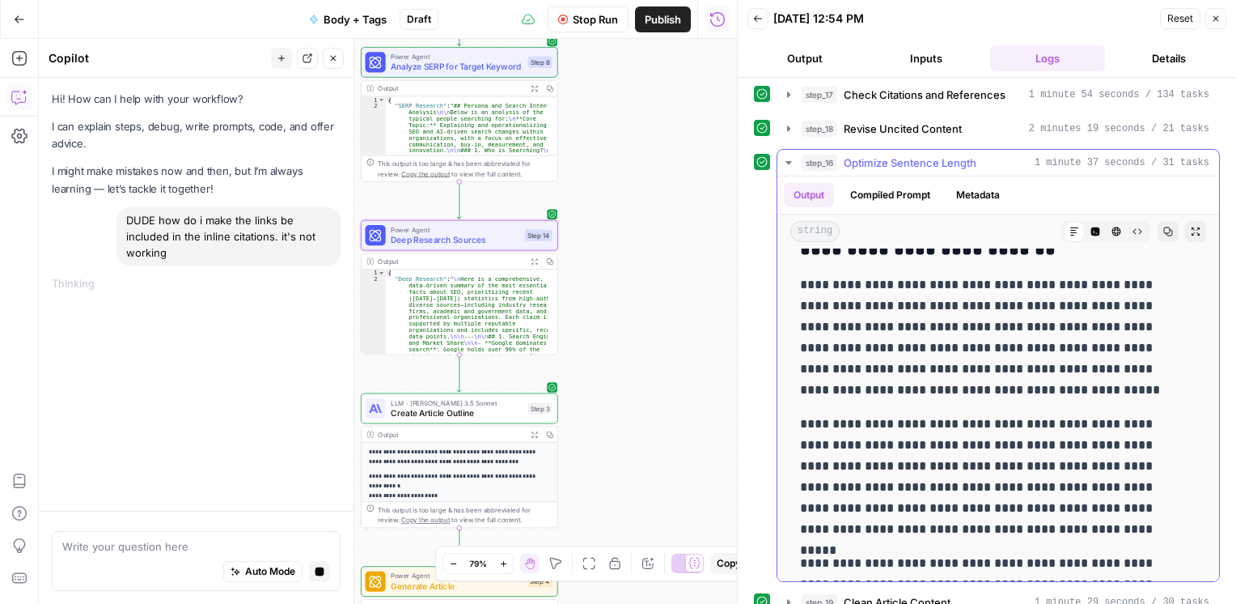
scroll to position [3285, 0]
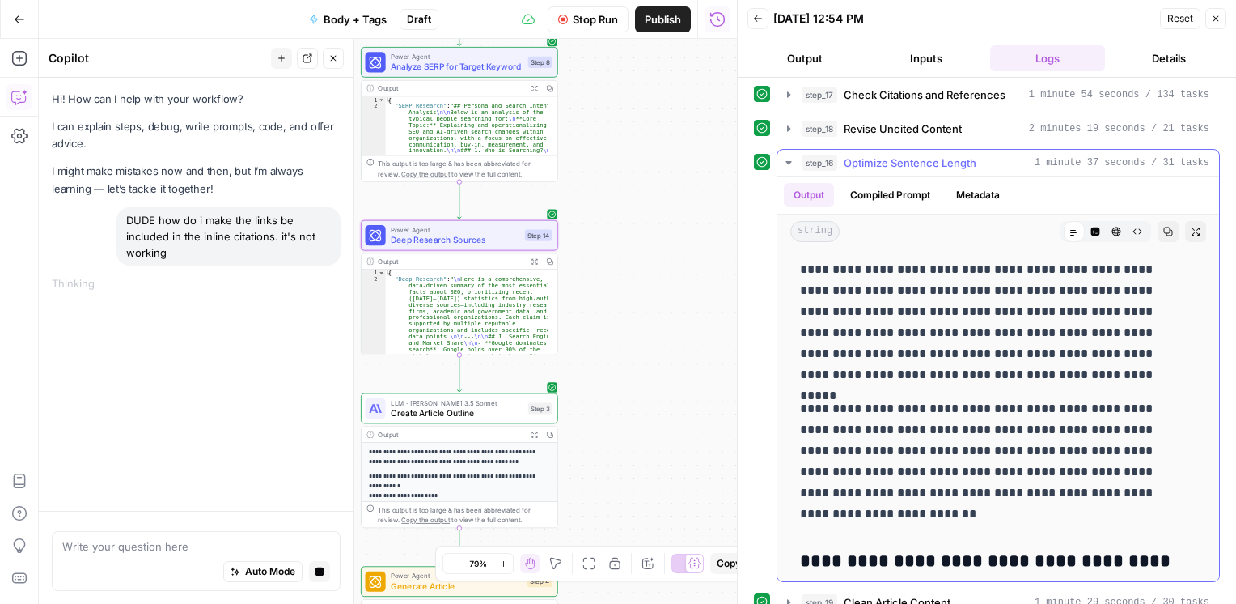
click at [794, 162] on icon "button" at bounding box center [788, 162] width 13 height 13
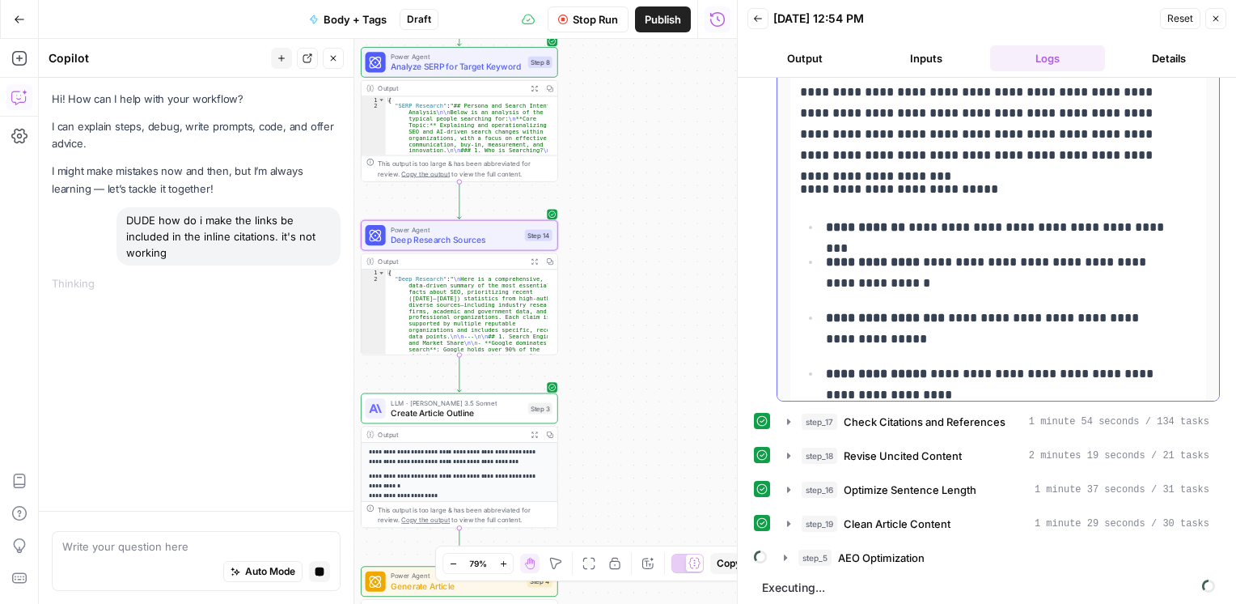
scroll to position [4418, 0]
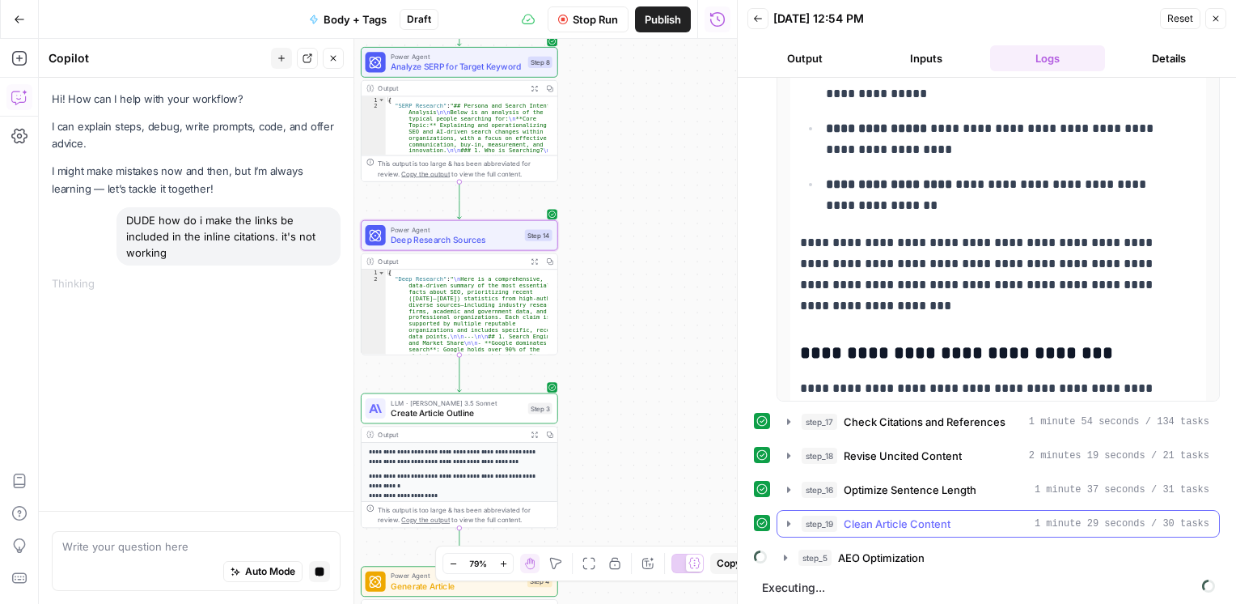
click at [786, 529] on button "step_19 Clean Article Content 1 minute 29 seconds / 30 tasks" at bounding box center [999, 524] width 442 height 26
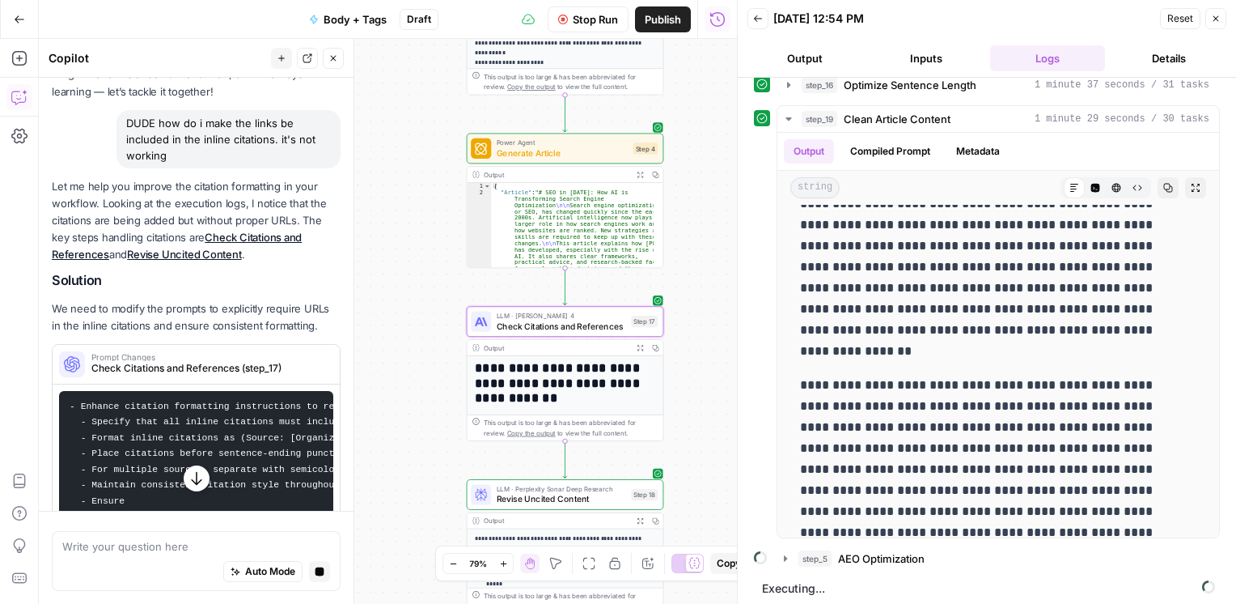
scroll to position [98, 0]
click at [193, 360] on span "Check Citations and References (step_17)" at bounding box center [207, 367] width 232 height 15
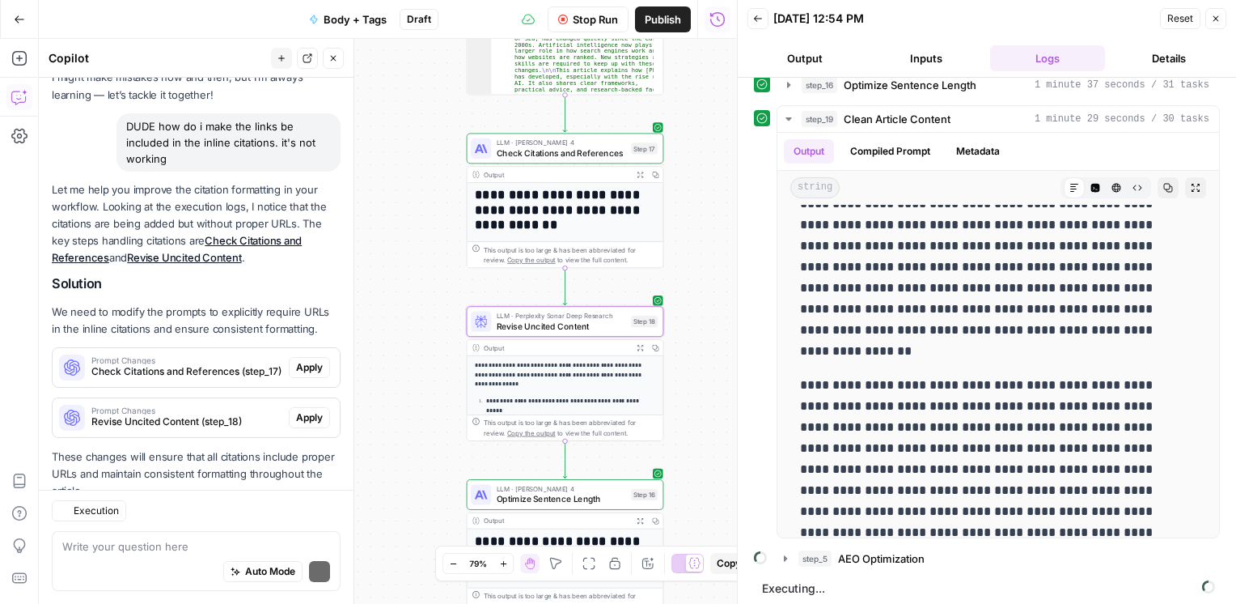
scroll to position [141, 0]
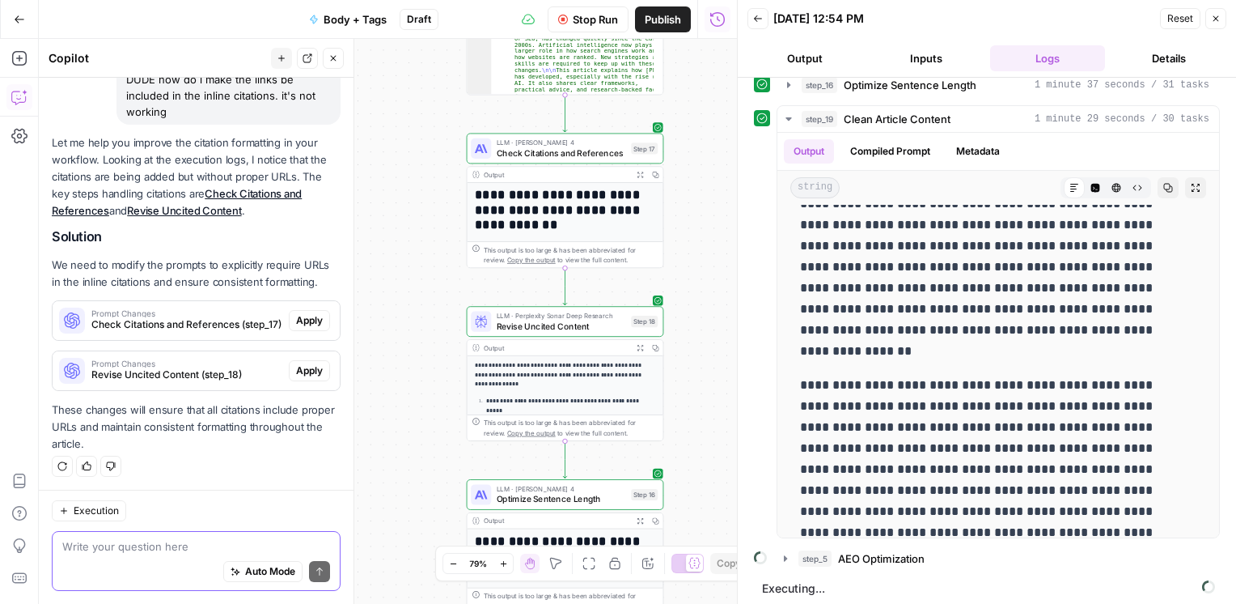
click at [125, 545] on textarea at bounding box center [196, 546] width 268 height 16
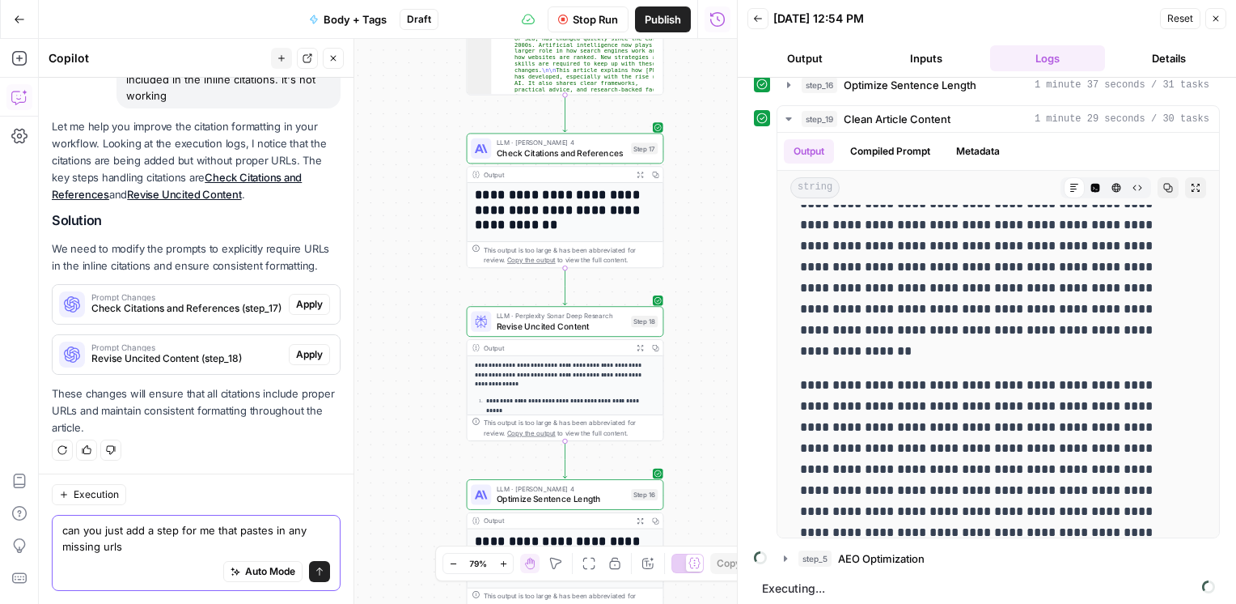
type textarea "can you just add a step for me that pastes in any missing urls"
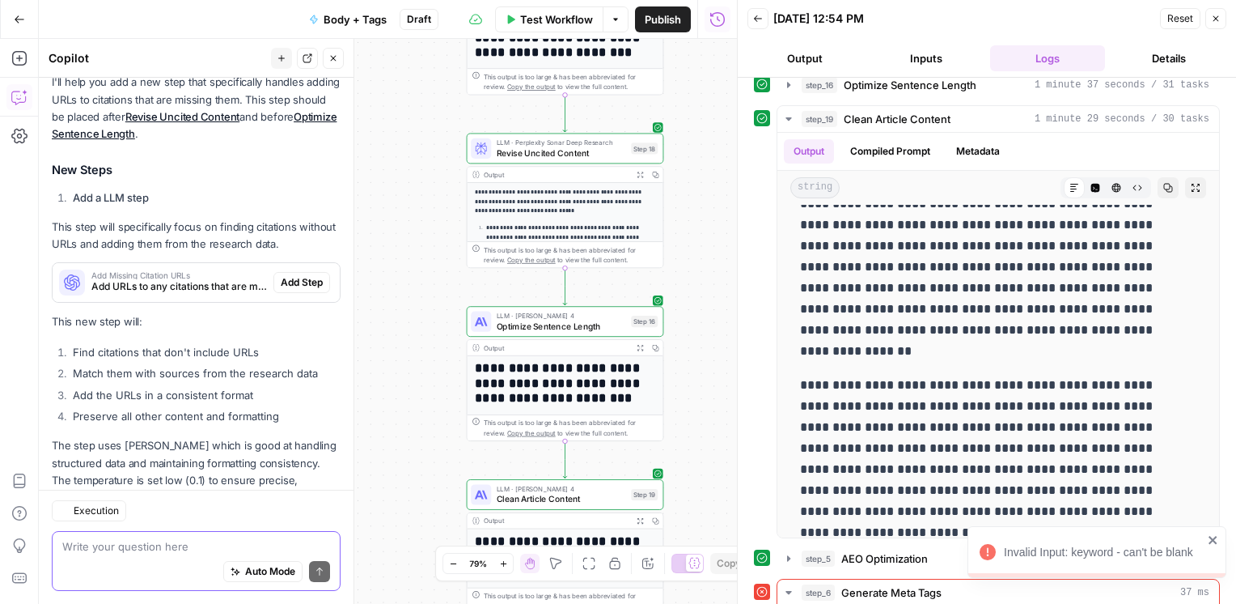
scroll to position [634, 0]
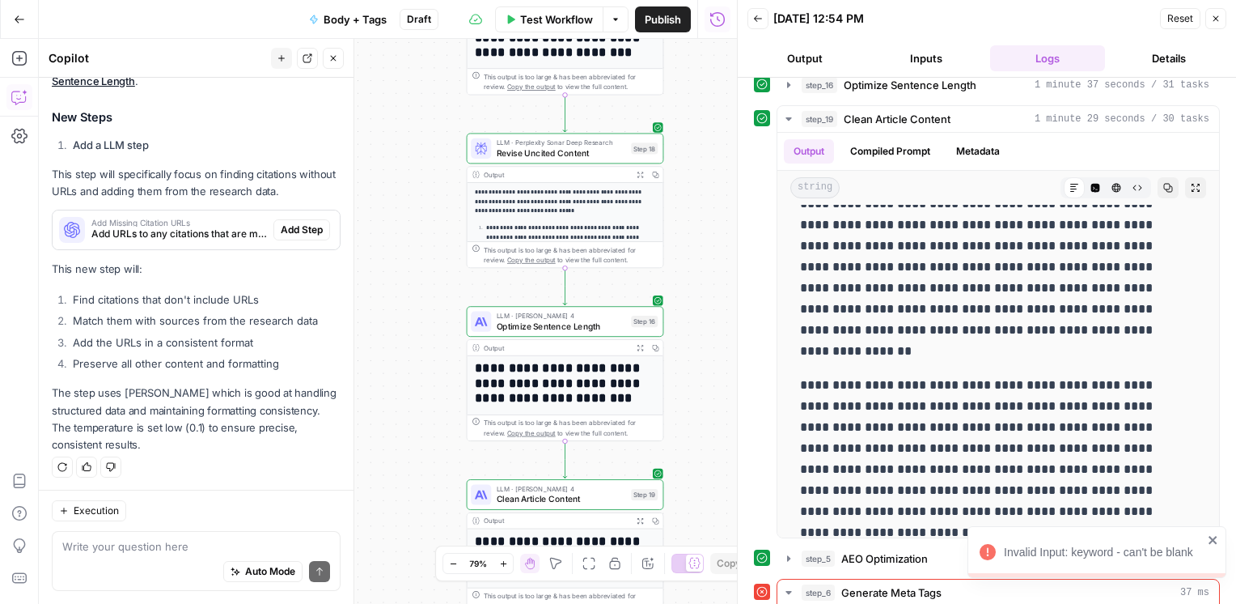
click at [288, 240] on div "Add Missing Citation URLs Add URLs to any citations that are missing them Add S…" at bounding box center [196, 230] width 287 height 26
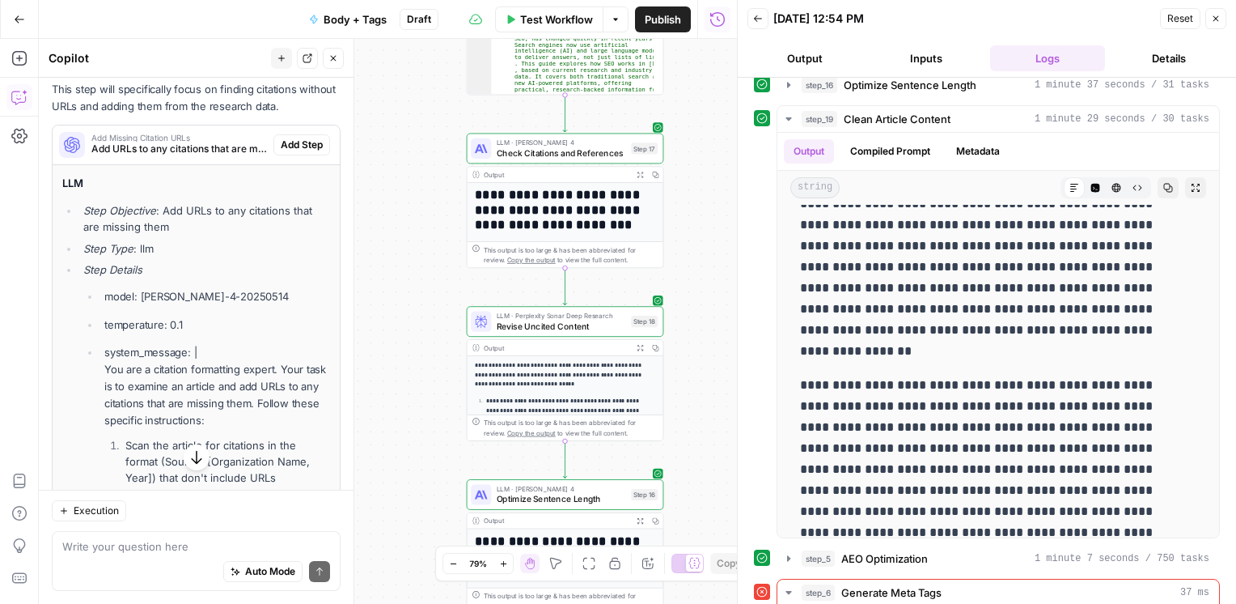
scroll to position [713, 0]
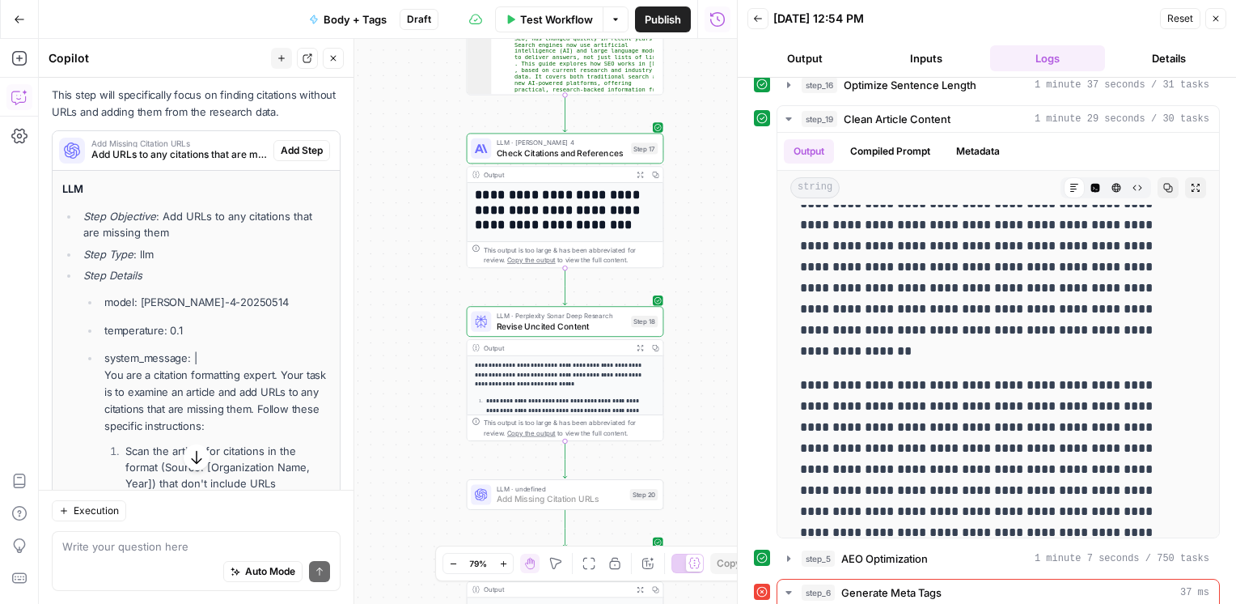
click at [291, 152] on span "Add Step" at bounding box center [302, 150] width 42 height 15
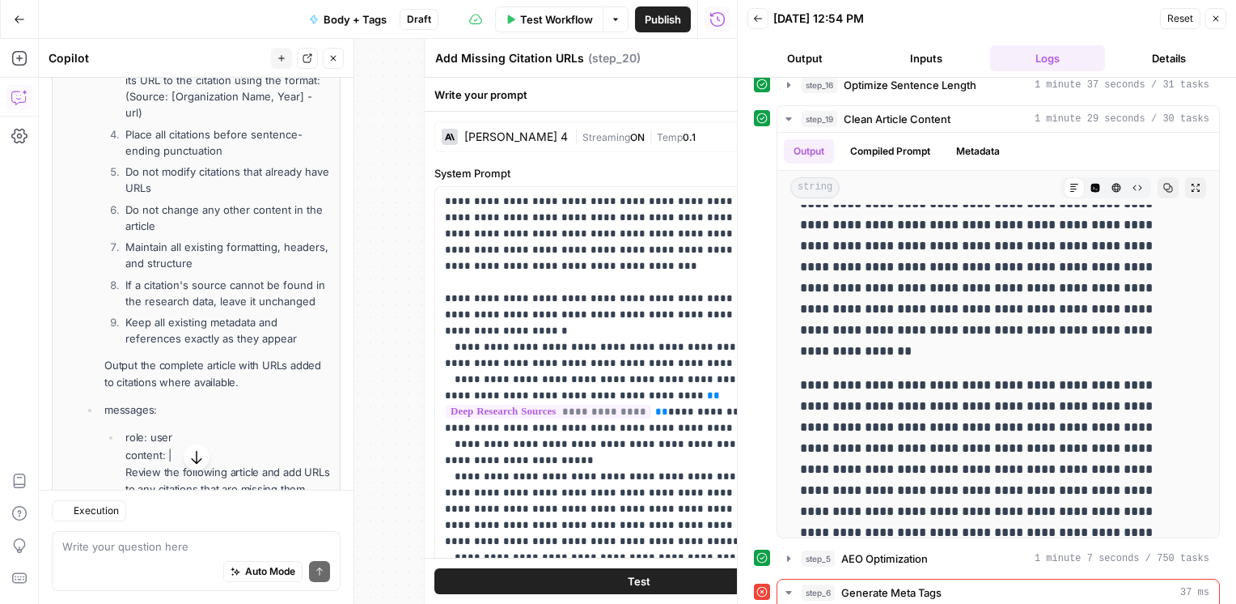
scroll to position [1321, 0]
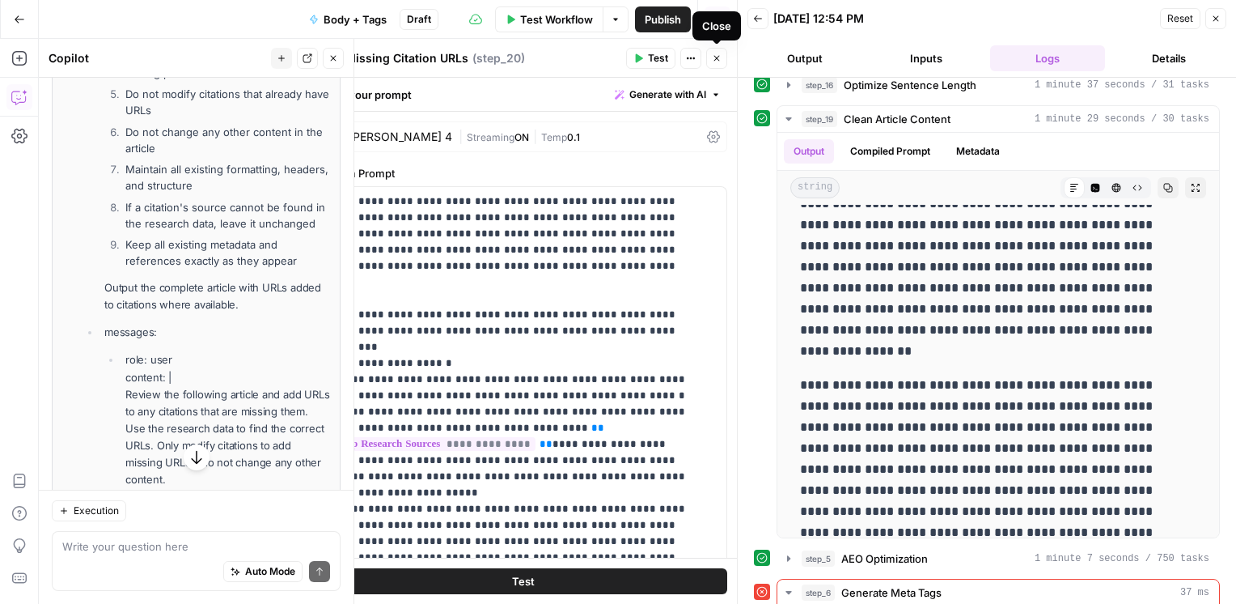
click at [721, 57] on icon "button" at bounding box center [717, 58] width 10 height 10
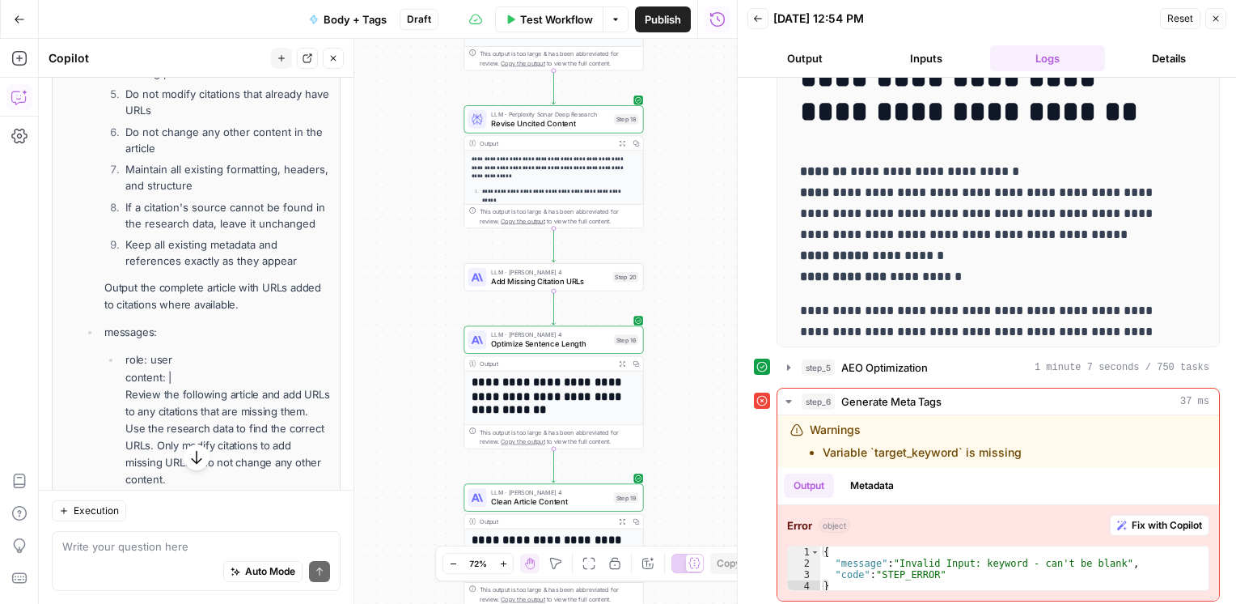
scroll to position [1277, 0]
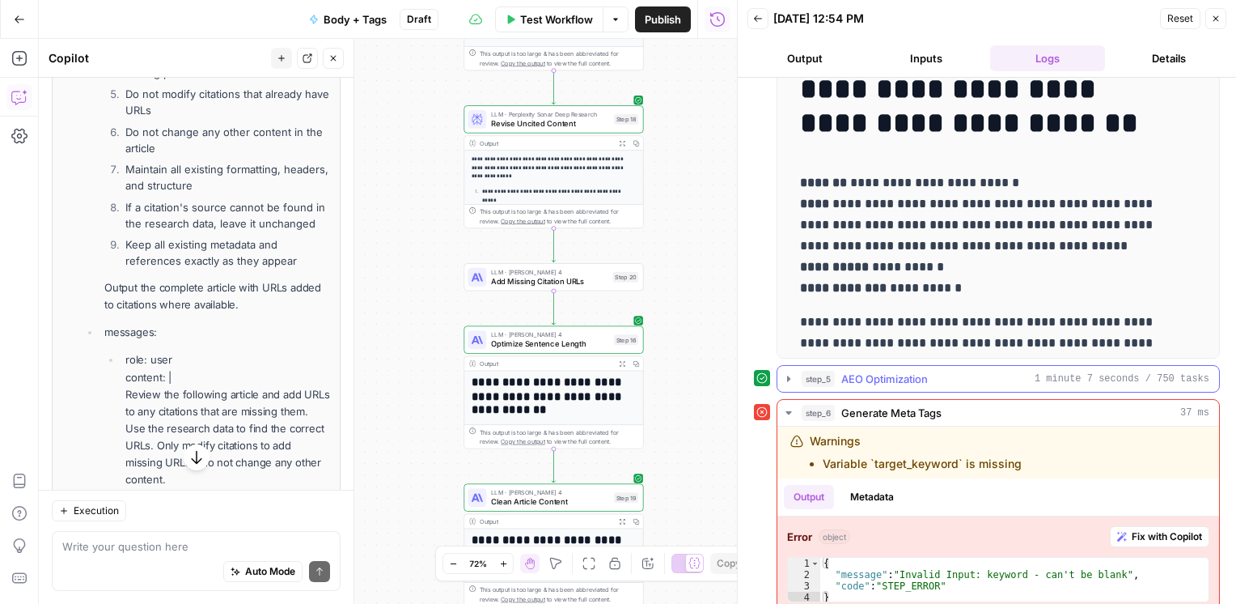
click at [786, 374] on icon "button" at bounding box center [788, 378] width 13 height 13
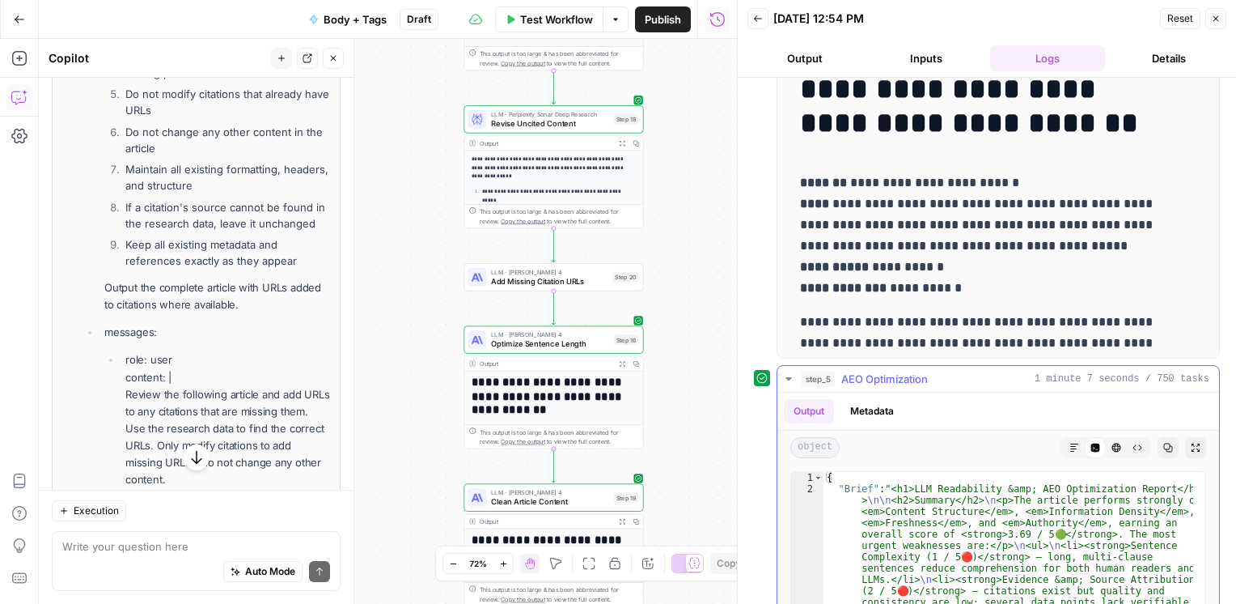
click at [1064, 442] on button "Markdown" at bounding box center [1074, 447] width 21 height 21
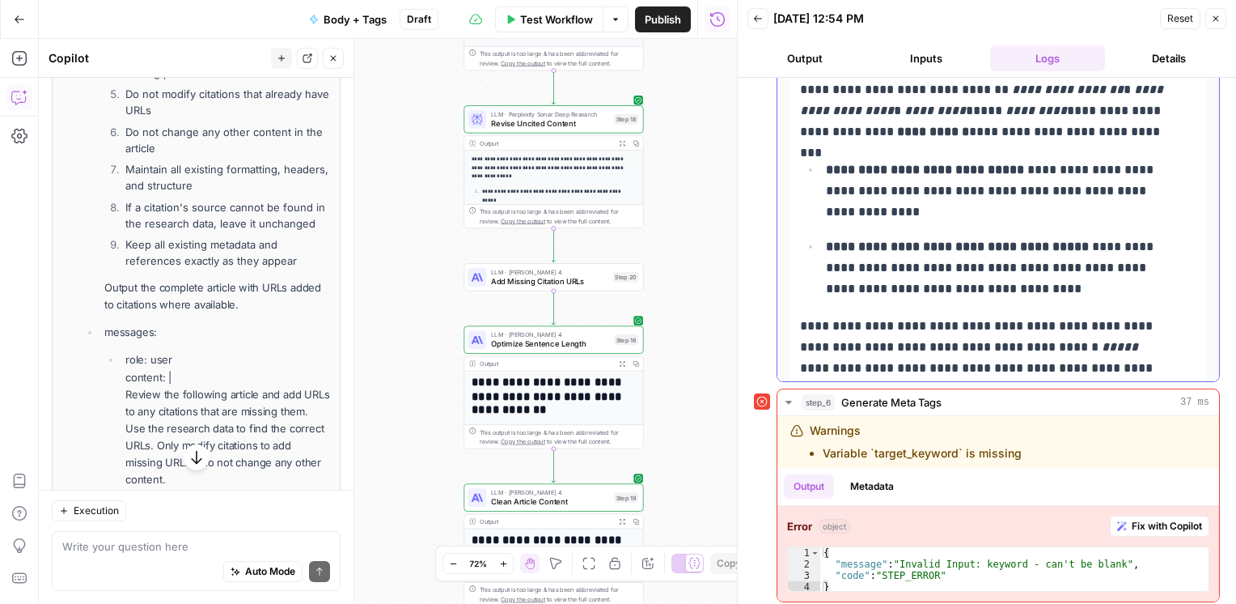
scroll to position [172, 0]
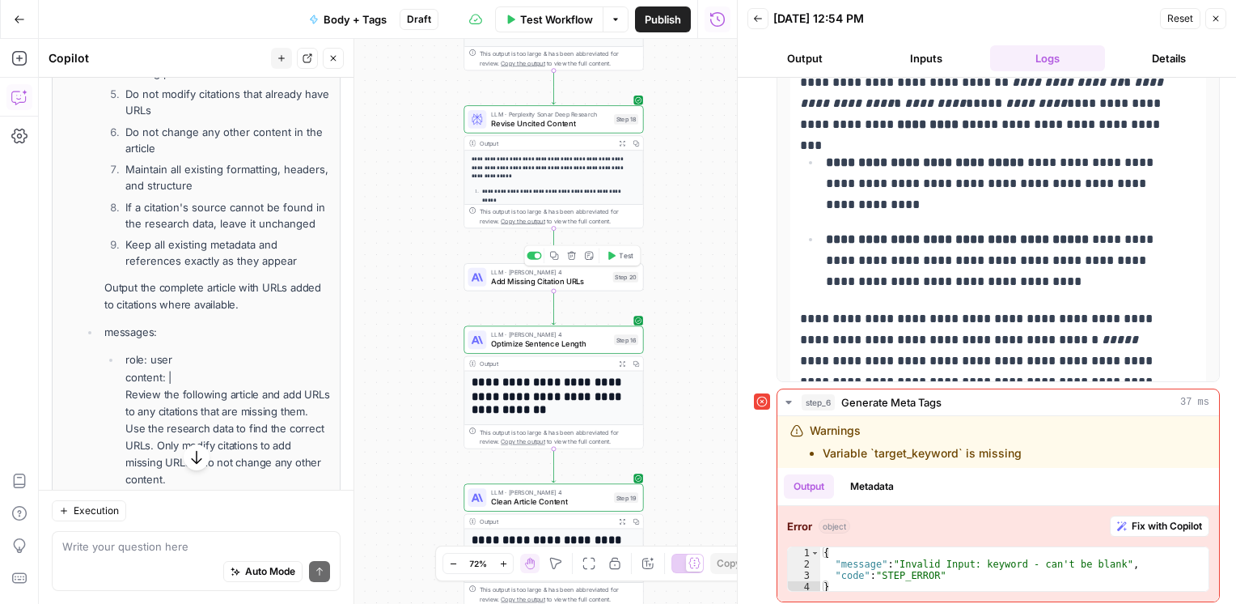
click at [620, 258] on span "Test" at bounding box center [626, 255] width 14 height 11
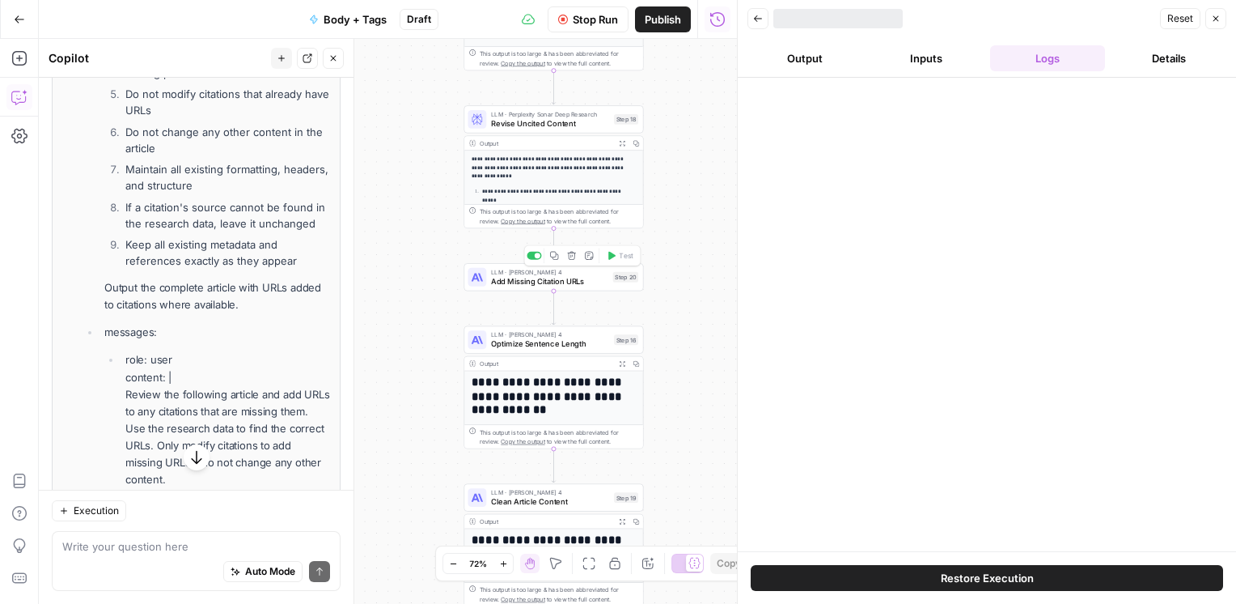
click at [558, 280] on span "Add Missing Citation URLs" at bounding box center [549, 280] width 117 height 11
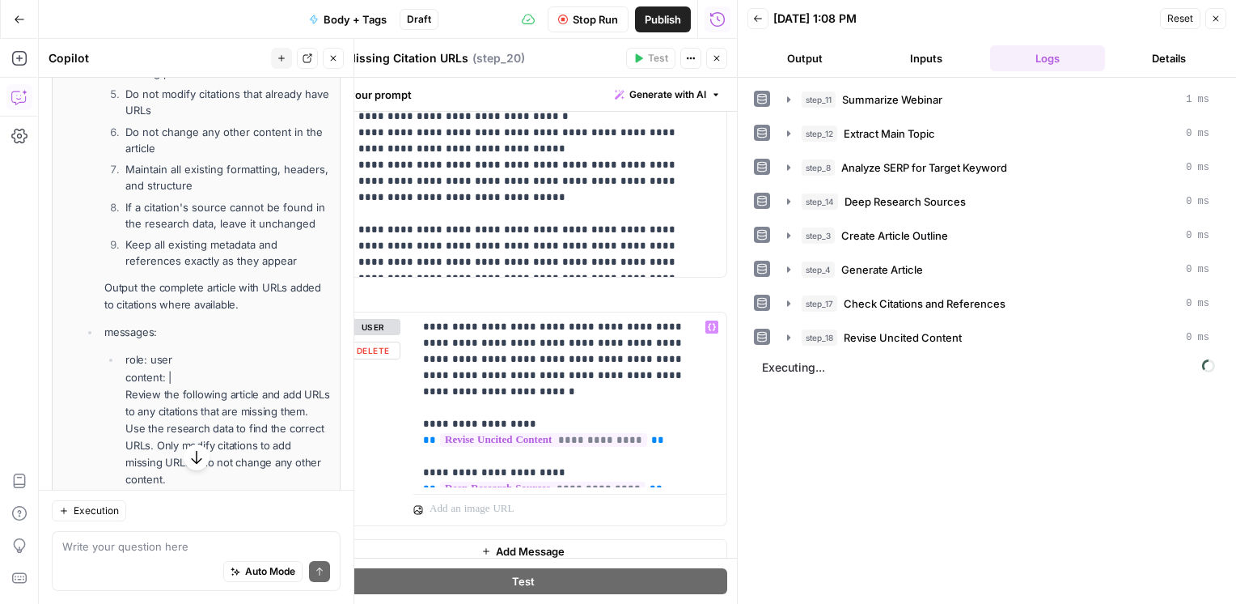
scroll to position [583, 0]
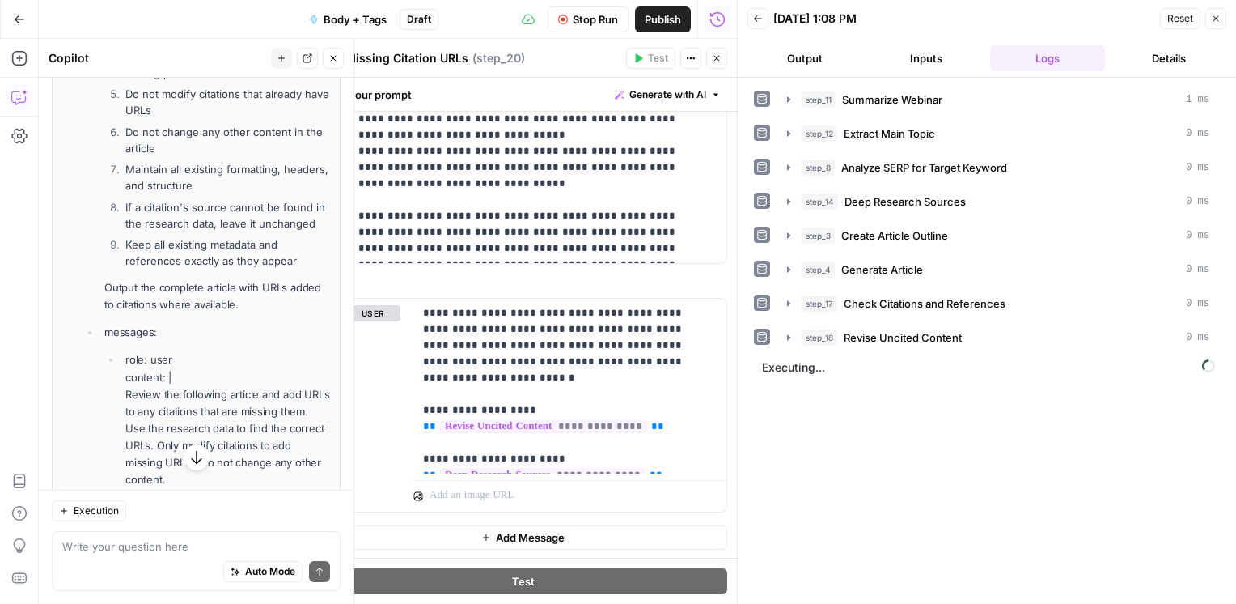
click at [721, 60] on icon "button" at bounding box center [717, 58] width 10 height 10
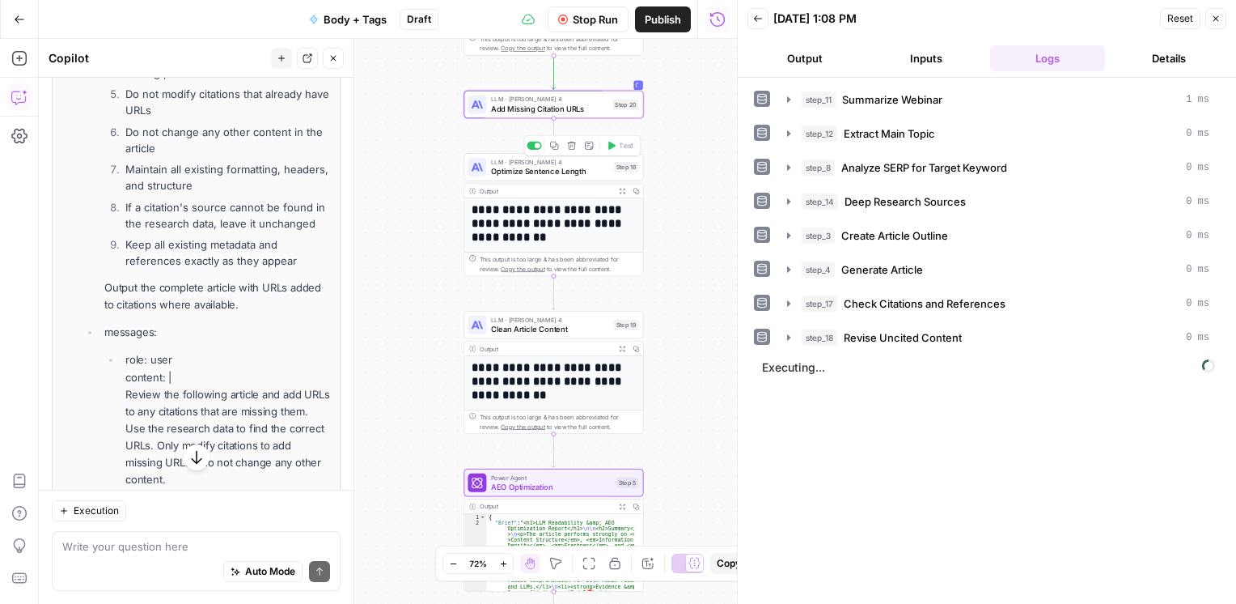
click at [553, 170] on span "Optimize Sentence Length" at bounding box center [550, 170] width 118 height 11
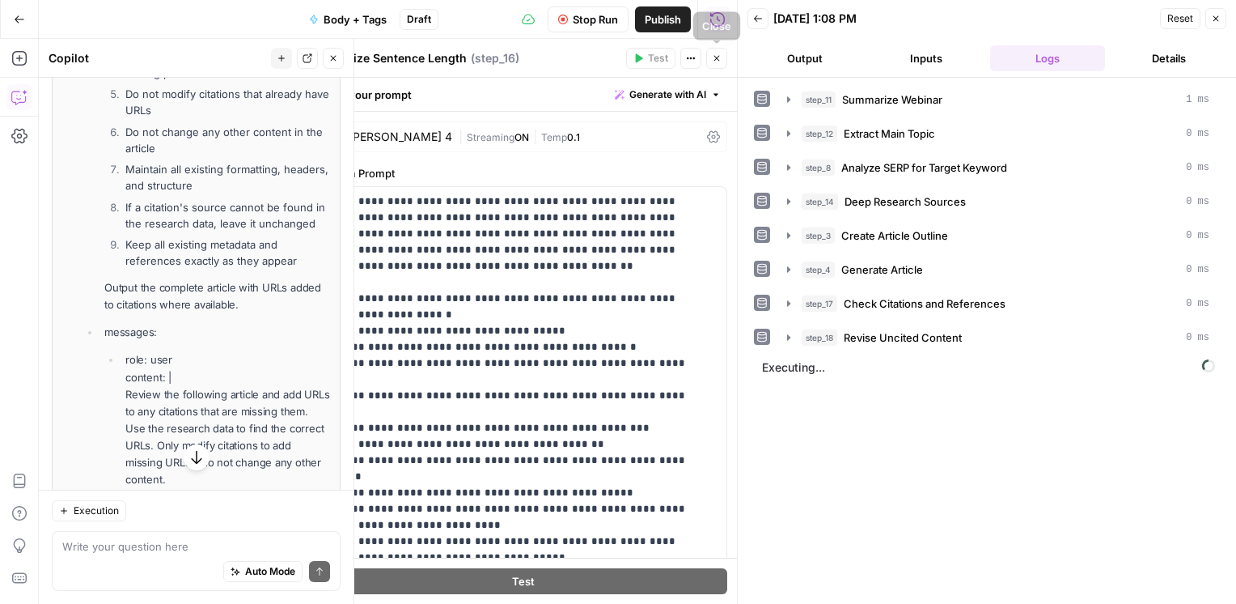
click at [714, 57] on icon "button" at bounding box center [717, 58] width 10 height 10
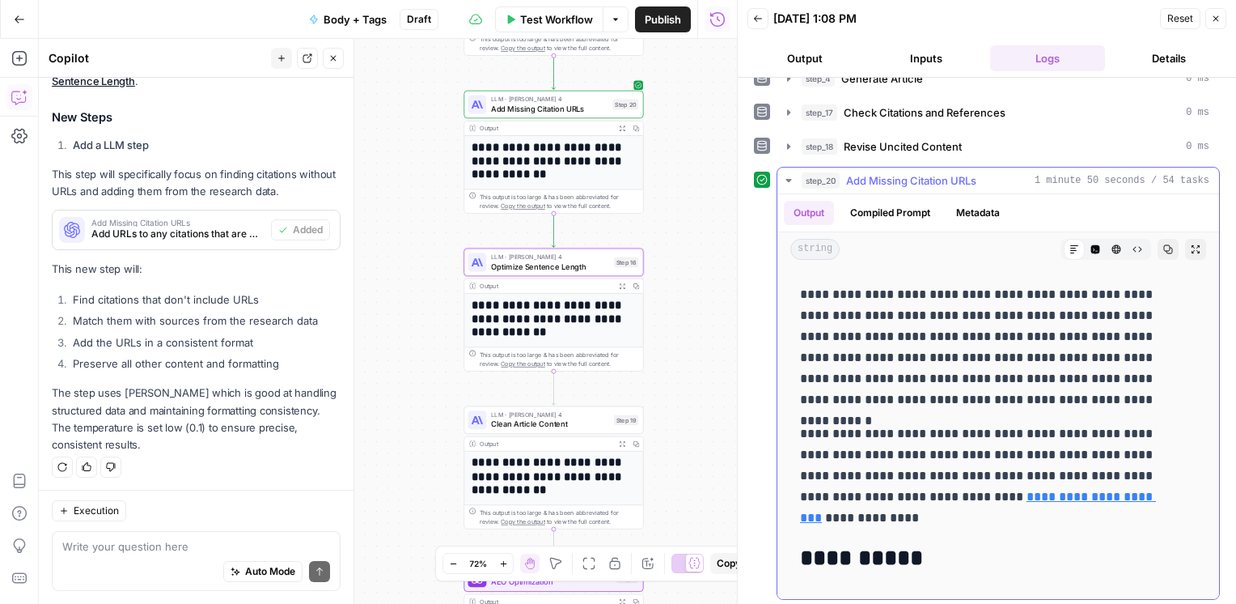
scroll to position [8425, 0]
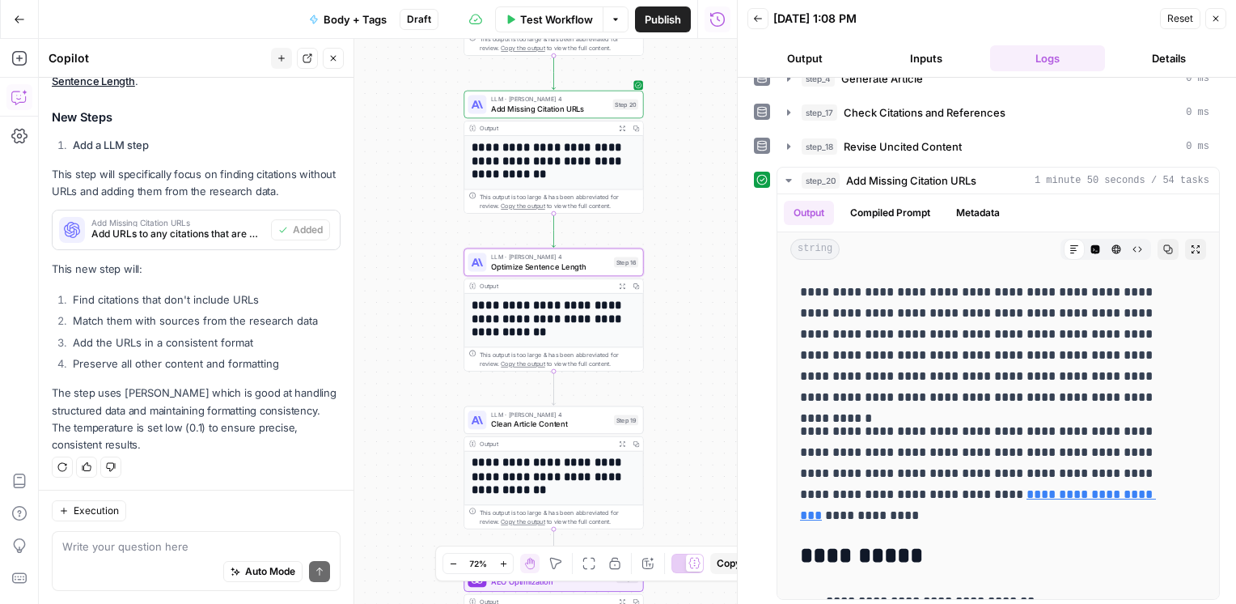
click at [125, 562] on div "Auto Mode Send" at bounding box center [196, 572] width 268 height 36
type textarea "step_20 didn't work"
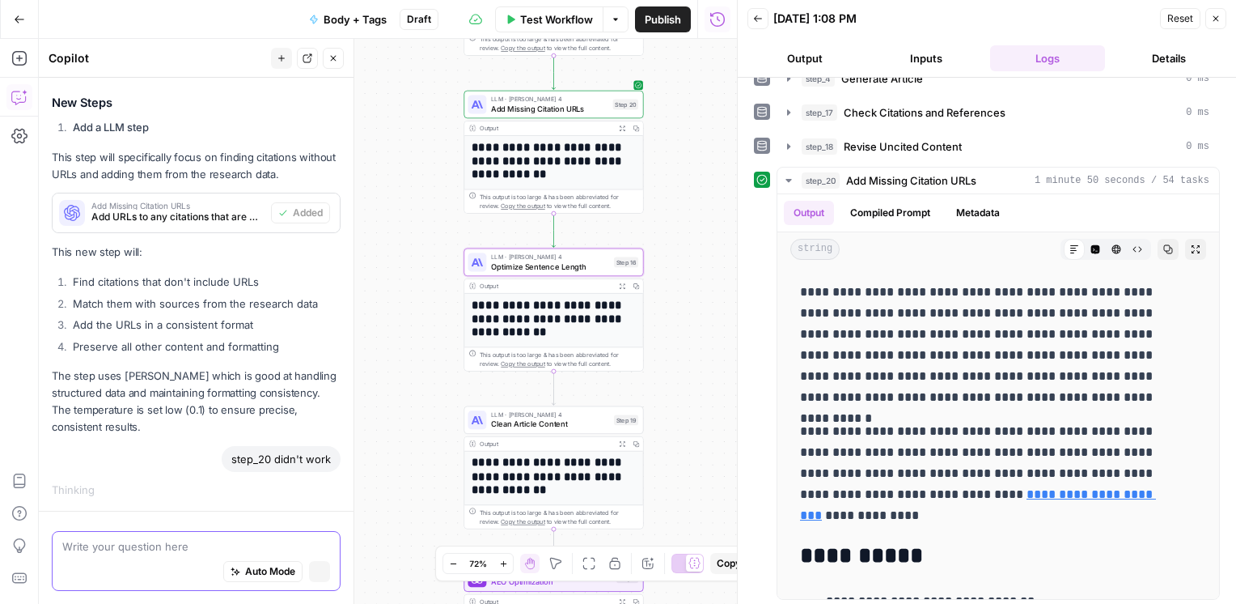
scroll to position [642, 0]
click at [147, 484] on div "Thinking ..." at bounding box center [196, 492] width 289 height 16
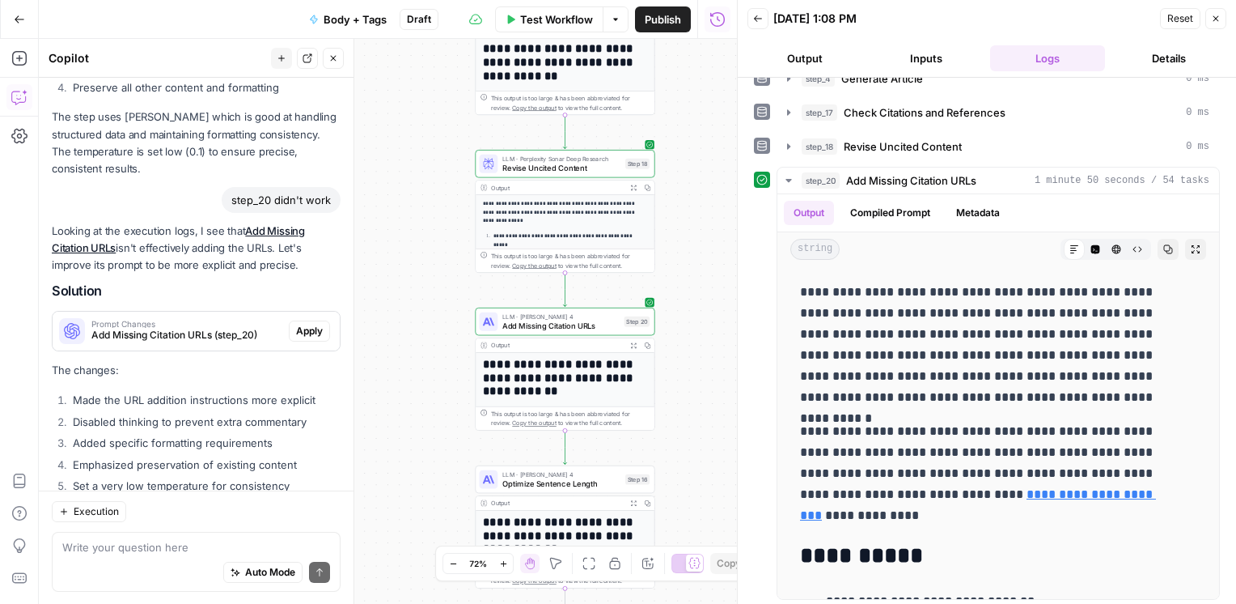
scroll to position [1066, 0]
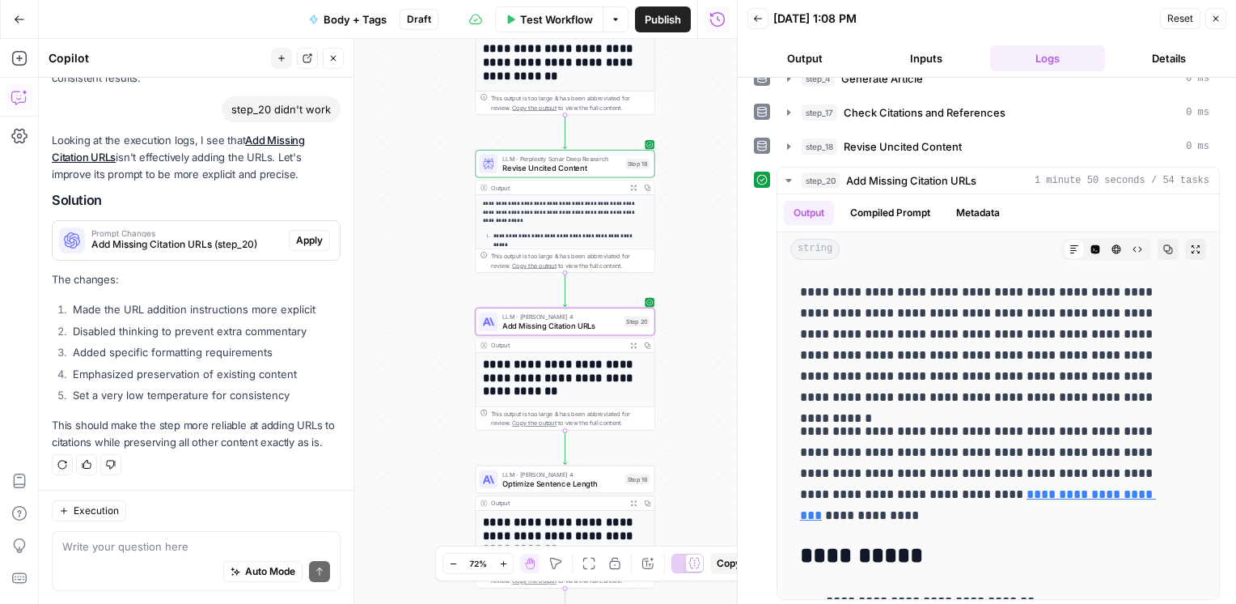
click at [188, 237] on span "Add Missing Citation URLs (step_20)" at bounding box center [186, 244] width 191 height 15
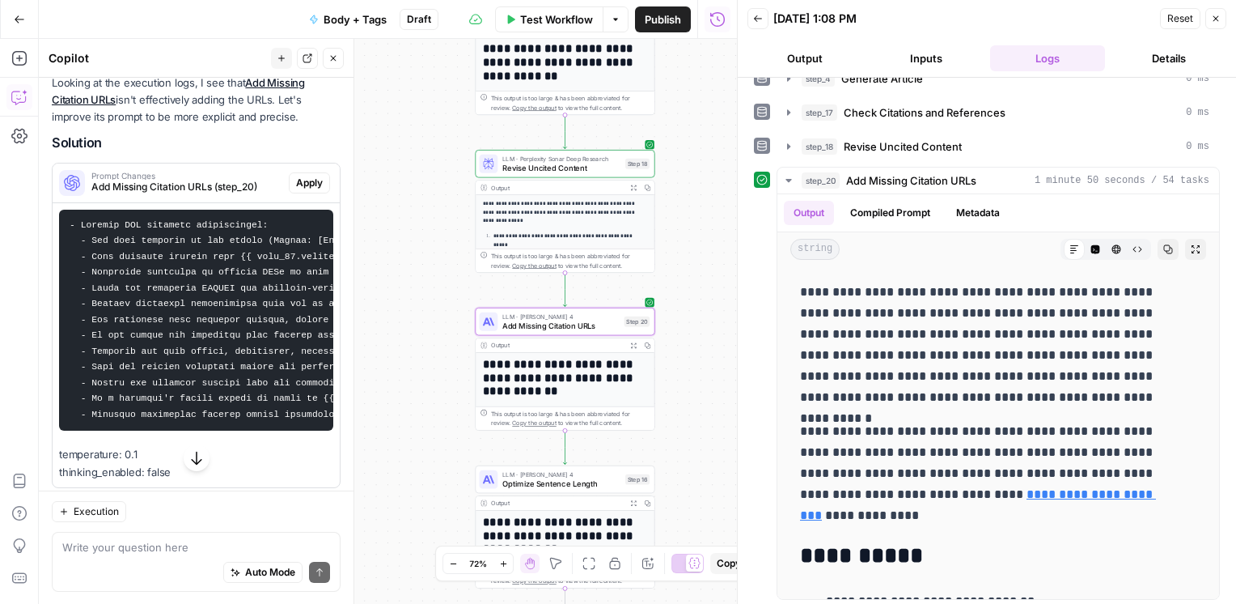
click at [296, 184] on span "Apply" at bounding box center [309, 183] width 27 height 15
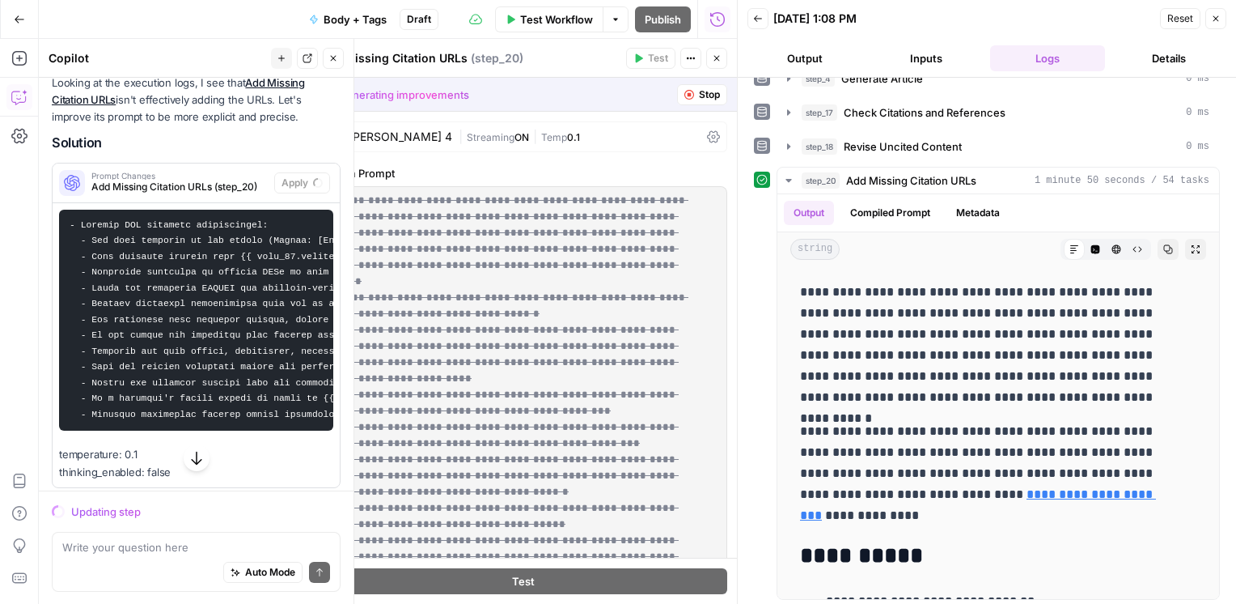
scroll to position [405, 0]
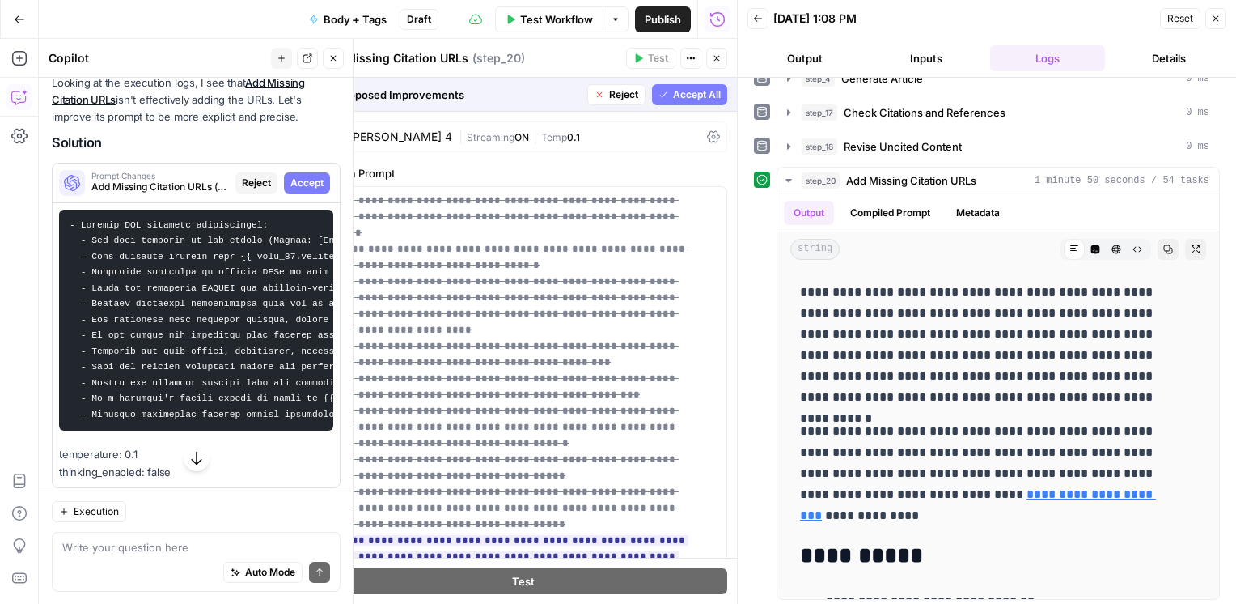
click at [673, 92] on span "Accept All" at bounding box center [697, 94] width 48 height 15
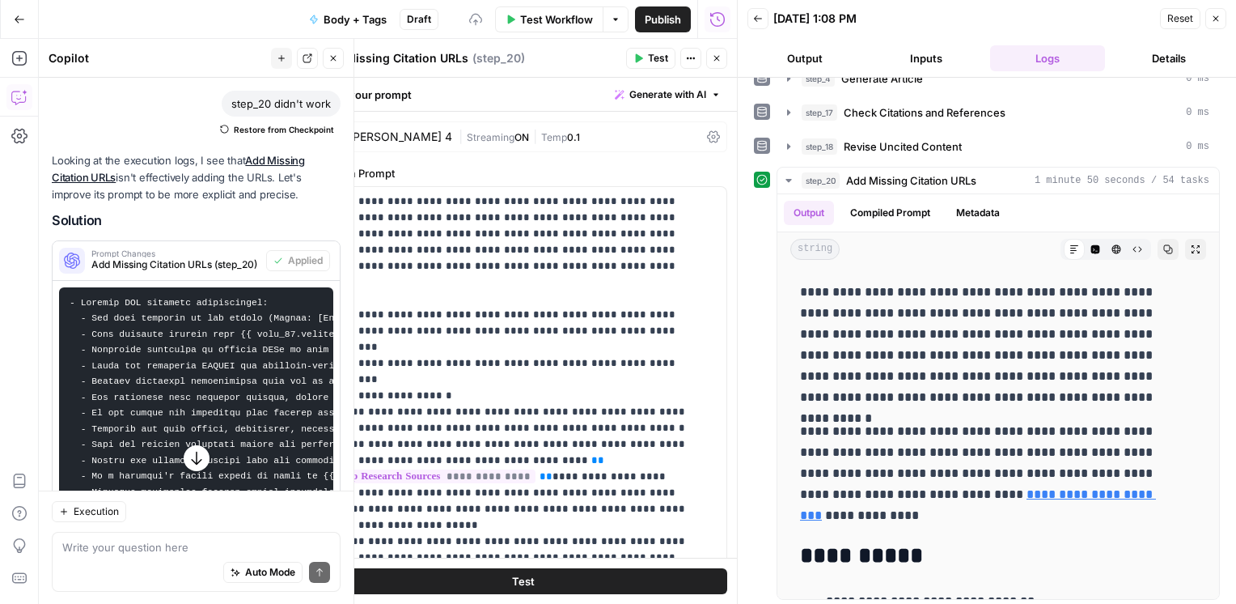
scroll to position [0, 0]
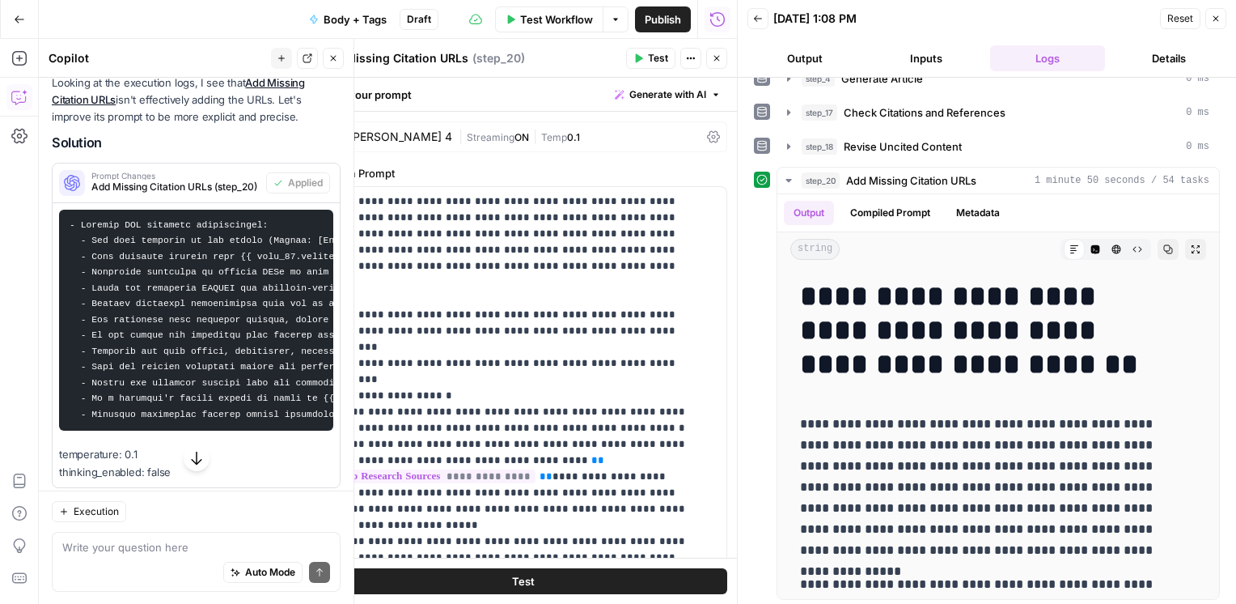
click at [647, 53] on button "Test" at bounding box center [650, 58] width 49 height 21
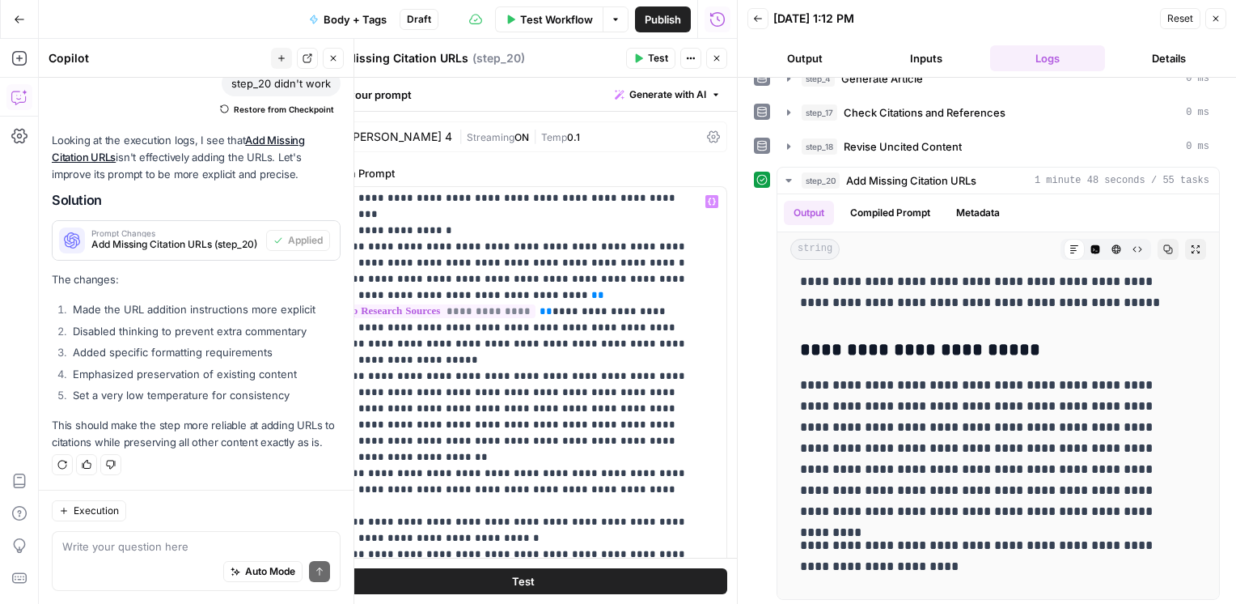
scroll to position [195, 0]
